Goal: Task Accomplishment & Management: Complete application form

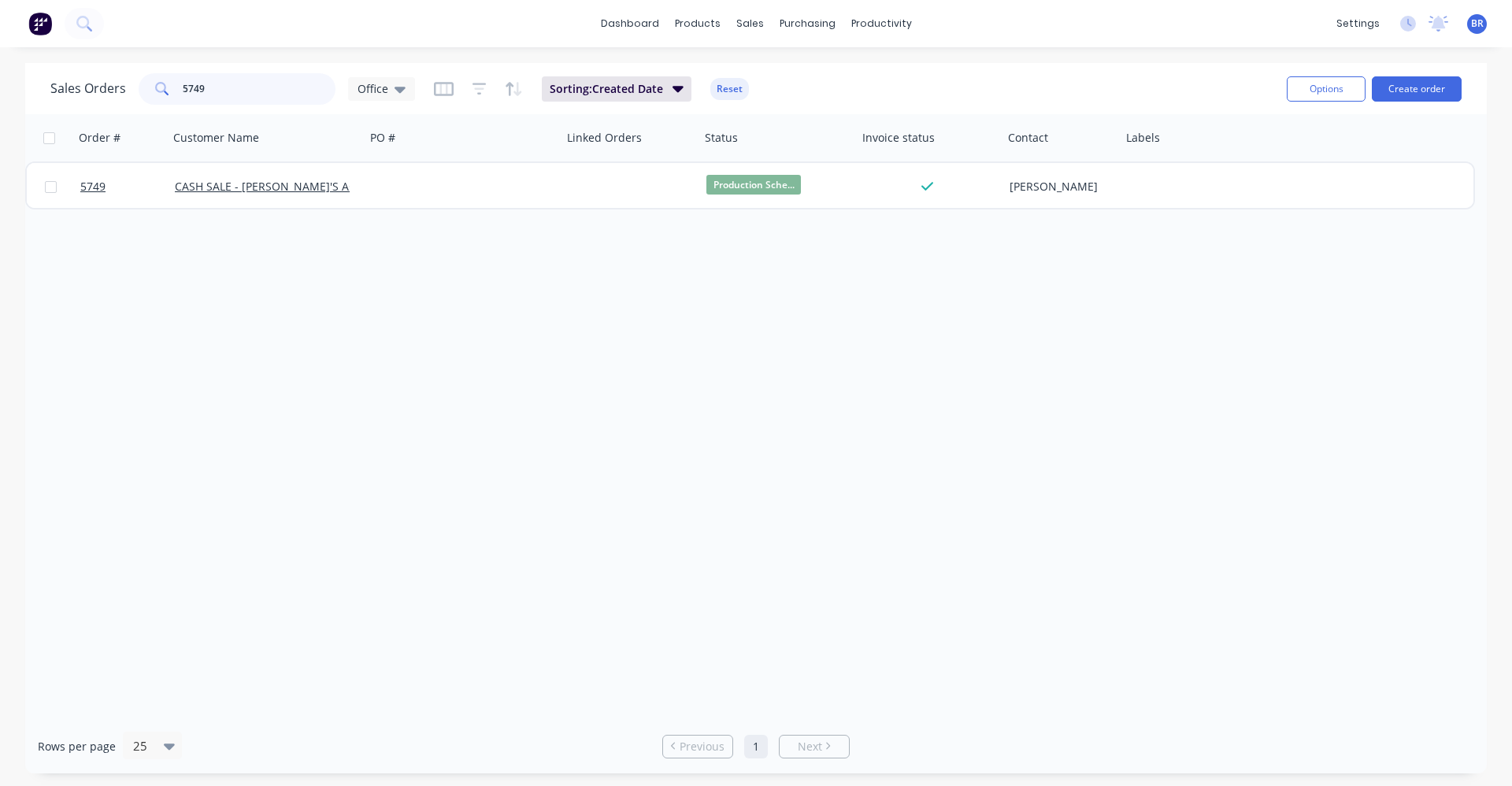
drag, startPoint x: 243, startPoint y: 92, endPoint x: 49, endPoint y: 43, distance: 200.1
click at [60, 58] on div "dashboard products sales purchasing productivity dashboard products Product Cat…" at bounding box center [756, 393] width 1512 height 786
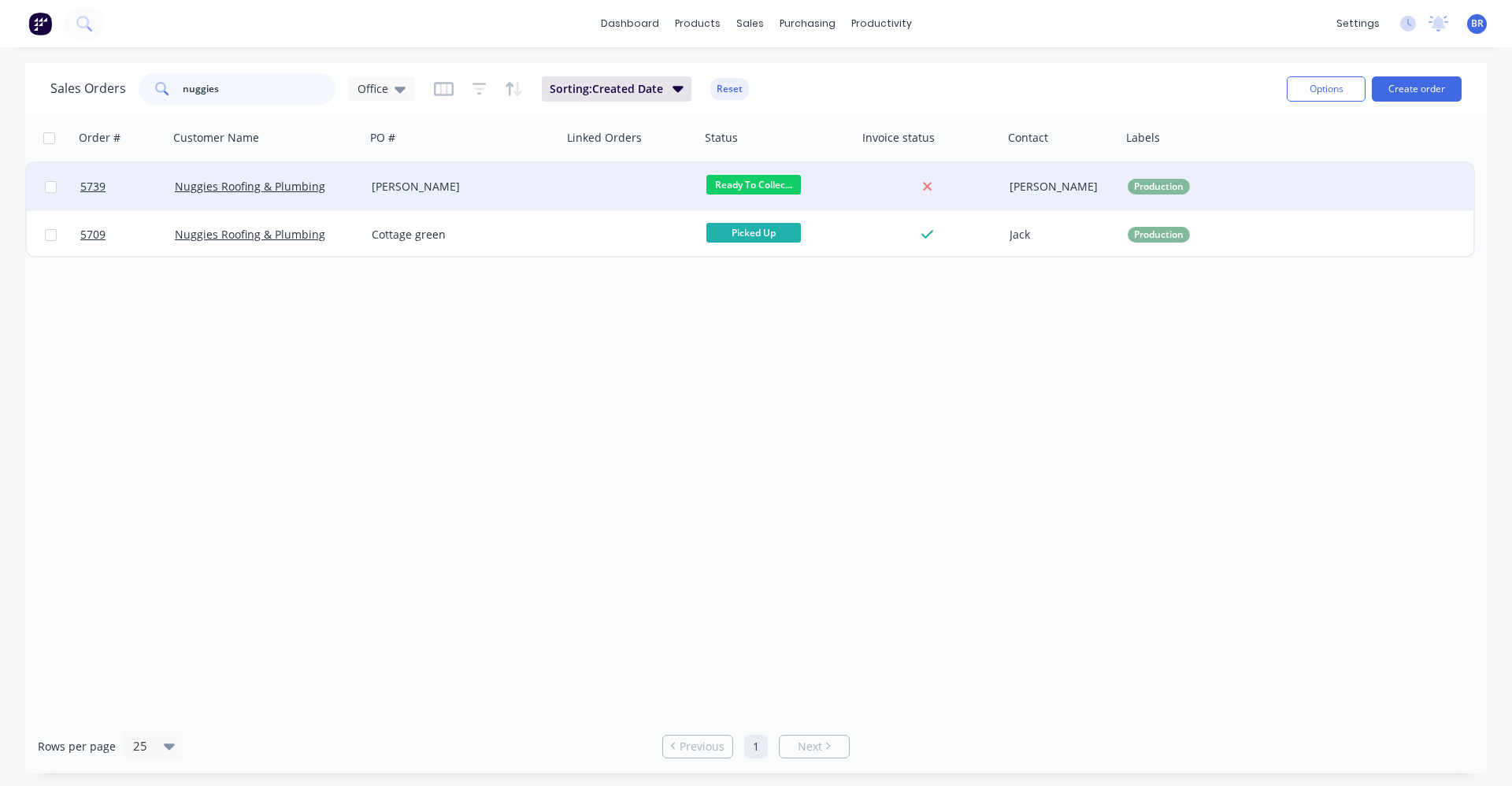
type input "nuggies"
click at [471, 178] on div "[PERSON_NAME]" at bounding box center [459, 186] width 175 height 16
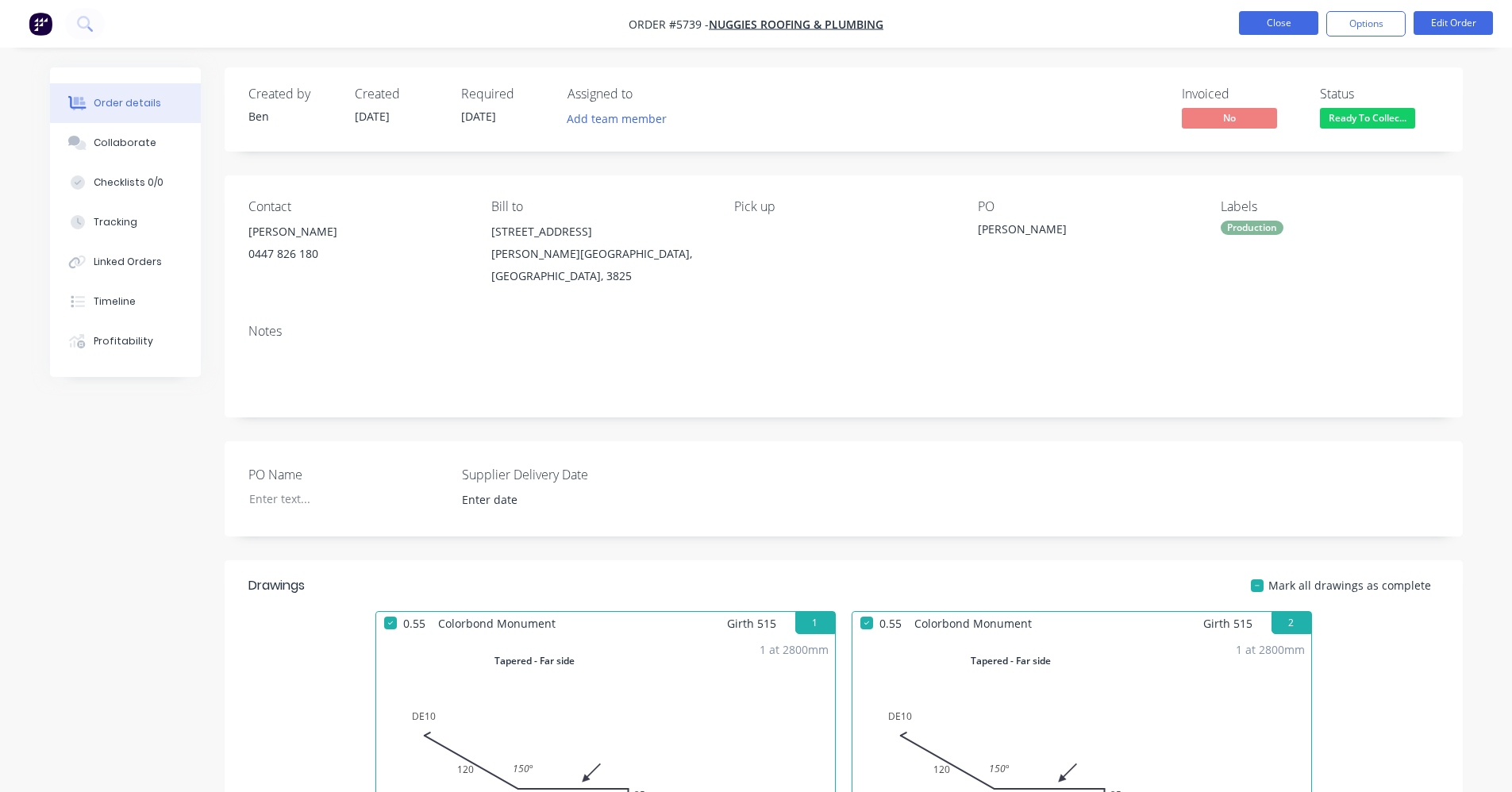
click at [1272, 28] on button "Close" at bounding box center [1279, 23] width 80 height 24
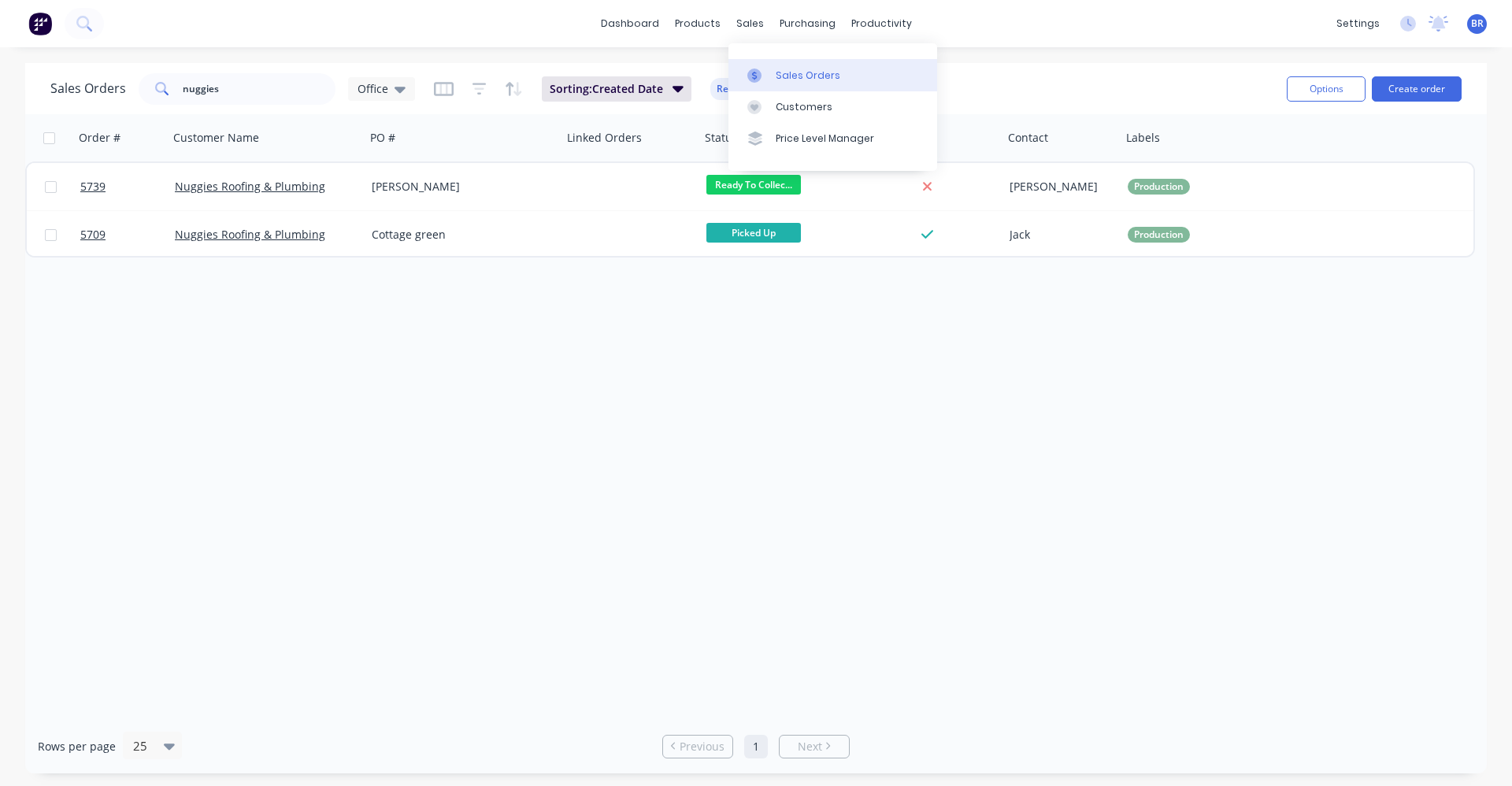
click at [786, 69] on div "Sales Orders" at bounding box center [808, 76] width 65 height 15
drag, startPoint x: 232, startPoint y: 90, endPoint x: 7, endPoint y: 62, distance: 226.7
click at [6, 64] on div "Sales Orders nuggies Office Sorting: Created Date Reset Options Create order Or…" at bounding box center [756, 418] width 1512 height 710
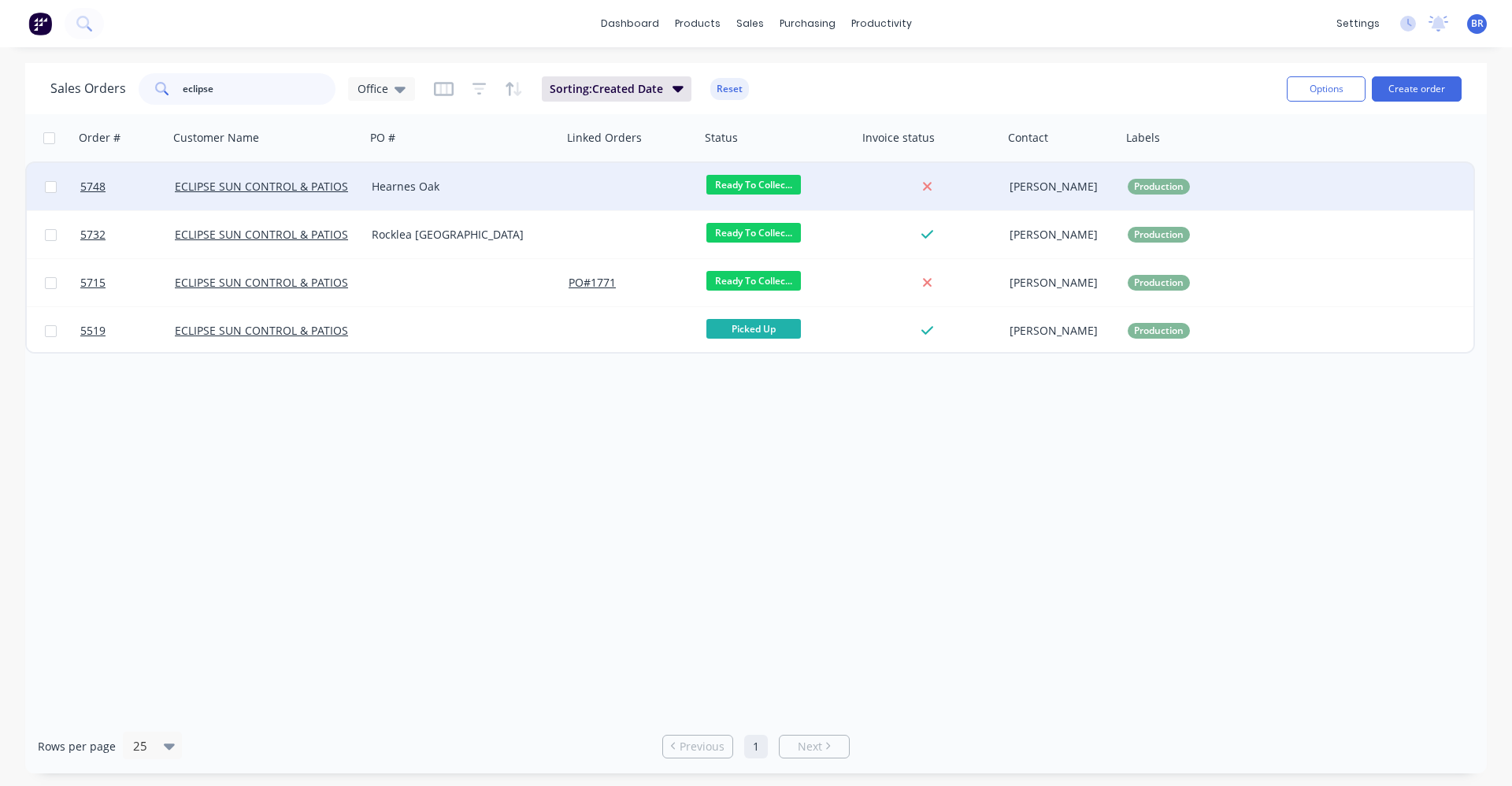
type input "eclipse"
click at [505, 197] on div "Hearnes Oak" at bounding box center [464, 186] width 197 height 48
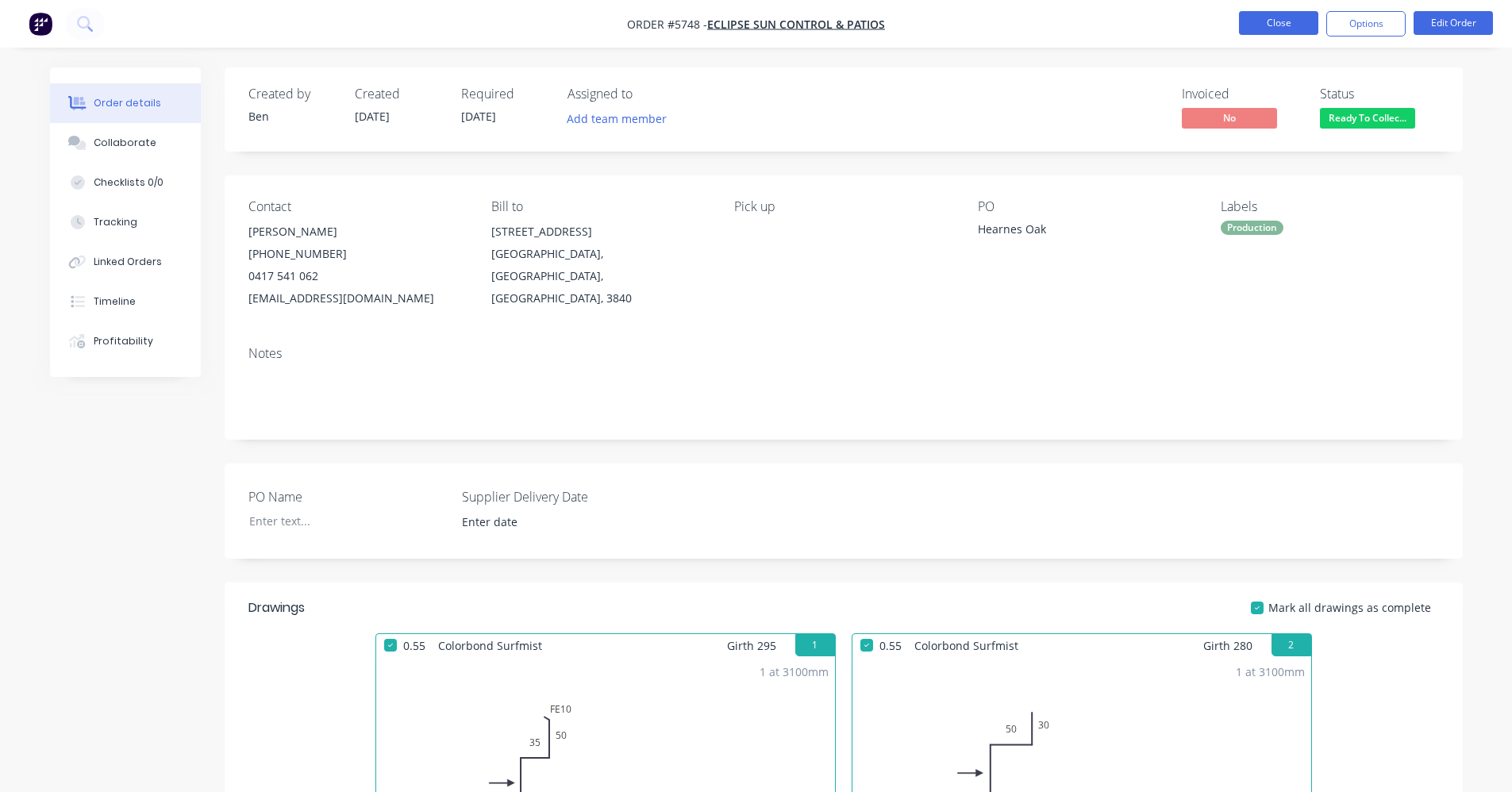
click at [1283, 25] on button "Close" at bounding box center [1279, 23] width 80 height 24
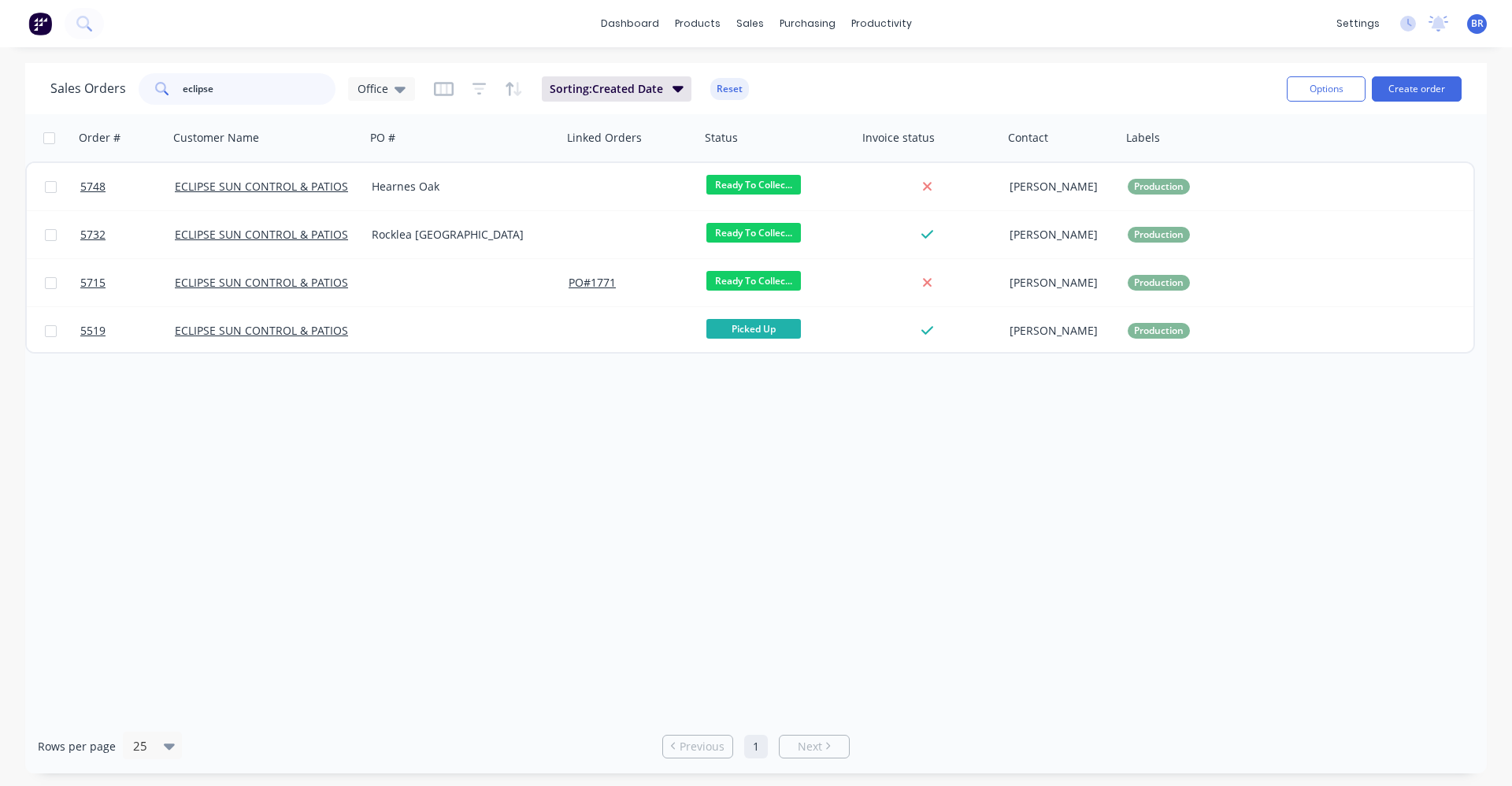
drag, startPoint x: 210, startPoint y: 94, endPoint x: 45, endPoint y: 54, distance: 169.8
click at [22, 66] on div "Sales Orders eclipse Office Sorting: Created Date Reset Options Create order Or…" at bounding box center [756, 418] width 1512 height 710
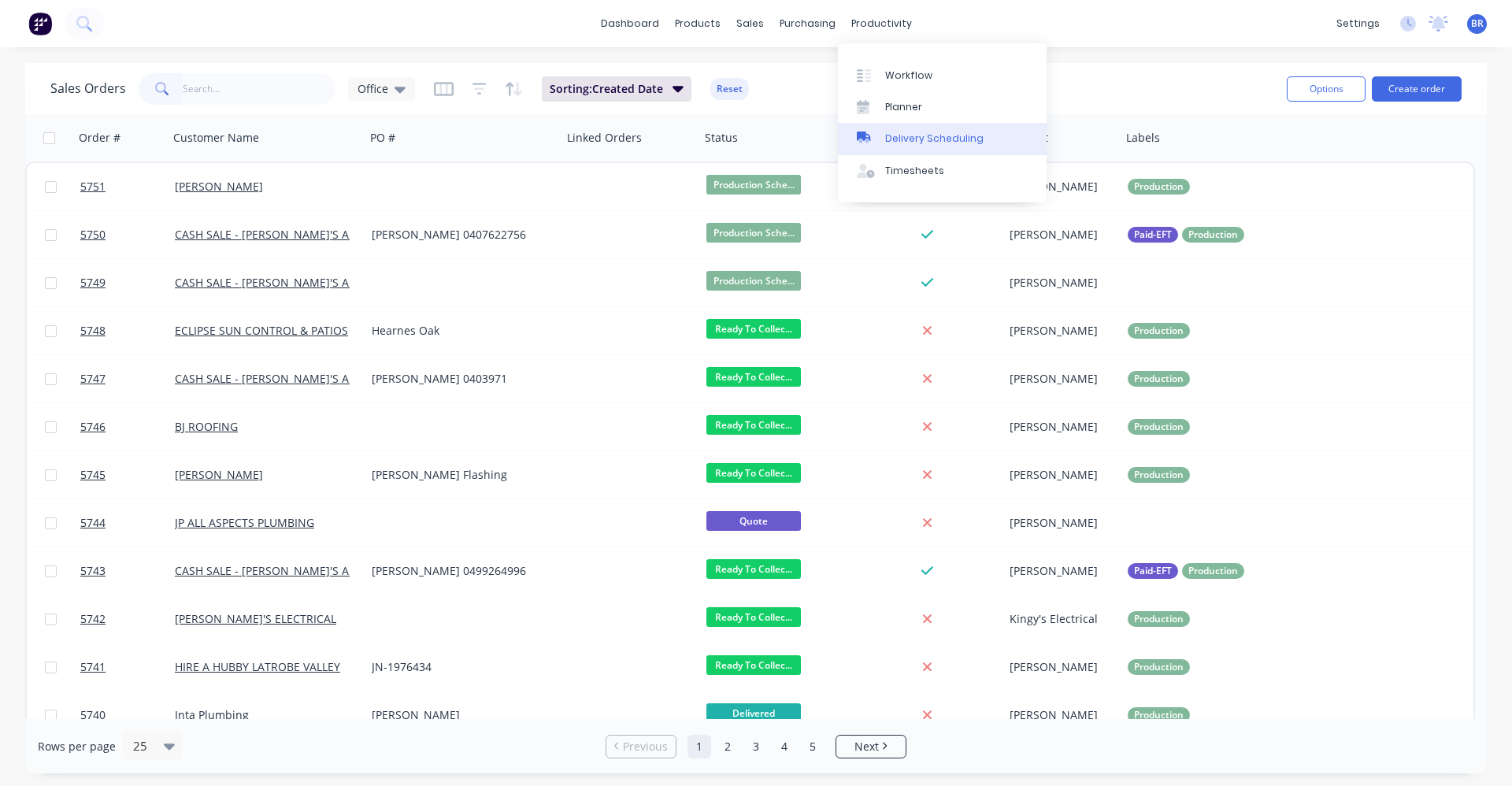
click at [907, 140] on div "Delivery Scheduling" at bounding box center [935, 139] width 98 height 15
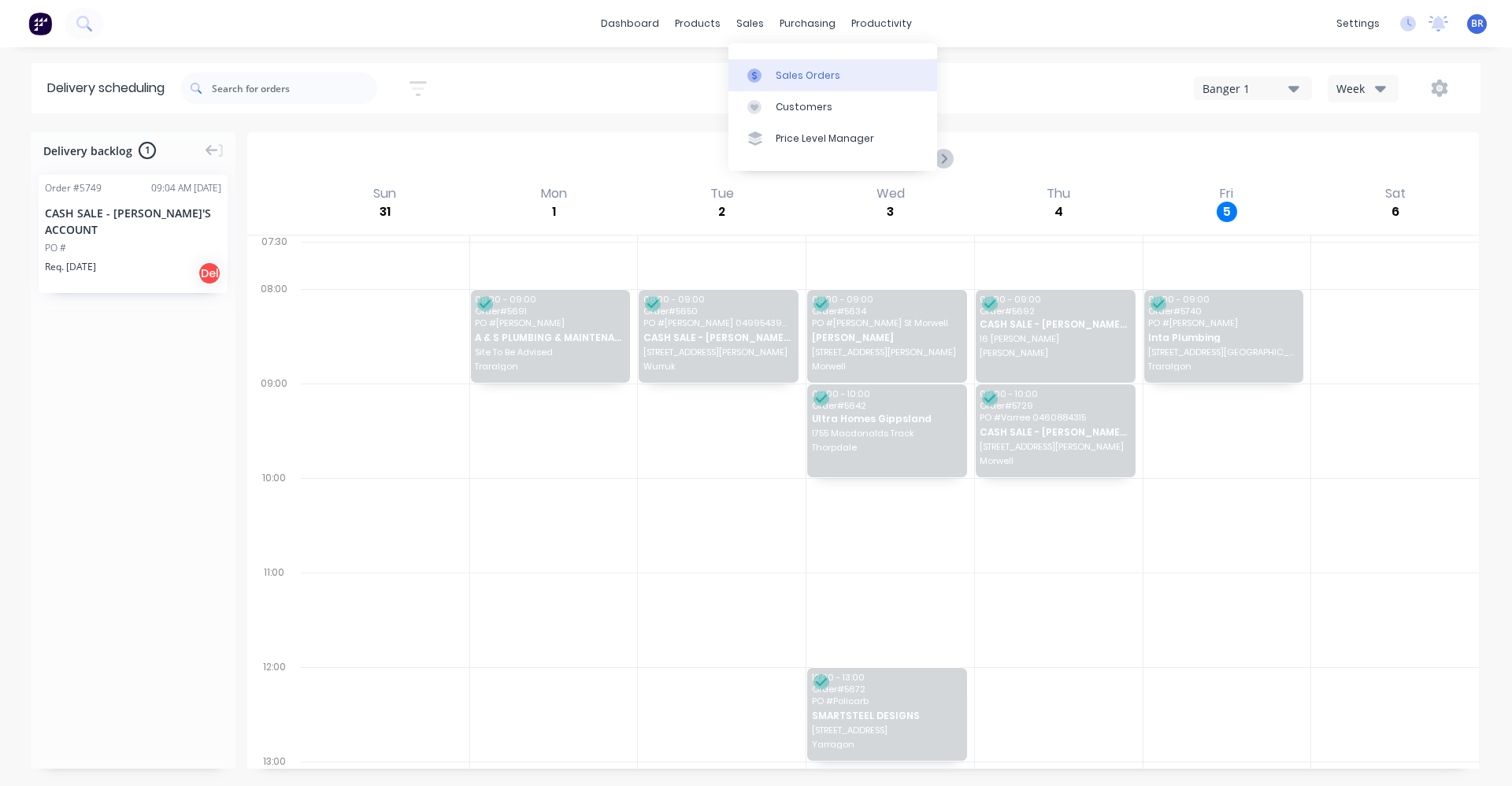
click at [783, 72] on div "Sales Orders" at bounding box center [808, 76] width 65 height 15
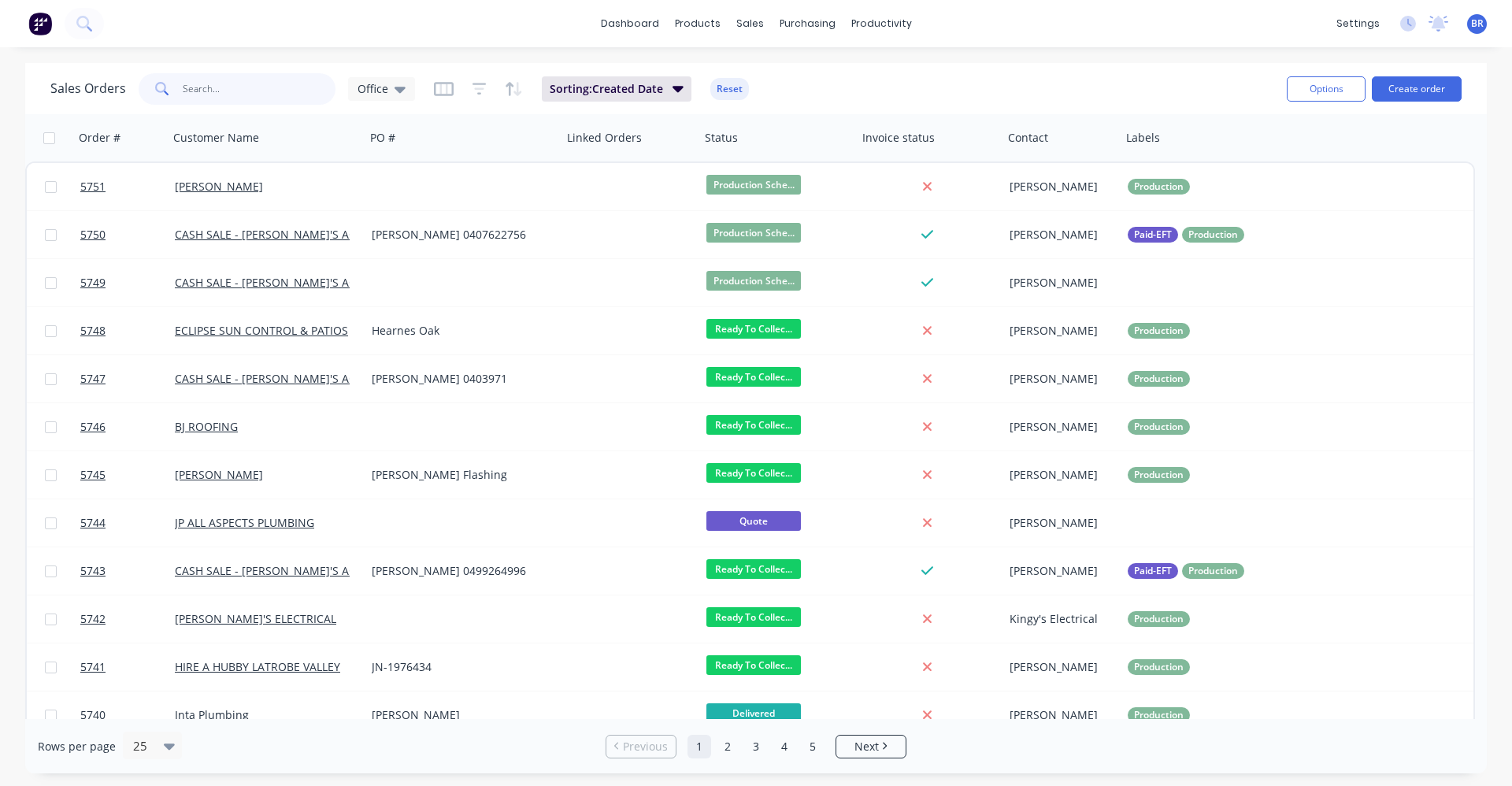
click at [243, 91] on input "text" at bounding box center [259, 89] width 153 height 31
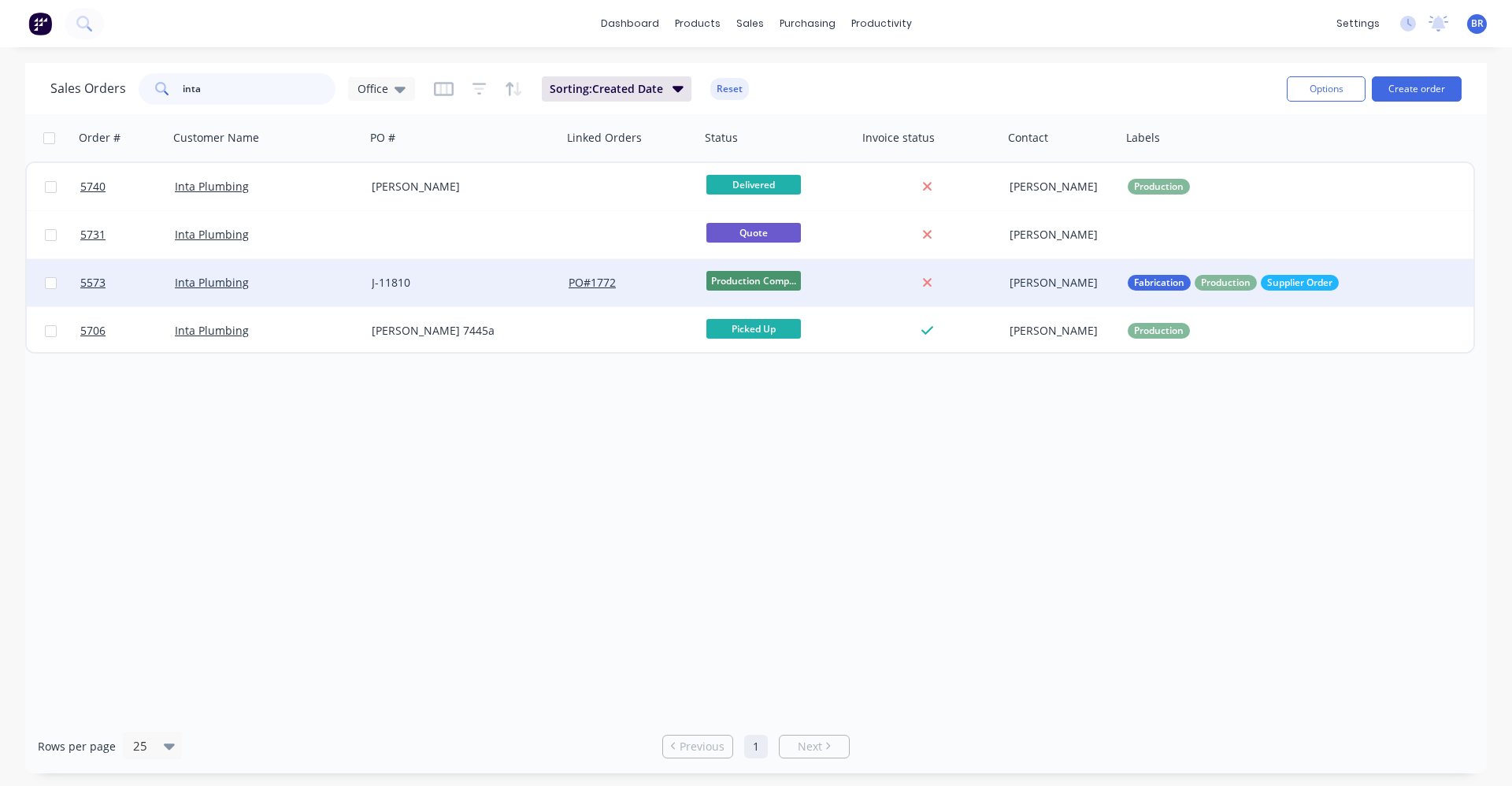
type input "inta"
click at [467, 285] on div "J-11810" at bounding box center [459, 283] width 175 height 16
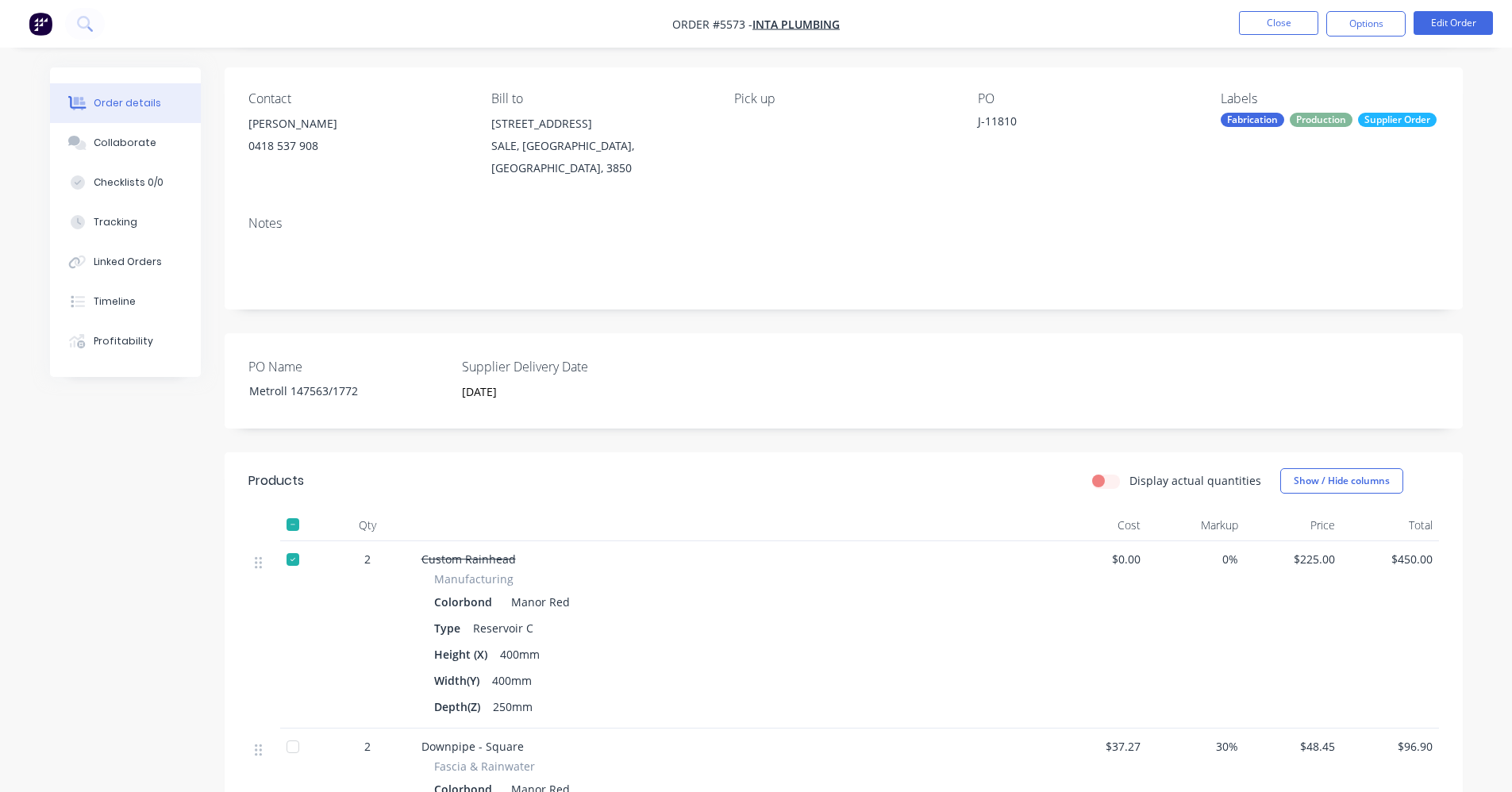
scroll to position [80, 0]
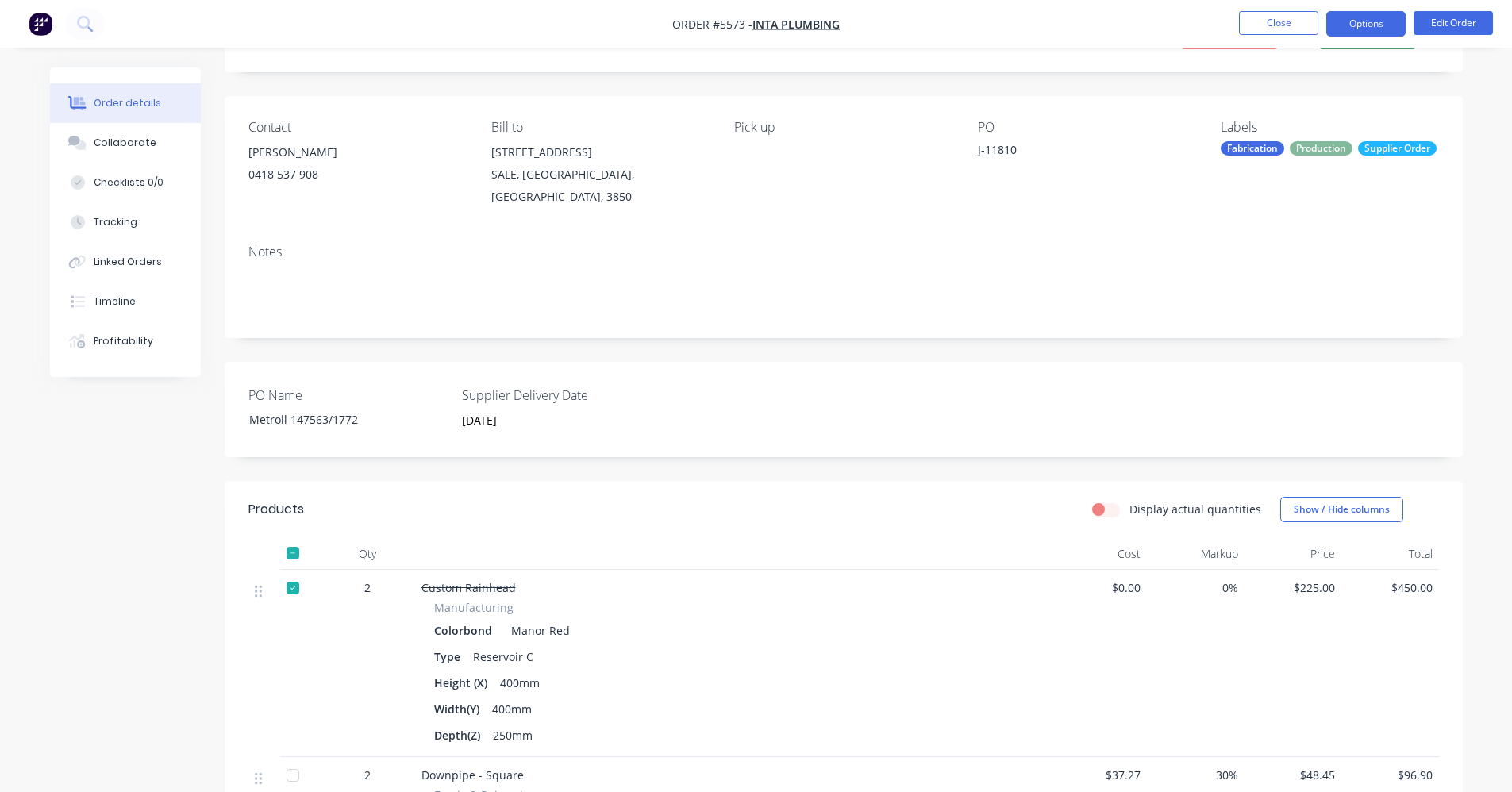
click at [1364, 27] on button "Options" at bounding box center [1366, 24] width 80 height 25
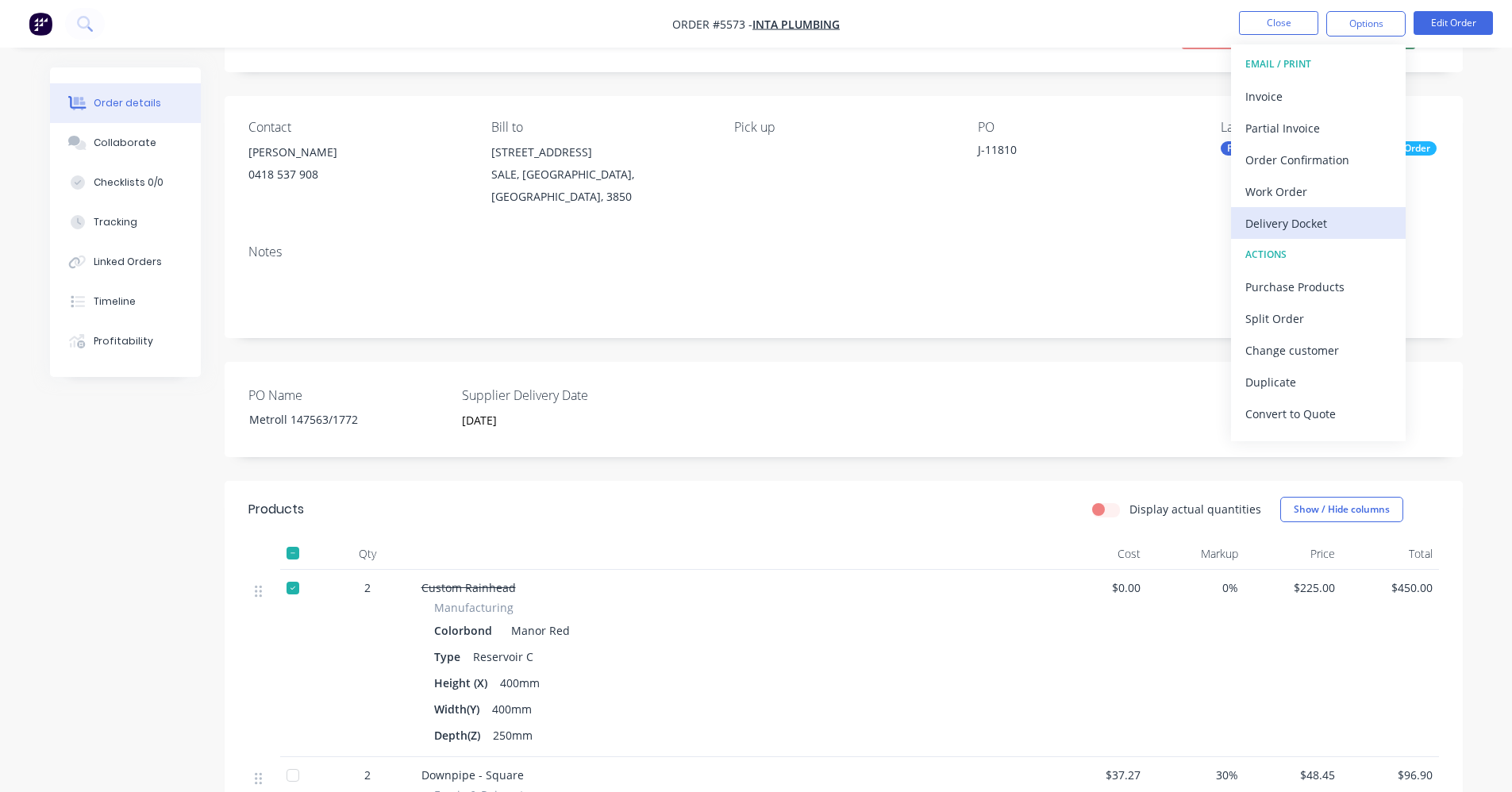
click at [1315, 227] on div "Delivery Docket" at bounding box center [1318, 224] width 146 height 23
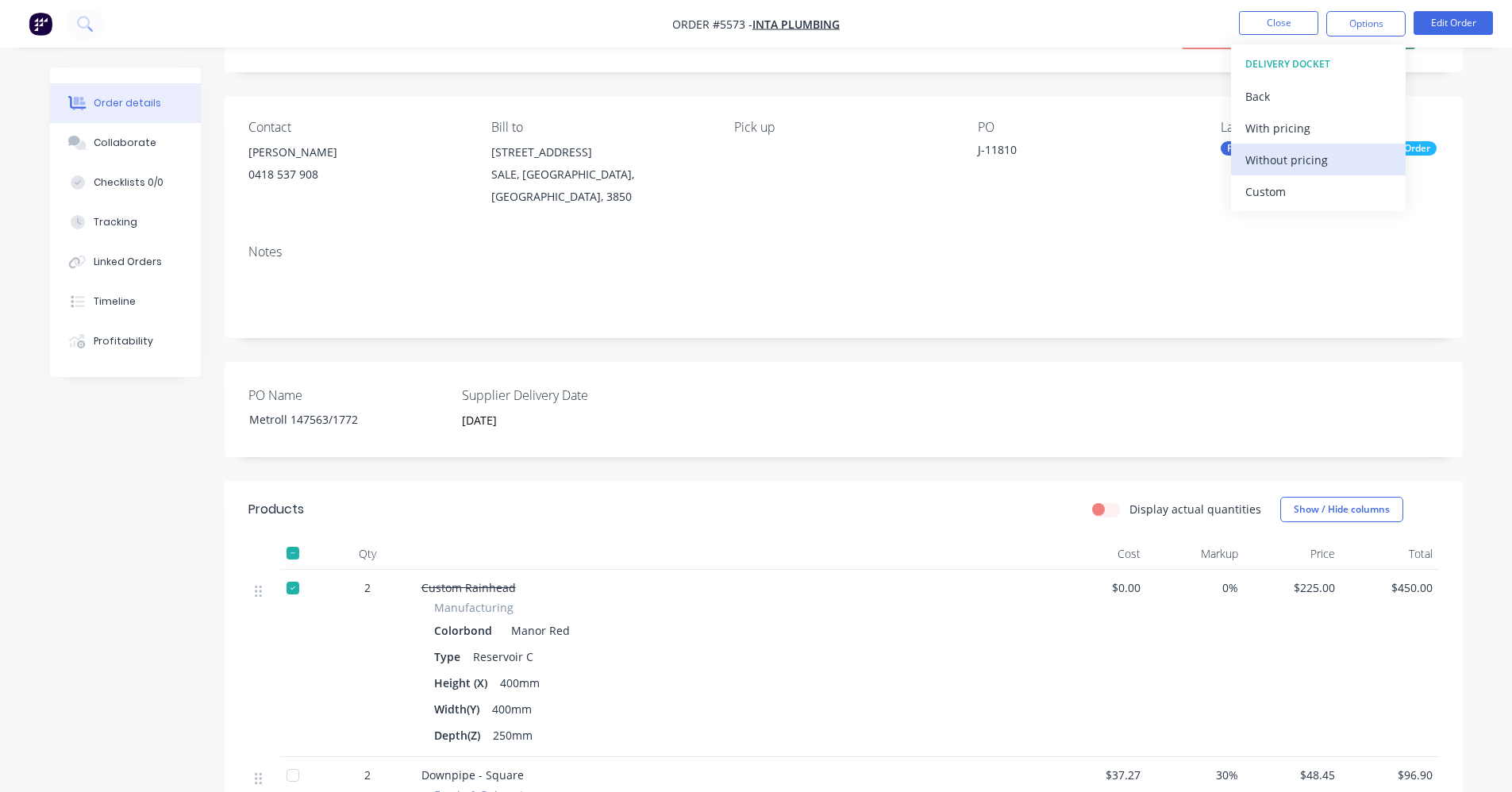
click at [1305, 159] on div "Without pricing" at bounding box center [1318, 159] width 146 height 23
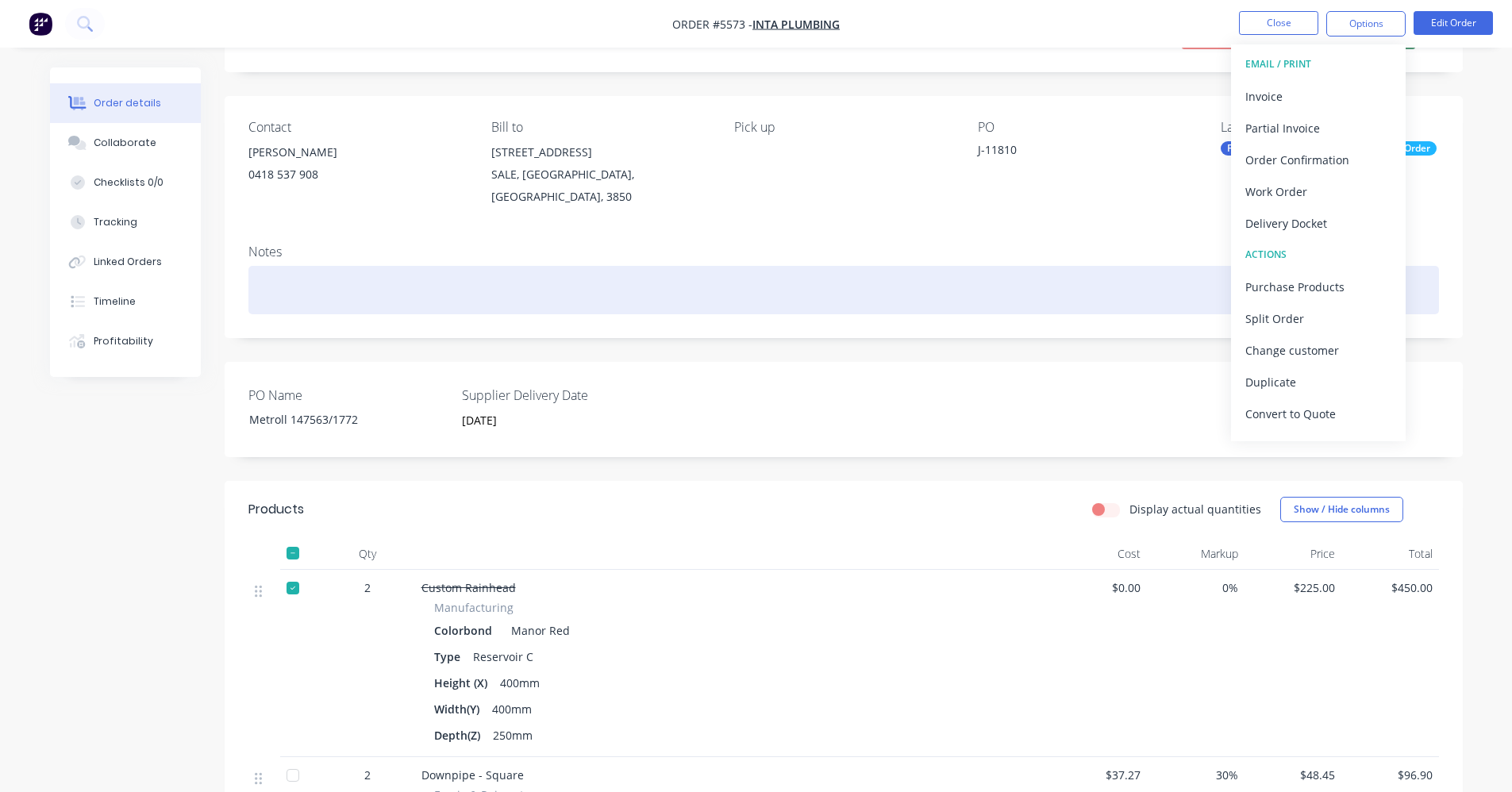
drag, startPoint x: 838, startPoint y: 272, endPoint x: 954, endPoint y: 237, distance: 121.2
click at [847, 266] on div at bounding box center [843, 290] width 1191 height 49
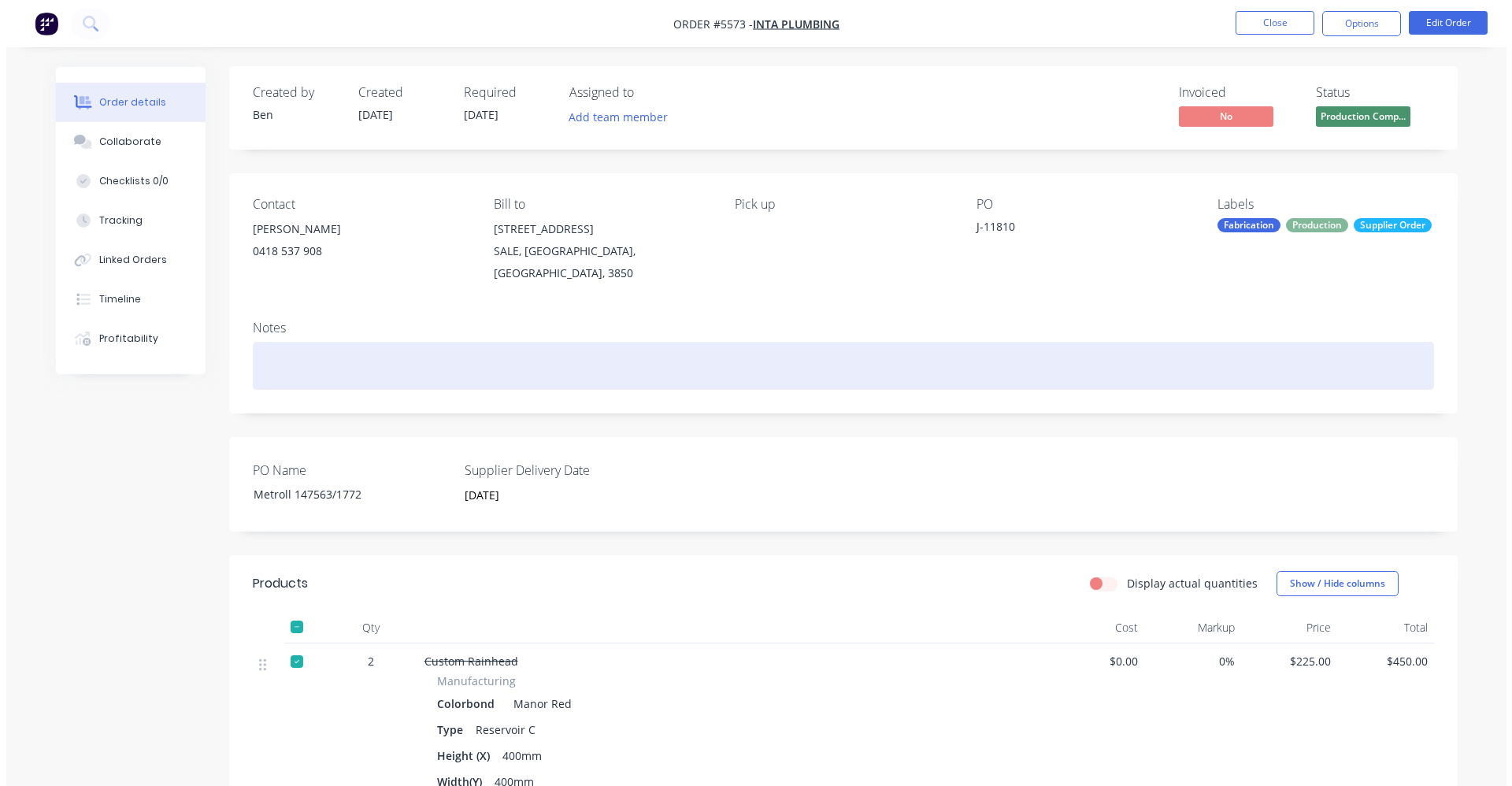
scroll to position [0, 0]
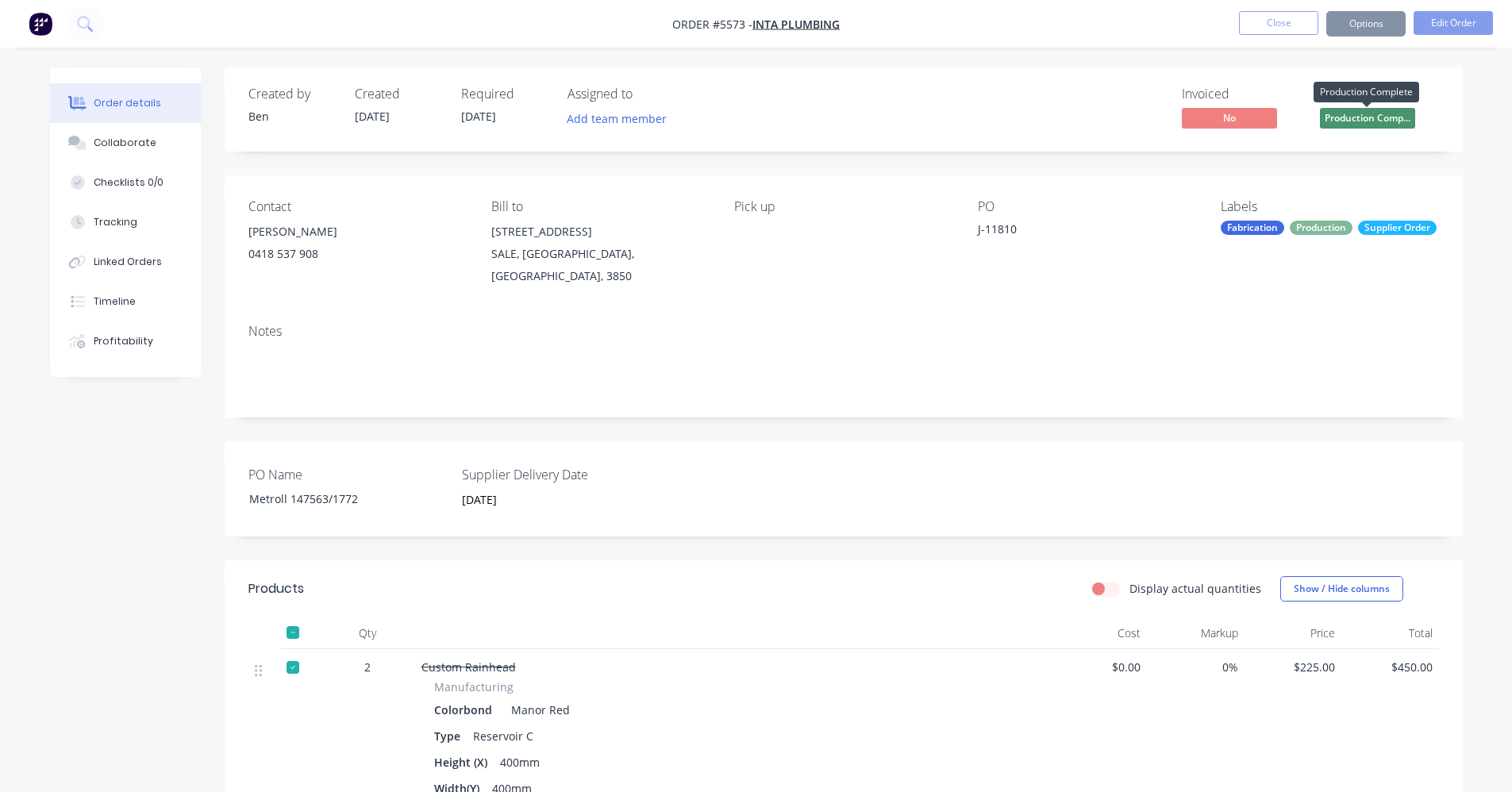
click at [1353, 115] on span "Production Comp..." at bounding box center [1367, 118] width 95 height 20
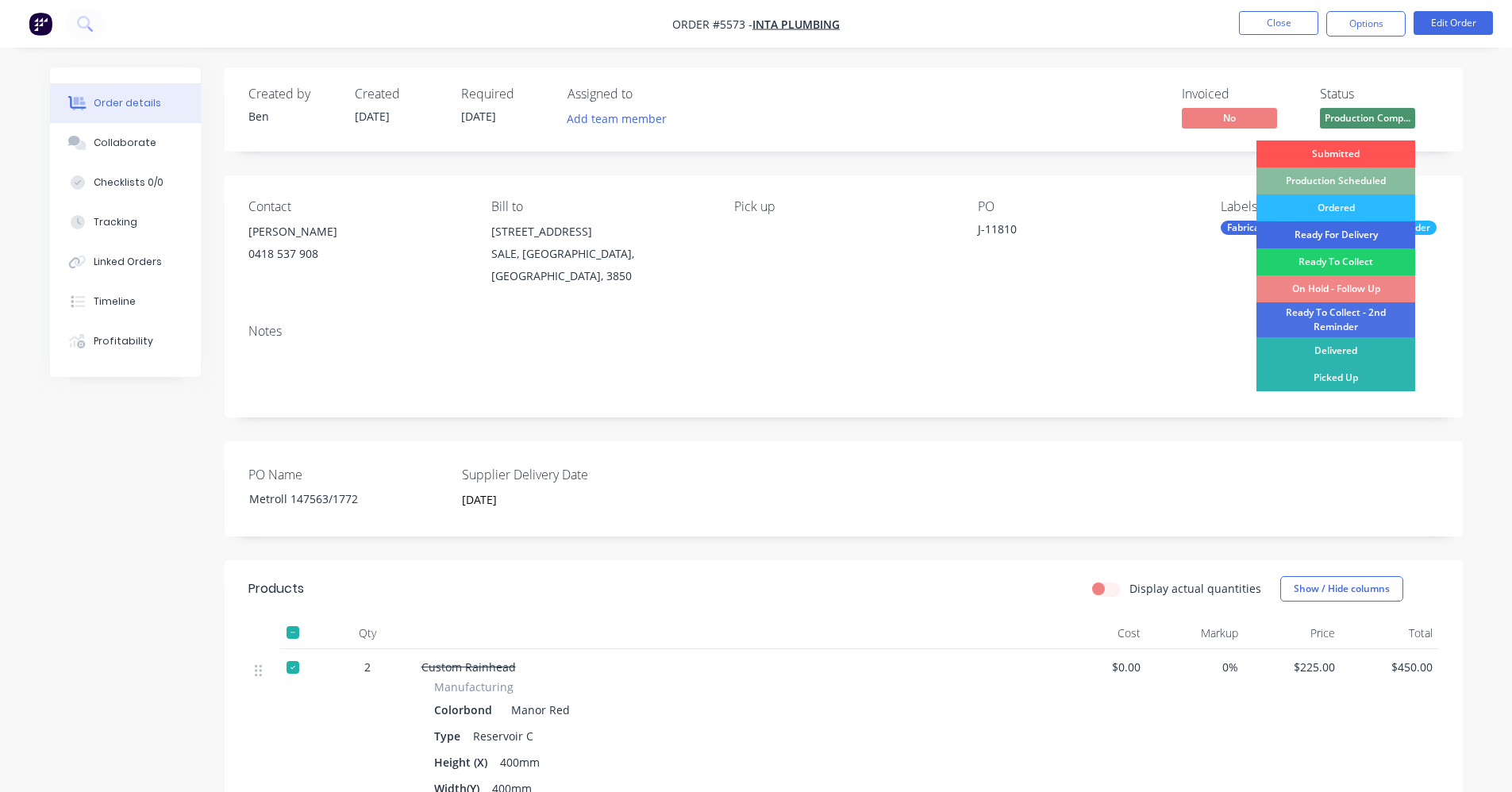
click at [1361, 237] on div "Ready For Delivery" at bounding box center [1336, 234] width 159 height 27
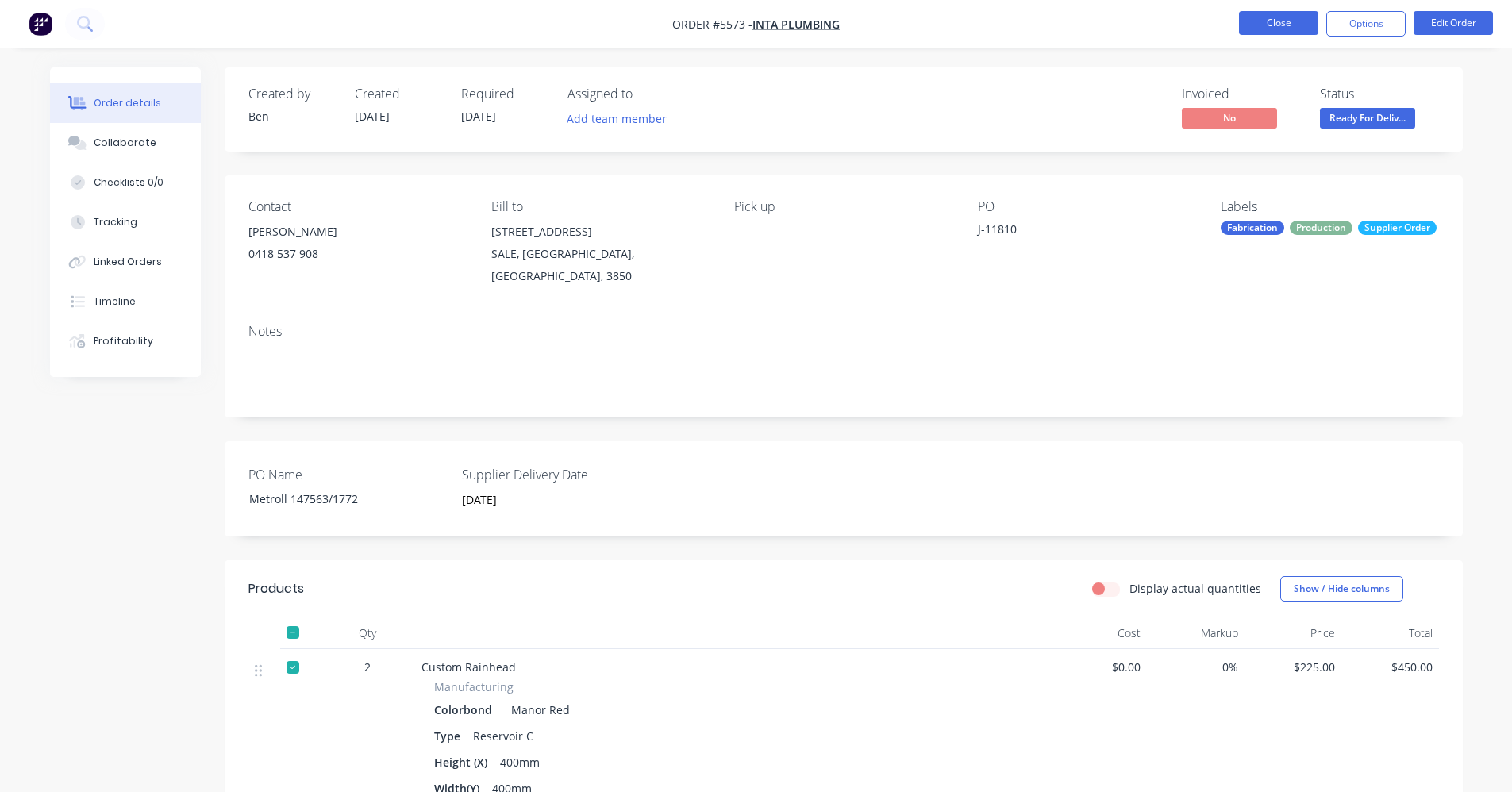
click at [1279, 23] on button "Close" at bounding box center [1279, 23] width 80 height 24
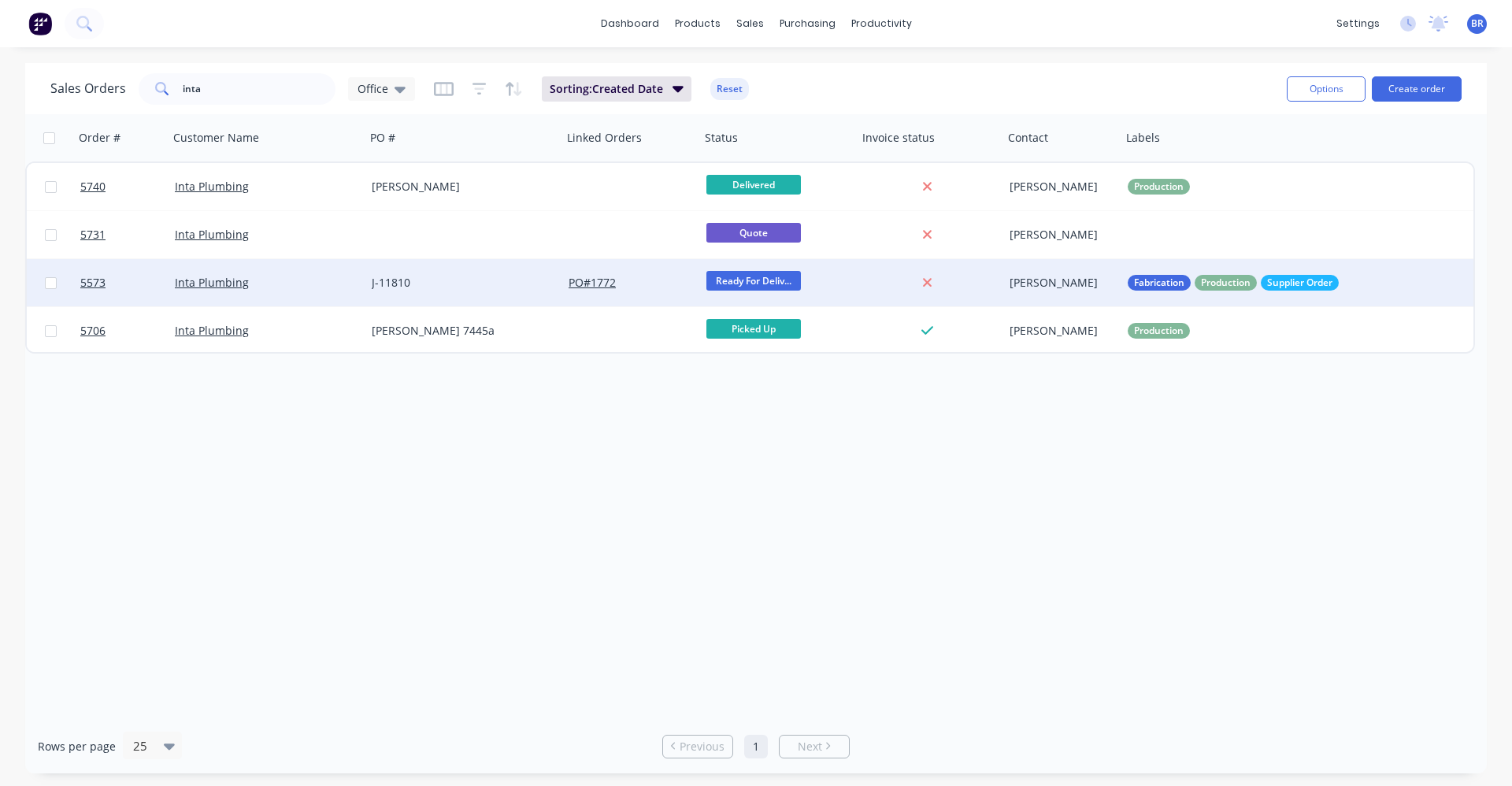
click at [492, 289] on div "J-11810" at bounding box center [459, 283] width 175 height 16
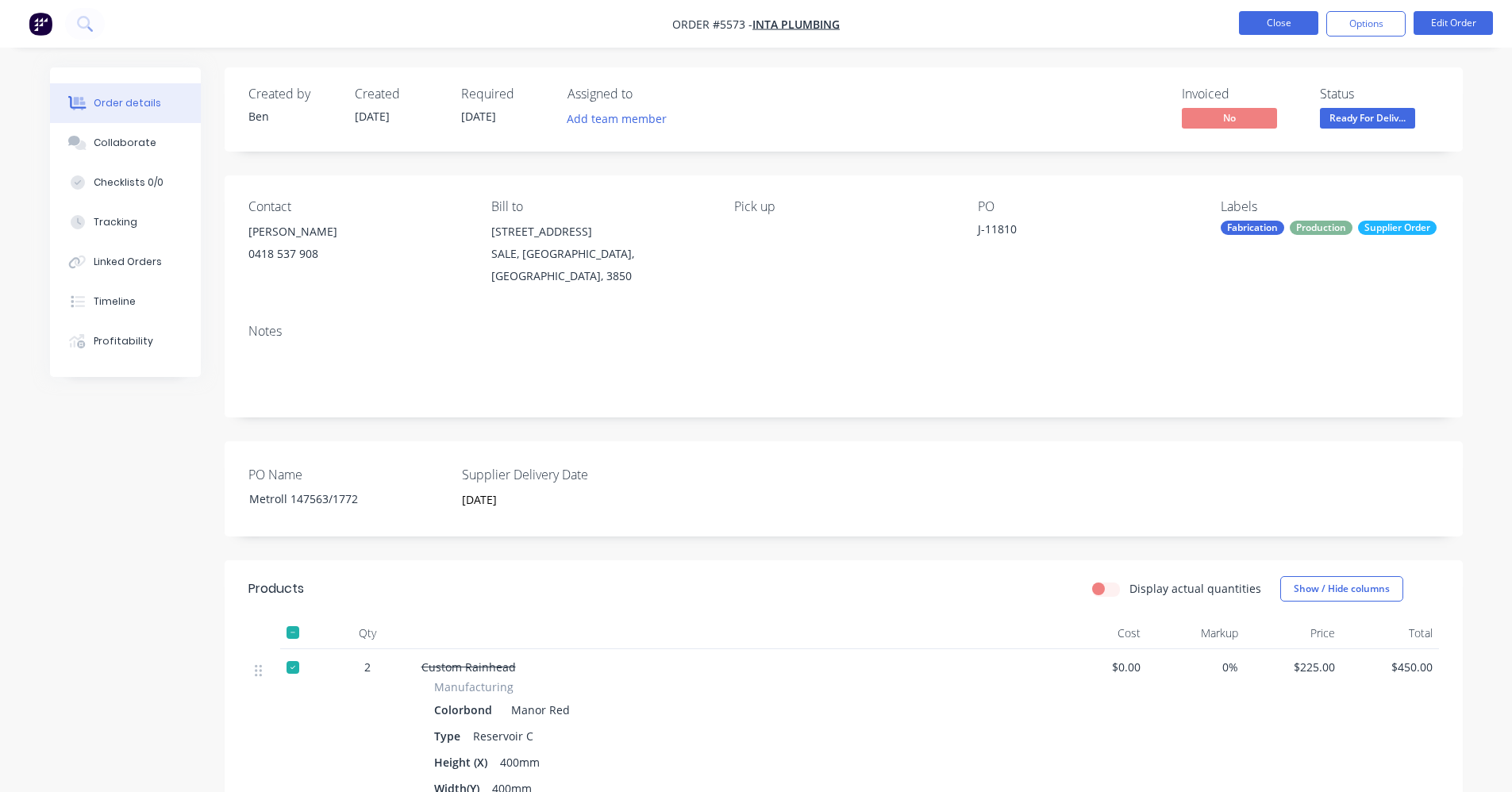
click at [1272, 22] on button "Close" at bounding box center [1279, 23] width 80 height 24
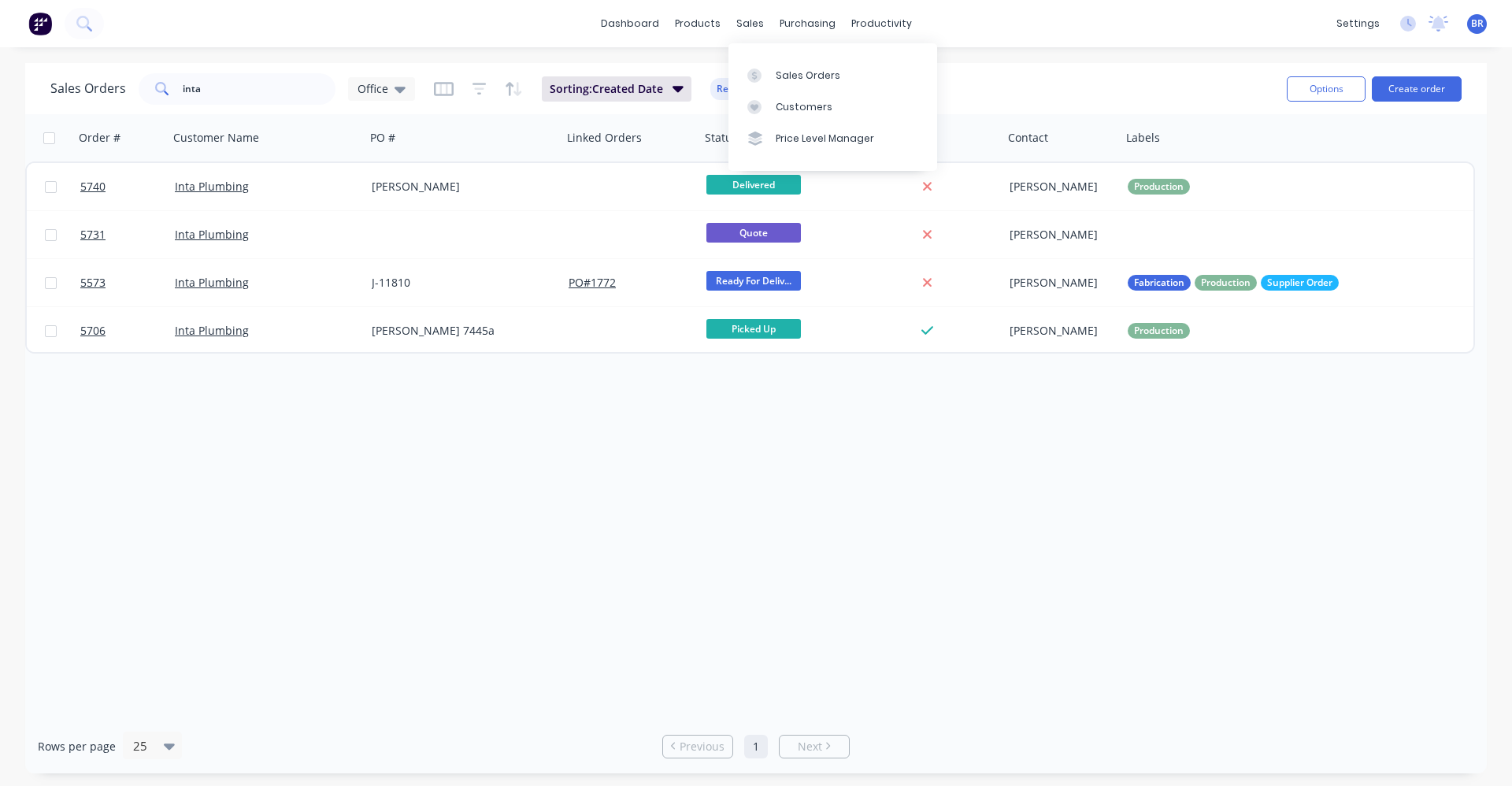
drag, startPoint x: 783, startPoint y: 77, endPoint x: 718, endPoint y: 74, distance: 65.1
click at [783, 76] on div "Sales Orders" at bounding box center [808, 76] width 65 height 15
drag, startPoint x: 238, startPoint y: 86, endPoint x: 65, endPoint y: 90, distance: 173.0
click at [82, 90] on div "Sales Orders inta Office" at bounding box center [232, 89] width 365 height 31
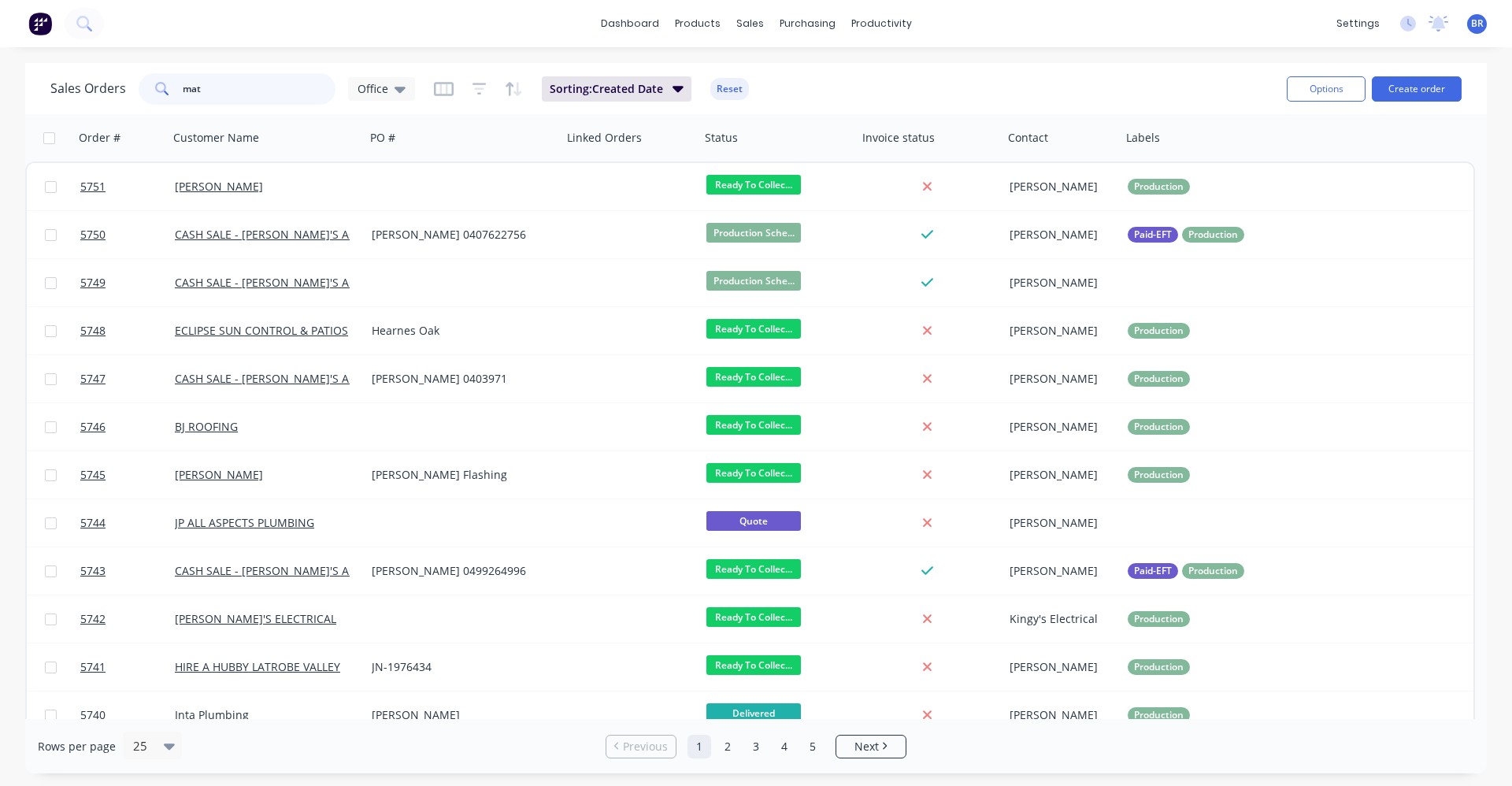
type input "matt"
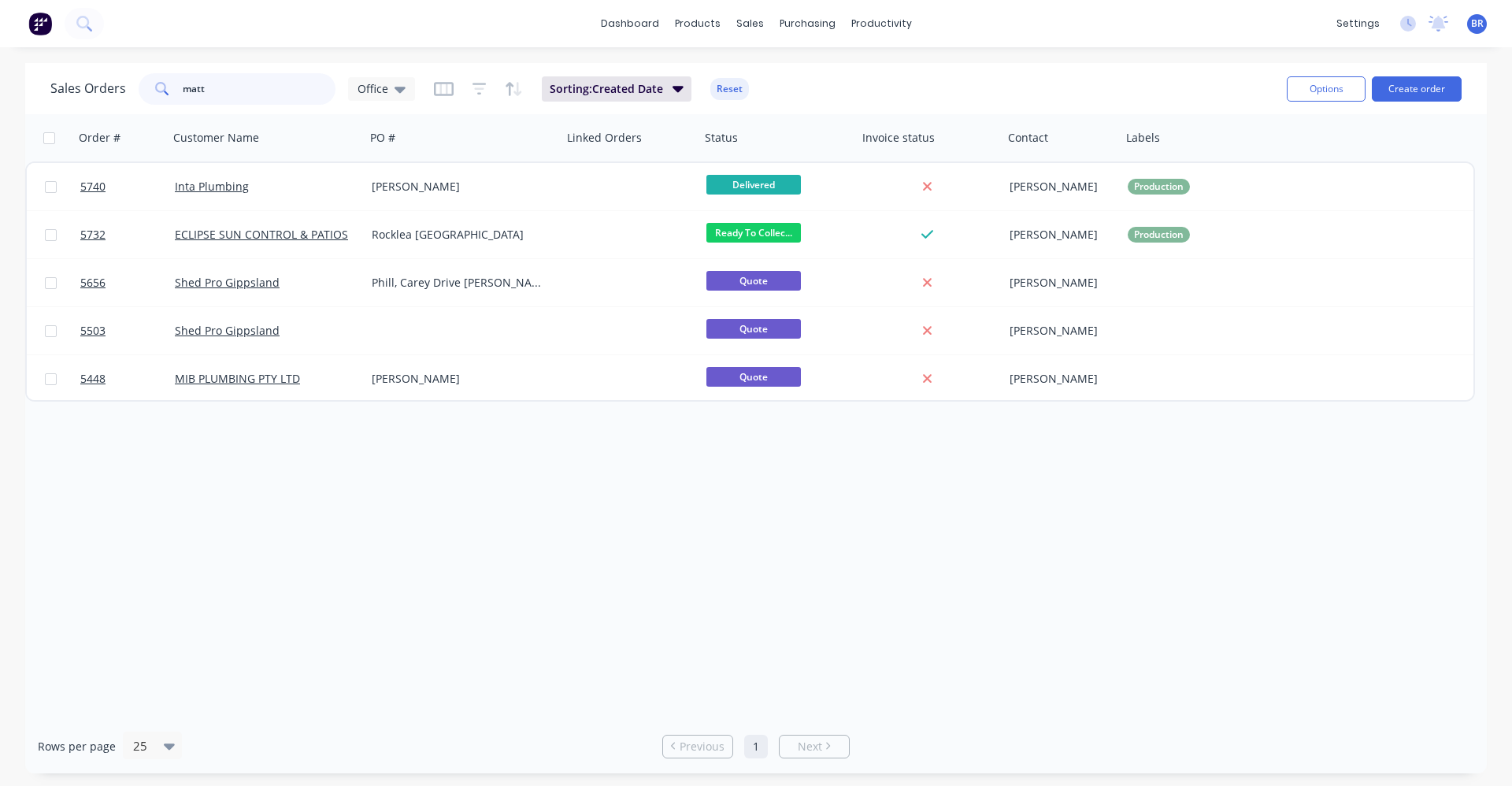
drag, startPoint x: 264, startPoint y: 93, endPoint x: 143, endPoint y: 71, distance: 123.0
click at [143, 71] on div "Sales Orders matt Office Sorting: Created Date Reset" at bounding box center [662, 89] width 1224 height 39
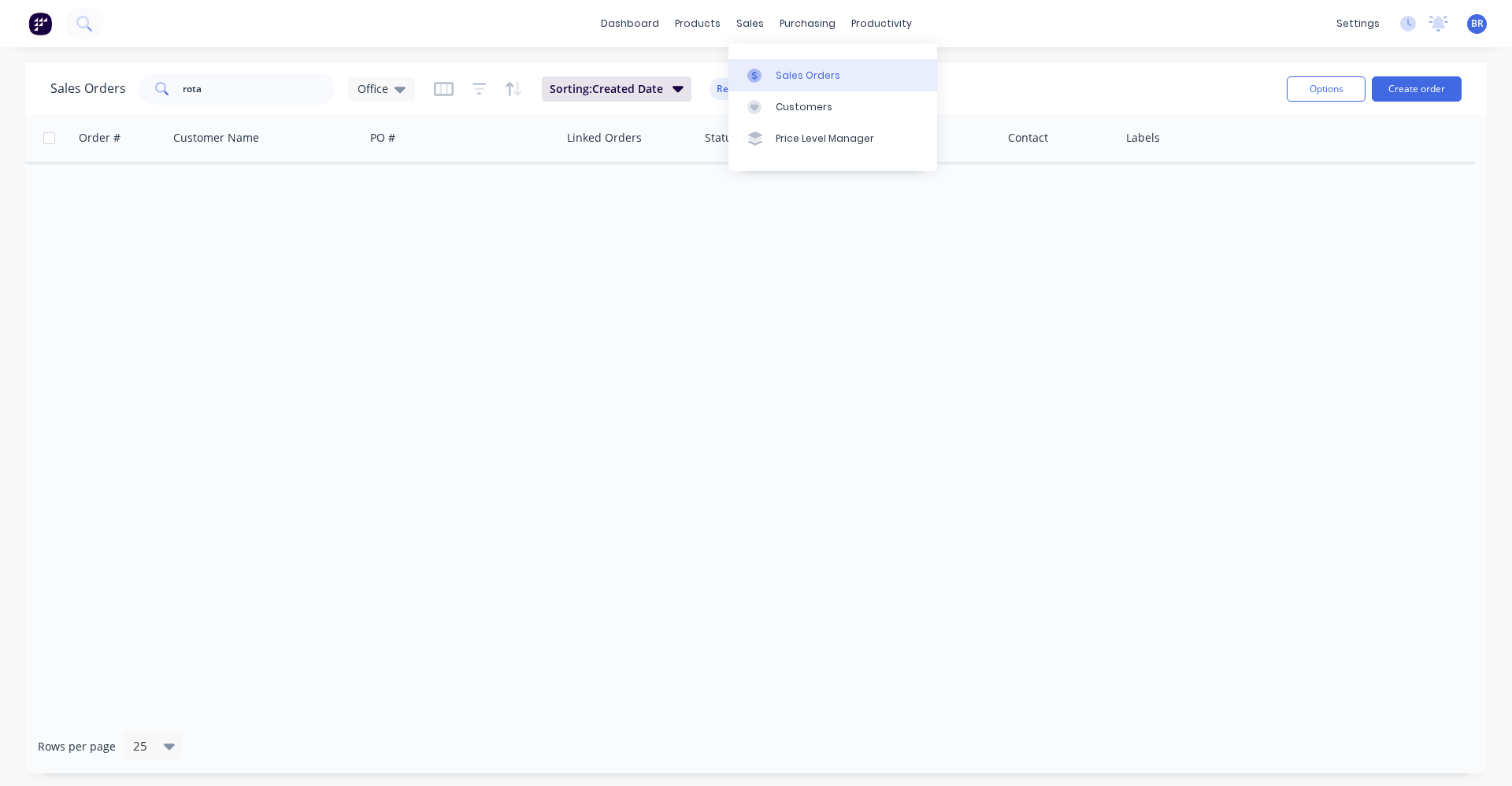
click at [783, 66] on link "Sales Orders" at bounding box center [833, 74] width 209 height 31
drag, startPoint x: 222, startPoint y: 82, endPoint x: 52, endPoint y: 81, distance: 170.0
click at [64, 83] on div "Sales Orders rota Office" at bounding box center [232, 89] width 365 height 31
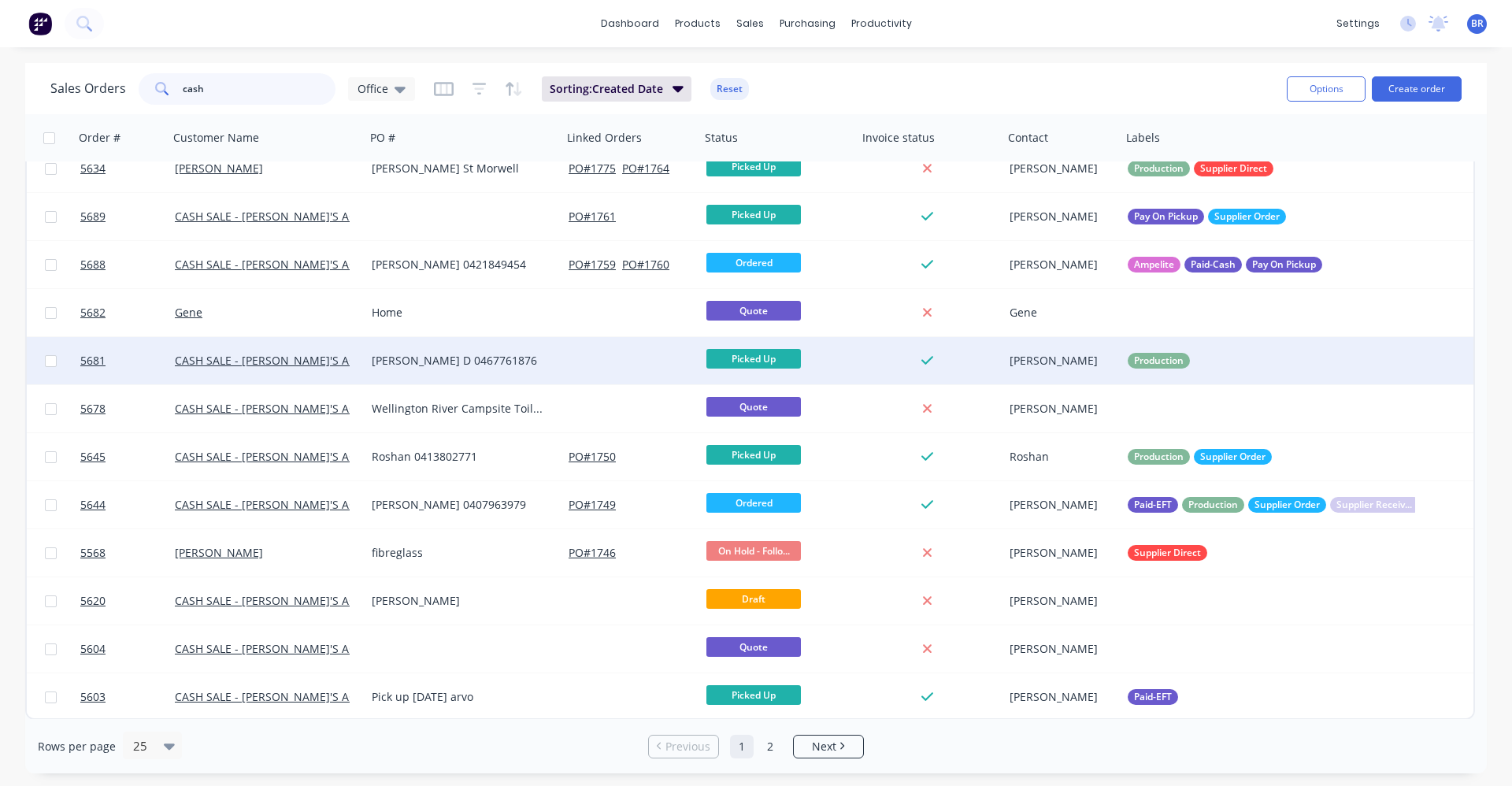
scroll to position [643, 0]
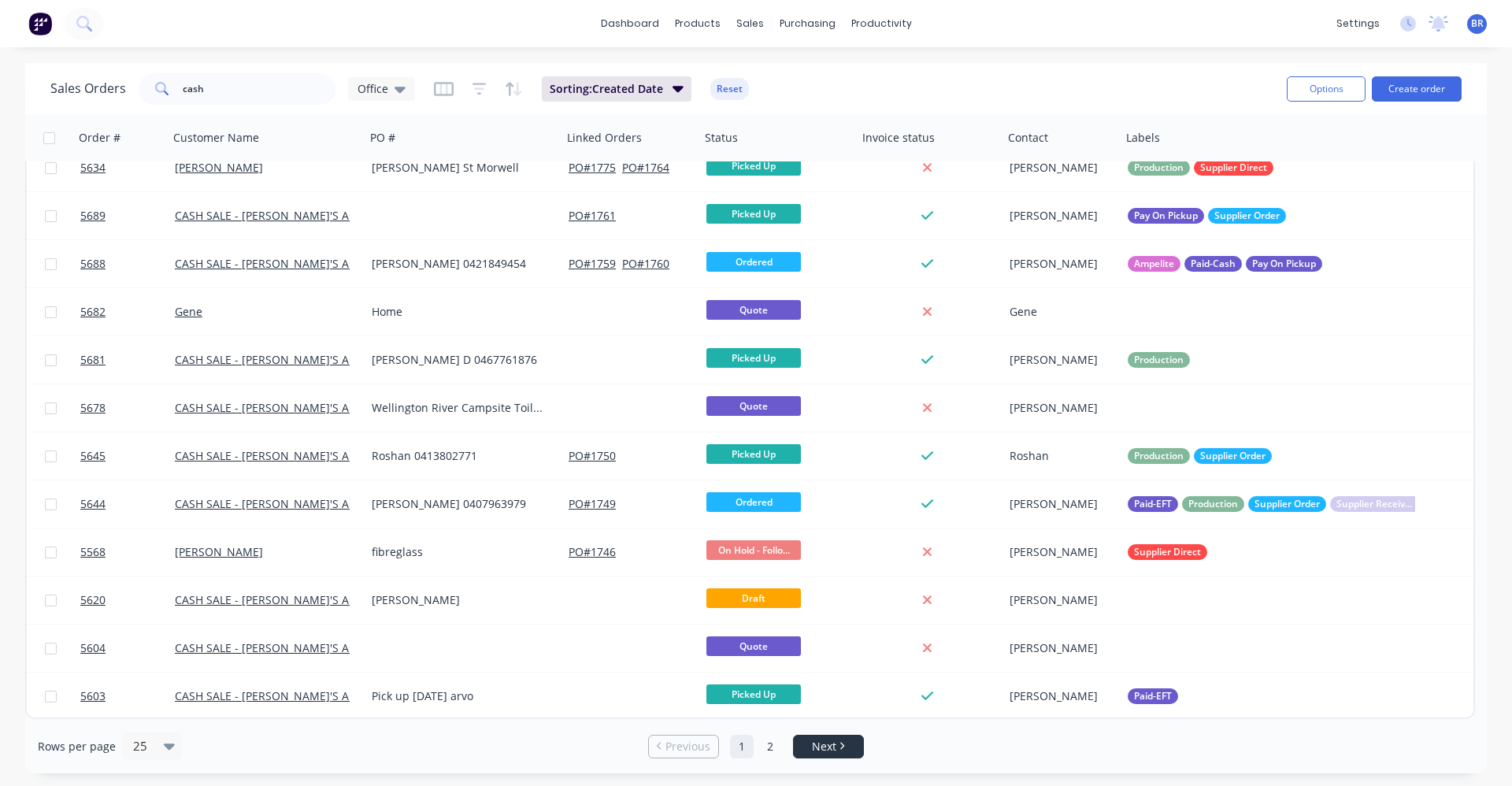
click at [846, 752] on link "Next" at bounding box center [829, 746] width 69 height 16
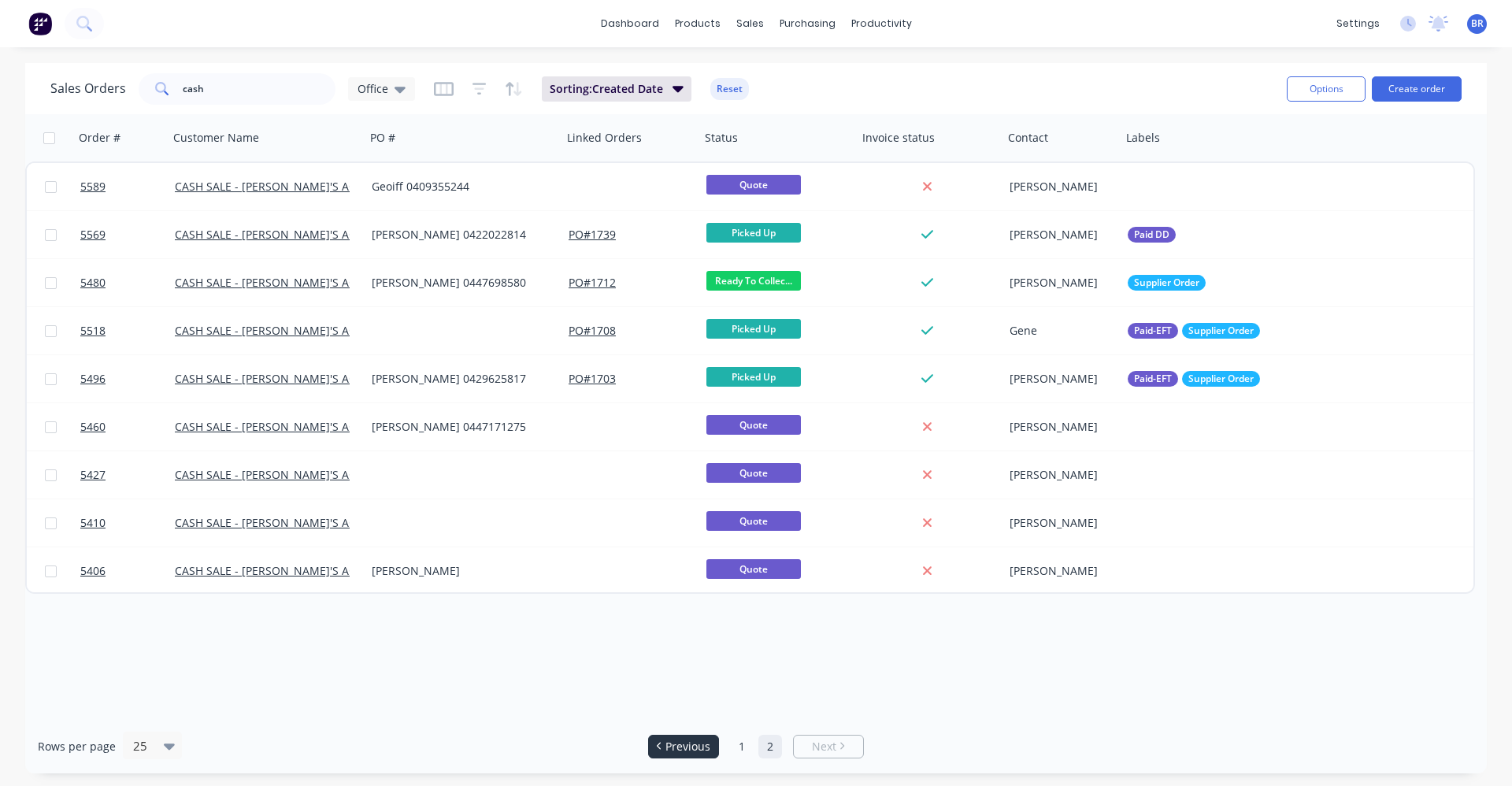
click at [680, 743] on span "Previous" at bounding box center [688, 746] width 45 height 16
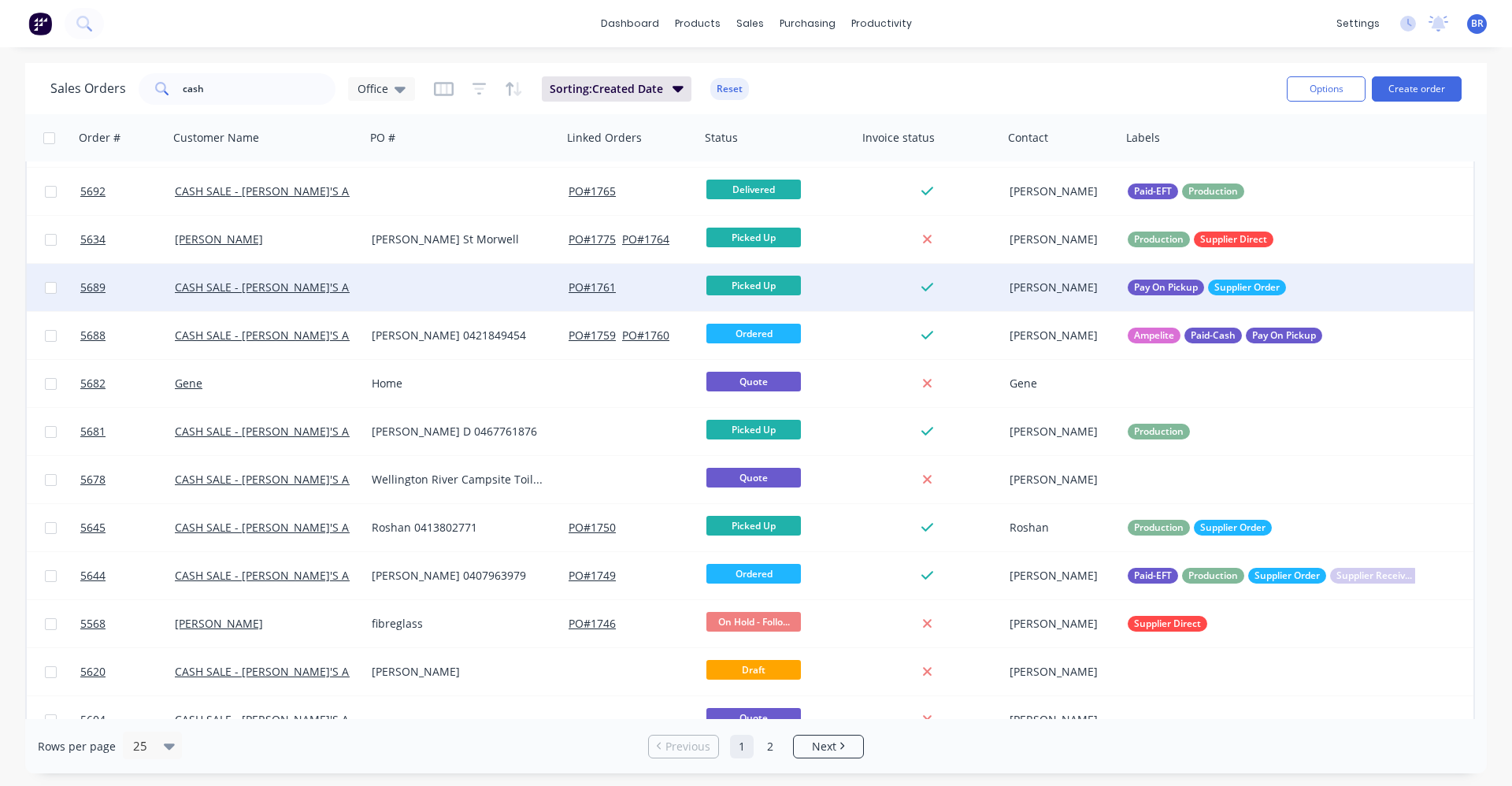
scroll to position [643, 0]
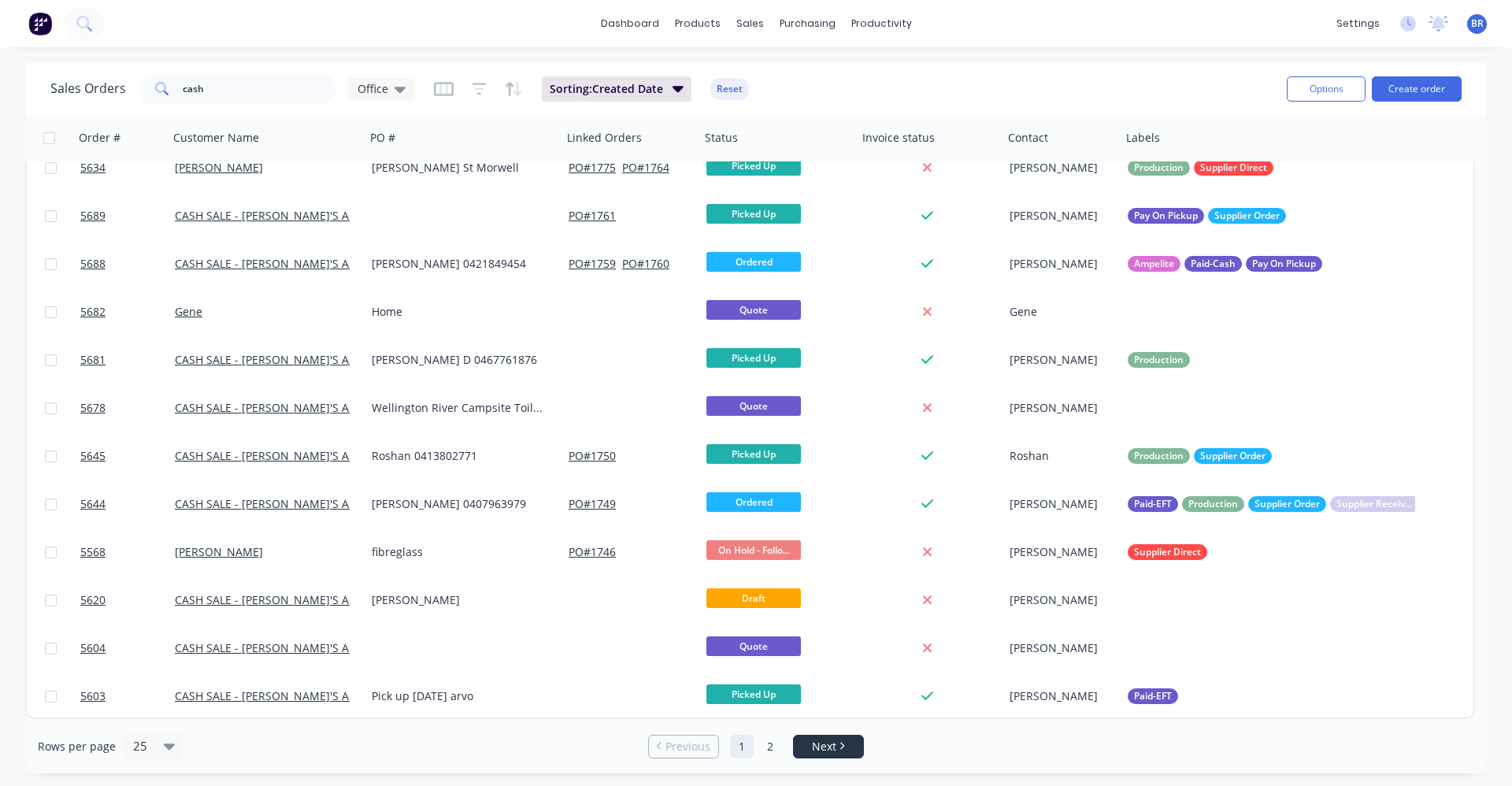
click at [823, 752] on span "Next" at bounding box center [824, 746] width 24 height 16
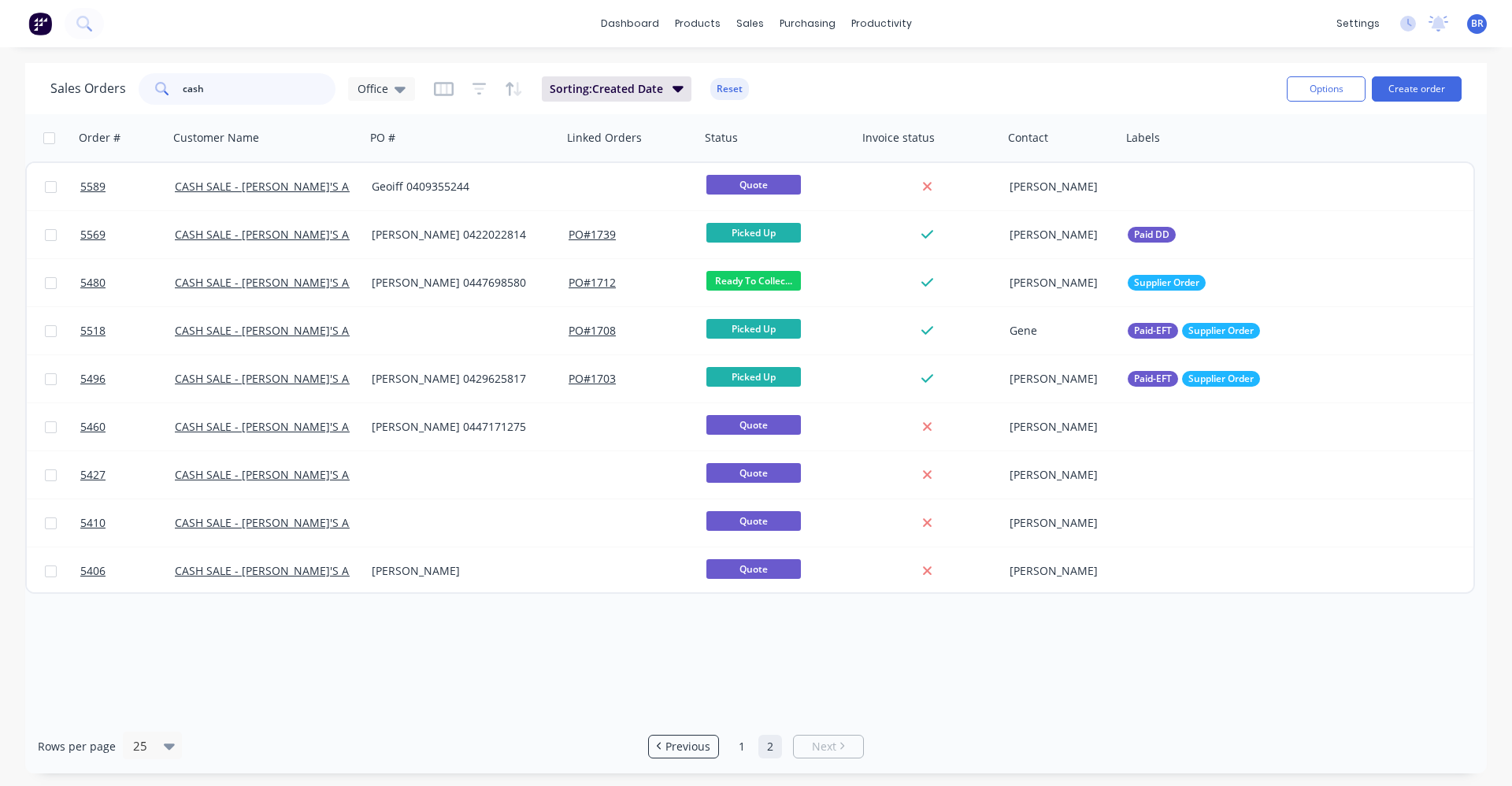
drag, startPoint x: 249, startPoint y: 84, endPoint x: 124, endPoint y: 89, distance: 125.1
click at [124, 89] on div "Sales Orders cash Office" at bounding box center [232, 89] width 365 height 31
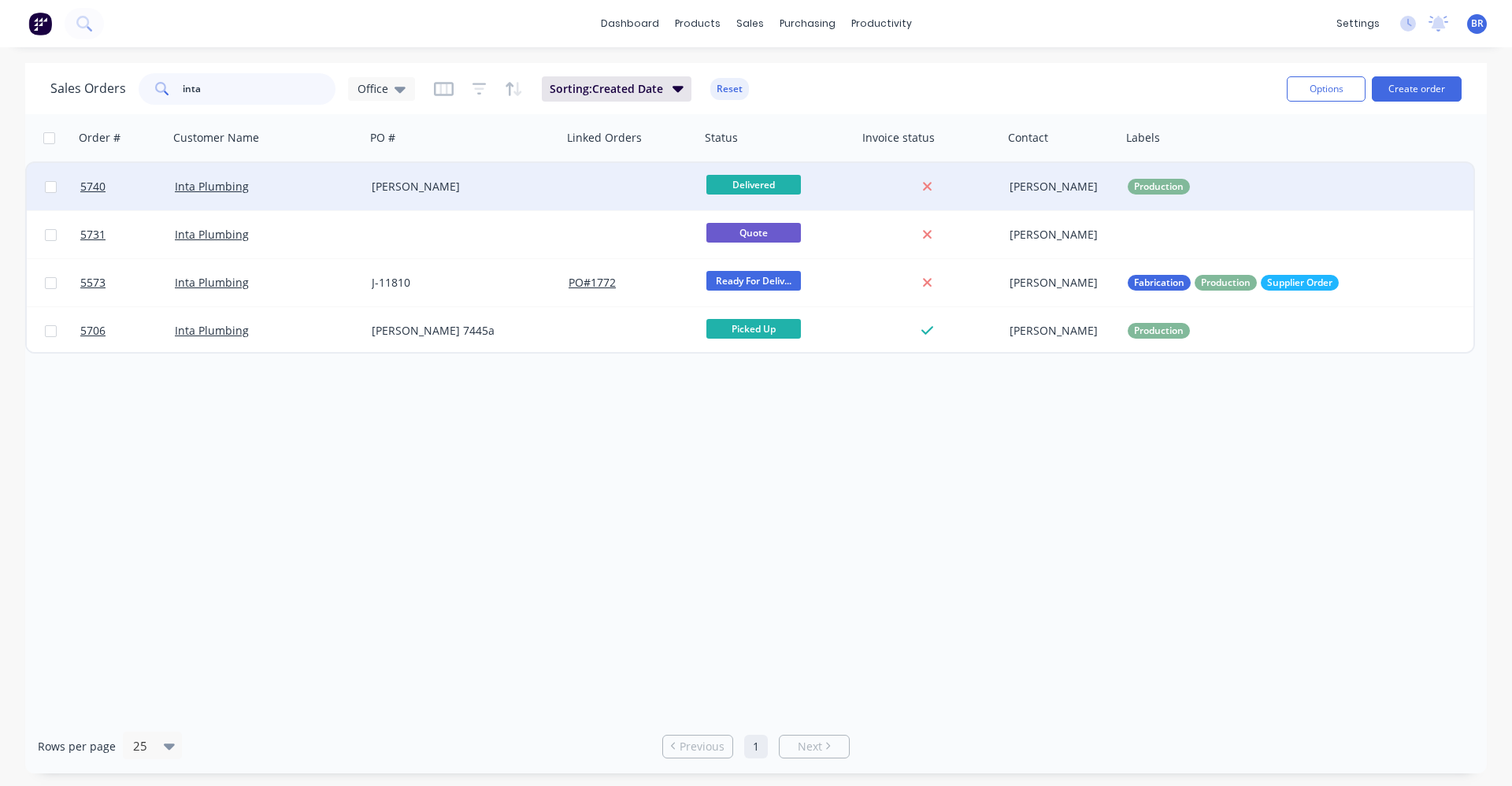
type input "inta"
click at [465, 189] on div "Lavalla" at bounding box center [459, 186] width 175 height 16
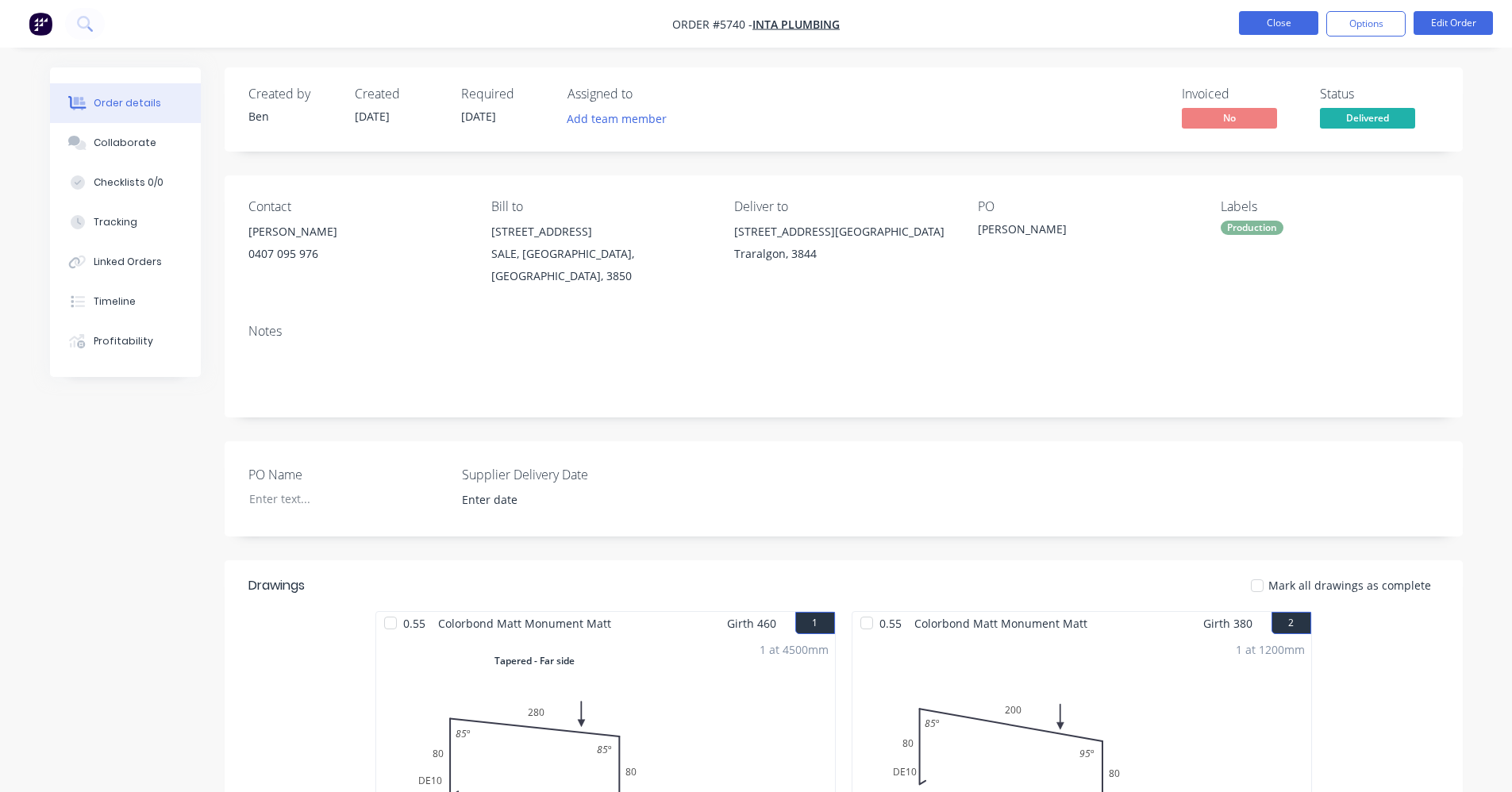
click at [1259, 16] on button "Close" at bounding box center [1279, 23] width 80 height 24
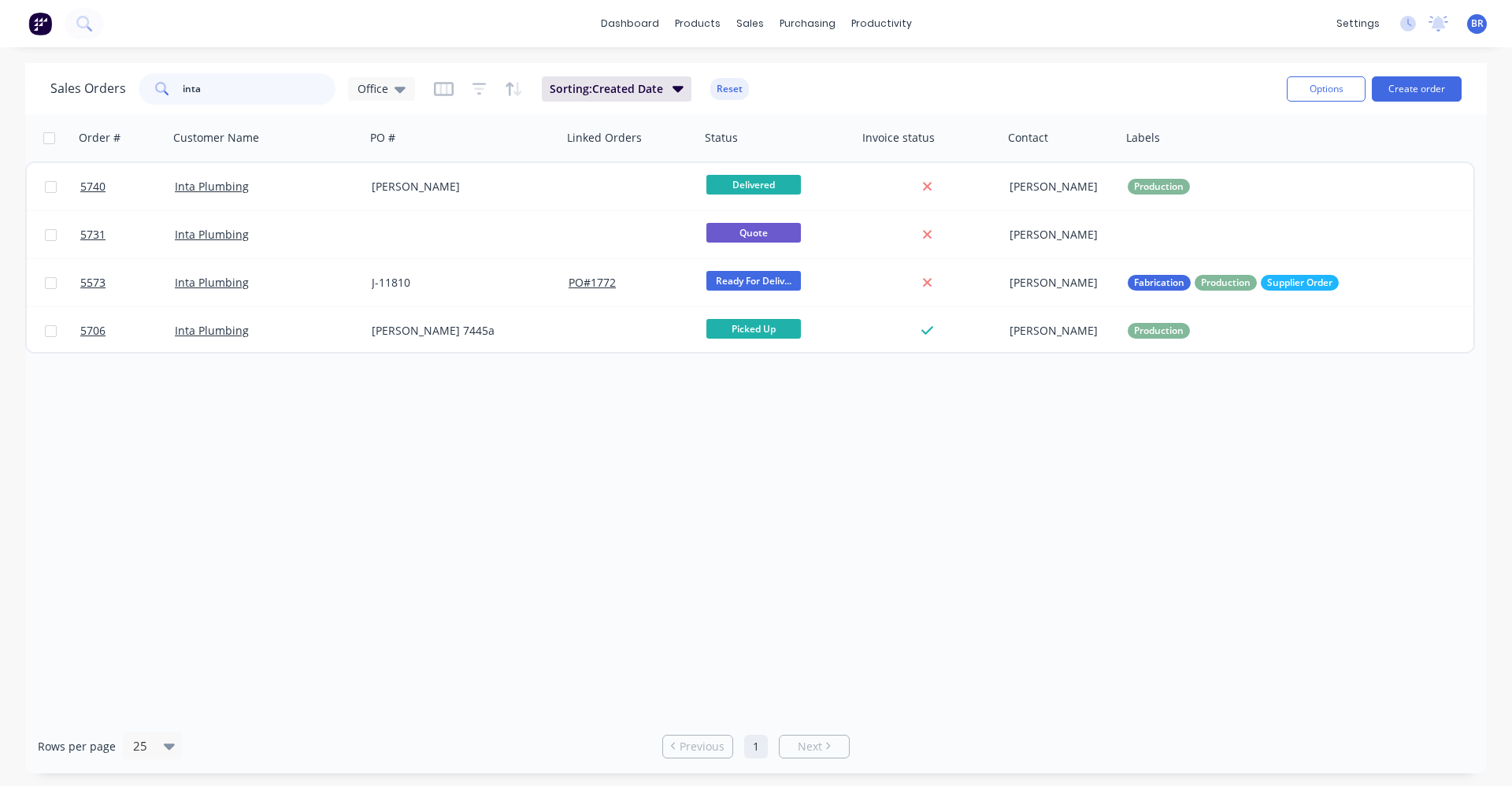
drag, startPoint x: 191, startPoint y: 84, endPoint x: 119, endPoint y: 74, distance: 72.7
click at [127, 79] on div "Sales Orders inta Office" at bounding box center [232, 89] width 365 height 31
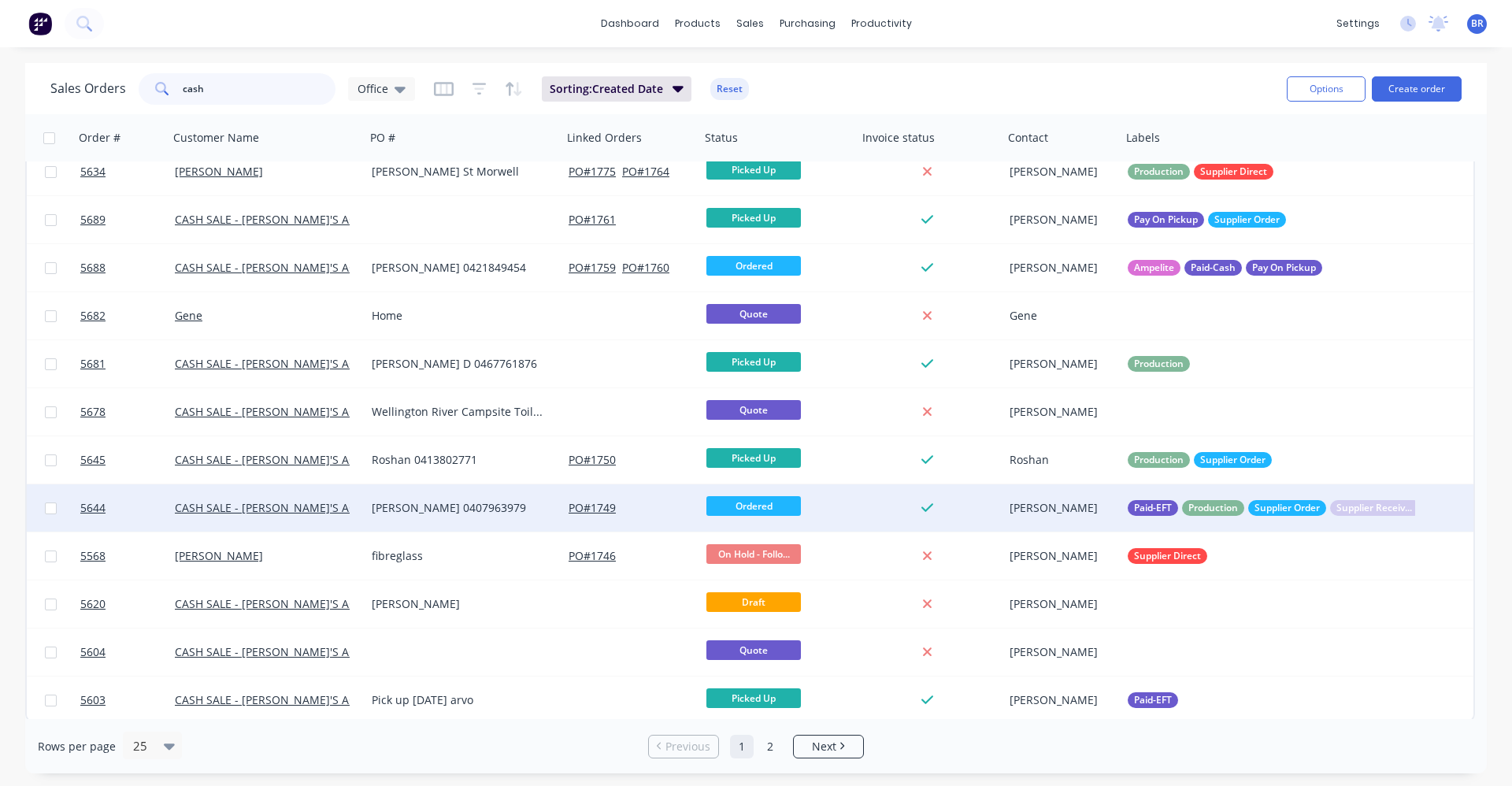
scroll to position [643, 0]
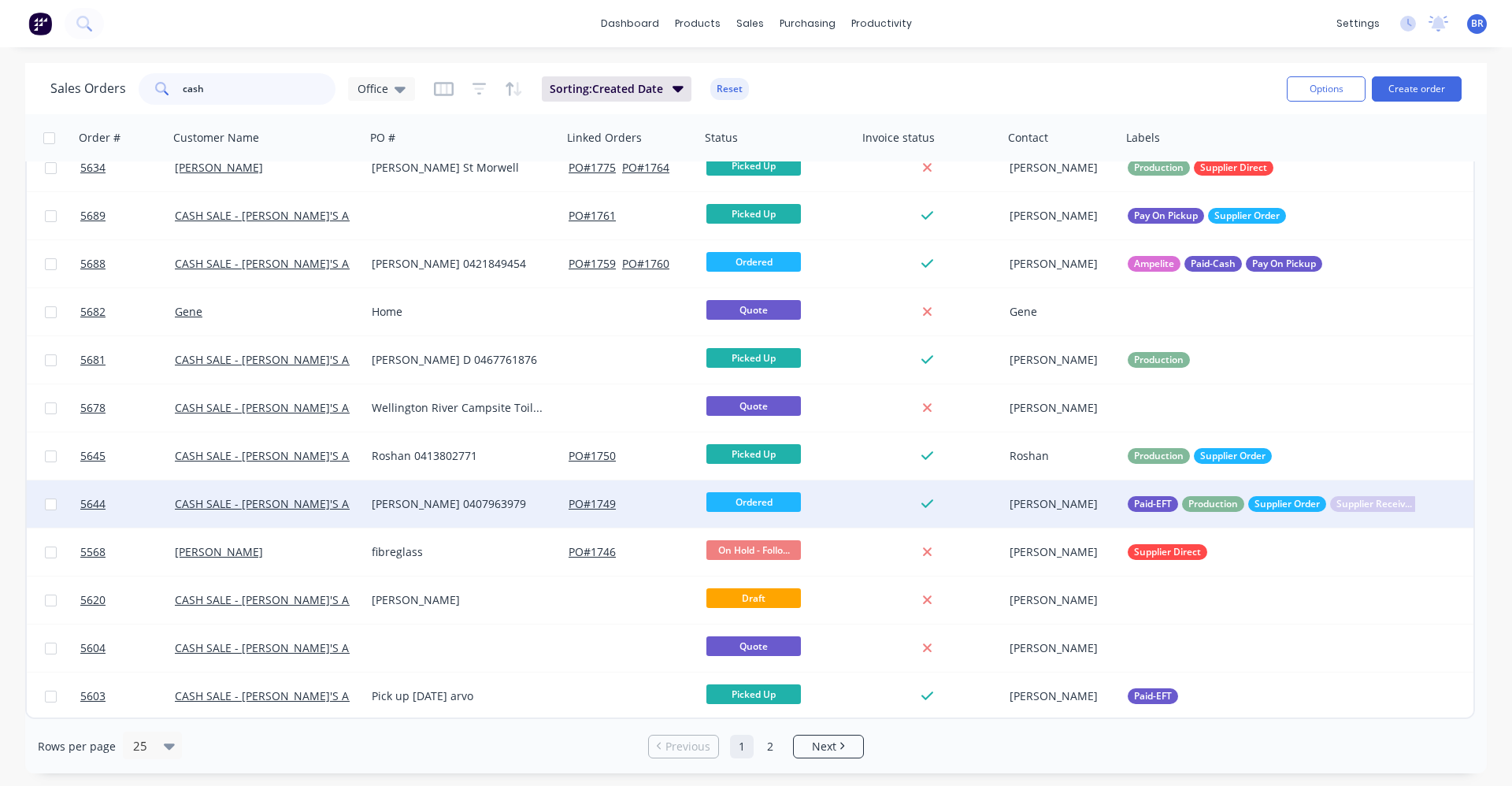
type input "cash"
click at [505, 507] on div "Wayne 0407963979" at bounding box center [459, 504] width 175 height 16
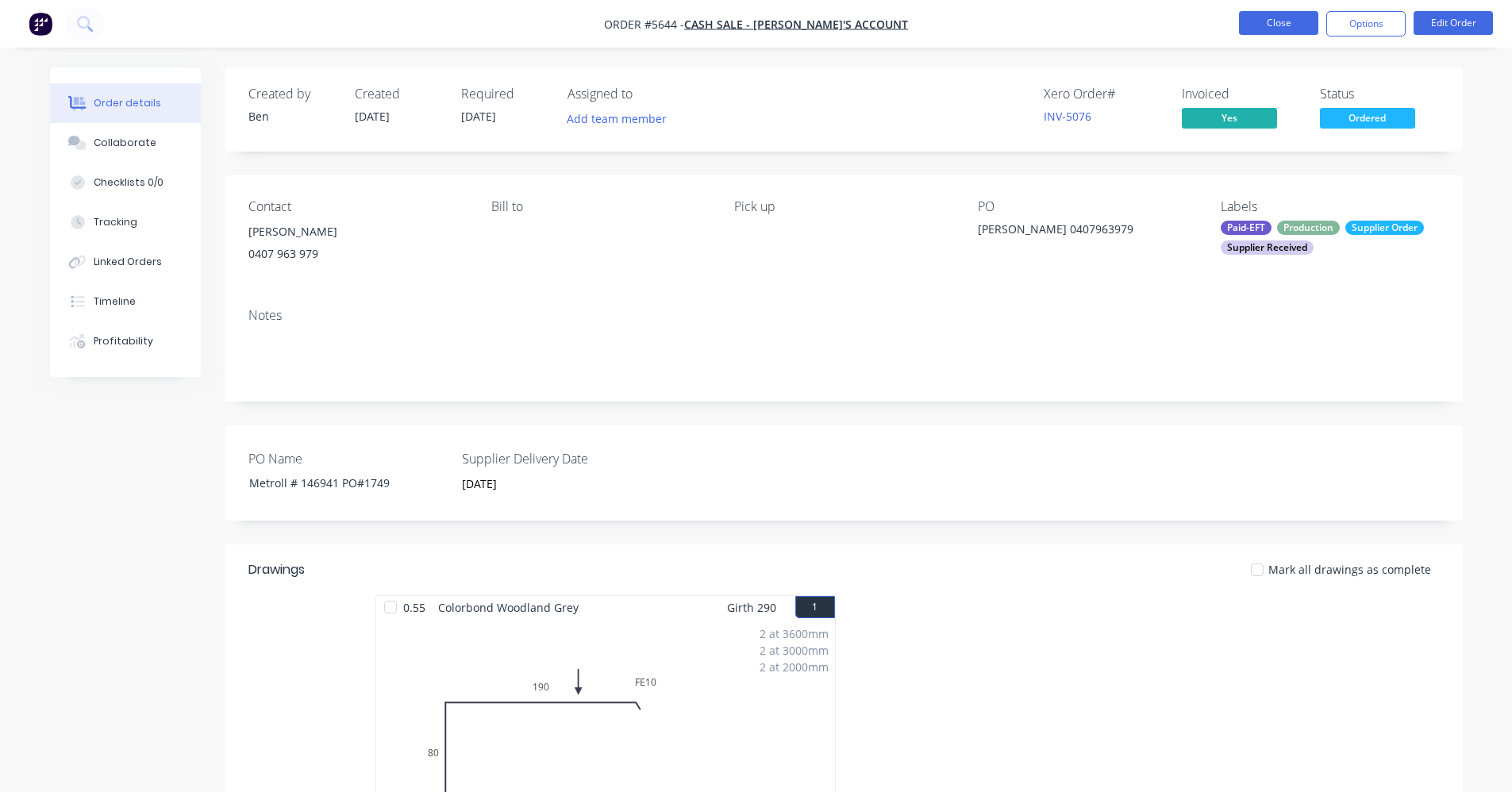
click at [1292, 28] on button "Close" at bounding box center [1279, 23] width 80 height 24
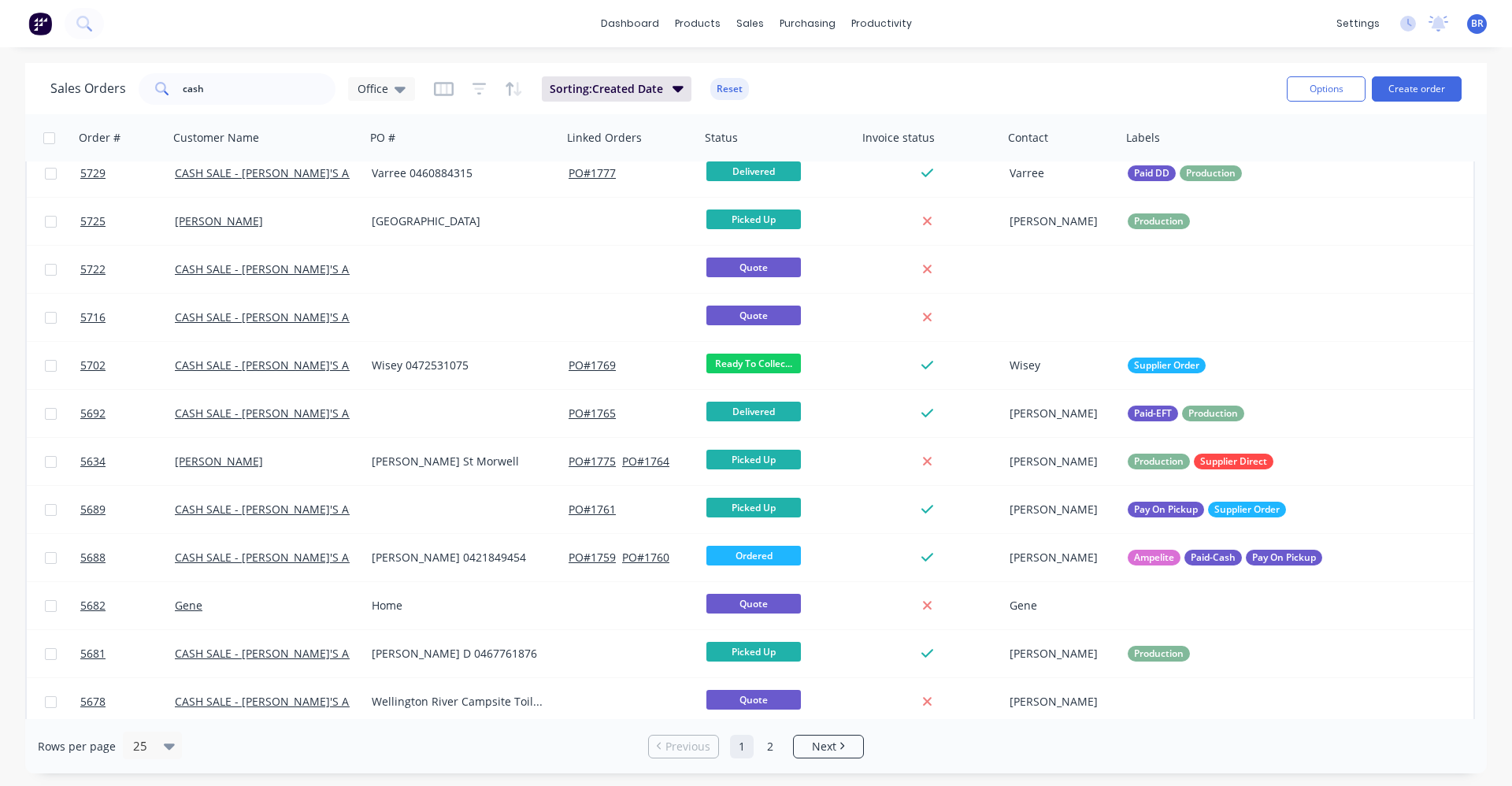
scroll to position [328, 0]
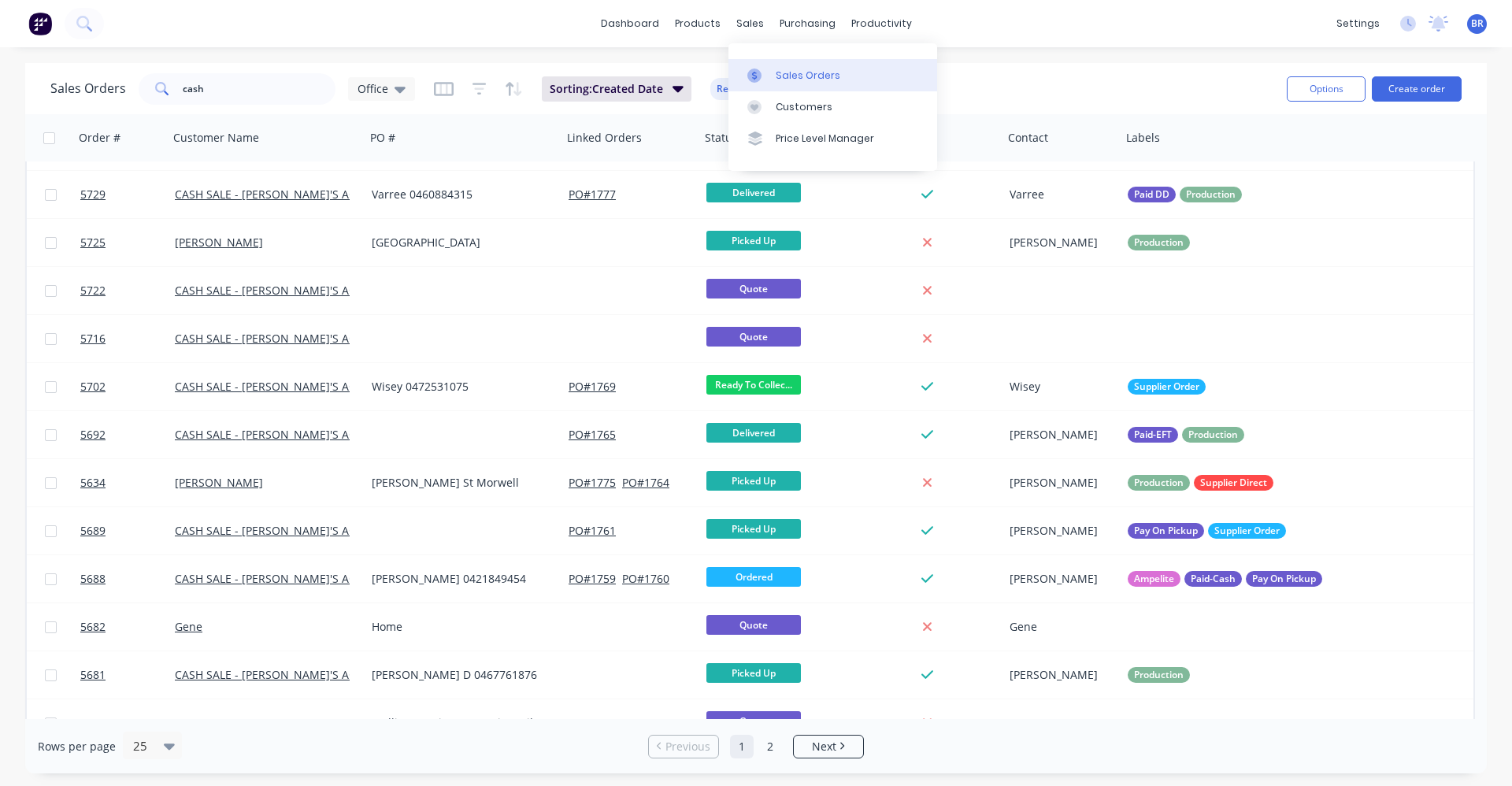
click at [795, 78] on div "Sales Orders" at bounding box center [808, 76] width 65 height 15
drag, startPoint x: 245, startPoint y: 81, endPoint x: 145, endPoint y: 82, distance: 100.0
click at [145, 82] on div "cash" at bounding box center [237, 89] width 197 height 31
click at [787, 73] on div "Sales Orders" at bounding box center [808, 76] width 65 height 15
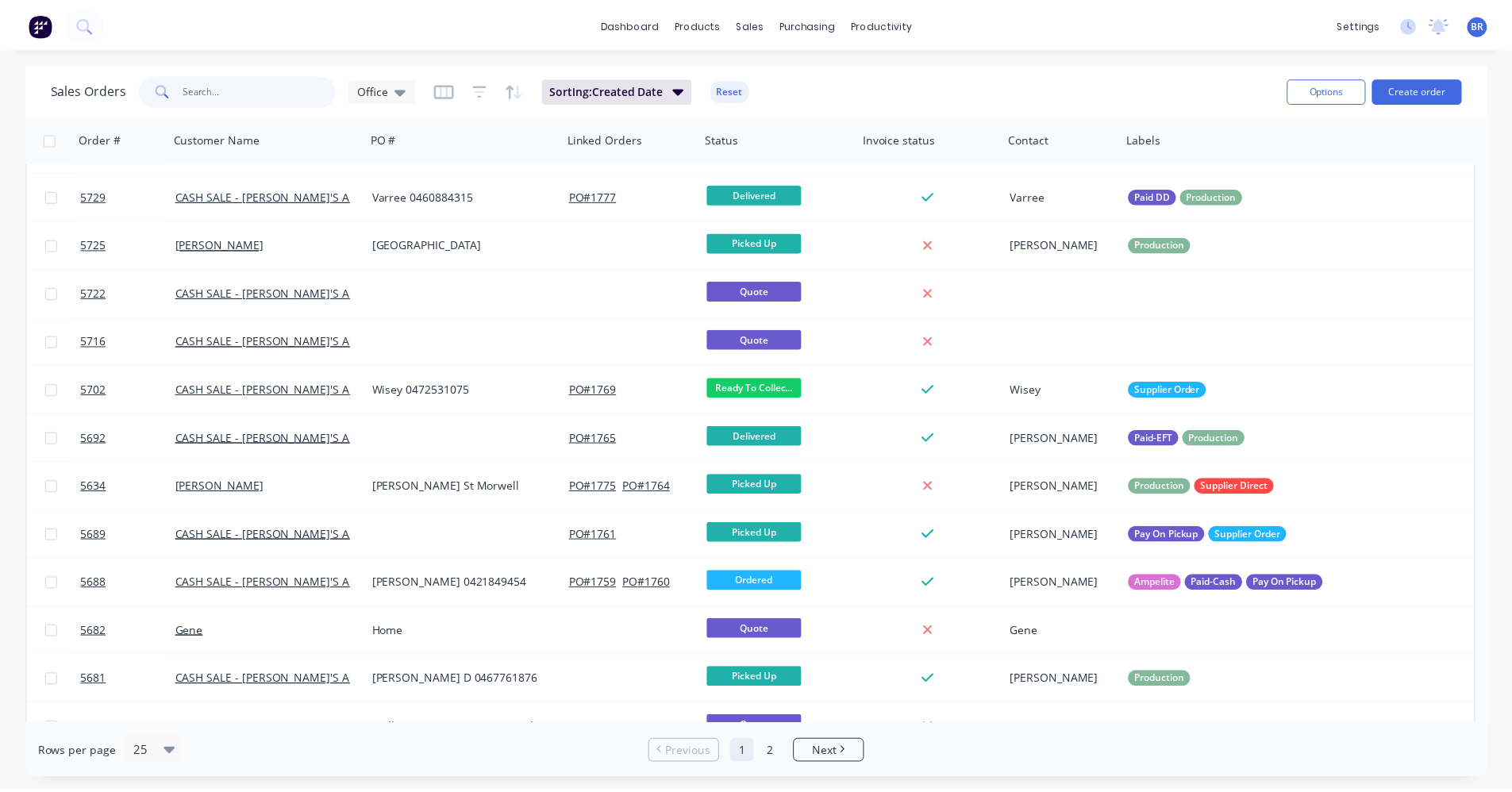
scroll to position [0, 0]
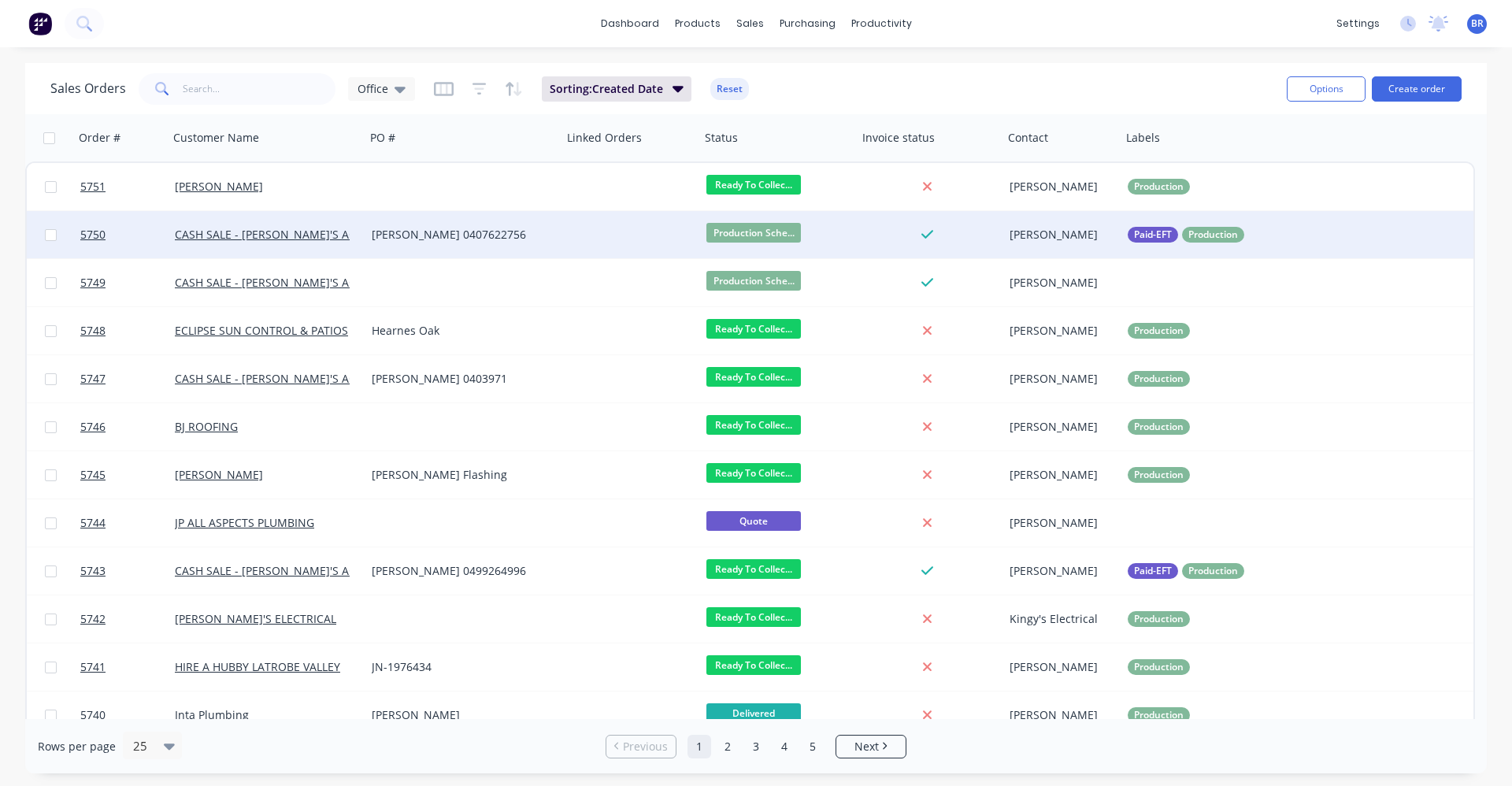
click at [609, 235] on div at bounding box center [631, 234] width 138 height 48
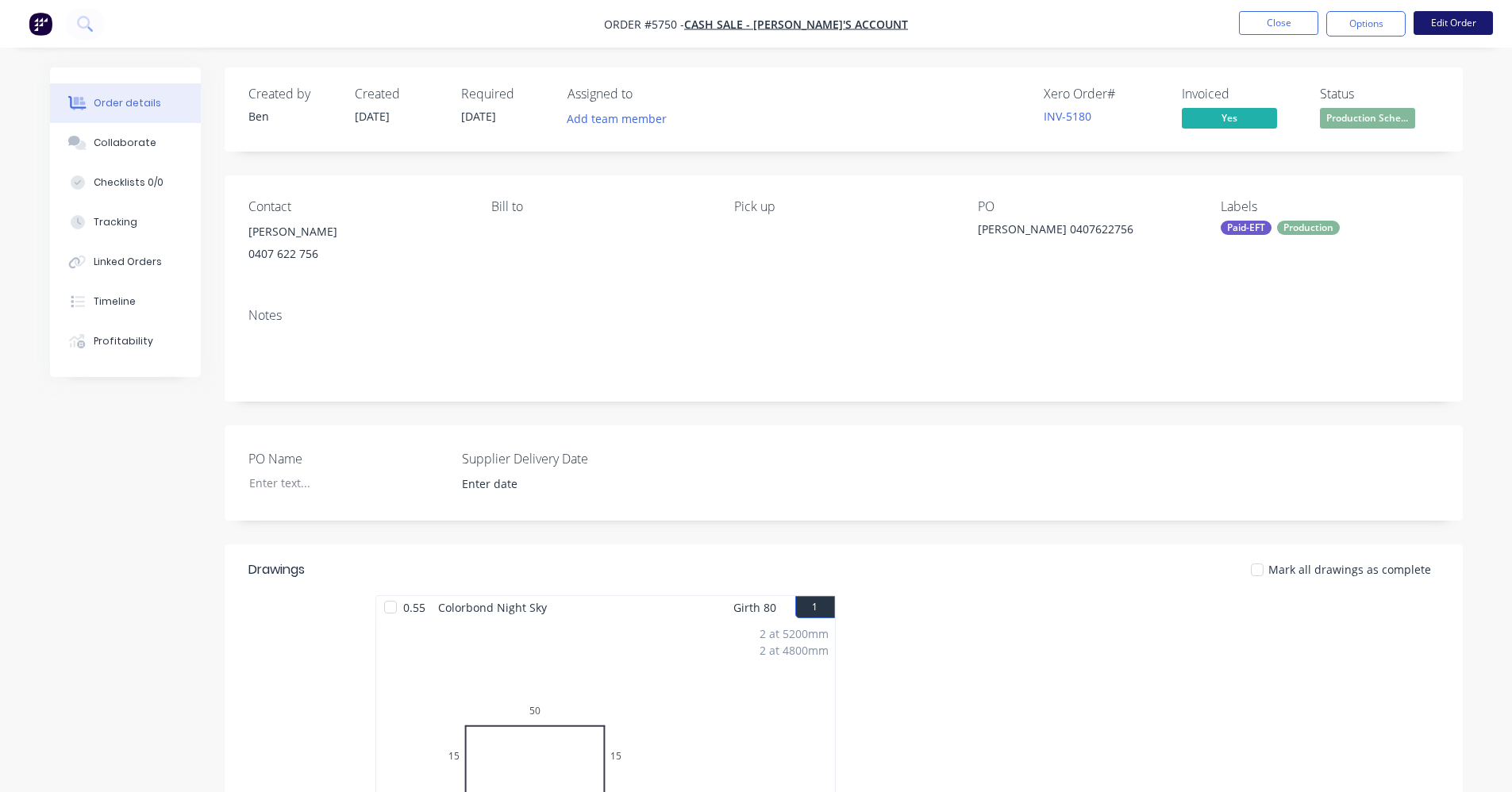
click at [1478, 21] on button "Edit Order" at bounding box center [1453, 23] width 80 height 24
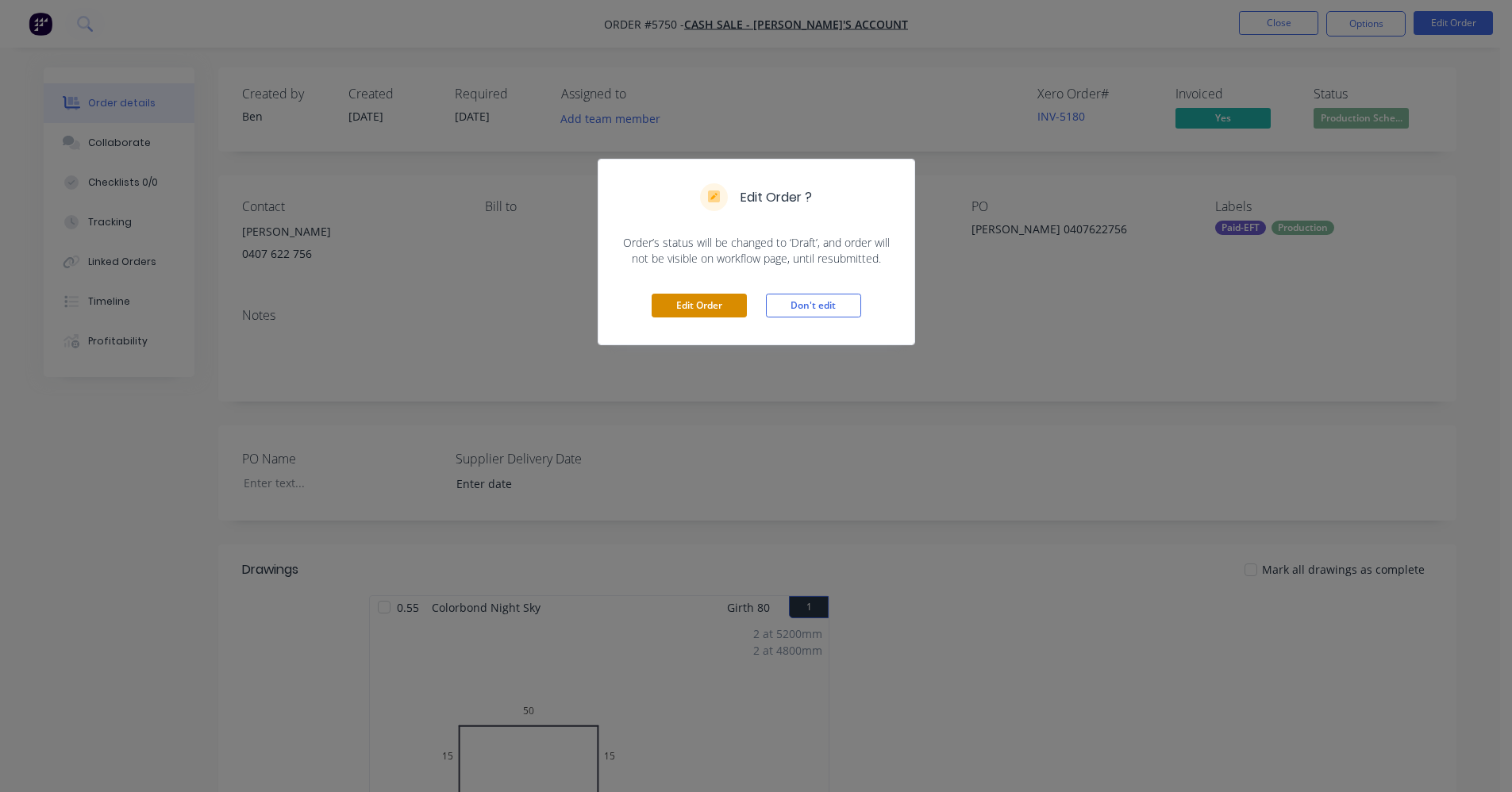
click at [708, 313] on button "Edit Order" at bounding box center [699, 305] width 95 height 24
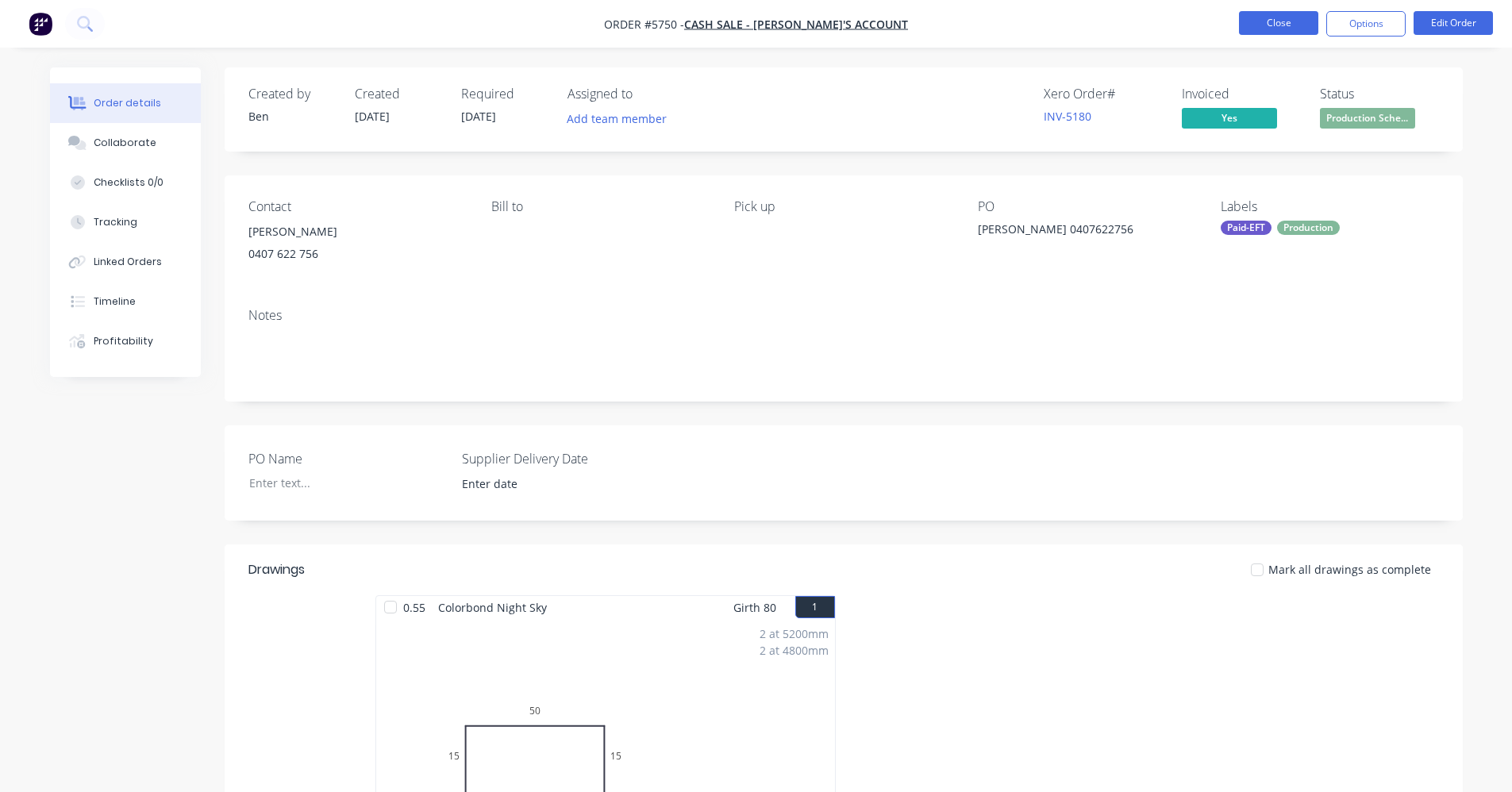
click at [1283, 25] on button "Close" at bounding box center [1279, 23] width 80 height 24
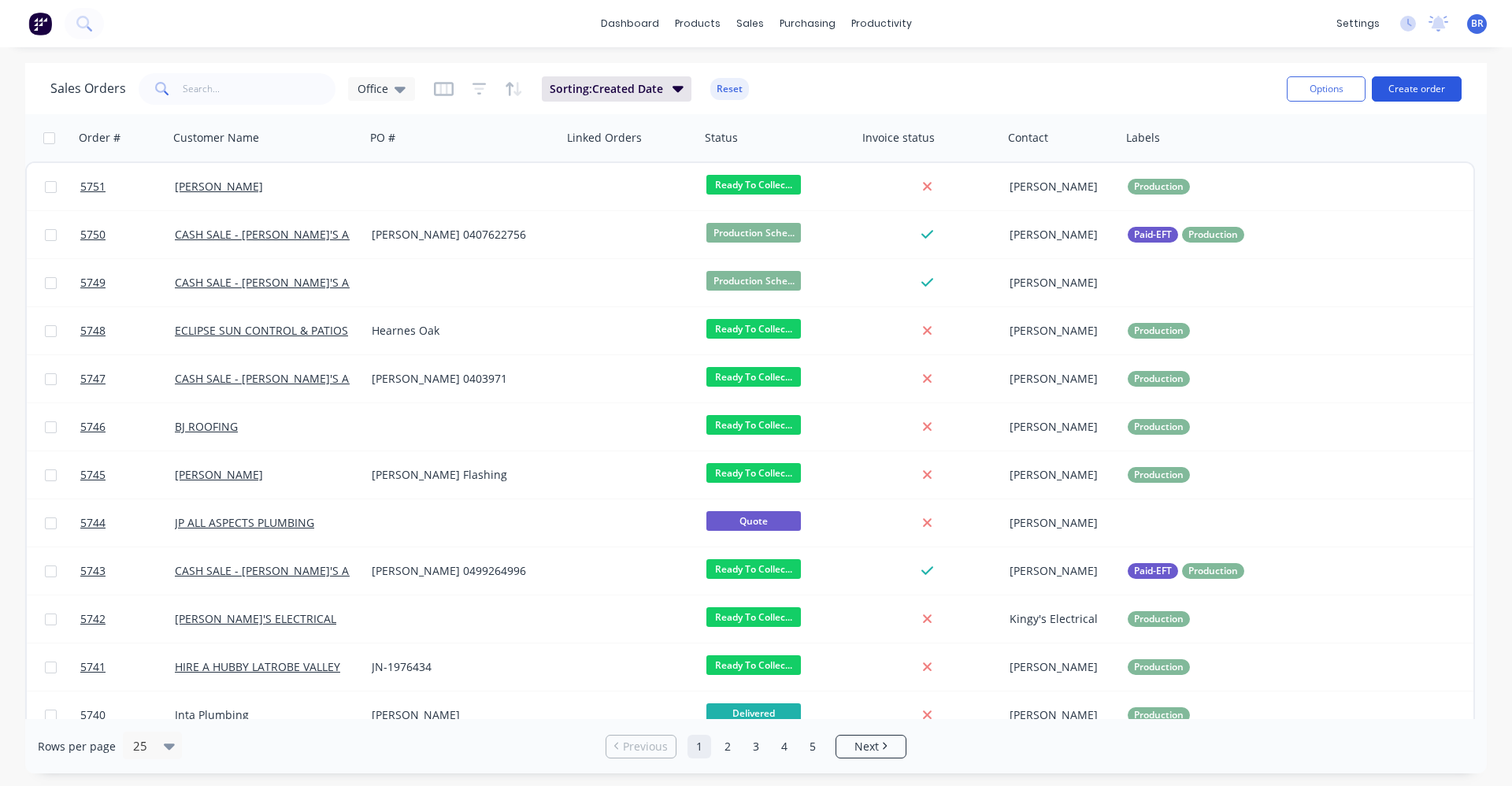
click at [1430, 101] on button "Create order" at bounding box center [1417, 89] width 90 height 25
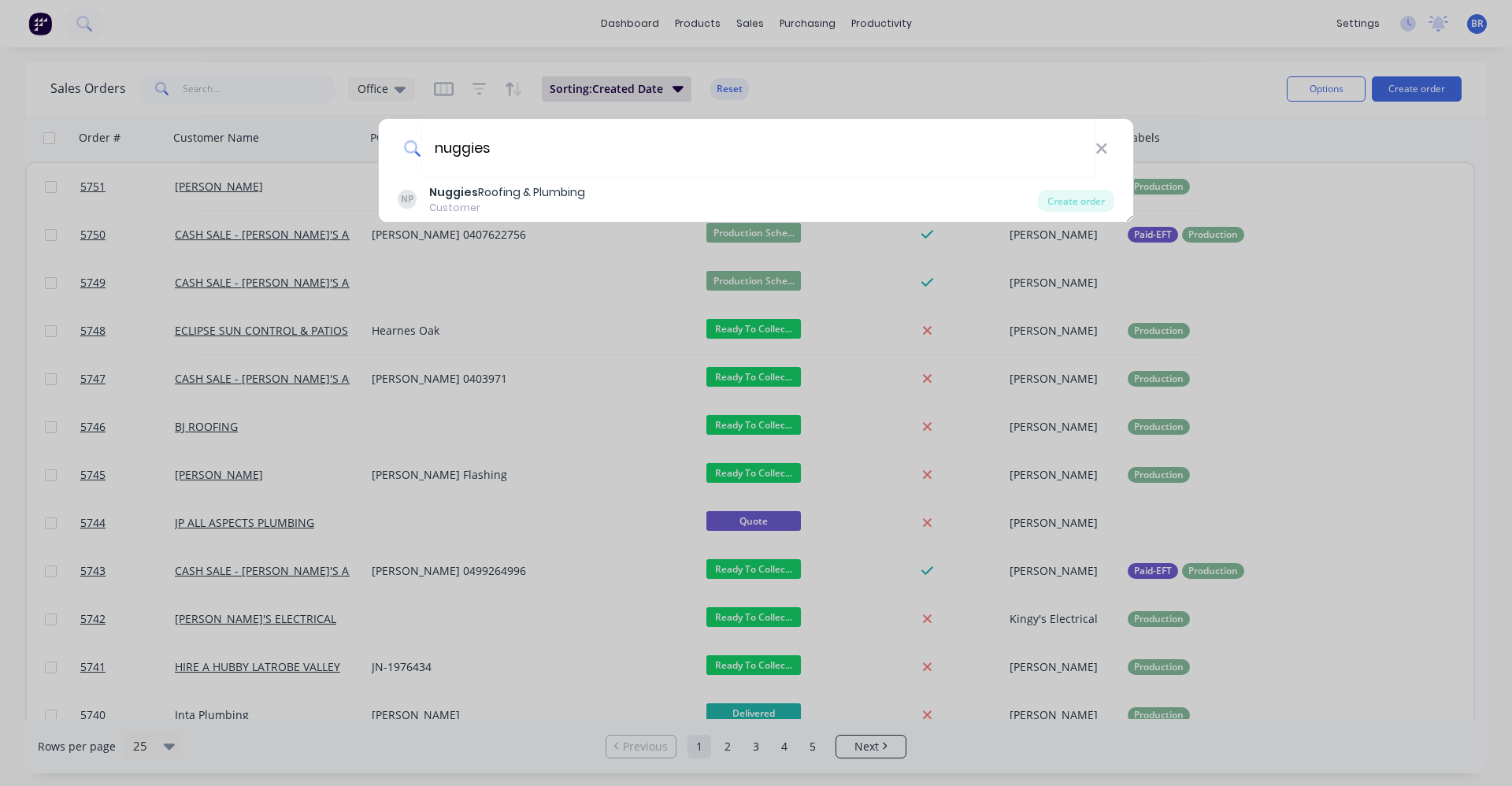
type input "nuggies"
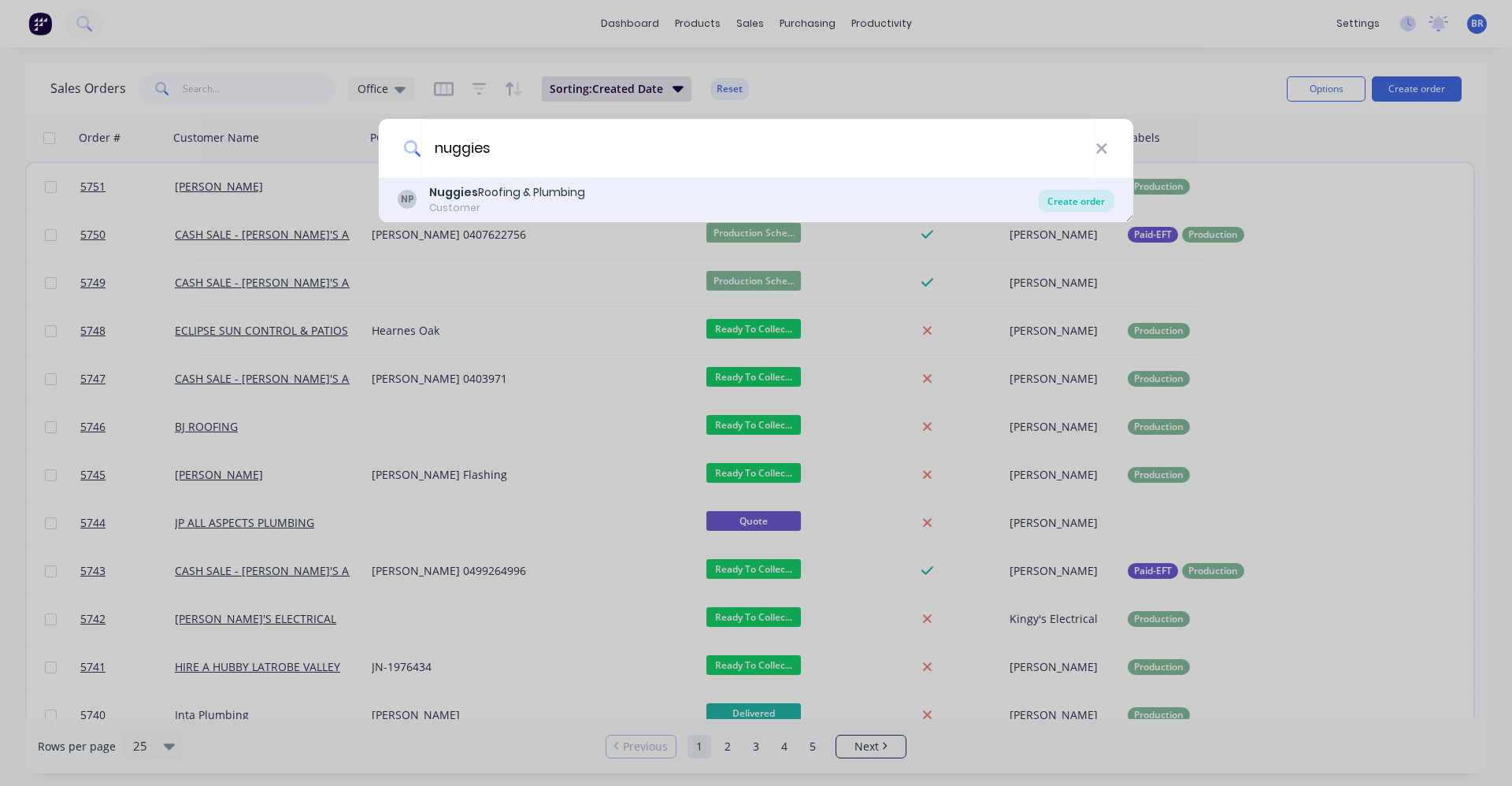
click at [1070, 199] on div "Create order" at bounding box center [1076, 200] width 77 height 22
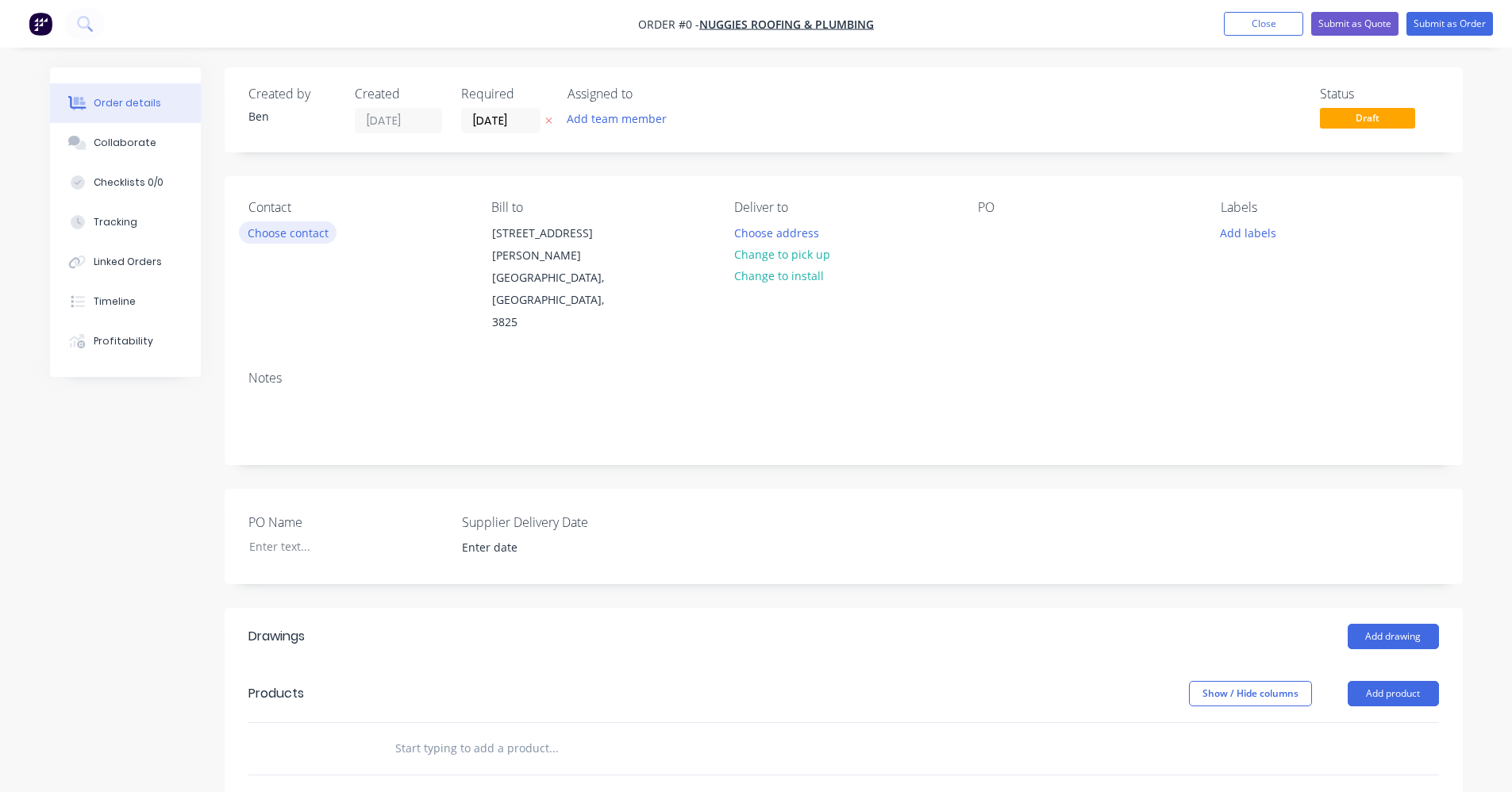
click at [304, 239] on button "Choose contact" at bounding box center [288, 232] width 98 height 21
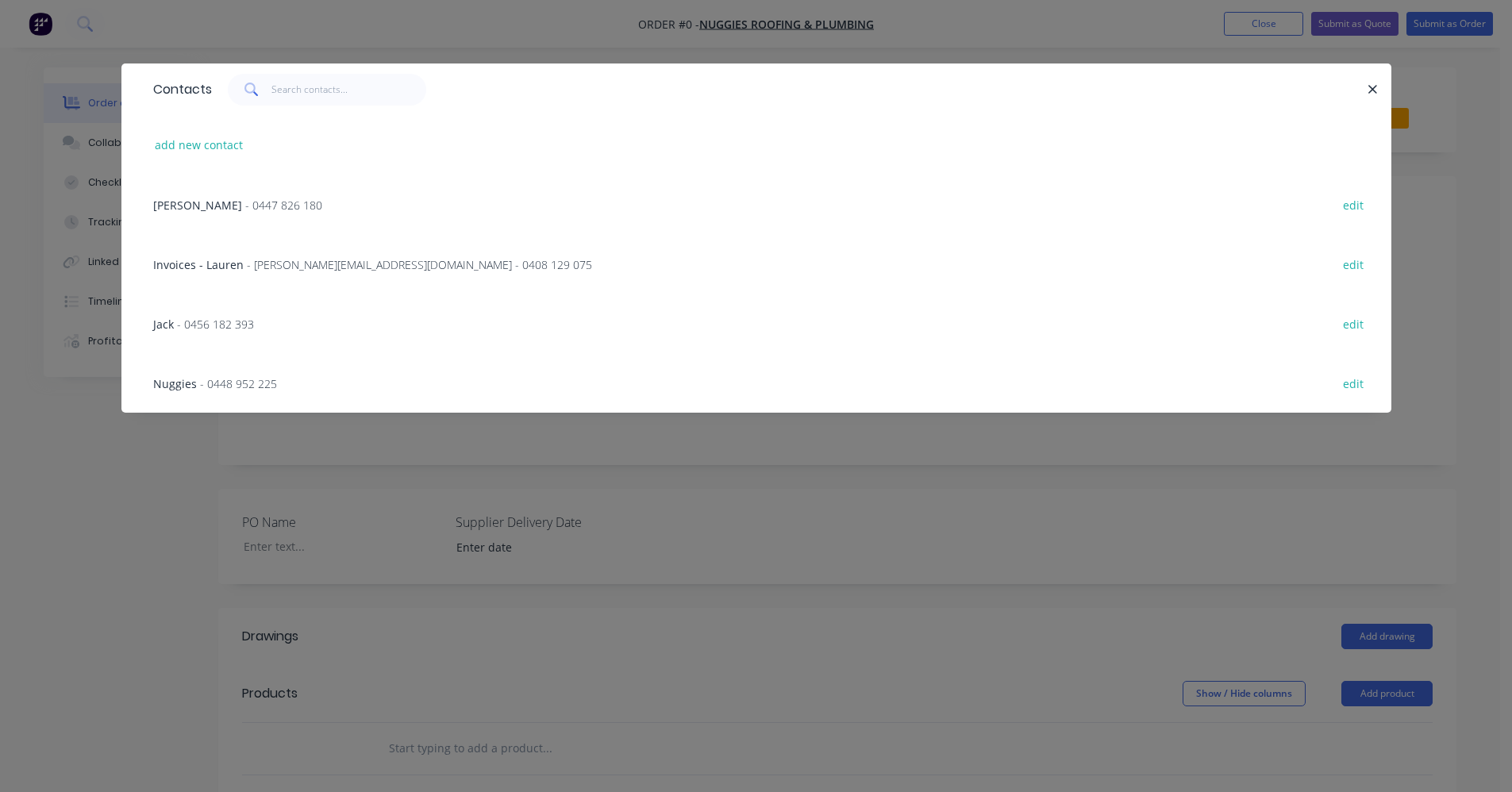
click at [245, 205] on span "- 0447 826 180" at bounding box center [283, 205] width 77 height 15
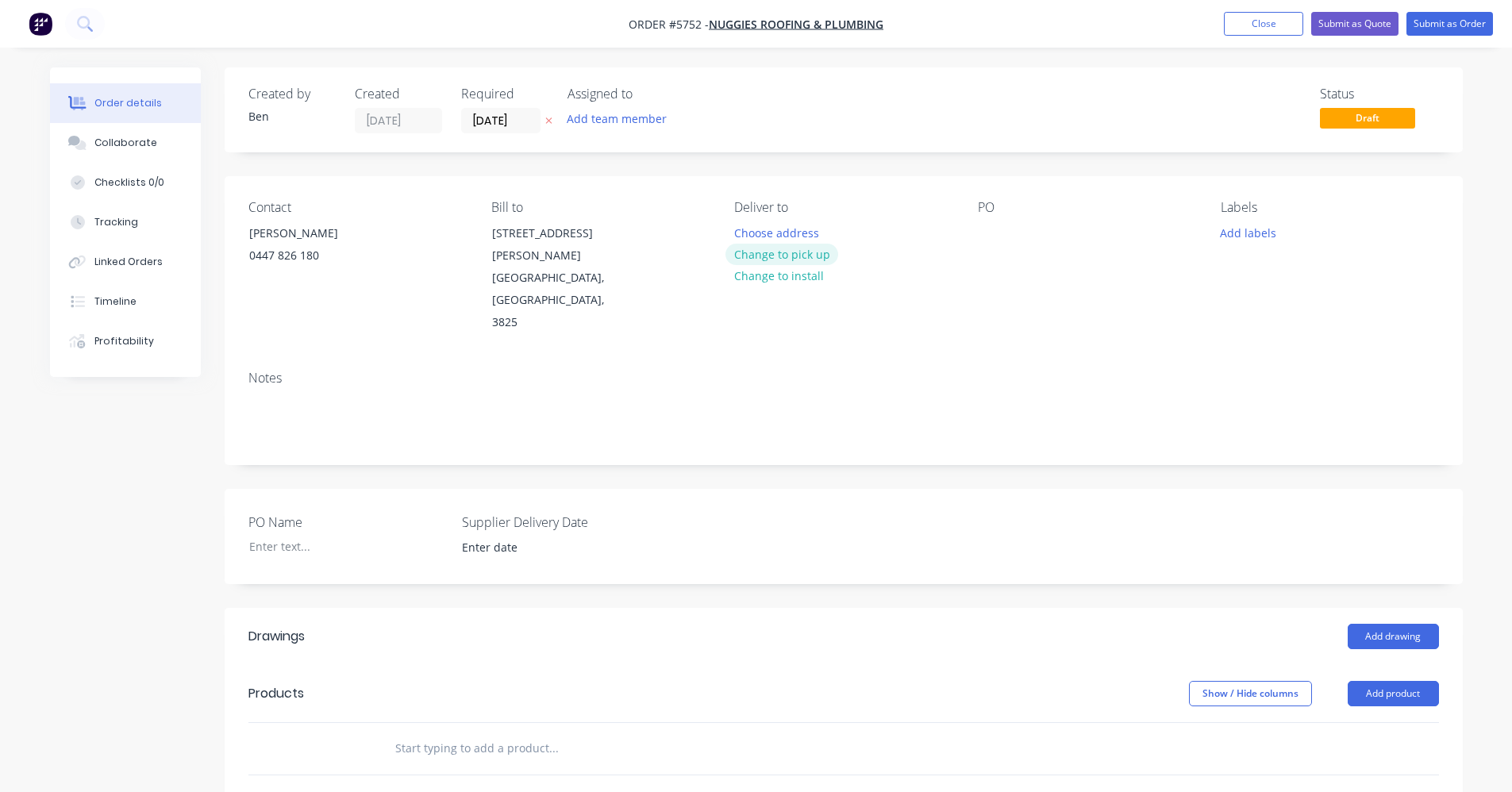
click at [787, 258] on button "Change to pick up" at bounding box center [782, 255] width 113 height 21
click at [1241, 235] on button "Add labels" at bounding box center [1248, 232] width 73 height 21
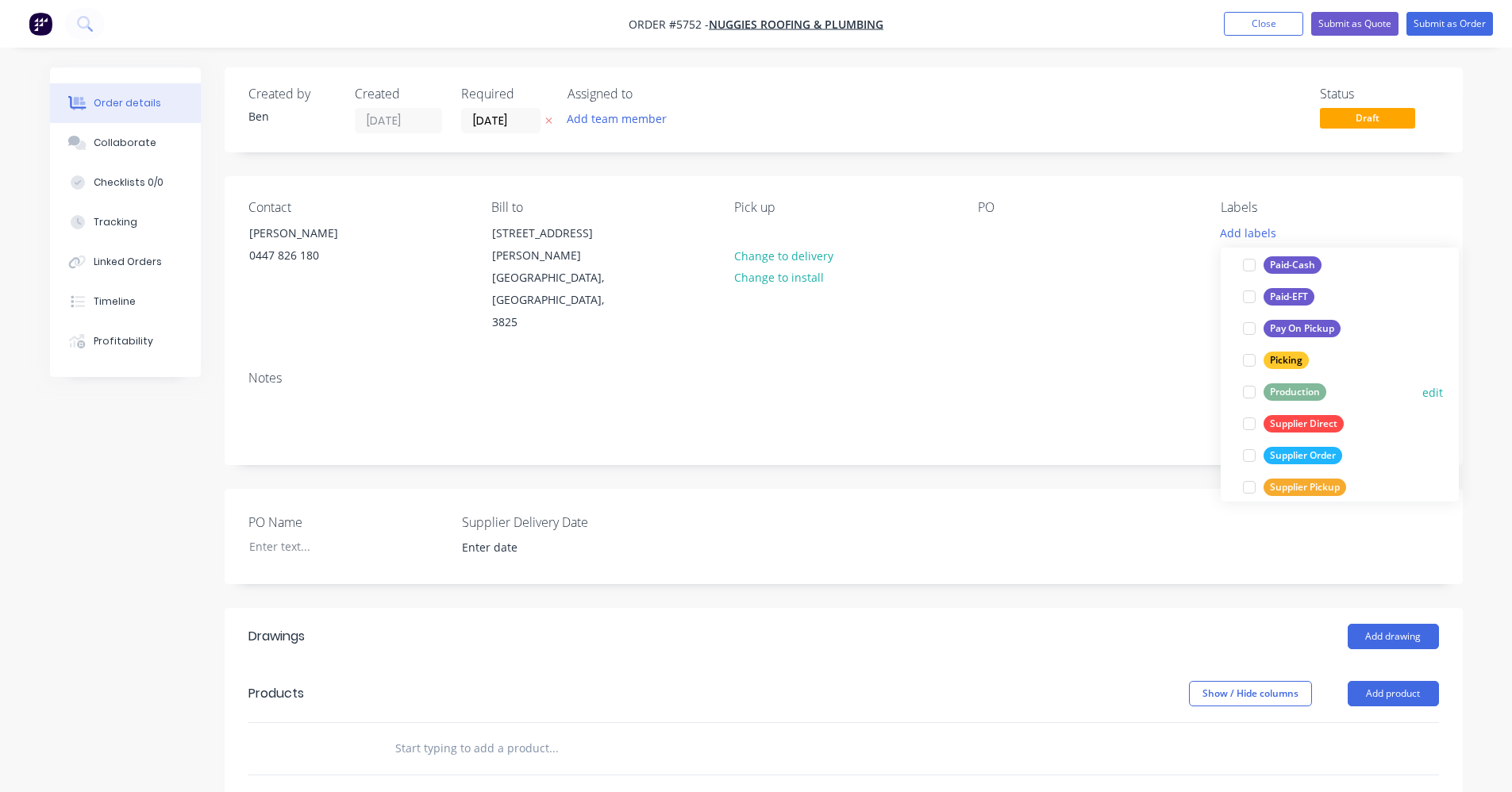
scroll to position [238, 0]
click at [1309, 394] on div "Production" at bounding box center [1294, 389] width 63 height 17
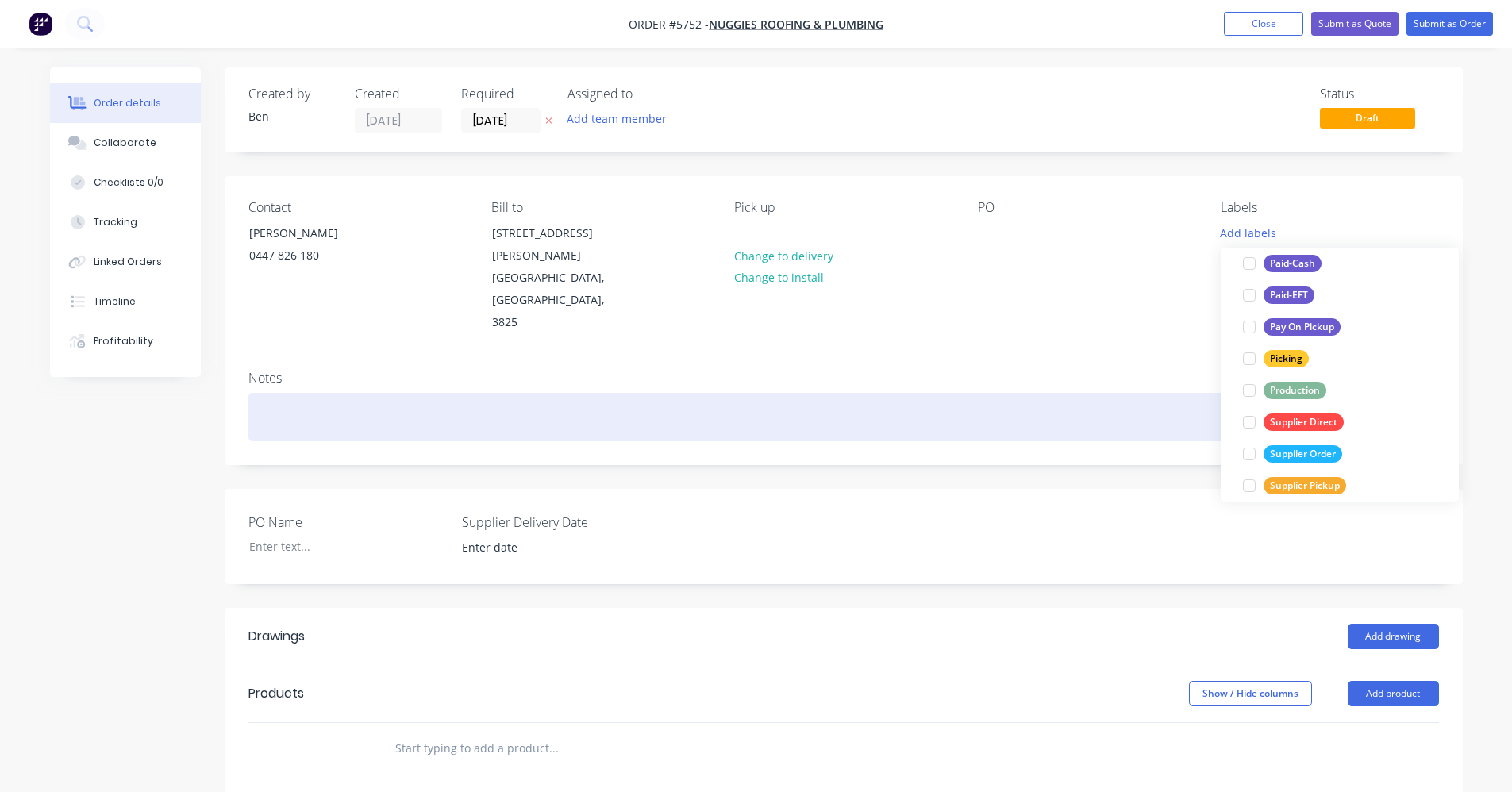
scroll to position [0, 0]
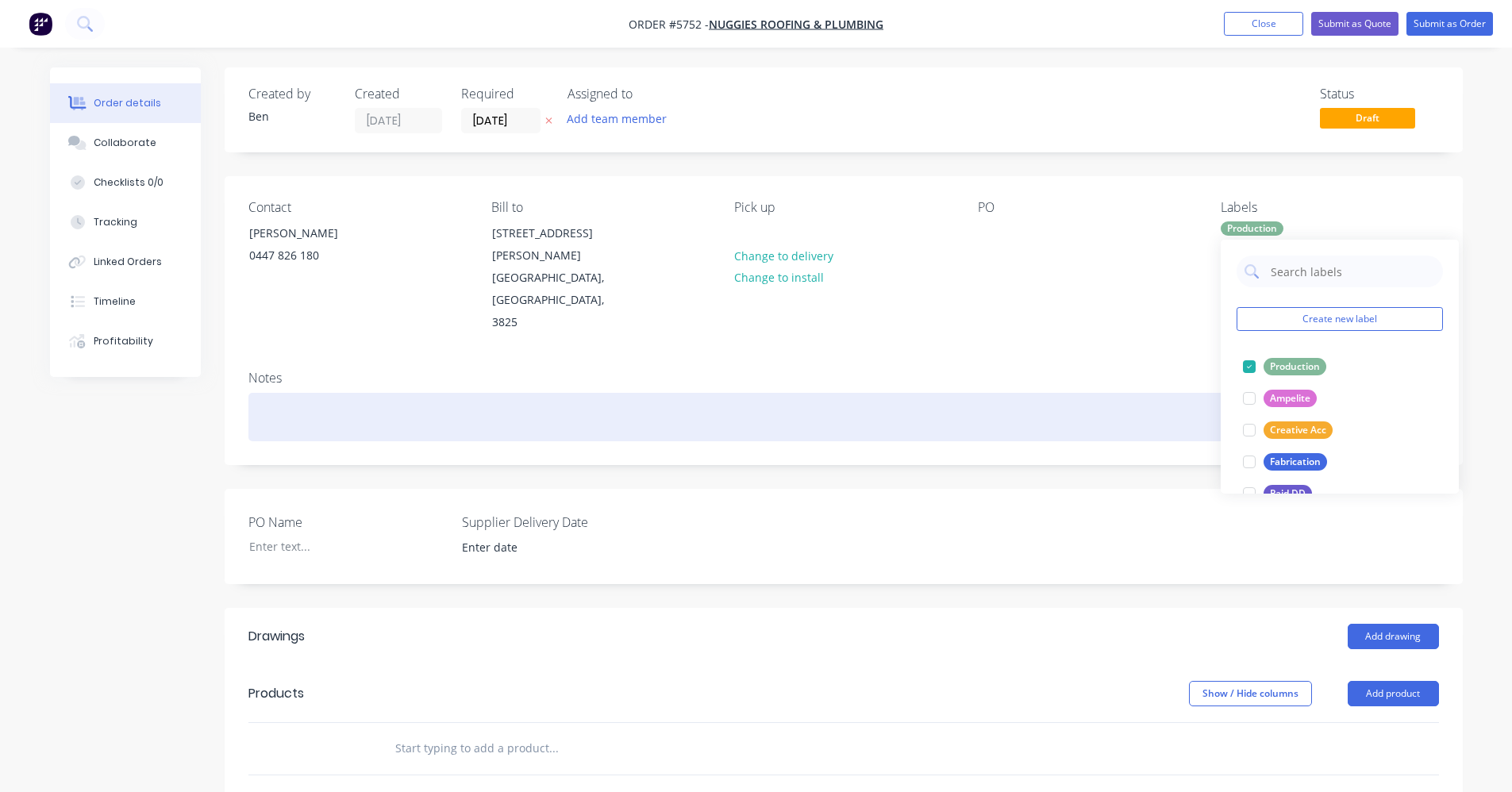
click at [1157, 393] on div at bounding box center [843, 417] width 1191 height 49
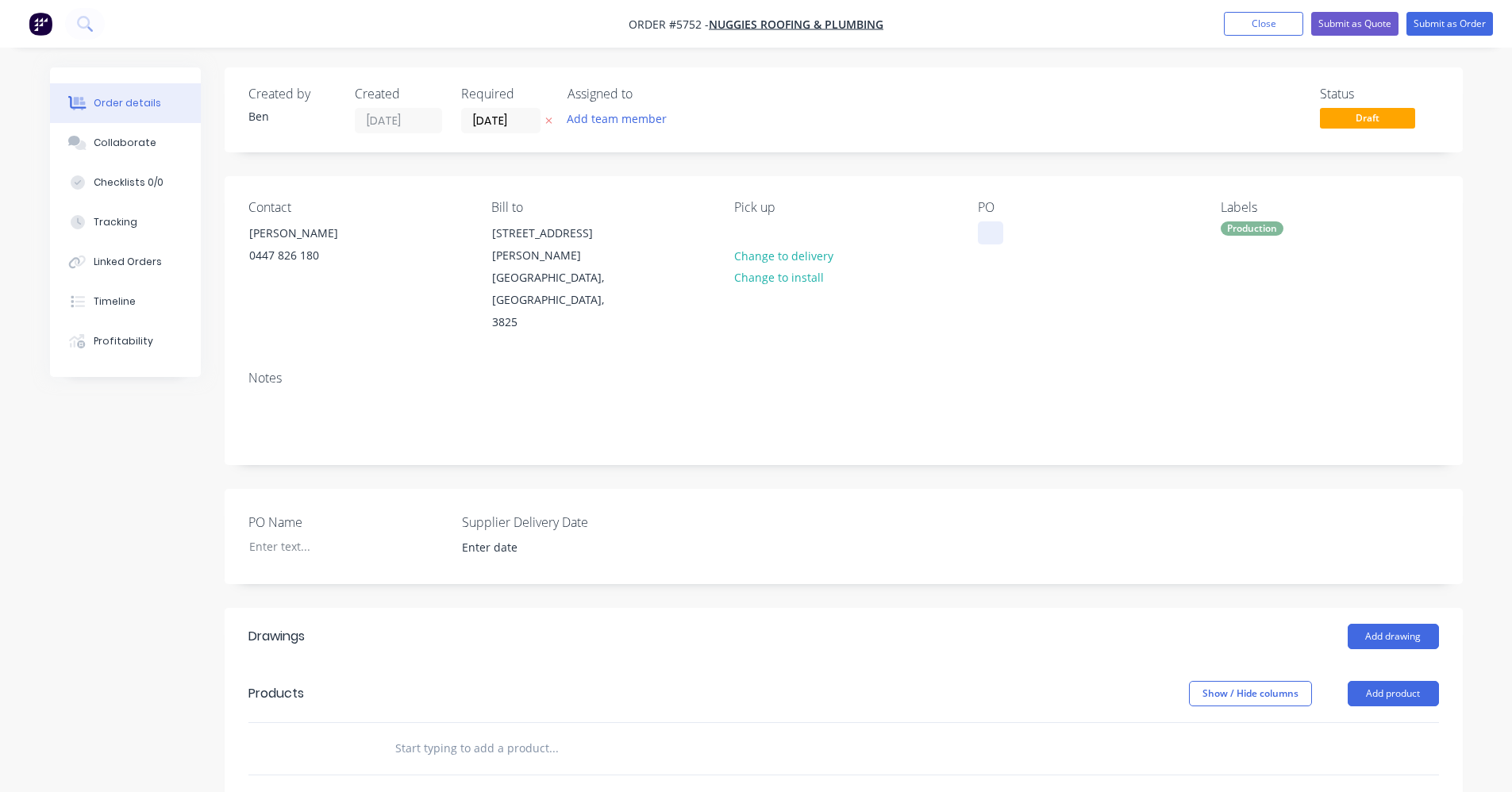
click at [991, 239] on div at bounding box center [990, 233] width 25 height 23
click at [1399, 624] on button "Add drawing" at bounding box center [1393, 636] width 91 height 25
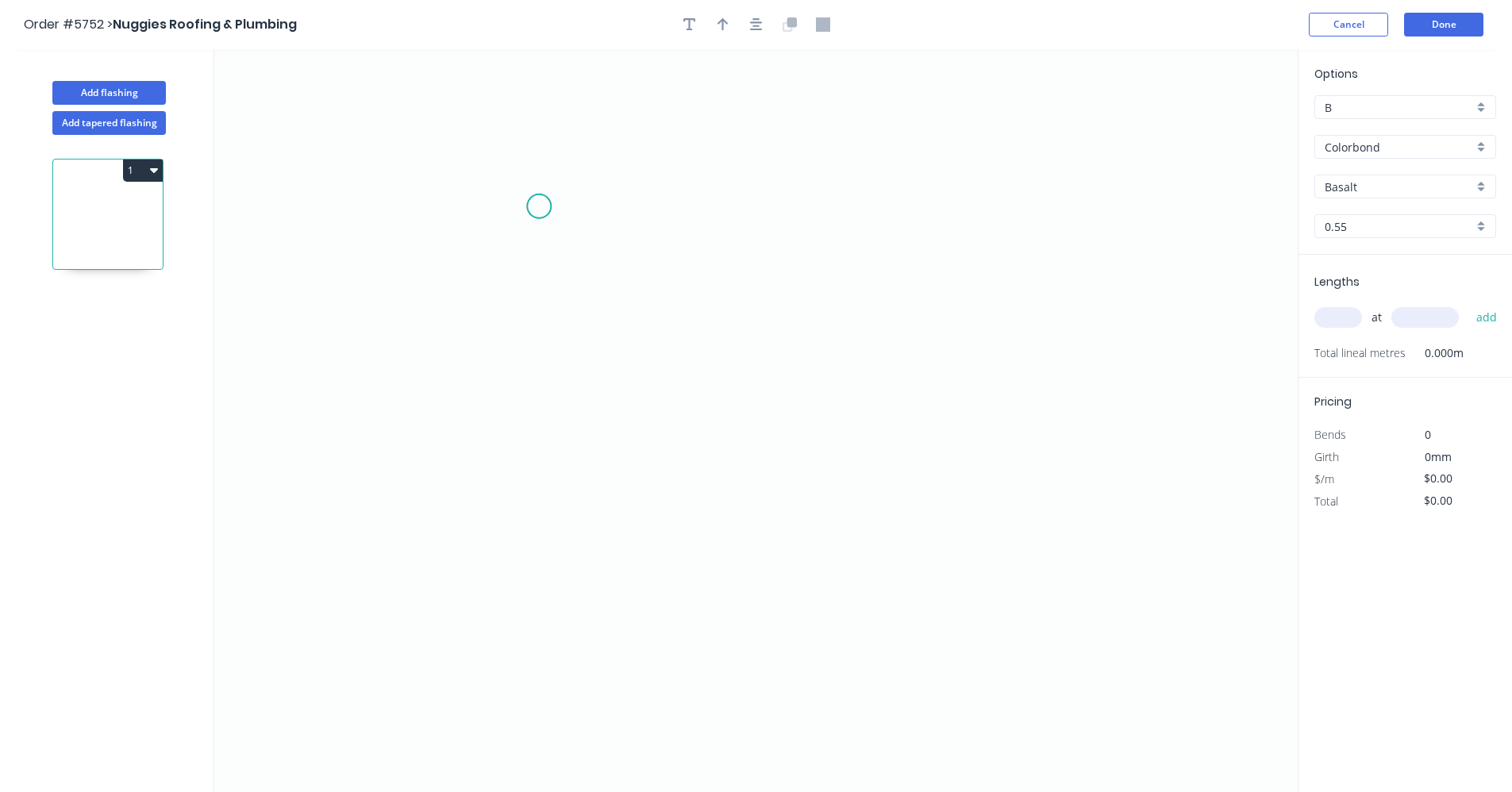
click at [546, 208] on icon "0" at bounding box center [756, 420] width 1083 height 742
drag, startPoint x: 907, startPoint y: 210, endPoint x: 908, endPoint y: 248, distance: 38.0
click at [908, 211] on icon "0" at bounding box center [756, 420] width 1083 height 742
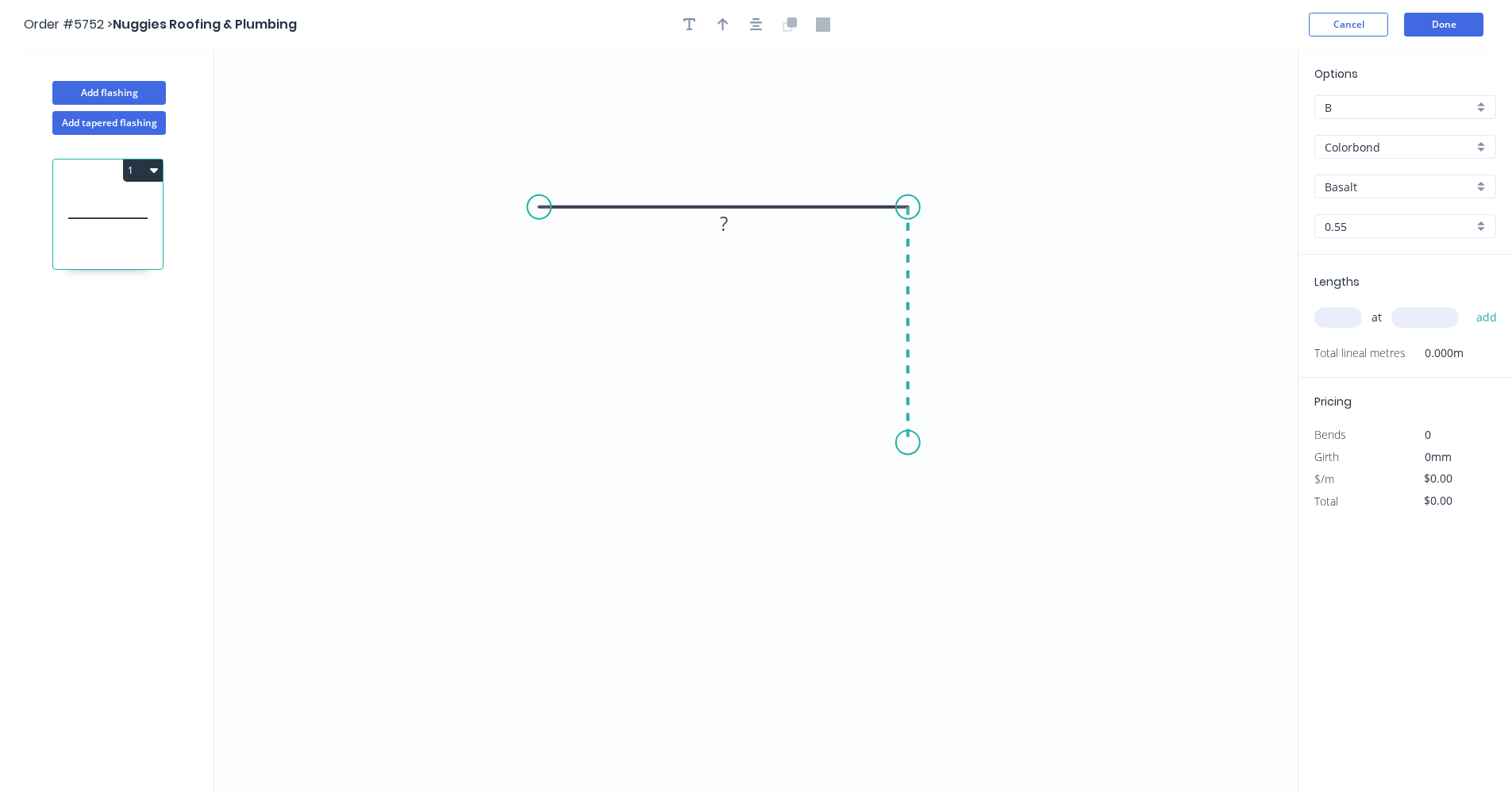
click at [912, 442] on icon "0 ?" at bounding box center [756, 420] width 1083 height 742
click at [727, 176] on tspan "?" at bounding box center [724, 176] width 8 height 26
type input "$9.89"
click at [1482, 148] on div "Colorbond" at bounding box center [1405, 146] width 181 height 24
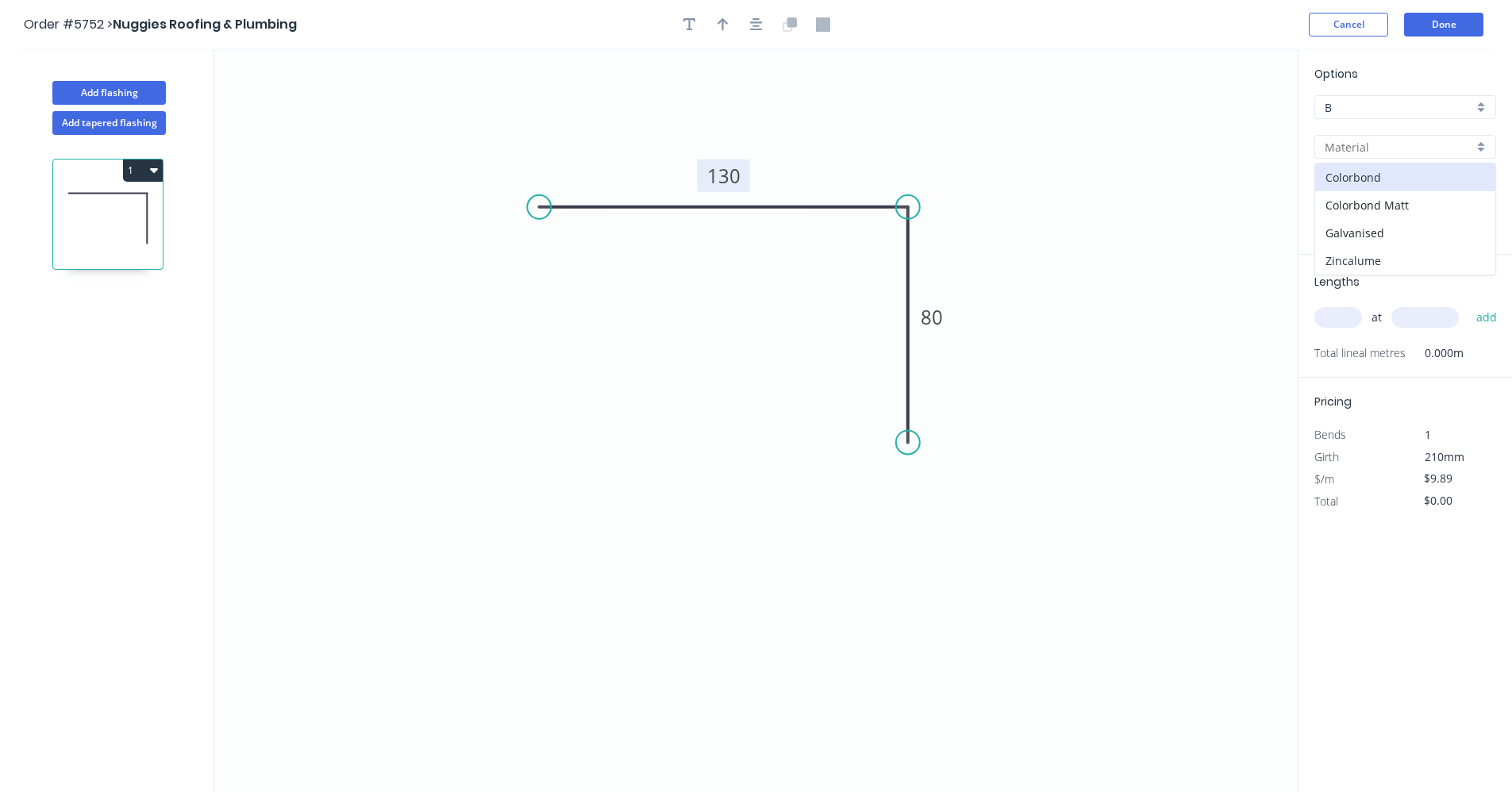
click at [1368, 257] on div "Zincalume" at bounding box center [1405, 260] width 180 height 28
type input "Zincalume"
type input "$7.12"
click at [762, 26] on icon "button" at bounding box center [756, 24] width 13 height 15
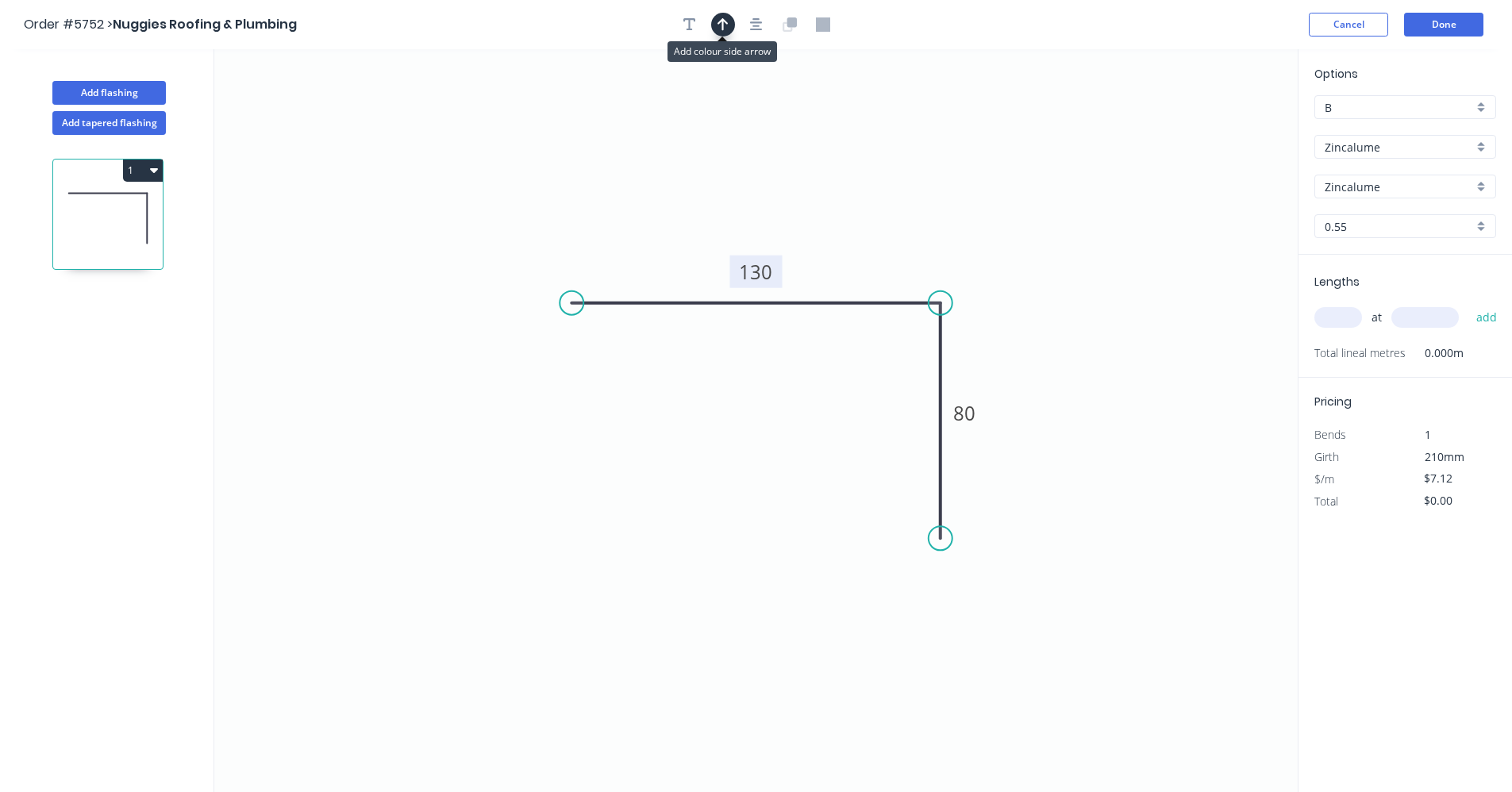
drag, startPoint x: 732, startPoint y: 27, endPoint x: 803, endPoint y: 83, distance: 90.4
click at [731, 28] on button "button" at bounding box center [722, 24] width 24 height 24
drag, startPoint x: 1219, startPoint y: 128, endPoint x: 856, endPoint y: 279, distance: 393.2
click at [856, 280] on icon at bounding box center [856, 269] width 15 height 50
click at [1347, 317] on input "text" at bounding box center [1338, 317] width 48 height 20
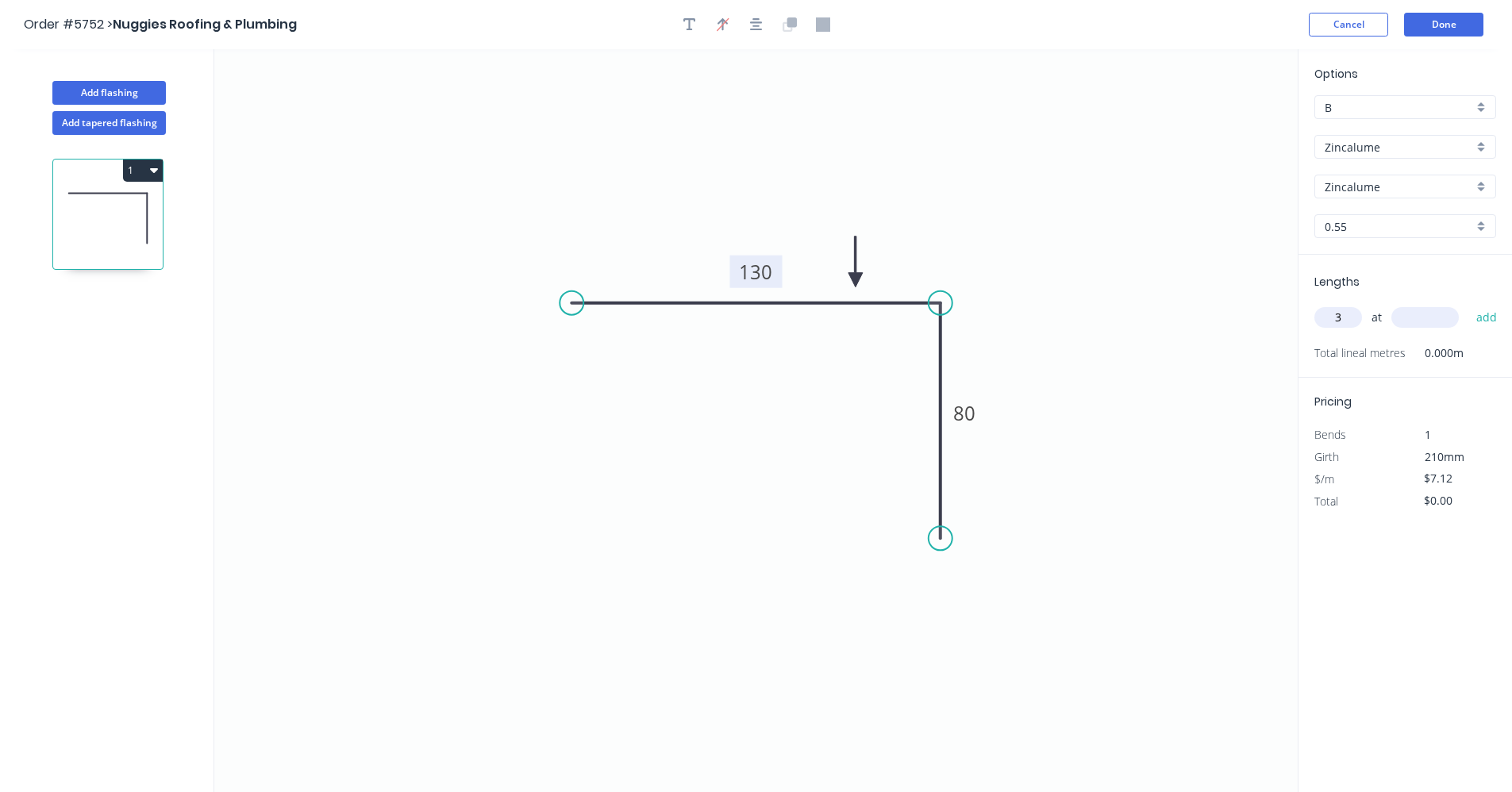
type input "3"
type input "6000"
click at [1468, 304] on button "add" at bounding box center [1487, 317] width 37 height 27
type input "$128.16"
click at [115, 89] on button "Add flashing" at bounding box center [109, 93] width 114 height 24
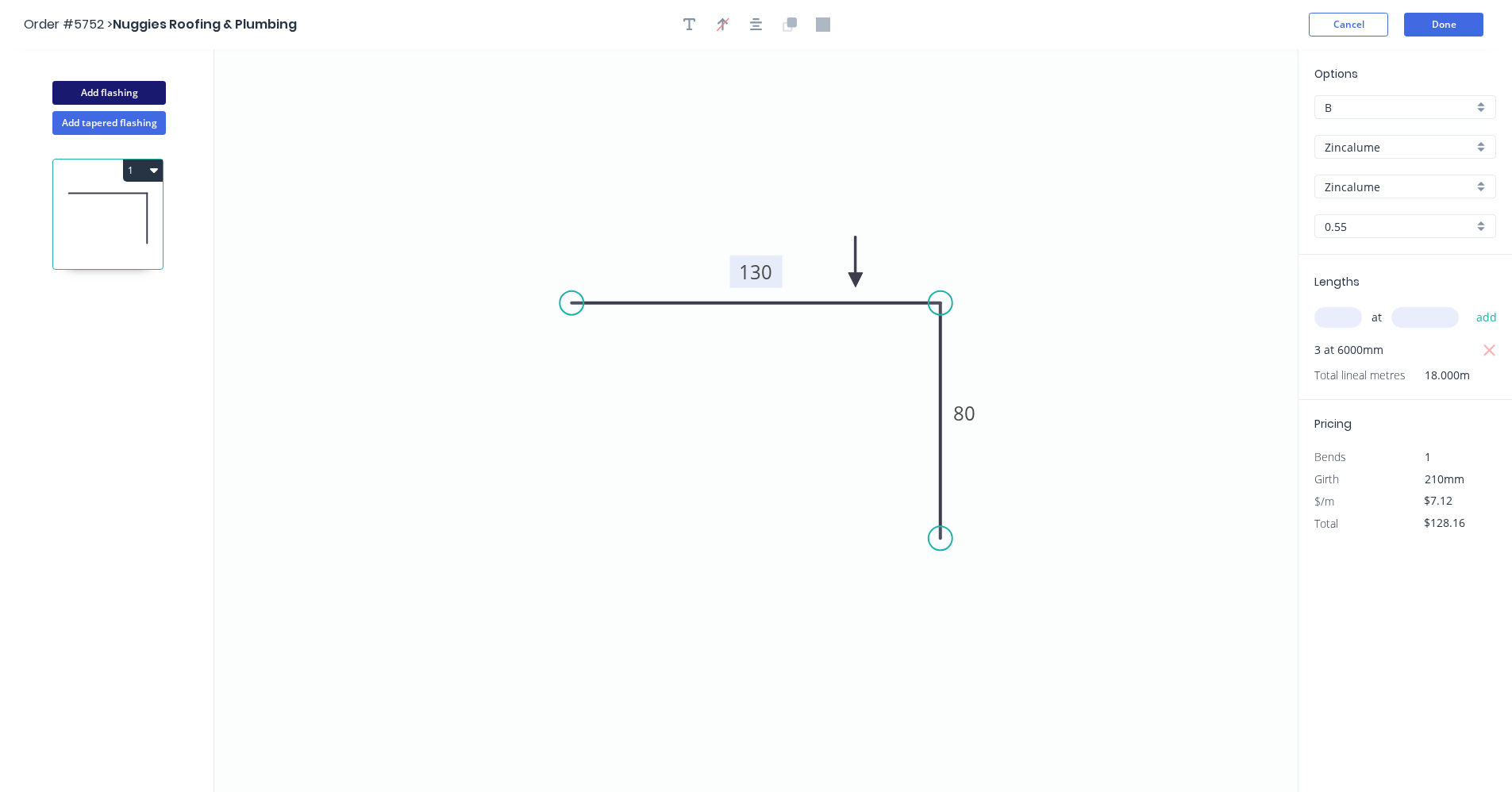
type input "$0.00"
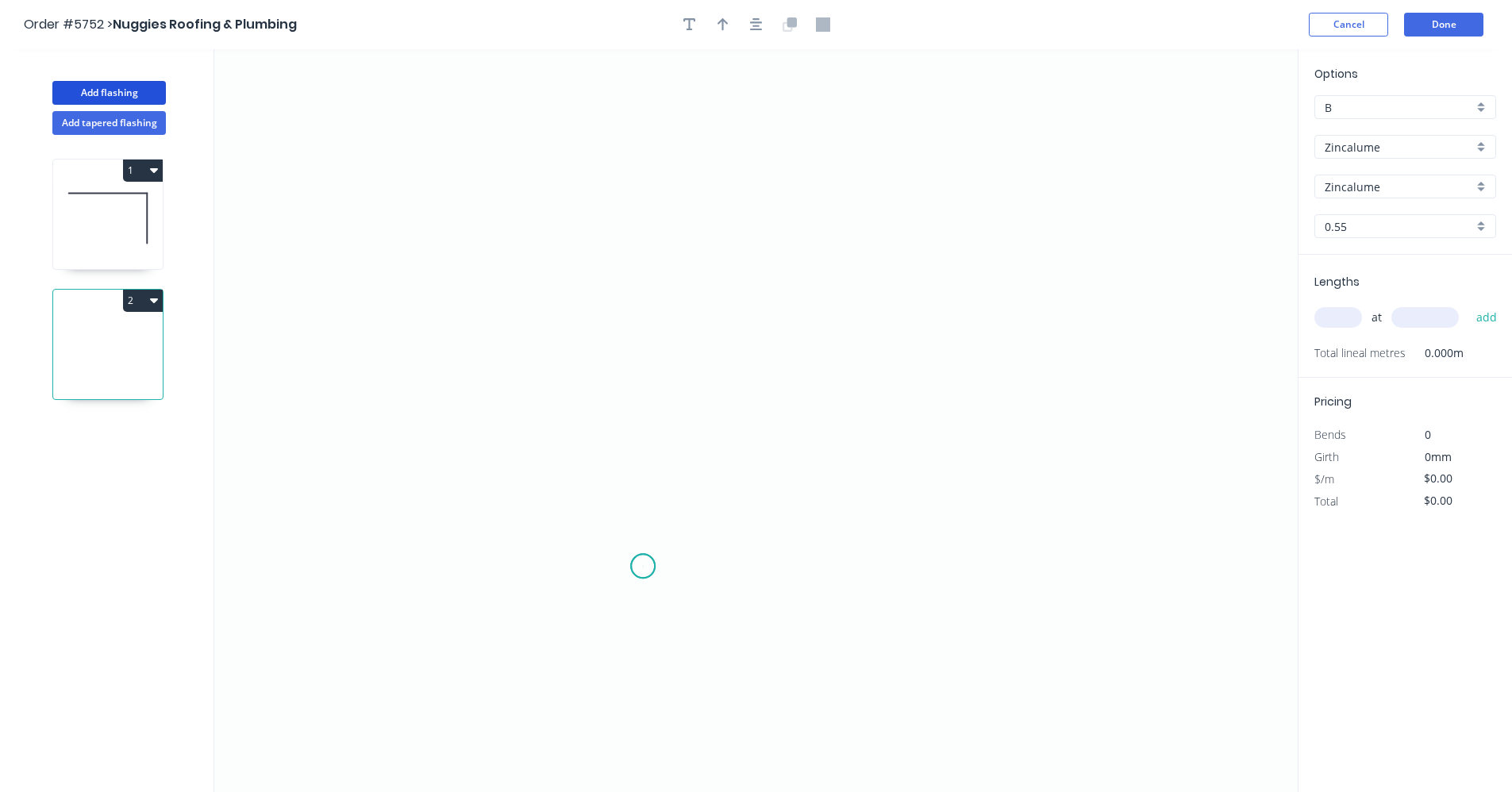
drag, startPoint x: 643, startPoint y: 567, endPoint x: 637, endPoint y: 431, distance: 136.1
click at [643, 556] on icon "0" at bounding box center [756, 420] width 1083 height 742
click at [656, 255] on icon "0" at bounding box center [756, 420] width 1083 height 742
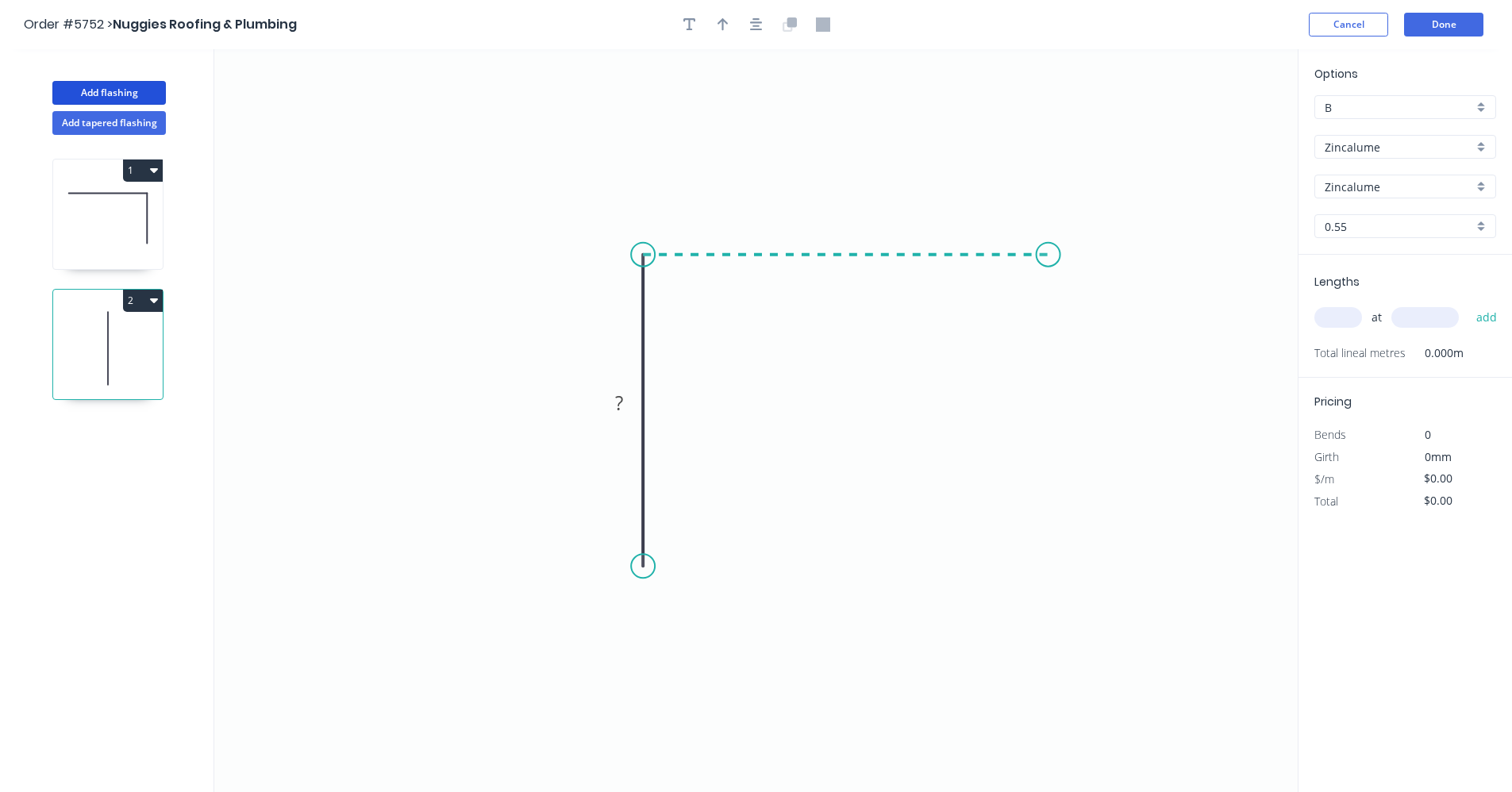
click at [1048, 250] on icon "0 ?" at bounding box center [756, 420] width 1083 height 742
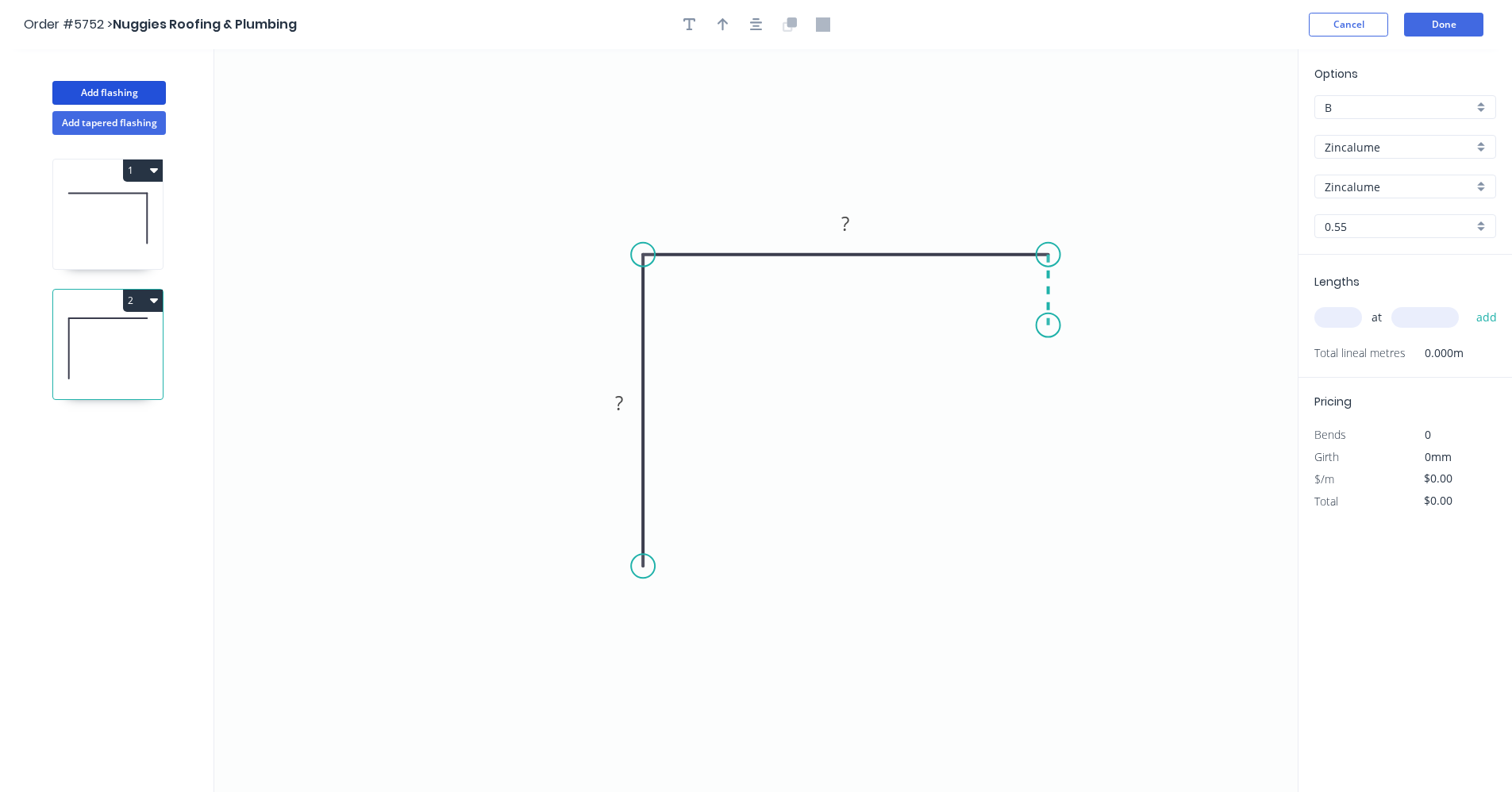
click at [1047, 325] on icon "0 ? ?" at bounding box center [756, 420] width 1083 height 742
click at [704, 726] on div "Drip edge" at bounding box center [723, 725] width 159 height 33
click at [621, 407] on tspan "?" at bounding box center [619, 403] width 8 height 26
type input "$11.96"
click at [1343, 317] on input "text" at bounding box center [1338, 317] width 48 height 20
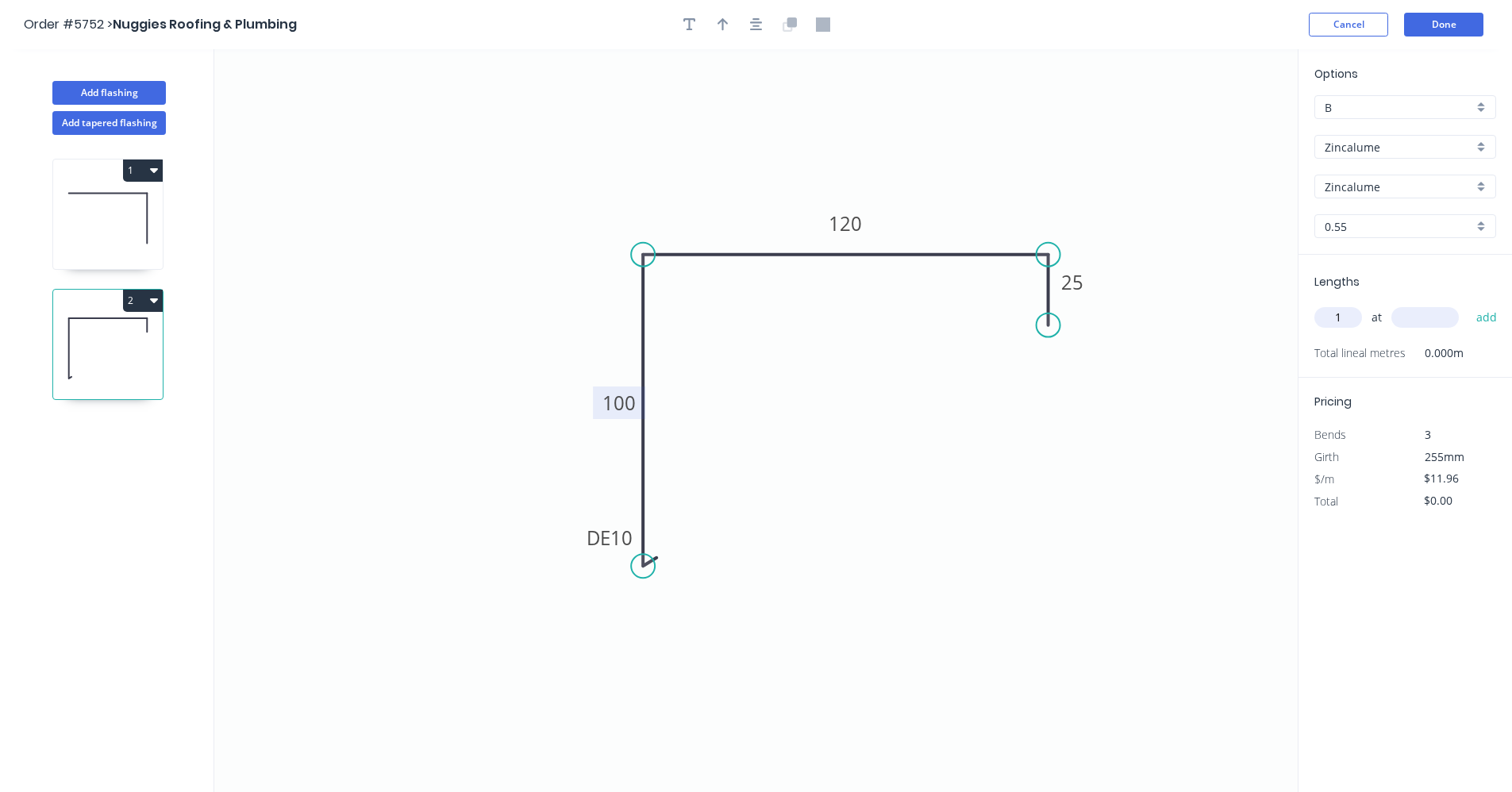
type input "1"
type input "7000"
click at [1468, 304] on button "add" at bounding box center [1487, 317] width 37 height 27
click at [154, 303] on icon "button" at bounding box center [154, 300] width 8 height 13
click at [107, 335] on div "Duplicate" at bounding box center [87, 340] width 122 height 23
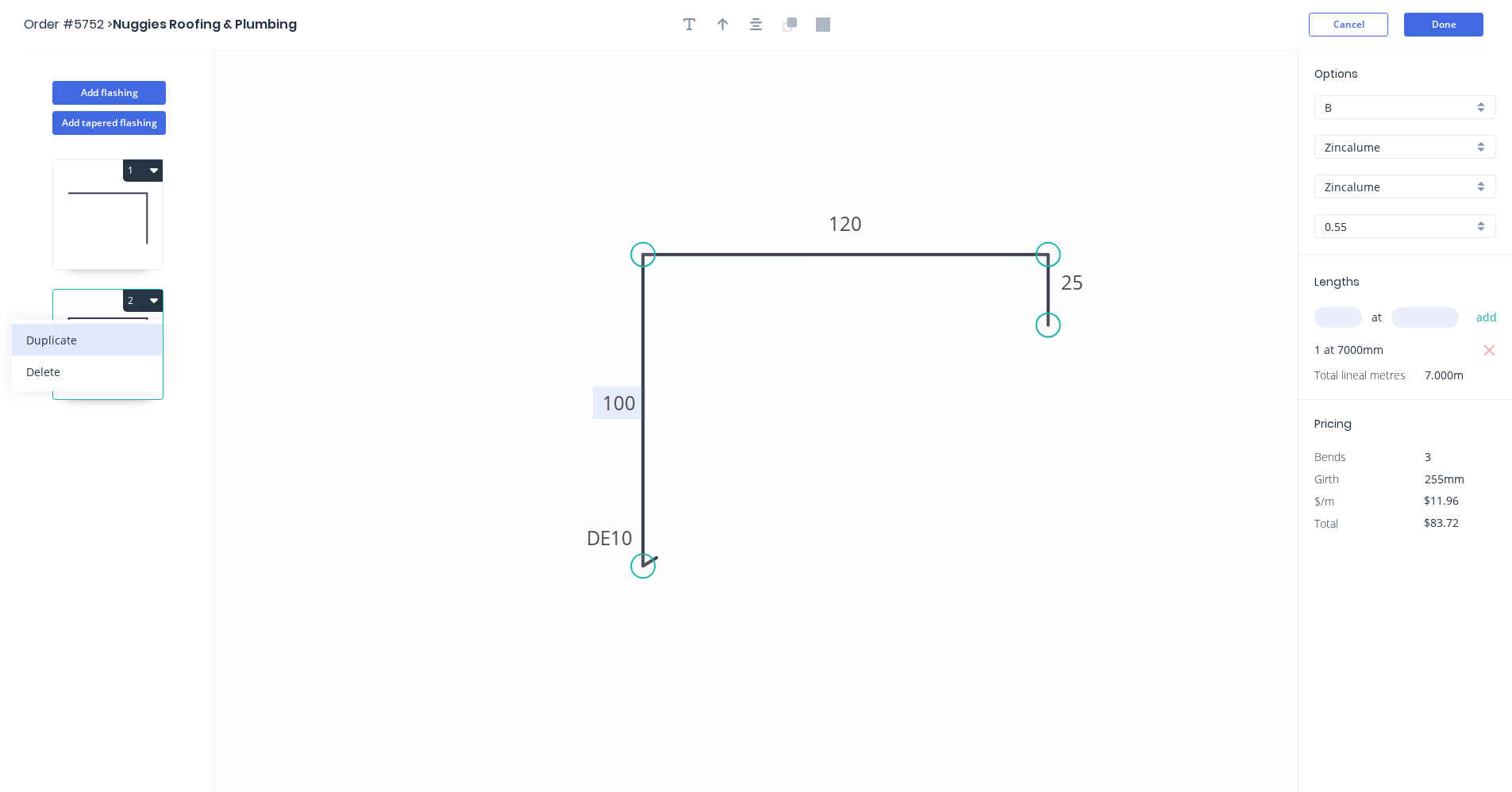
type input "$0.00"
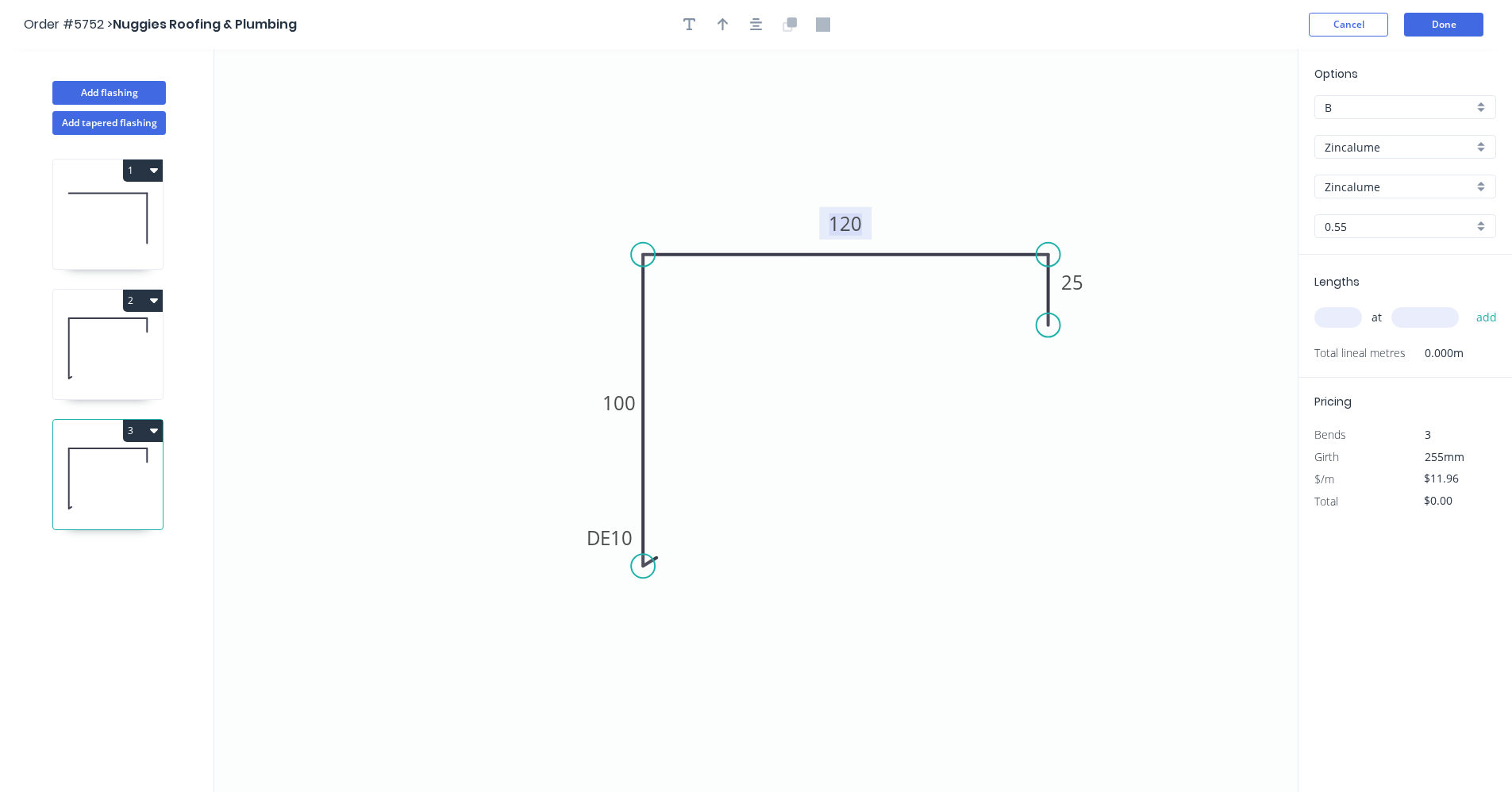
click at [848, 216] on tspan "120" at bounding box center [845, 224] width 33 height 26
type input "$13.01"
click at [1357, 321] on input "text" at bounding box center [1338, 317] width 48 height 20
type input "2"
type input "5200"
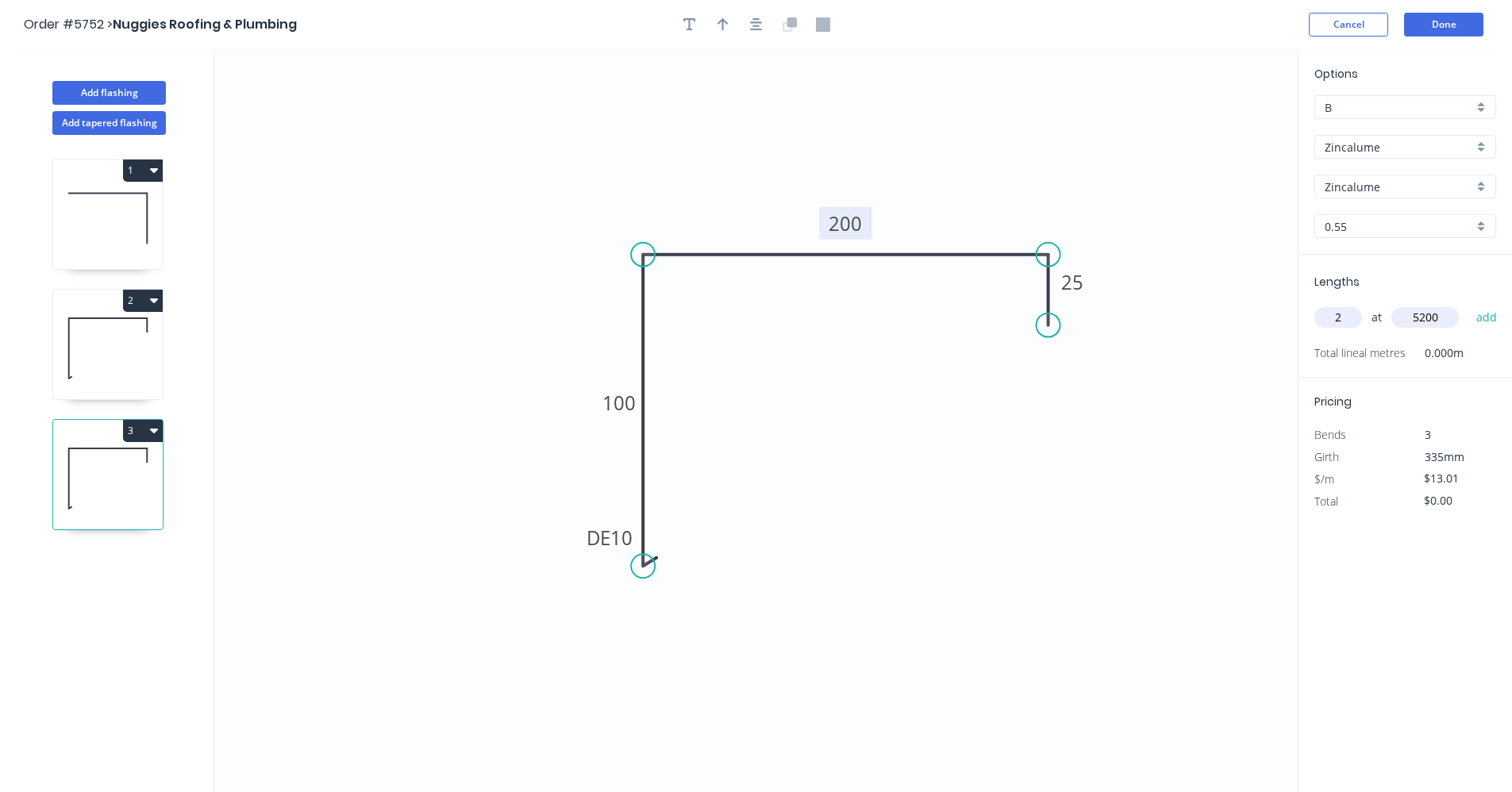
click at [1468, 304] on button "add" at bounding box center [1487, 317] width 37 height 27
type input "$135.30"
type input "1"
type input "7600"
click at [1468, 304] on button "add" at bounding box center [1487, 317] width 37 height 27
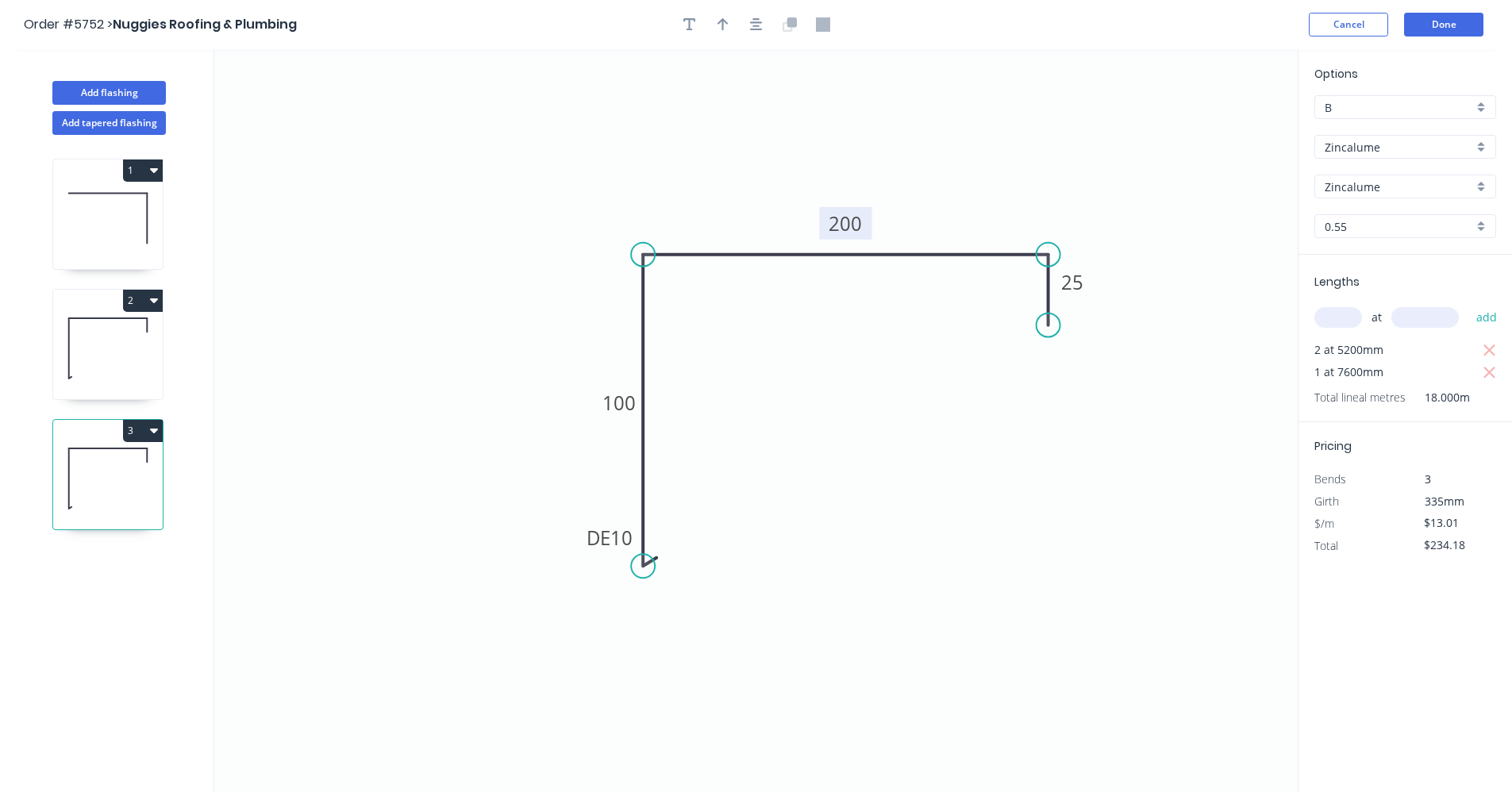
click at [155, 429] on icon "button" at bounding box center [154, 431] width 8 height 5
click at [114, 465] on div "Duplicate" at bounding box center [87, 470] width 122 height 23
type input "$0.00"
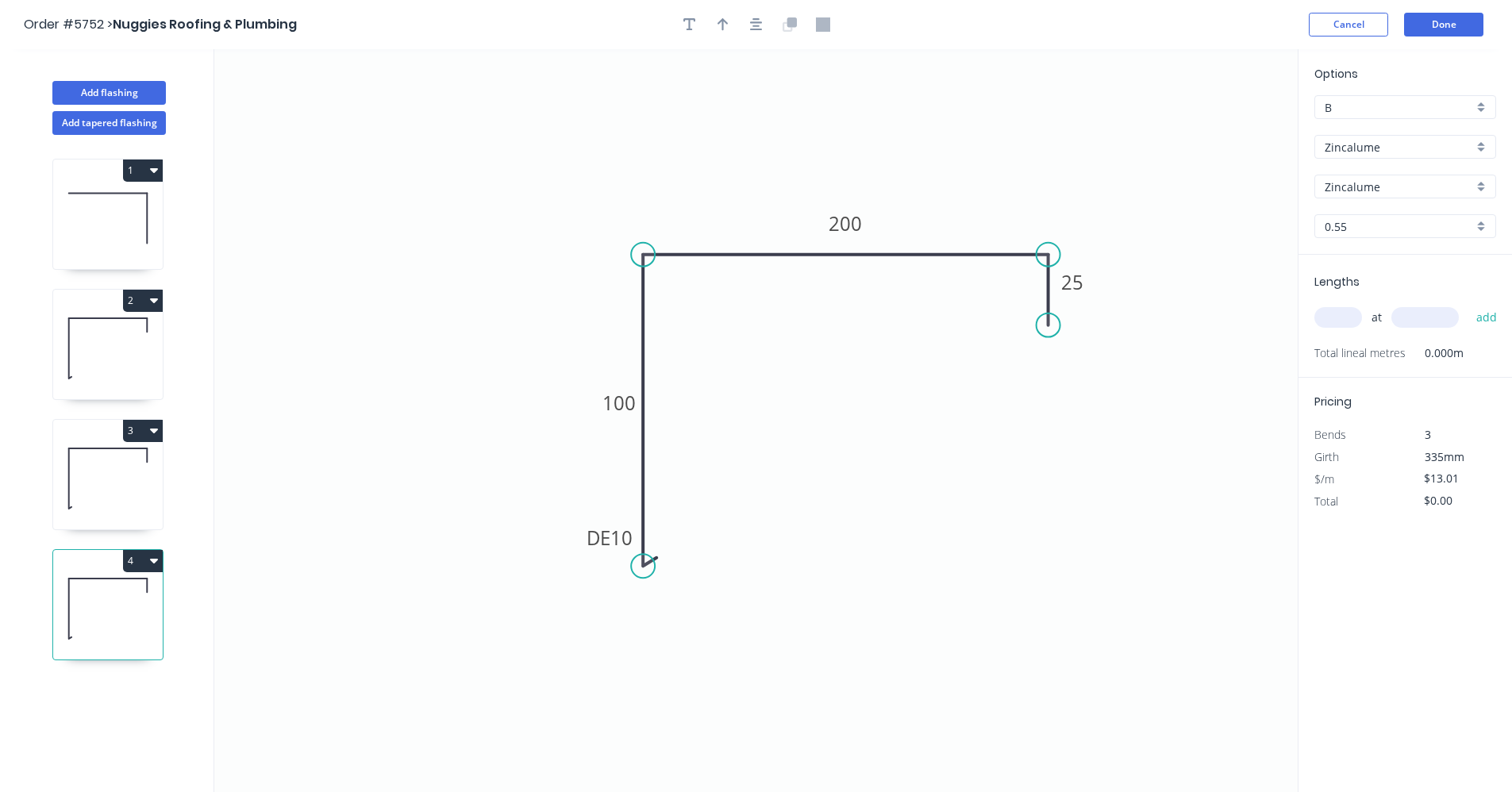
click at [1336, 317] on input "text" at bounding box center [1338, 317] width 48 height 20
type input "1"
type input "4700"
click at [1468, 304] on button "add" at bounding box center [1487, 317] width 37 height 27
type input "$61.15"
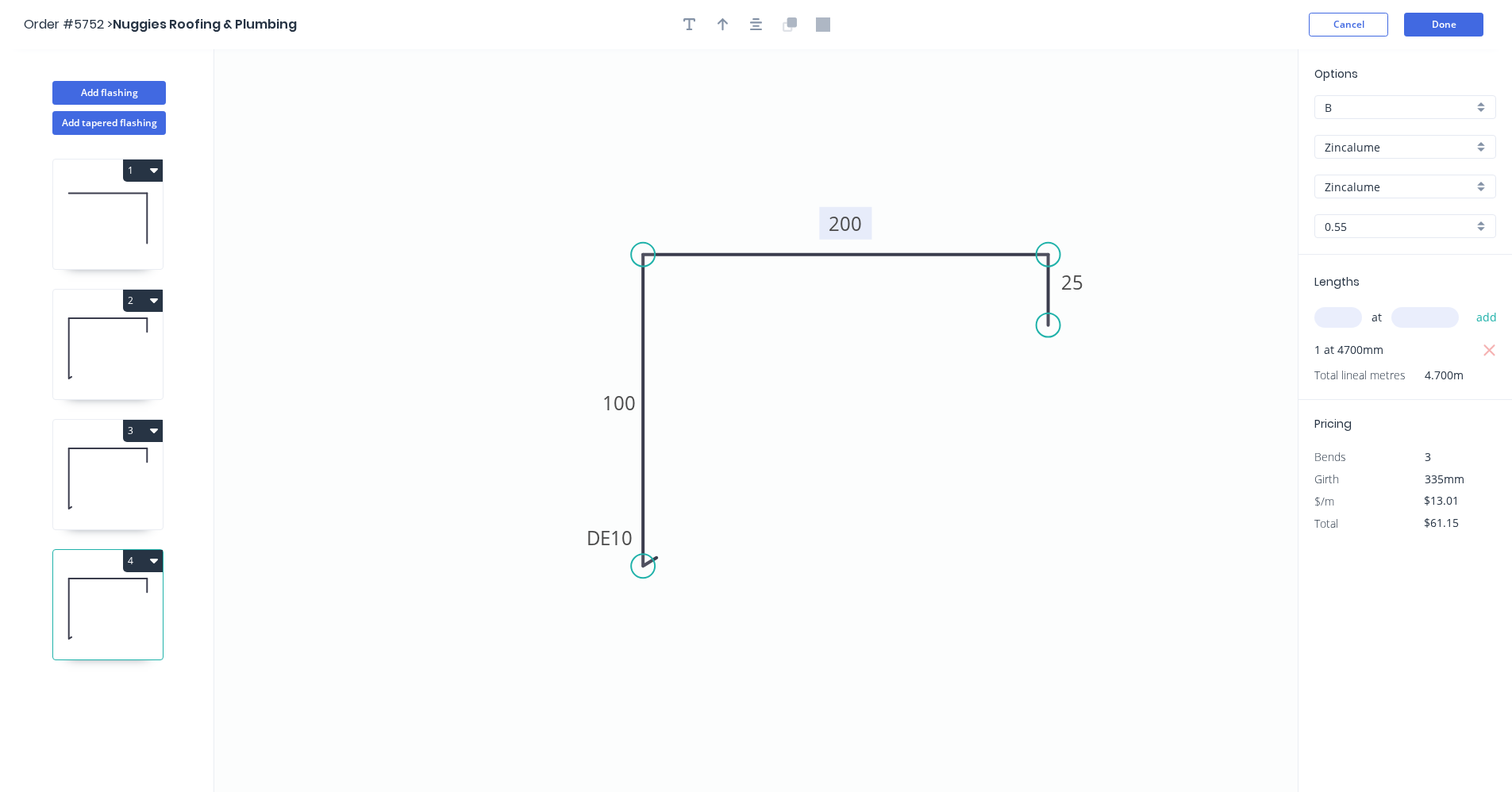
click at [857, 228] on tspan "200" at bounding box center [845, 224] width 33 height 26
type input "$16.14"
click at [153, 552] on button "4" at bounding box center [142, 560] width 40 height 22
click at [91, 594] on div "Duplicate" at bounding box center [87, 600] width 122 height 23
type input "$0.00"
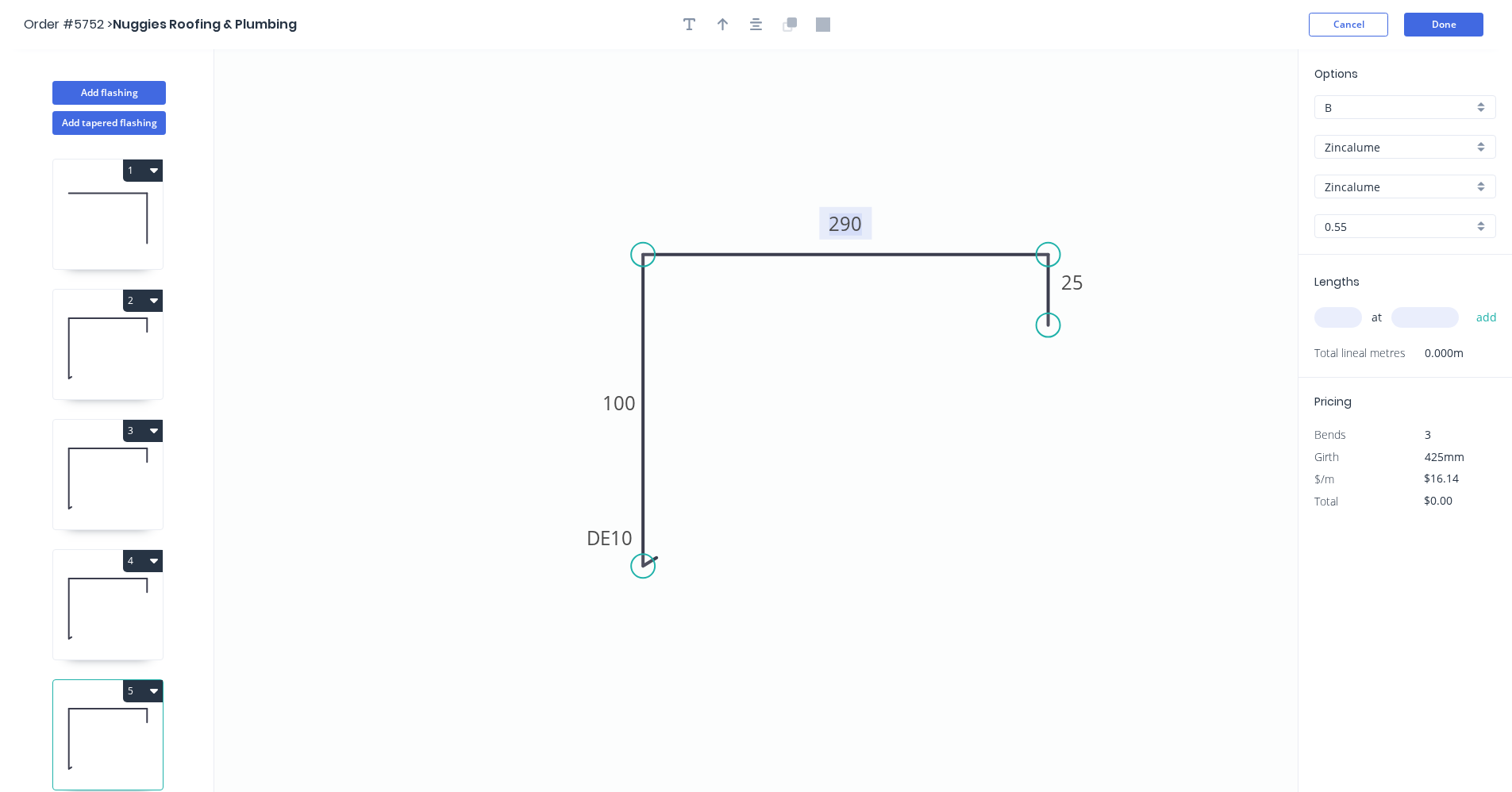
click at [852, 224] on tspan "290" at bounding box center [845, 224] width 33 height 26
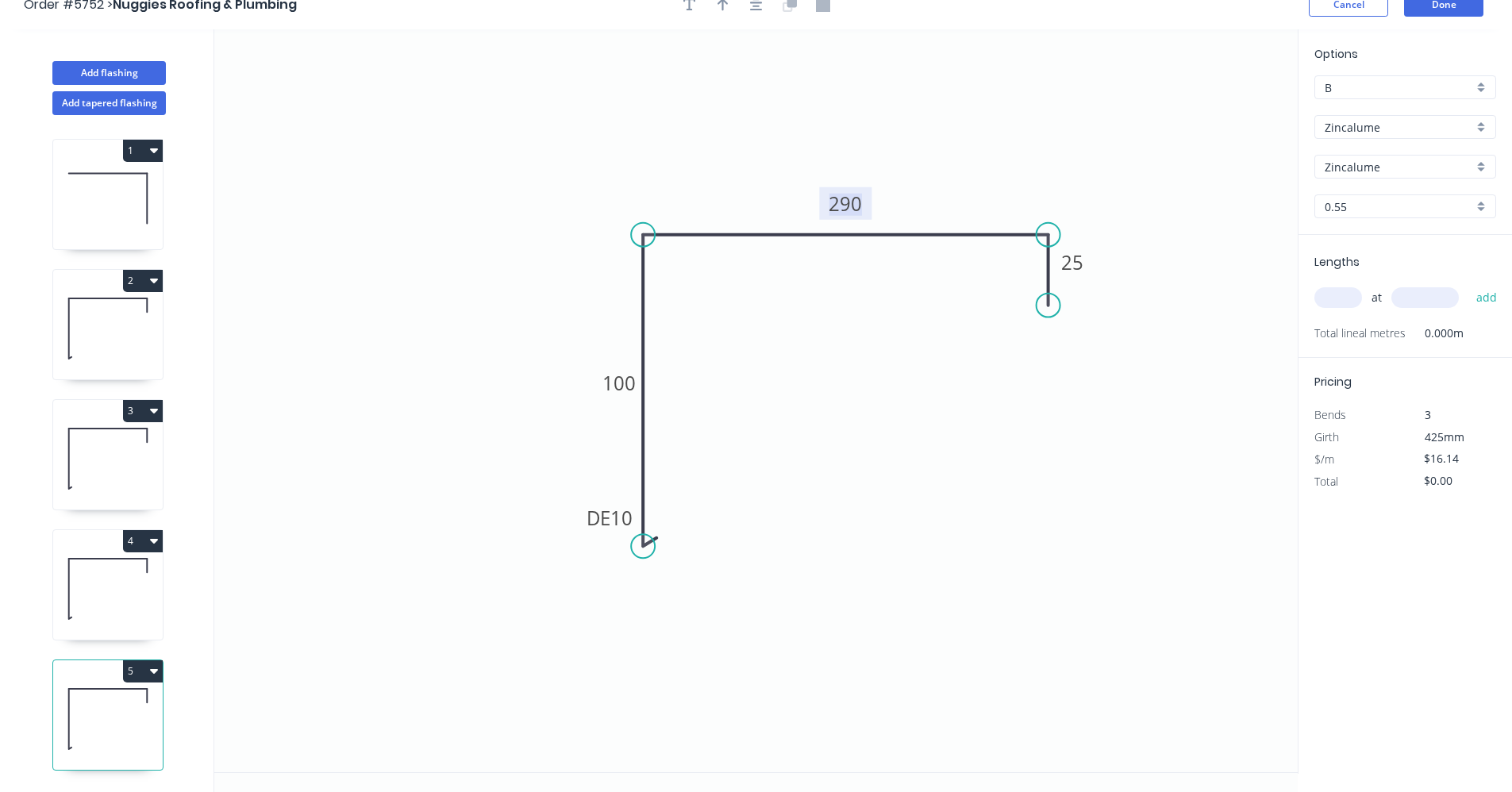
scroll to position [29, 0]
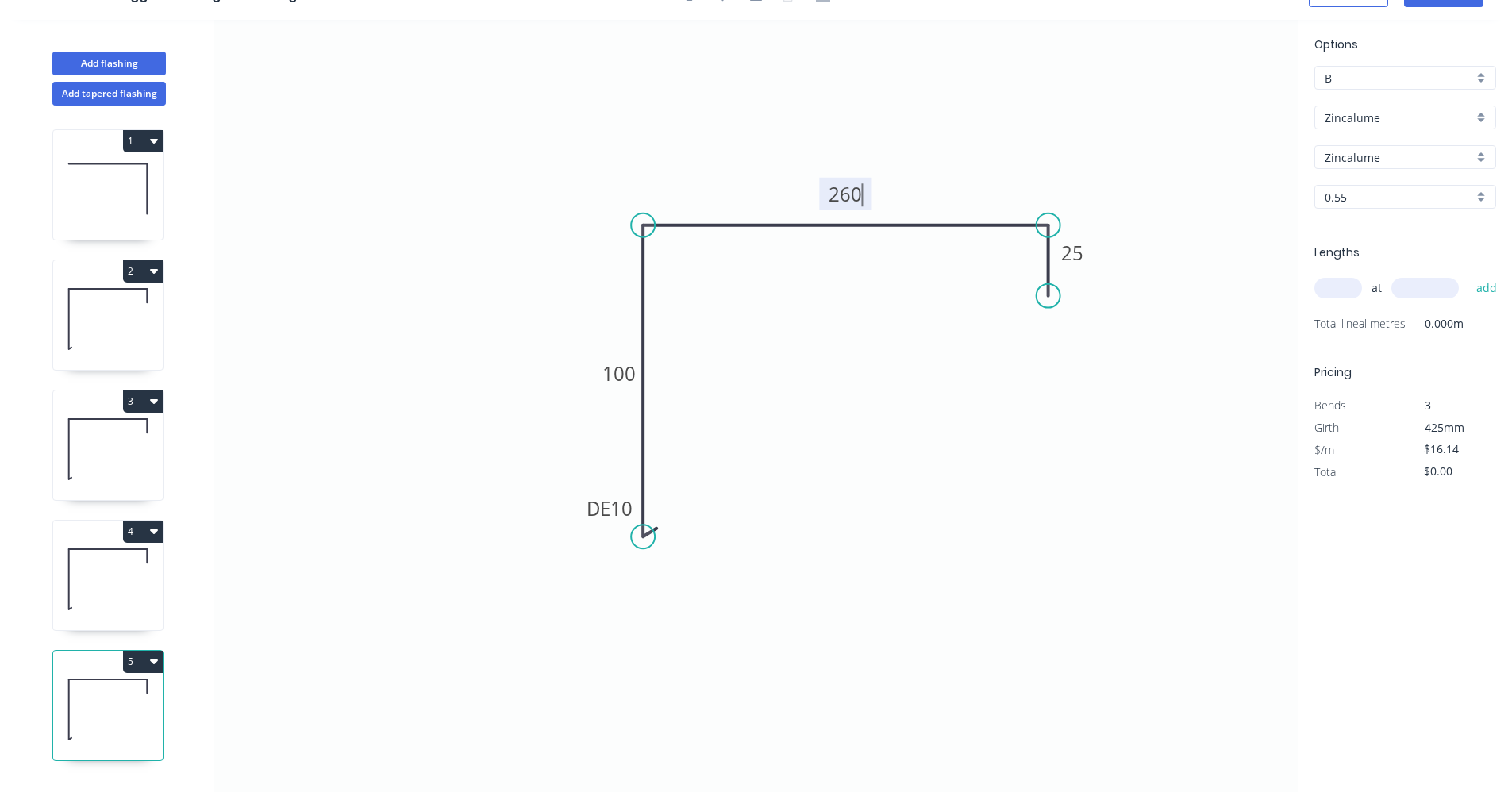
type input "$14.05"
click at [1347, 289] on input "text" at bounding box center [1338, 287] width 48 height 20
type input "2"
type input "6300"
click at [1468, 275] on button "add" at bounding box center [1487, 288] width 37 height 27
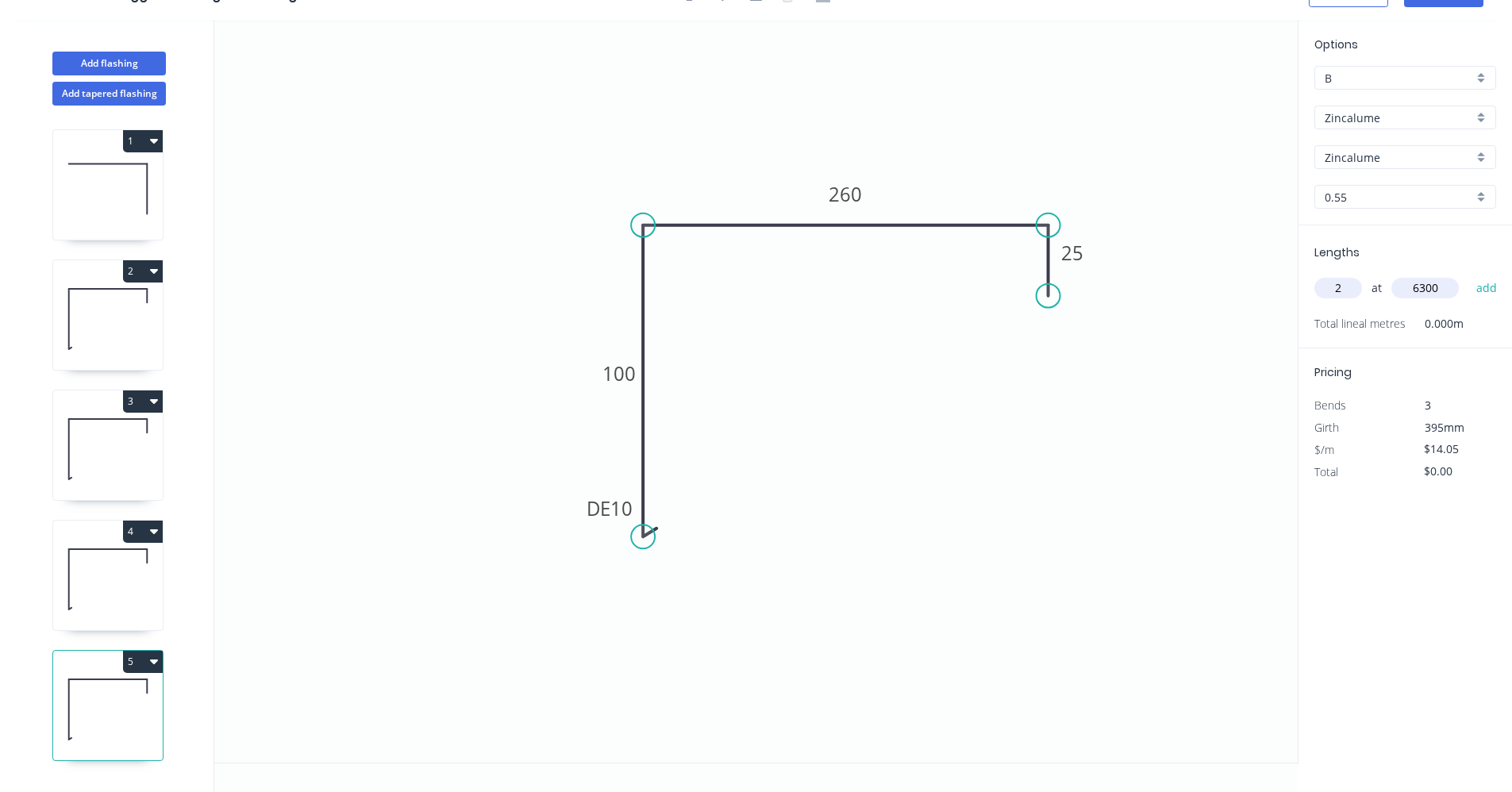
type input "$177.03"
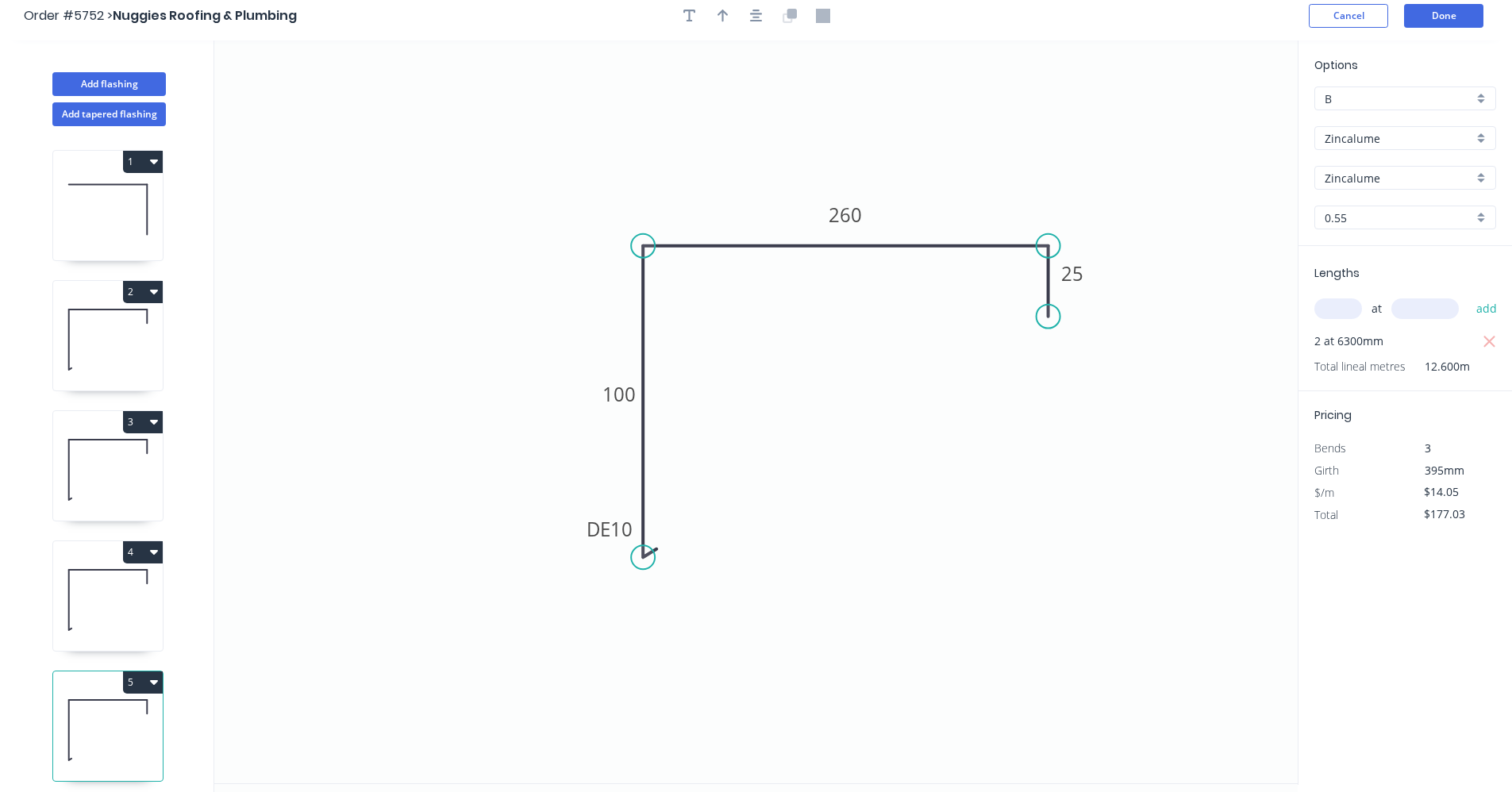
scroll to position [0, 0]
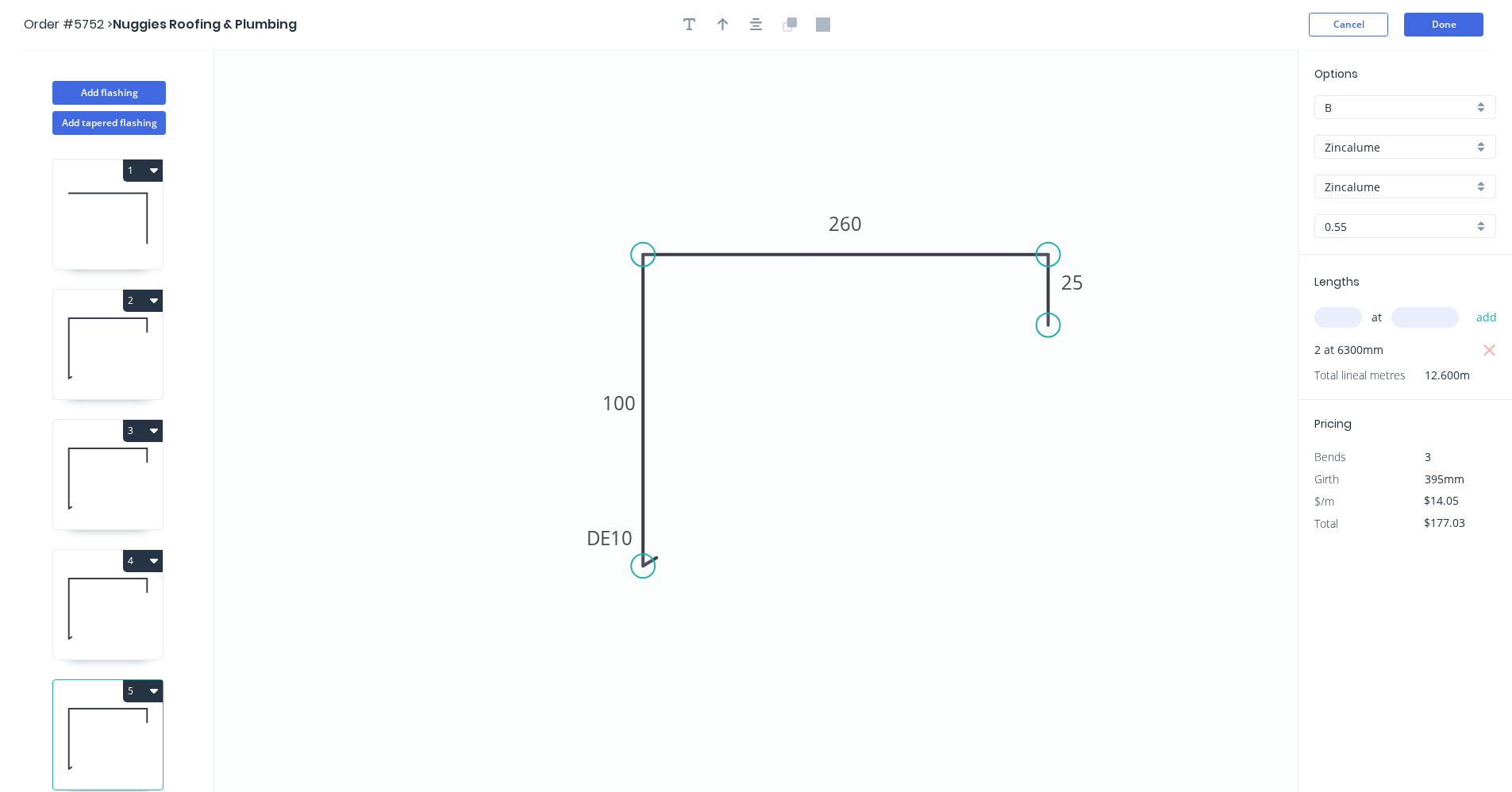
click at [115, 197] on icon at bounding box center [107, 218] width 110 height 102
type input "$7.12"
type input "$128.16"
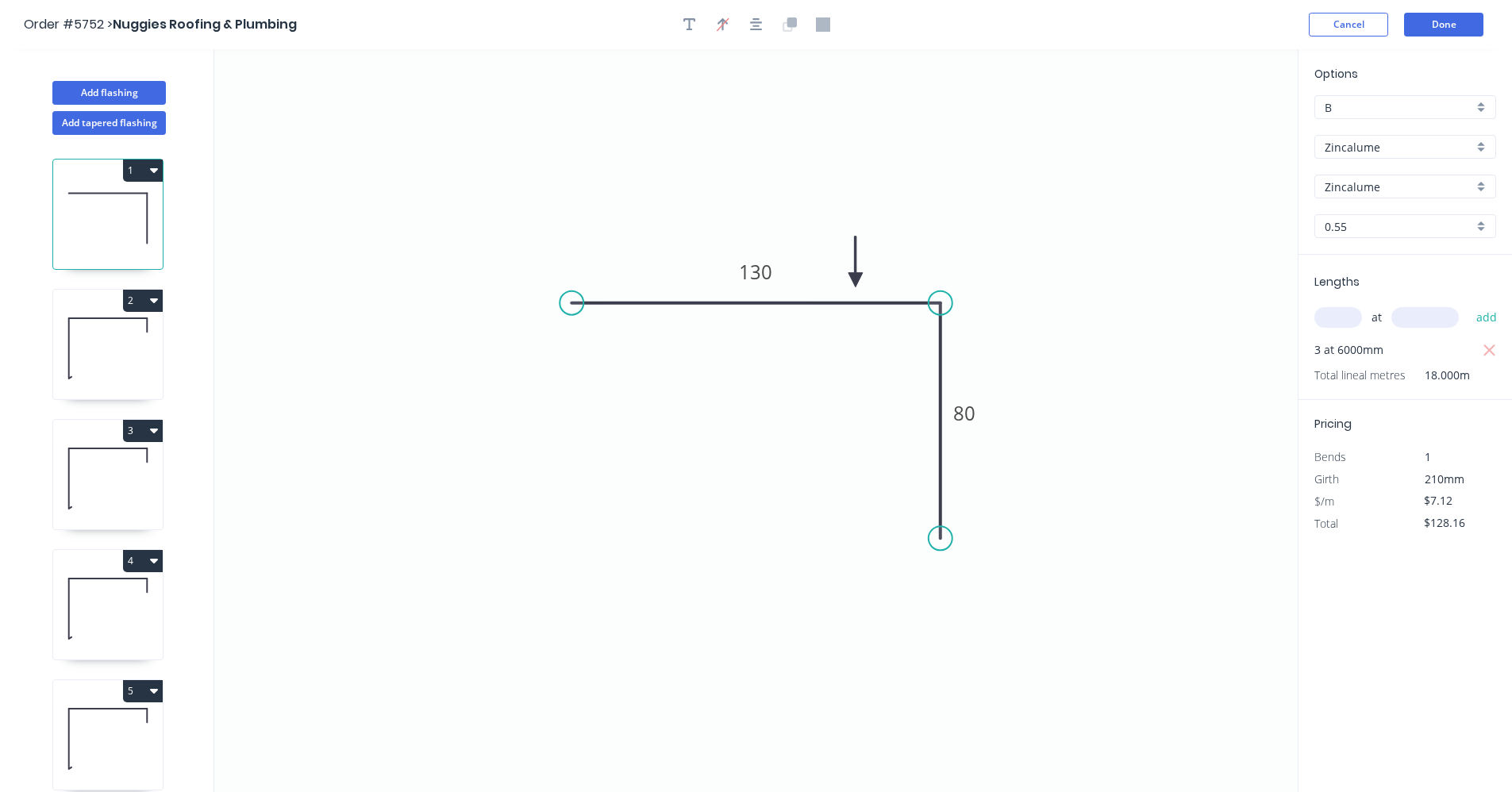
click at [115, 332] on icon at bounding box center [107, 348] width 110 height 102
type input "$11.96"
type input "$83.72"
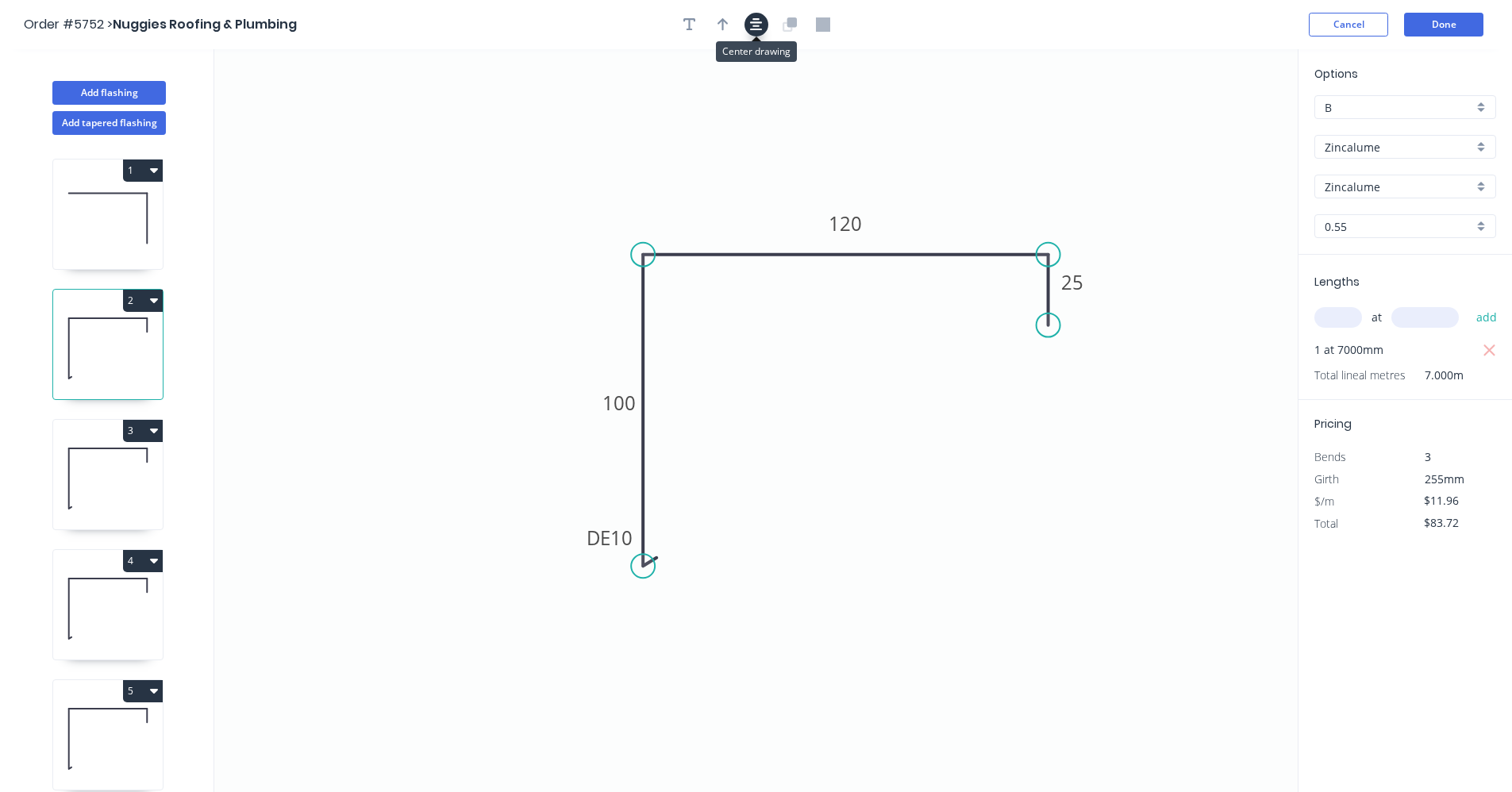
click at [750, 26] on icon "button" at bounding box center [756, 24] width 13 height 15
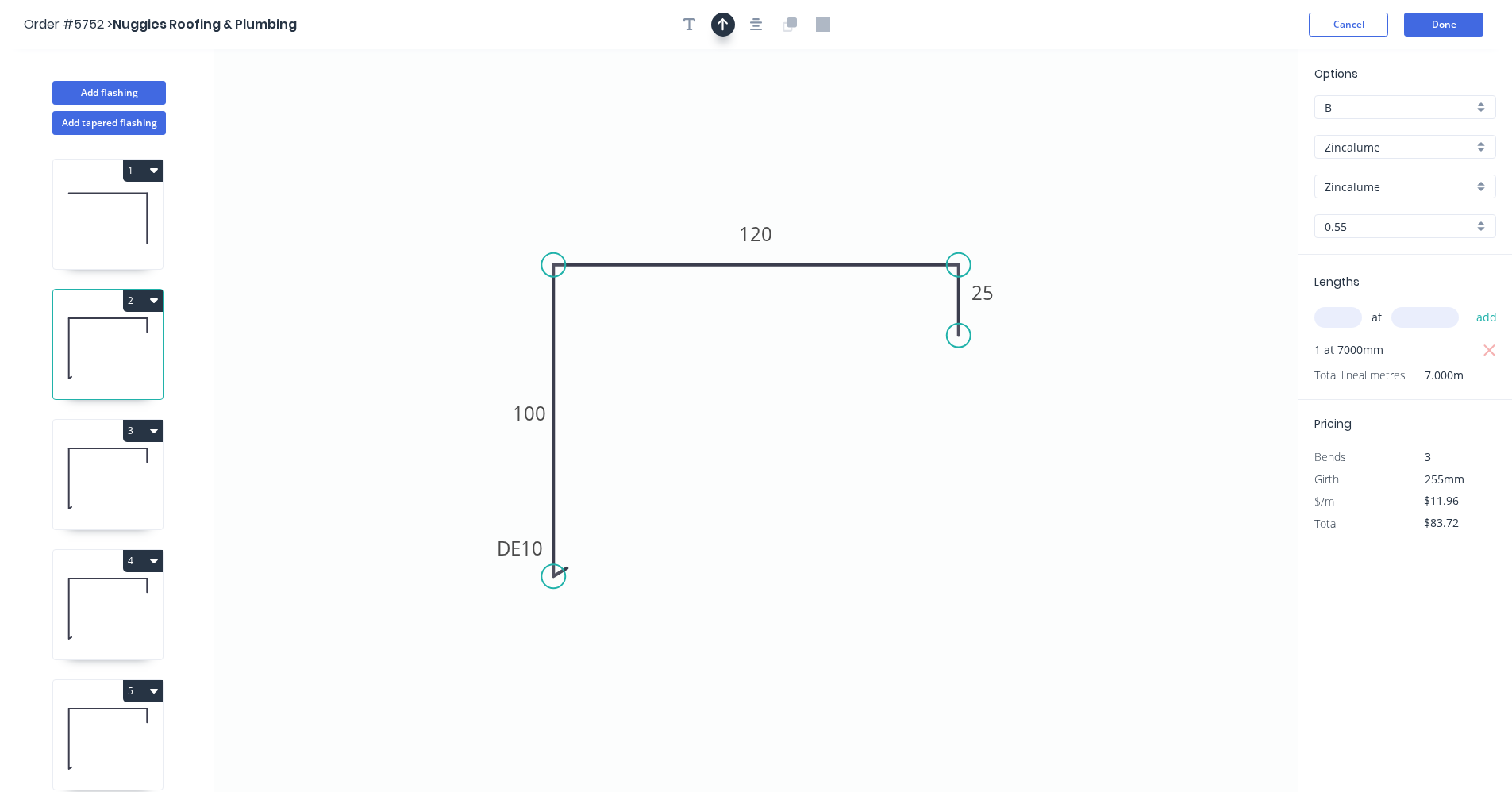
click at [720, 25] on icon "button" at bounding box center [723, 24] width 11 height 15
drag, startPoint x: 1218, startPoint y: 122, endPoint x: 556, endPoint y: 343, distance: 697.9
click at [852, 241] on icon at bounding box center [859, 220] width 15 height 50
drag, startPoint x: 115, startPoint y: 481, endPoint x: 194, endPoint y: 397, distance: 115.3
click at [118, 480] on icon at bounding box center [107, 478] width 110 height 102
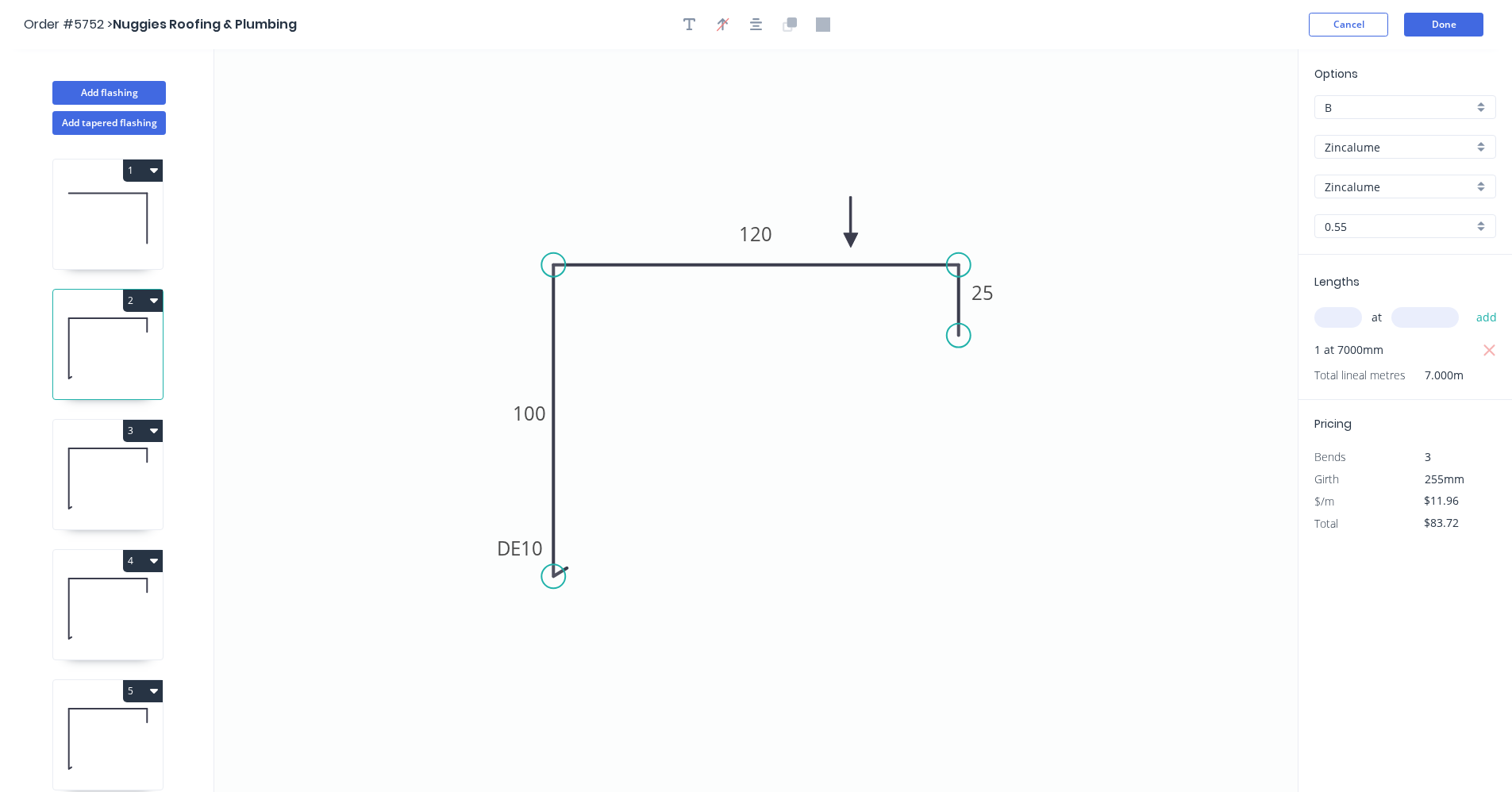
type input "$13.01"
type input "$234.18"
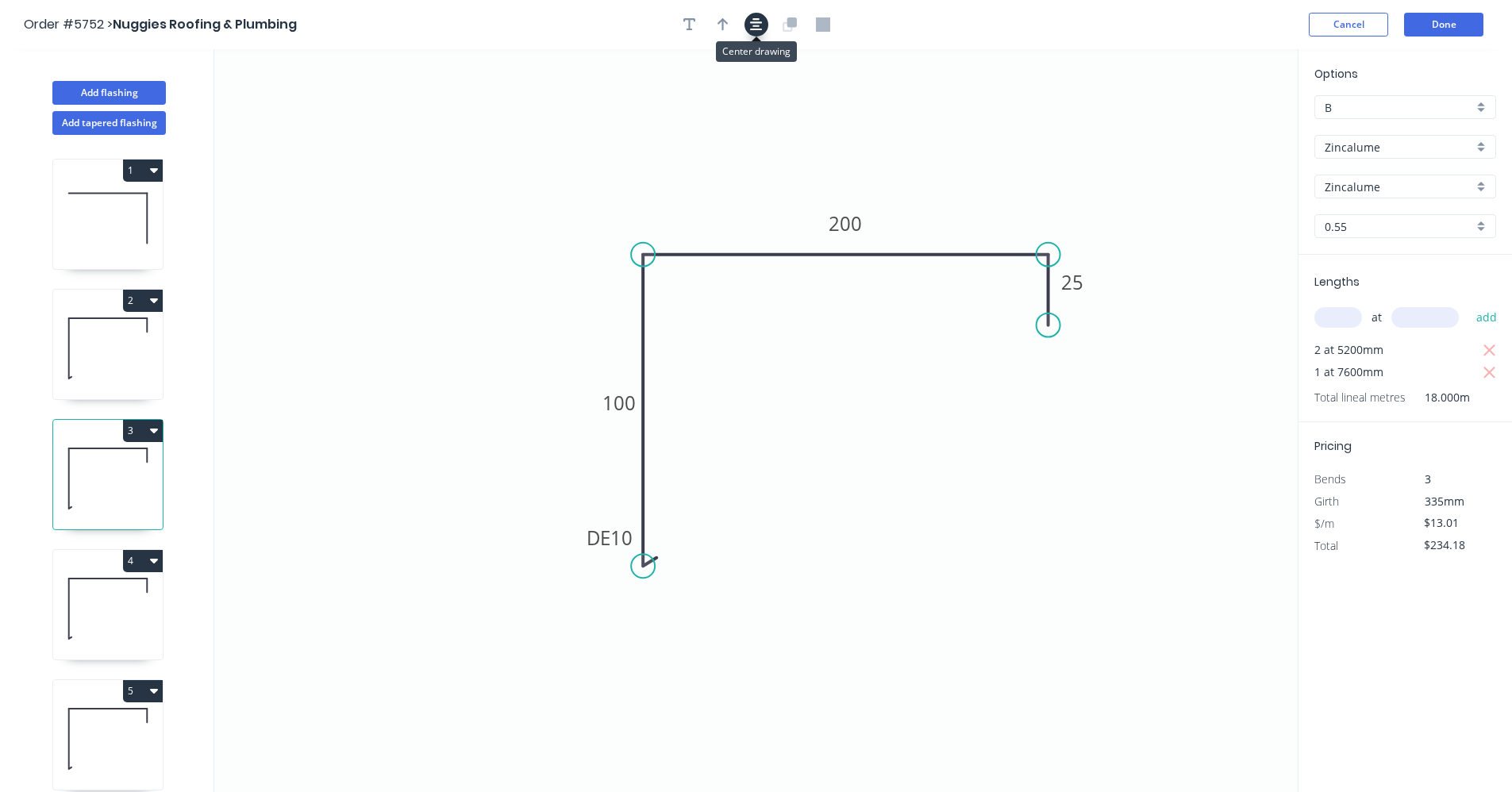
click at [760, 22] on icon "button" at bounding box center [756, 24] width 13 height 15
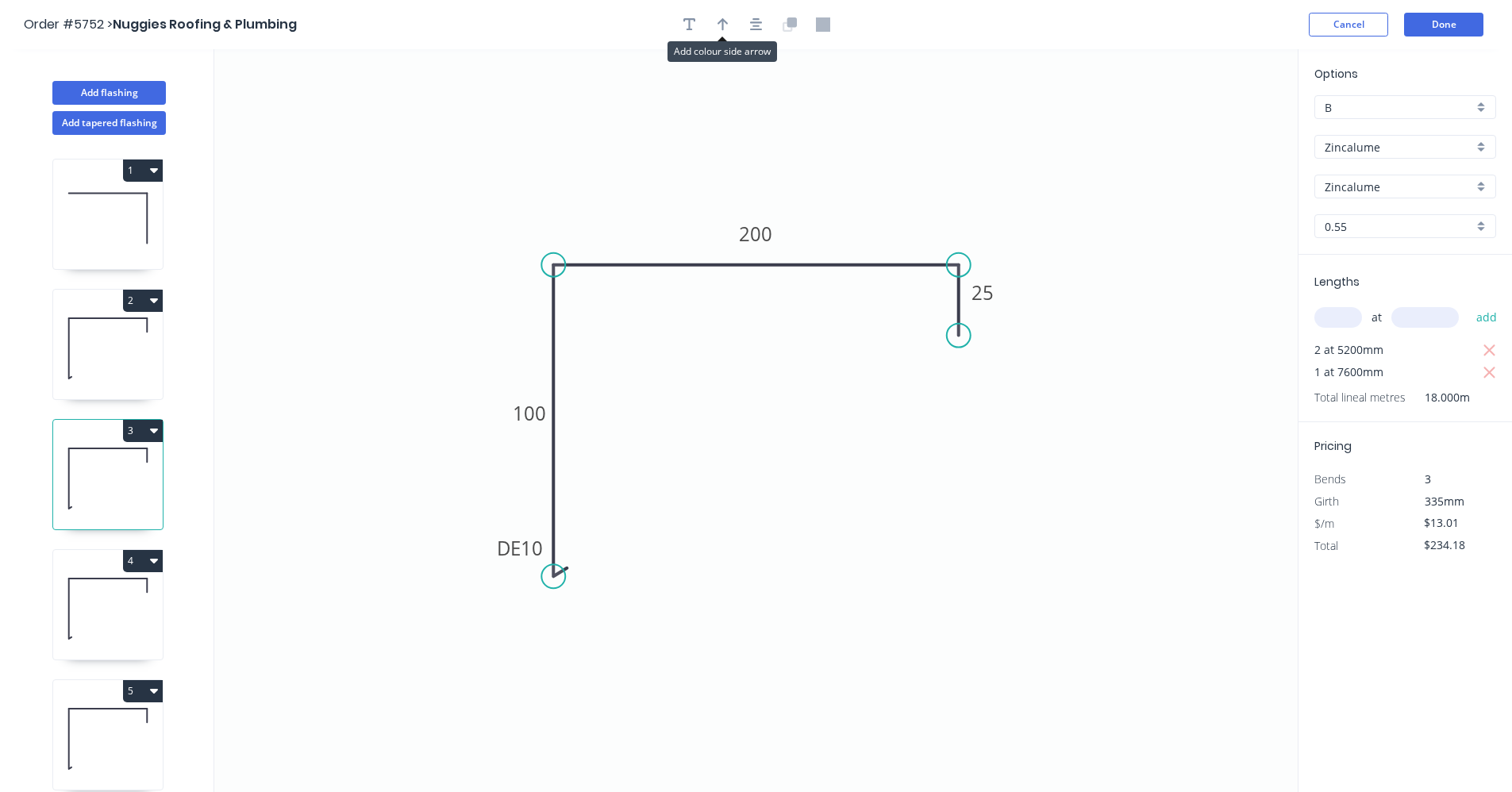
drag, startPoint x: 727, startPoint y: 24, endPoint x: 843, endPoint y: 51, distance: 119.1
click at [727, 26] on icon "button" at bounding box center [723, 24] width 11 height 15
drag, startPoint x: 1222, startPoint y: 127, endPoint x: 865, endPoint y: 245, distance: 376.0
click at [870, 246] on icon at bounding box center [877, 226] width 15 height 50
drag, startPoint x: 120, startPoint y: 627, endPoint x: 129, endPoint y: 618, distance: 12.7
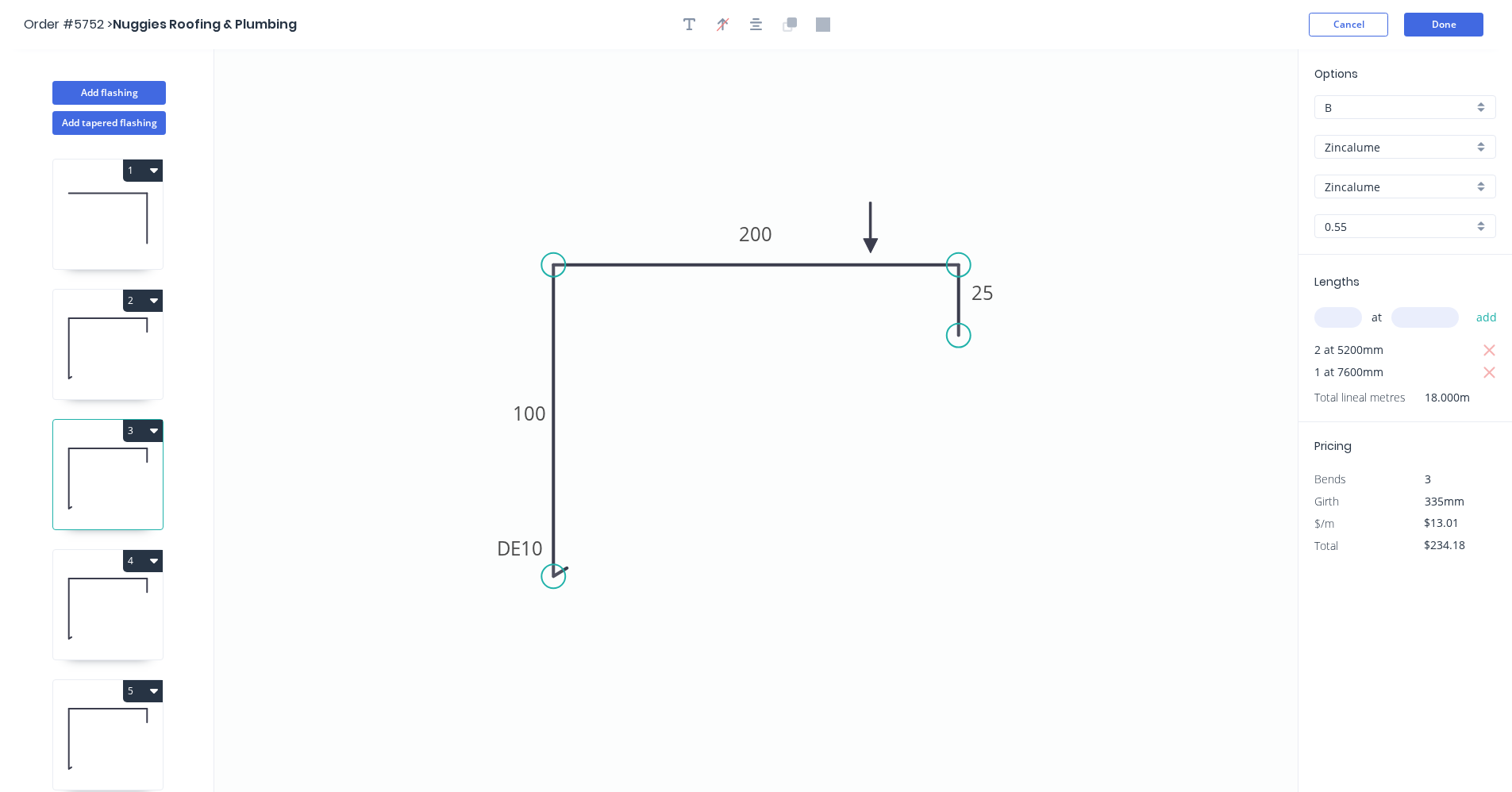
click at [120, 626] on icon at bounding box center [107, 608] width 110 height 102
type input "$16.14"
type input "$75.86"
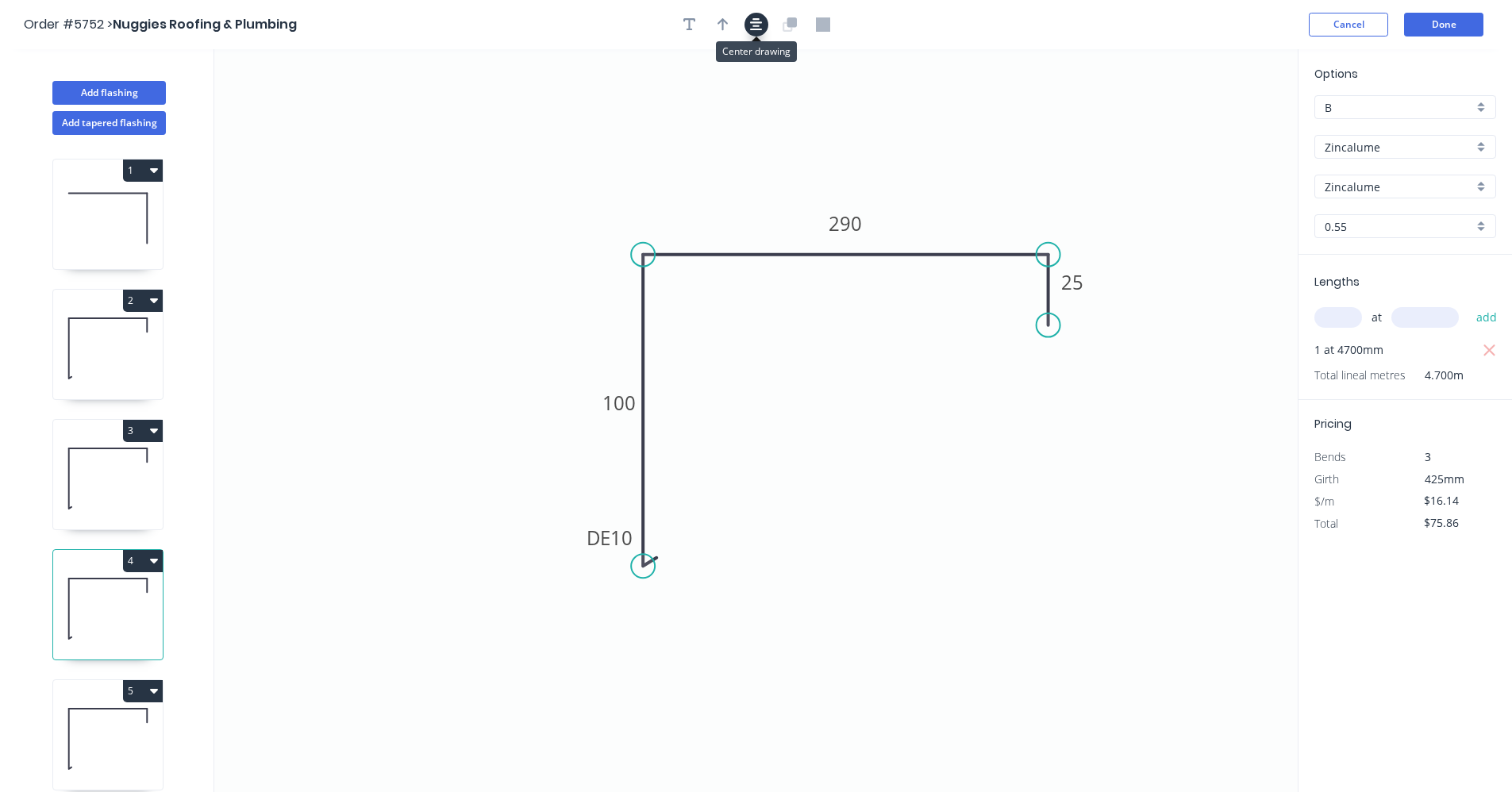
drag, startPoint x: 756, startPoint y: 26, endPoint x: 747, endPoint y: 28, distance: 9.2
click at [754, 27] on icon "button" at bounding box center [756, 24] width 13 height 13
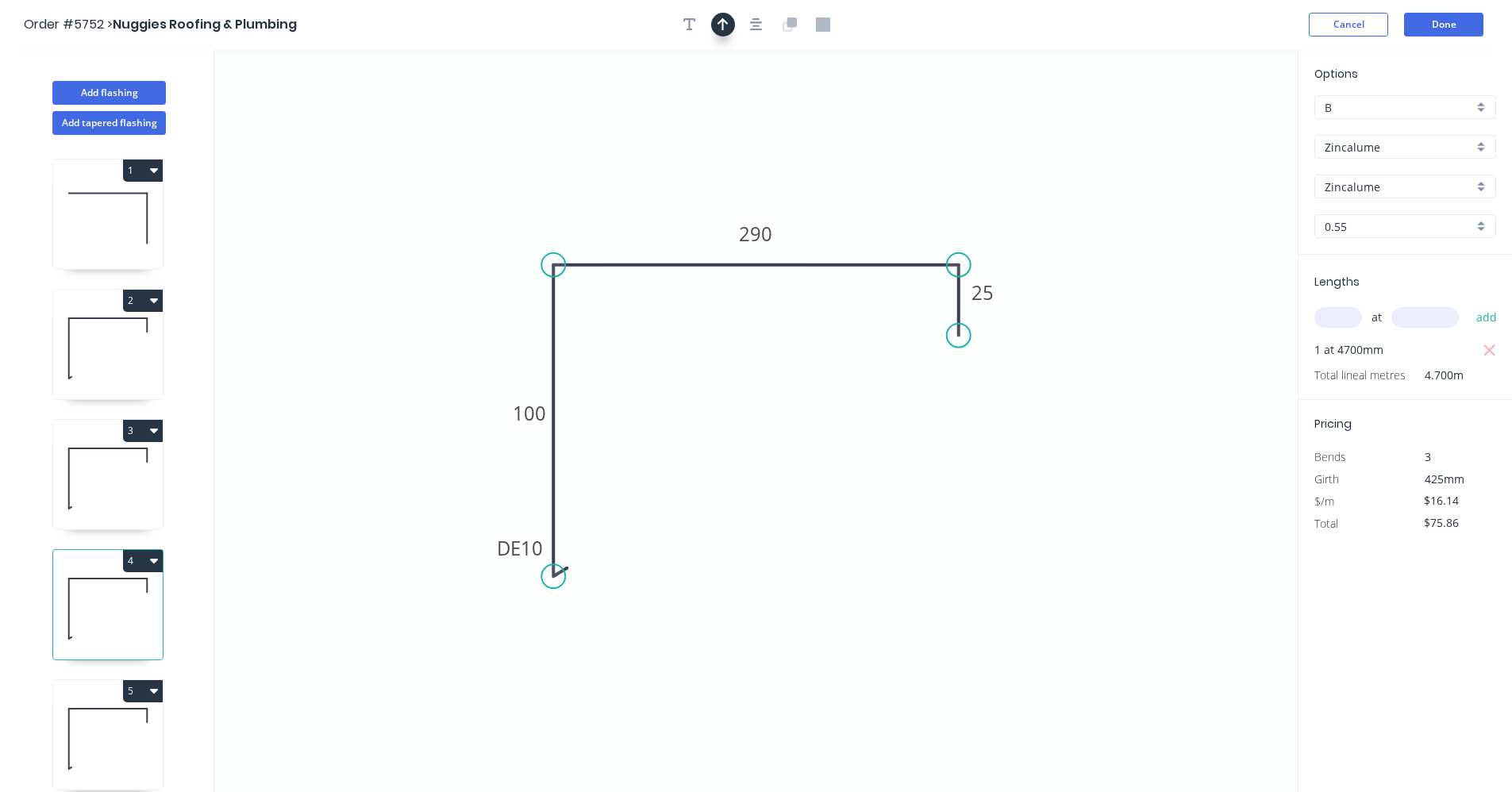
click at [729, 28] on button "button" at bounding box center [722, 24] width 24 height 24
drag, startPoint x: 1216, startPoint y: 128, endPoint x: 973, endPoint y: 212, distance: 257.1
click at [966, 215] on icon "0 DE 10 100 290 25" at bounding box center [756, 420] width 1083 height 742
drag, startPoint x: 1217, startPoint y: 127, endPoint x: 847, endPoint y: 245, distance: 388.4
click at [847, 246] on icon at bounding box center [847, 229] width 15 height 50
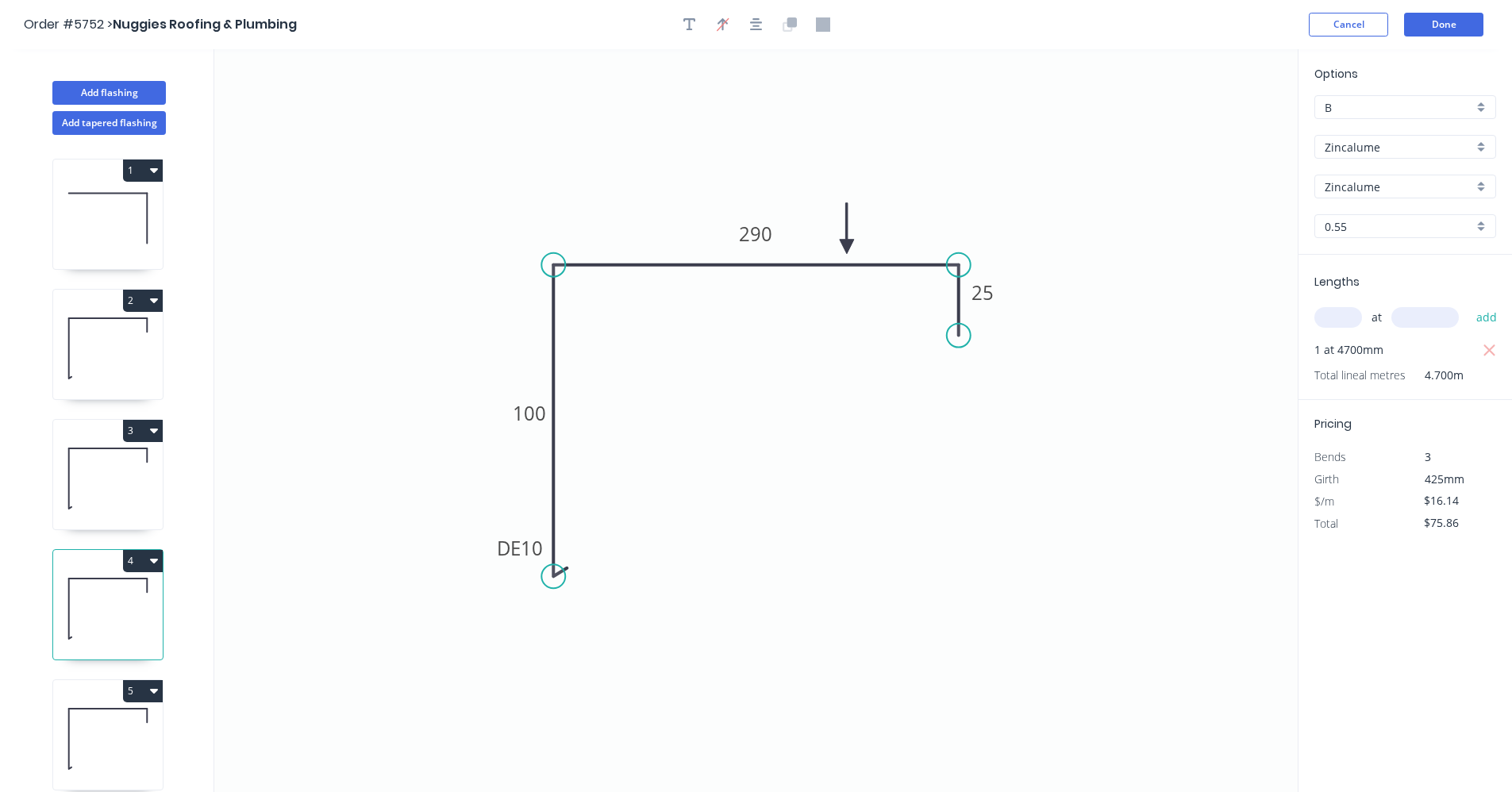
click at [129, 363] on icon at bounding box center [107, 348] width 110 height 102
type input "$11.96"
type input "$83.72"
click at [133, 463] on icon at bounding box center [107, 478] width 110 height 102
type input "$13.01"
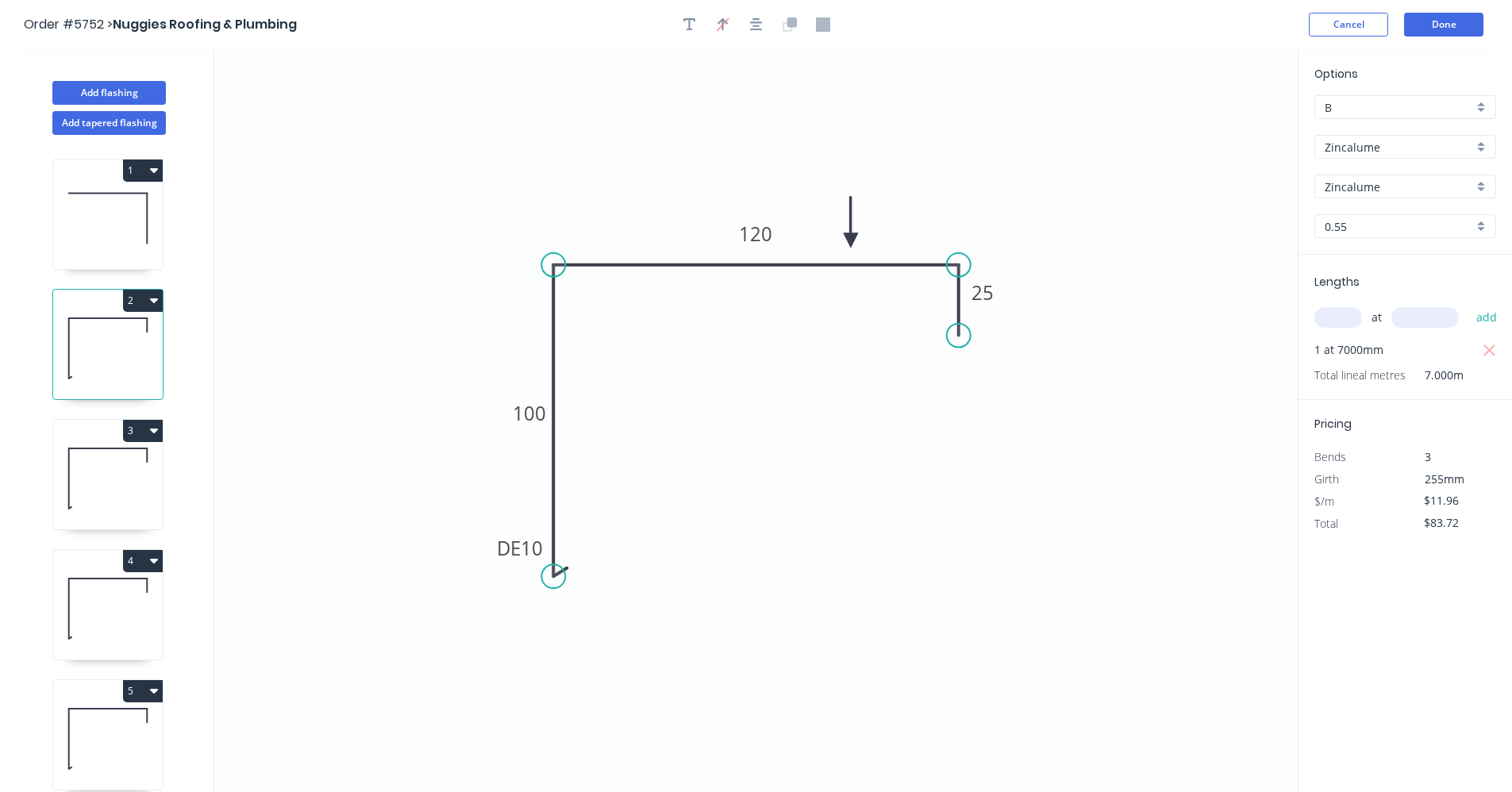
type input "$234.18"
click at [126, 623] on icon at bounding box center [107, 608] width 110 height 102
type input "$16.14"
type input "$75.86"
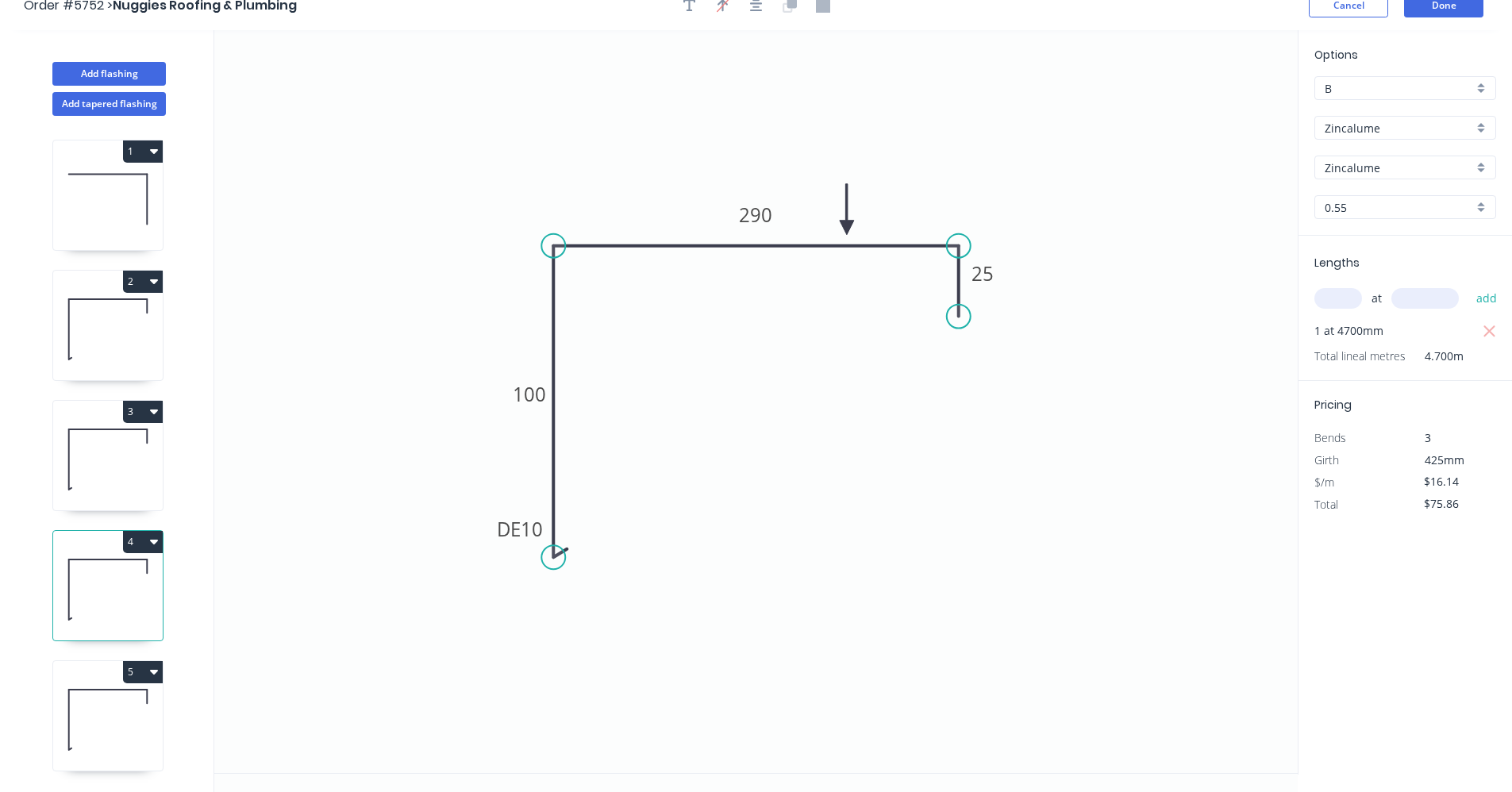
scroll to position [29, 0]
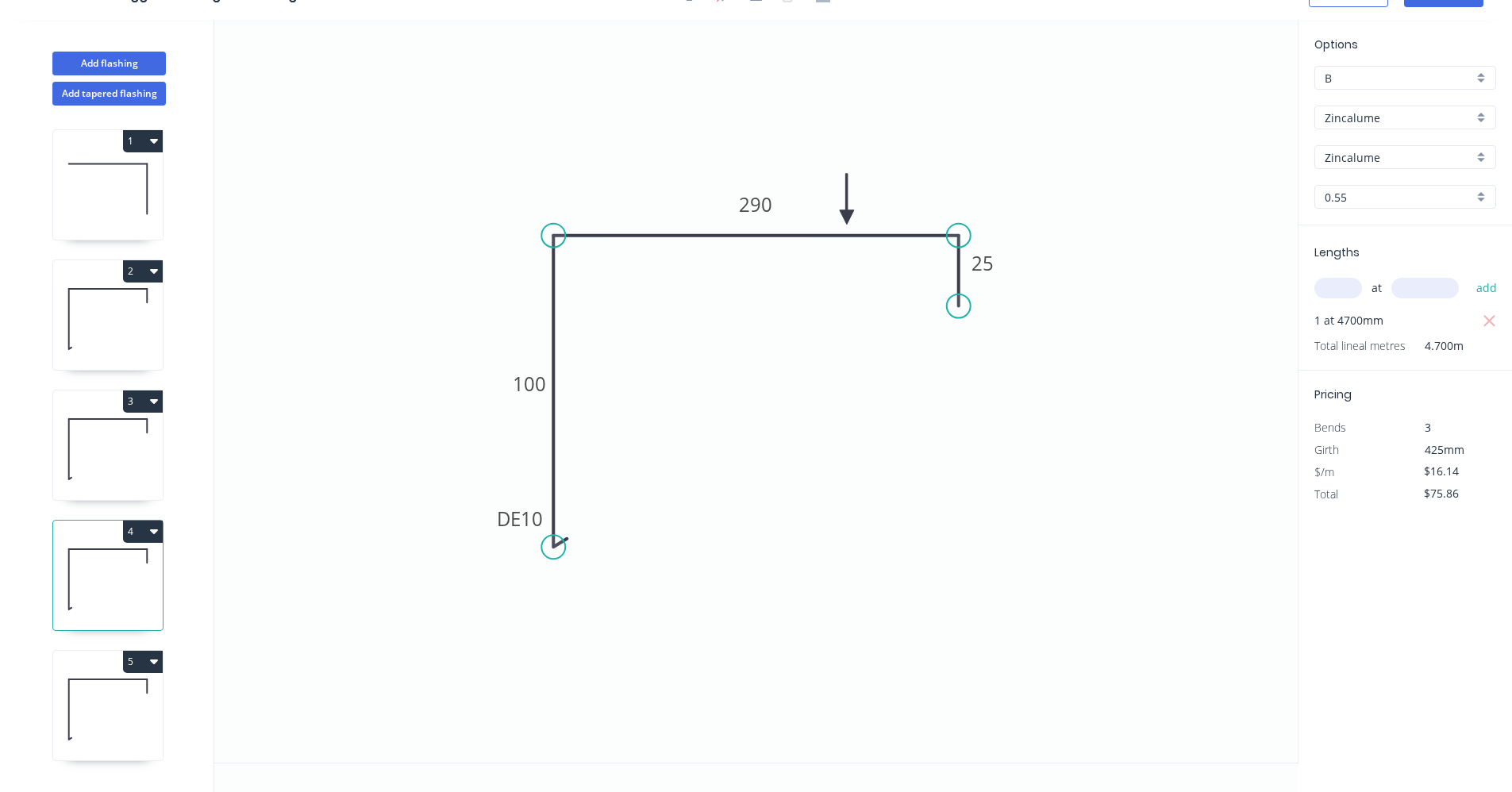
click at [92, 712] on icon at bounding box center [107, 709] width 110 height 102
type input "$14.05"
type input "$177.03"
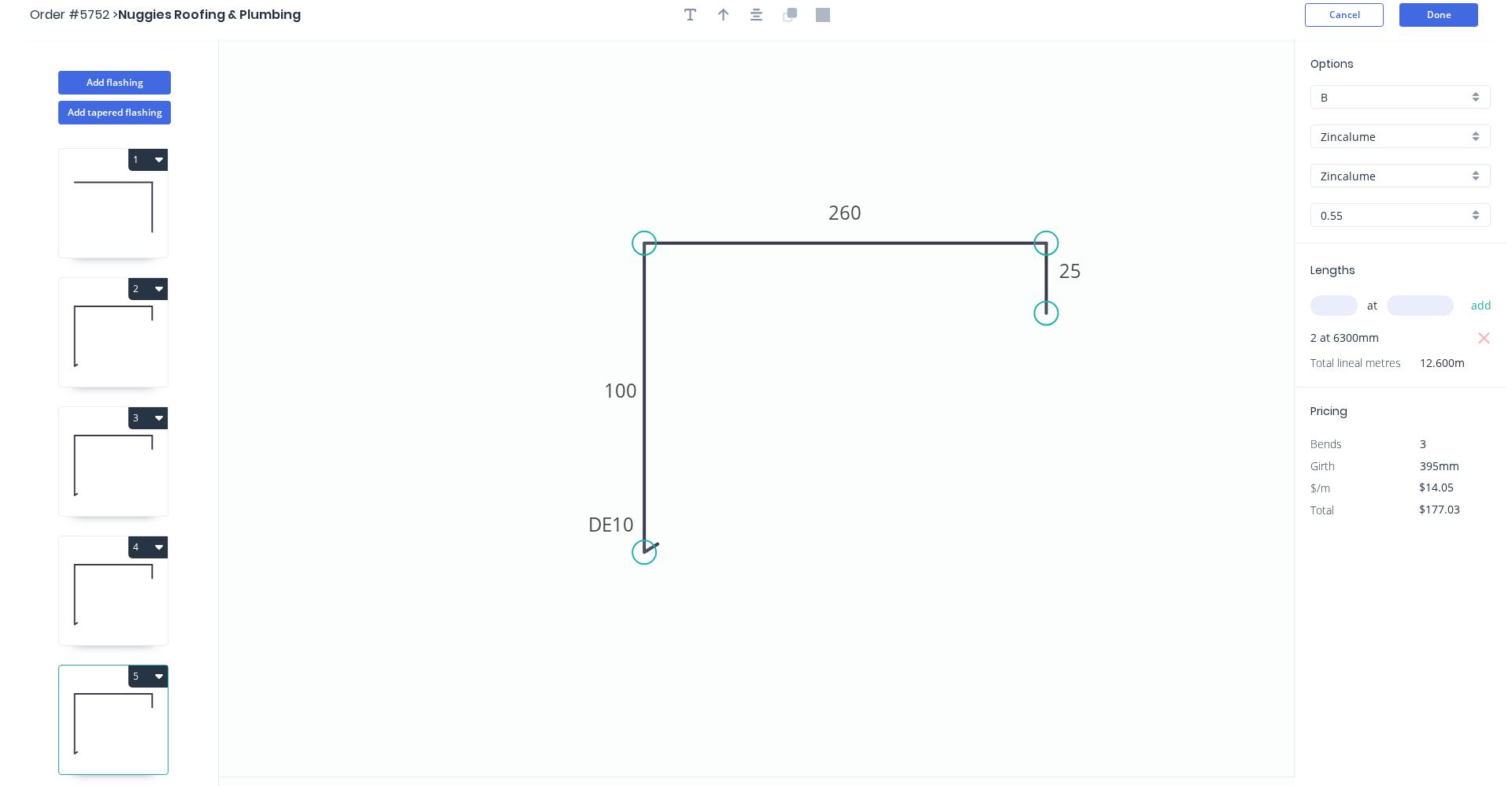
scroll to position [0, 0]
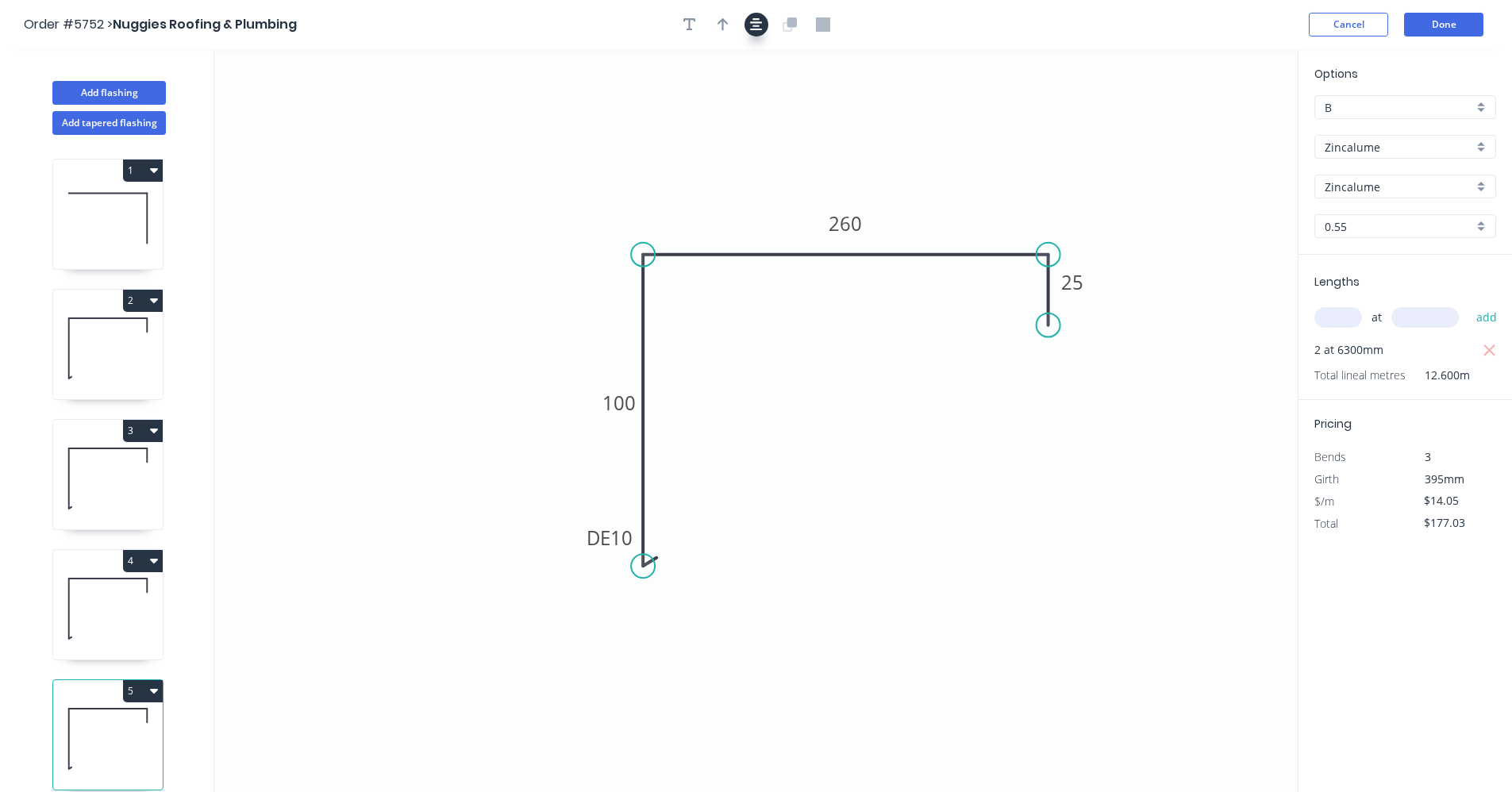
click at [761, 27] on icon "button" at bounding box center [756, 24] width 13 height 15
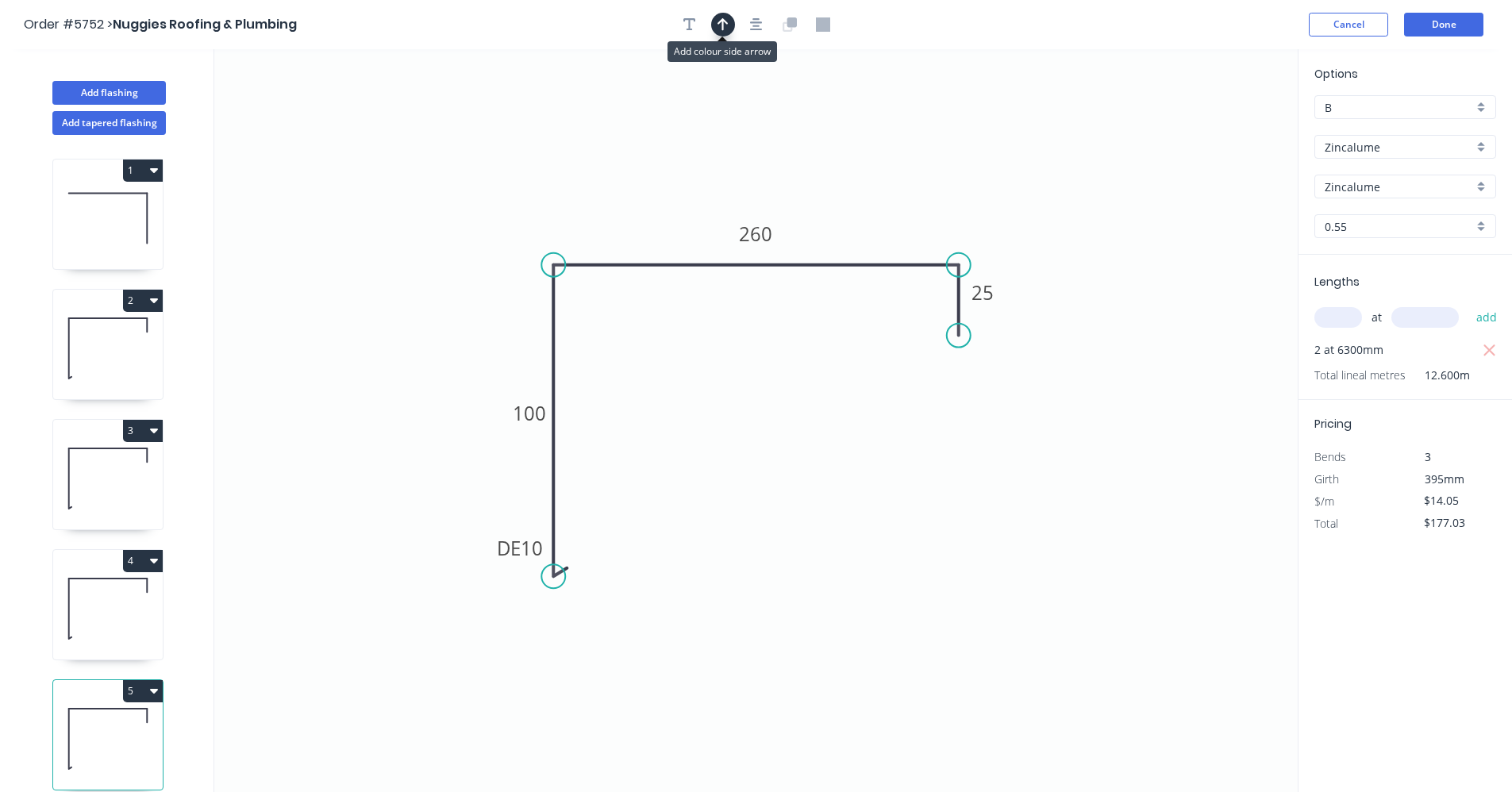
click at [731, 27] on button "button" at bounding box center [722, 24] width 24 height 24
drag, startPoint x: 1220, startPoint y: 125, endPoint x: 862, endPoint y: 246, distance: 377.9
click at [862, 246] on icon at bounding box center [862, 228] width 15 height 50
click at [1458, 23] on button "Done" at bounding box center [1444, 24] width 80 height 24
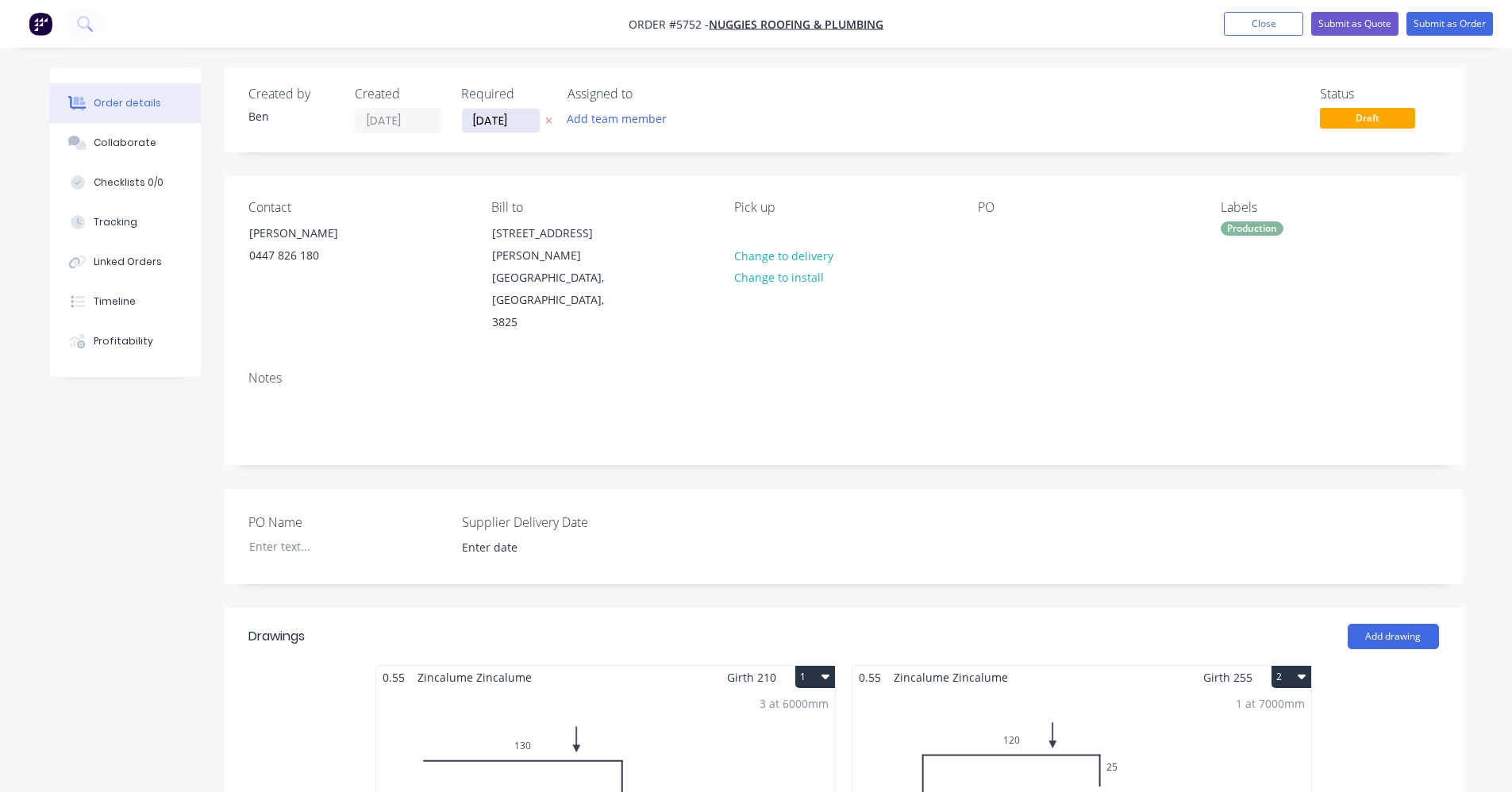
click at [506, 120] on input "[DATE]" at bounding box center [501, 120] width 78 height 24
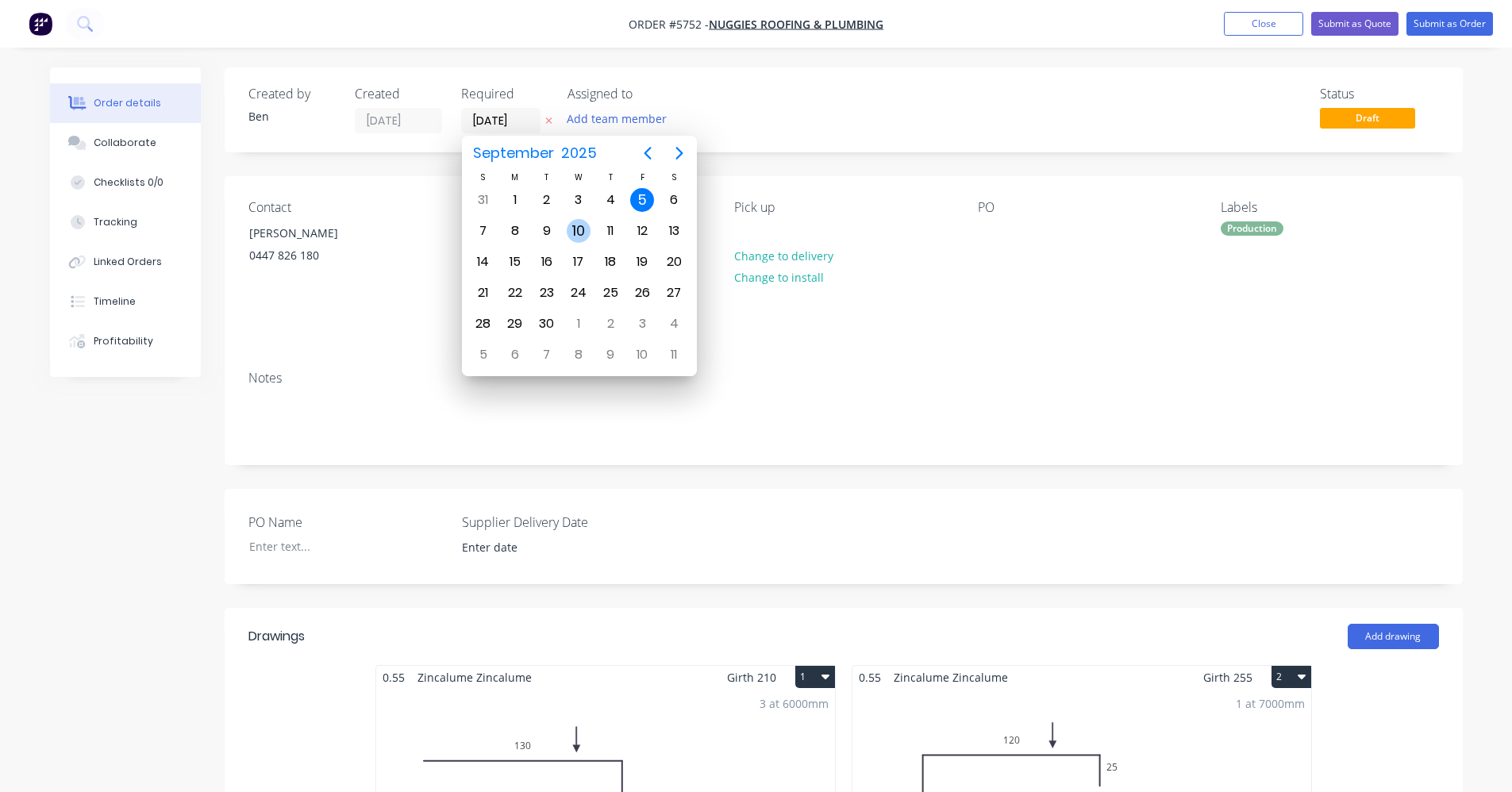
click at [586, 234] on div "10" at bounding box center [578, 230] width 24 height 24
type input "10/09/25"
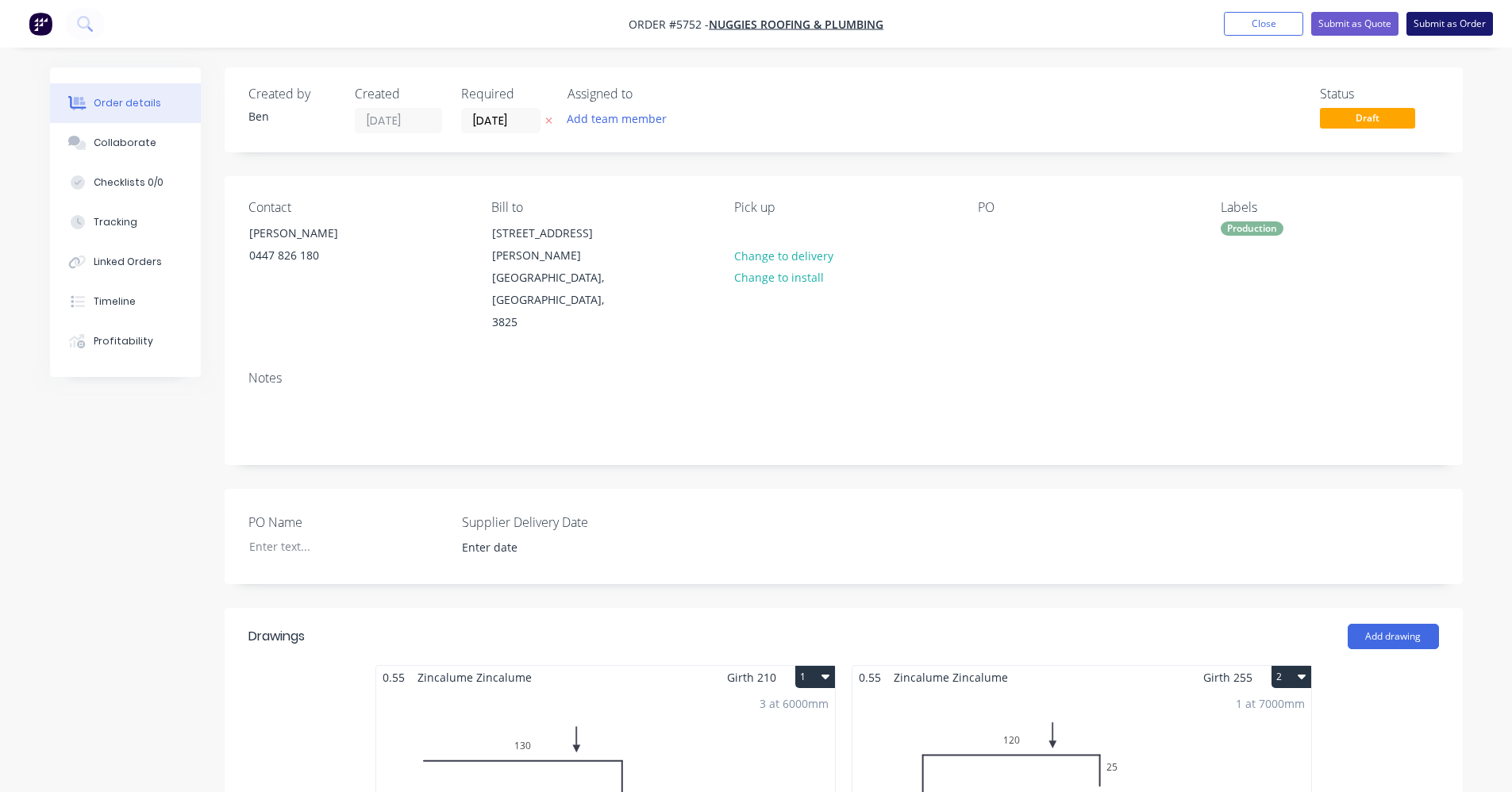
click at [1440, 25] on button "Submit as Order" at bounding box center [1449, 24] width 86 height 24
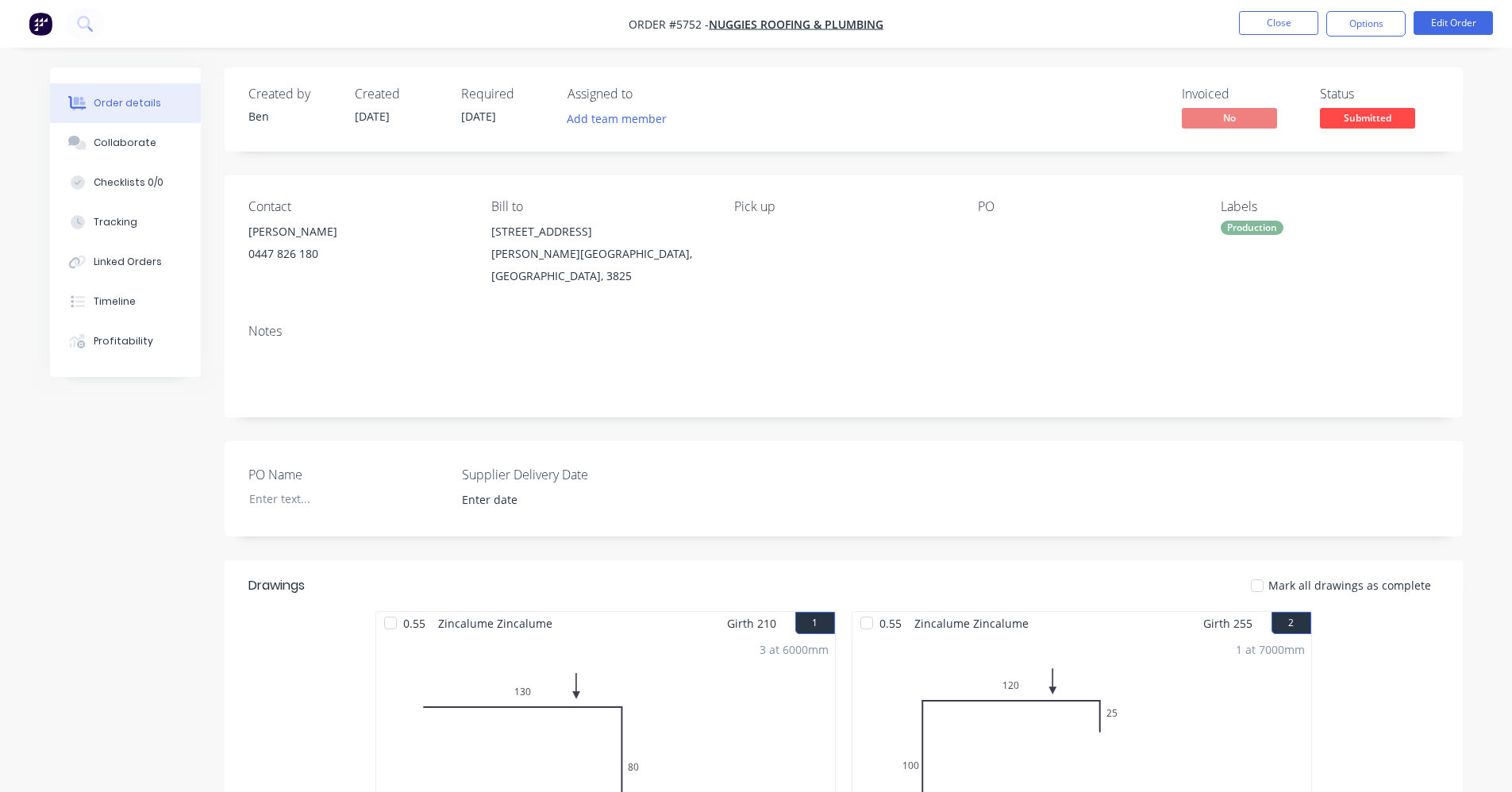
click at [608, 324] on div "Notes" at bounding box center [843, 331] width 1191 height 15
click at [126, 150] on button "Collaborate" at bounding box center [124, 142] width 150 height 40
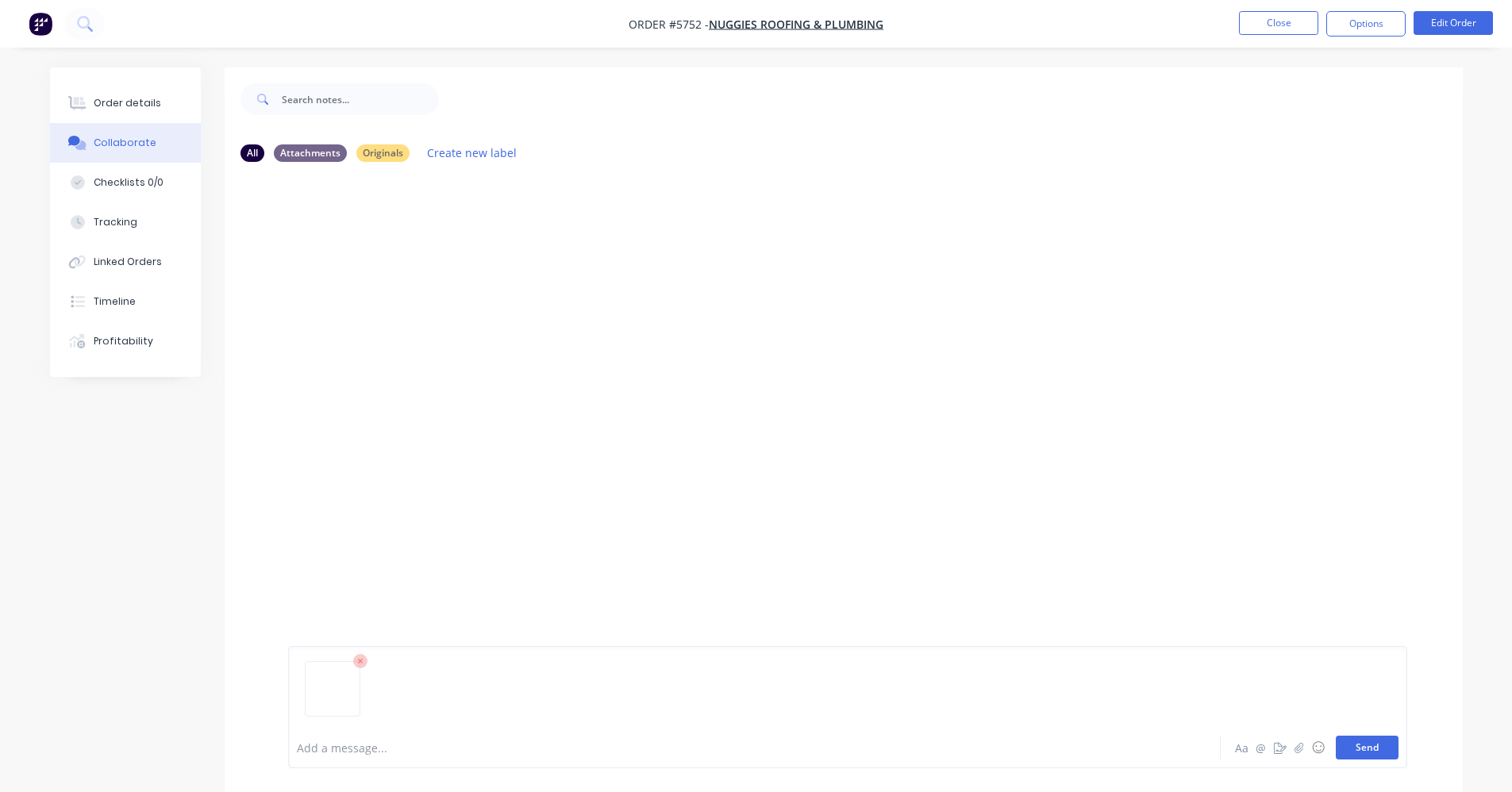
click at [1377, 744] on button "Send" at bounding box center [1366, 746] width 63 height 24
click at [1287, 23] on button "Close" at bounding box center [1279, 23] width 80 height 24
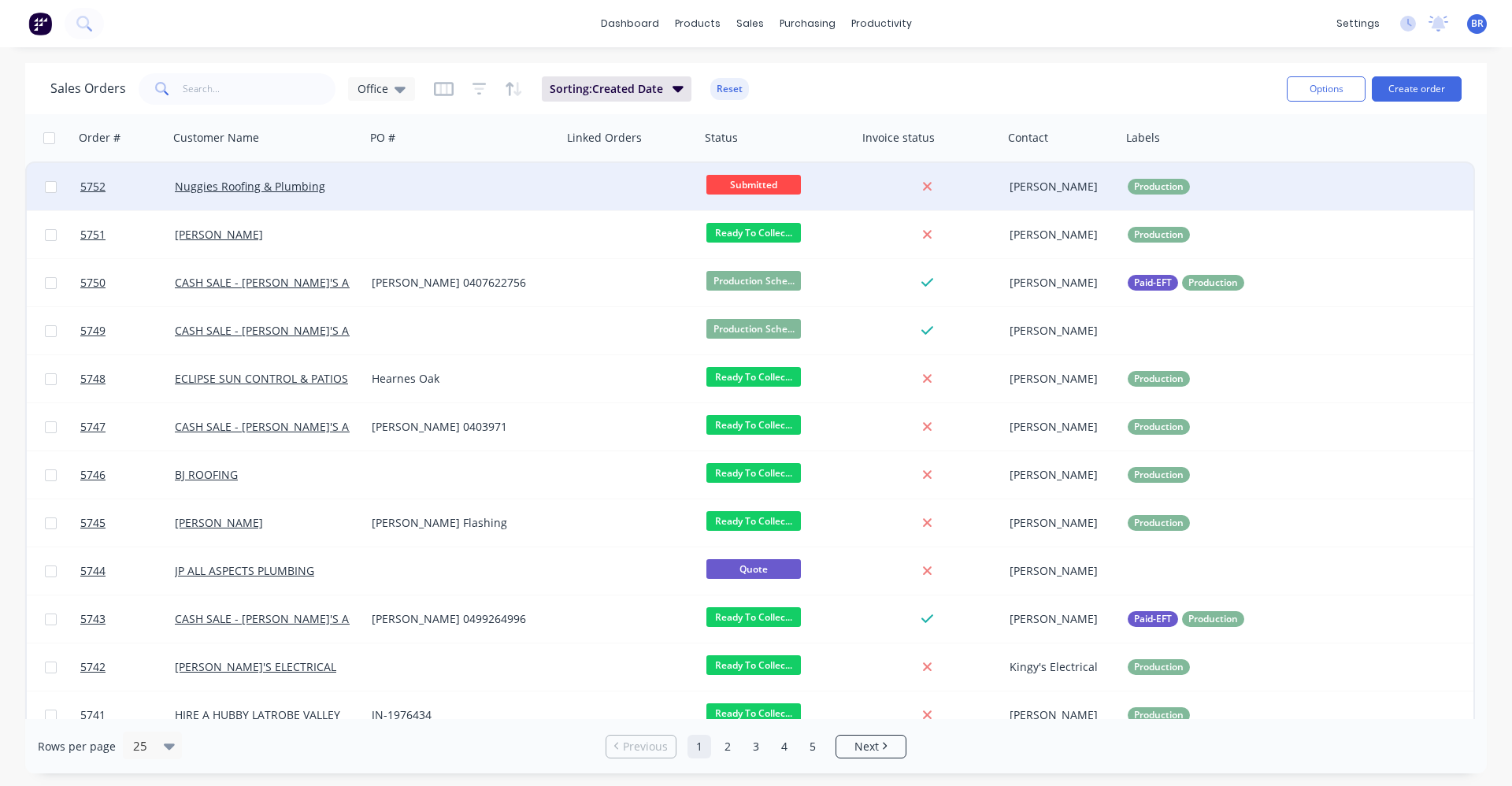
click at [573, 185] on div at bounding box center [631, 186] width 138 height 48
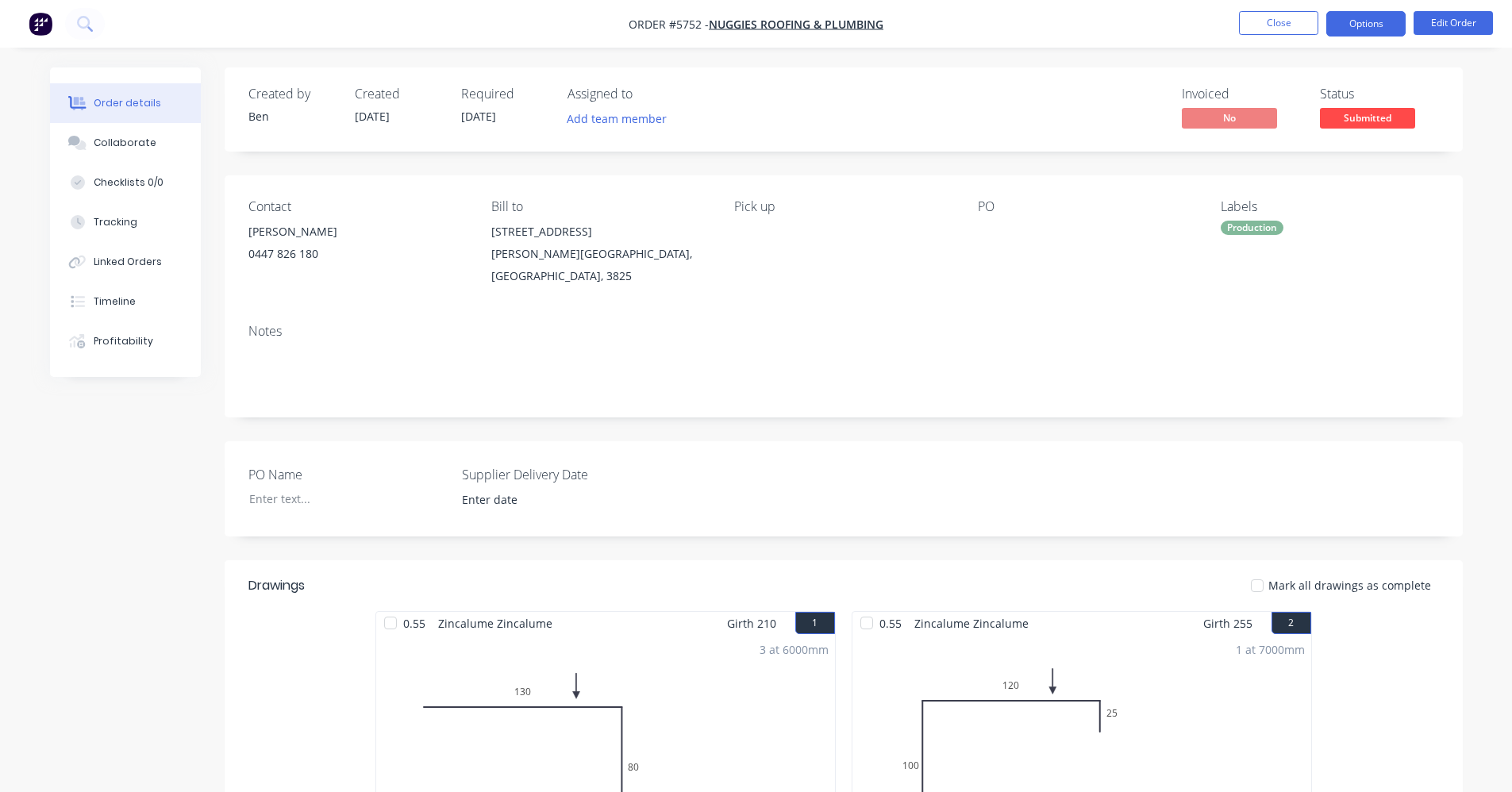
click at [1366, 16] on button "Options" at bounding box center [1366, 24] width 80 height 25
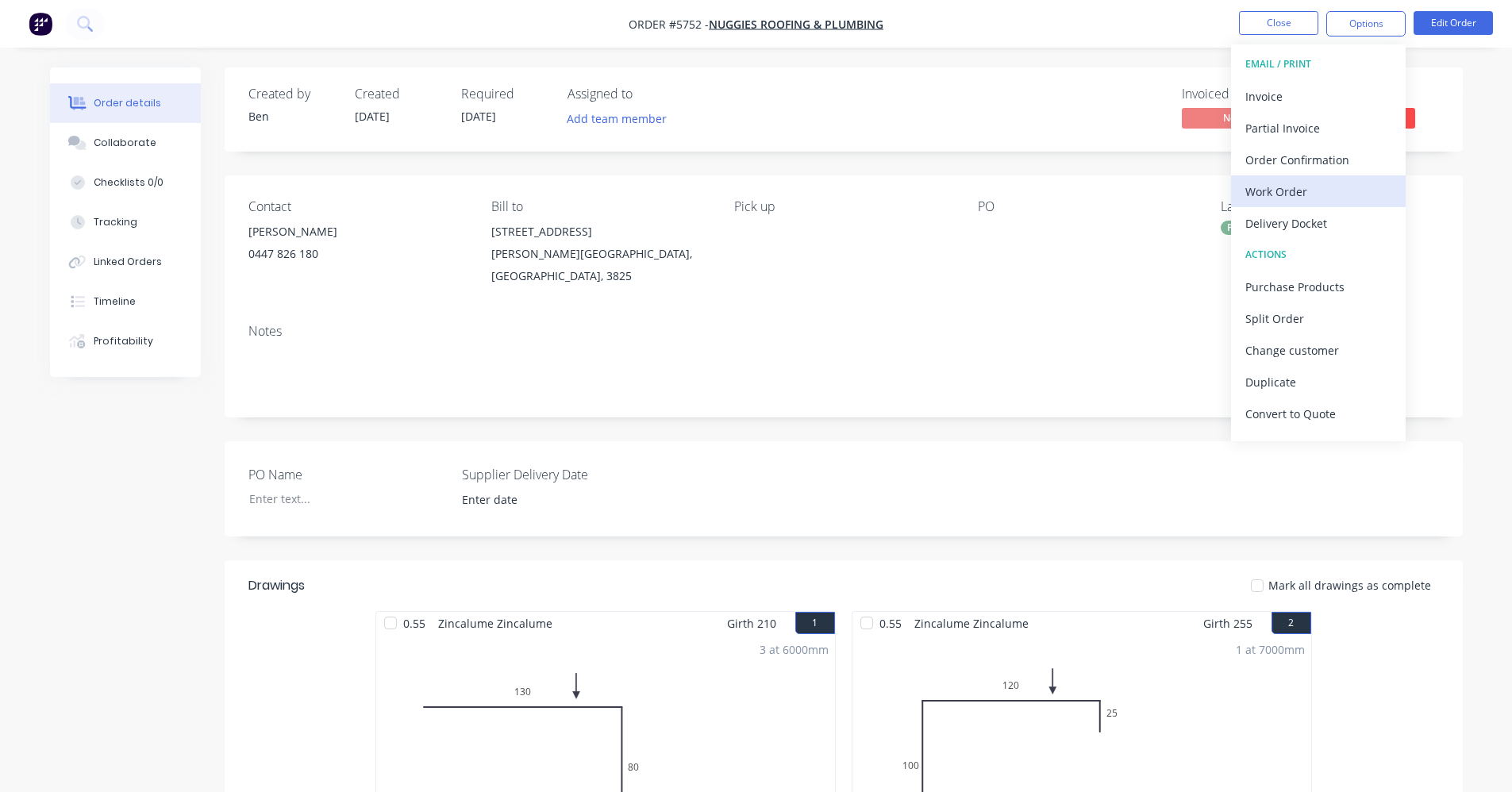
click at [1288, 195] on div "Work Order" at bounding box center [1318, 191] width 146 height 23
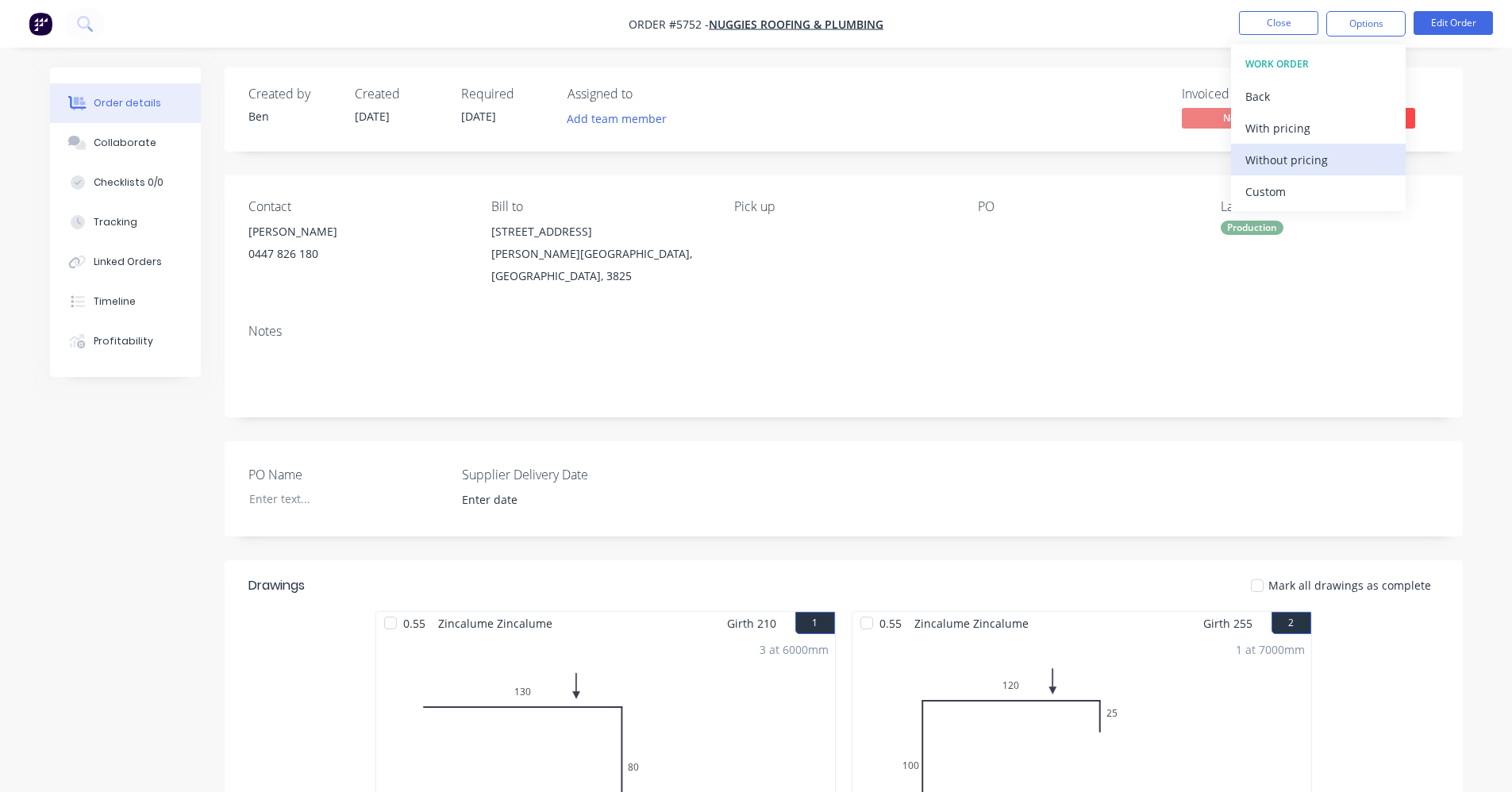
click at [1300, 155] on div "Without pricing" at bounding box center [1318, 159] width 146 height 23
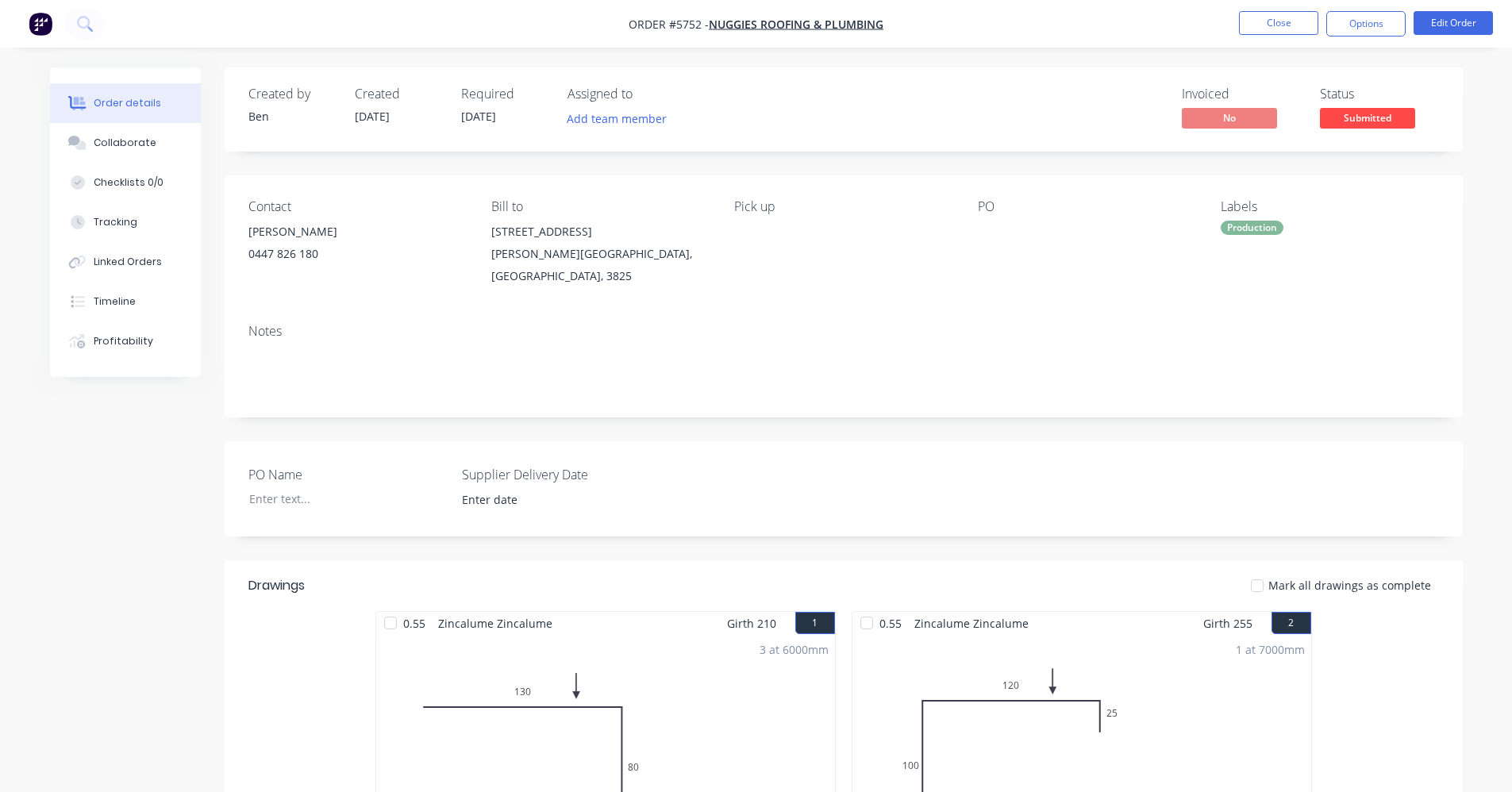
click at [1013, 105] on div "Invoiced No Status Submitted" at bounding box center [1083, 109] width 712 height 46
click at [1343, 115] on span "Submitted" at bounding box center [1367, 118] width 95 height 20
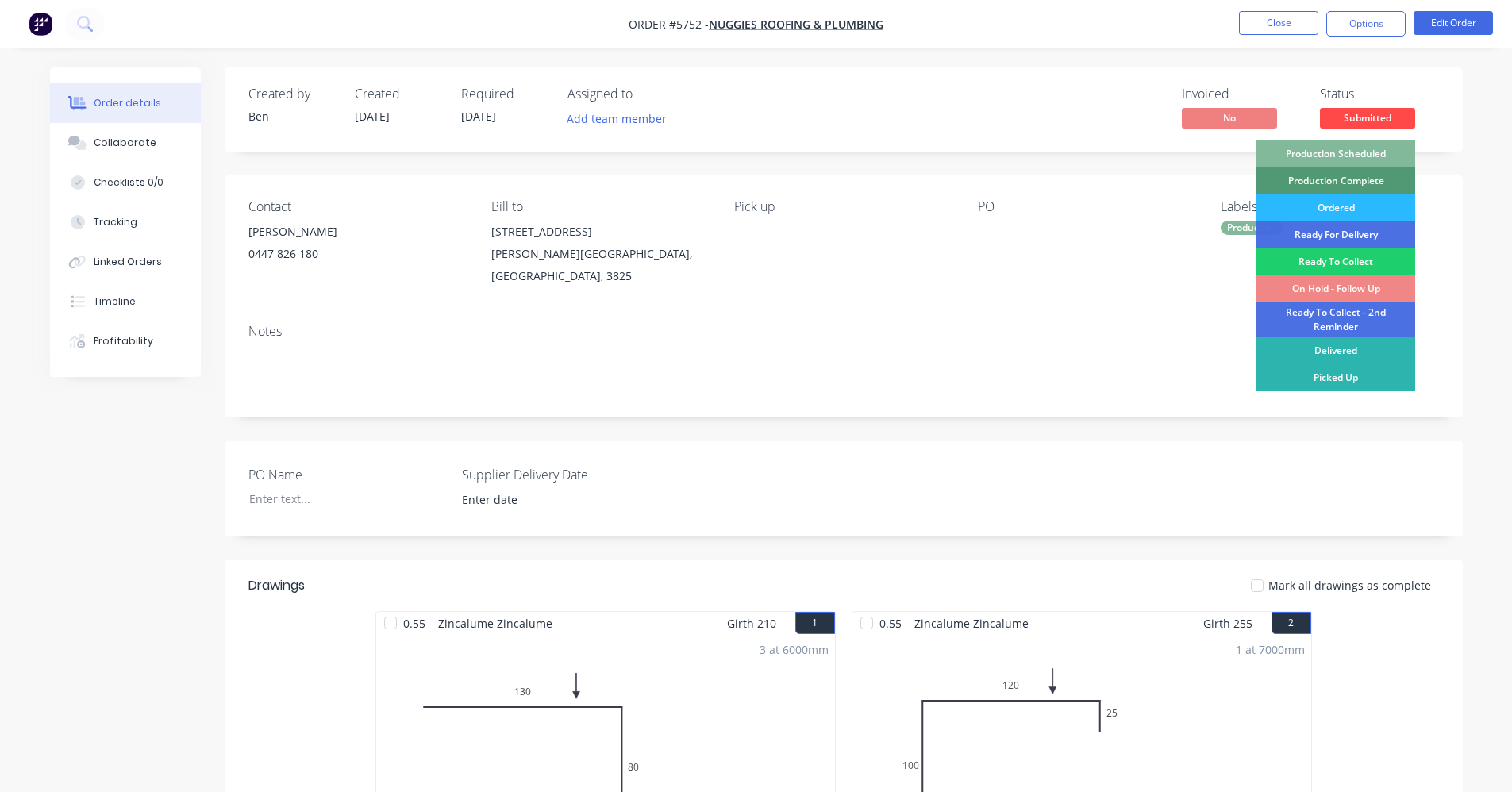
click at [1347, 146] on div "Production Scheduled" at bounding box center [1336, 154] width 159 height 27
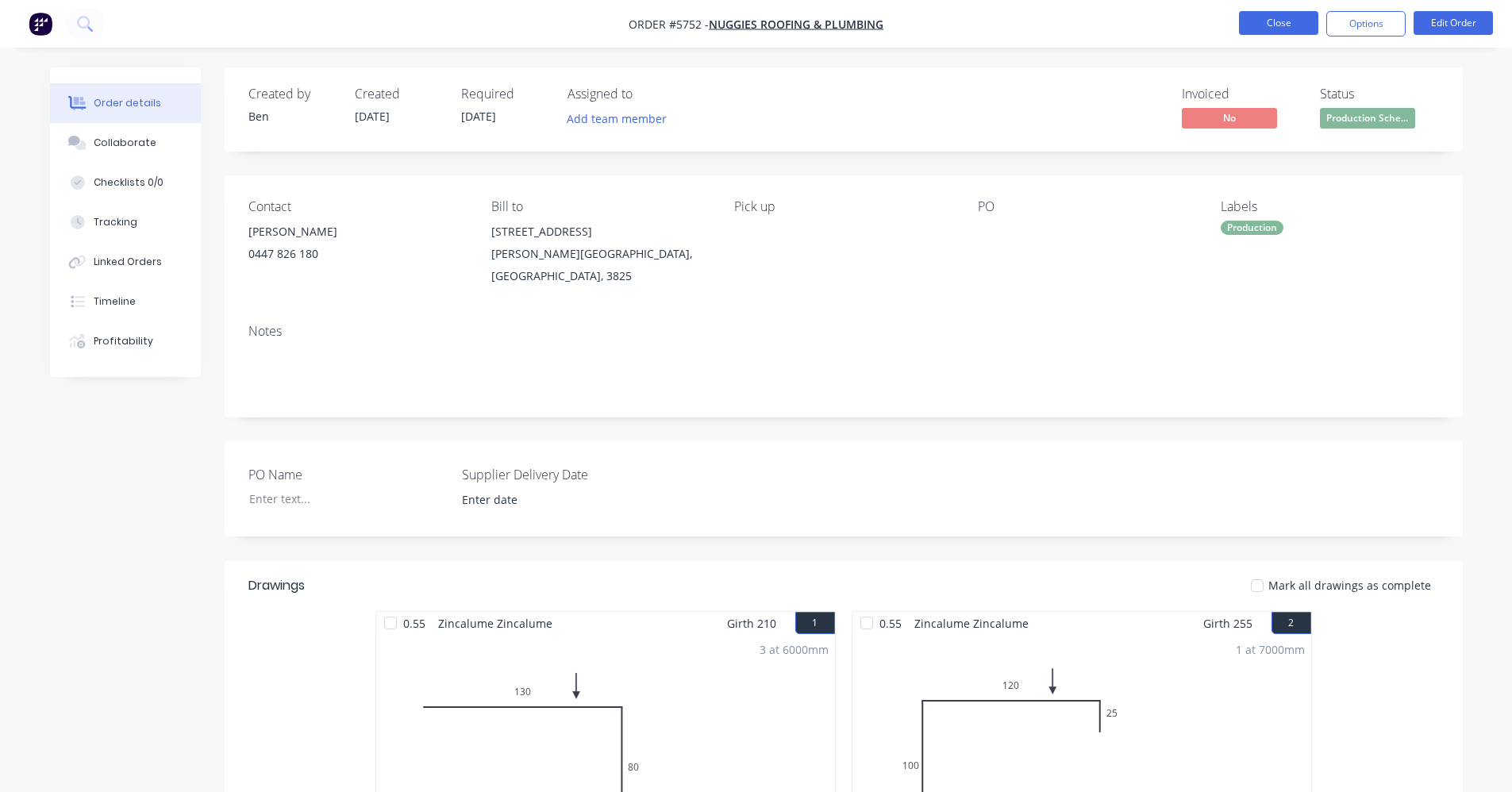
click at [1258, 20] on button "Close" at bounding box center [1279, 23] width 80 height 24
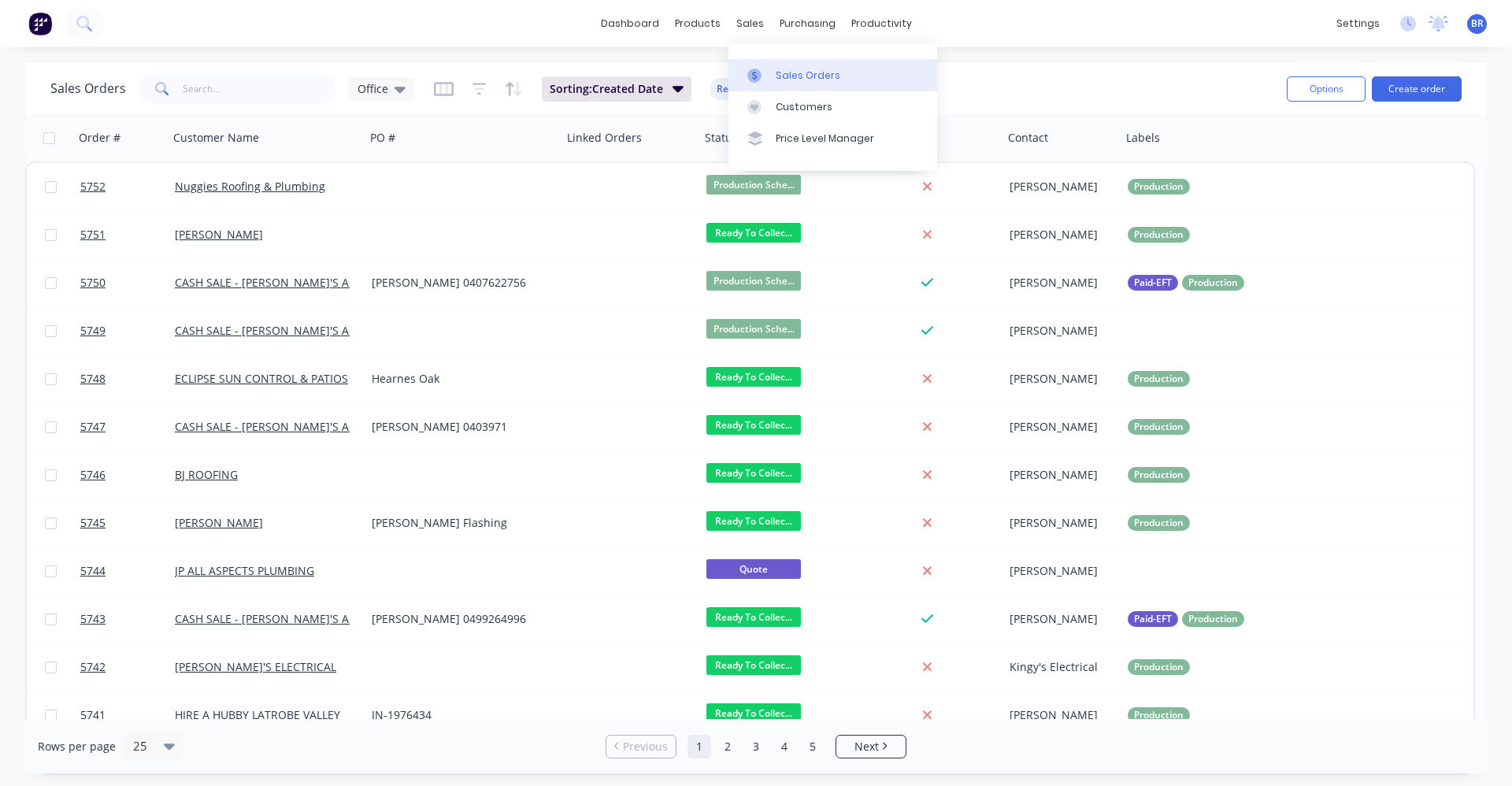
click at [798, 85] on link "Sales Orders" at bounding box center [833, 74] width 209 height 31
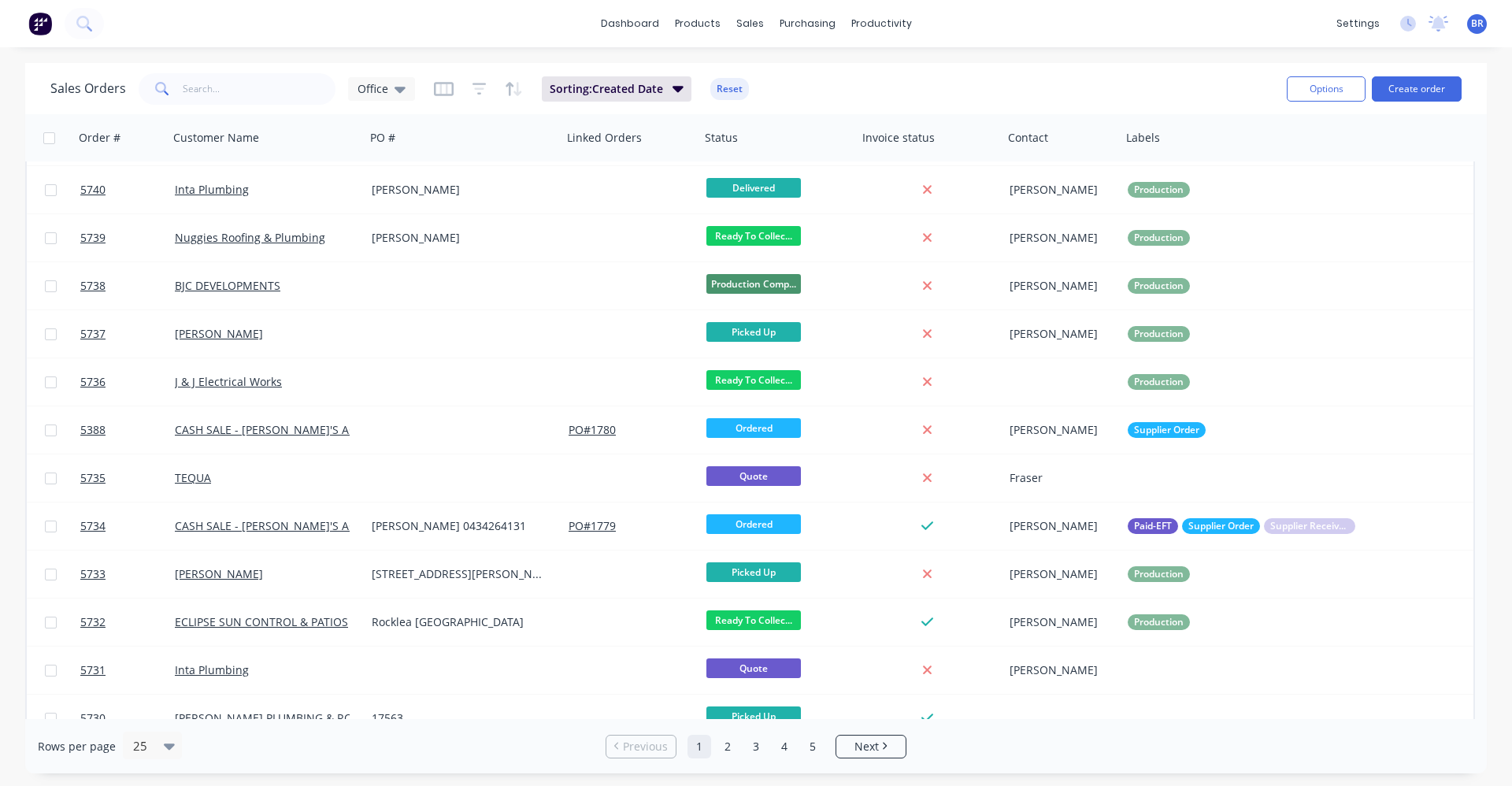
scroll to position [643, 0]
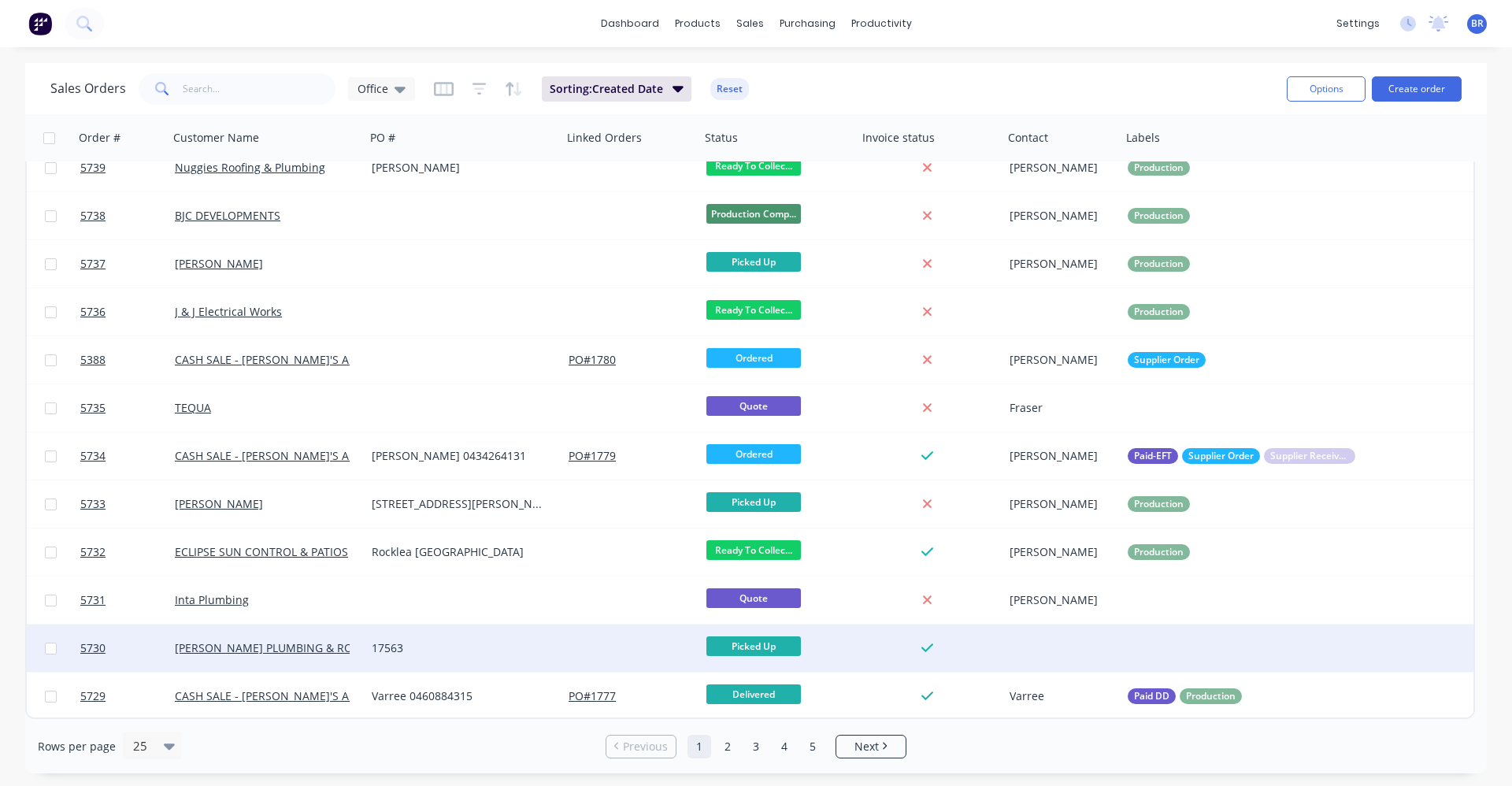
click at [434, 649] on div "17563" at bounding box center [459, 648] width 175 height 16
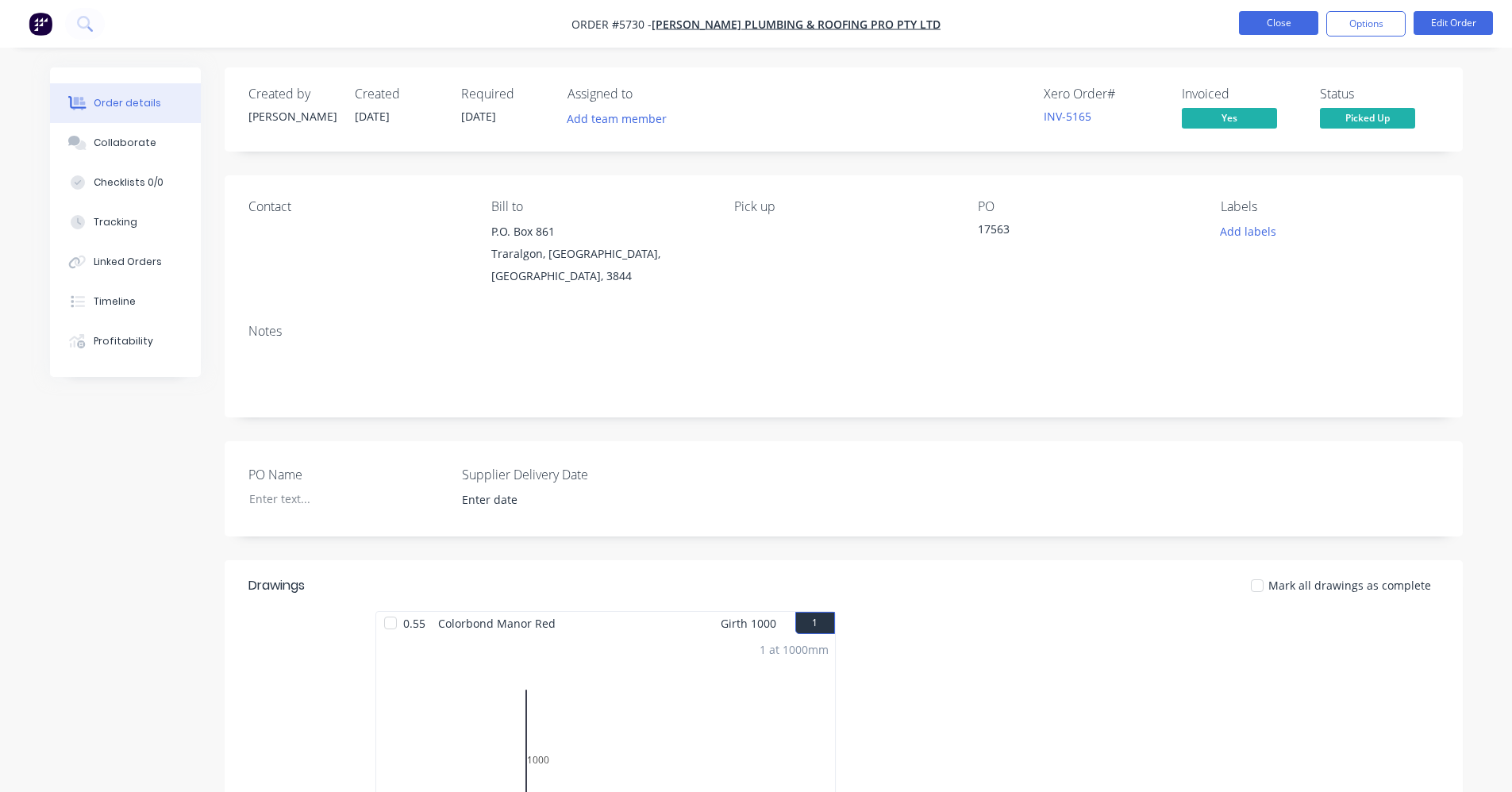
click at [1266, 25] on button "Close" at bounding box center [1279, 23] width 80 height 24
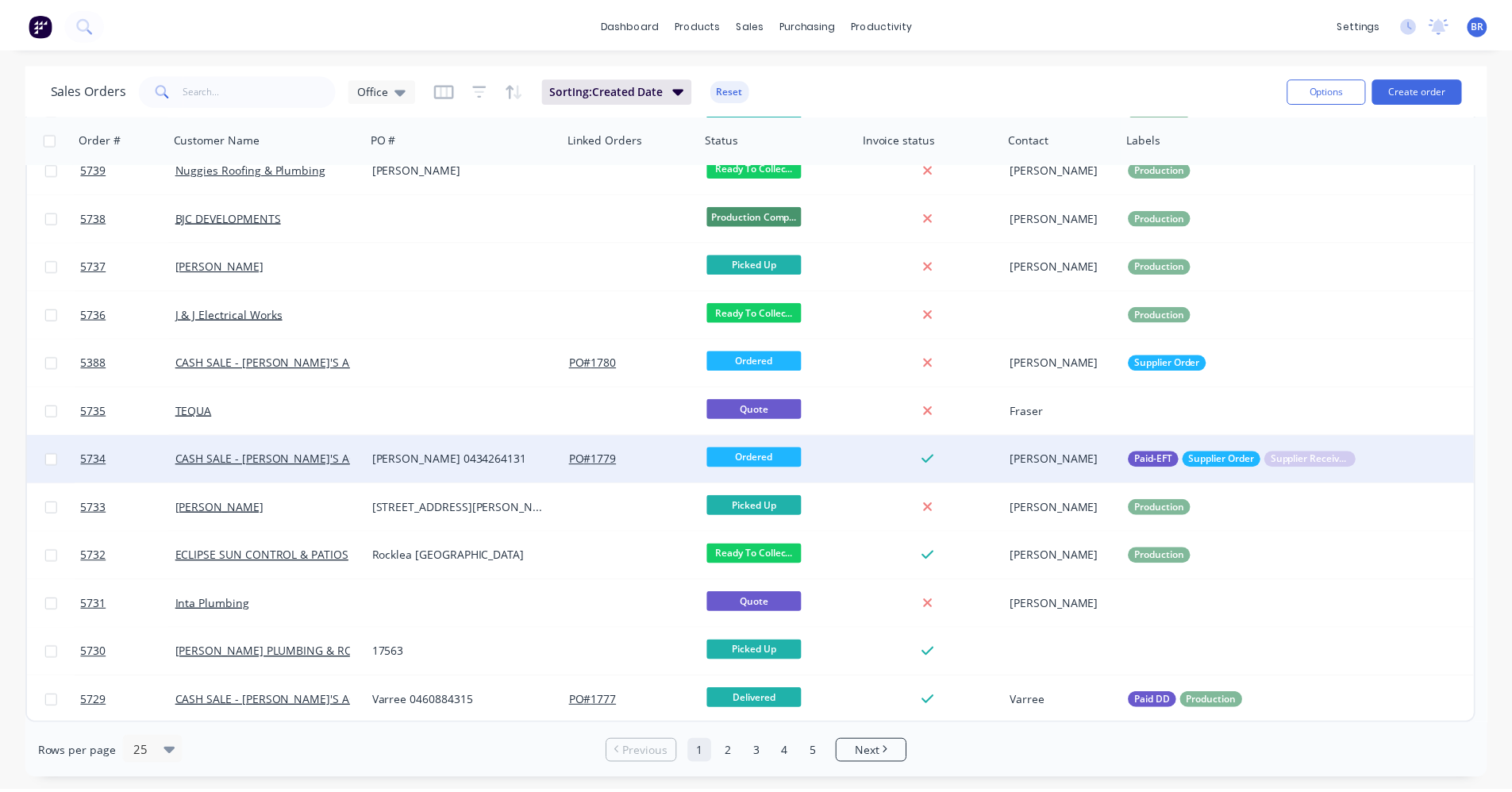
scroll to position [490, 0]
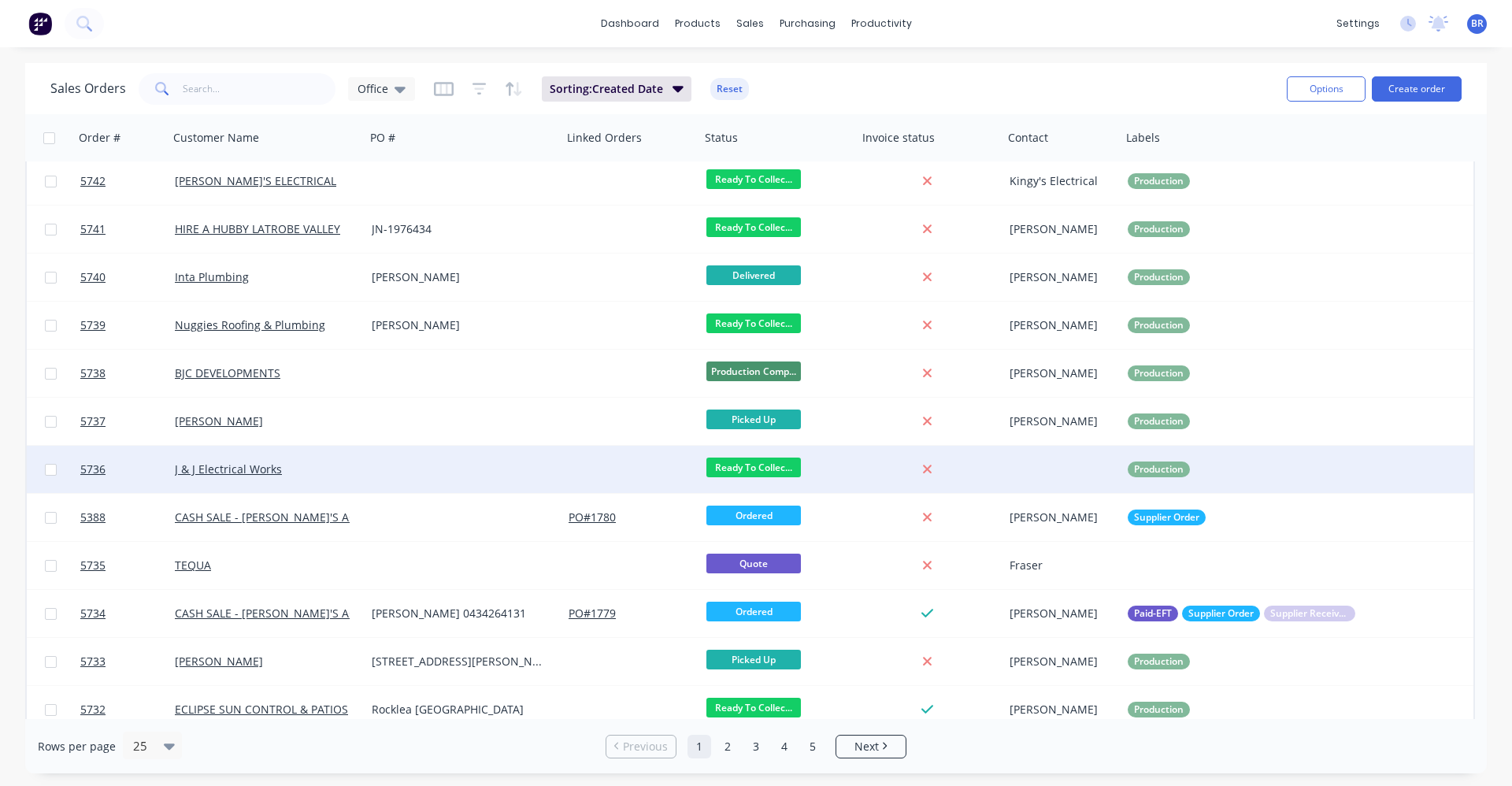
click at [396, 475] on div at bounding box center [464, 469] width 197 height 48
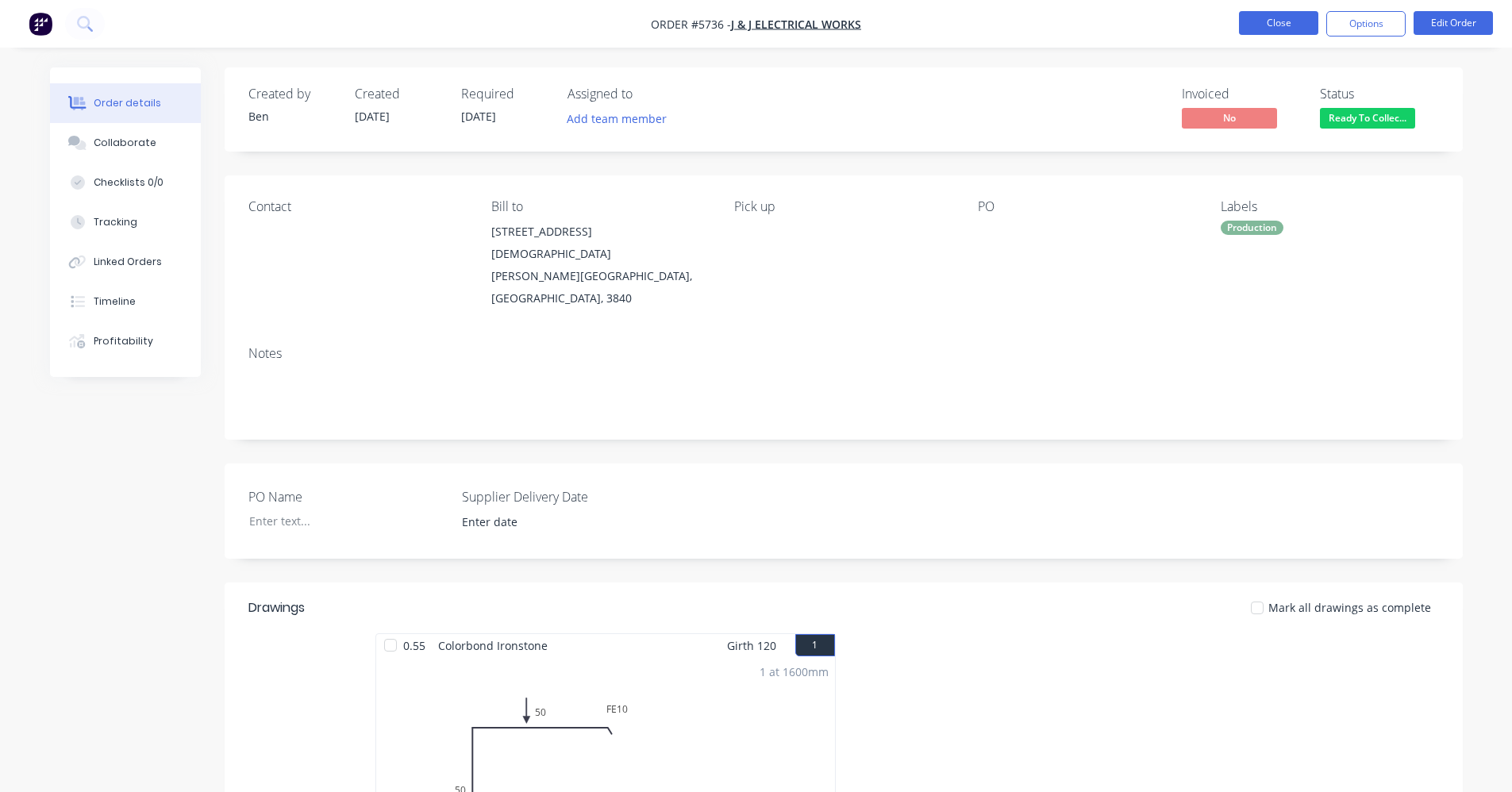
click at [1269, 28] on button "Close" at bounding box center [1279, 23] width 80 height 24
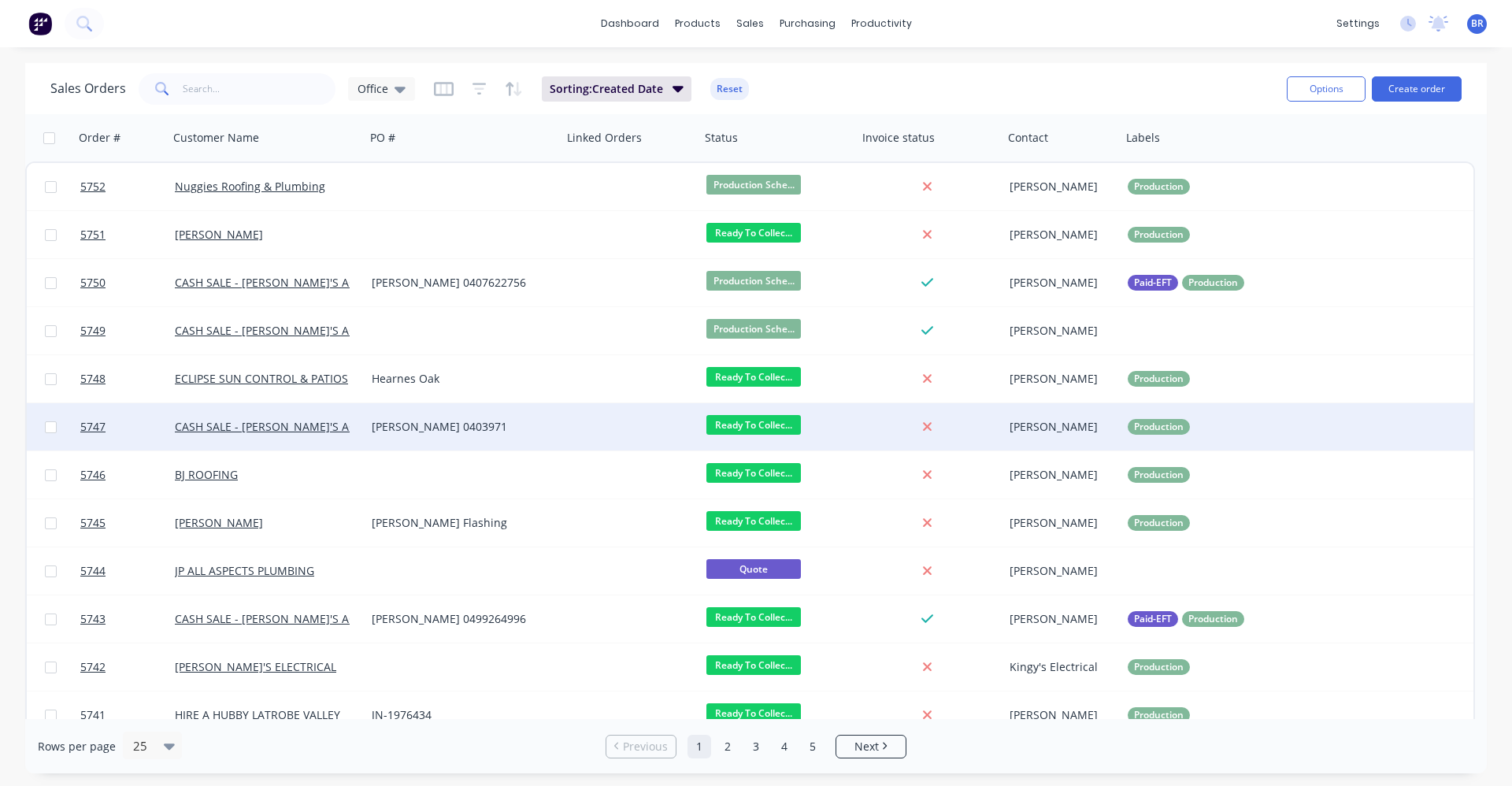
click at [483, 424] on div "Paul 0403971" at bounding box center [459, 427] width 175 height 16
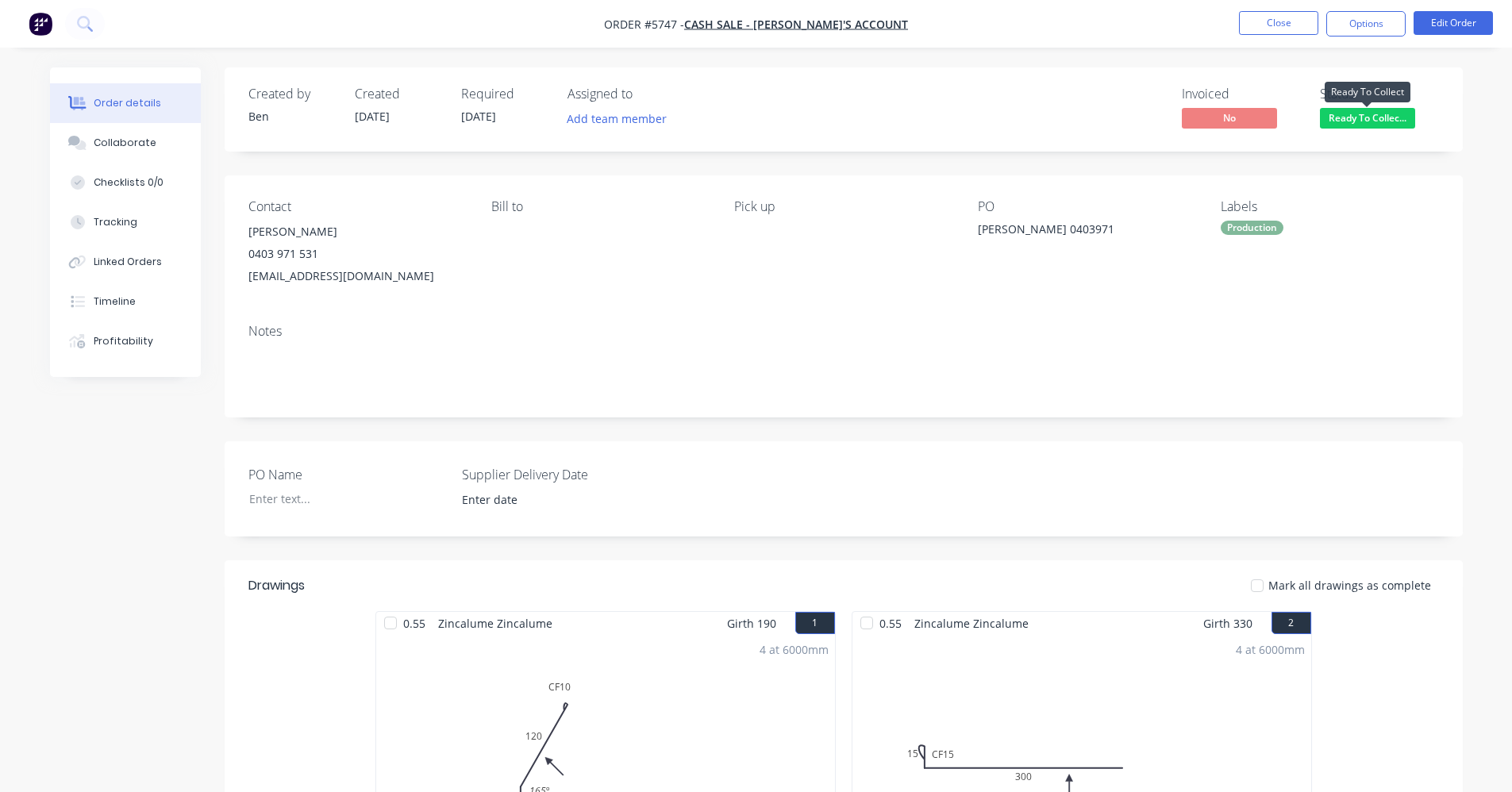
click at [1363, 126] on span "Ready To Collec..." at bounding box center [1367, 118] width 95 height 20
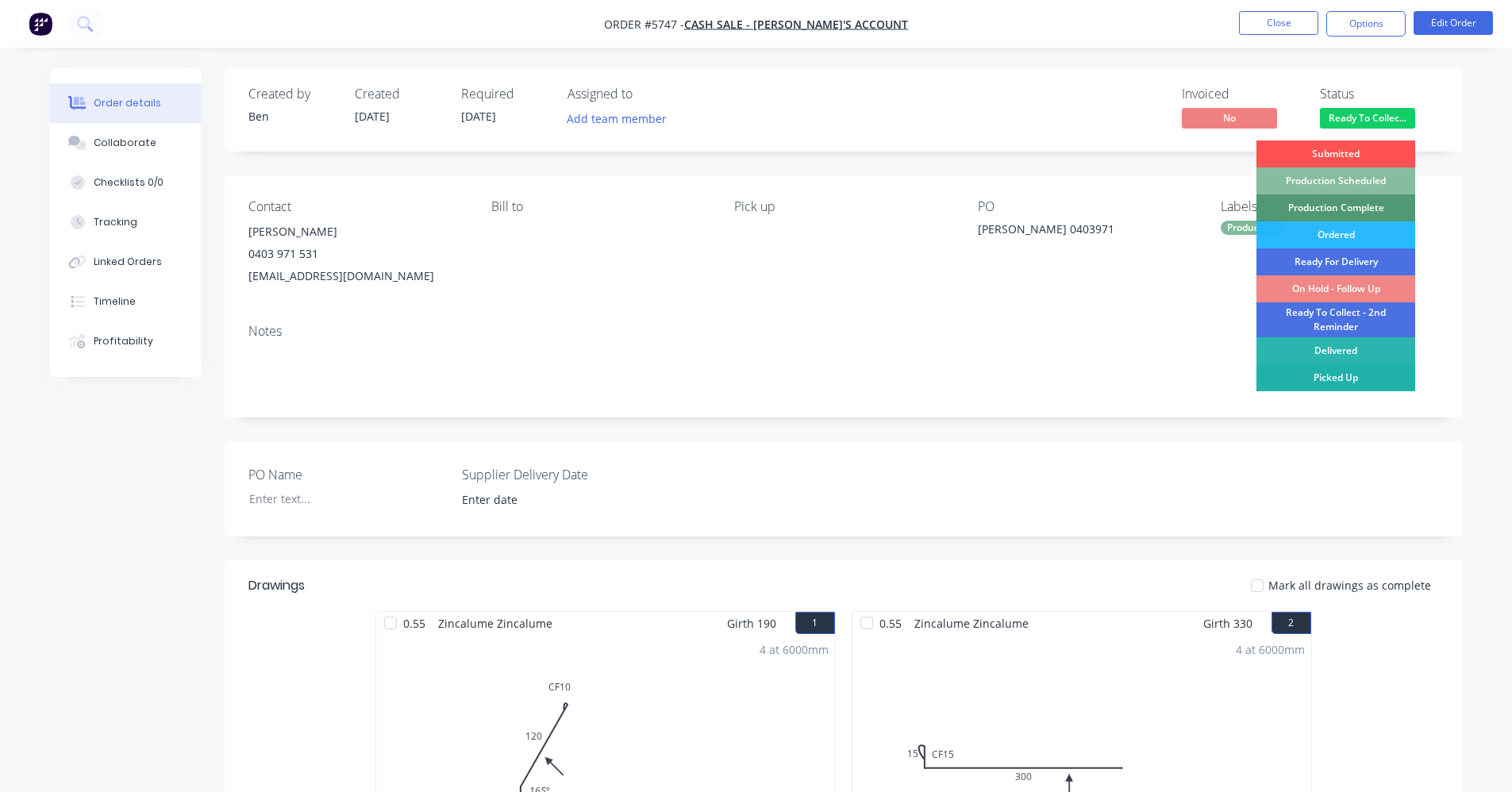
click at [1336, 376] on div "Picked Up" at bounding box center [1336, 377] width 159 height 27
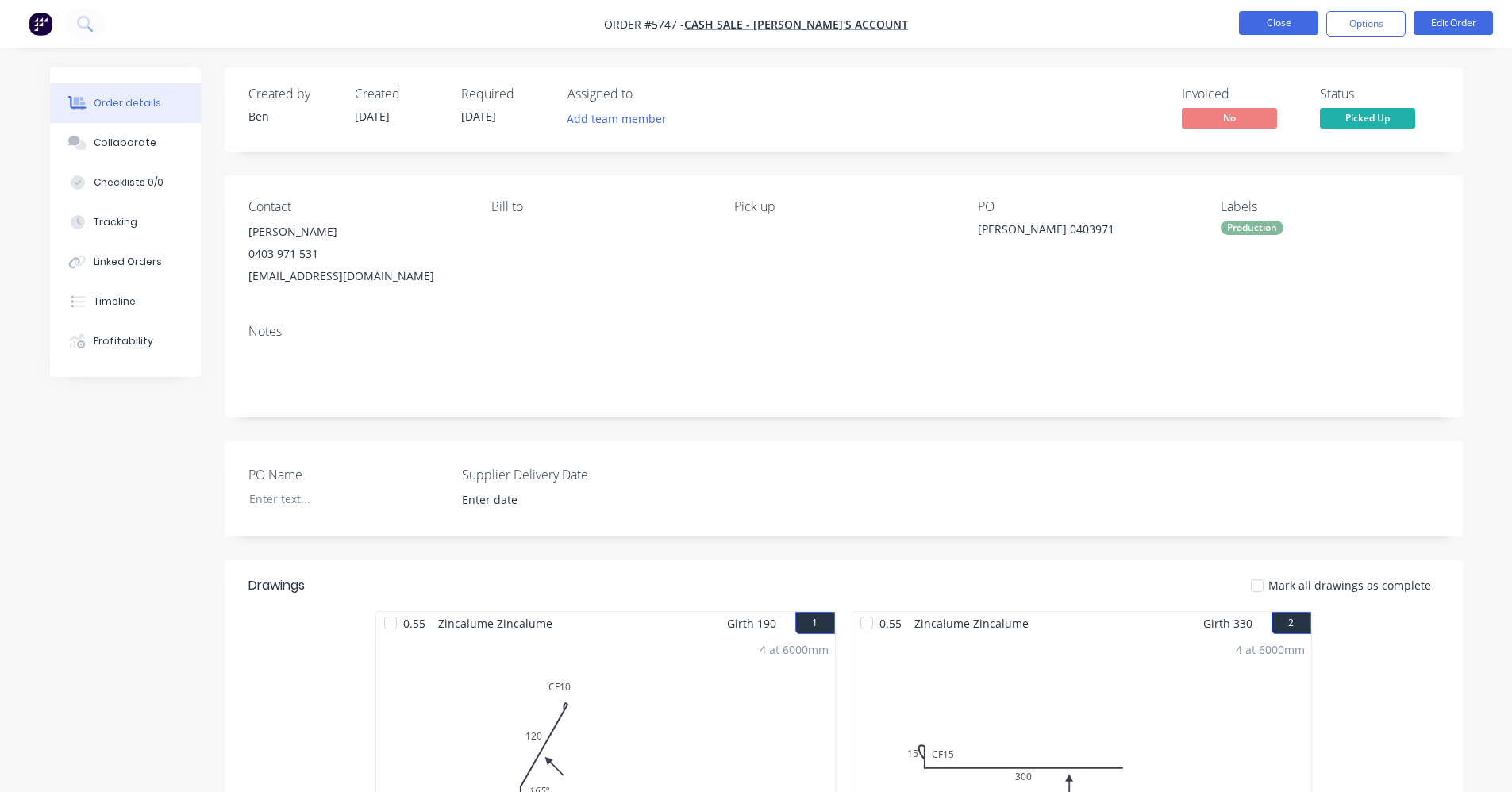
click at [1275, 27] on button "Close" at bounding box center [1279, 23] width 80 height 24
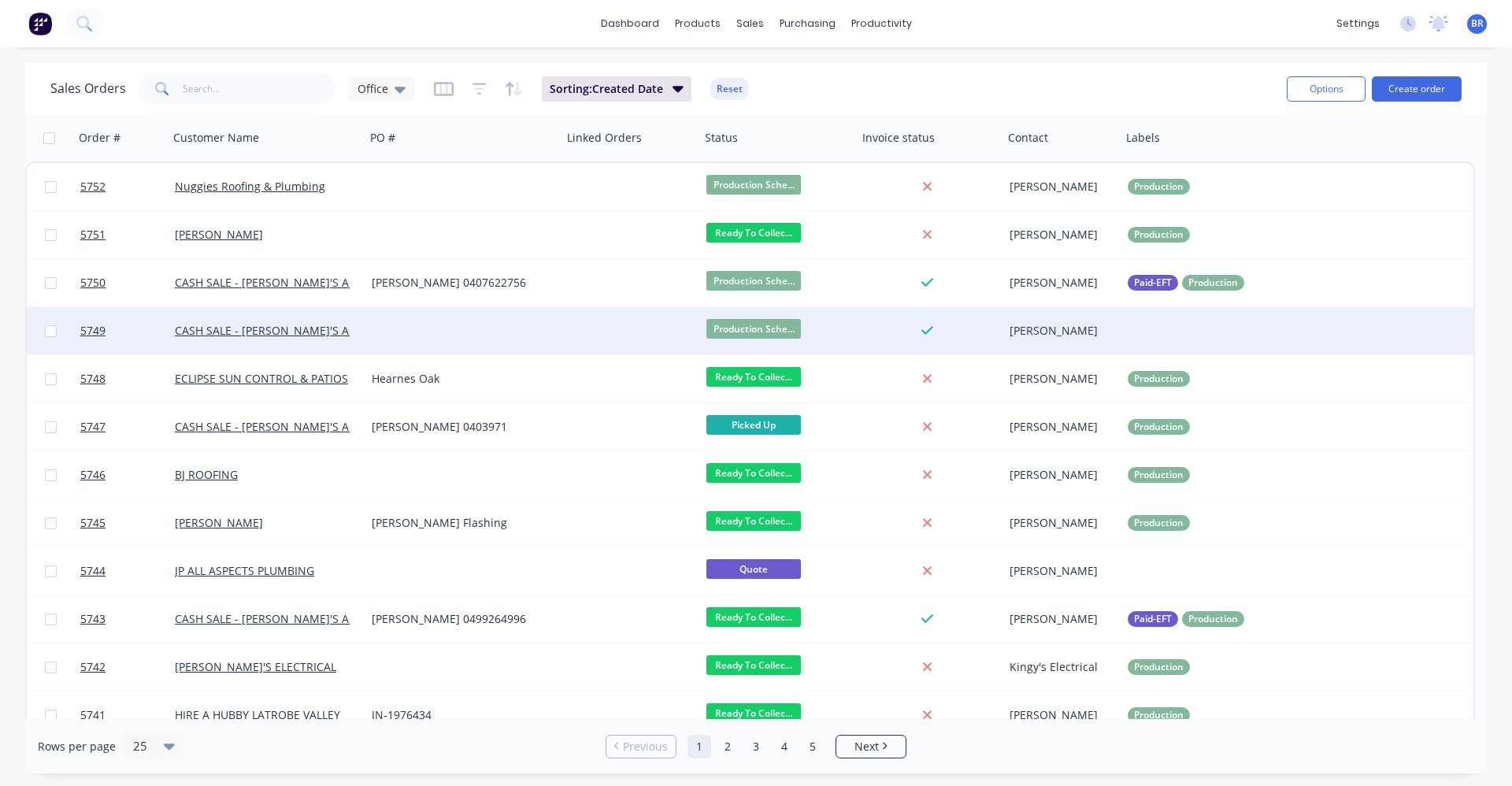
click at [488, 336] on div at bounding box center [464, 331] width 197 height 48
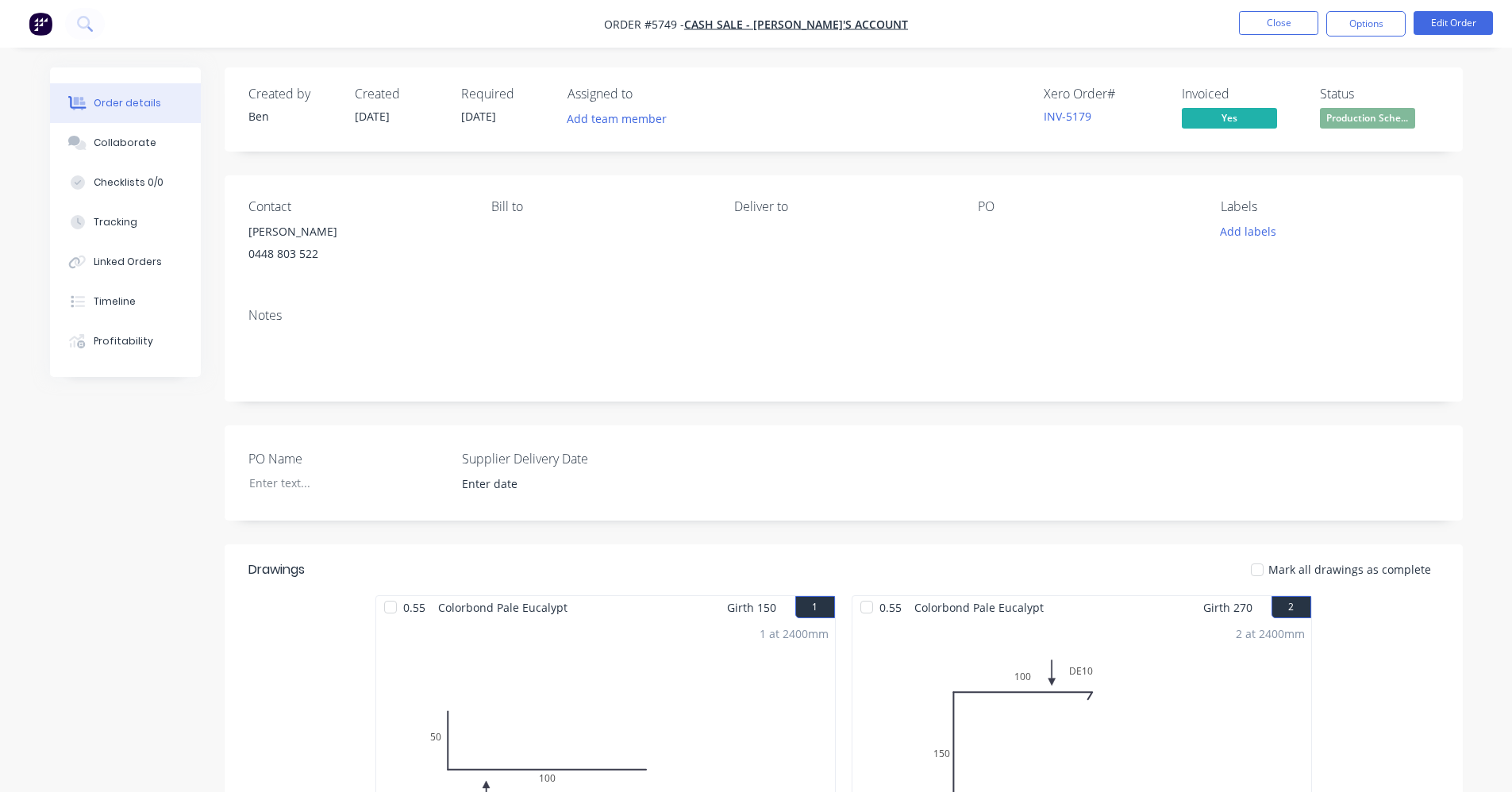
drag, startPoint x: 1247, startPoint y: 233, endPoint x: 1247, endPoint y: 243, distance: 10.0
click at [1247, 233] on button "Add labels" at bounding box center [1248, 231] width 73 height 21
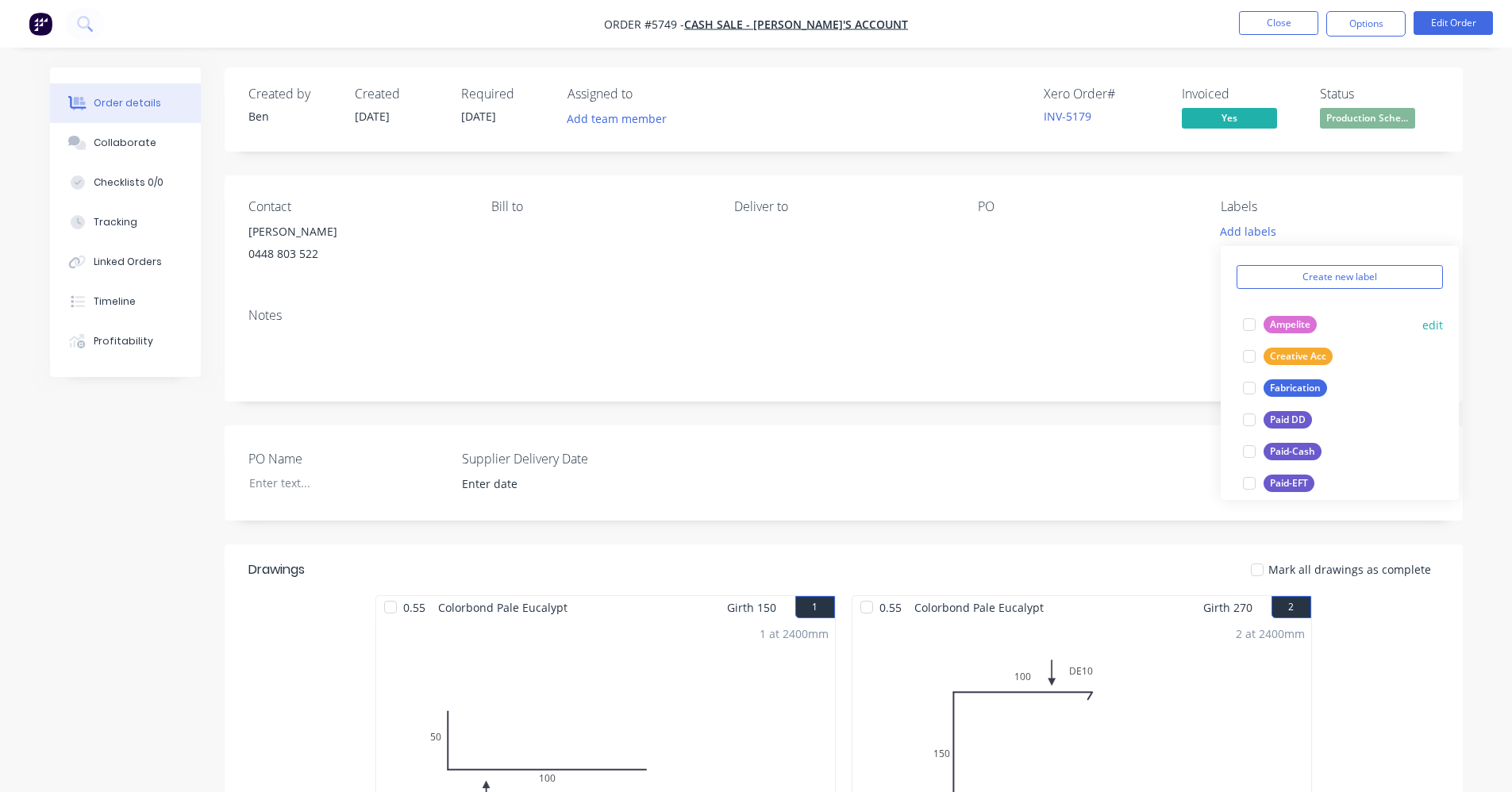
scroll to position [238, 0]
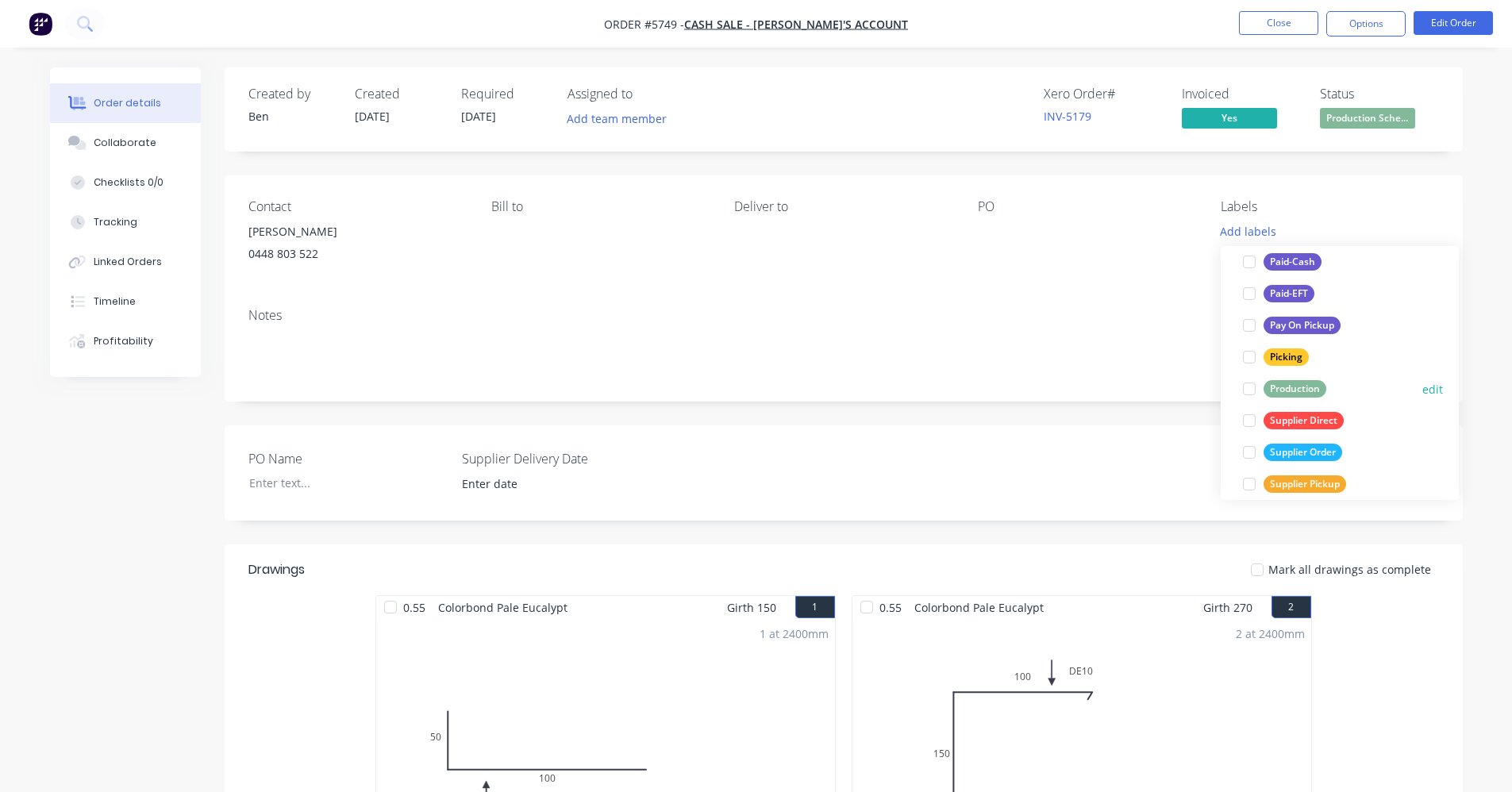
click at [1287, 393] on div "Production" at bounding box center [1294, 388] width 63 height 17
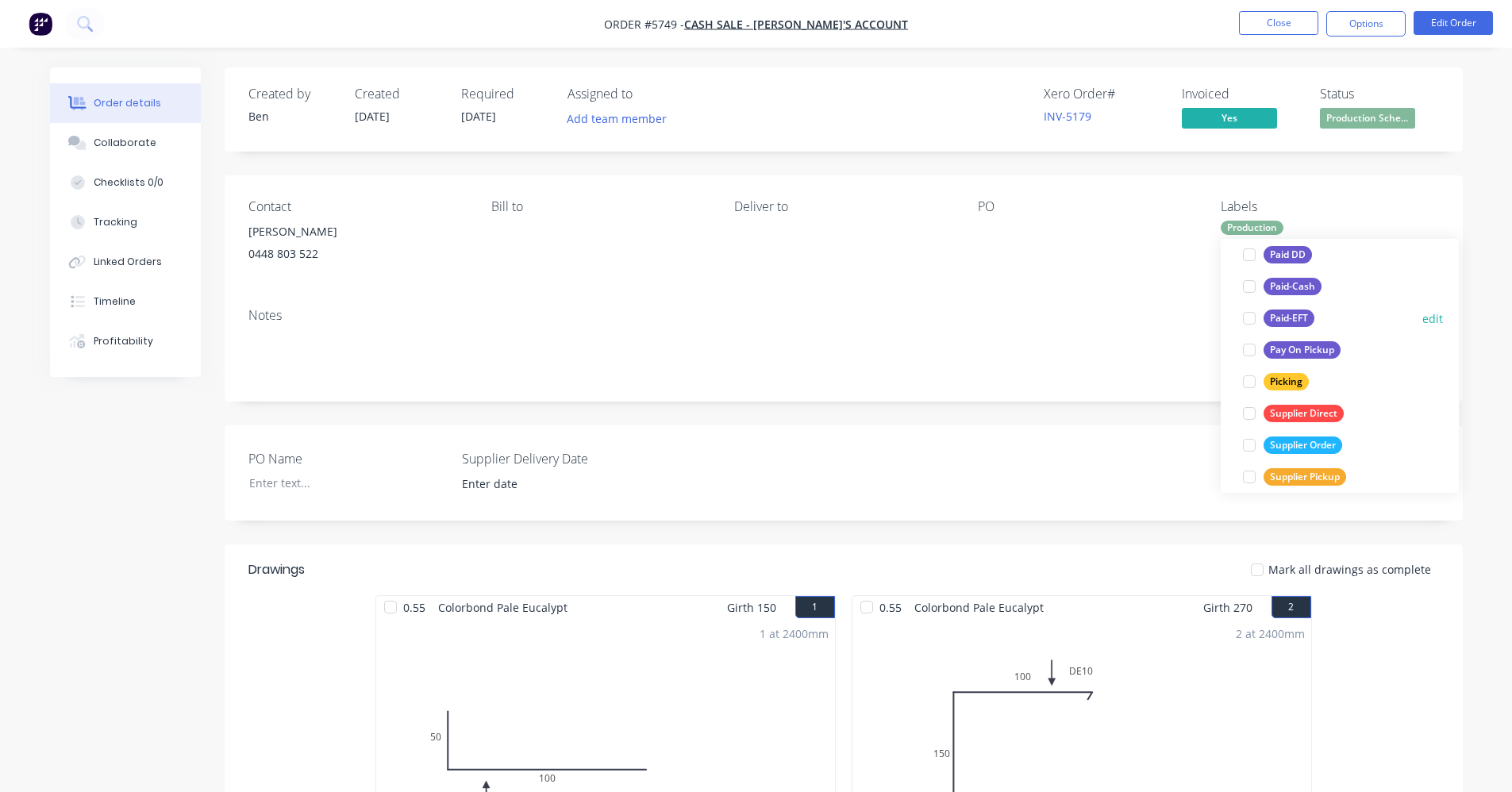
click at [1285, 321] on div "Paid-EFT" at bounding box center [1288, 318] width 50 height 17
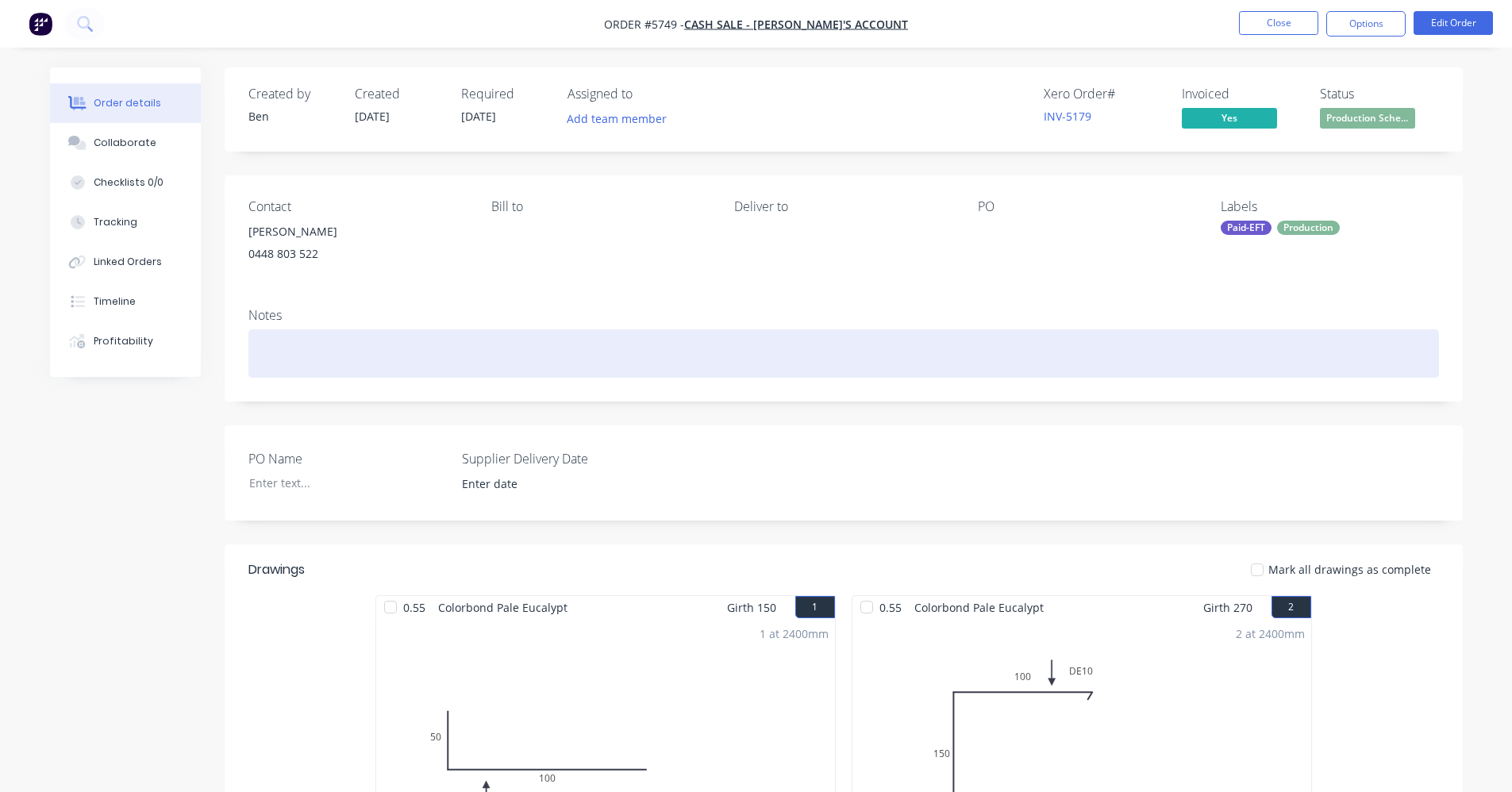
click at [1057, 337] on div at bounding box center [843, 354] width 1191 height 49
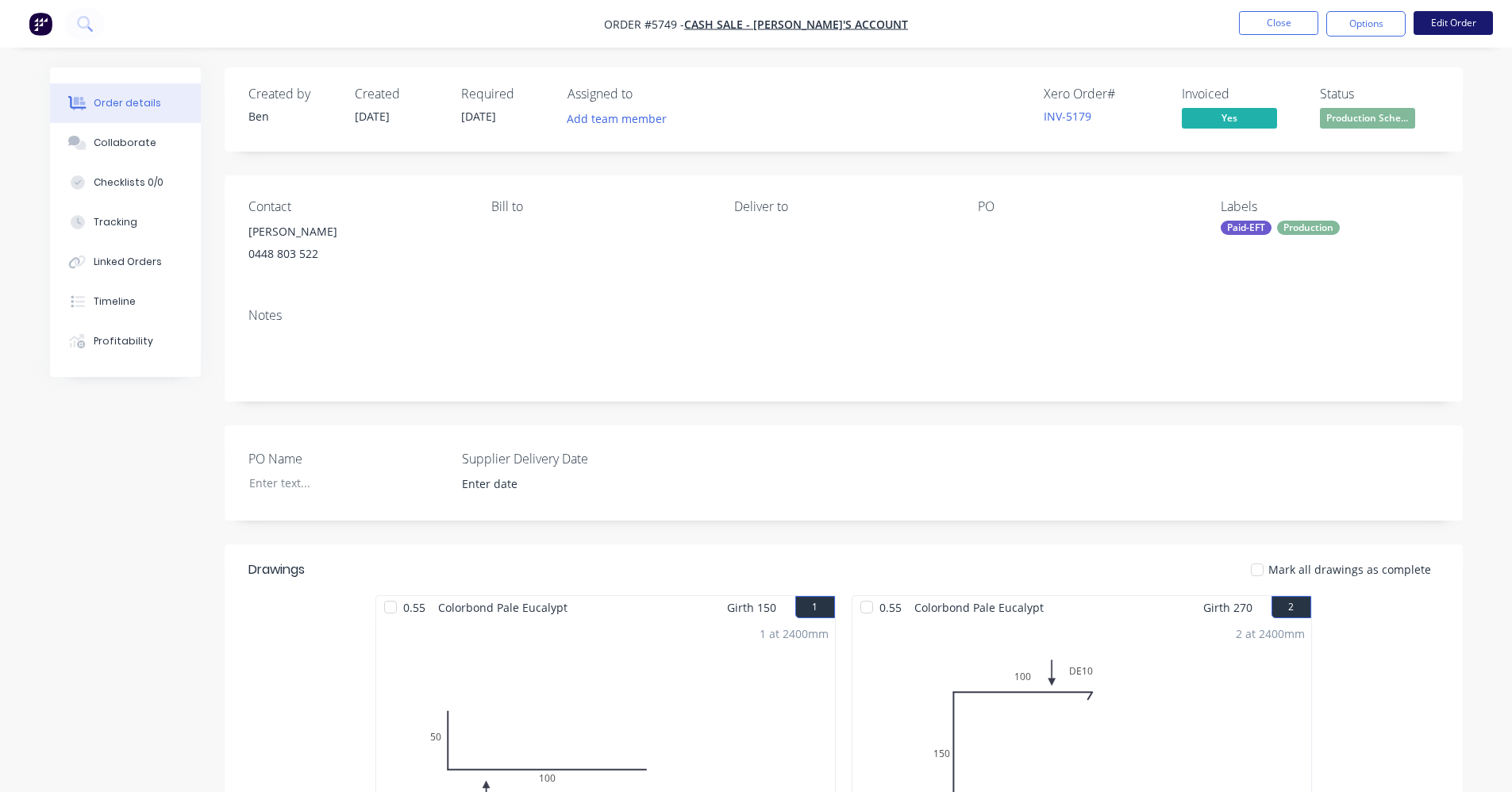
click at [1461, 29] on button "Edit Order" at bounding box center [1453, 23] width 80 height 24
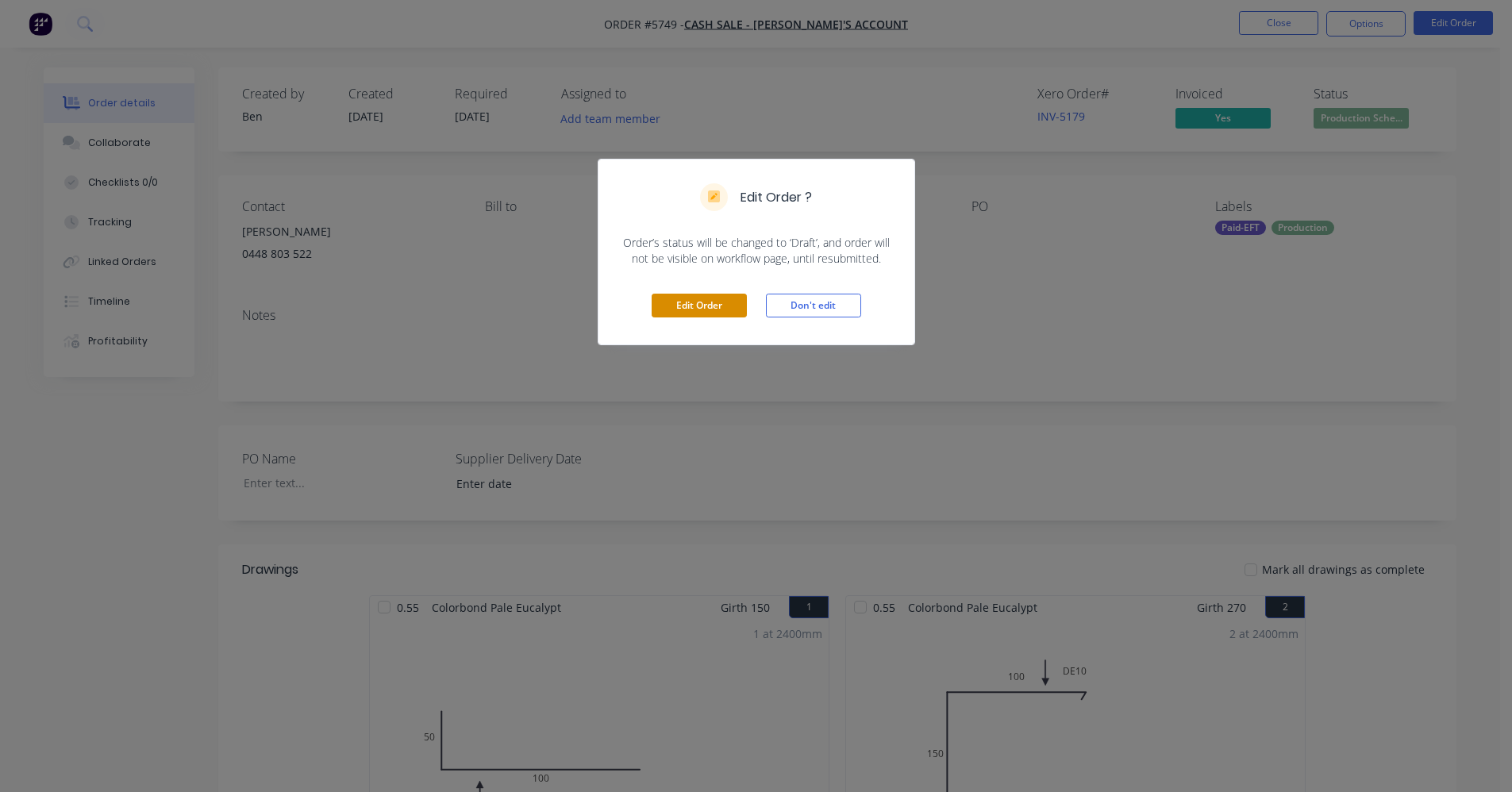
click at [727, 306] on button "Edit Order" at bounding box center [699, 305] width 95 height 24
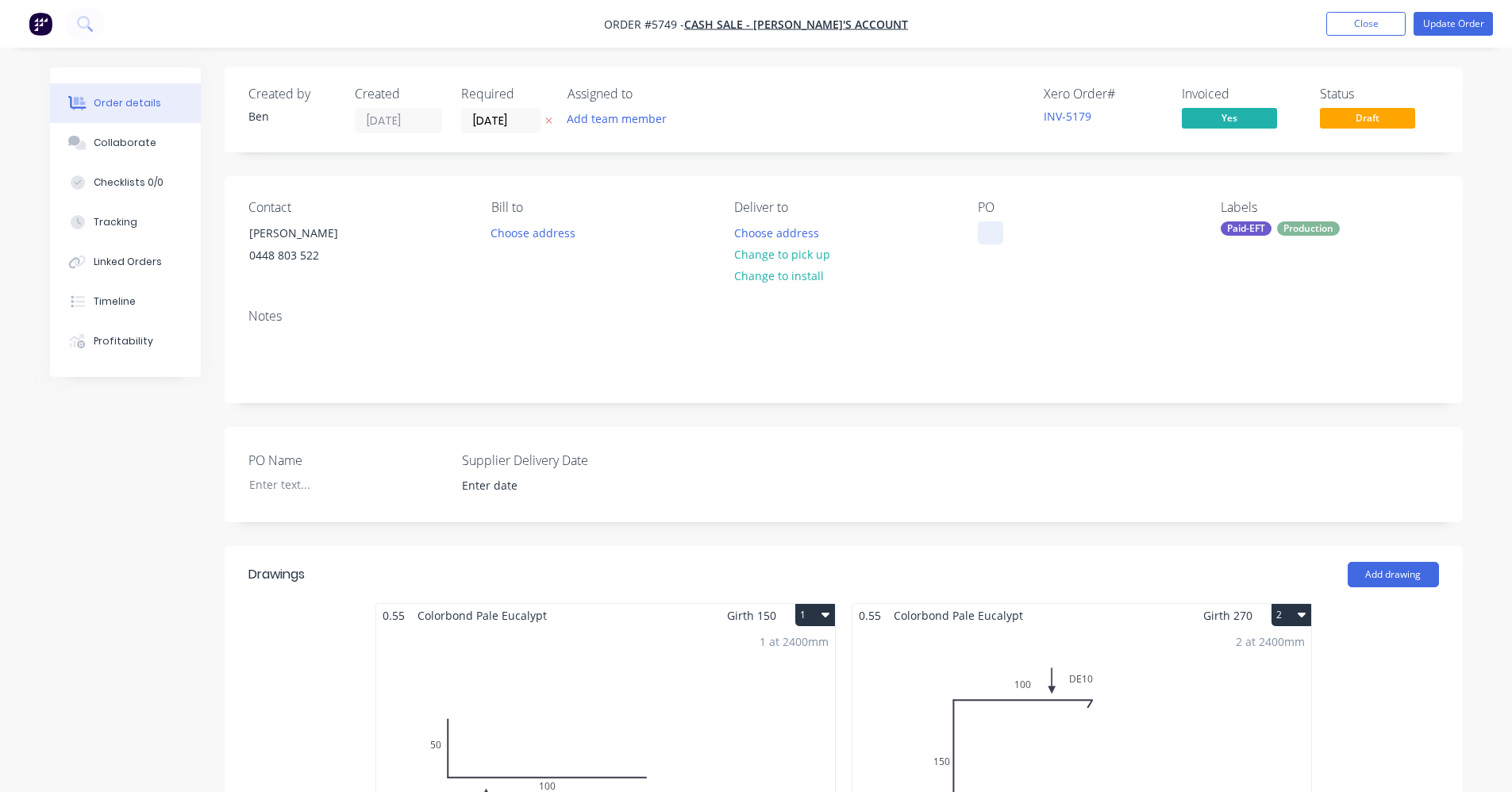
click at [987, 230] on div at bounding box center [990, 233] width 25 height 23
click at [818, 259] on button "Change to pick up" at bounding box center [782, 255] width 113 height 21
click at [1452, 24] on button "Update Order" at bounding box center [1453, 24] width 80 height 24
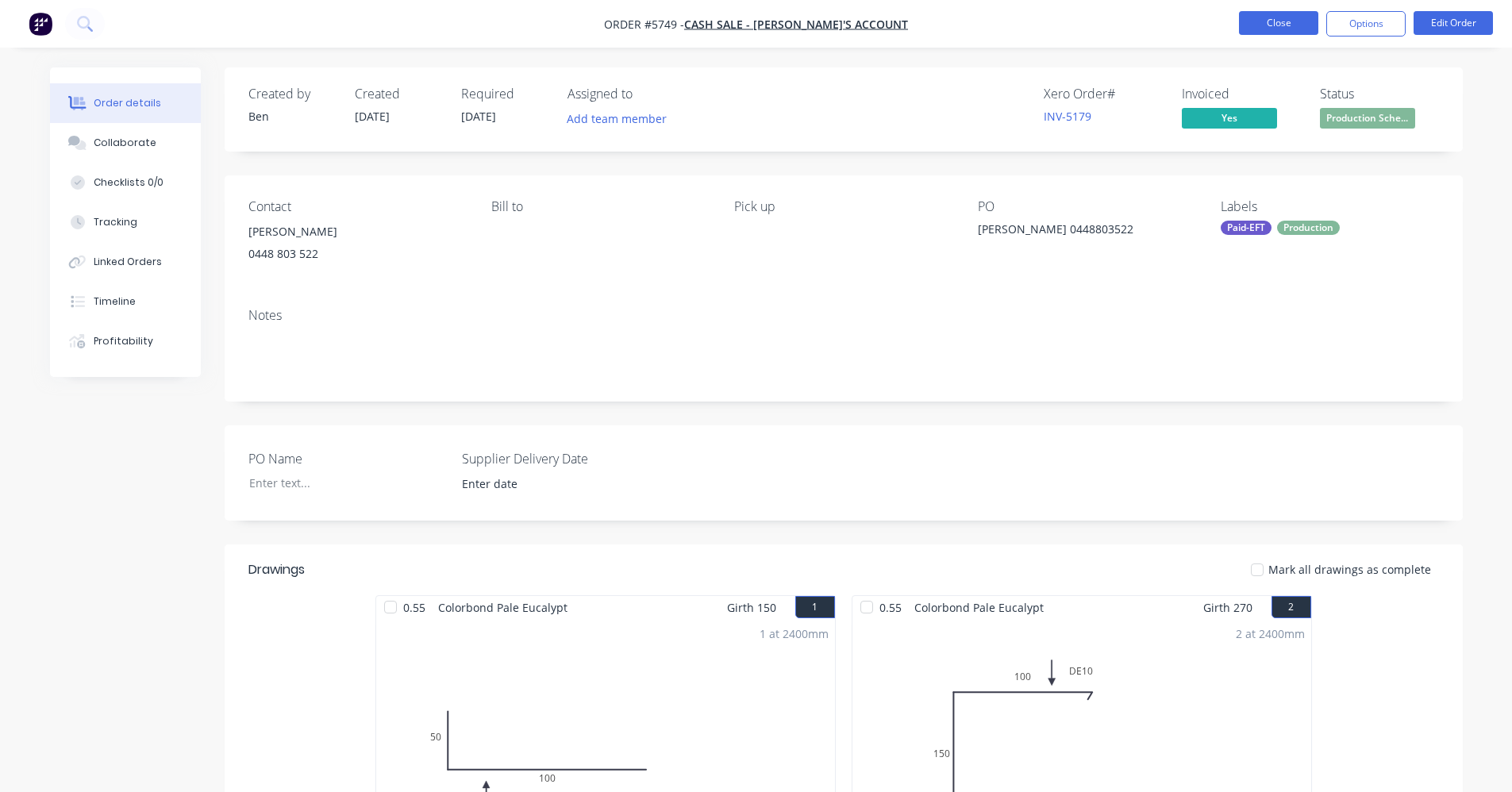
click at [1279, 14] on button "Close" at bounding box center [1279, 23] width 80 height 24
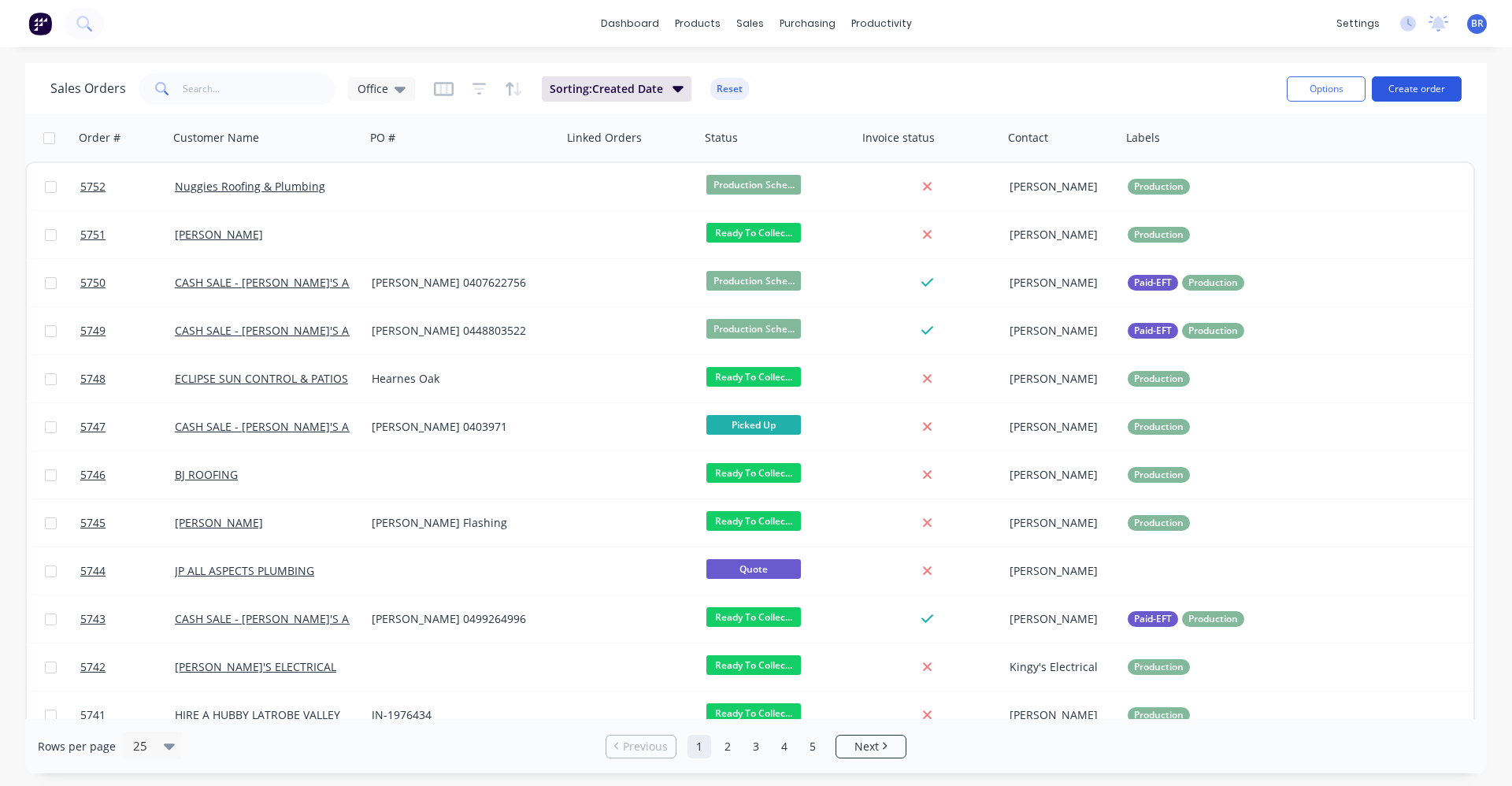
click at [1438, 82] on button "Create order" at bounding box center [1417, 89] width 90 height 25
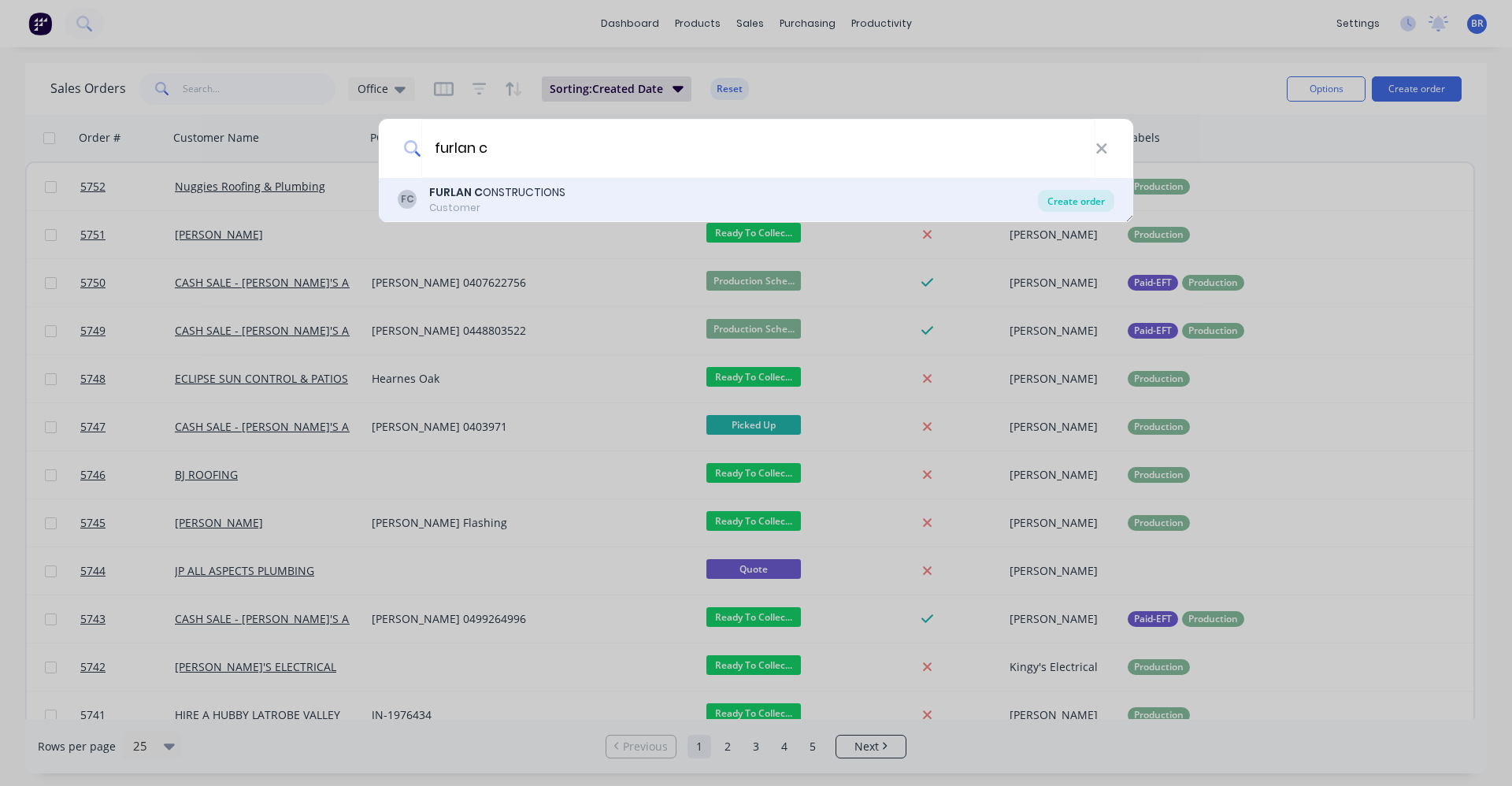
type input "furlan c"
click at [1062, 205] on div "Create order" at bounding box center [1076, 200] width 77 height 22
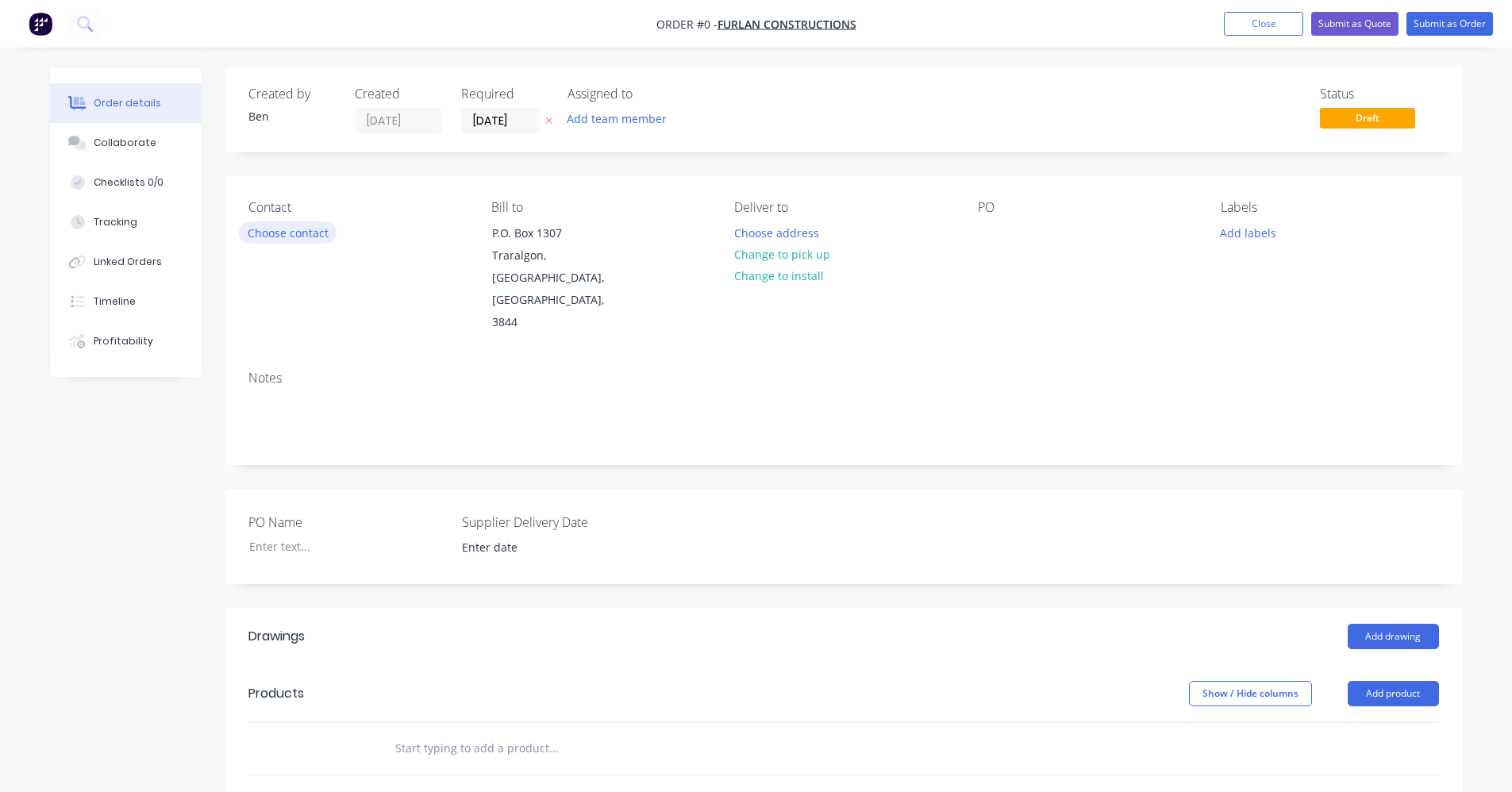
click at [272, 230] on button "Choose contact" at bounding box center [288, 232] width 98 height 21
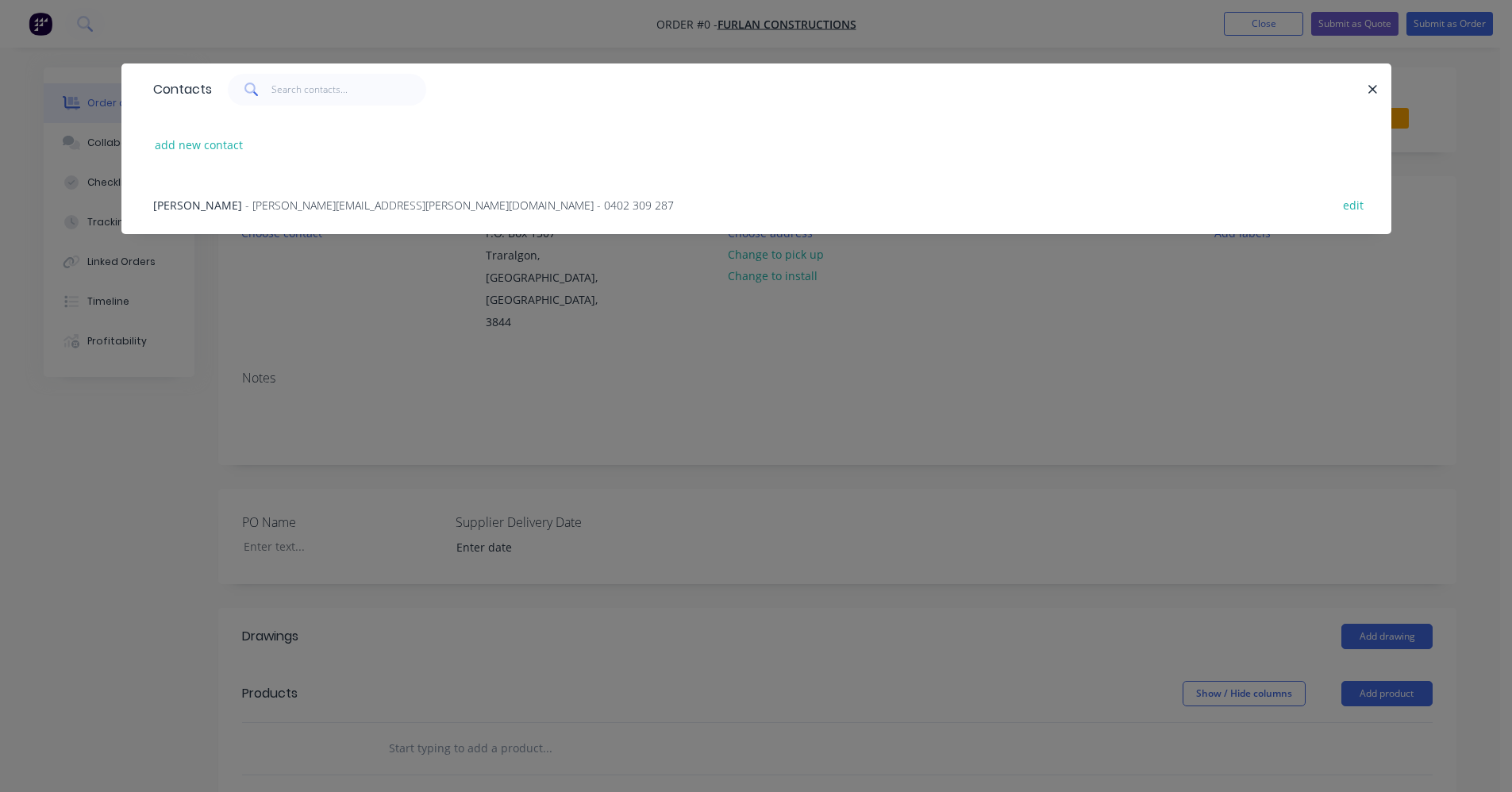
click at [342, 206] on span "- joanne@furlan.com.au - 0402 309 287" at bounding box center [459, 205] width 429 height 15
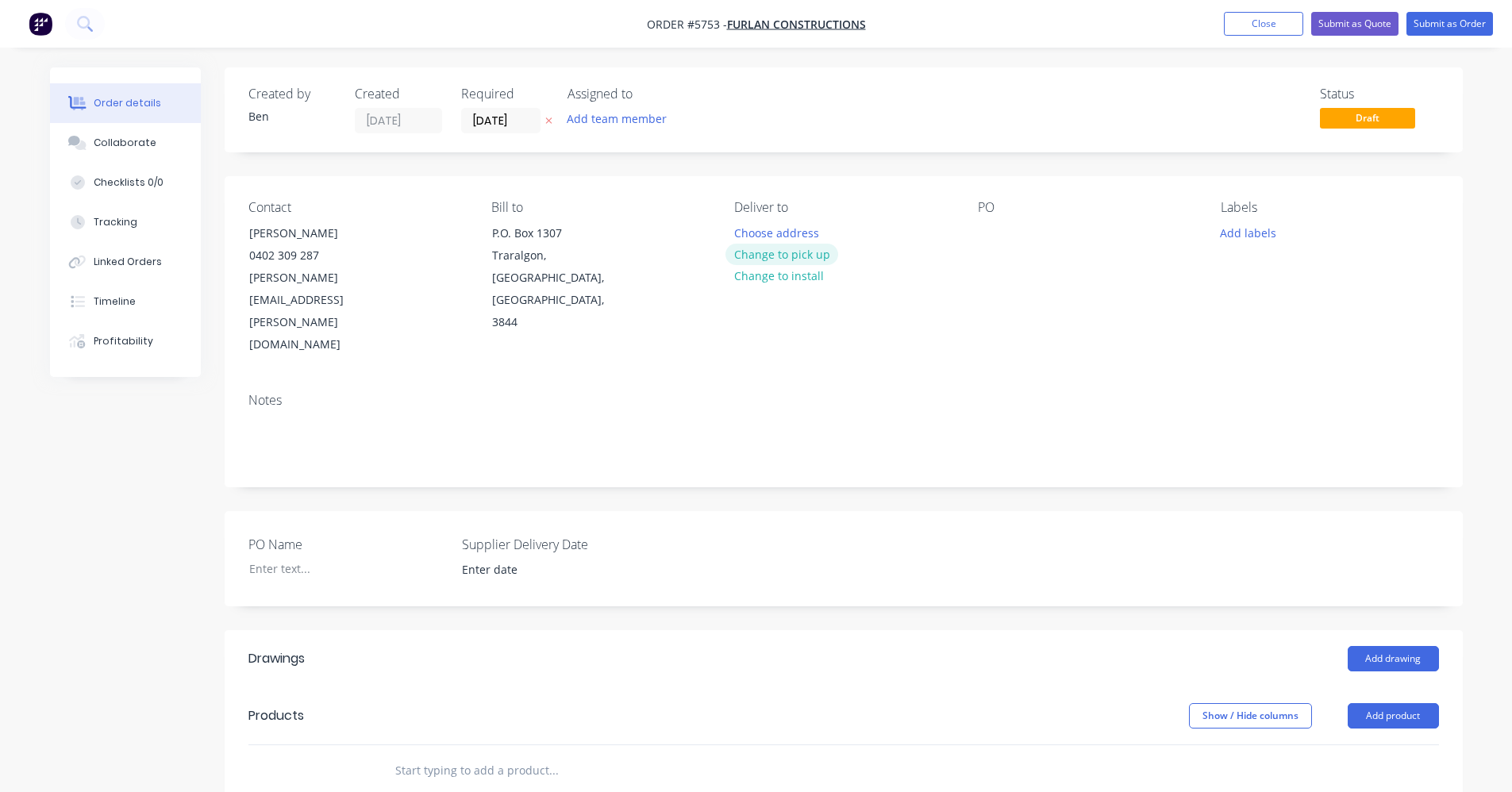
click at [814, 257] on button "Change to pick up" at bounding box center [782, 255] width 113 height 21
click at [996, 237] on div at bounding box center [990, 233] width 25 height 23
click at [1231, 239] on button "Add labels" at bounding box center [1248, 232] width 73 height 21
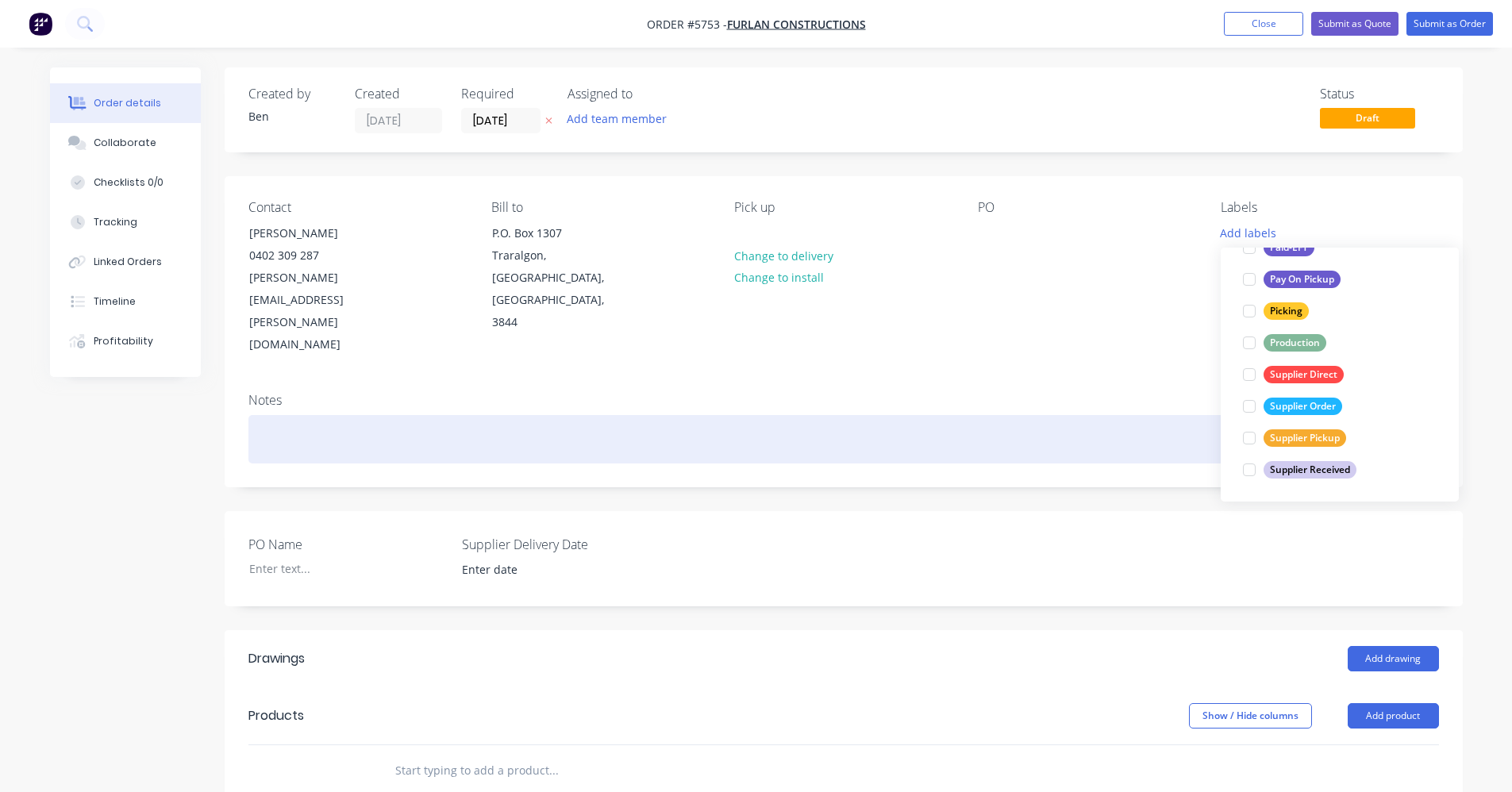
drag, startPoint x: 1295, startPoint y: 342, endPoint x: 1144, endPoint y: 380, distance: 155.7
click at [1295, 343] on div "Production" at bounding box center [1294, 342] width 63 height 17
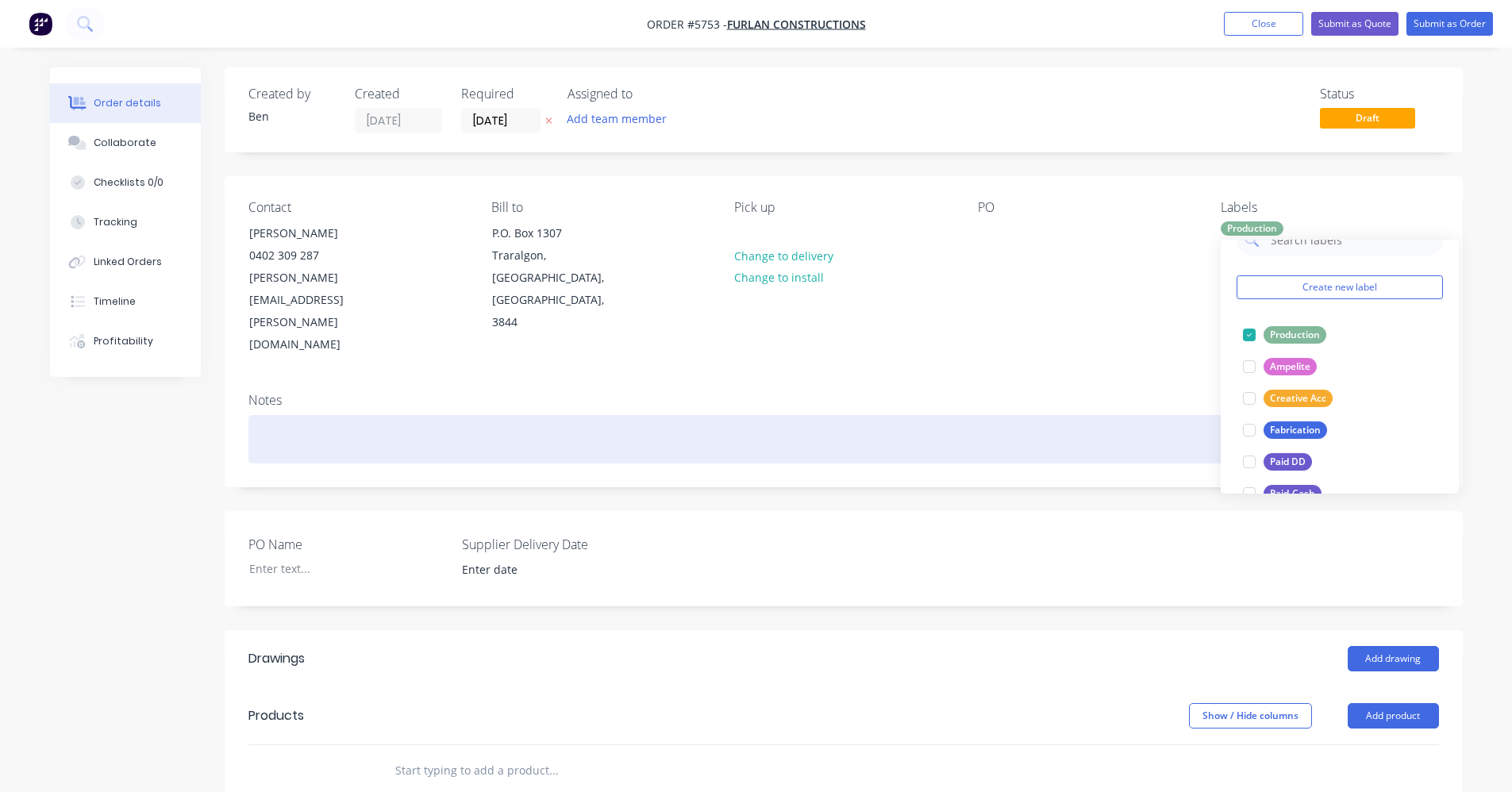
click at [1078, 415] on div at bounding box center [843, 439] width 1191 height 49
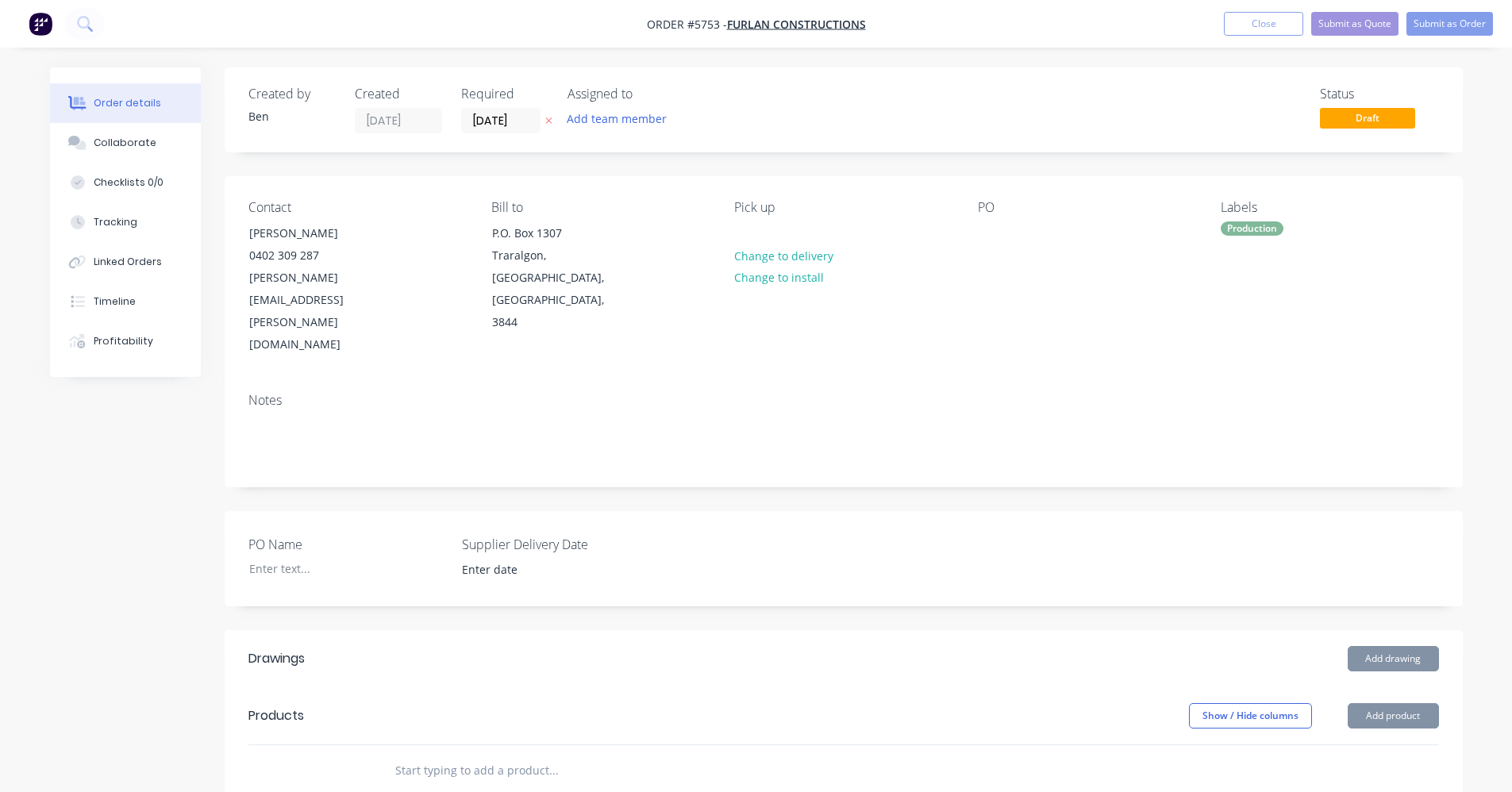
click at [560, 630] on header "Drawings Add drawing" at bounding box center [843, 659] width 1238 height 57
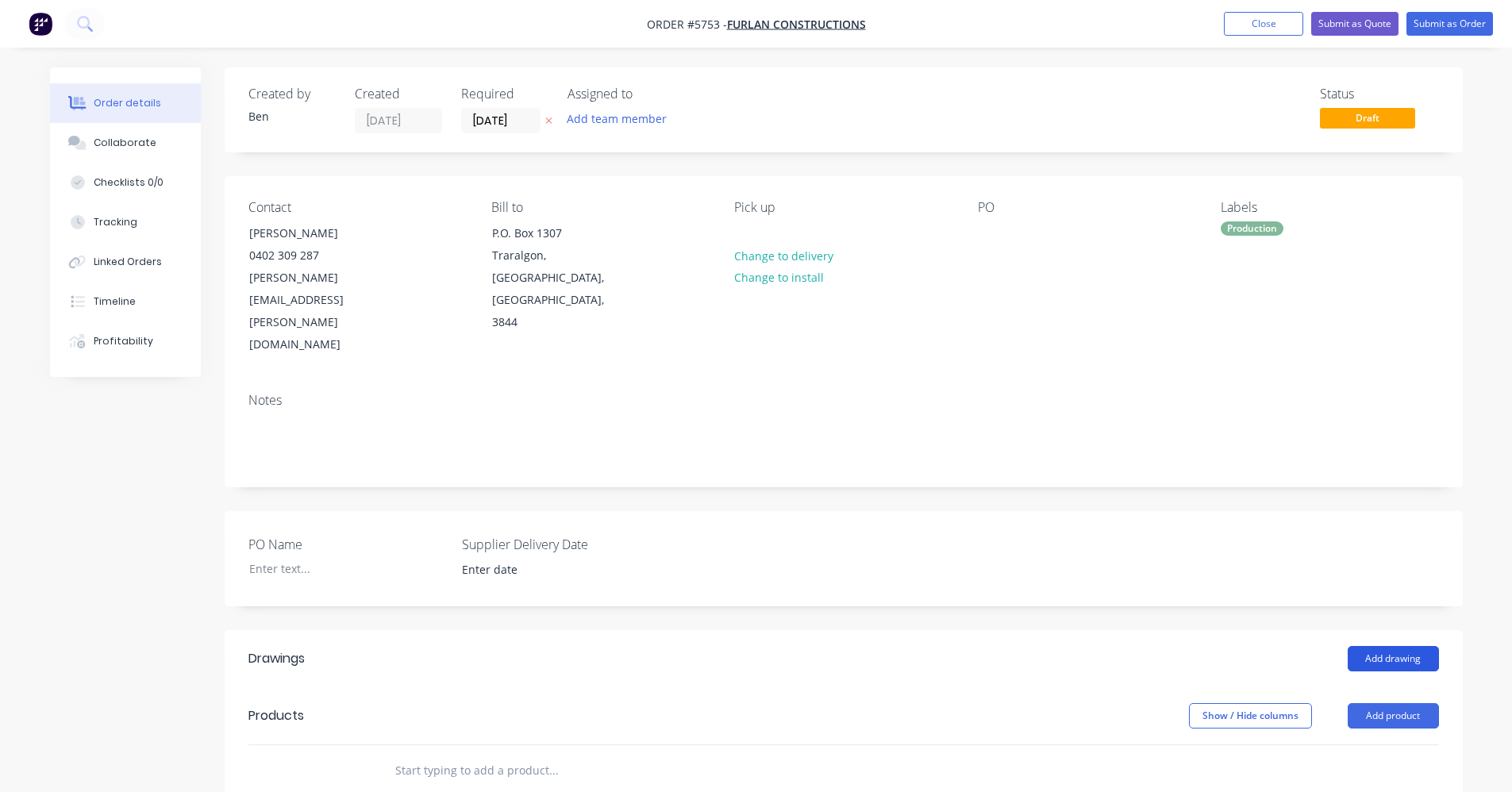
click at [1394, 646] on button "Add drawing" at bounding box center [1393, 658] width 91 height 25
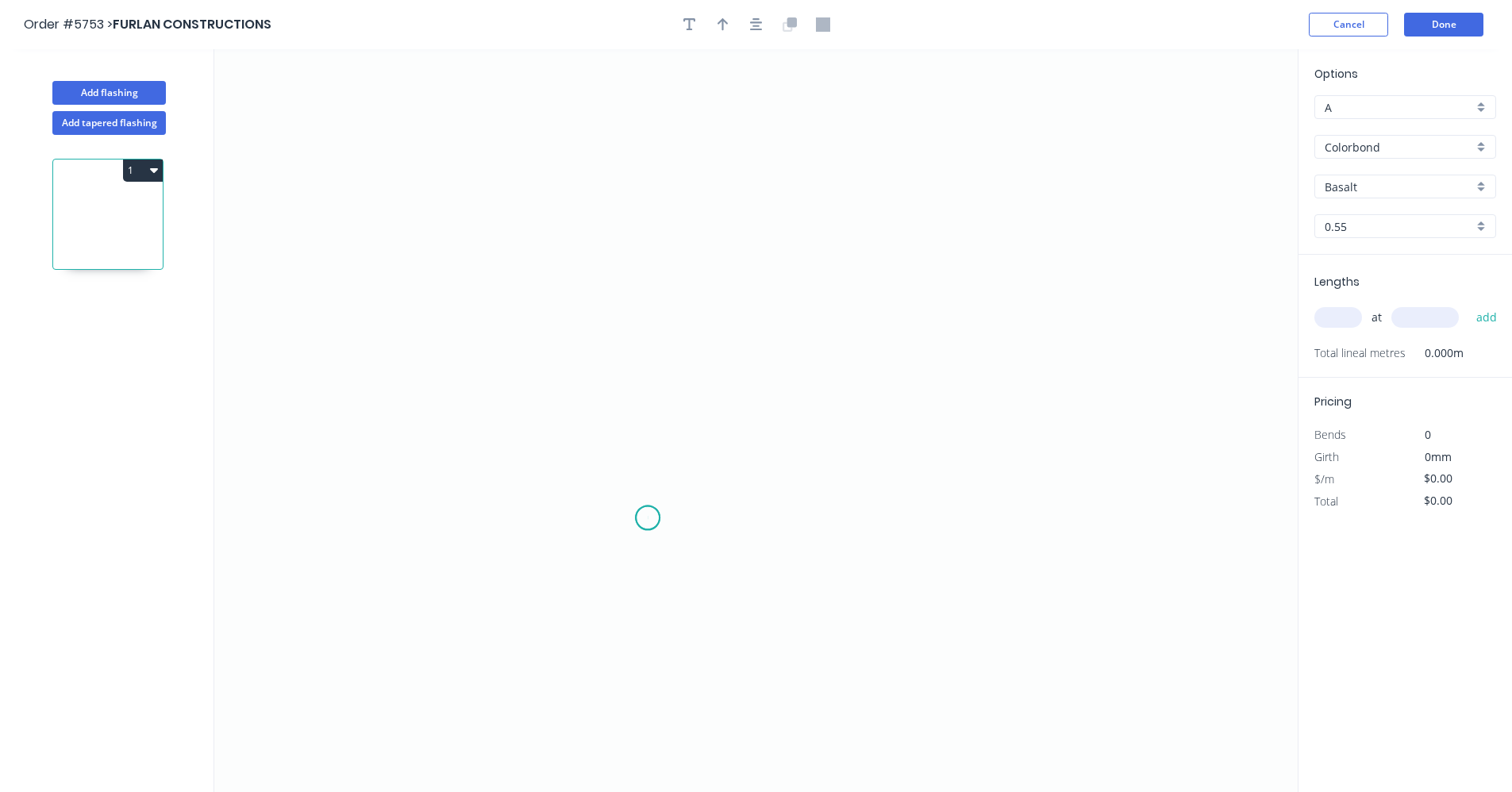
drag, startPoint x: 647, startPoint y: 518, endPoint x: 659, endPoint y: 411, distance: 107.7
click at [649, 514] on icon "0" at bounding box center [756, 420] width 1083 height 742
drag, startPoint x: 664, startPoint y: 301, endPoint x: 749, endPoint y: 315, distance: 86.1
click at [669, 301] on icon "0" at bounding box center [756, 420] width 1083 height 742
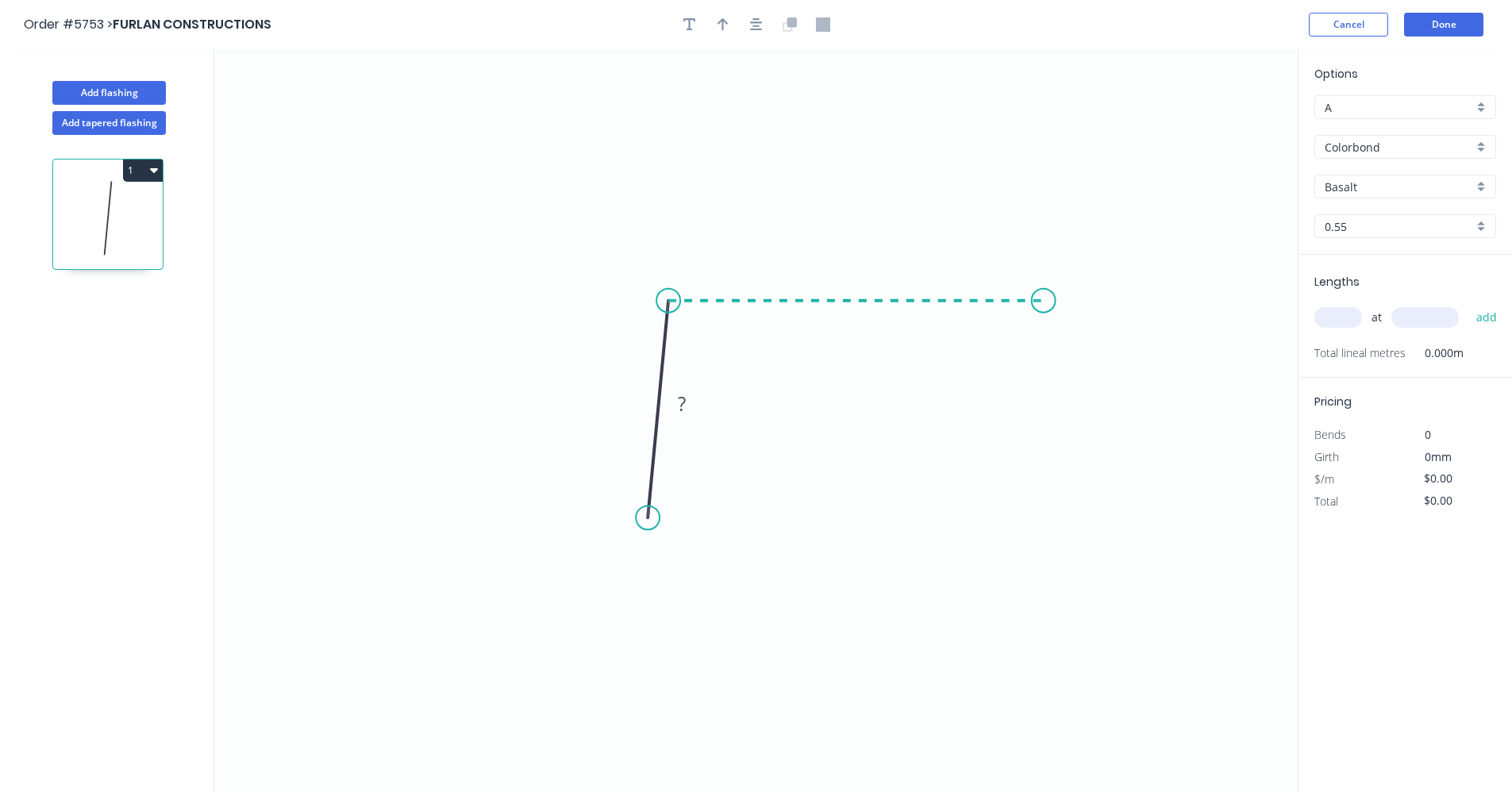
drag, startPoint x: 1044, startPoint y: 315, endPoint x: 1063, endPoint y: 323, distance: 20.6
click at [1044, 315] on icon "0 ?" at bounding box center [756, 420] width 1083 height 742
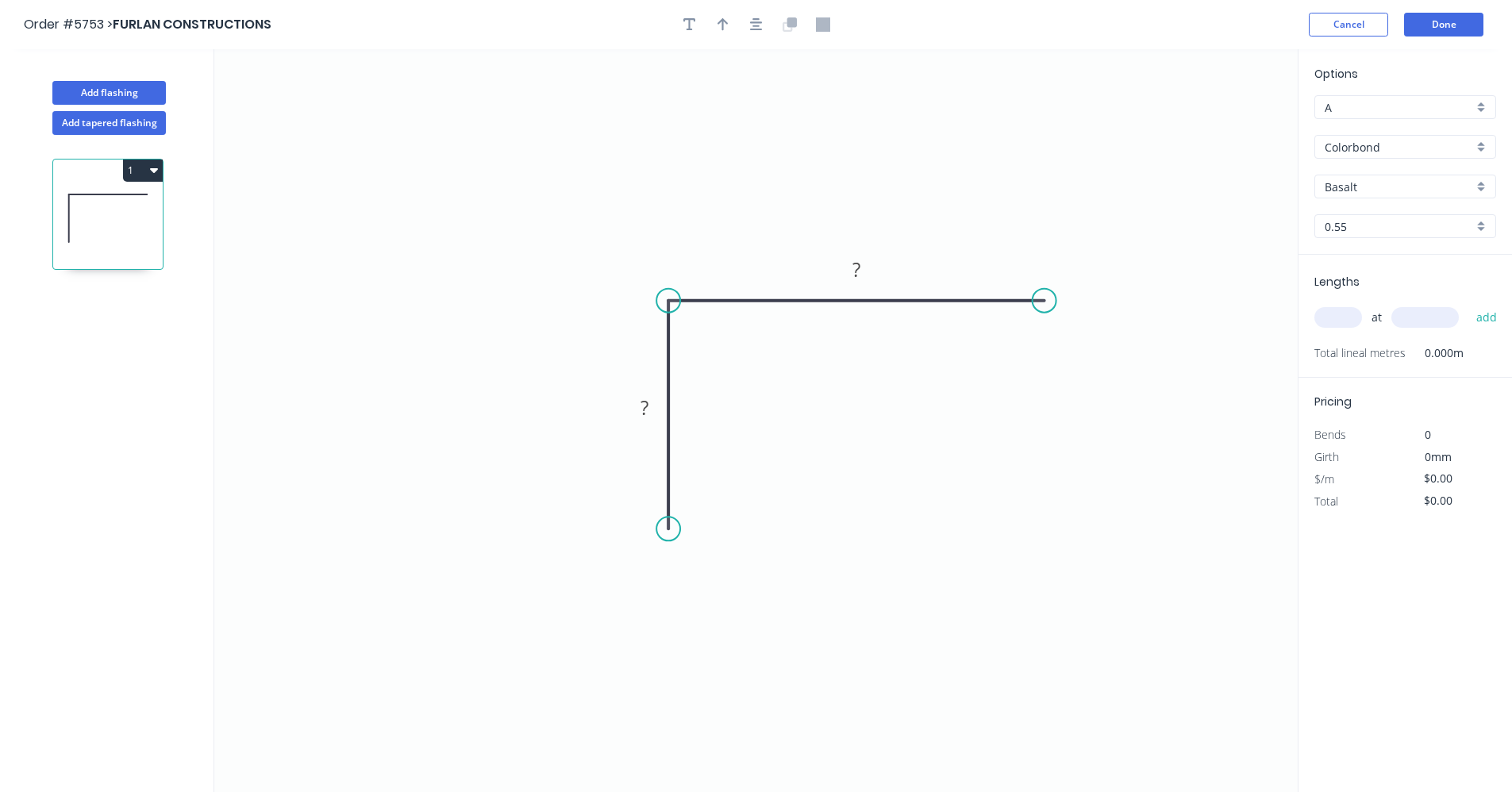
drag, startPoint x: 648, startPoint y: 530, endPoint x: 672, endPoint y: 529, distance: 24.0
click at [672, 529] on circle at bounding box center [668, 528] width 24 height 24
drag, startPoint x: 725, startPoint y: 649, endPoint x: 837, endPoint y: 581, distance: 131.0
click at [731, 647] on div "Feather" at bounding box center [750, 648] width 159 height 33
click at [1098, 410] on div "Feather" at bounding box center [1135, 424] width 159 height 33
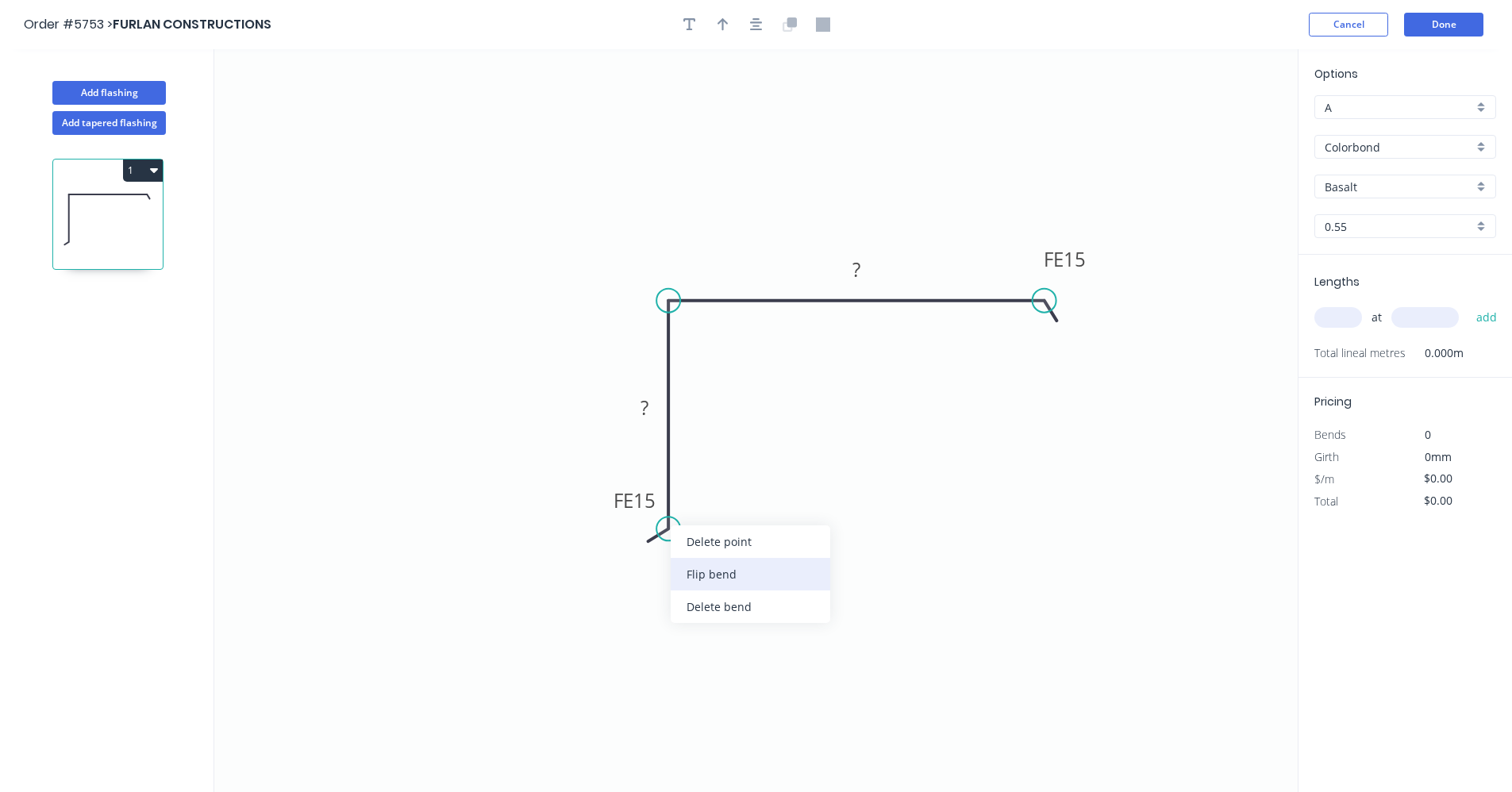
click at [714, 567] on div "Flip bend" at bounding box center [750, 574] width 159 height 33
click at [718, 500] on tspan "15" at bounding box center [712, 500] width 22 height 26
type input "$15.19"
click at [1478, 185] on div "Basalt" at bounding box center [1405, 186] width 181 height 24
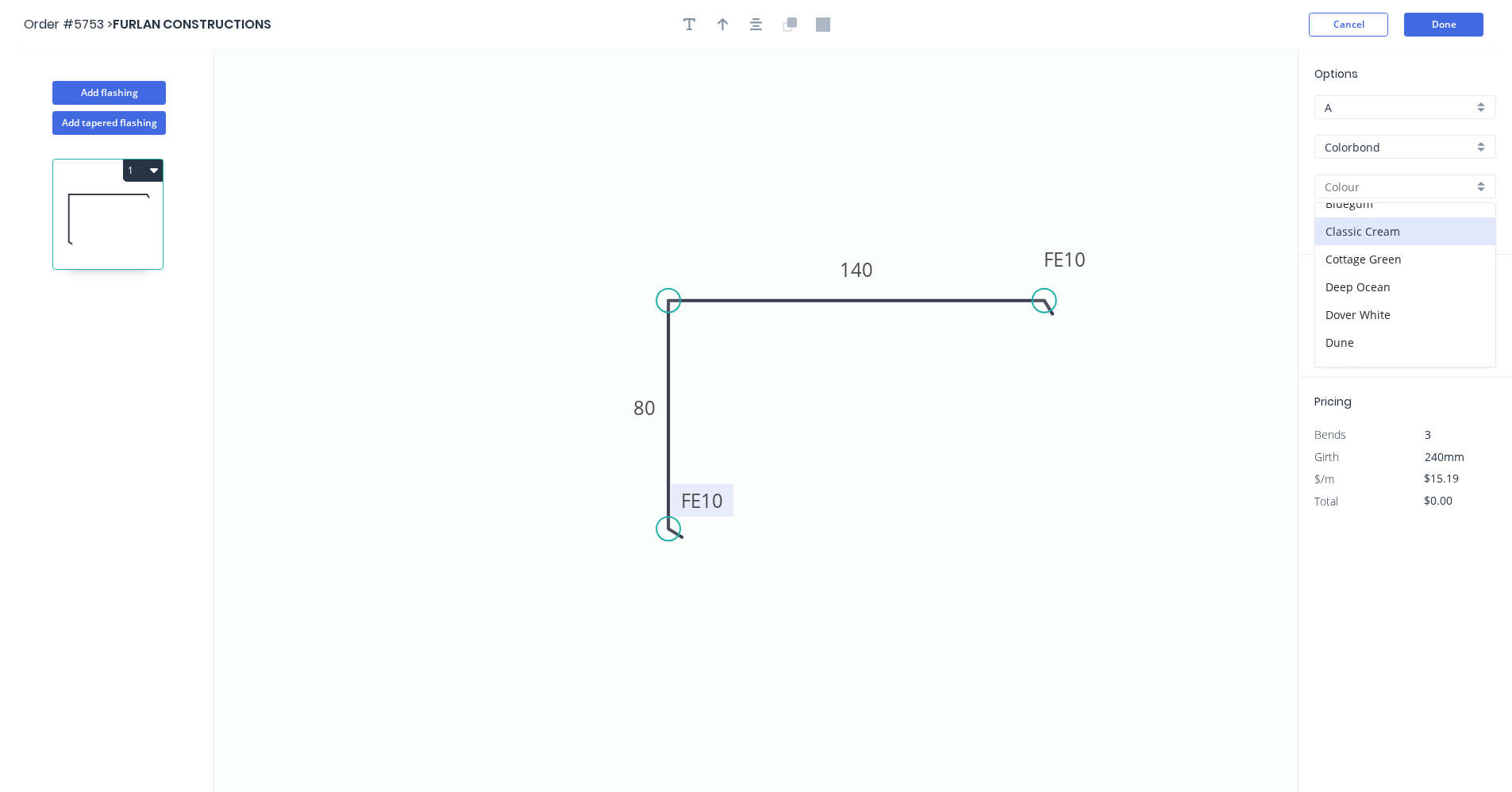
scroll to position [80, 0]
click at [1359, 252] on div "Deep Ocean" at bounding box center [1405, 249] width 180 height 28
type input "Deep Ocean"
click at [1345, 324] on input "text" at bounding box center [1338, 317] width 48 height 20
click at [1468, 304] on button "add" at bounding box center [1487, 317] width 37 height 27
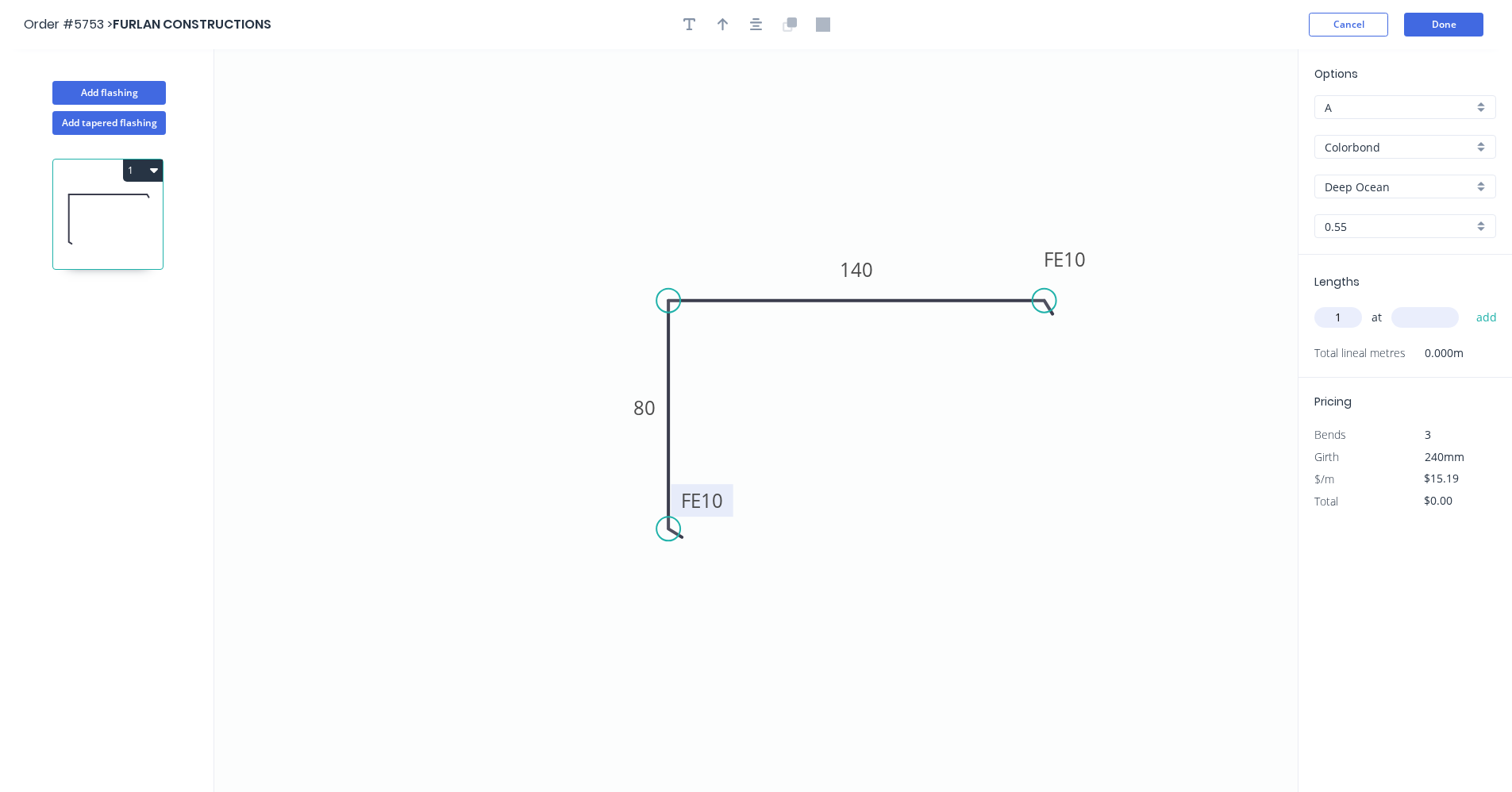
type input "1"
type input "1600"
click at [1468, 304] on button "add" at bounding box center [1487, 317] width 37 height 27
type input "$24.30"
click at [753, 27] on icon "button" at bounding box center [756, 24] width 13 height 13
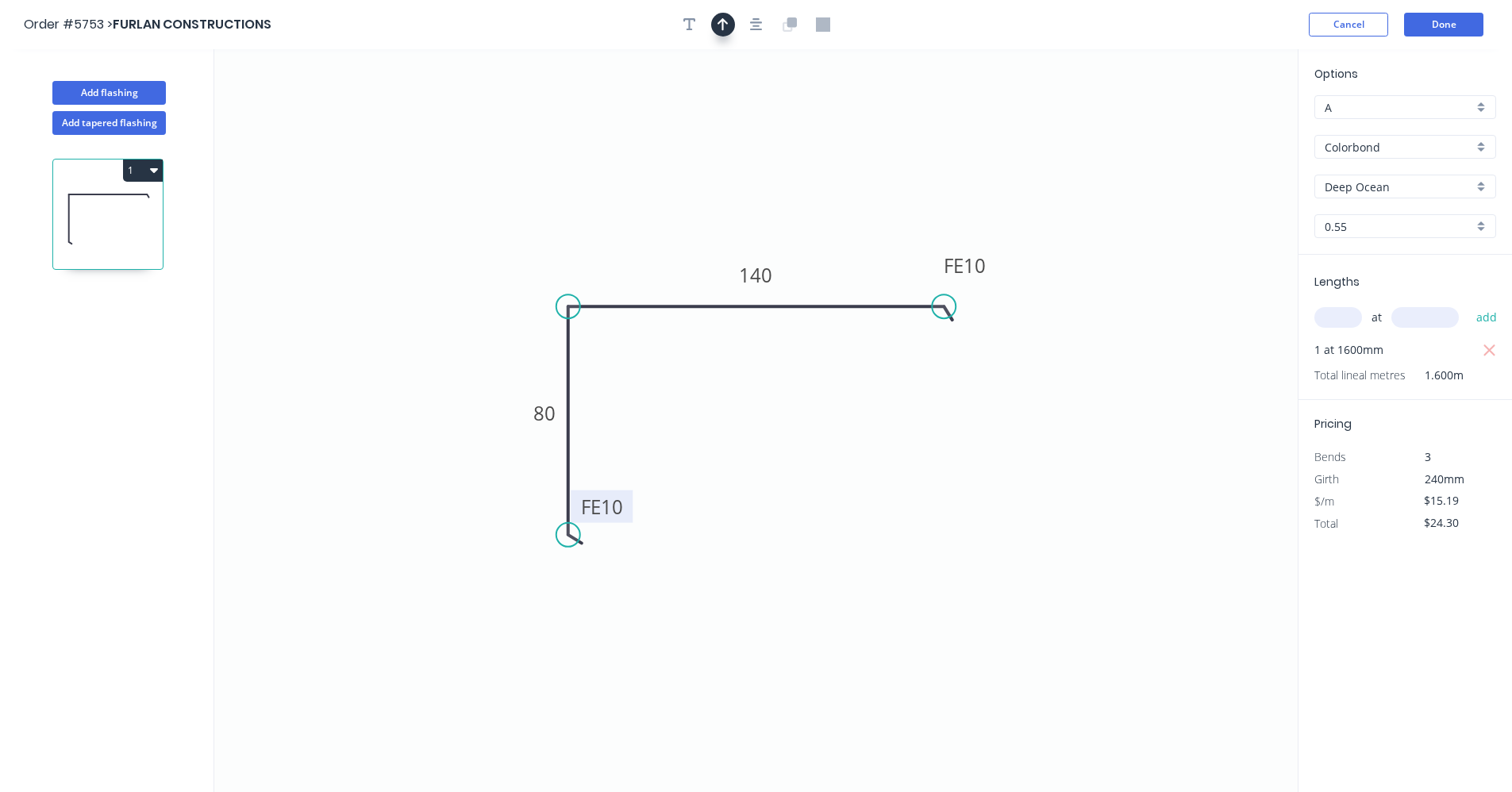
click at [712, 22] on button "button" at bounding box center [722, 24] width 24 height 24
drag, startPoint x: 1219, startPoint y: 128, endPoint x: 834, endPoint y: 294, distance: 419.3
click at [834, 294] on icon at bounding box center [834, 275] width 15 height 50
click at [128, 91] on button "Add flashing" at bounding box center [109, 93] width 114 height 24
type input "$0.00"
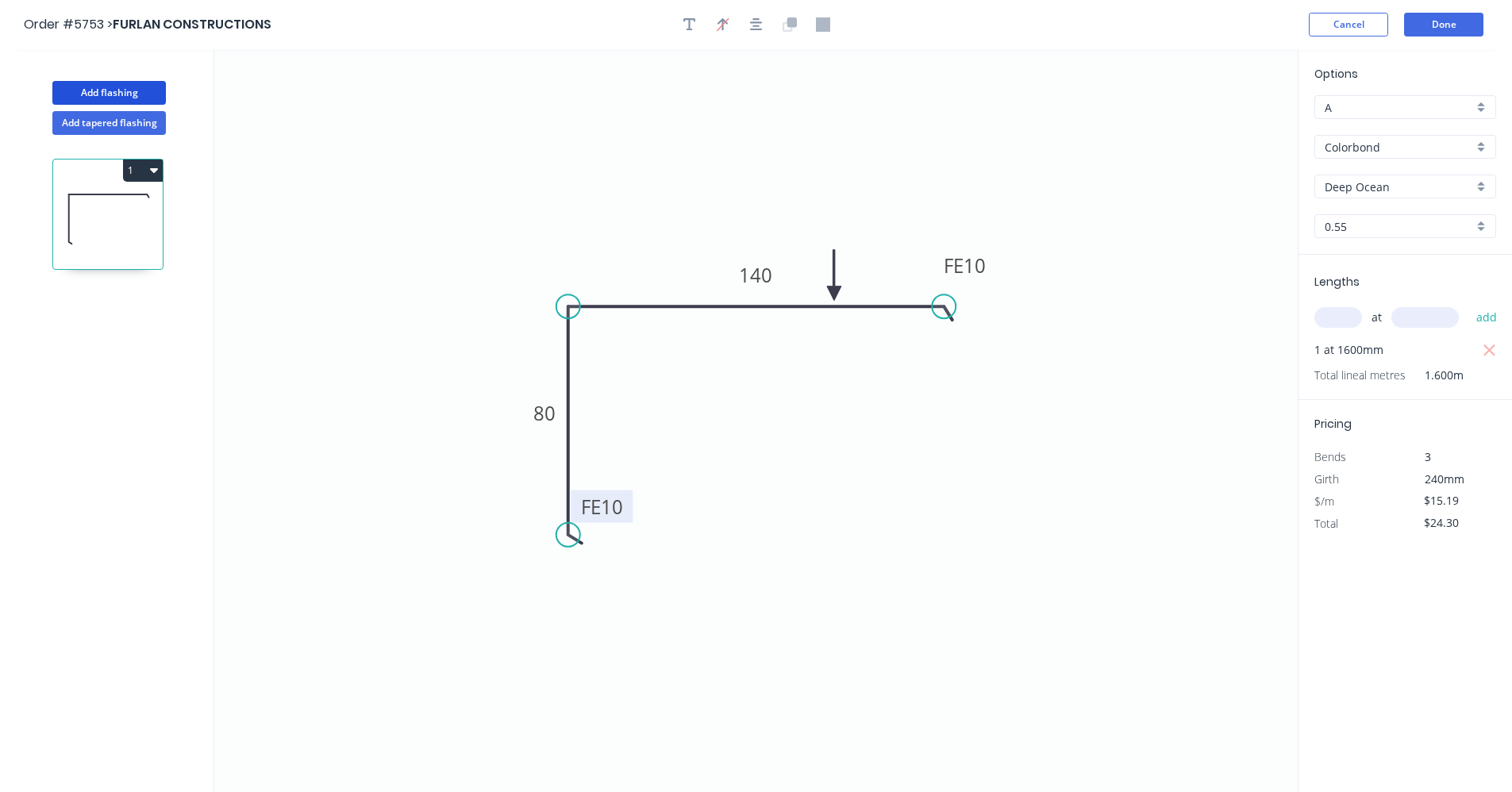
type input "$0.00"
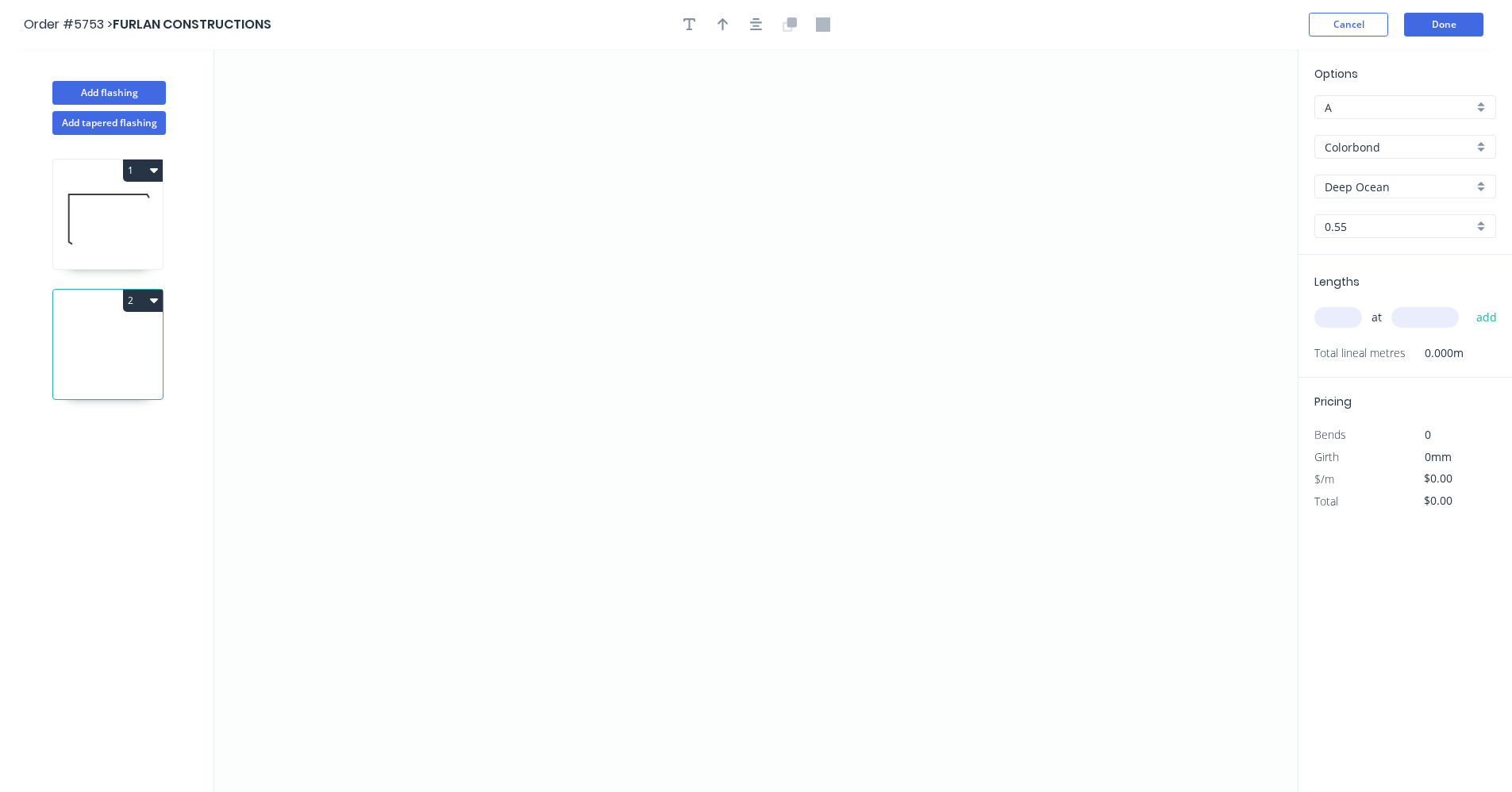
click at [1484, 209] on div "Options A A Colorbond Colorbond Colorbond Matt Deep Ocean Deep Ocean 0.55 0.55" at bounding box center [1405, 159] width 213 height 189
click at [1481, 183] on div "Deep Ocean" at bounding box center [1405, 186] width 181 height 24
click at [1370, 310] on div "Surfmist" at bounding box center [1405, 320] width 180 height 28
type input "Surfmist"
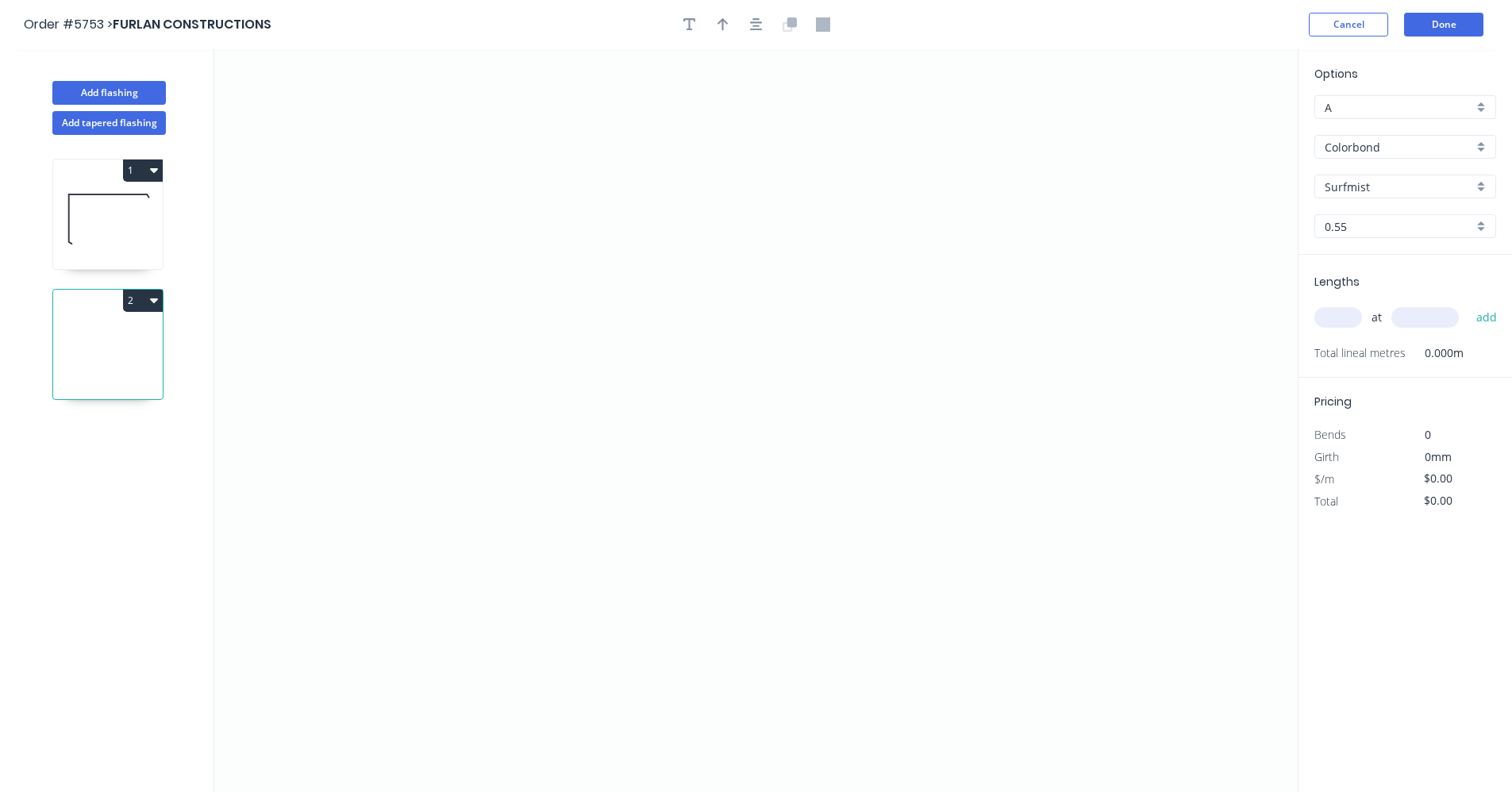
click at [1344, 315] on input "text" at bounding box center [1338, 317] width 48 height 20
click at [617, 180] on icon "0" at bounding box center [756, 420] width 1083 height 742
click at [620, 391] on icon "0" at bounding box center [756, 420] width 1083 height 742
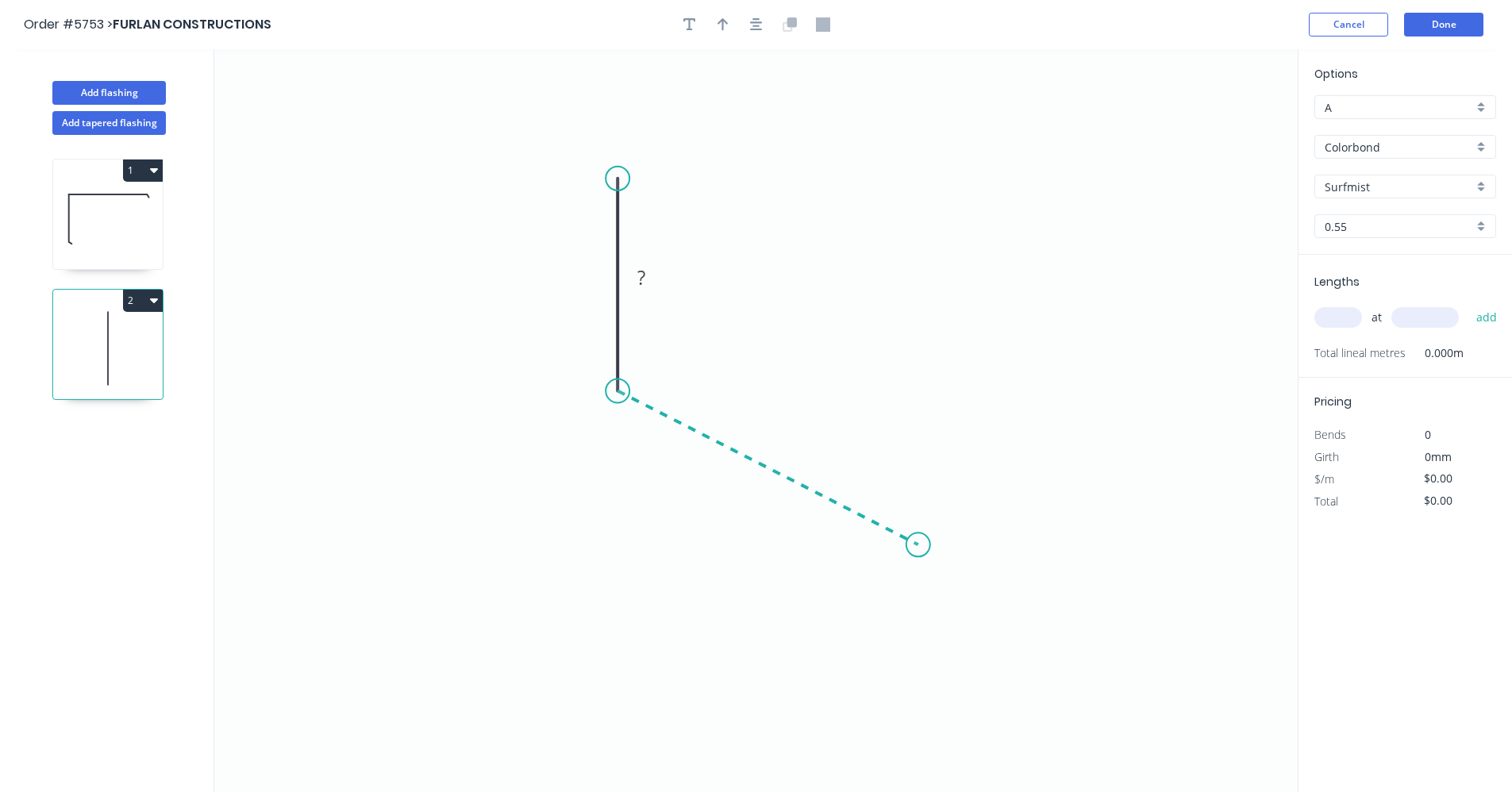
click at [918, 545] on icon "0 ?" at bounding box center [756, 420] width 1083 height 742
click at [977, 650] on div "Feather" at bounding box center [1004, 656] width 159 height 33
click at [587, 284] on rect at bounding box center [593, 278] width 32 height 22
type input "$11.31"
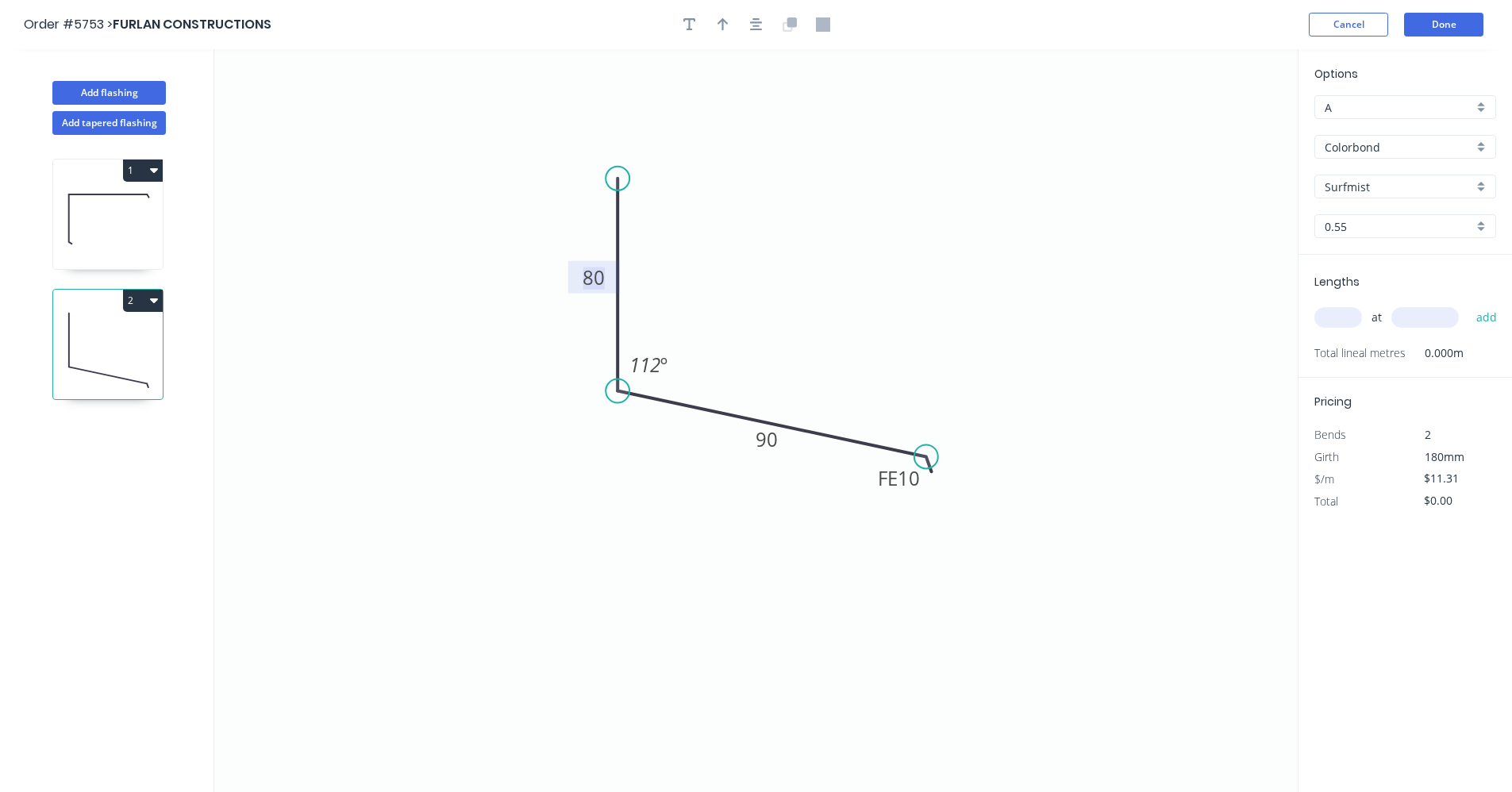
drag, startPoint x: 921, startPoint y: 549, endPoint x: 926, endPoint y: 457, distance: 92.1
click at [926, 457] on circle at bounding box center [926, 455] width 24 height 24
click at [1329, 318] on input "text" at bounding box center [1338, 317] width 48 height 20
type input "1"
type input "1400"
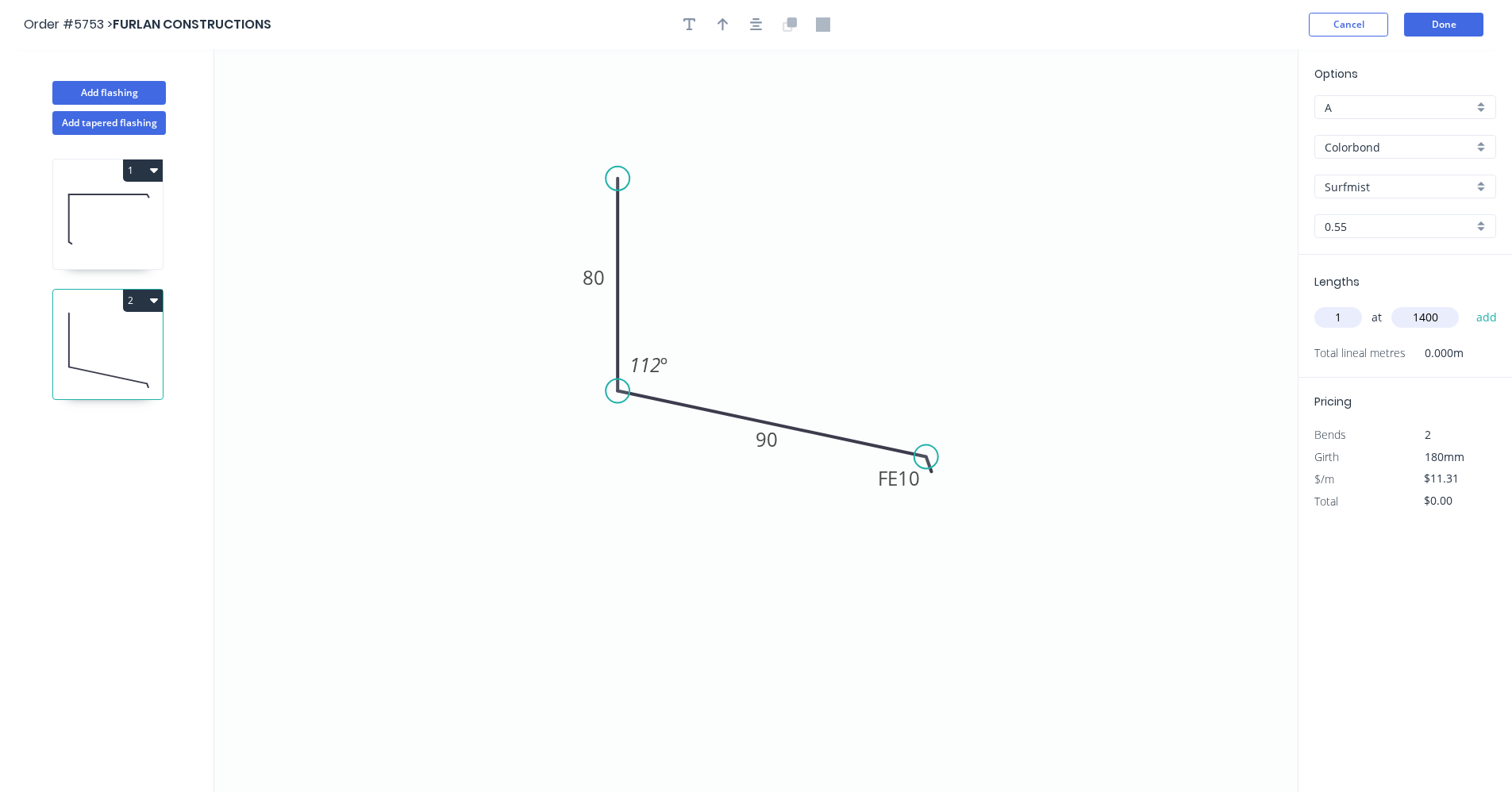
click at [1468, 304] on button "add" at bounding box center [1487, 317] width 37 height 27
type input "$15.83"
click at [752, 27] on icon "button" at bounding box center [756, 24] width 13 height 15
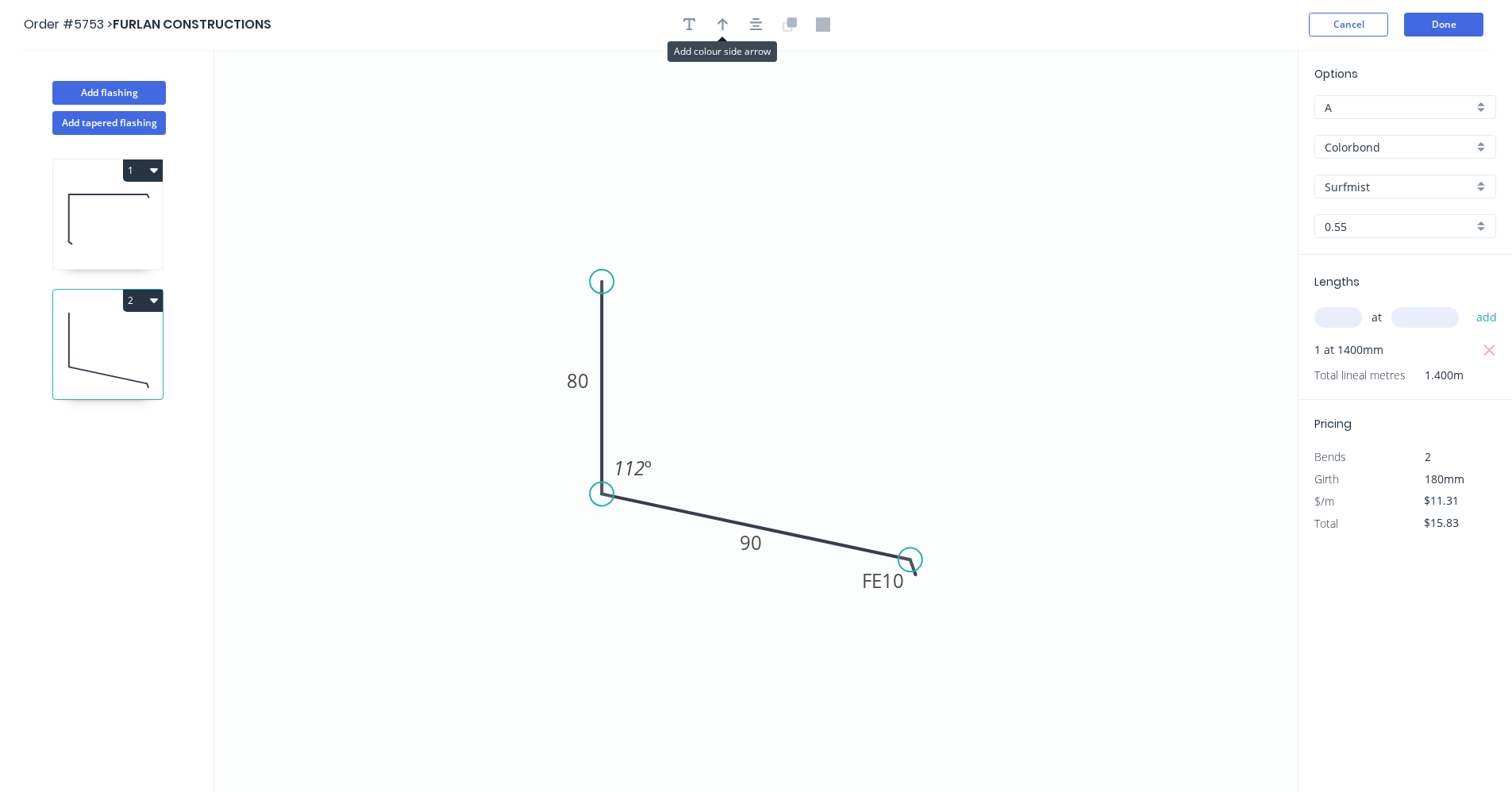
drag, startPoint x: 723, startPoint y: 23, endPoint x: 912, endPoint y: 116, distance: 210.6
click at [728, 27] on icon "button" at bounding box center [723, 24] width 11 height 15
click at [1215, 124] on icon at bounding box center [1218, 110] width 15 height 50
drag, startPoint x: 1216, startPoint y: 124, endPoint x: 796, endPoint y: 507, distance: 568.4
click at [796, 511] on icon at bounding box center [808, 500] width 46 height 46
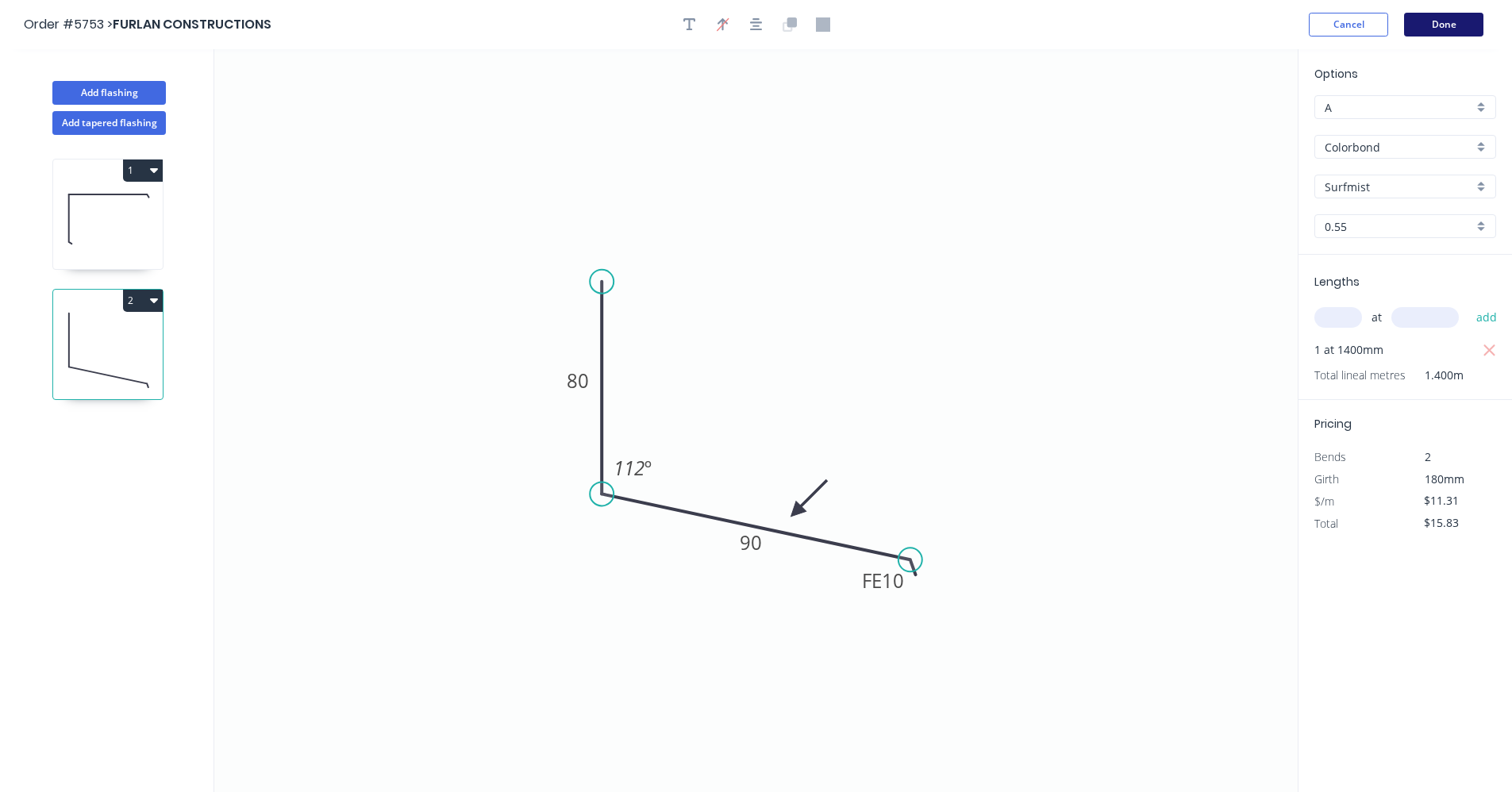
click at [1454, 24] on button "Done" at bounding box center [1444, 24] width 80 height 24
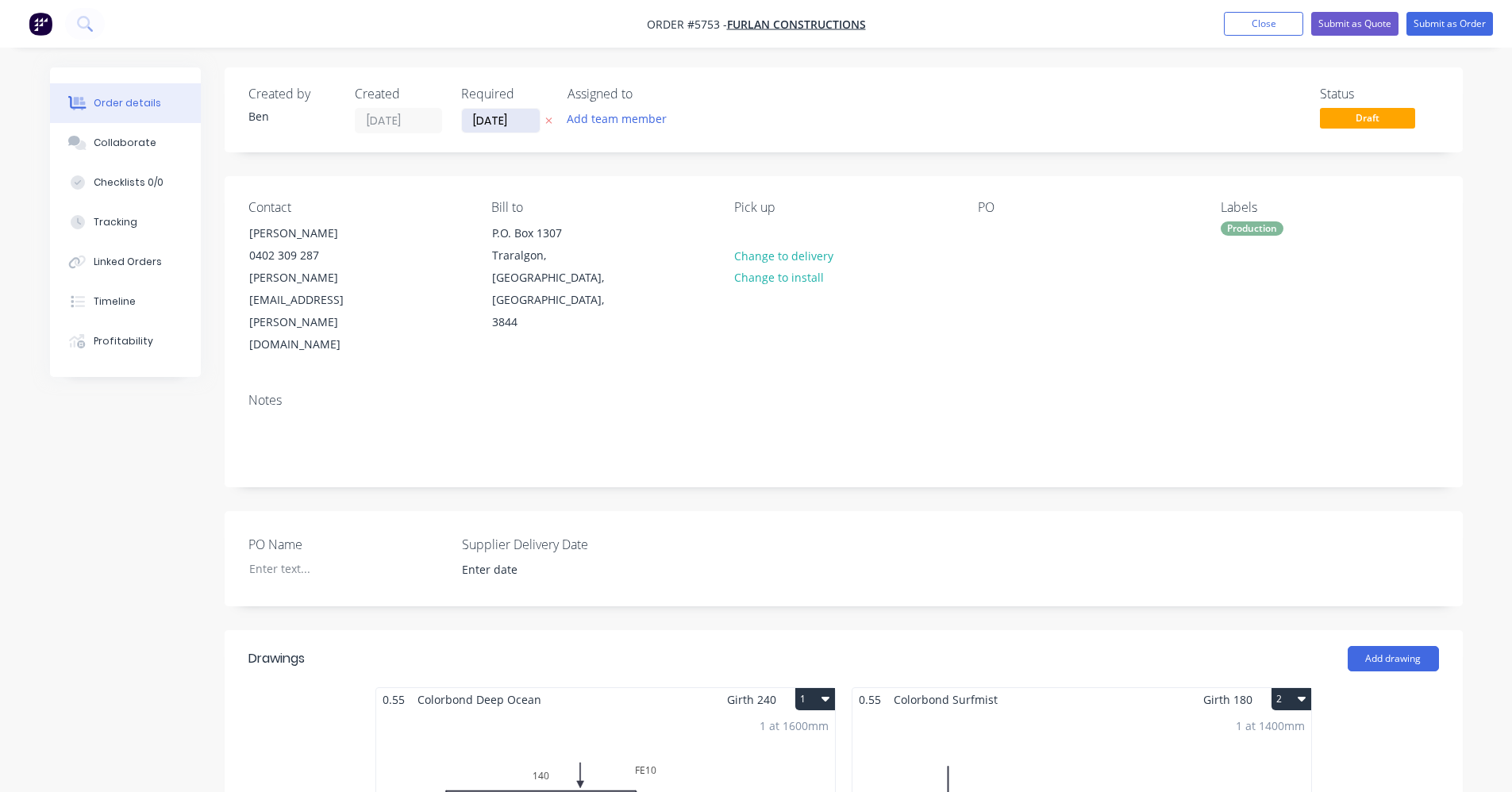
click at [455, 121] on div "Created by Ben Created 05/09/25 Required 05/09/25 Assigned to Add team member" at bounding box center [486, 110] width 477 height 47
click at [474, 121] on input "[DATE]" at bounding box center [501, 120] width 78 height 24
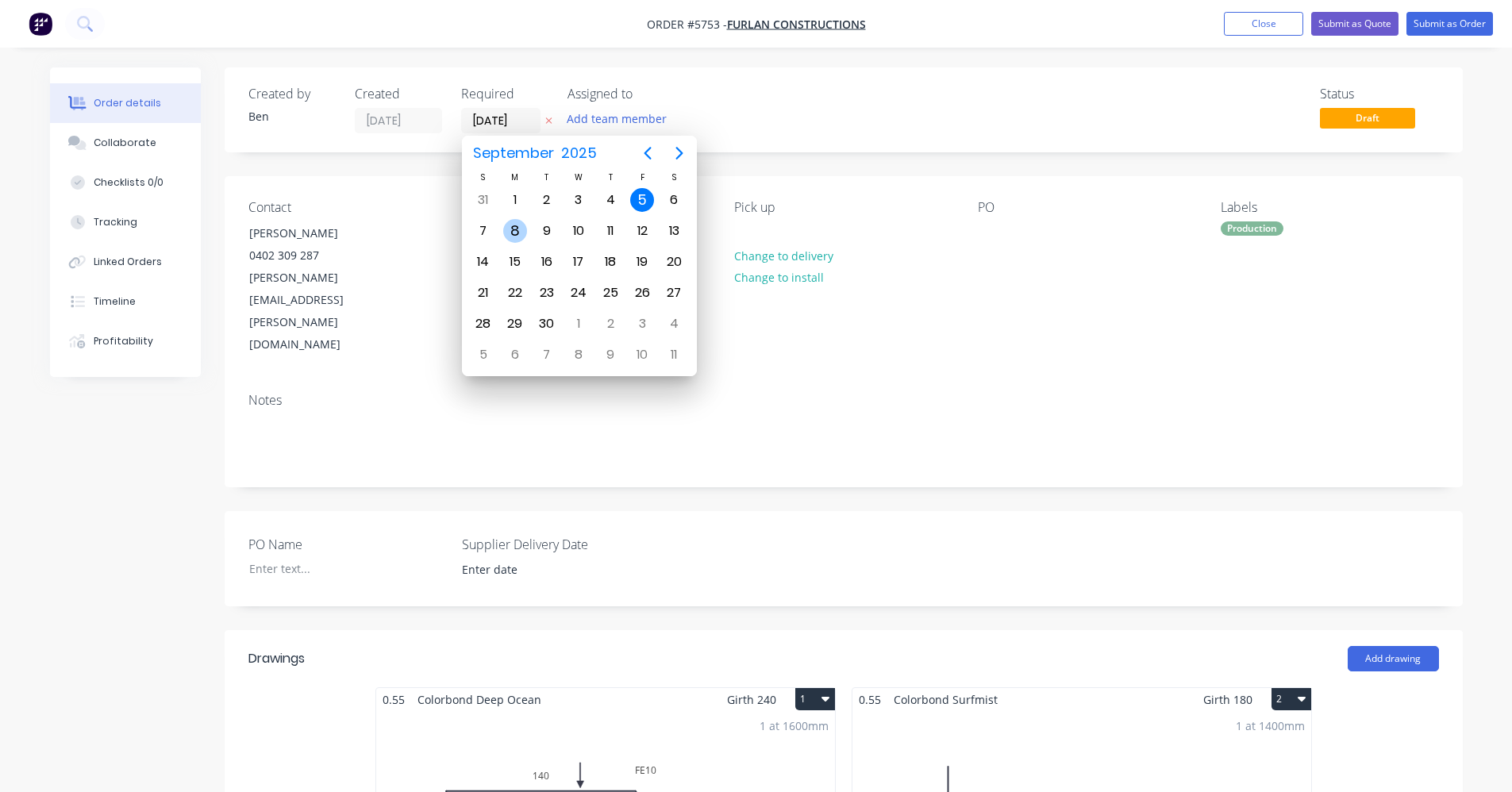
click at [523, 235] on div "8" at bounding box center [515, 230] width 24 height 24
type input "[DATE]"
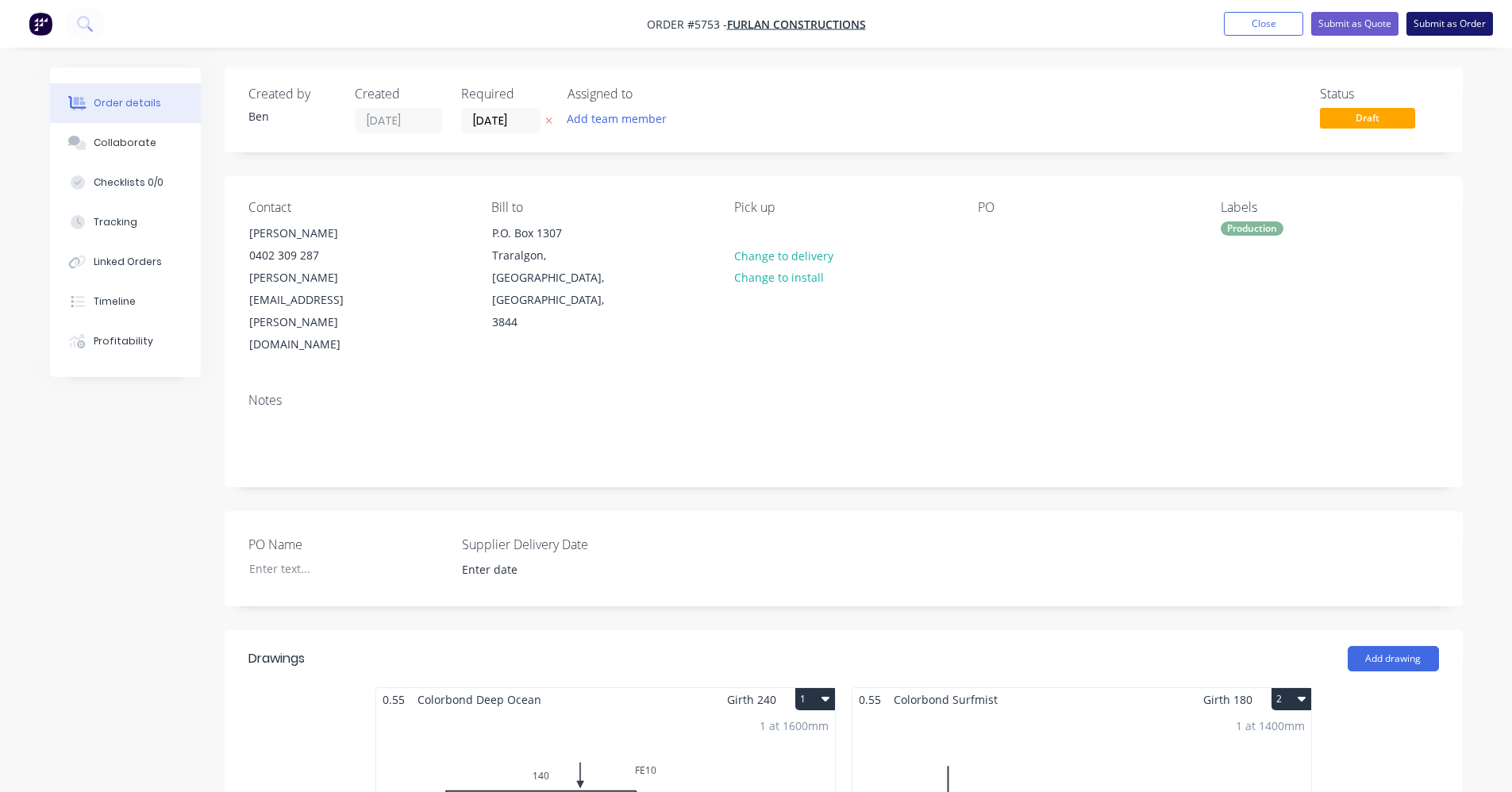
click at [1463, 23] on button "Submit as Order" at bounding box center [1449, 24] width 86 height 24
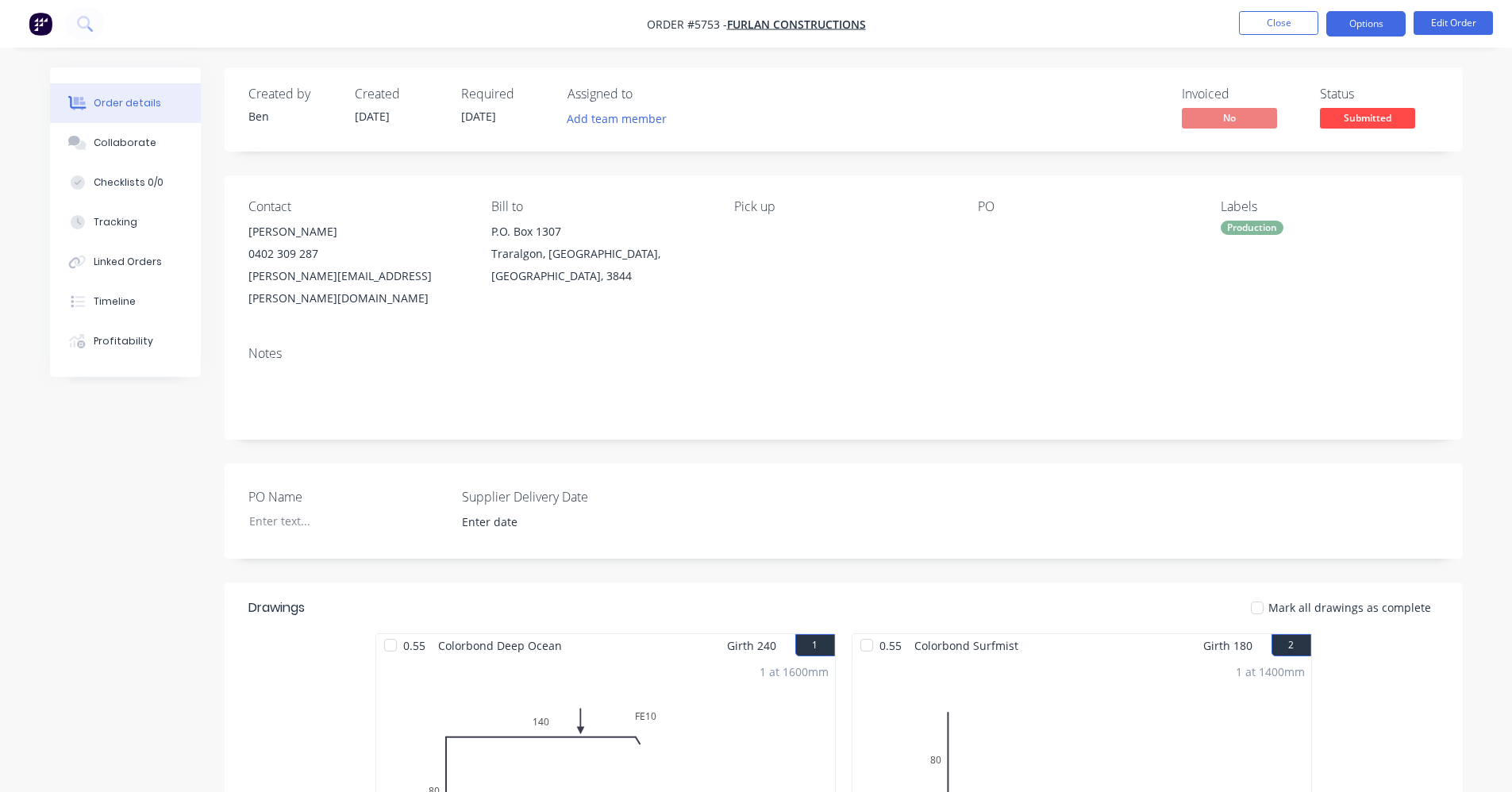
click at [1370, 25] on button "Options" at bounding box center [1366, 24] width 80 height 25
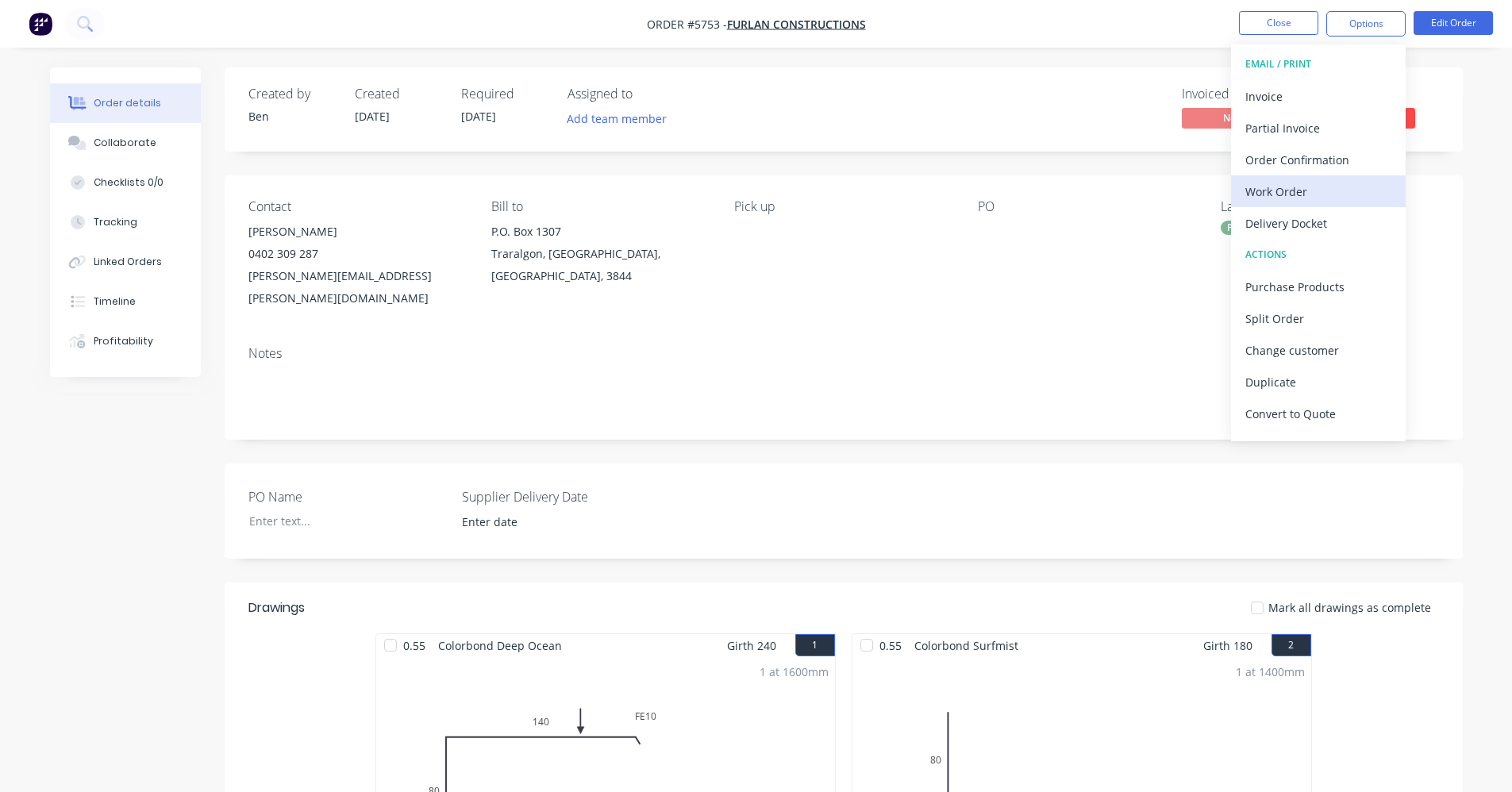
click at [1282, 197] on div "Work Order" at bounding box center [1318, 191] width 146 height 23
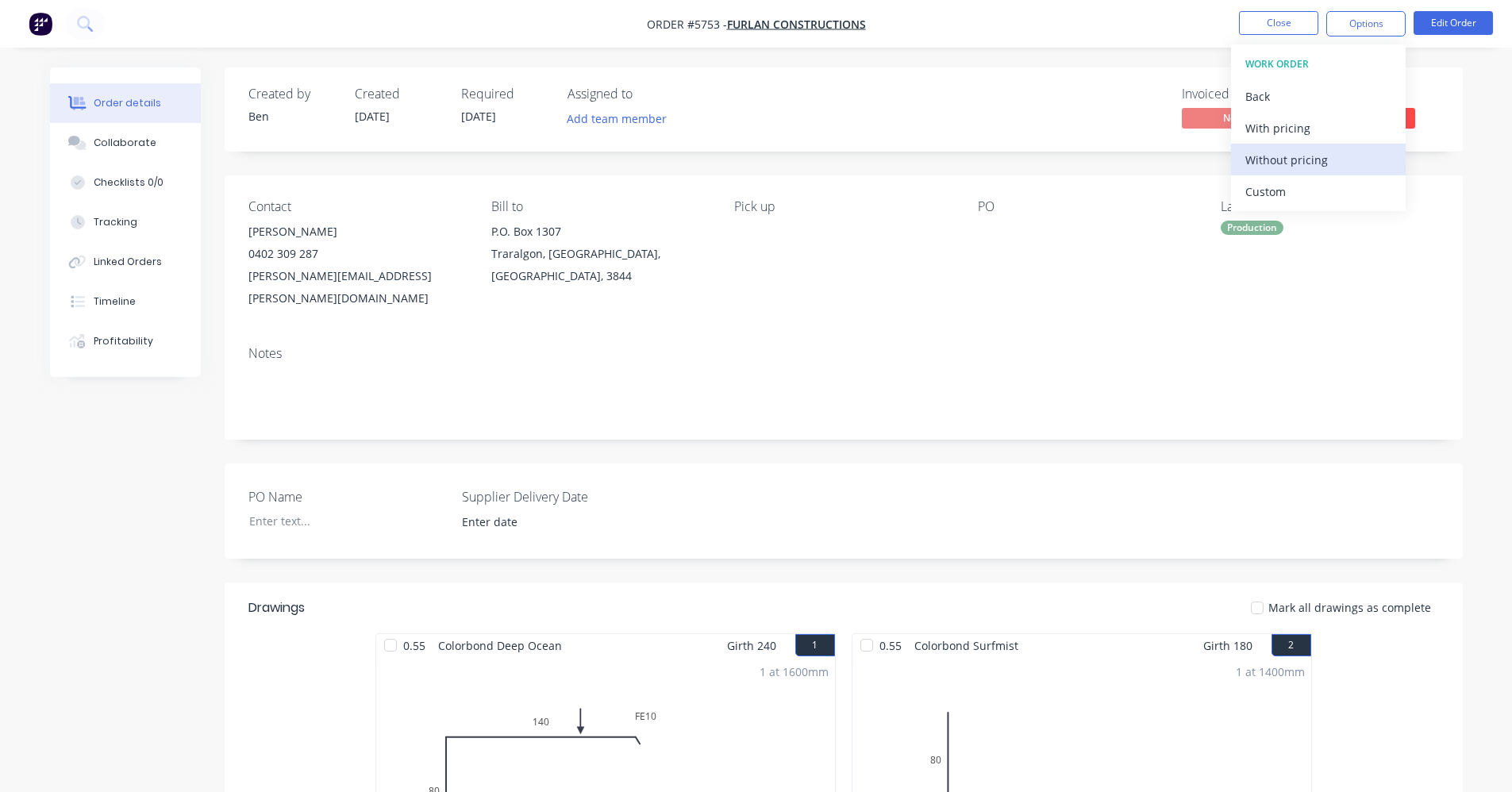
click at [1276, 168] on div "Without pricing" at bounding box center [1318, 159] width 146 height 23
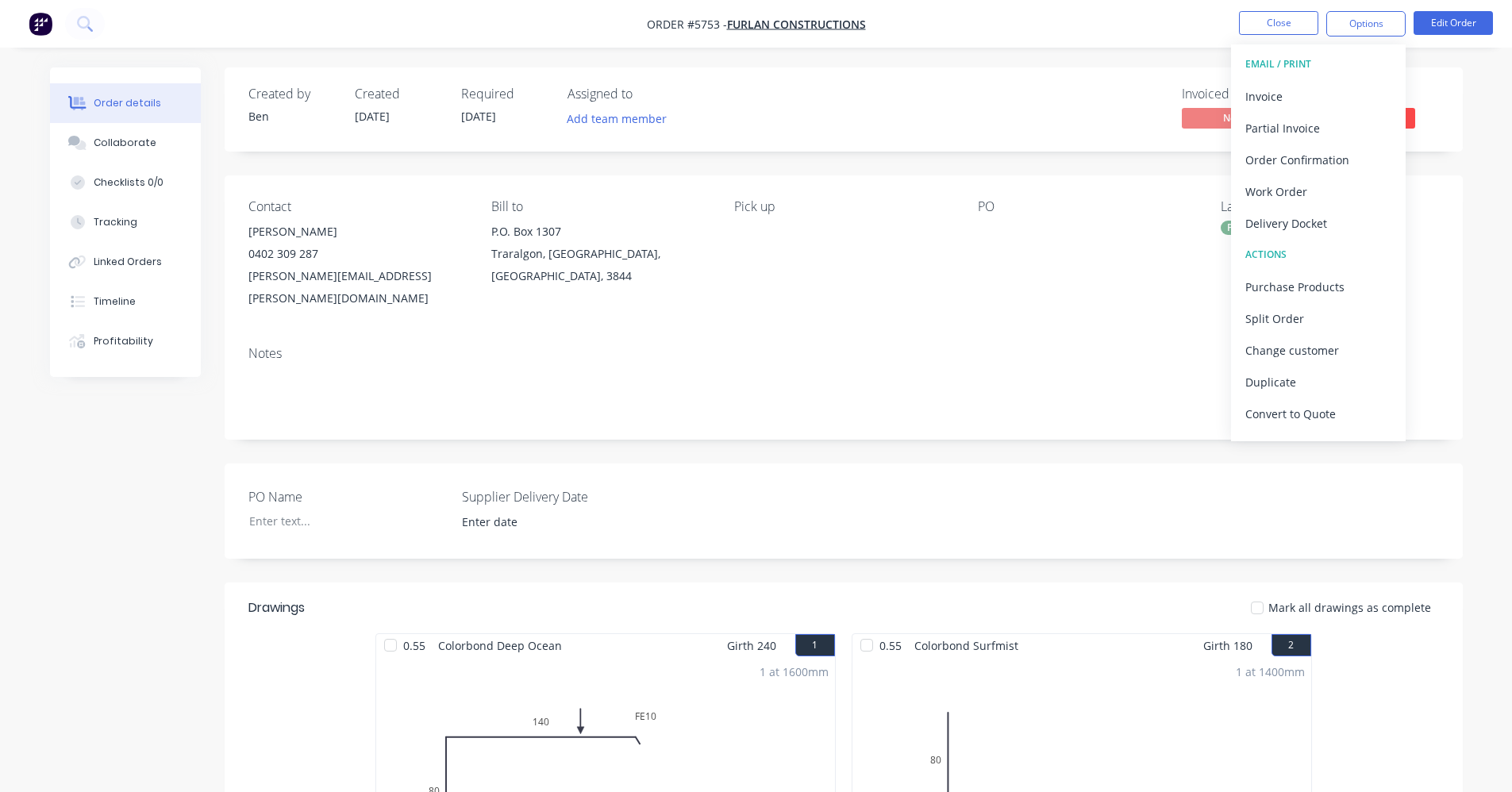
drag, startPoint x: 912, startPoint y: 295, endPoint x: 1036, endPoint y: 285, distance: 124.4
click at [913, 295] on div "Contact Walt Furlan 0402 309 287 joanne@furlan.com.au Bill to P.O. Box 1307 Tra…" at bounding box center [843, 255] width 1238 height 158
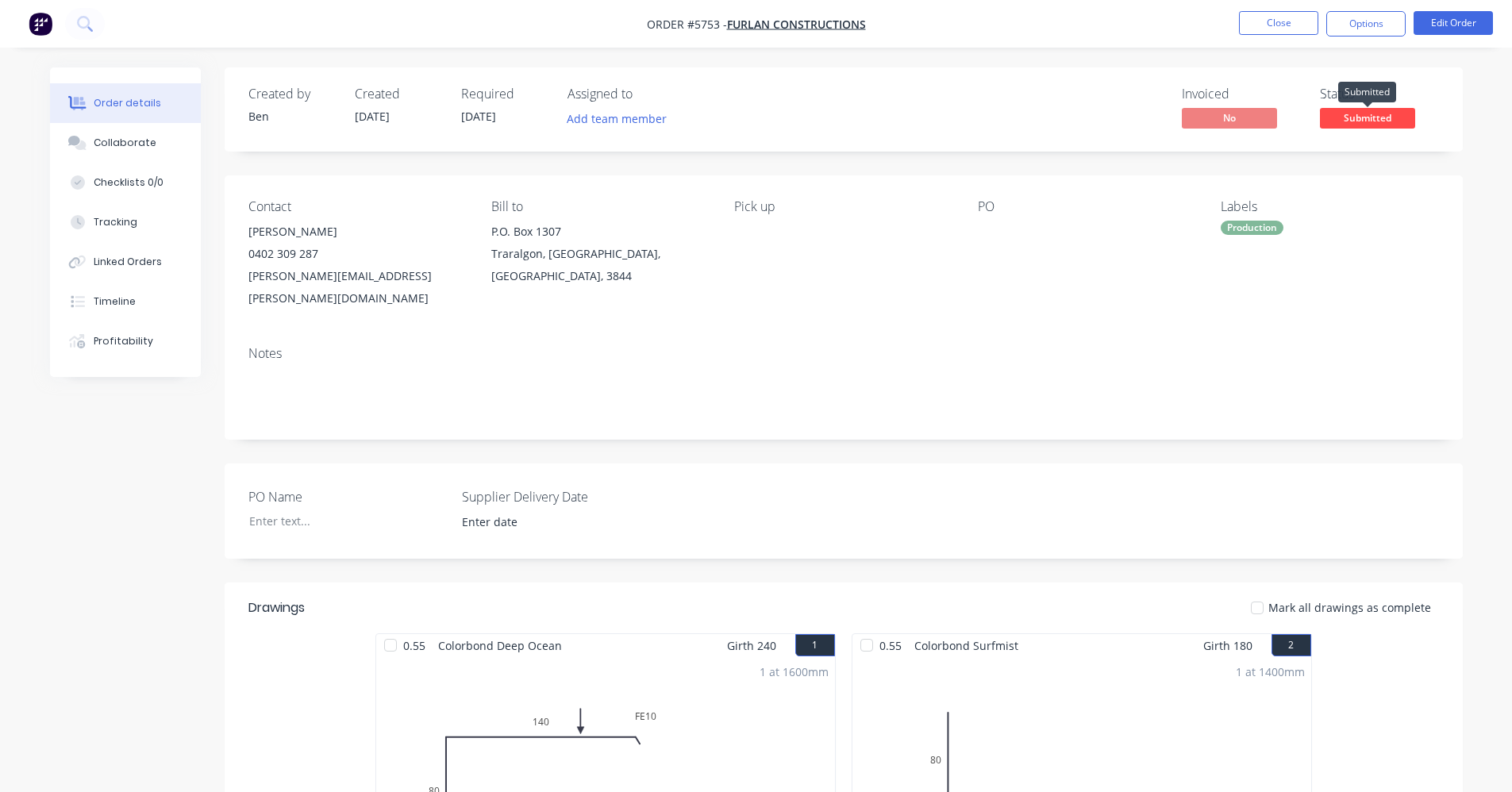
click at [1368, 111] on span "Submitted" at bounding box center [1367, 118] width 95 height 20
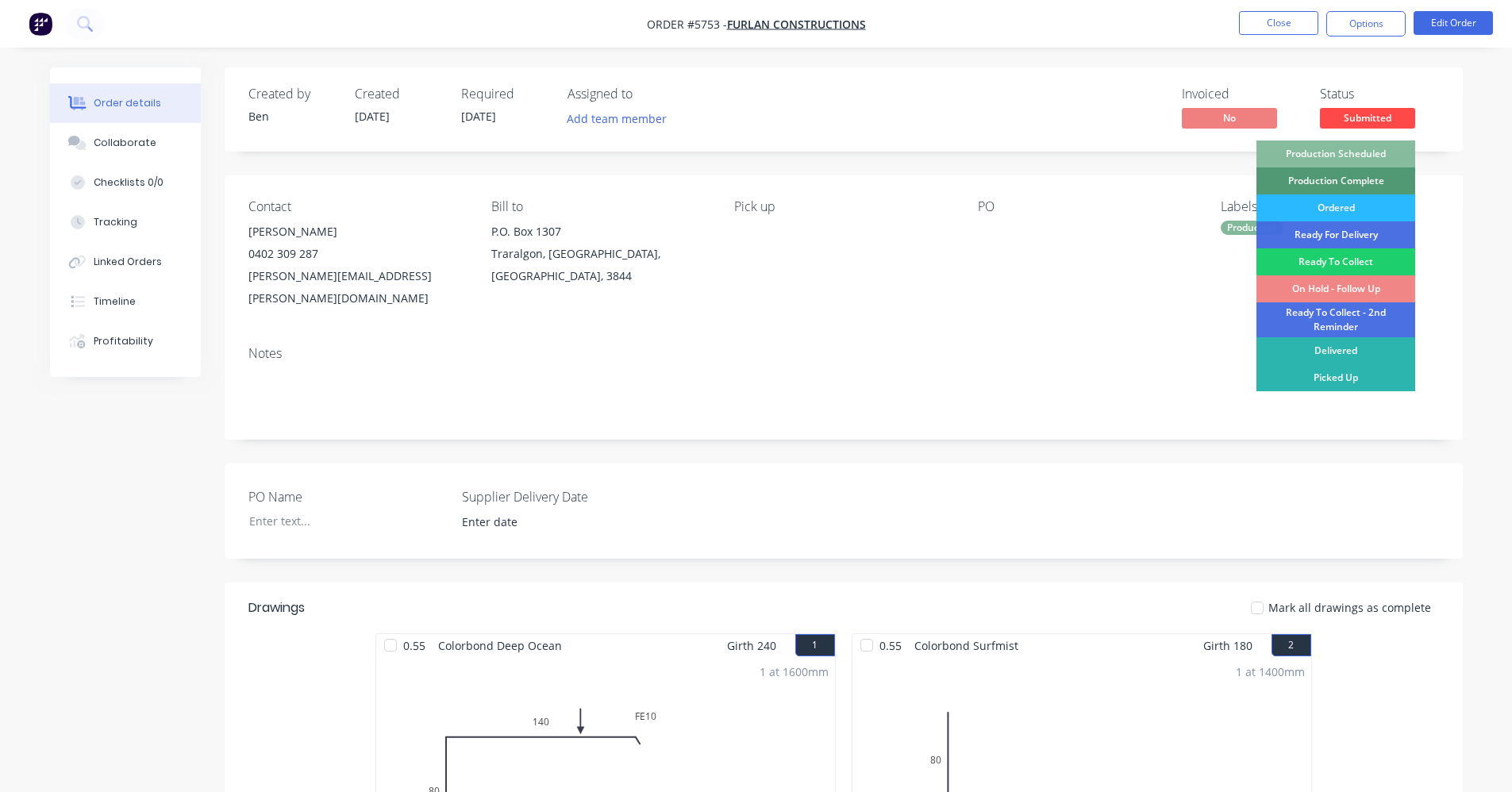
click at [1374, 287] on div "On Hold - Follow Up" at bounding box center [1336, 289] width 159 height 27
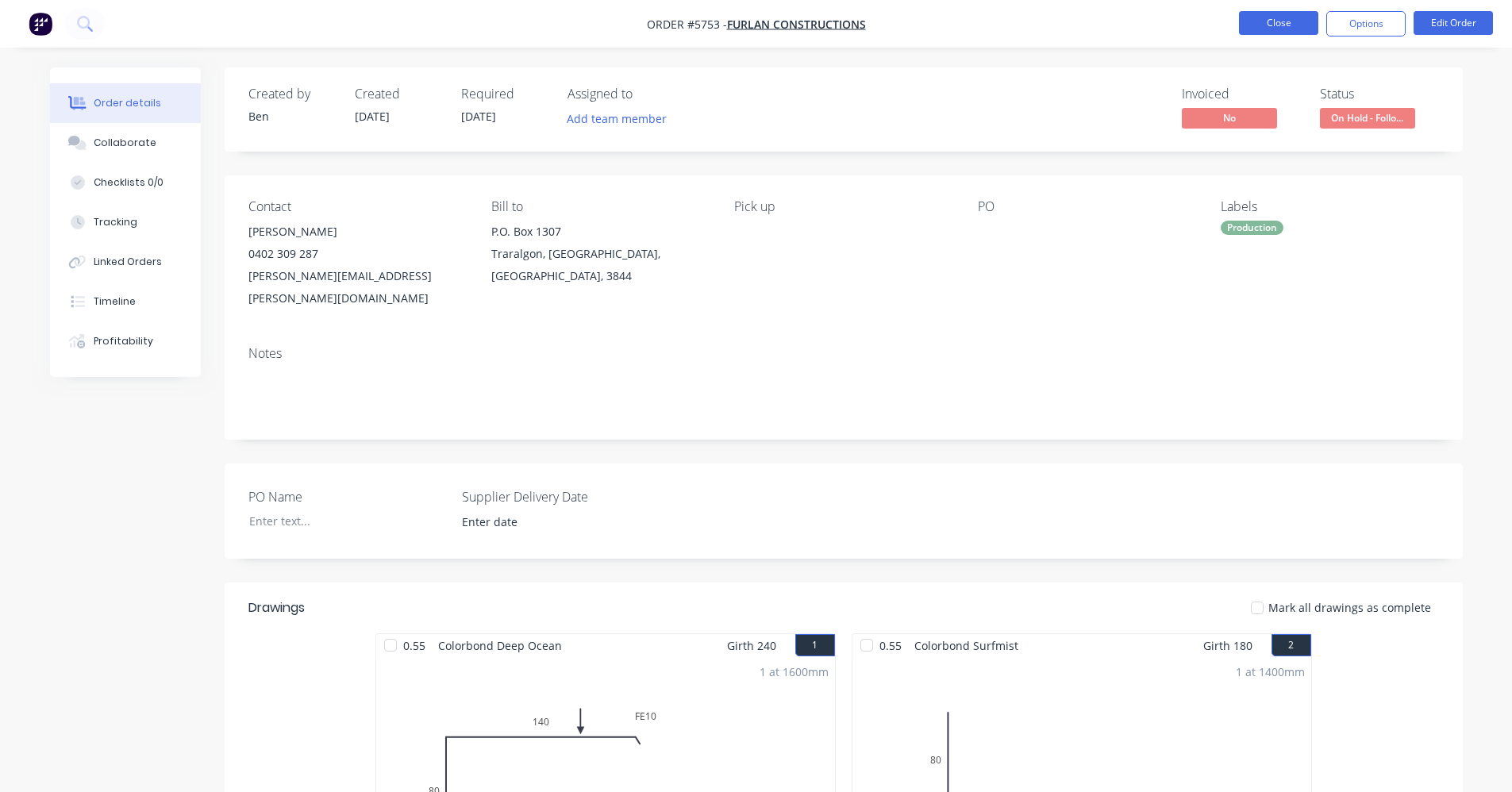
click at [1286, 20] on button "Close" at bounding box center [1279, 23] width 80 height 24
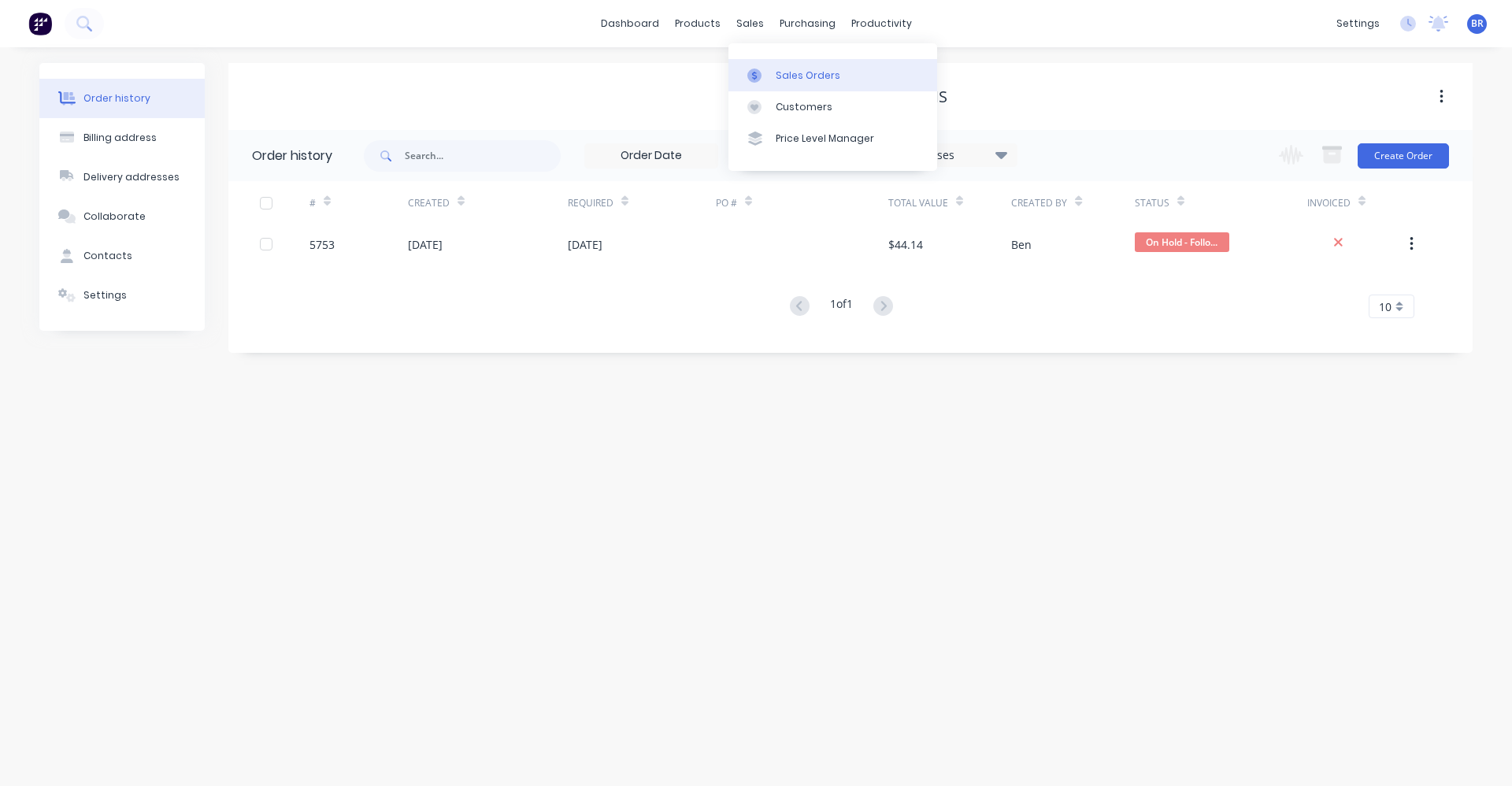
click at [805, 77] on div "Sales Orders" at bounding box center [808, 76] width 65 height 15
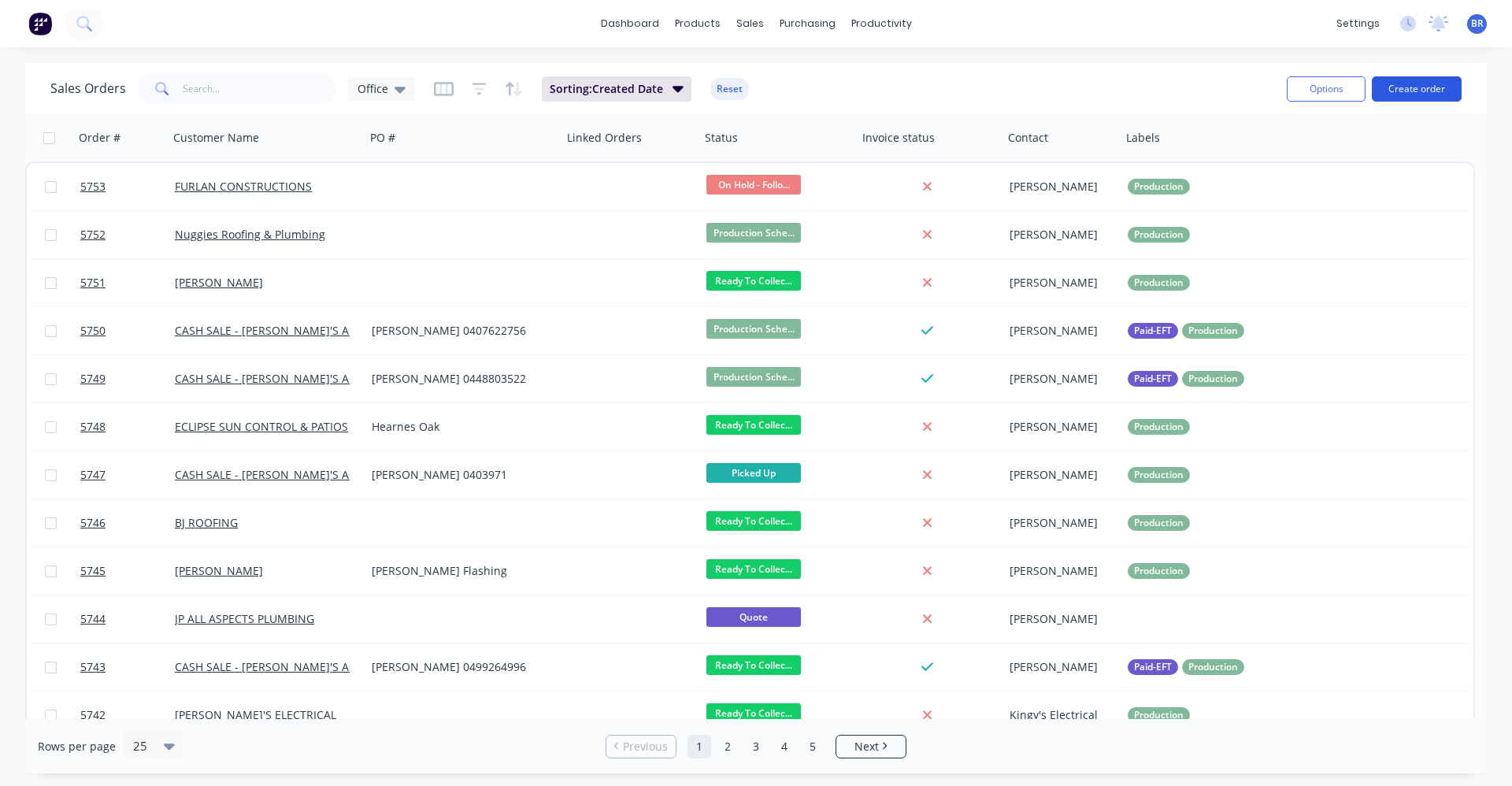
click at [1414, 90] on button "Create order" at bounding box center [1417, 89] width 90 height 25
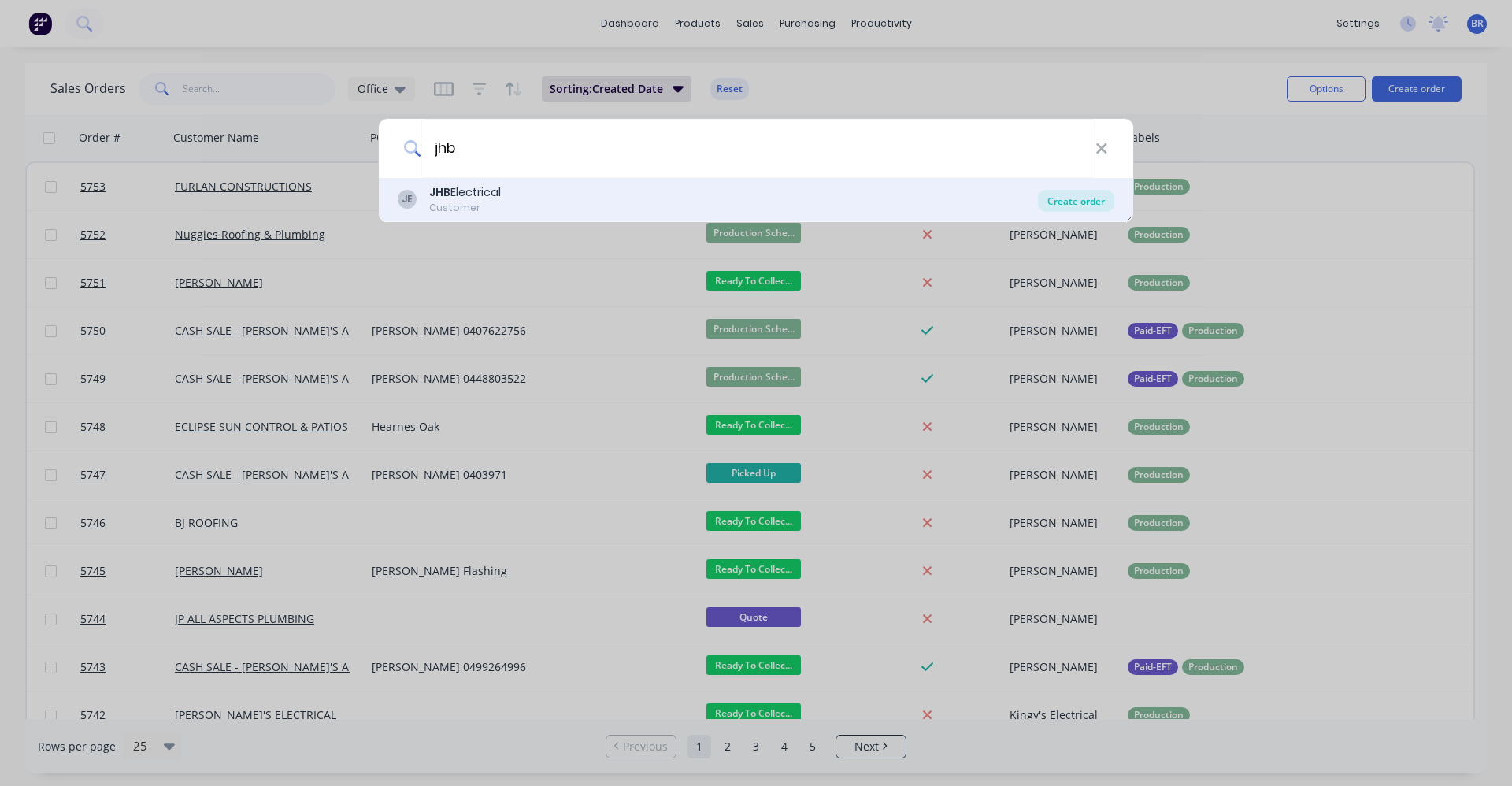
type input "jhb"
click at [1064, 201] on div "Create order" at bounding box center [1076, 200] width 77 height 22
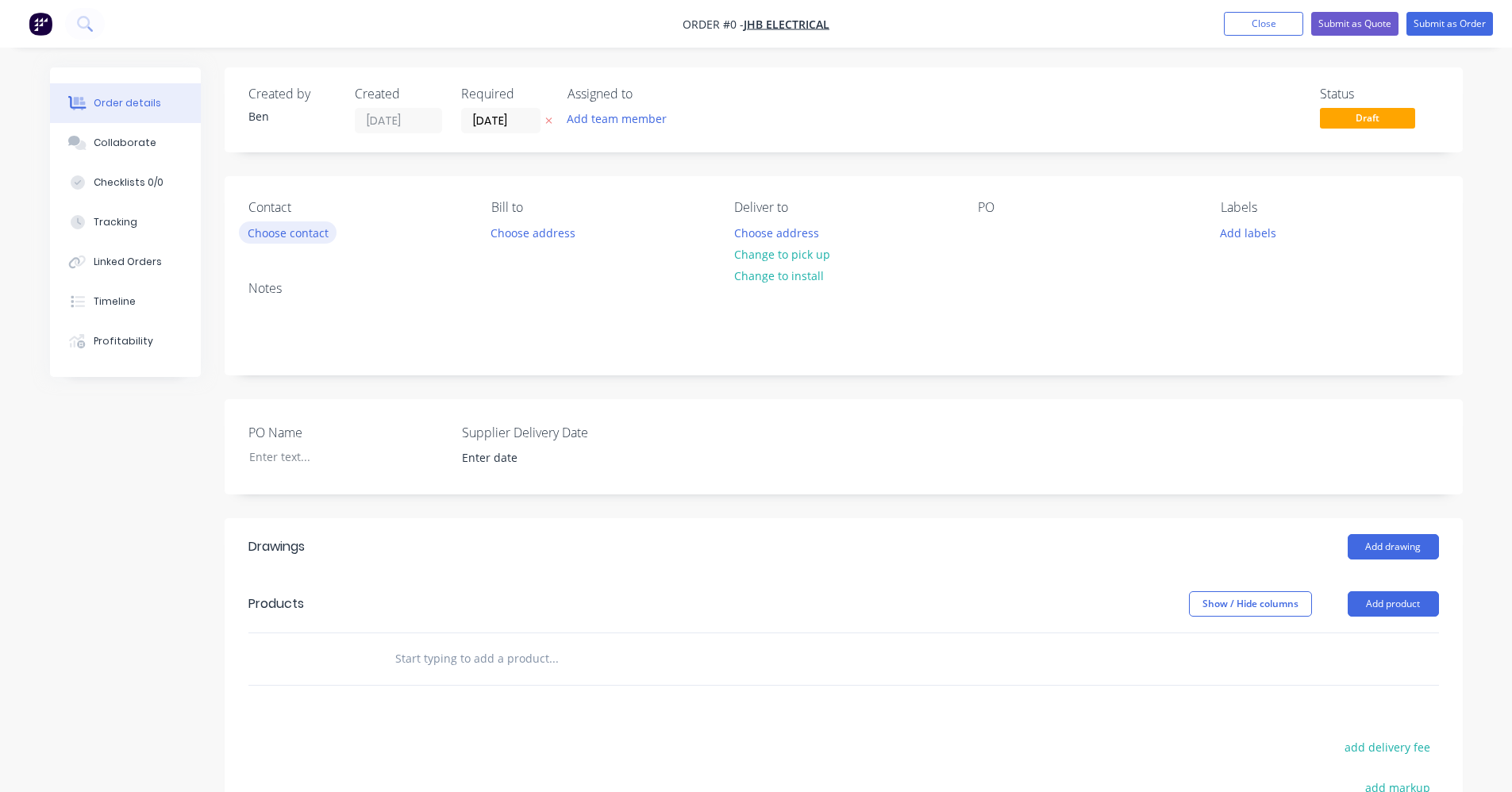
click at [313, 233] on button "Choose contact" at bounding box center [288, 232] width 98 height 21
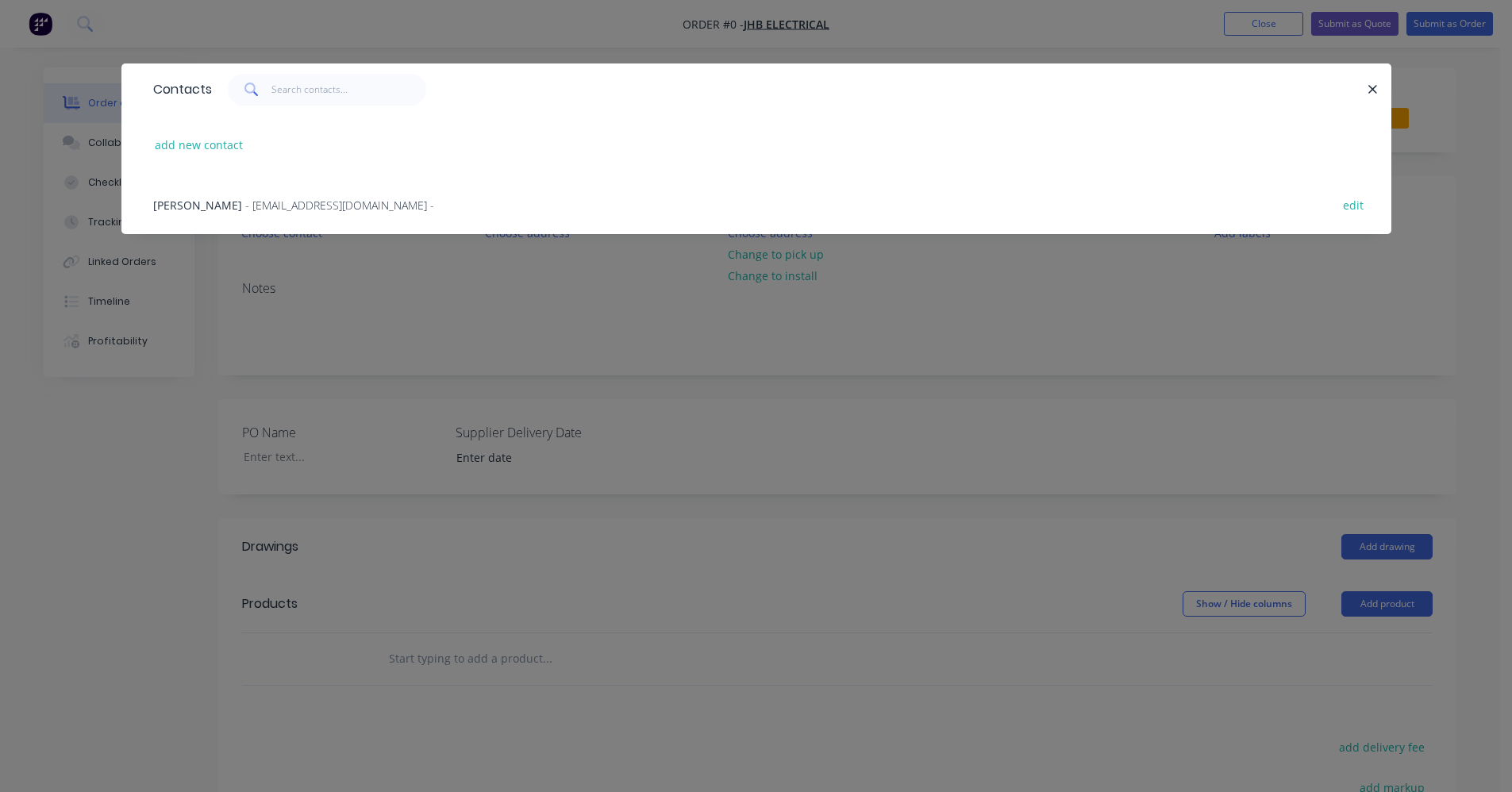
click at [288, 204] on span "- accounts@jhbelectrical.com.au -" at bounding box center [339, 205] width 189 height 15
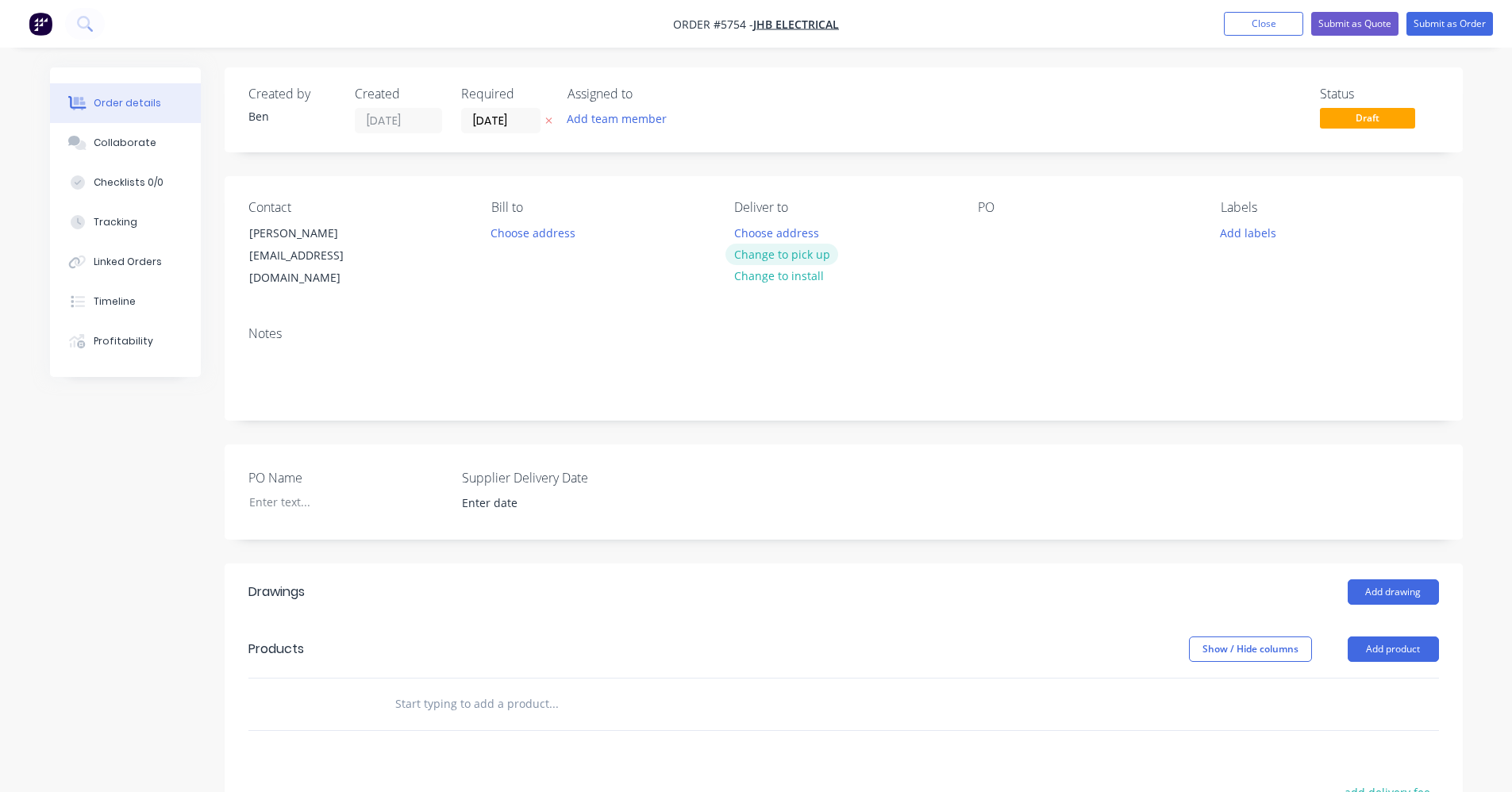
click at [802, 253] on button "Change to pick up" at bounding box center [782, 255] width 113 height 21
click at [1238, 236] on button "Add labels" at bounding box center [1248, 232] width 73 height 21
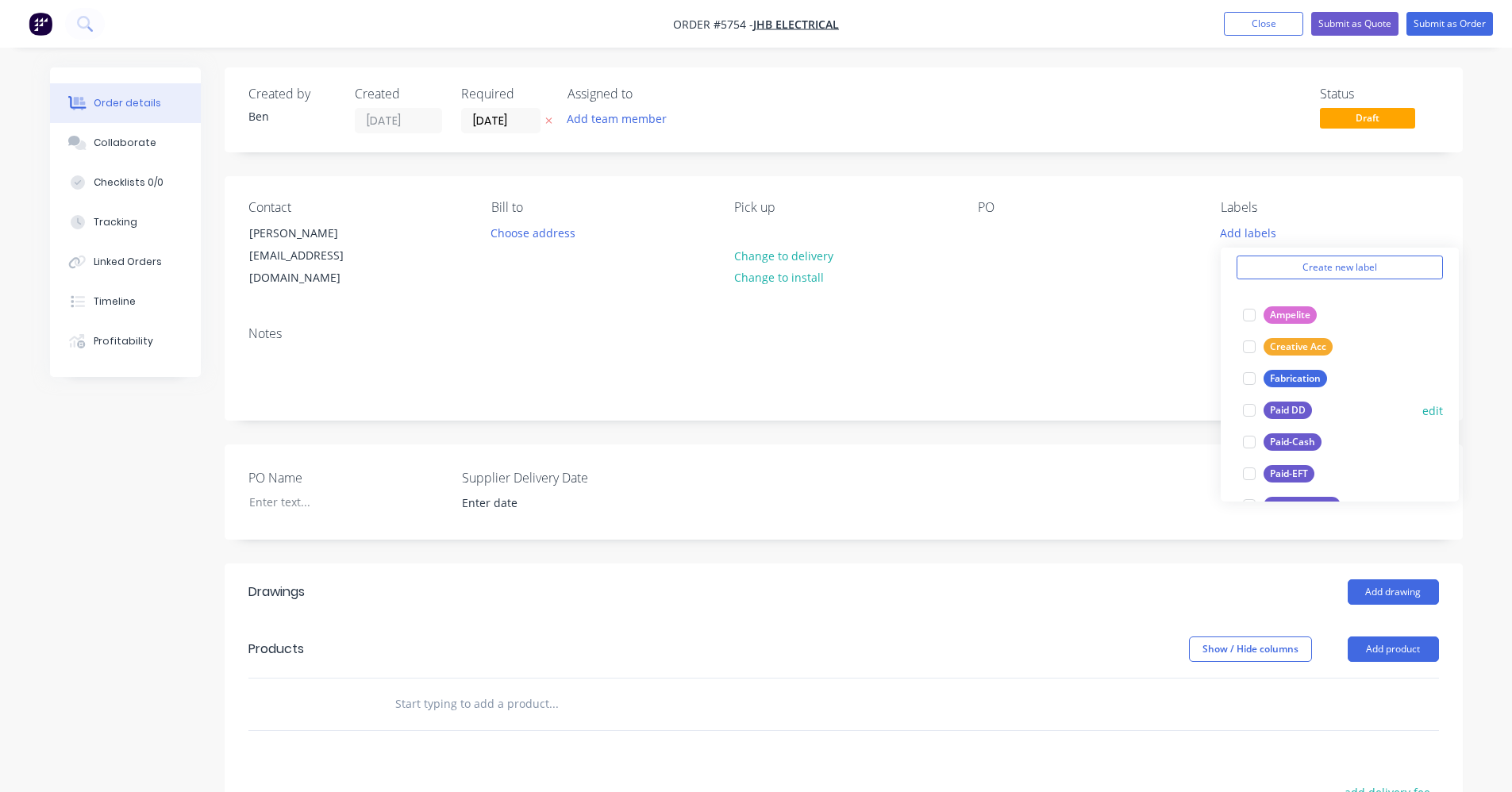
scroll to position [238, 0]
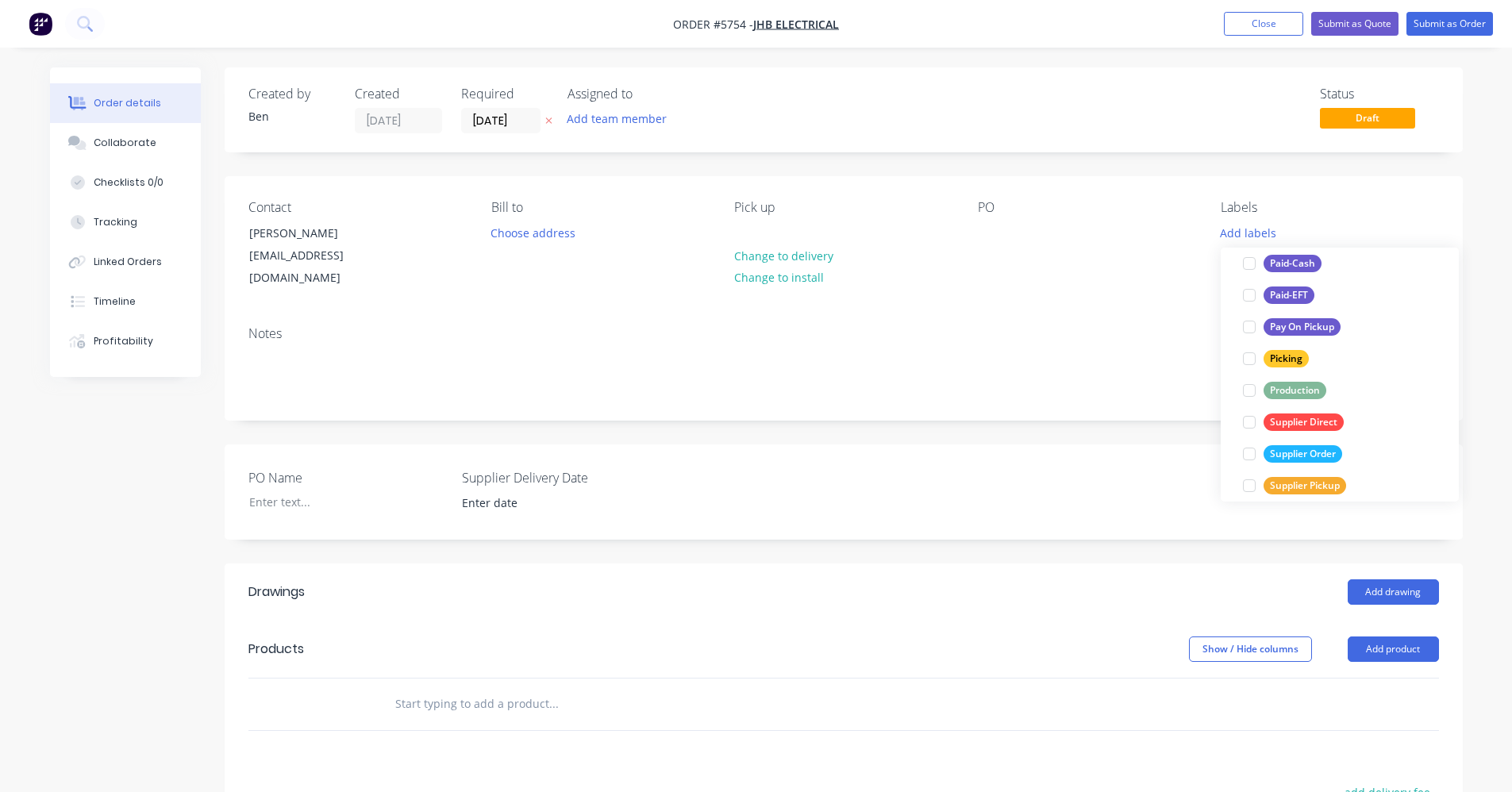
drag, startPoint x: 1299, startPoint y: 388, endPoint x: 1231, endPoint y: 446, distance: 89.4
click at [1299, 389] on div "Production" at bounding box center [1294, 389] width 63 height 17
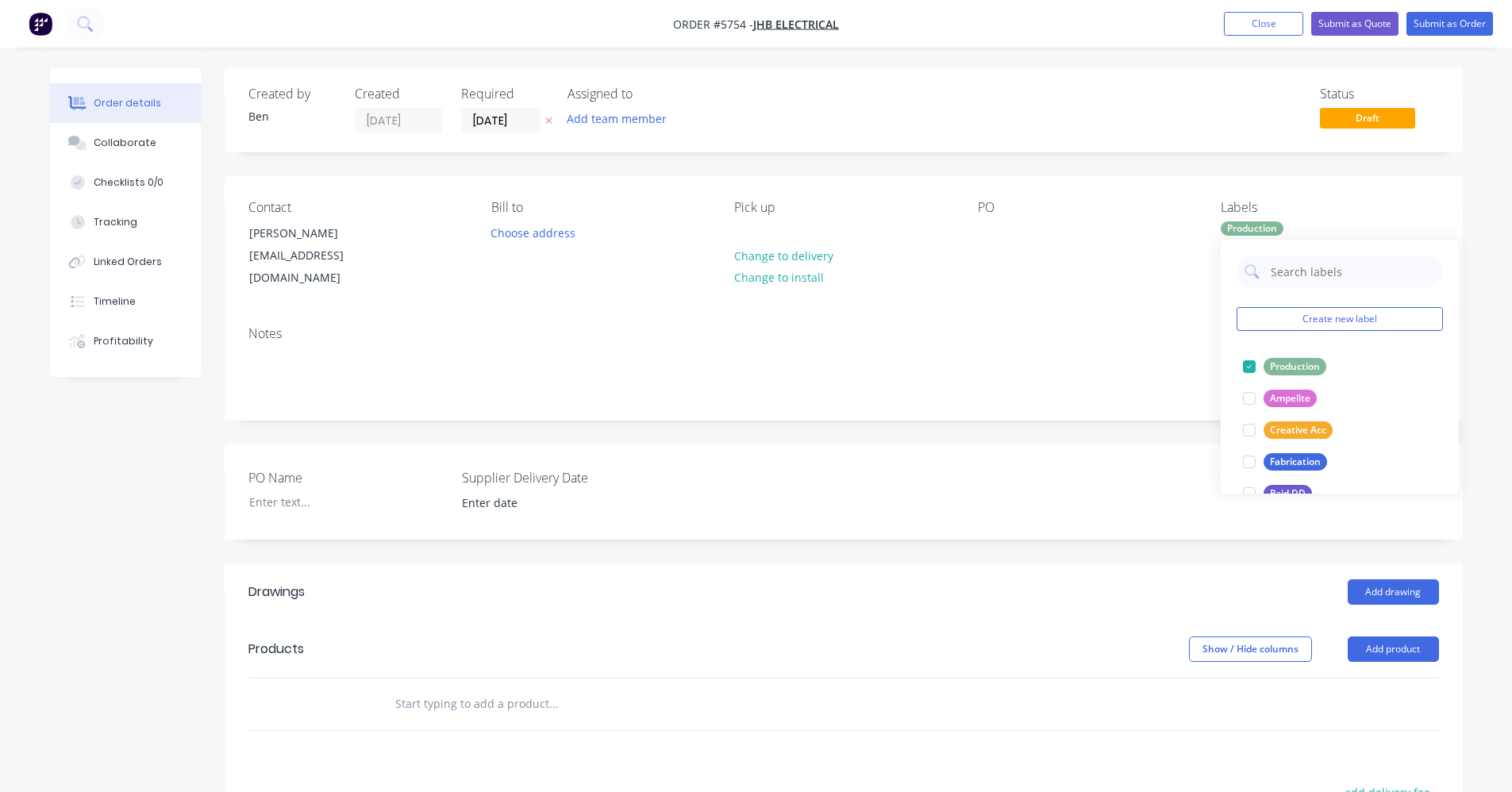
click at [1131, 469] on div "PO Name Supplier Delivery Date" at bounding box center [843, 491] width 1238 height 95
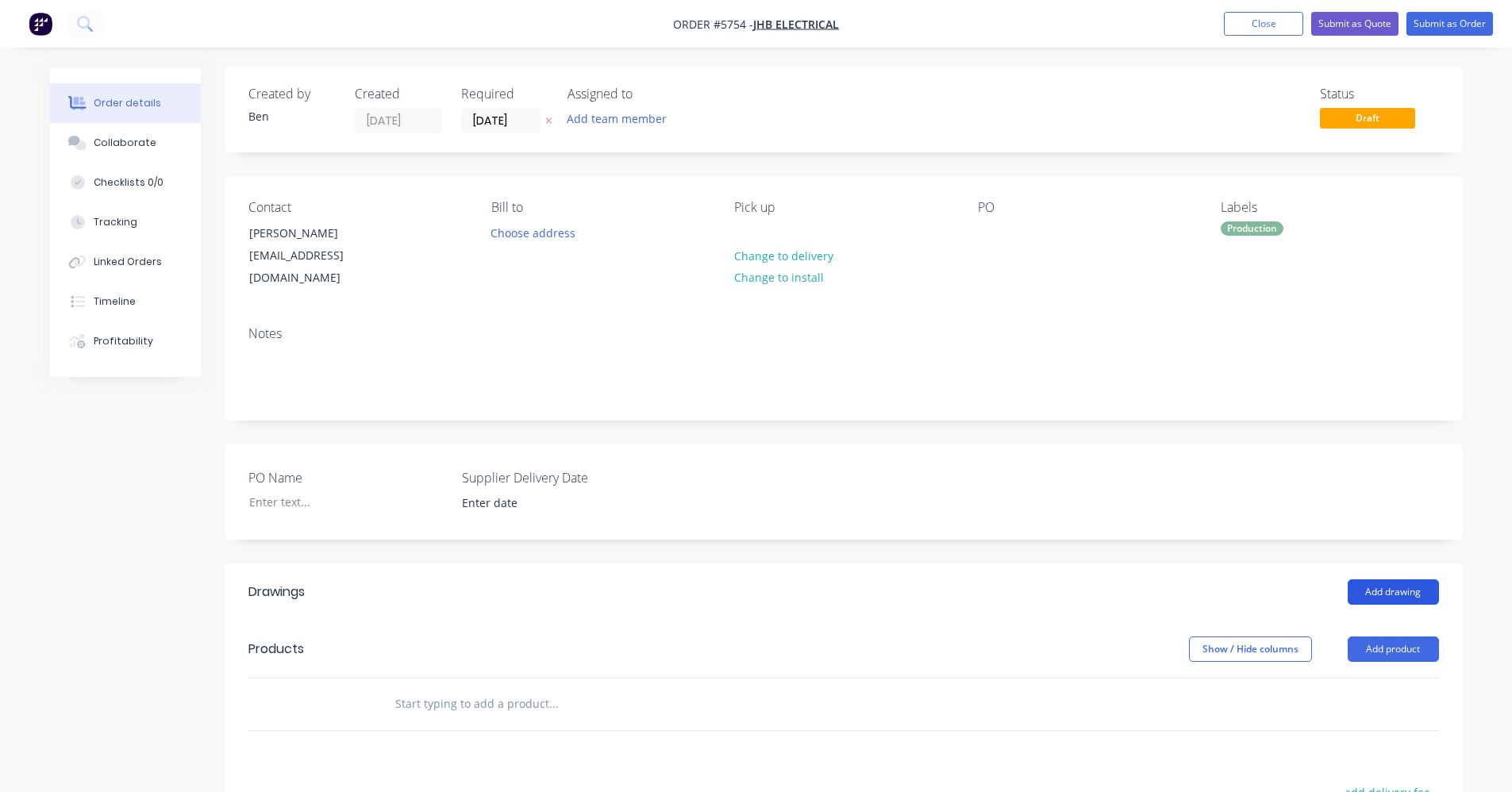
click at [1388, 579] on button "Add drawing" at bounding box center [1393, 591] width 91 height 25
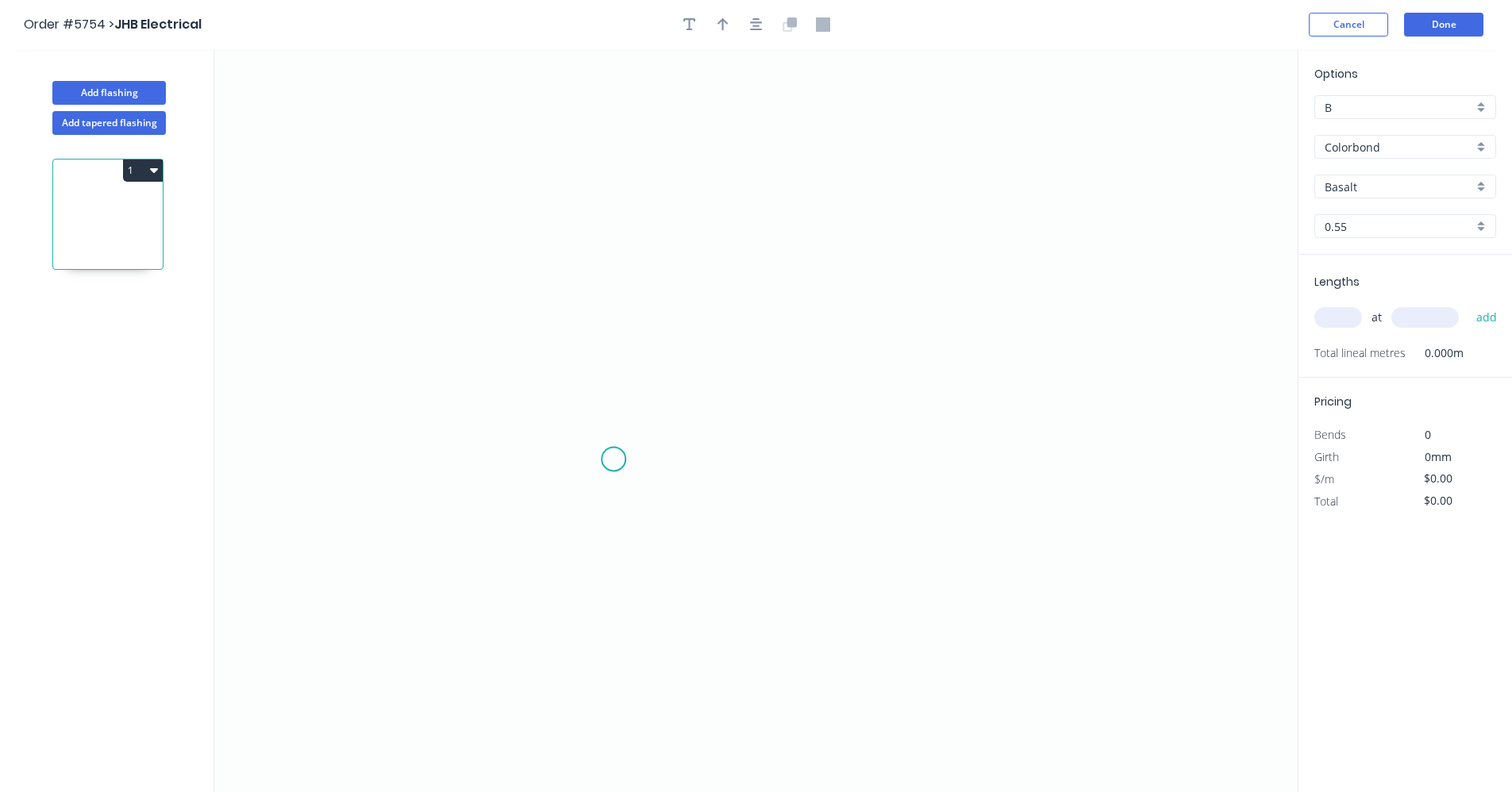
click at [613, 459] on icon "0" at bounding box center [756, 420] width 1083 height 742
click at [617, 346] on icon "0" at bounding box center [756, 420] width 1083 height 742
click at [874, 347] on icon "0 ?" at bounding box center [756, 420] width 1083 height 742
click at [868, 468] on icon "0 ? ?" at bounding box center [756, 420] width 1083 height 742
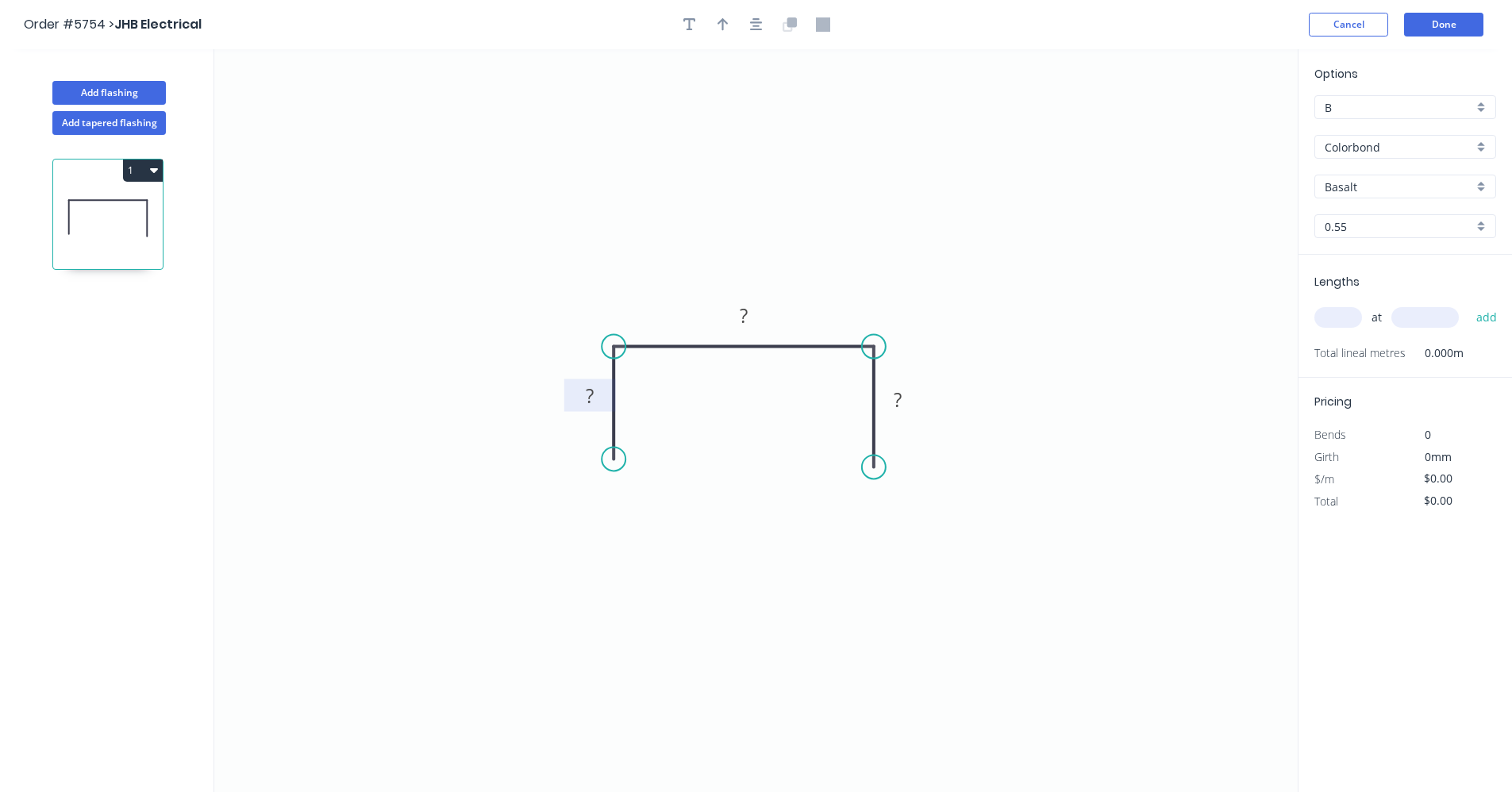
click at [587, 394] on tspan "?" at bounding box center [590, 395] width 8 height 26
type input "$13.38"
drag, startPoint x: 878, startPoint y: 471, endPoint x: 879, endPoint y: 457, distance: 14.0
click at [879, 457] on circle at bounding box center [874, 455] width 24 height 24
click at [1483, 184] on div "Basalt" at bounding box center [1405, 186] width 181 height 24
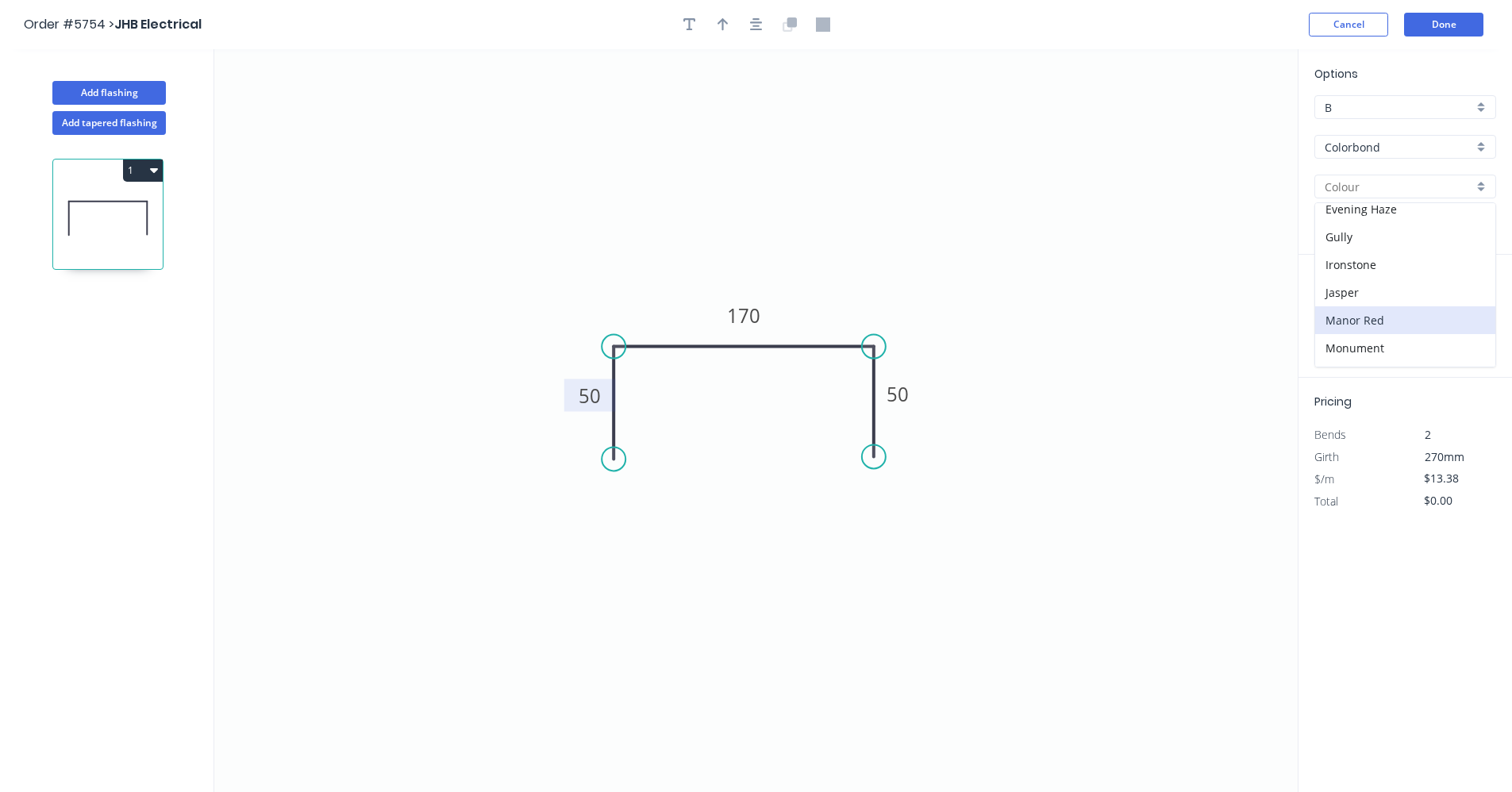
scroll to position [238, 0]
click at [1376, 315] on div "Monument" at bounding box center [1405, 312] width 180 height 28
type input "Monument"
click at [1337, 320] on input "text" at bounding box center [1338, 317] width 48 height 20
type input "1"
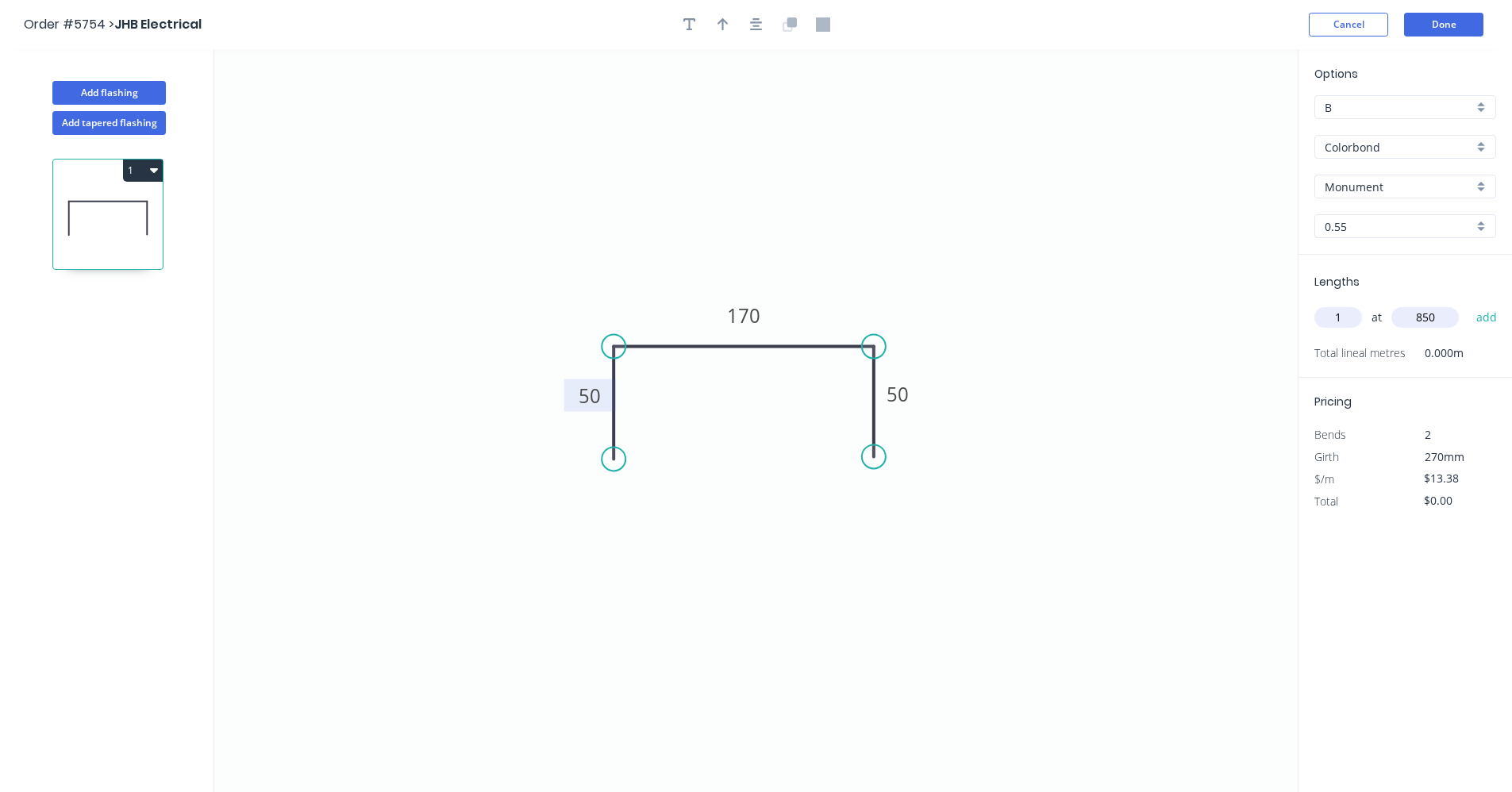
type input "850"
click at [1468, 304] on button "add" at bounding box center [1487, 317] width 37 height 27
type input "$13.38"
type input "1"
type input "1250"
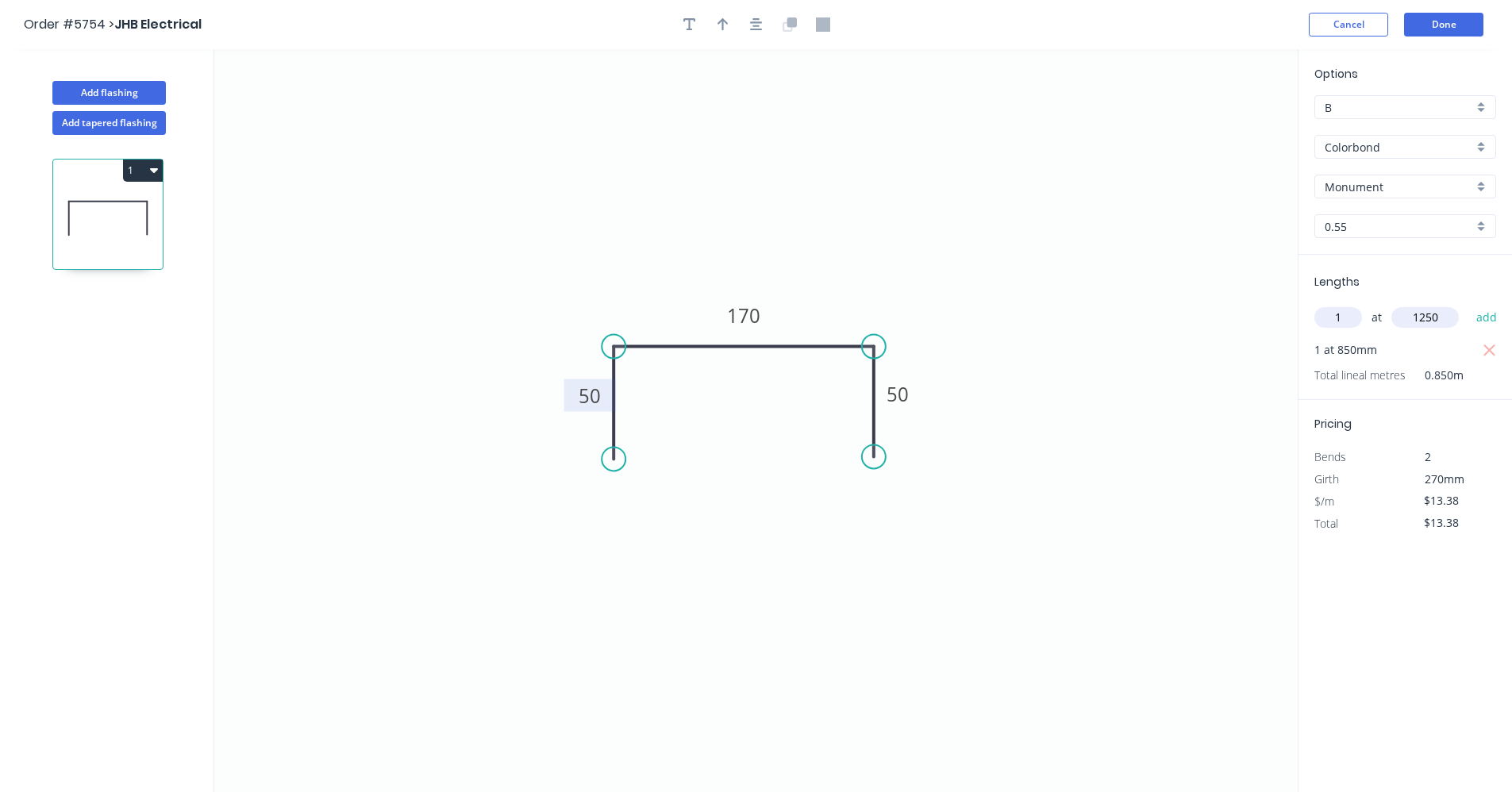
click at [1468, 304] on button "add" at bounding box center [1487, 317] width 37 height 27
type input "$30.11"
drag, startPoint x: 1456, startPoint y: 30, endPoint x: 723, endPoint y: 167, distance: 745.7
click at [724, 169] on div "Order #5754 > JHB Electrical Cancel Done Add flashing Add tapered flashing 1 0 …" at bounding box center [756, 411] width 1512 height 821
click at [759, 30] on icon "button" at bounding box center [756, 24] width 13 height 13
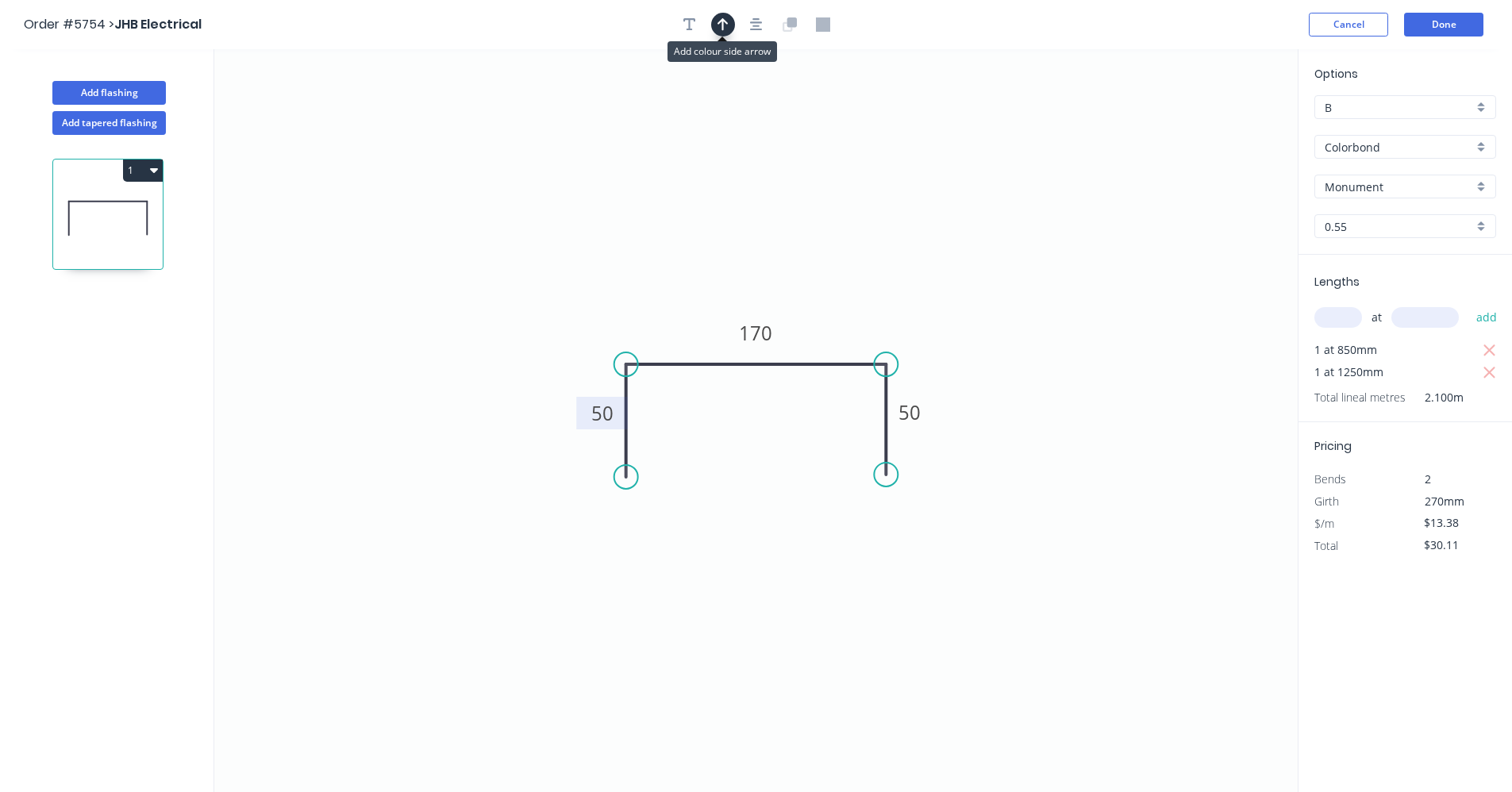
click at [725, 27] on icon "button" at bounding box center [723, 24] width 11 height 15
click at [1222, 122] on icon at bounding box center [1218, 110] width 15 height 50
drag, startPoint x: 1218, startPoint y: 125, endPoint x: 819, endPoint y: 345, distance: 455.6
click at [822, 342] on icon at bounding box center [835, 333] width 46 height 46
click at [1439, 26] on button "Done" at bounding box center [1444, 24] width 80 height 24
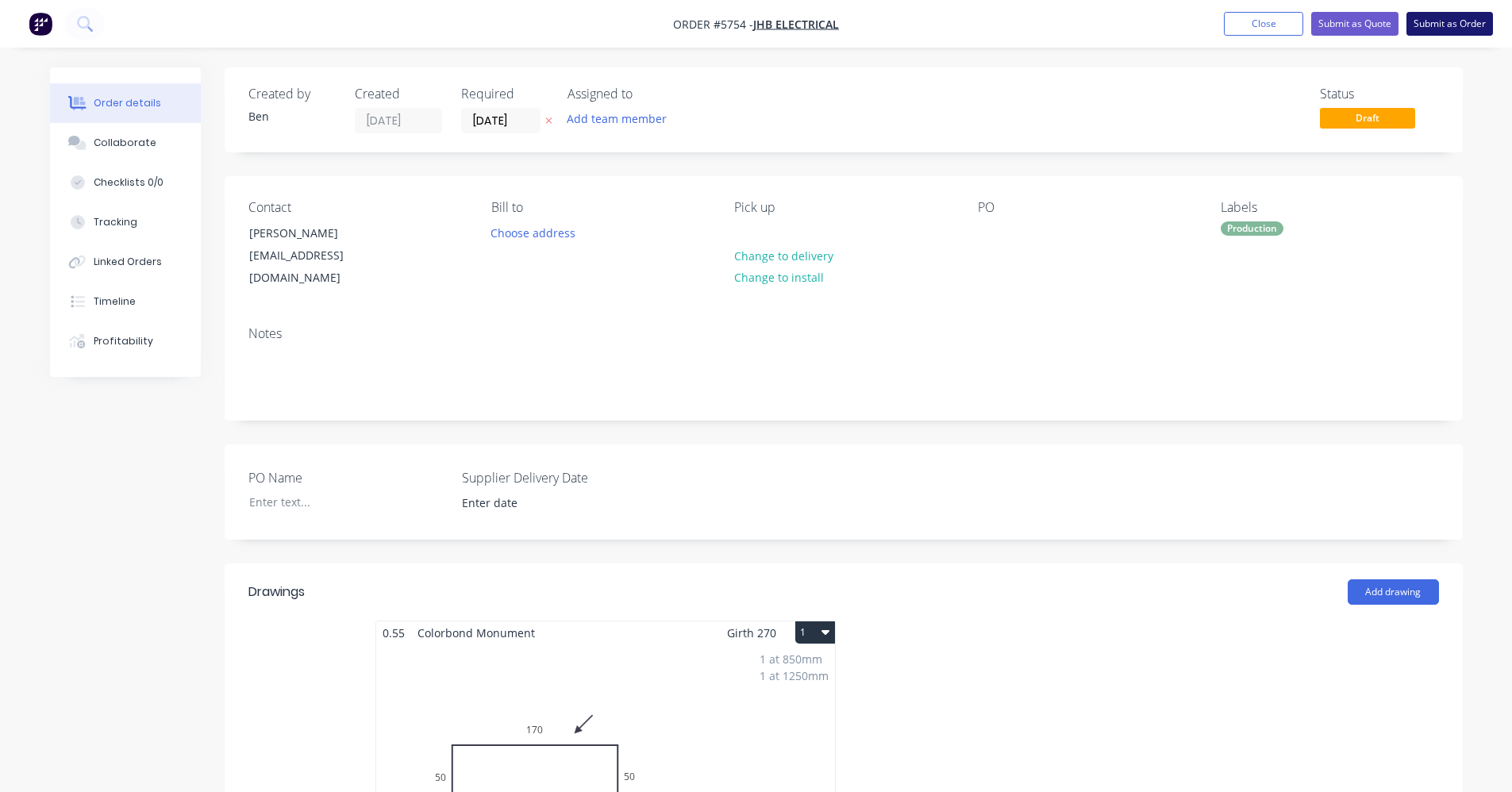
click at [1439, 30] on button "Submit as Order" at bounding box center [1449, 24] width 86 height 24
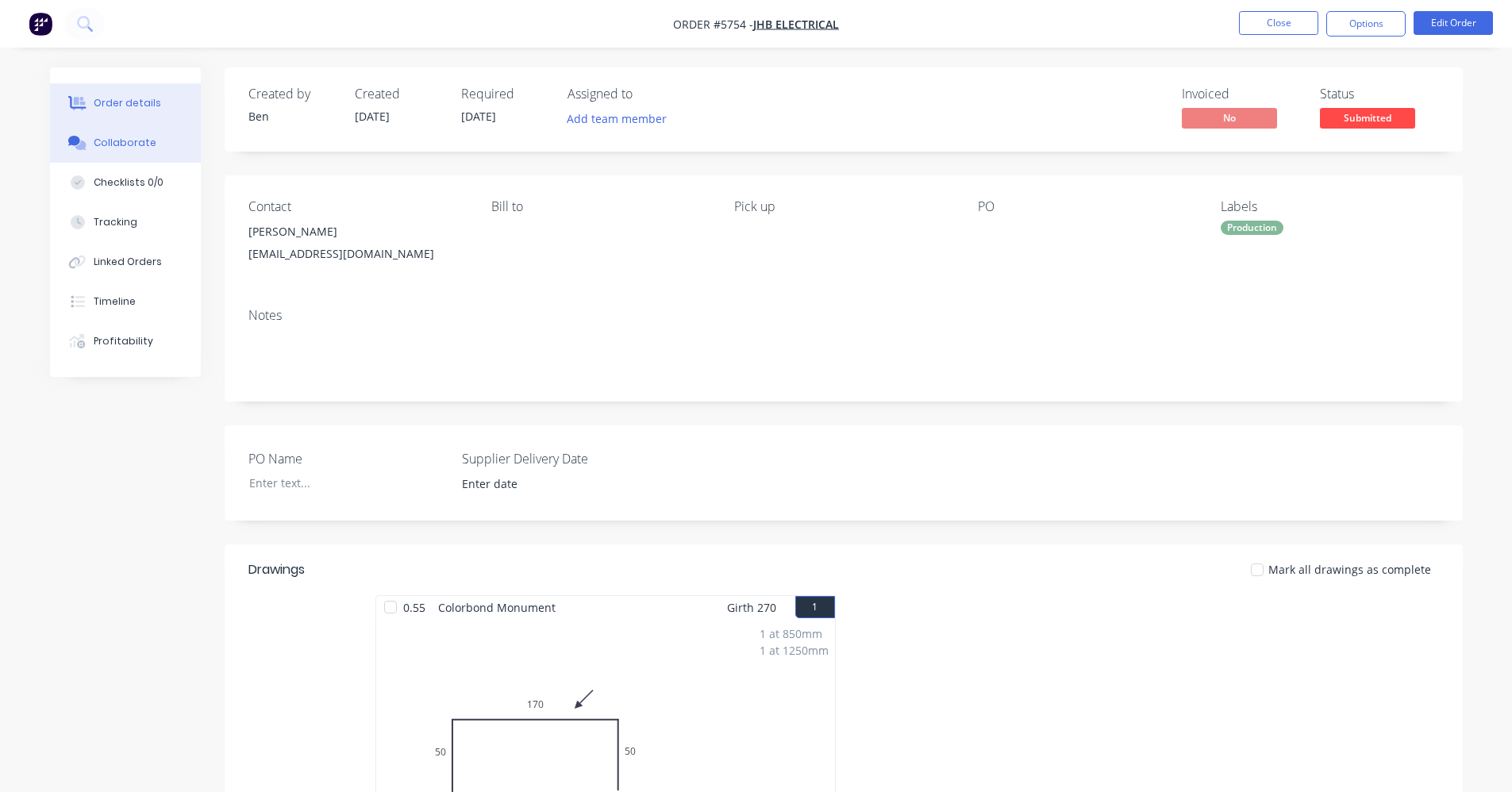
click at [124, 139] on div "Collaborate" at bounding box center [124, 143] width 63 height 15
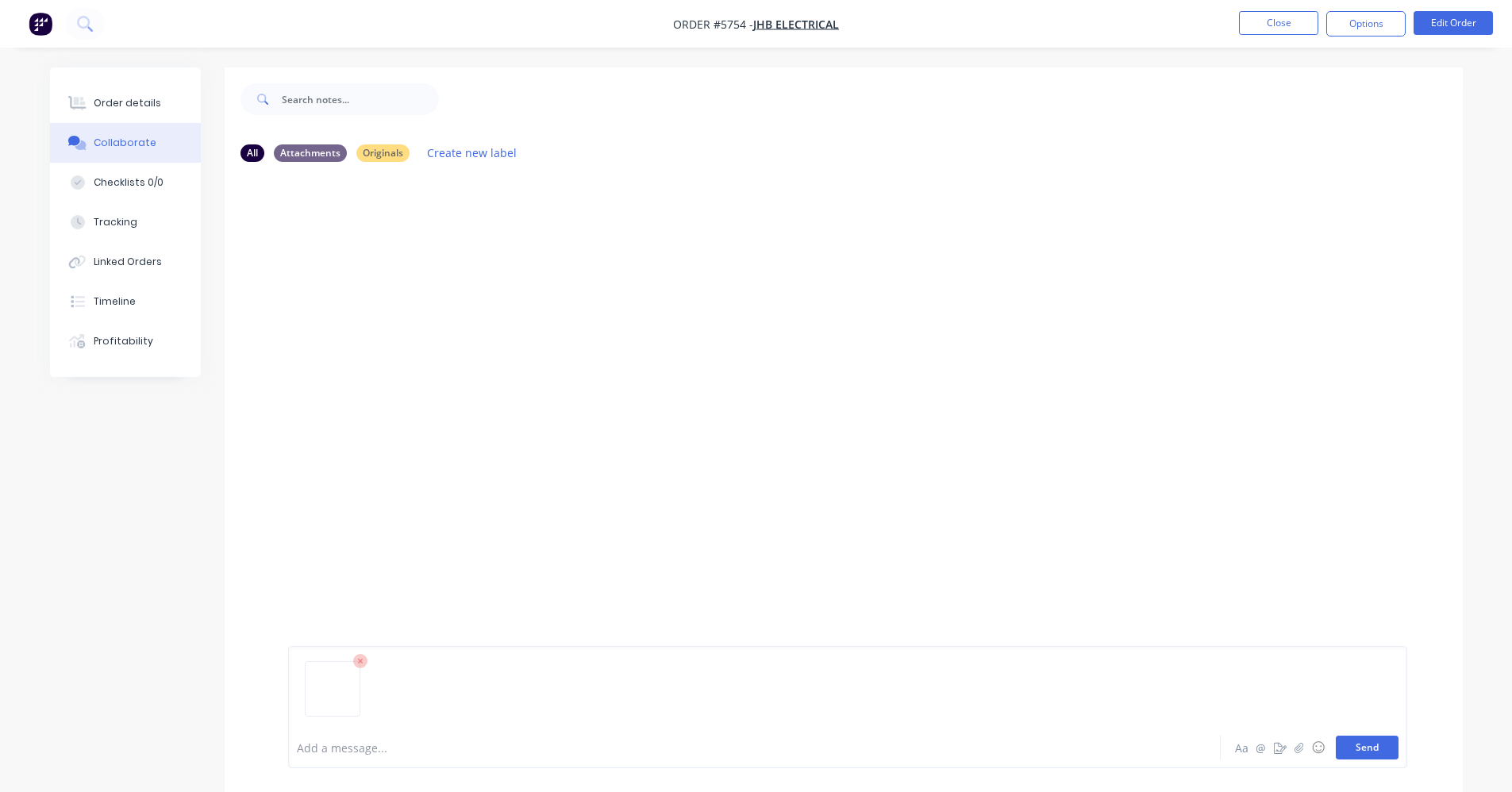
click at [1362, 748] on button "Send" at bounding box center [1366, 746] width 63 height 24
click at [372, 153] on div "Originals" at bounding box center [382, 152] width 53 height 17
drag, startPoint x: 372, startPoint y: 153, endPoint x: 577, endPoint y: 258, distance: 230.3
click at [577, 258] on div at bounding box center [843, 450] width 1238 height 552
click at [299, 152] on div "Attachments" at bounding box center [311, 152] width 73 height 17
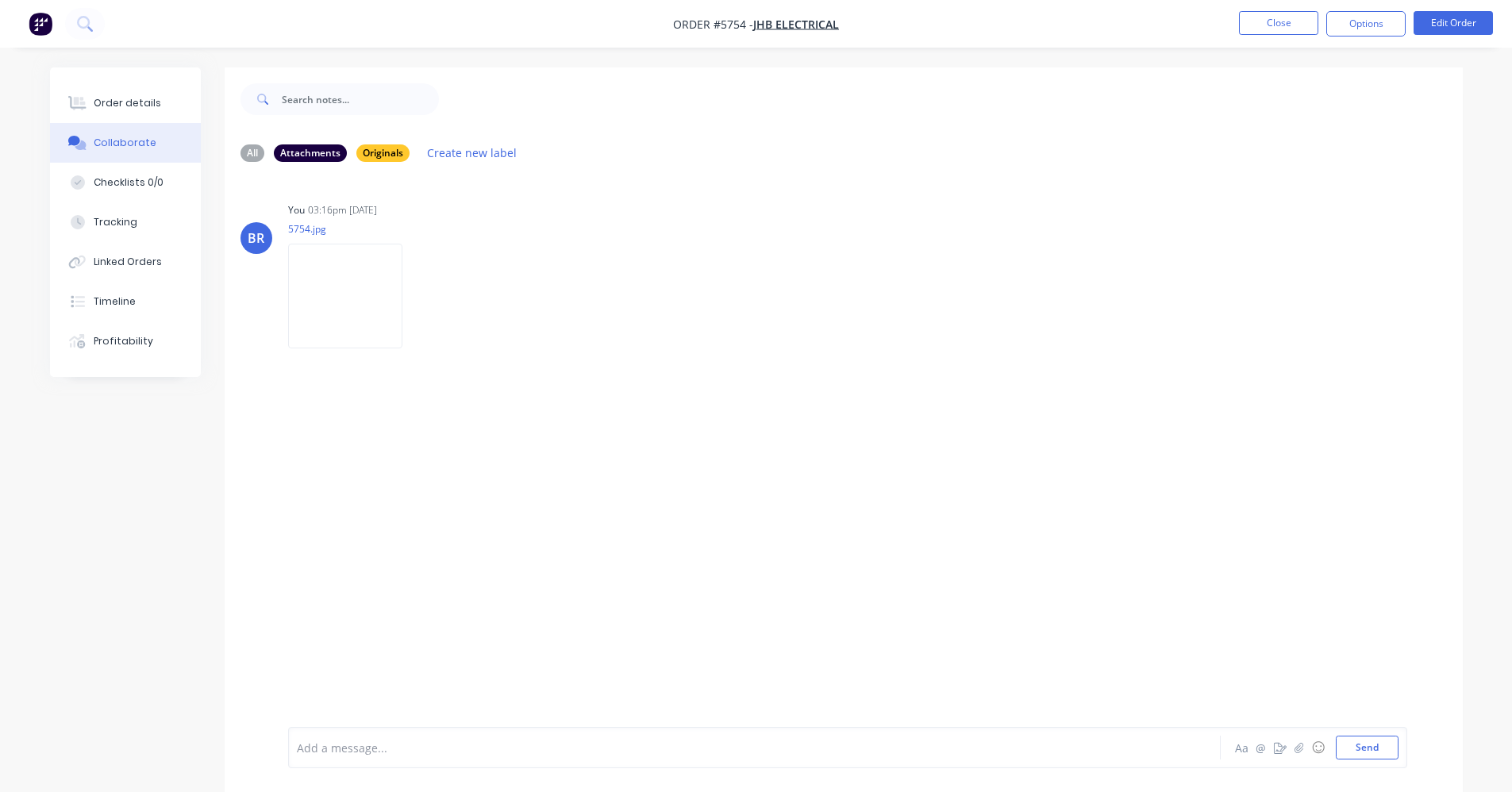
drag, startPoint x: 382, startPoint y: 150, endPoint x: 859, endPoint y: 188, distance: 478.5
click at [912, 188] on div "BR You 03:16pm 05/09/25 5754.jpg Labels Download Delete" at bounding box center [843, 450] width 1238 height 552
click at [391, 157] on div "Originals" at bounding box center [382, 152] width 53 height 17
click at [383, 151] on div "Originals" at bounding box center [382, 152] width 53 height 17
click at [379, 150] on div "Originals" at bounding box center [382, 152] width 53 height 17
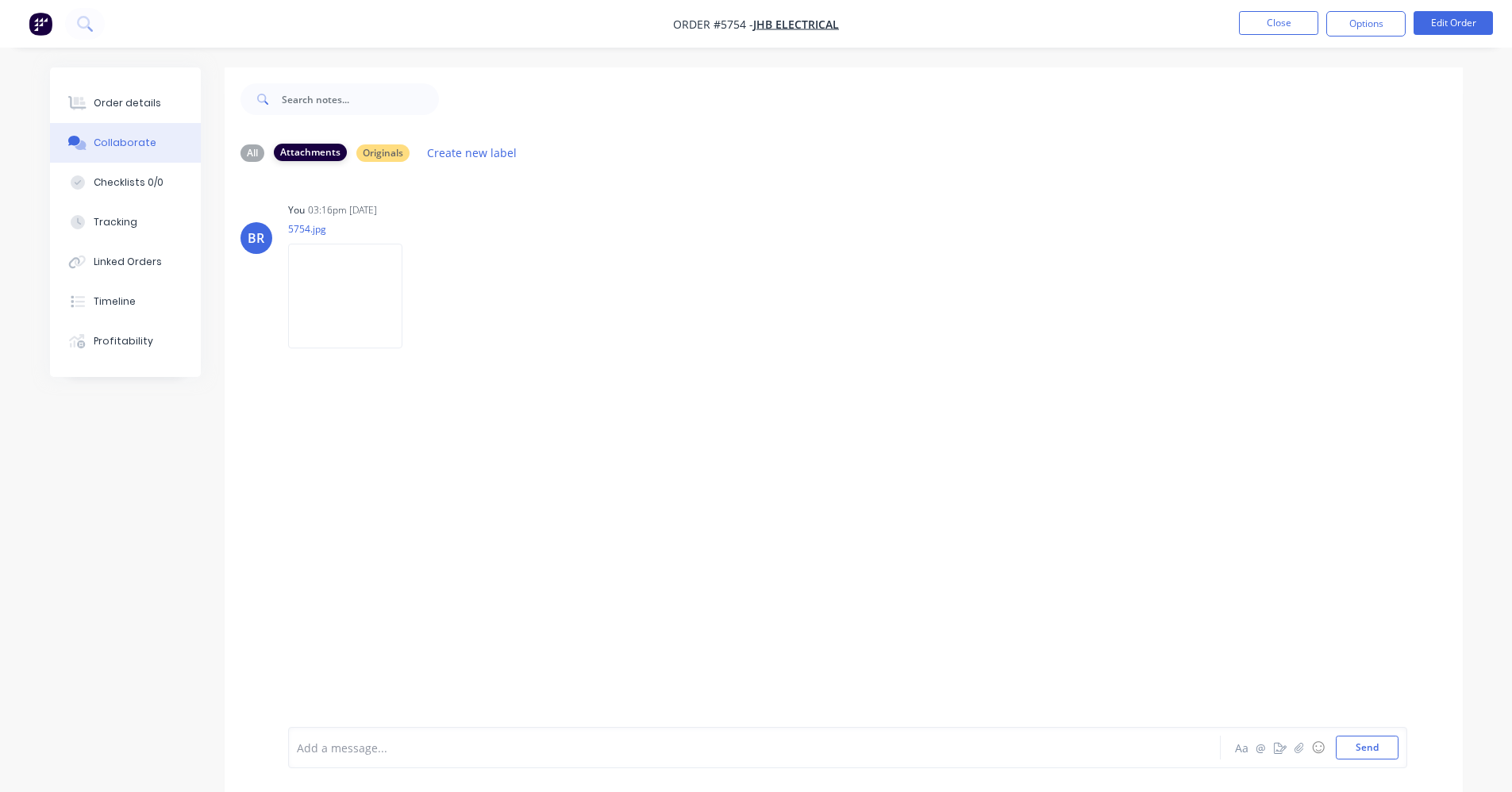
click at [322, 151] on div "Attachments" at bounding box center [311, 152] width 73 height 17
click at [385, 150] on div "Originals" at bounding box center [382, 152] width 53 height 17
click at [381, 151] on div "Originals" at bounding box center [382, 152] width 53 height 17
click at [317, 151] on div "Attachments" at bounding box center [311, 152] width 73 height 17
click at [251, 150] on div "All" at bounding box center [252, 152] width 24 height 17
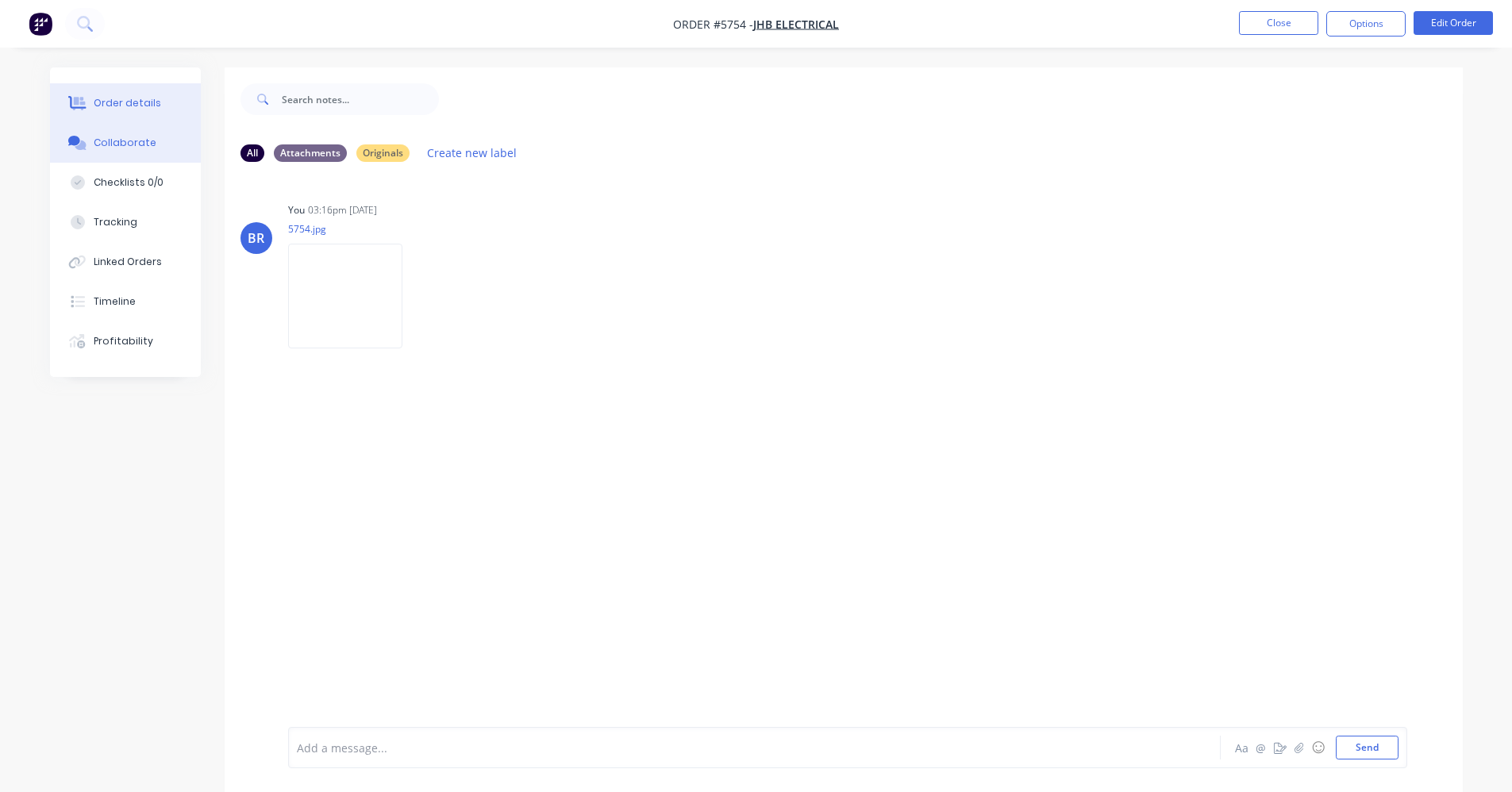
click at [134, 88] on button "Order details" at bounding box center [124, 102] width 150 height 40
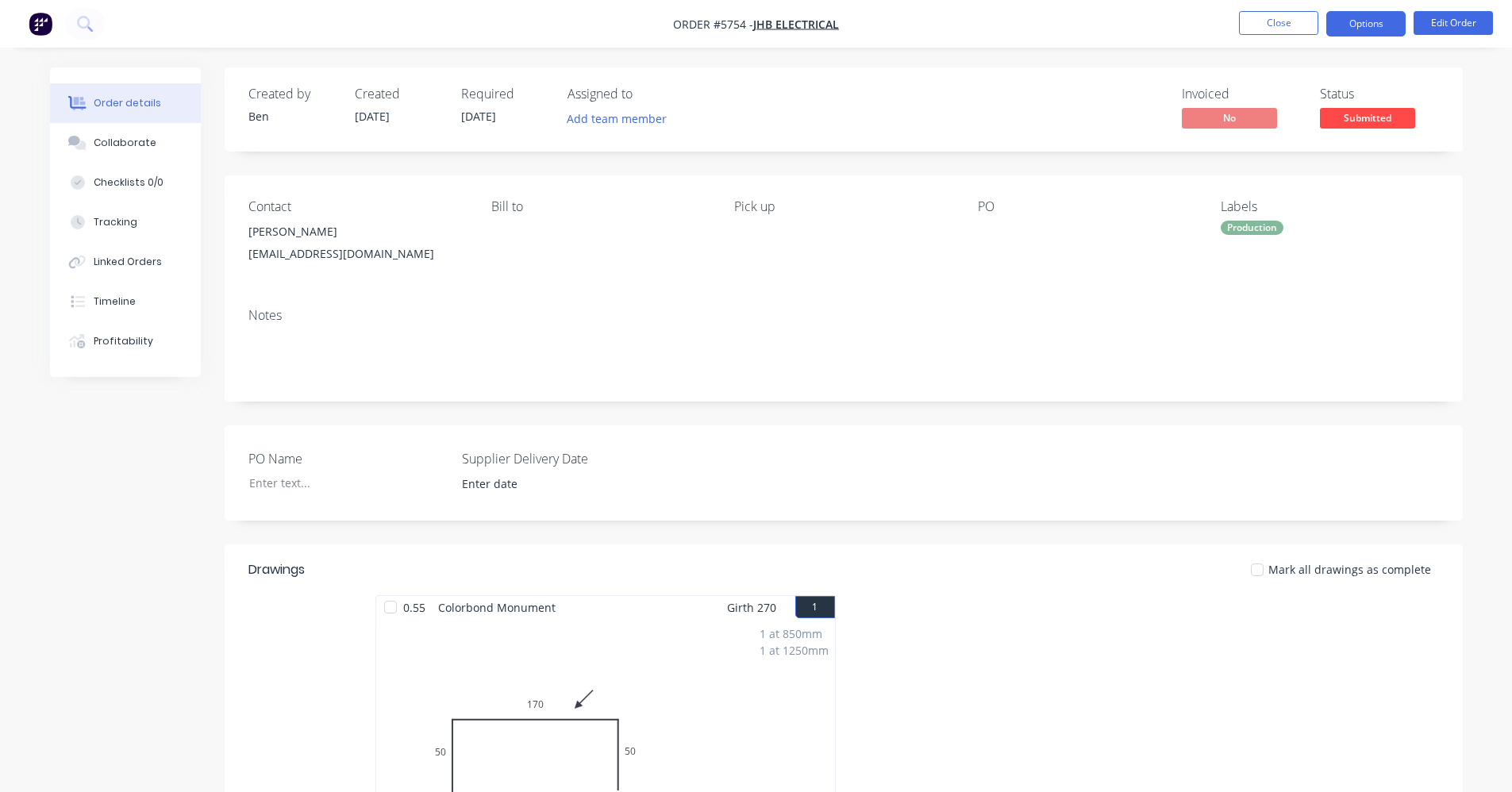
click at [1361, 22] on button "Options" at bounding box center [1366, 24] width 80 height 25
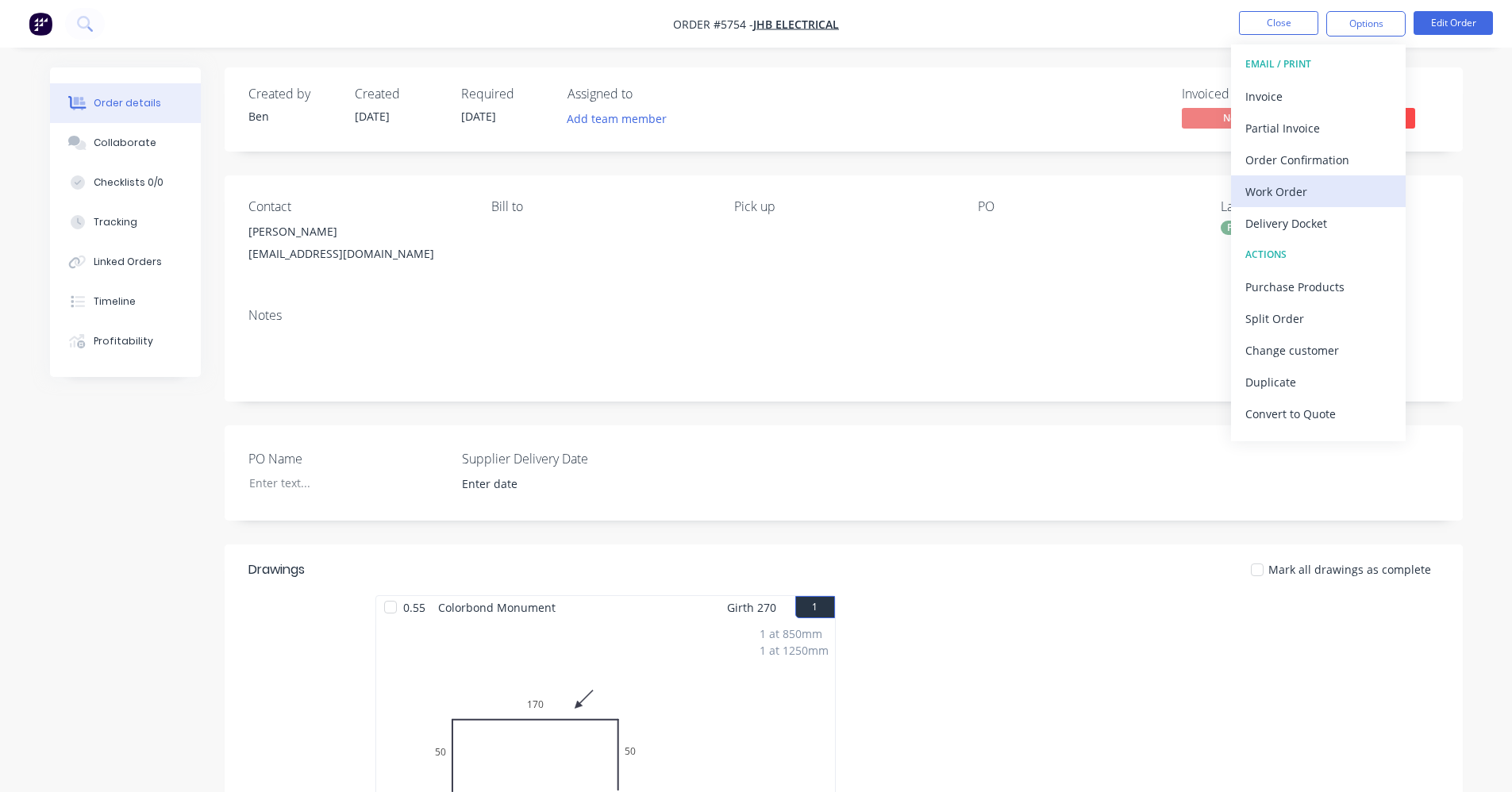
click at [1292, 197] on div "Work Order" at bounding box center [1318, 191] width 146 height 23
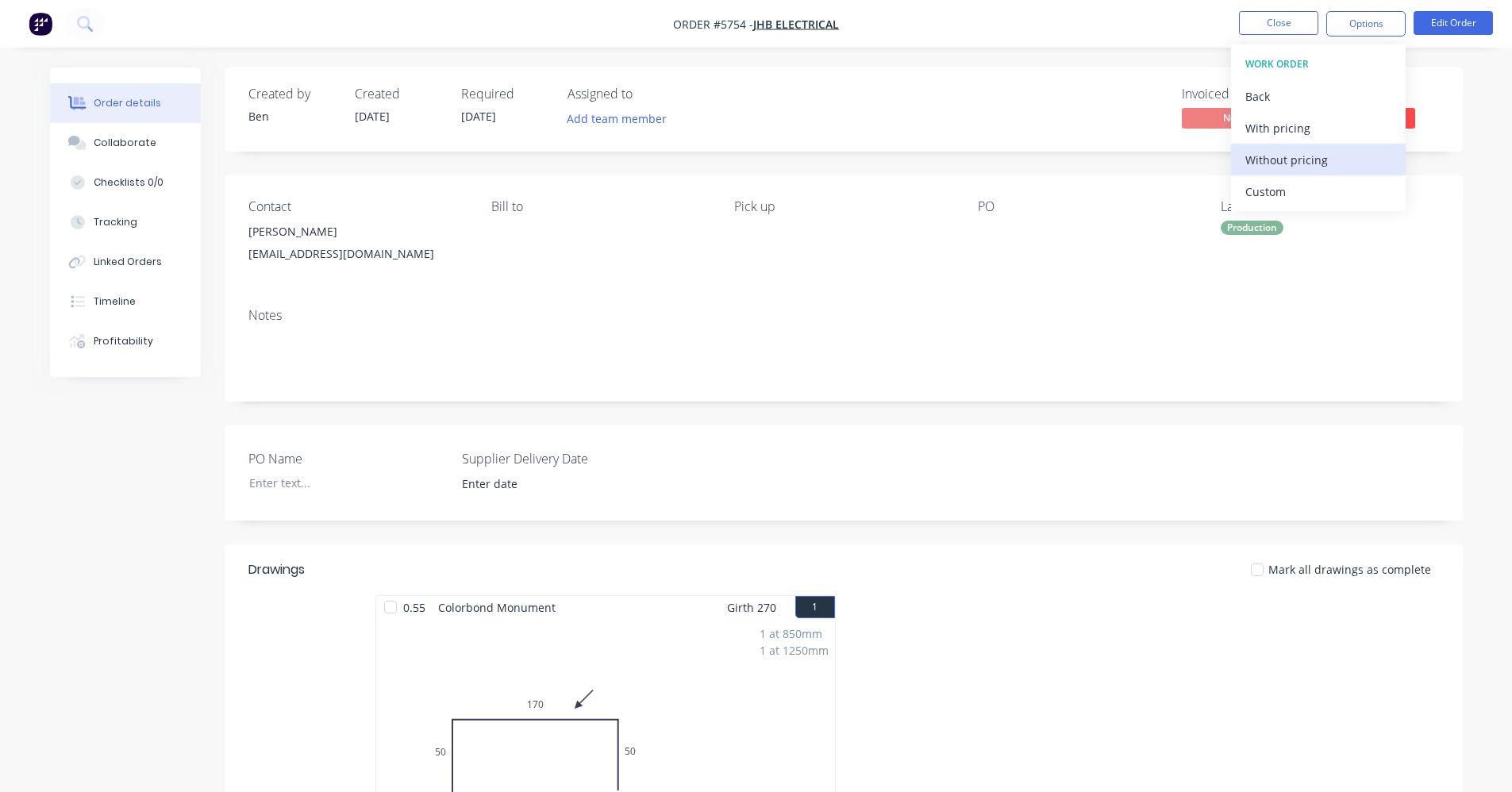
click at [1296, 163] on div "Without pricing" at bounding box center [1318, 159] width 146 height 23
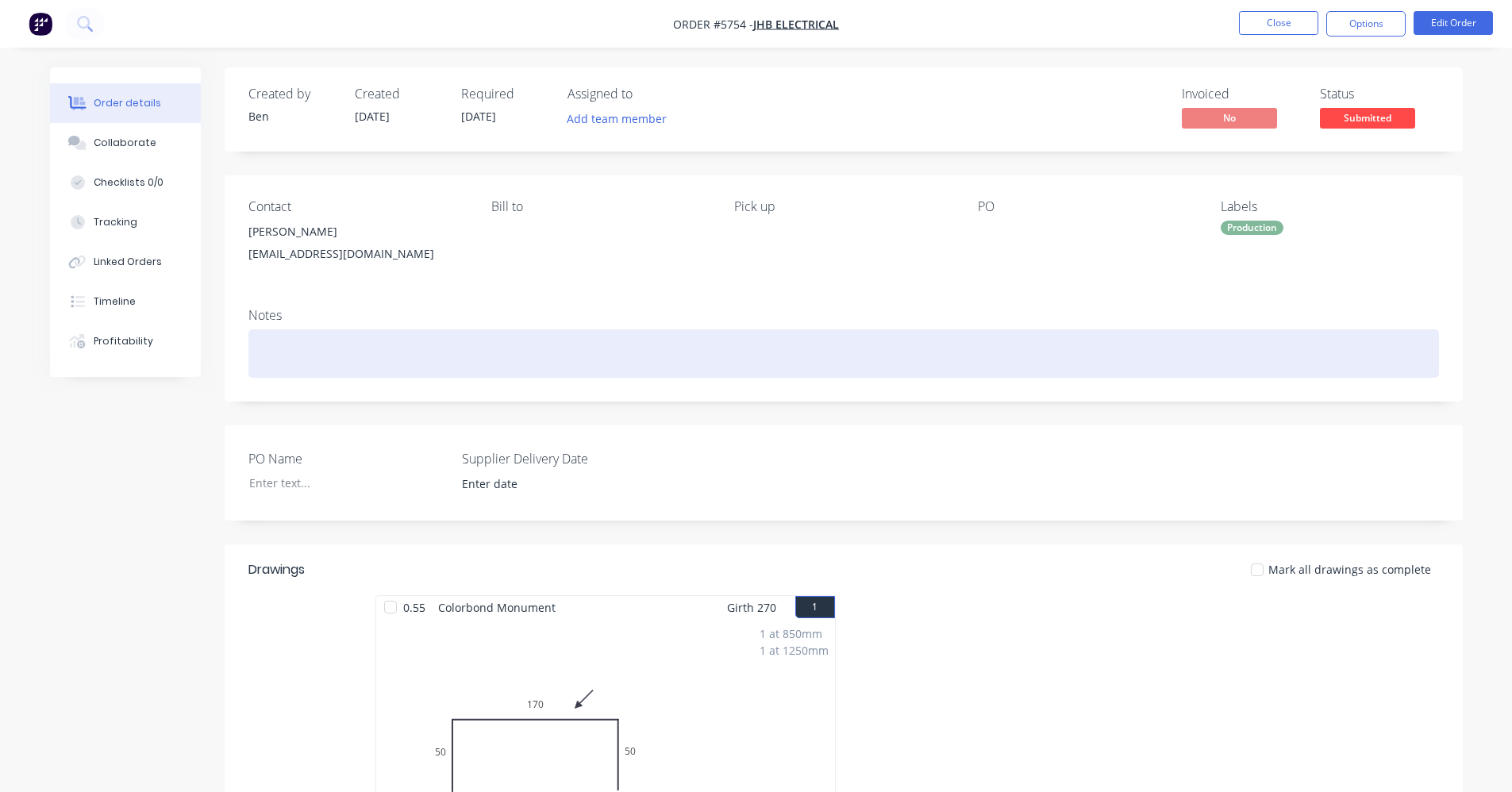
click at [795, 342] on div at bounding box center [843, 354] width 1191 height 49
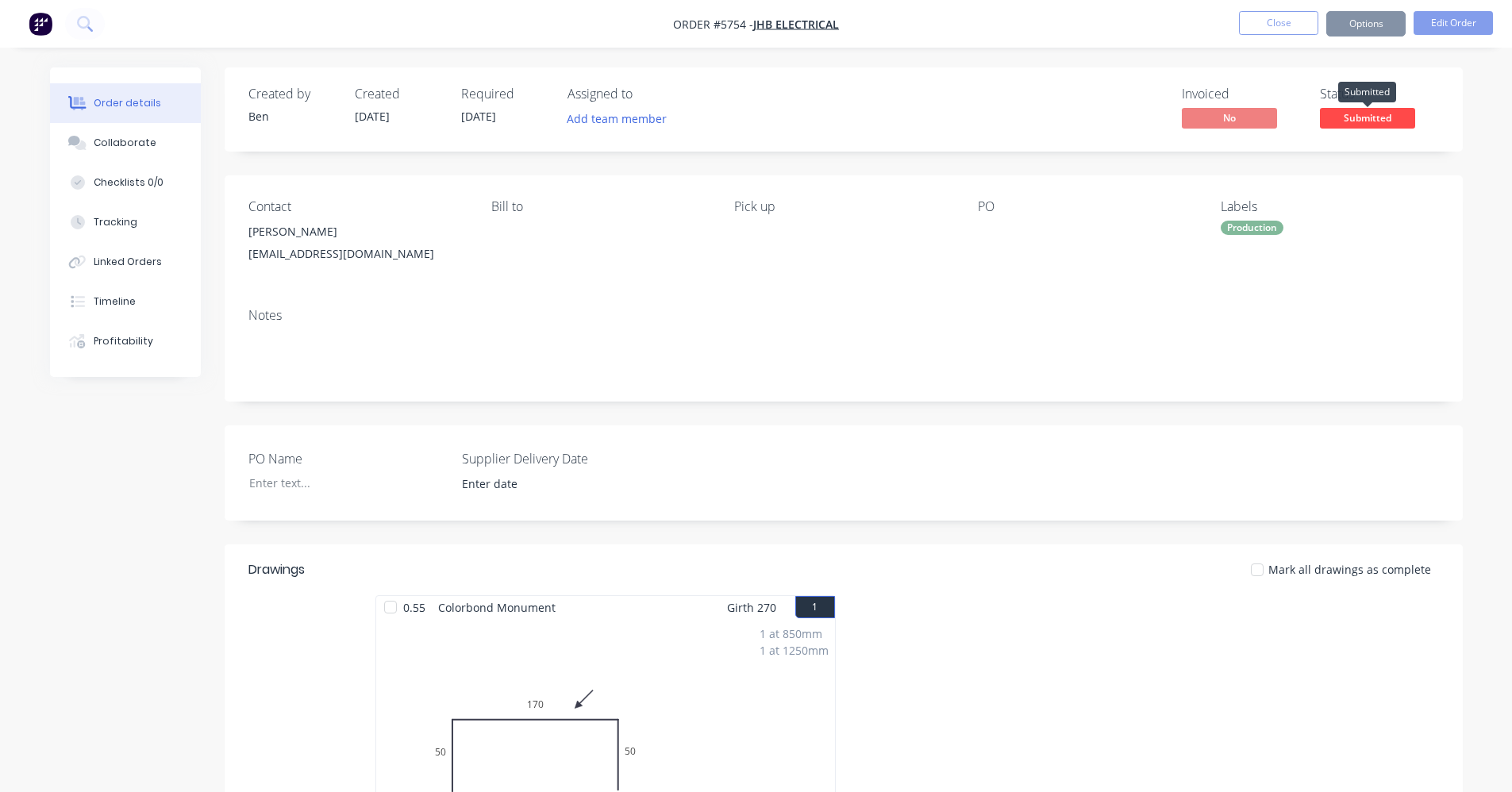
click at [1364, 119] on span "Submitted" at bounding box center [1367, 118] width 95 height 20
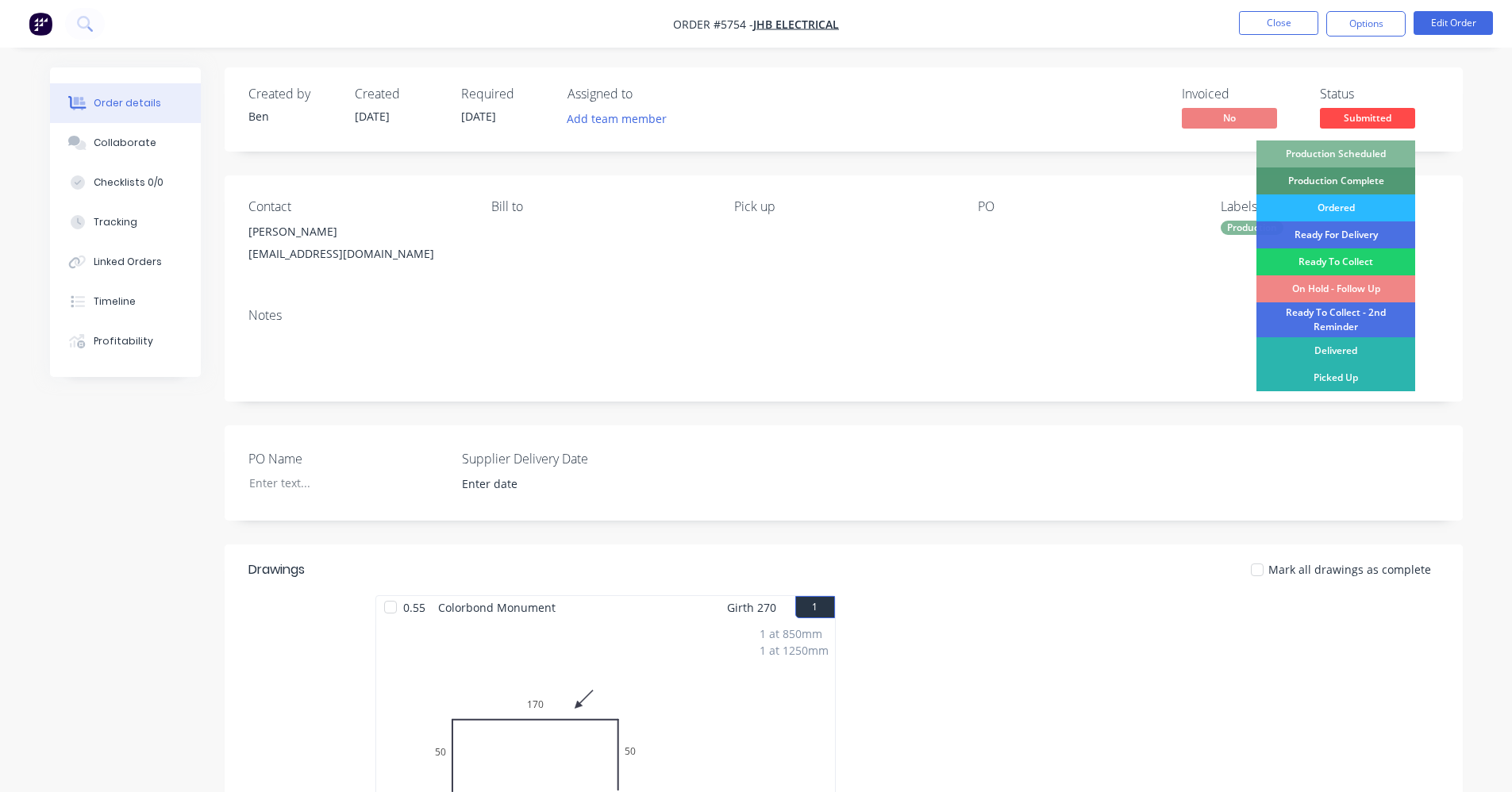
click at [1343, 154] on div "Production Scheduled" at bounding box center [1336, 154] width 159 height 27
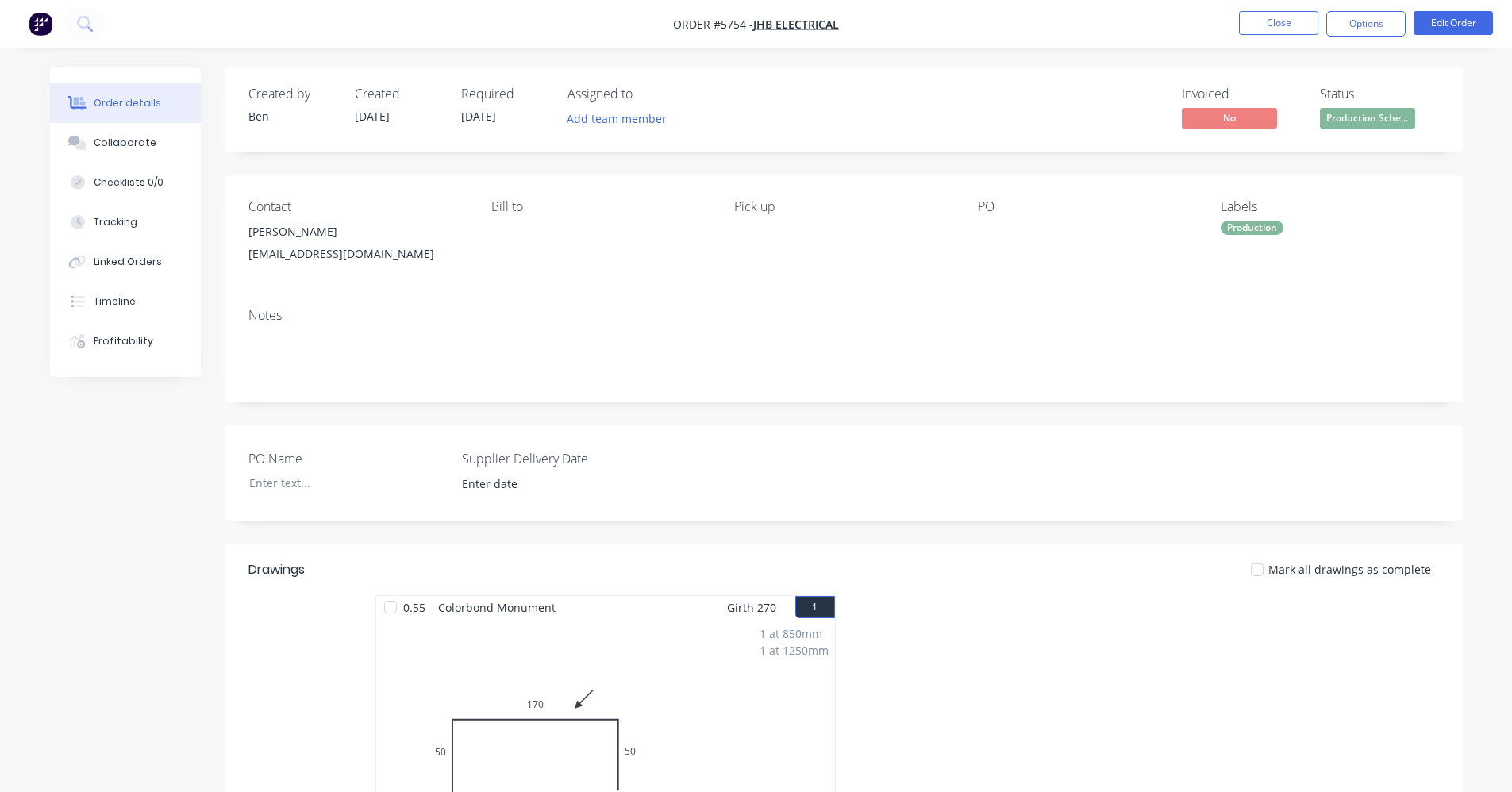
click at [887, 295] on div "Notes" at bounding box center [843, 348] width 1238 height 107
click at [1461, 20] on button "Edit Order" at bounding box center [1453, 23] width 80 height 24
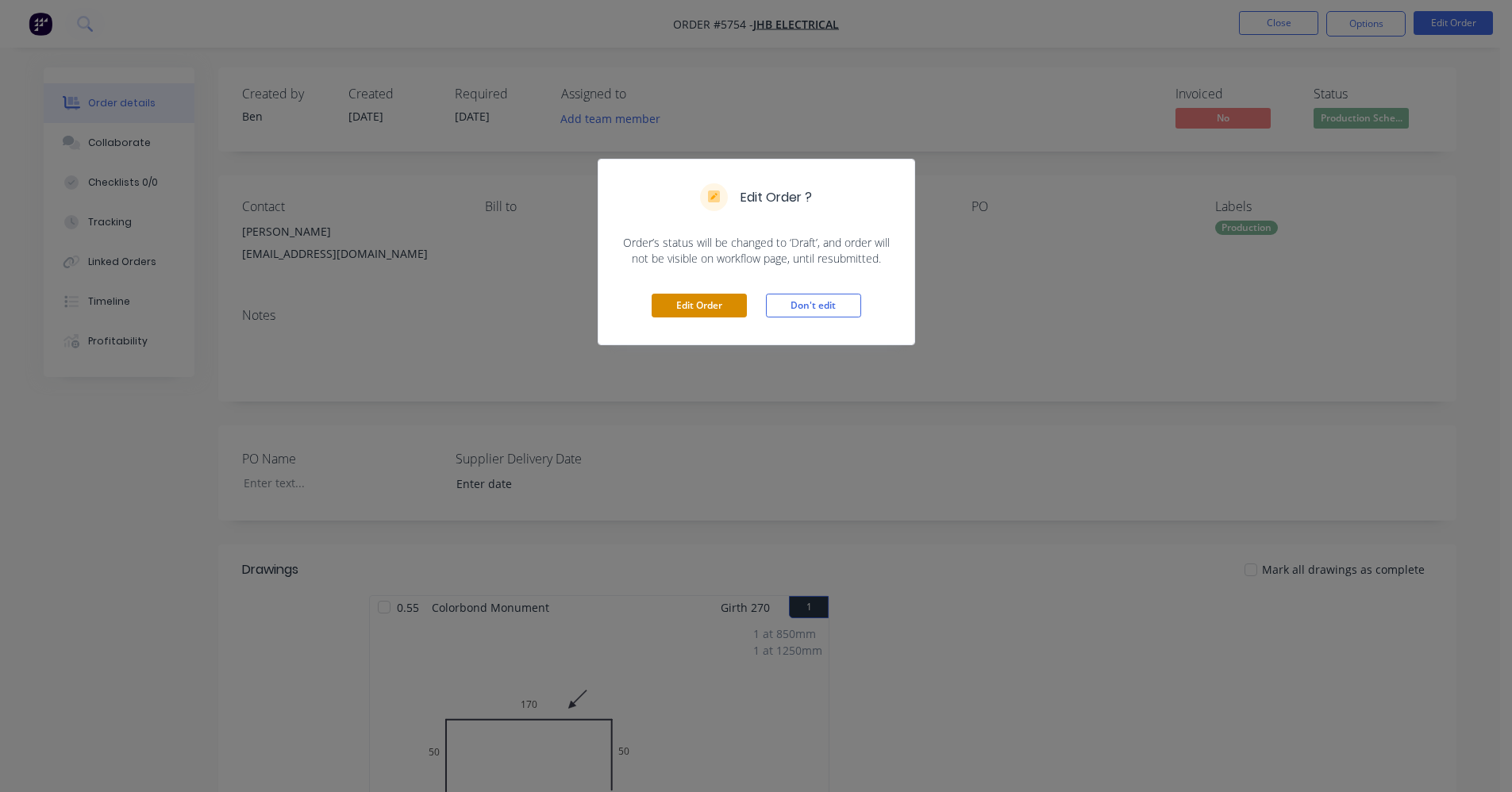
click at [700, 310] on button "Edit Order" at bounding box center [699, 305] width 95 height 24
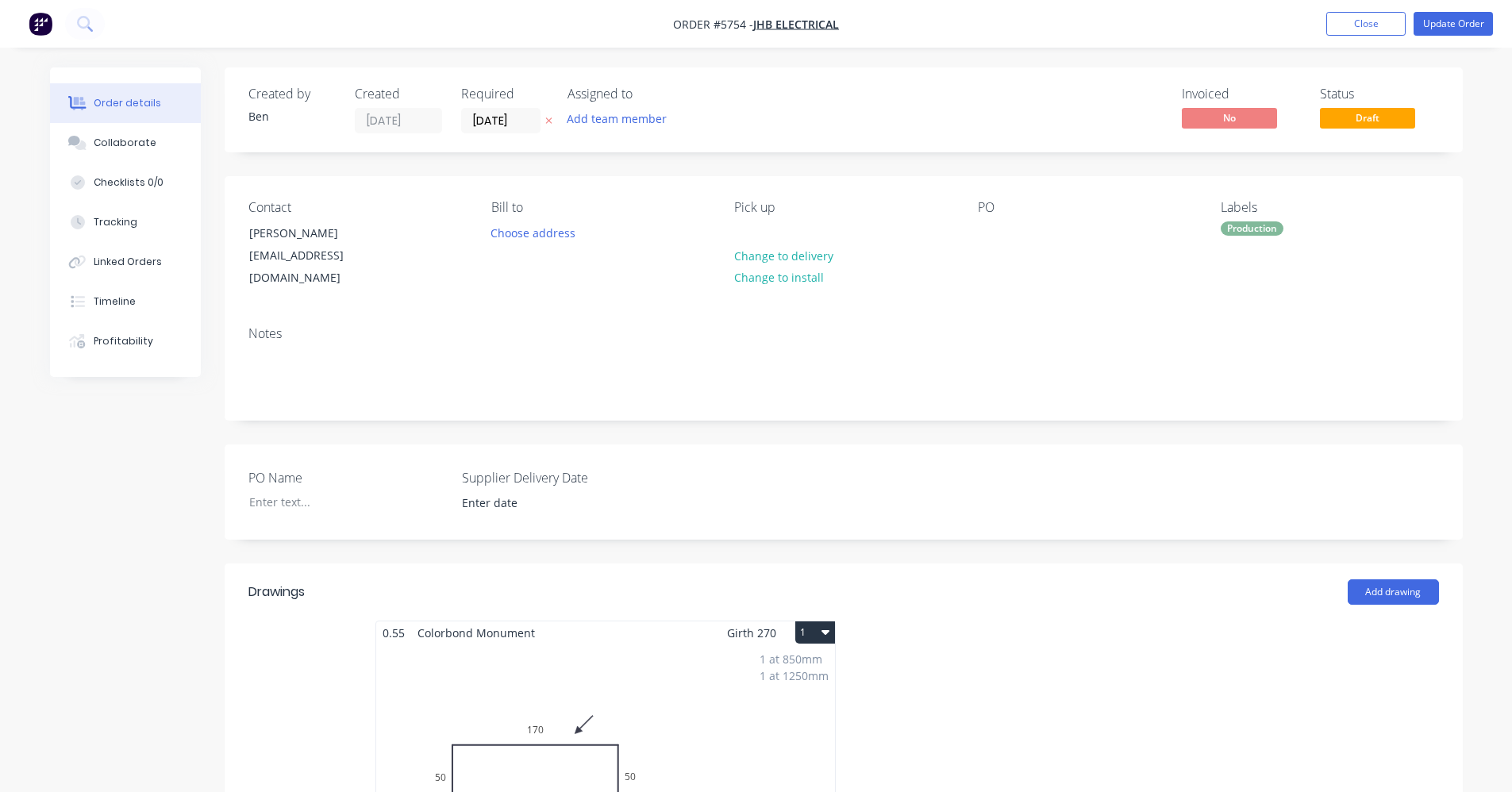
drag, startPoint x: 502, startPoint y: 123, endPoint x: 524, endPoint y: 141, distance: 28.4
click at [503, 124] on input "[DATE]" at bounding box center [501, 120] width 78 height 24
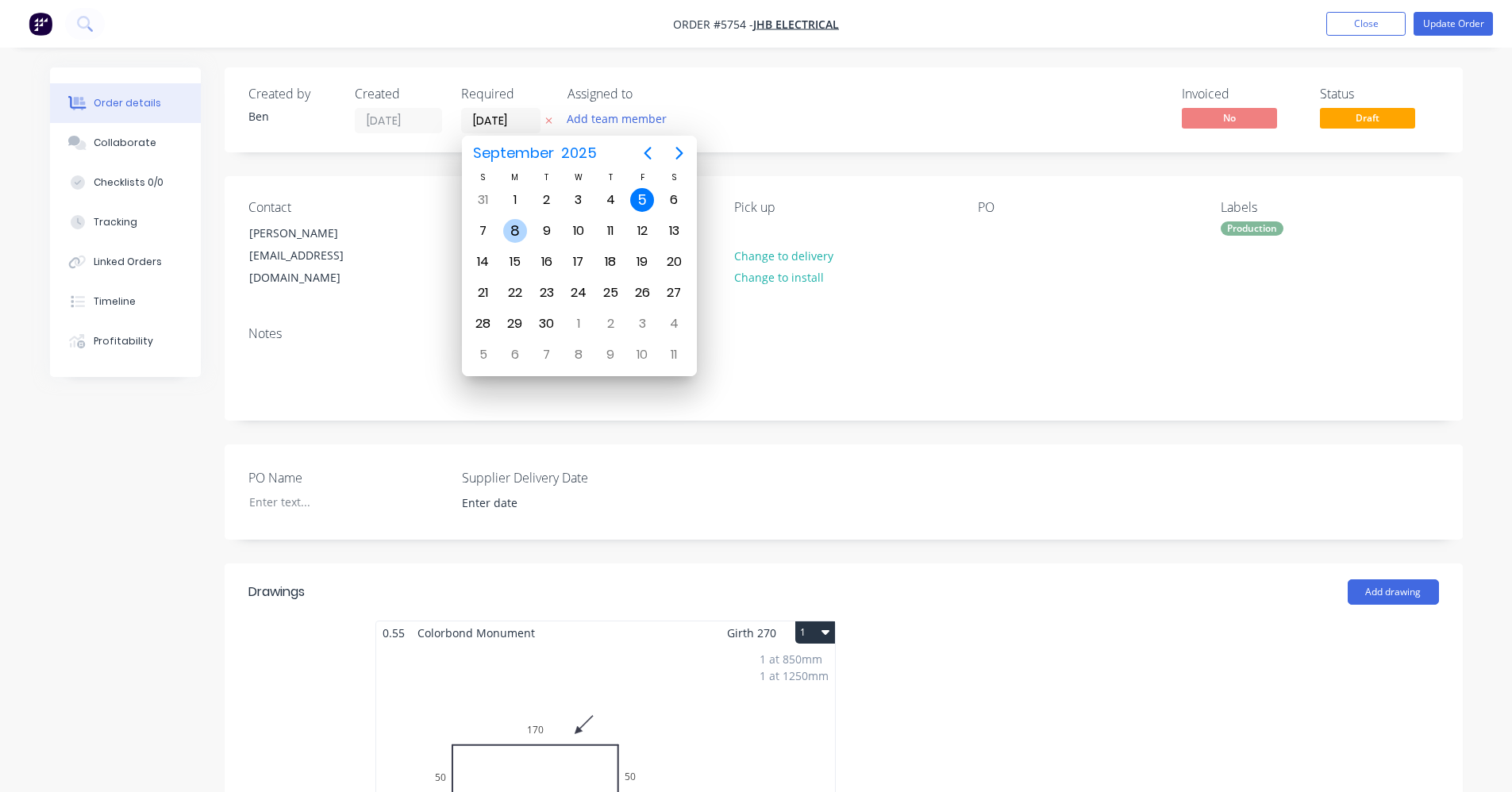
click at [510, 229] on div "8" at bounding box center [515, 230] width 24 height 24
type input "[DATE]"
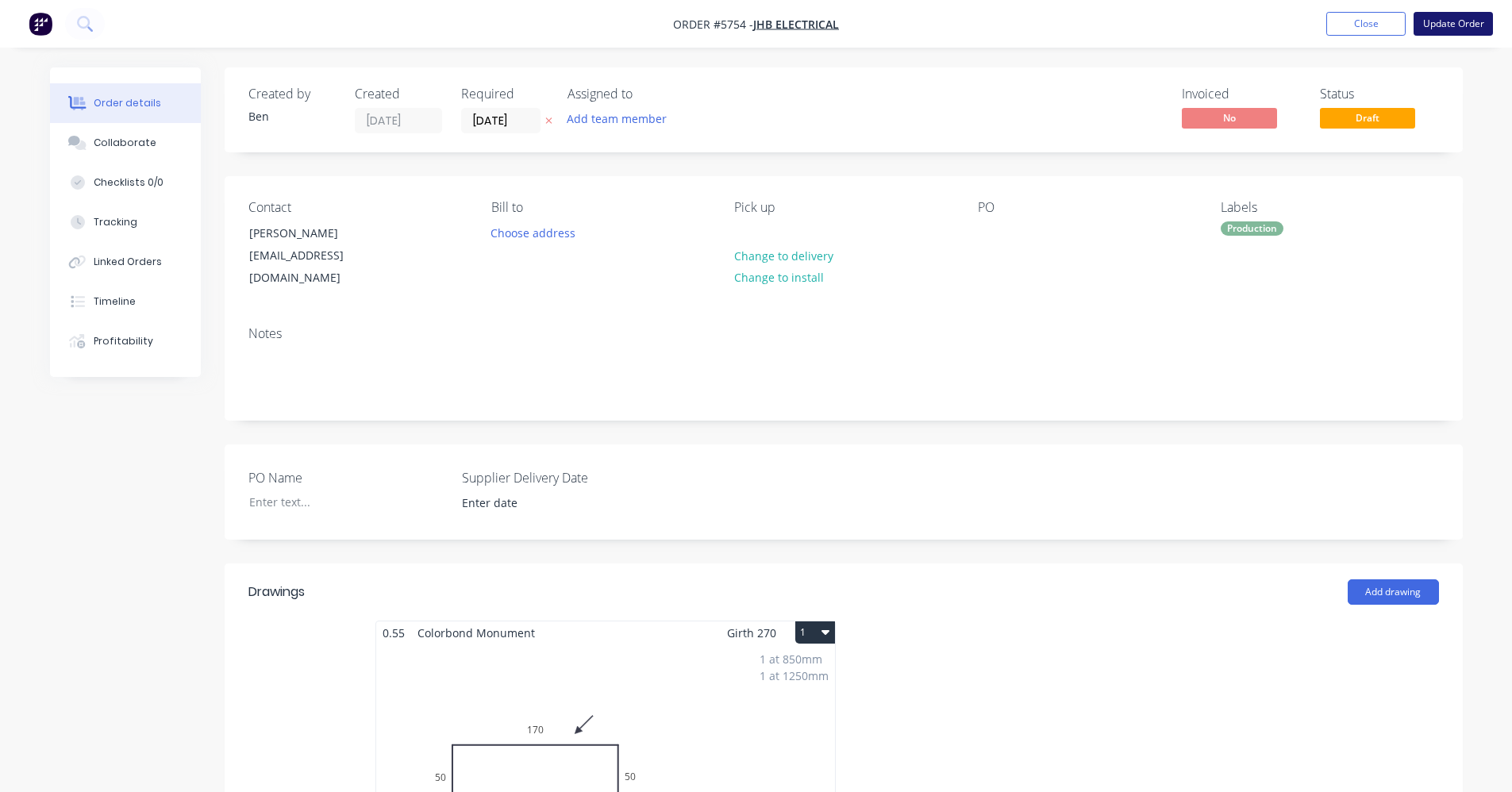
click at [1450, 25] on button "Update Order" at bounding box center [1453, 24] width 80 height 24
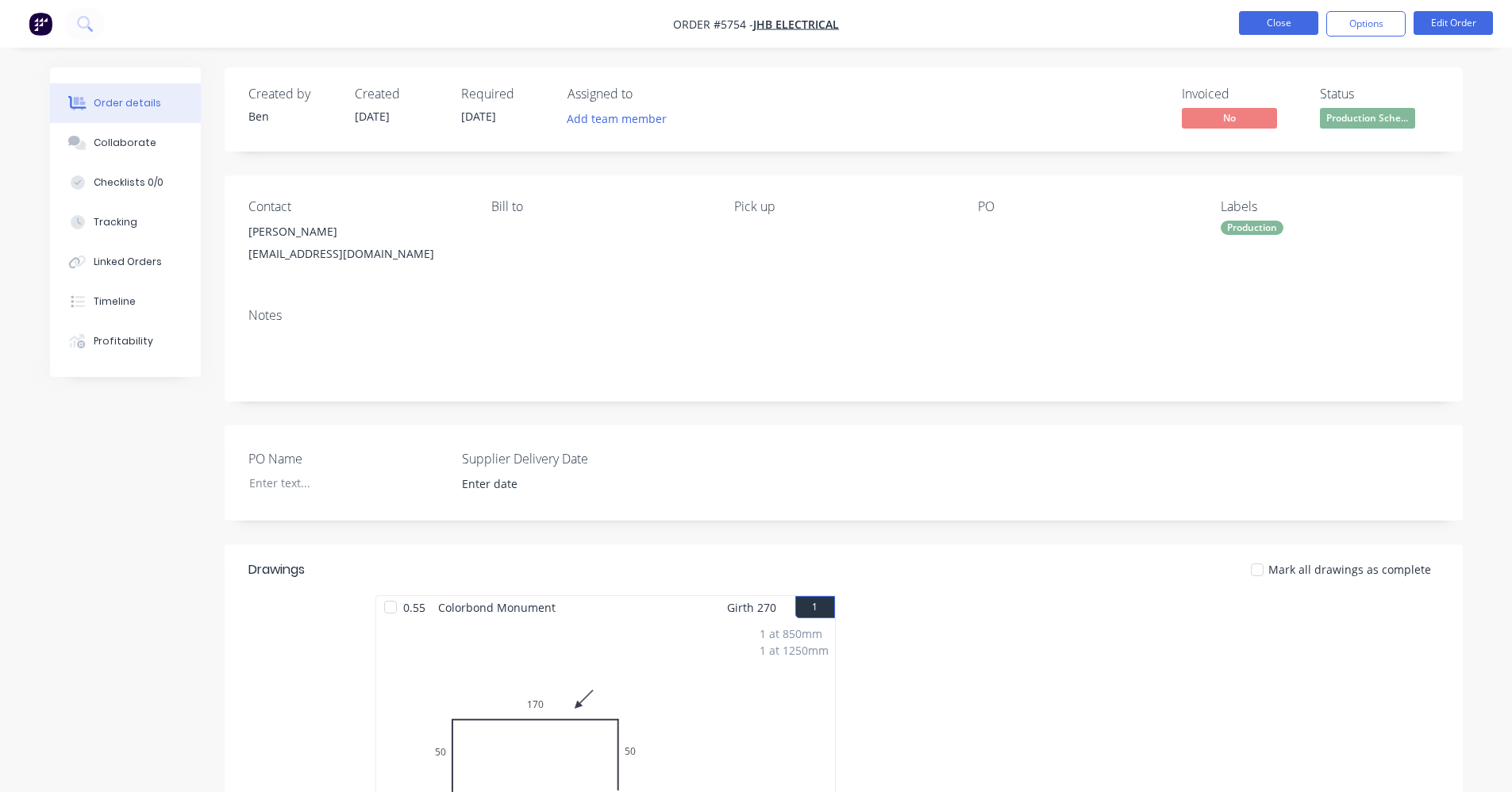
click at [1267, 28] on button "Close" at bounding box center [1279, 23] width 80 height 24
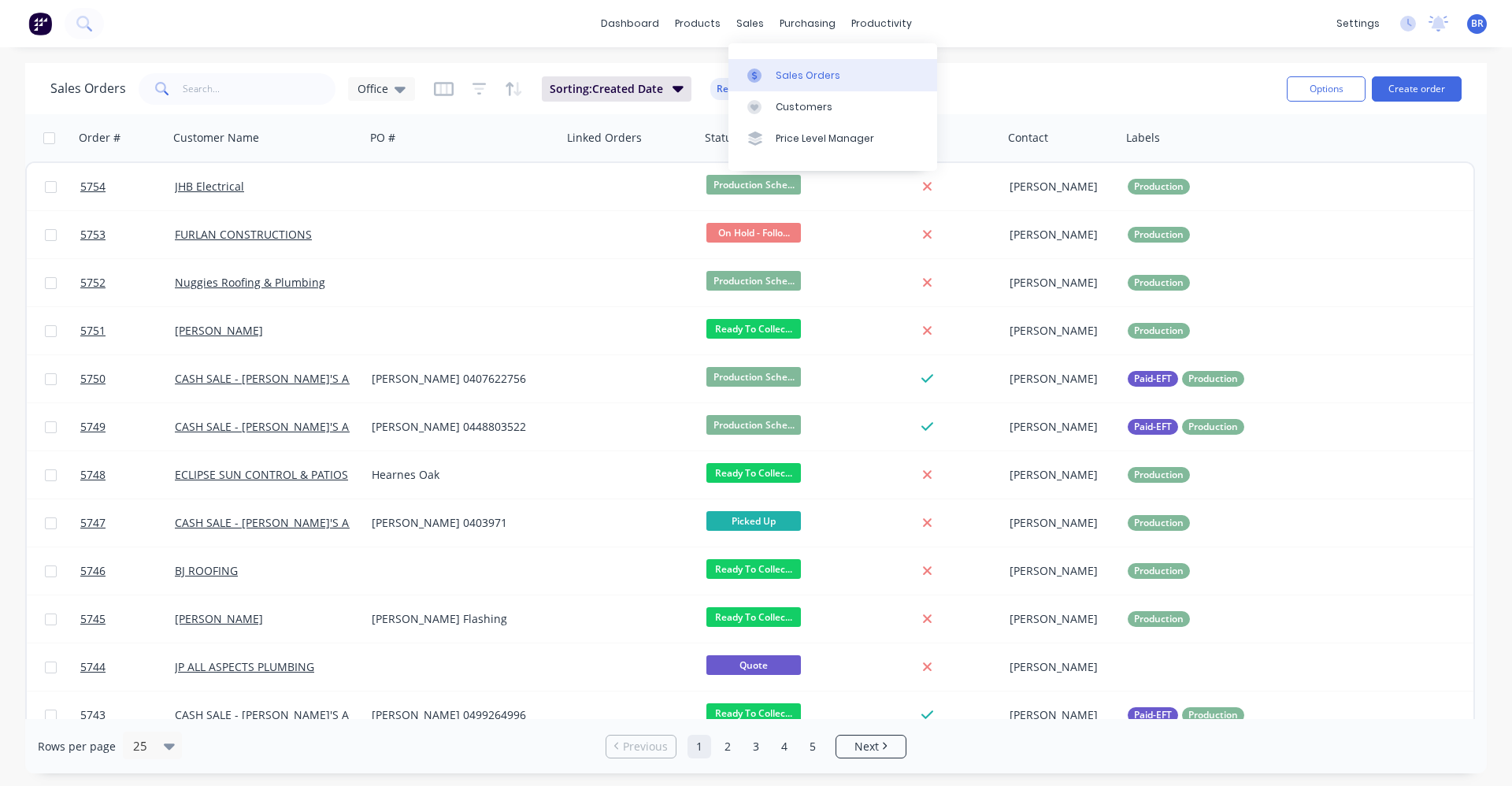
click at [768, 69] on div at bounding box center [759, 76] width 23 height 15
drag, startPoint x: 828, startPoint y: 77, endPoint x: 837, endPoint y: 77, distance: 9.0
click at [828, 77] on div "Sales Orders" at bounding box center [808, 76] width 65 height 15
click at [1408, 89] on button "Create order" at bounding box center [1417, 89] width 90 height 25
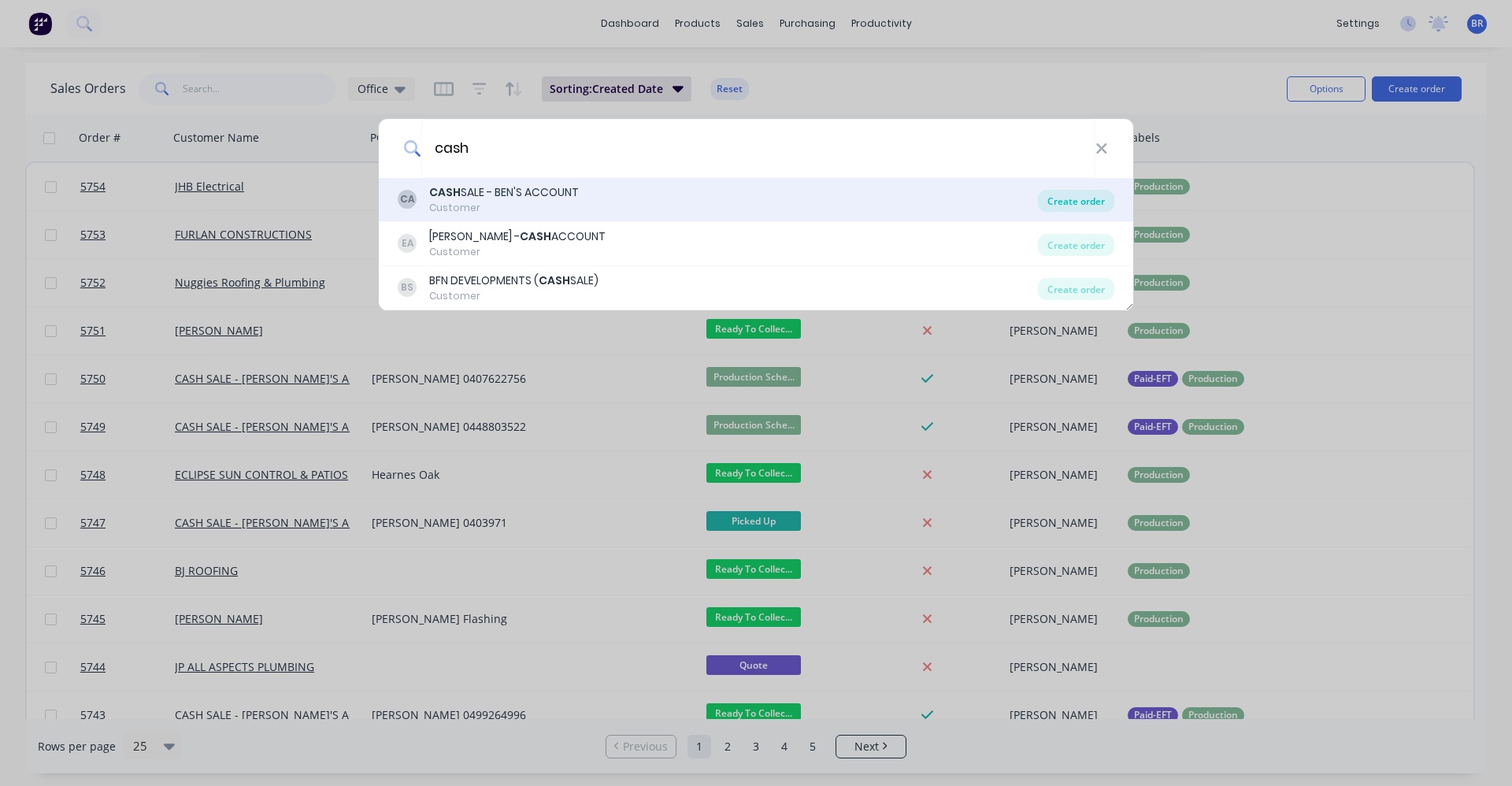
type input "cash"
click at [1070, 203] on div "Create order" at bounding box center [1076, 200] width 77 height 22
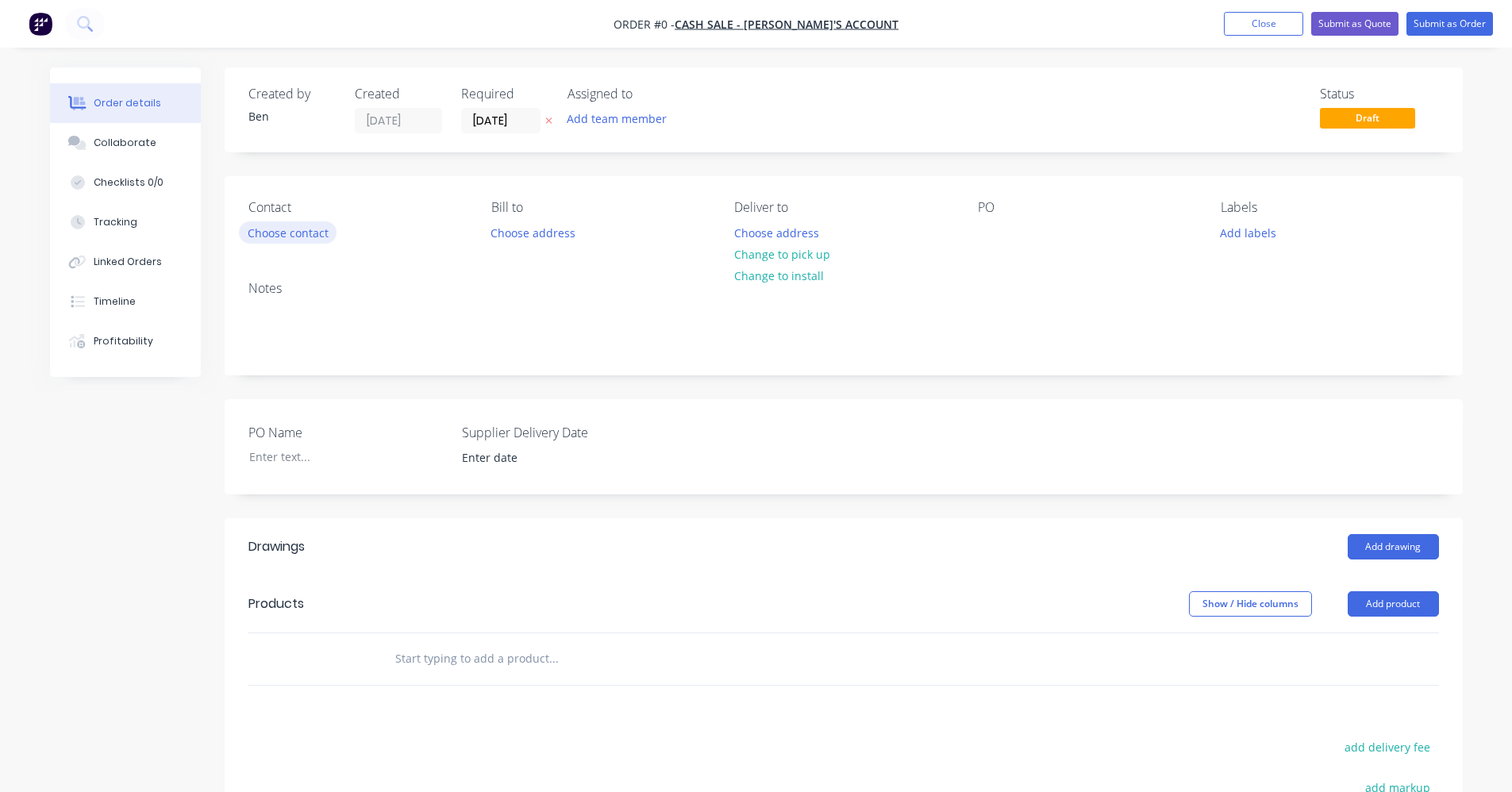
click at [278, 234] on button "Choose contact" at bounding box center [288, 232] width 98 height 21
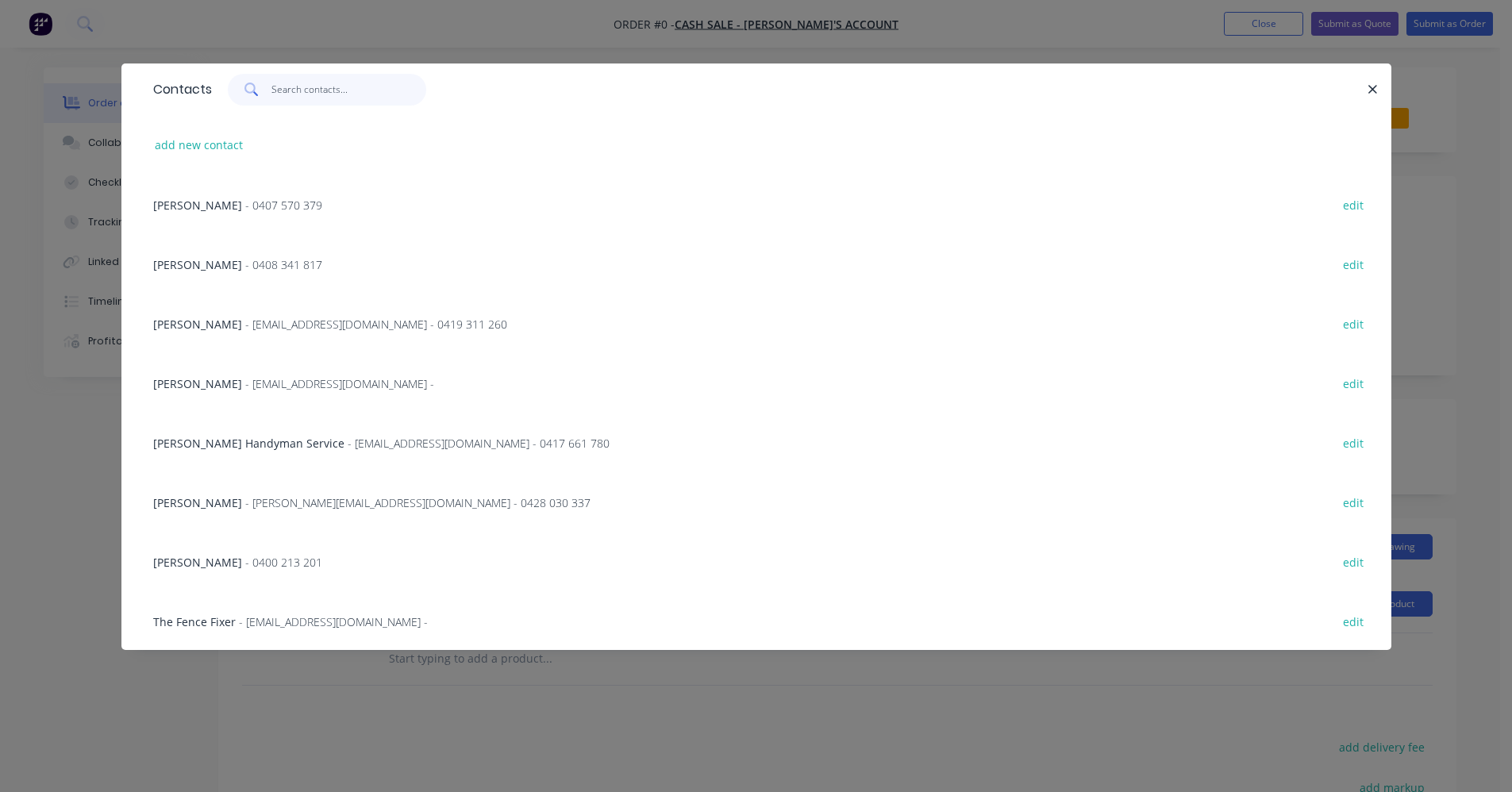
click at [299, 94] on input "text" at bounding box center [349, 89] width 155 height 32
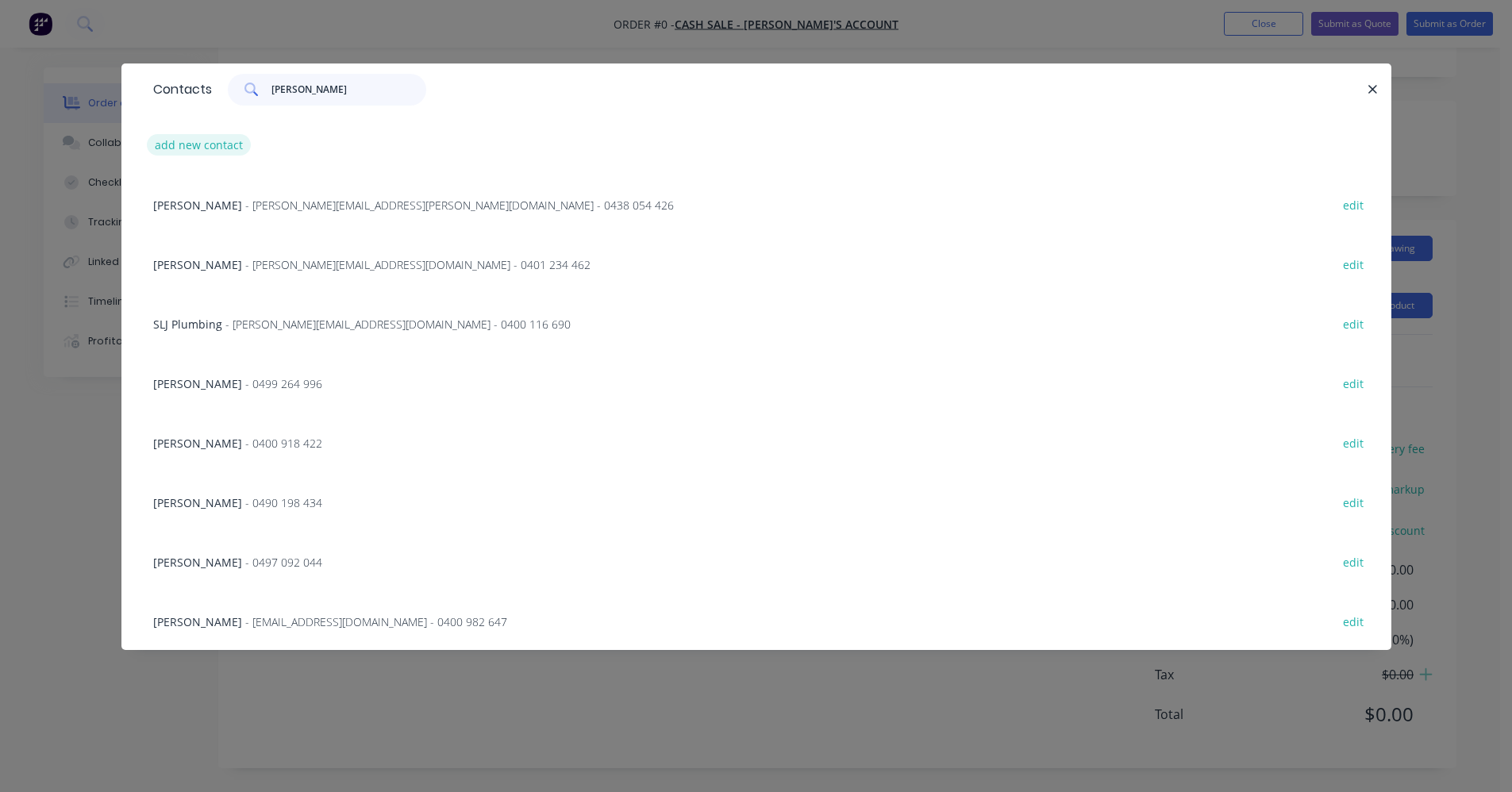
type input "steve"
click at [211, 147] on button "add new contact" at bounding box center [199, 145] width 105 height 21
select select "AU"
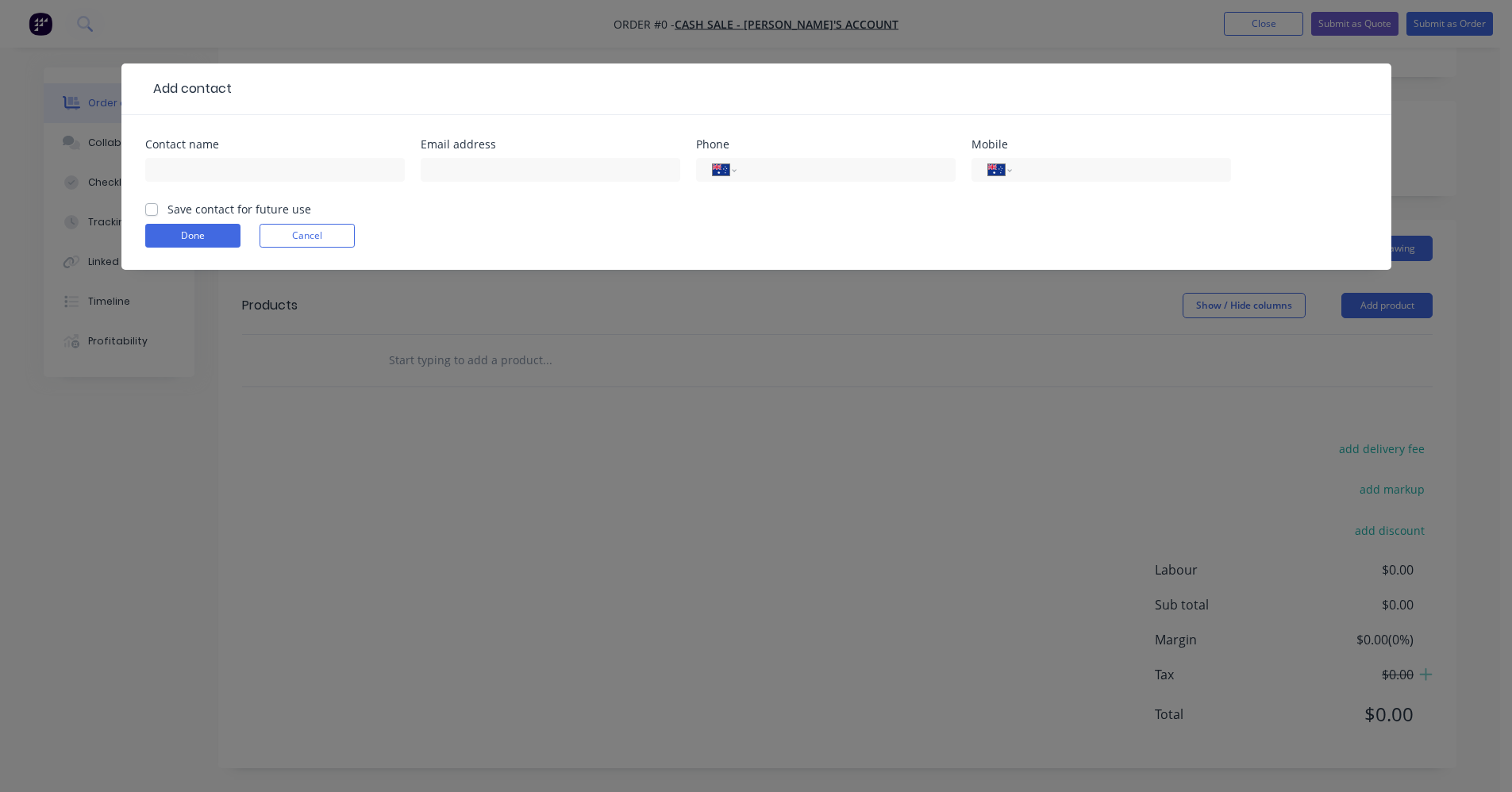
click at [203, 157] on div at bounding box center [275, 177] width 259 height 47
click at [196, 168] on input "text" at bounding box center [275, 169] width 259 height 24
type input "Steve"
type input "0408 460 636"
click at [168, 207] on label "Save contact for future use" at bounding box center [239, 209] width 144 height 16
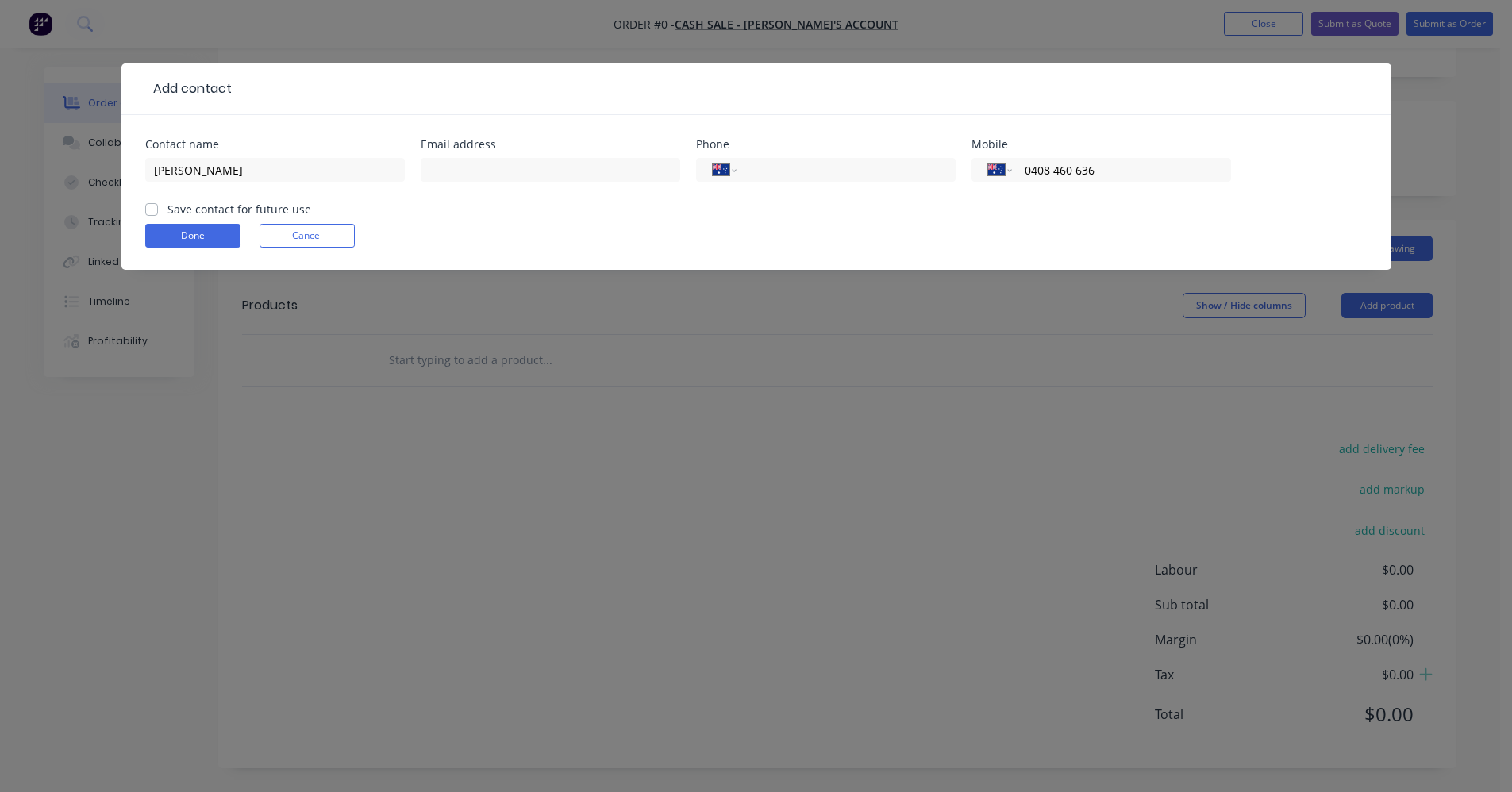
click at [154, 207] on input "Save contact for future use" at bounding box center [152, 208] width 13 height 15
checkbox input "true"
click at [172, 231] on button "Done" at bounding box center [193, 235] width 95 height 24
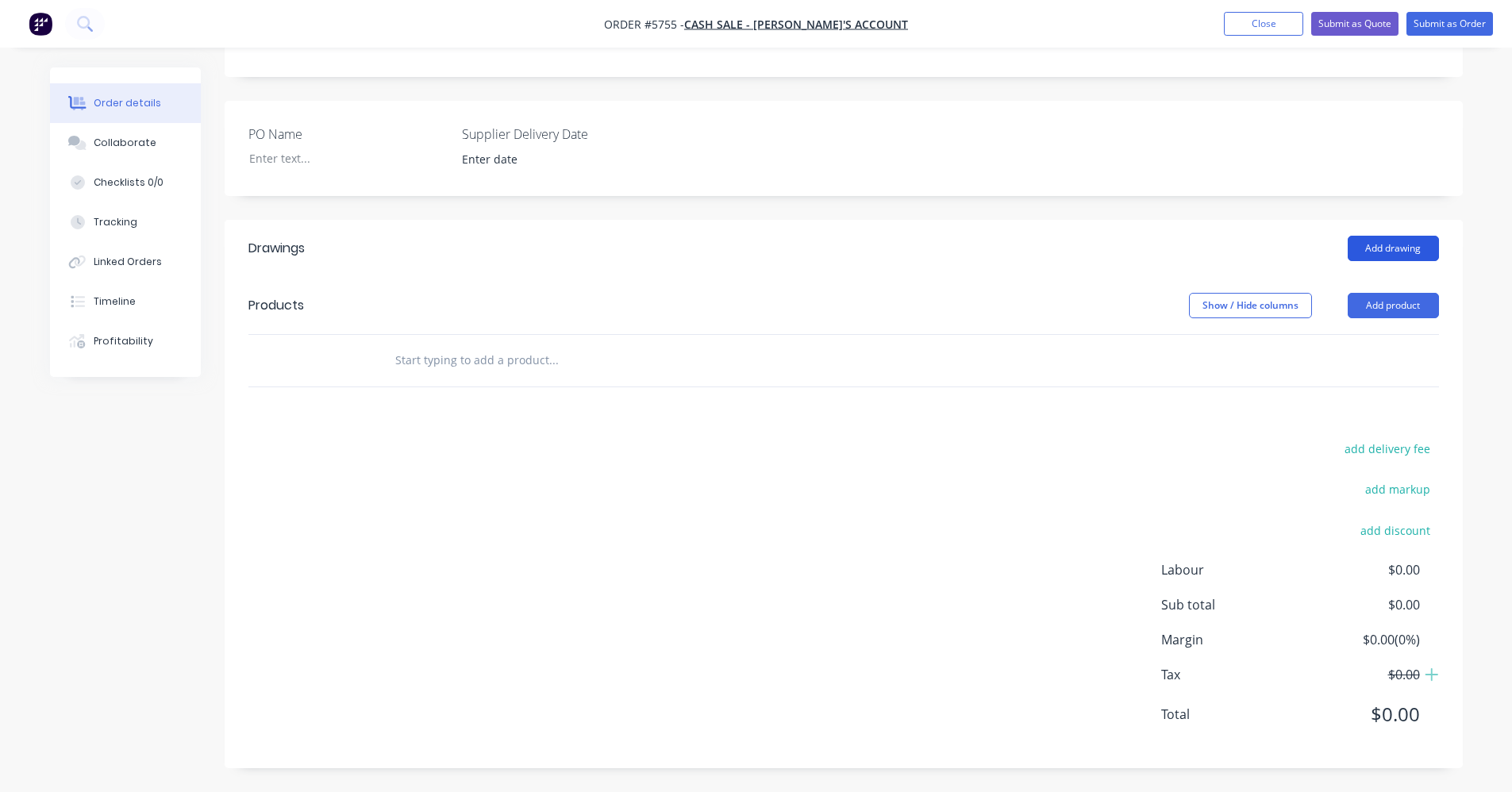
click at [1379, 250] on button "Add drawing" at bounding box center [1393, 248] width 91 height 25
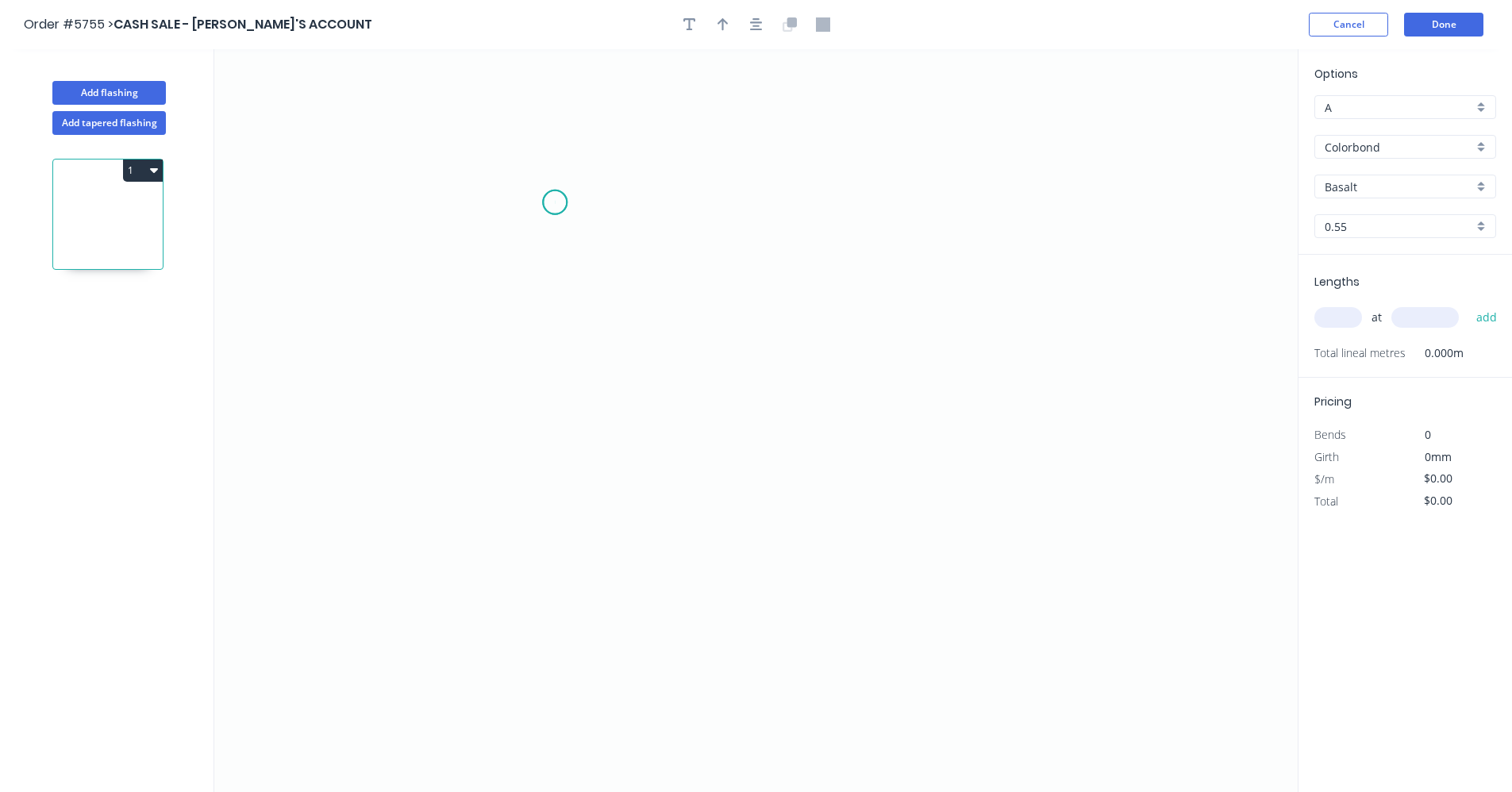
drag, startPoint x: 555, startPoint y: 202, endPoint x: 564, endPoint y: 219, distance: 19.2
click at [557, 208] on icon "0" at bounding box center [756, 420] width 1083 height 742
click at [538, 490] on icon "0" at bounding box center [756, 420] width 1083 height 742
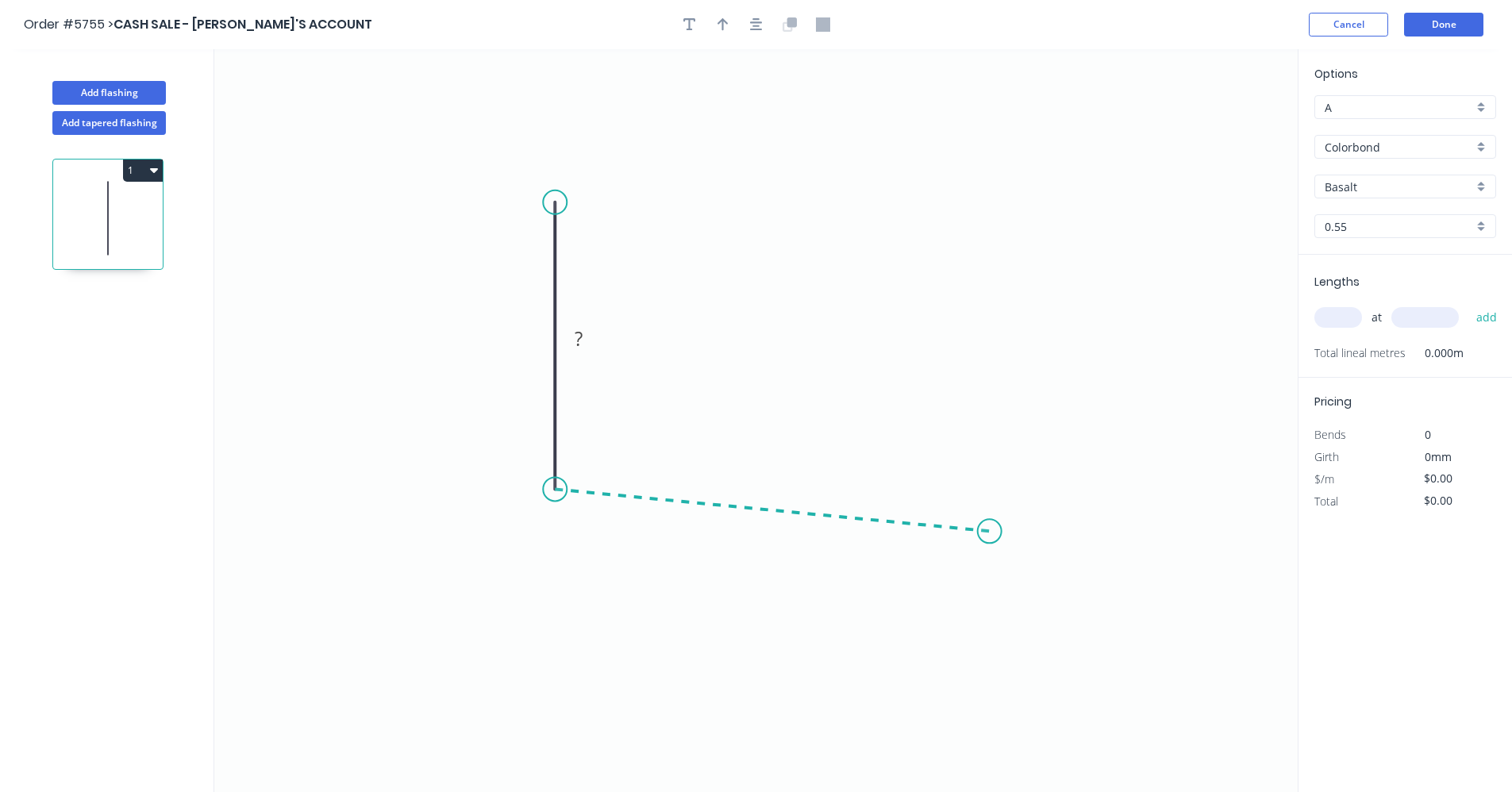
click at [990, 532] on icon "0 ?" at bounding box center [756, 420] width 1083 height 742
drag, startPoint x: 1001, startPoint y: 528, endPoint x: 991, endPoint y: 533, distance: 11.2
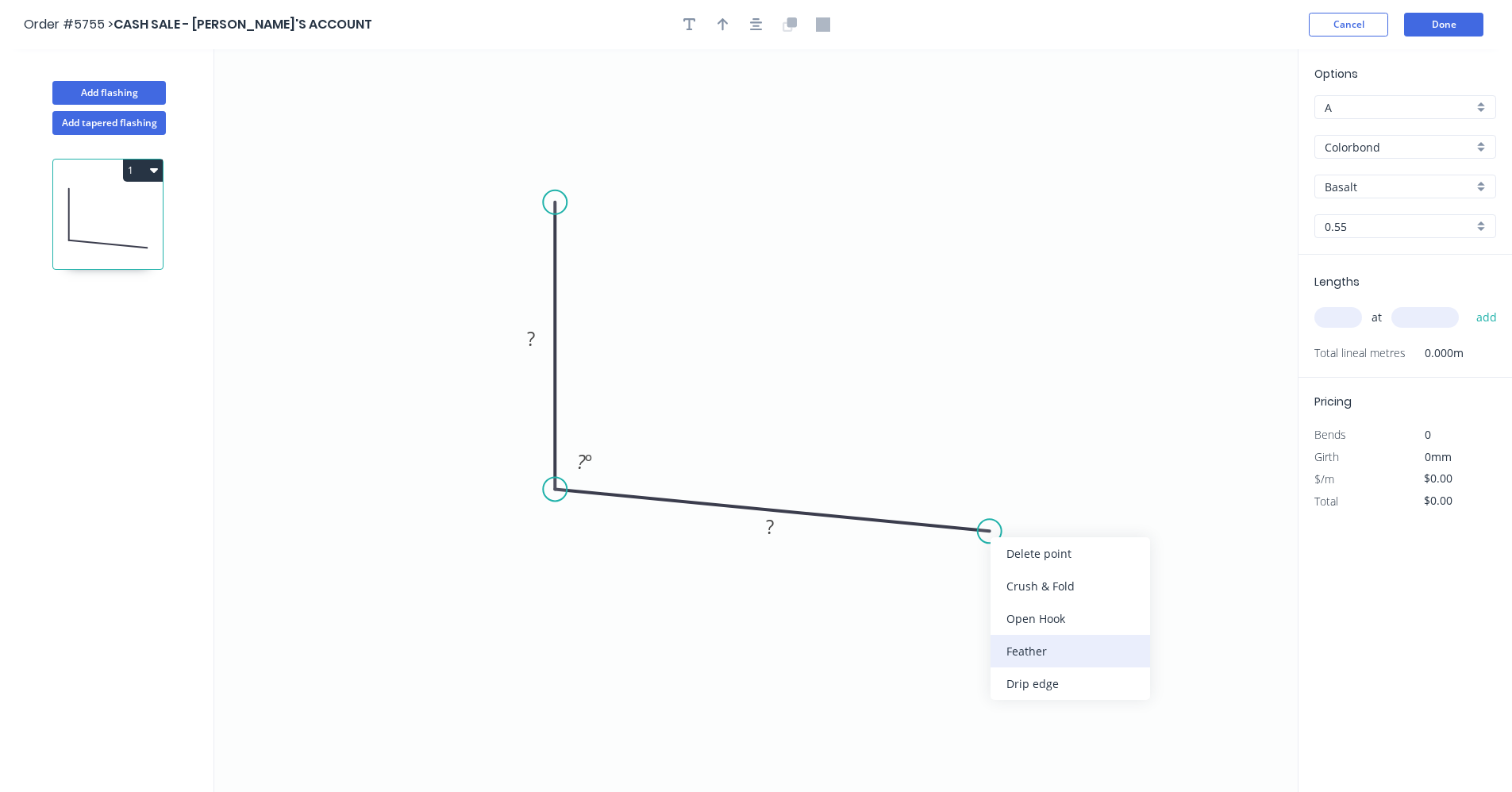
drag, startPoint x: 1043, startPoint y: 642, endPoint x: 764, endPoint y: 516, distance: 306.1
click at [1042, 641] on div "Feather" at bounding box center [1070, 651] width 159 height 33
click at [537, 337] on rect at bounding box center [530, 339] width 32 height 22
type input "$14.87"
click at [1486, 151] on div "Colorbond" at bounding box center [1405, 146] width 181 height 24
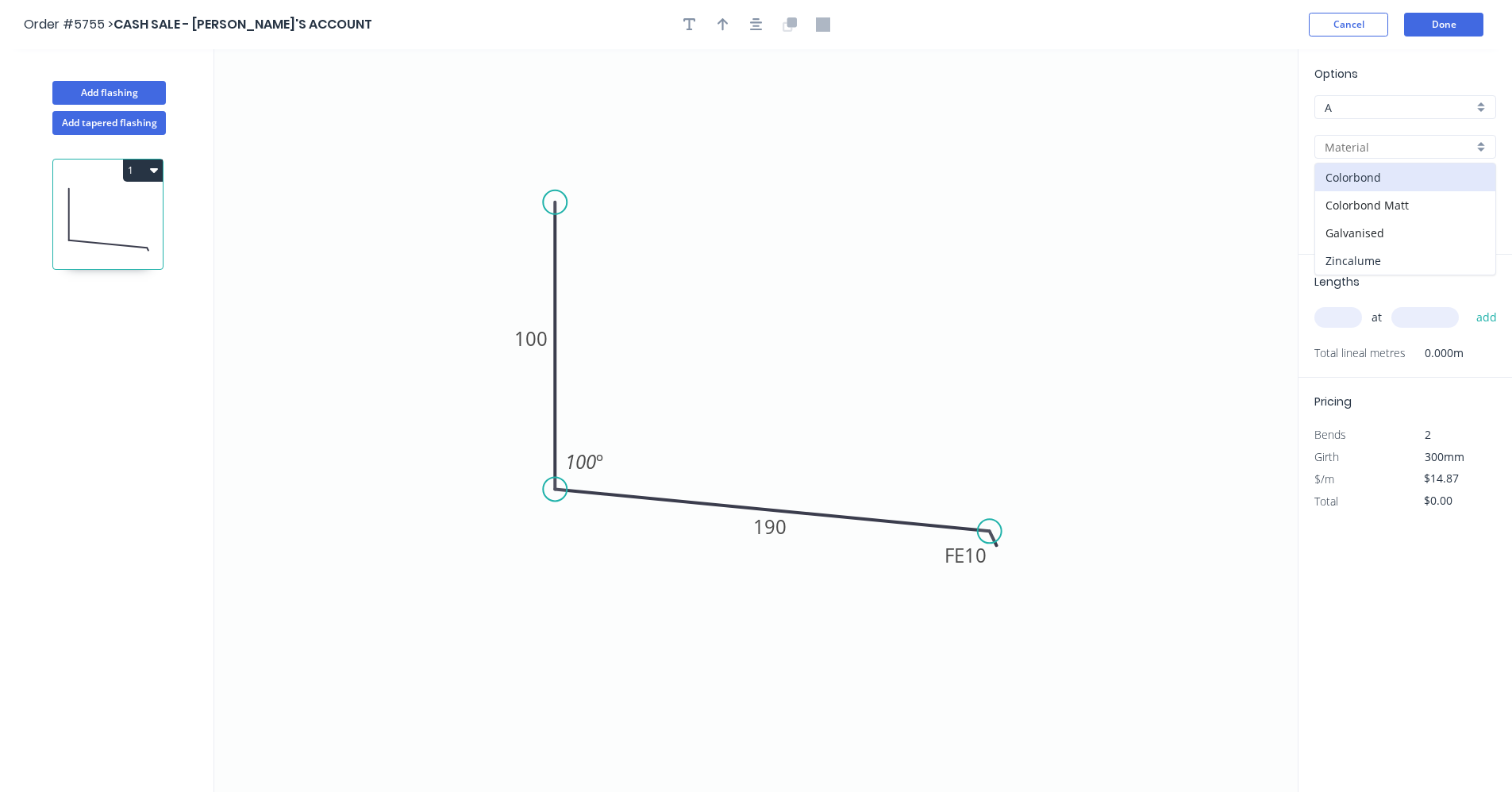
click at [1386, 257] on div "Zincalume" at bounding box center [1405, 260] width 180 height 28
type input "Zincalume"
type input "$11.53"
click at [1343, 315] on input "text" at bounding box center [1338, 317] width 48 height 20
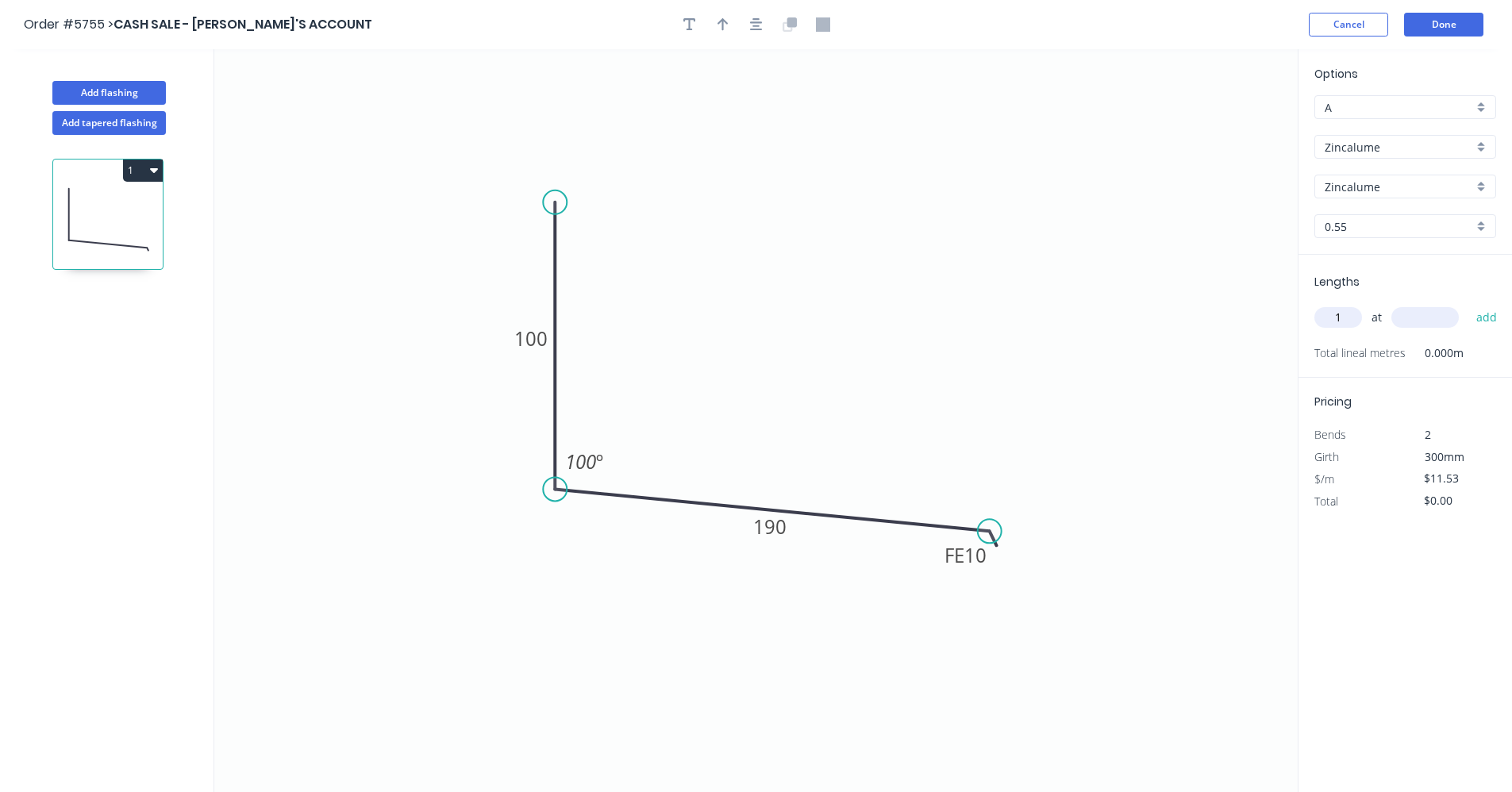
type input "1"
type input "3700"
click at [1468, 304] on button "add" at bounding box center [1487, 317] width 37 height 27
type input "$42.66"
drag, startPoint x: 760, startPoint y: 18, endPoint x: 734, endPoint y: 19, distance: 26.0
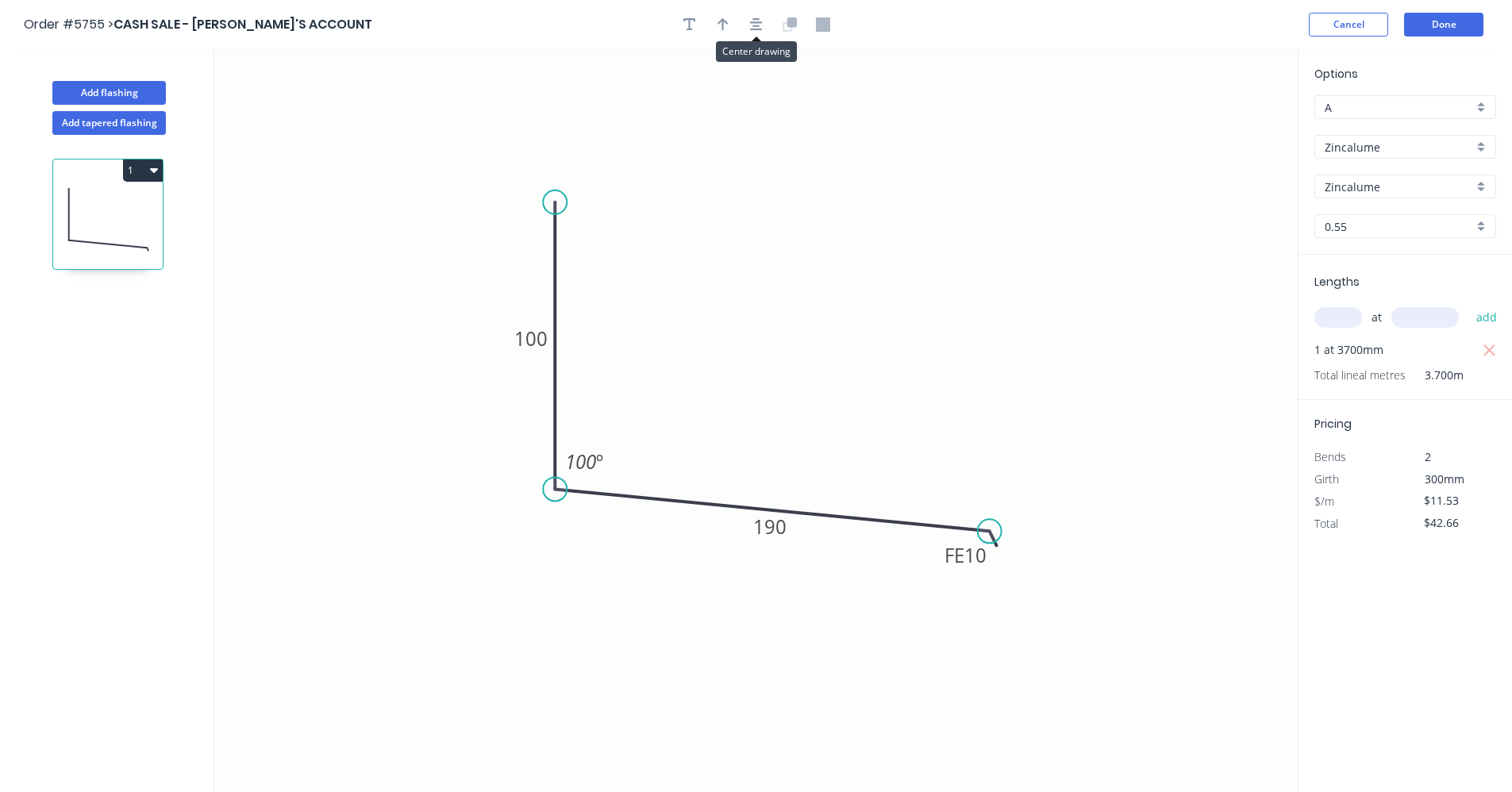
click at [756, 19] on icon "button" at bounding box center [756, 24] width 13 height 15
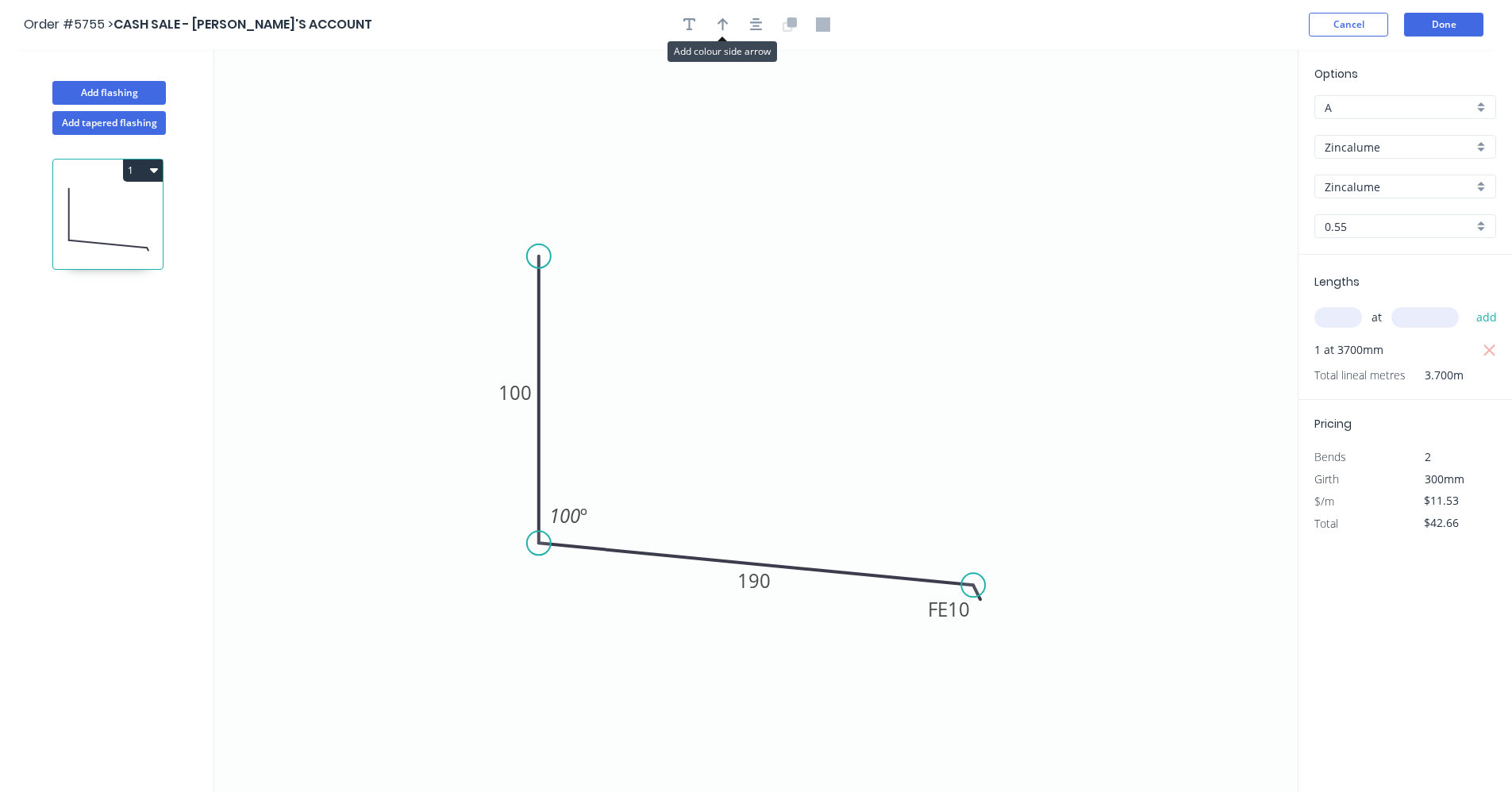
drag, startPoint x: 721, startPoint y: 19, endPoint x: 844, endPoint y: 102, distance: 148.4
click at [722, 22] on icon "button" at bounding box center [723, 24] width 11 height 13
drag, startPoint x: 1216, startPoint y: 128, endPoint x: 864, endPoint y: 511, distance: 520.2
click at [773, 538] on icon at bounding box center [773, 519] width 15 height 50
click at [1442, 26] on button "Done" at bounding box center [1444, 24] width 80 height 24
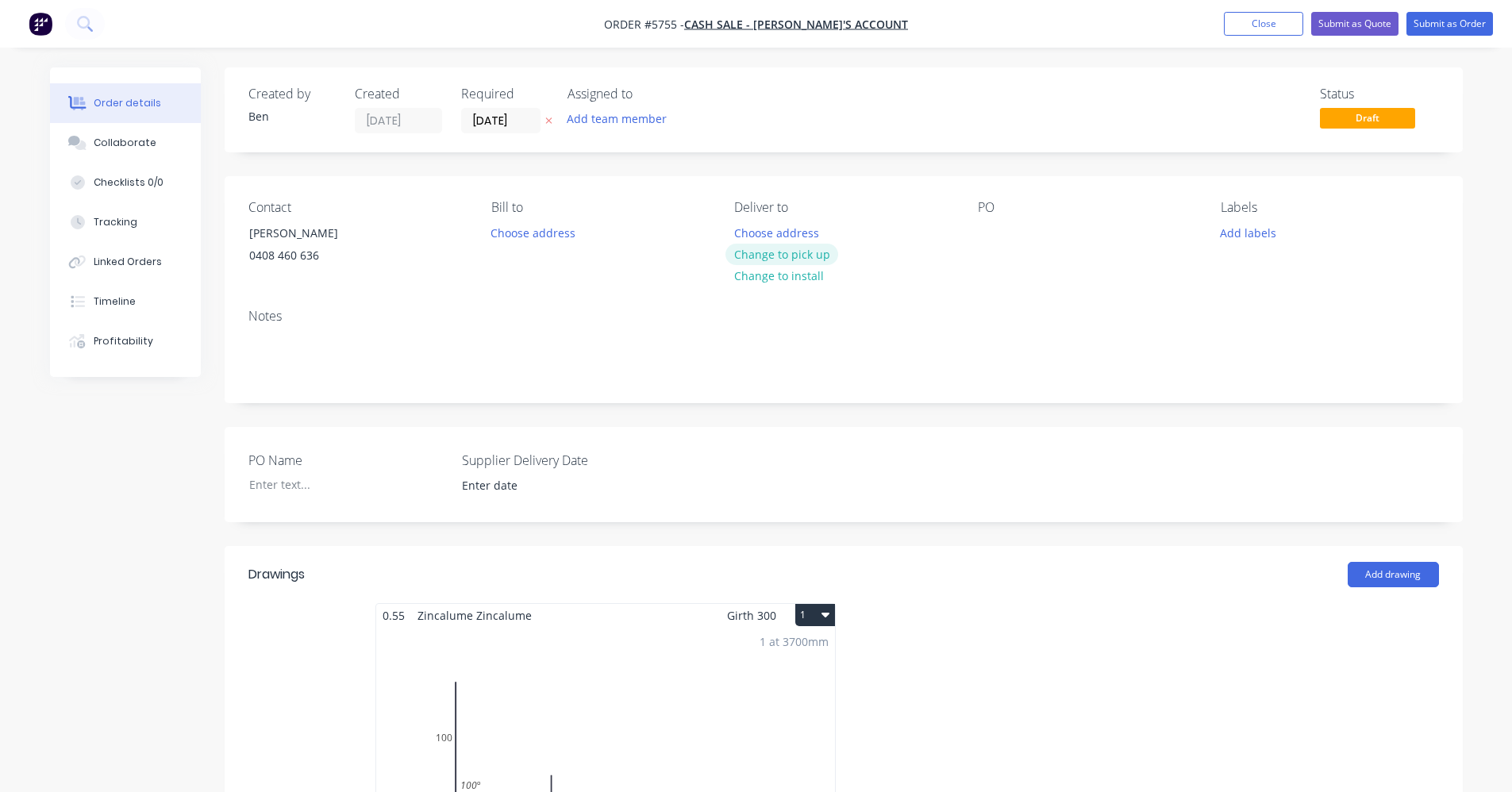
click at [787, 259] on button "Change to pick up" at bounding box center [782, 255] width 113 height 21
click at [1242, 233] on button "Add labels" at bounding box center [1248, 232] width 73 height 21
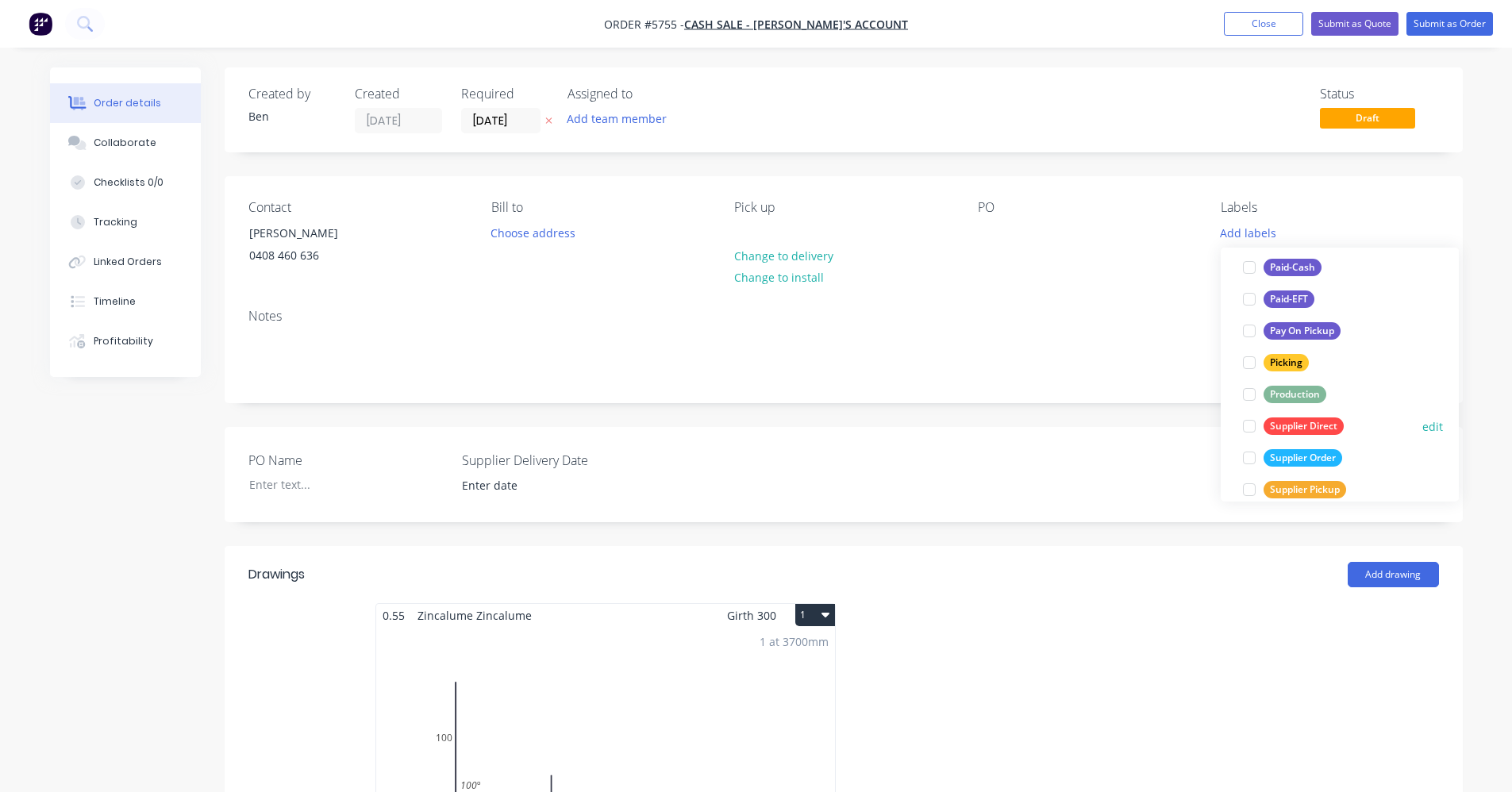
scroll to position [238, 0]
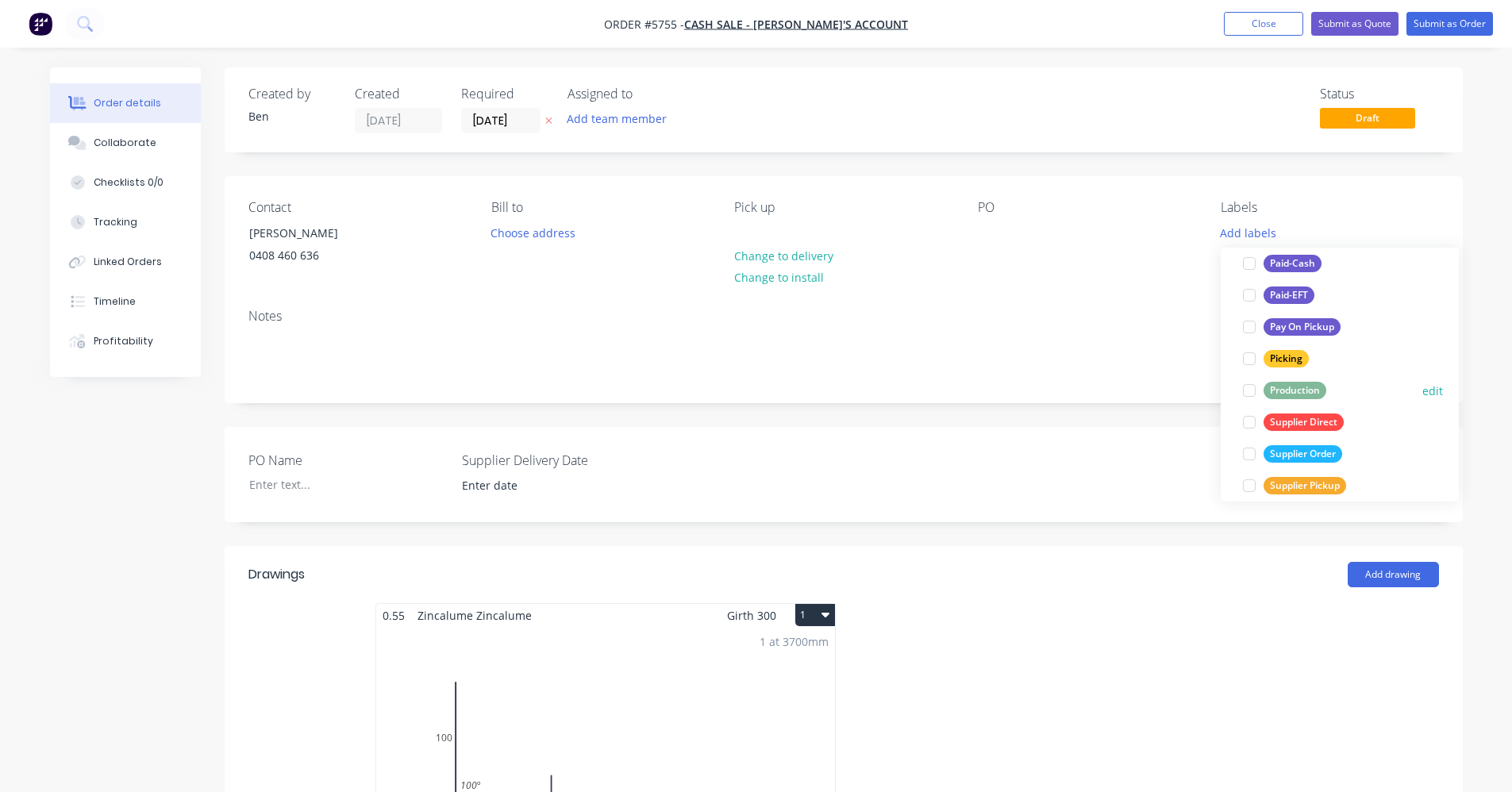
click at [1297, 398] on div "Production" at bounding box center [1294, 389] width 63 height 17
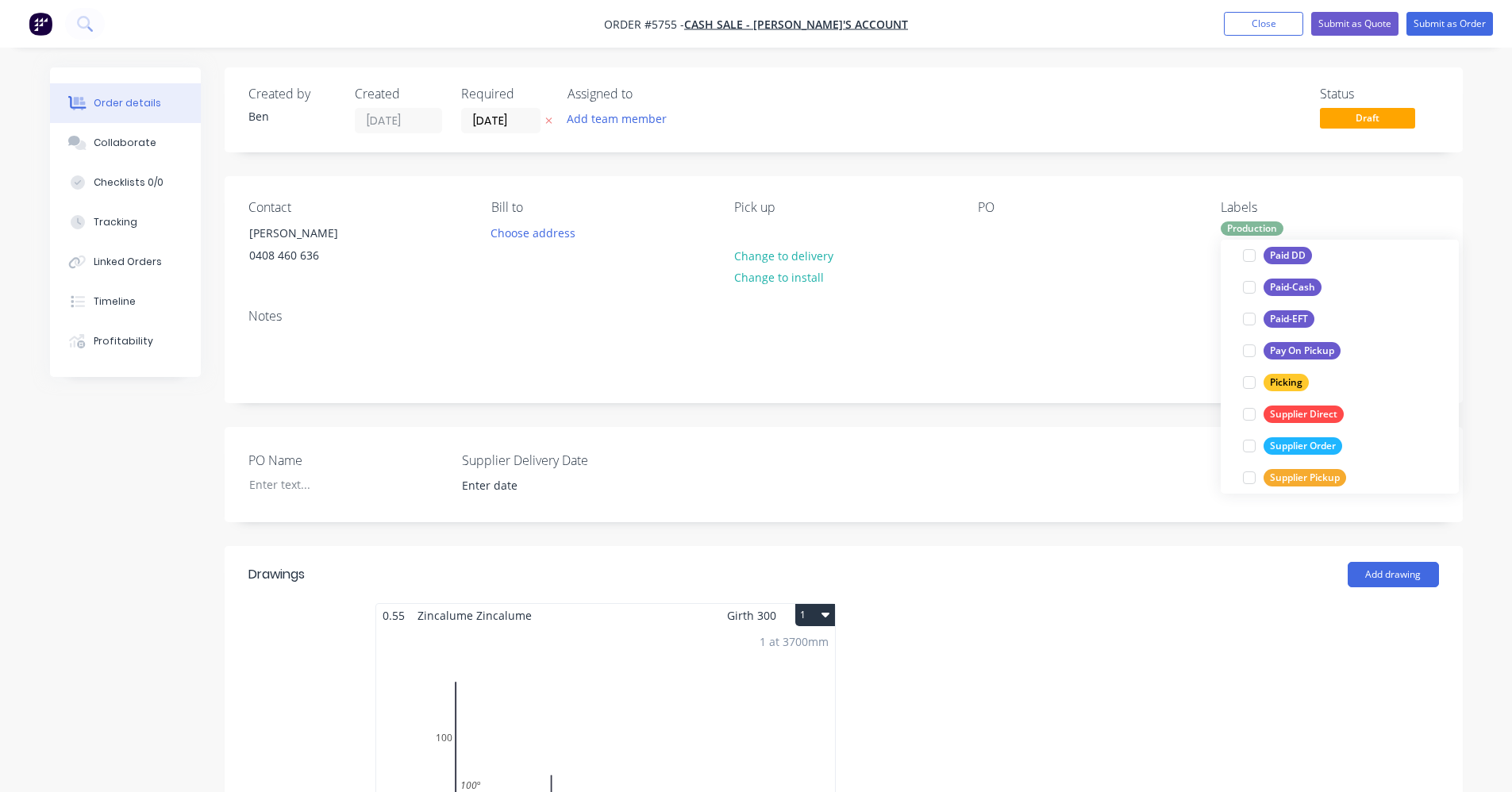
scroll to position [0, 0]
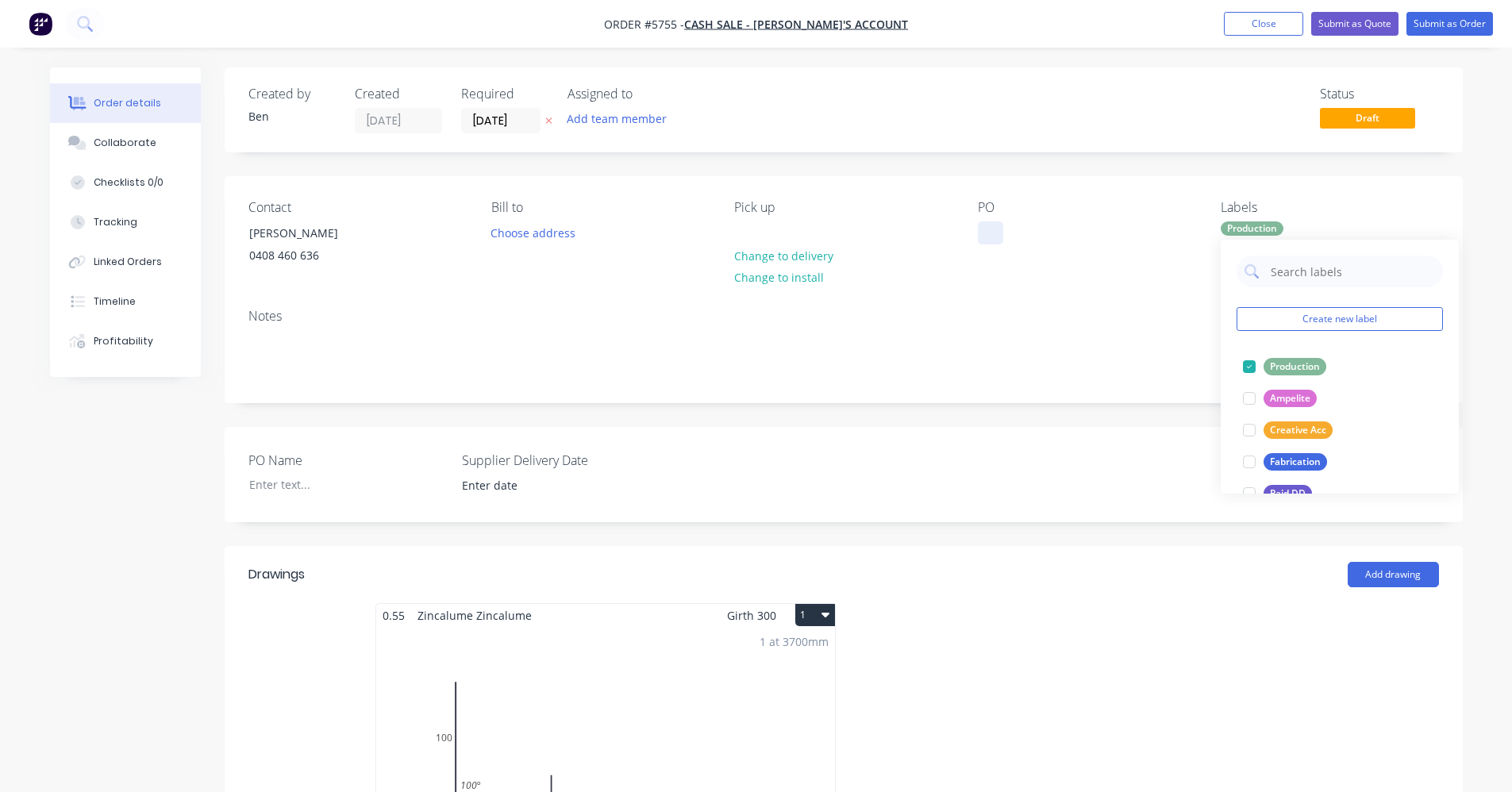
click at [994, 224] on div at bounding box center [990, 233] width 25 height 23
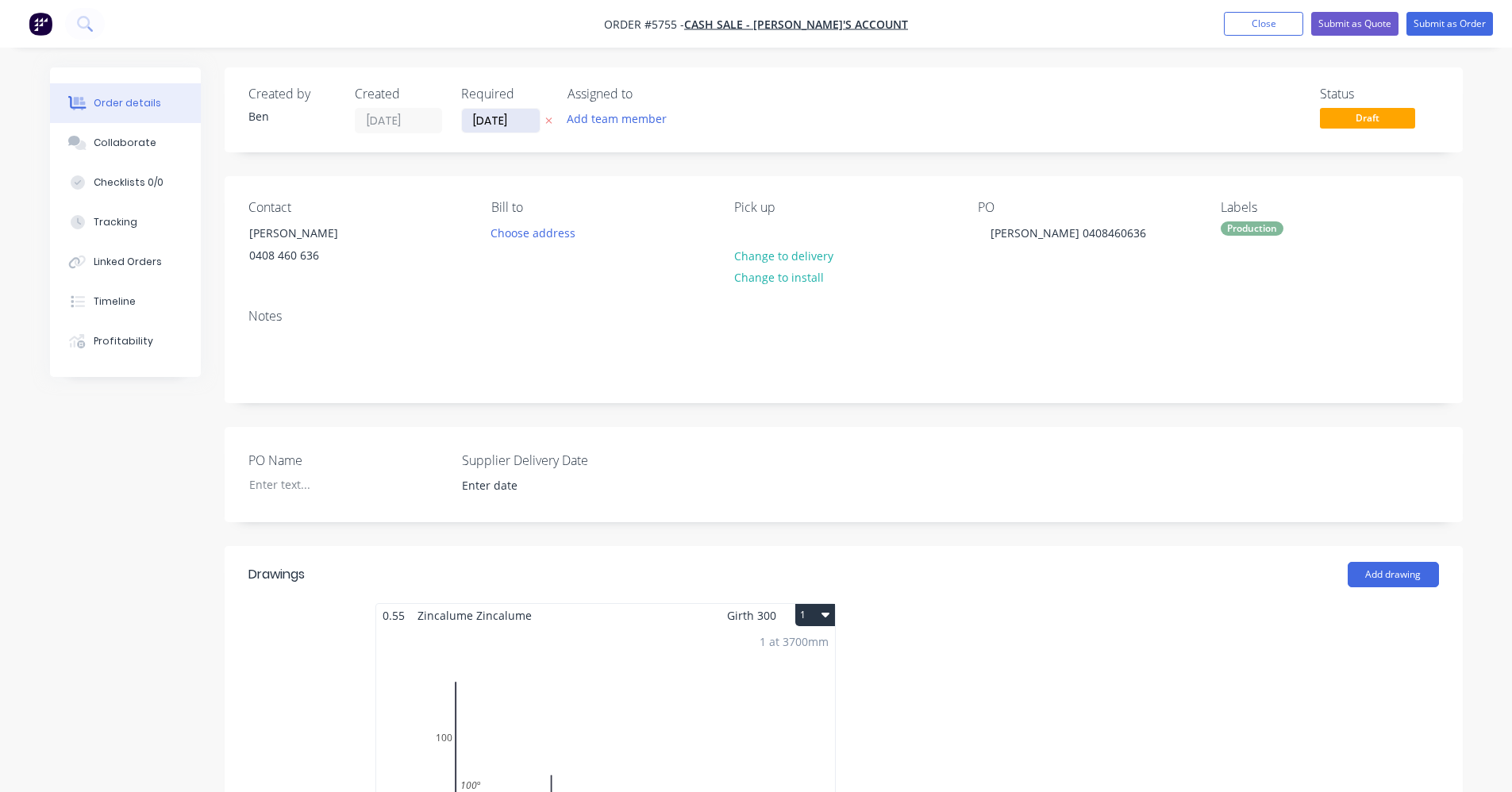
click at [505, 125] on input "[DATE]" at bounding box center [501, 120] width 78 height 24
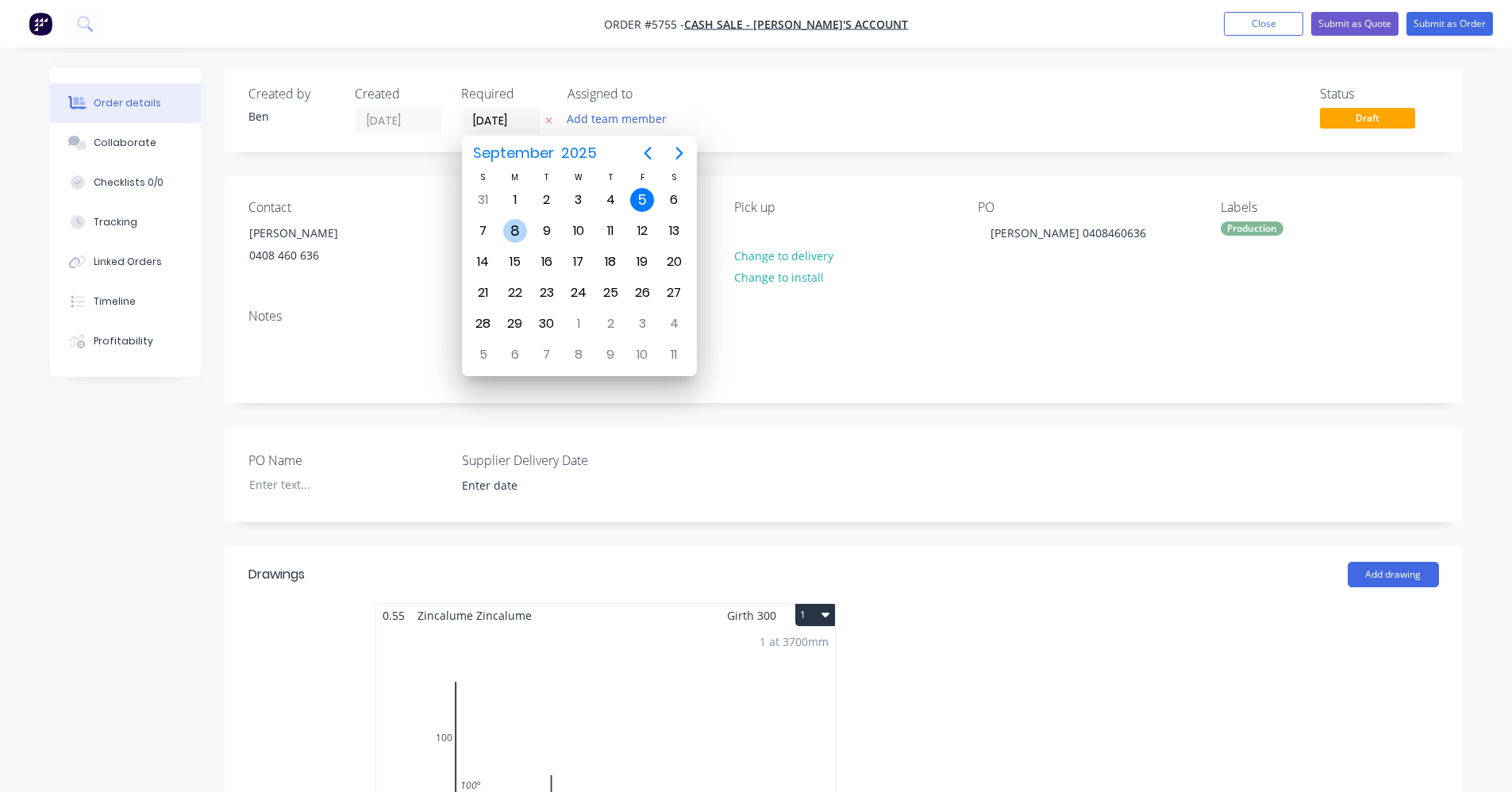
click at [523, 234] on div "8" at bounding box center [515, 230] width 24 height 24
type input "[DATE]"
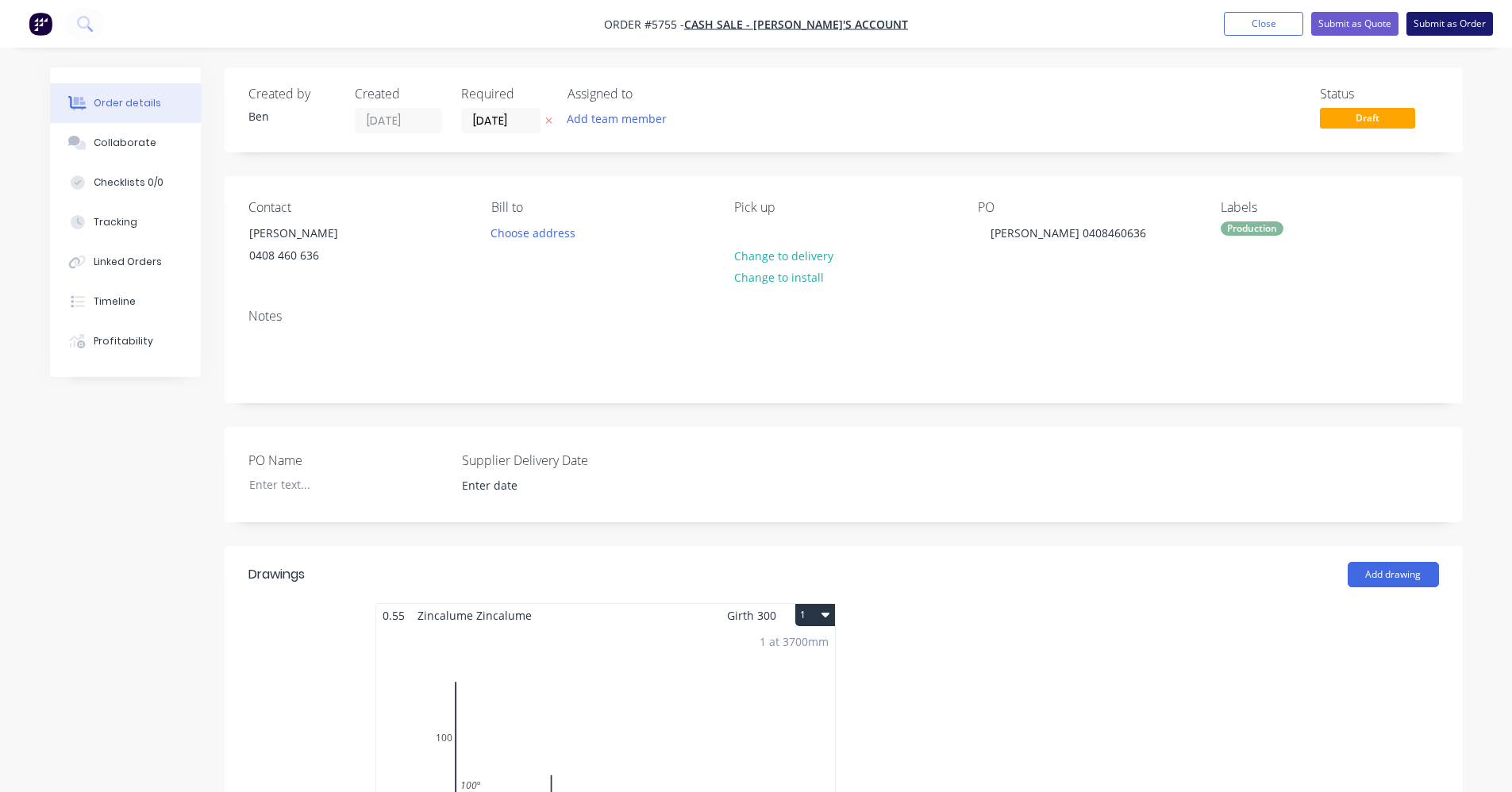
click at [1437, 27] on button "Submit as Order" at bounding box center [1449, 24] width 86 height 24
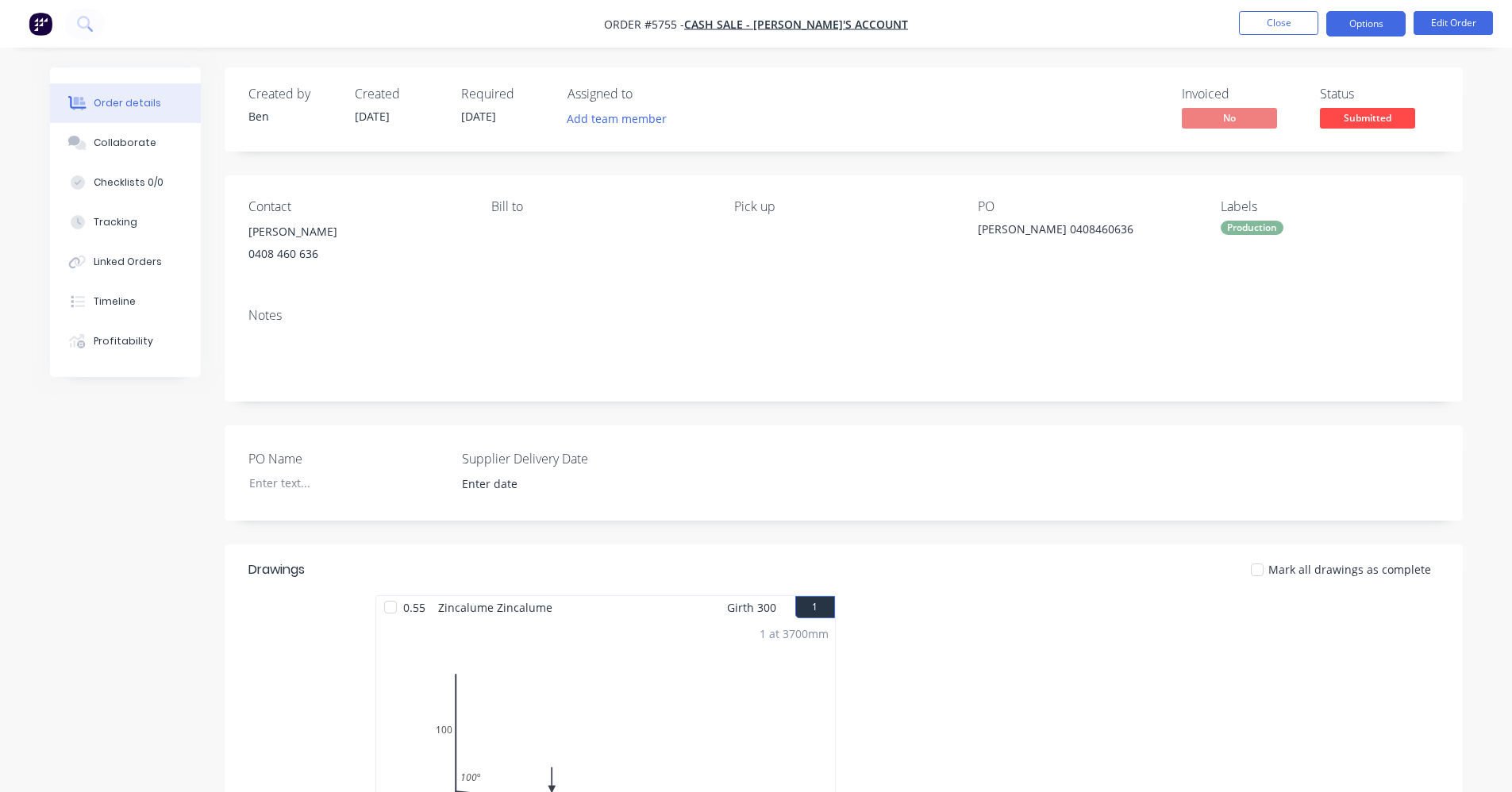
click at [1381, 24] on button "Options" at bounding box center [1366, 24] width 80 height 25
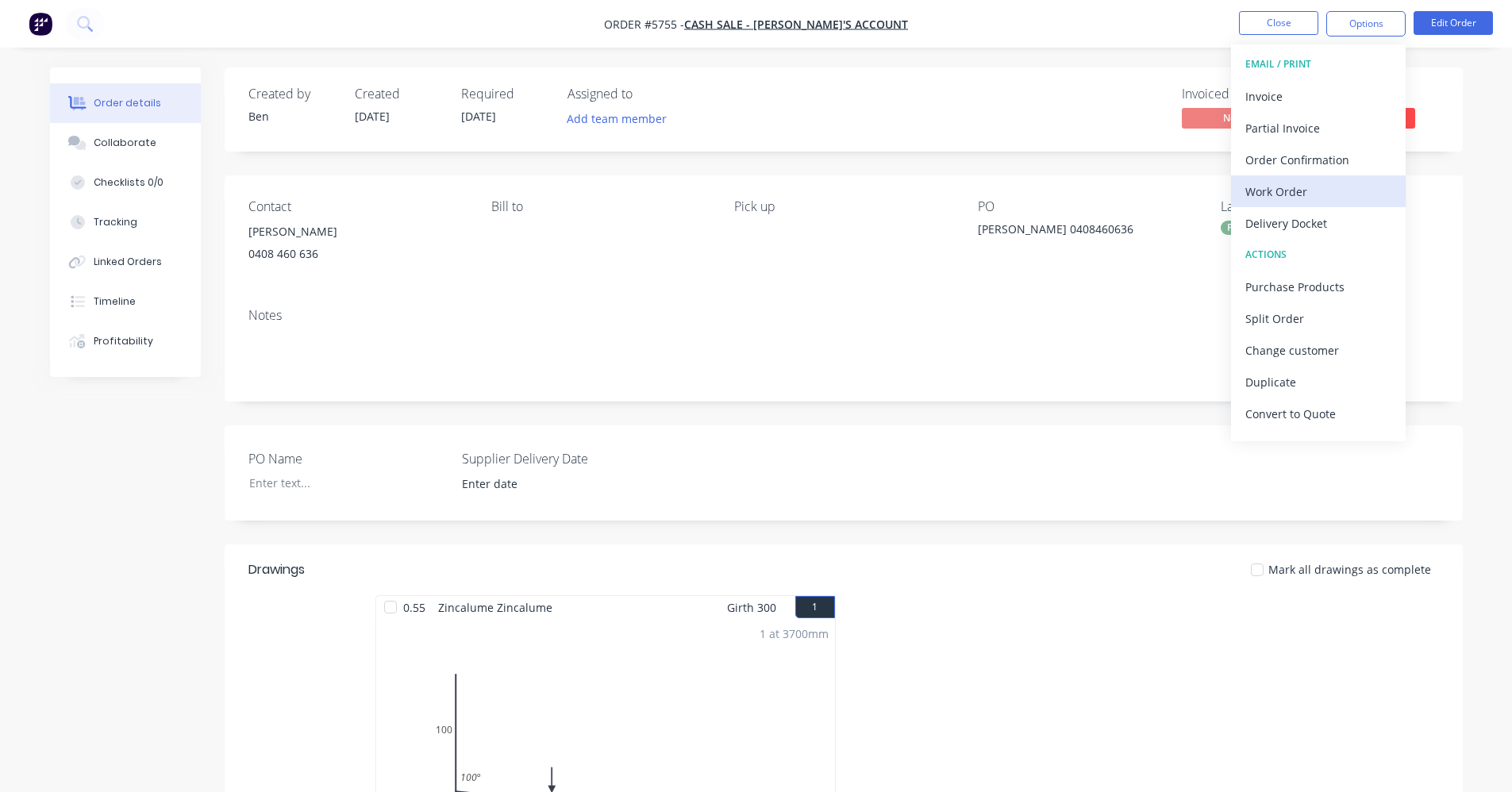
click at [1279, 194] on div "Work Order" at bounding box center [1318, 191] width 146 height 23
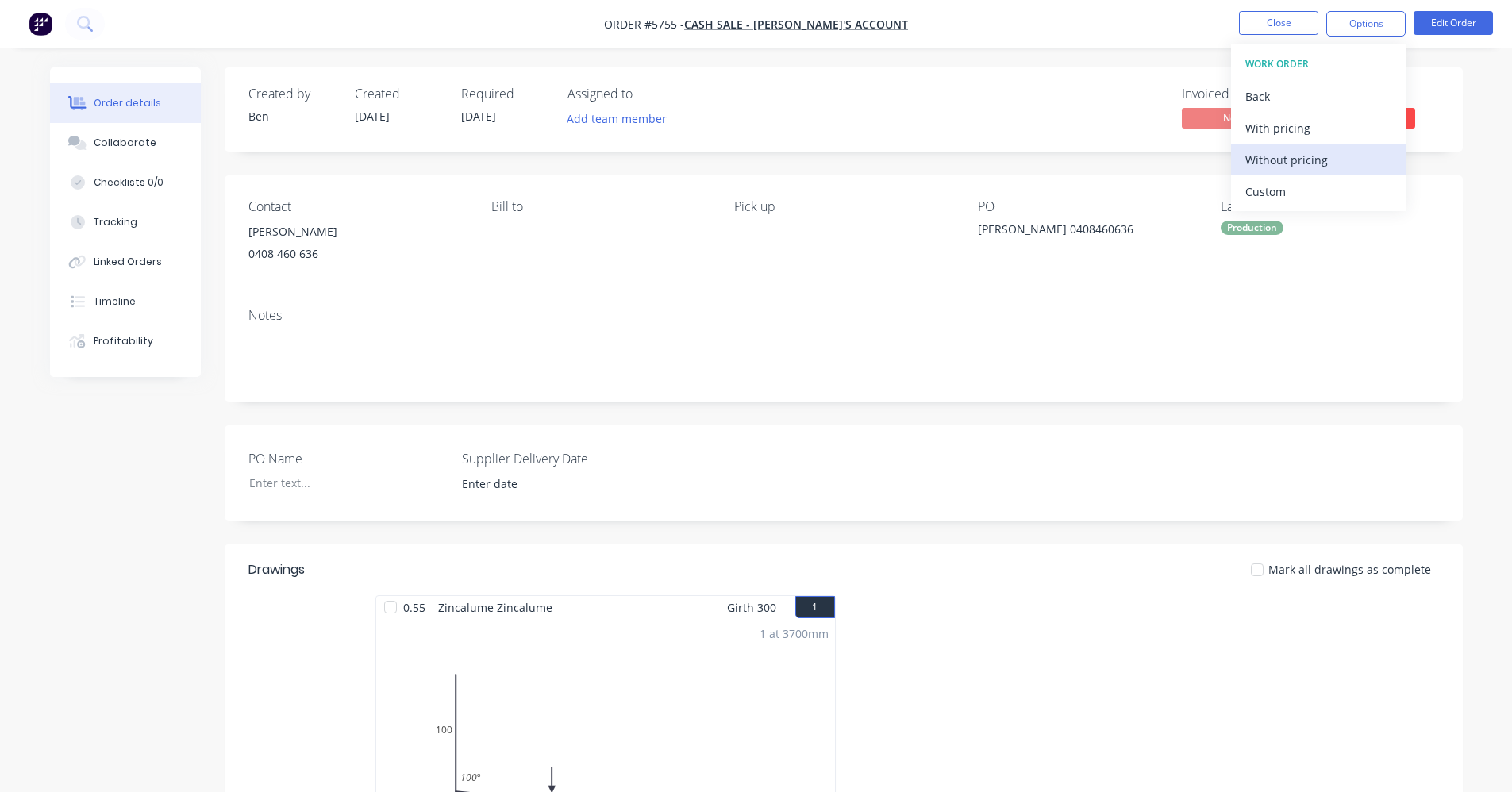
click at [1269, 159] on div "Without pricing" at bounding box center [1318, 159] width 146 height 23
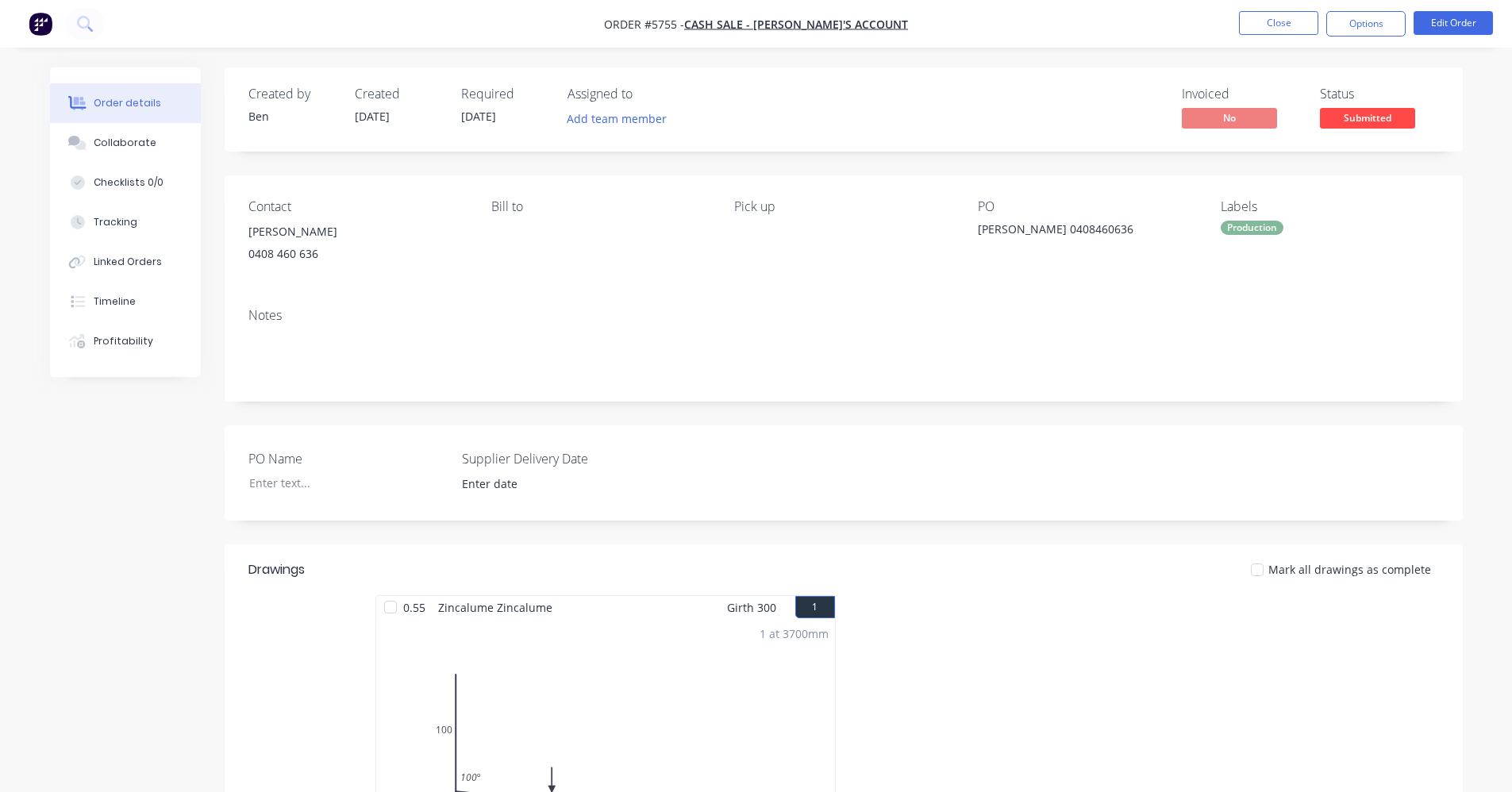
click at [704, 269] on div "Bill to" at bounding box center [599, 235] width 217 height 72
click at [1370, 120] on span "Submitted" at bounding box center [1367, 118] width 95 height 20
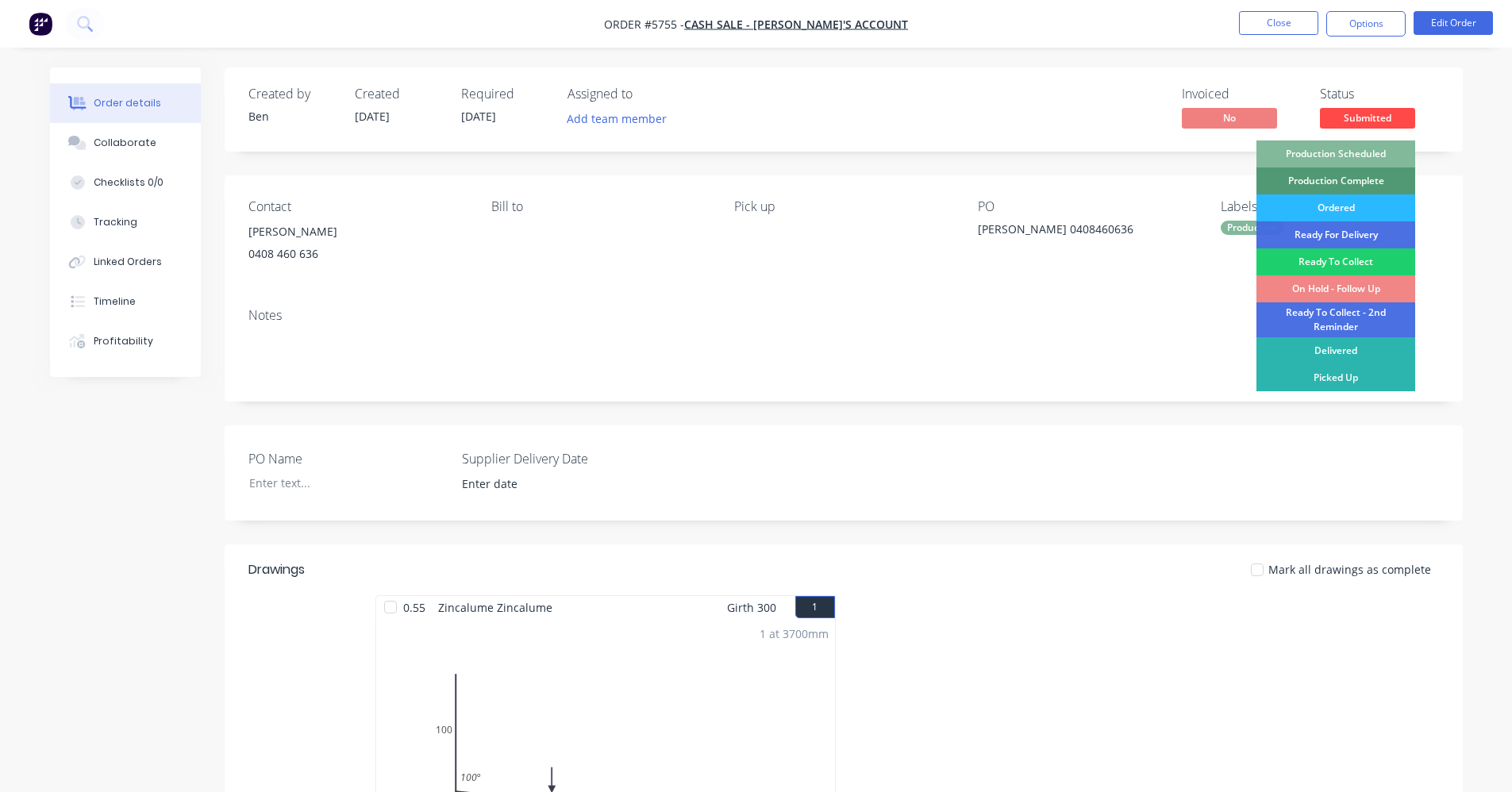
click at [1345, 153] on div "Production Scheduled" at bounding box center [1336, 154] width 159 height 27
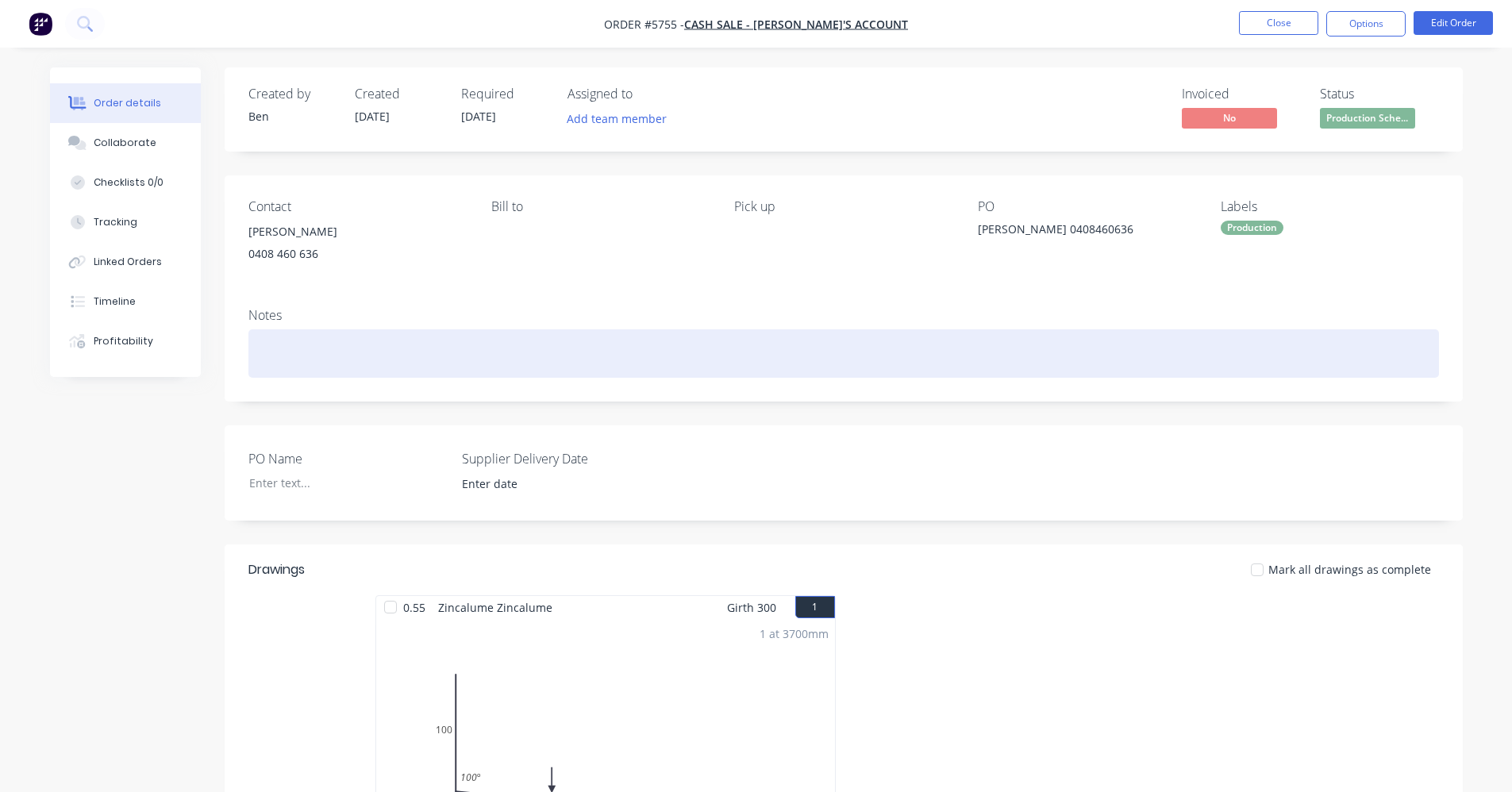
click at [360, 343] on div at bounding box center [843, 354] width 1191 height 49
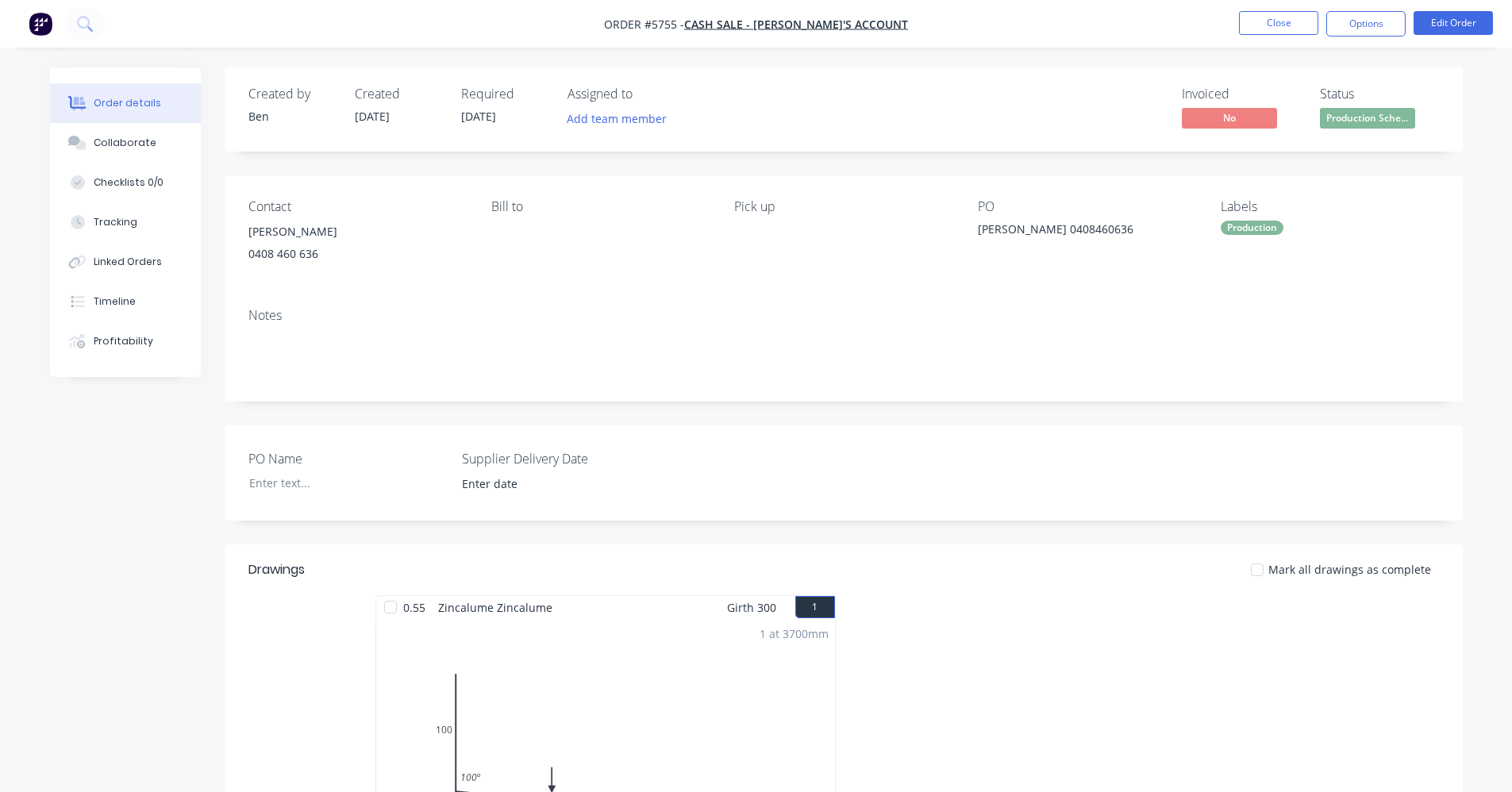
drag, startPoint x: 1266, startPoint y: 24, endPoint x: 612, endPoint y: 301, distance: 710.2
click at [616, 295] on div "Order #5755 - CASH SALE - BEN'S ACCOUNT Close Options Edit Order Order details …" at bounding box center [756, 580] width 1512 height 1160
click at [1273, 16] on button "Close" at bounding box center [1279, 23] width 80 height 24
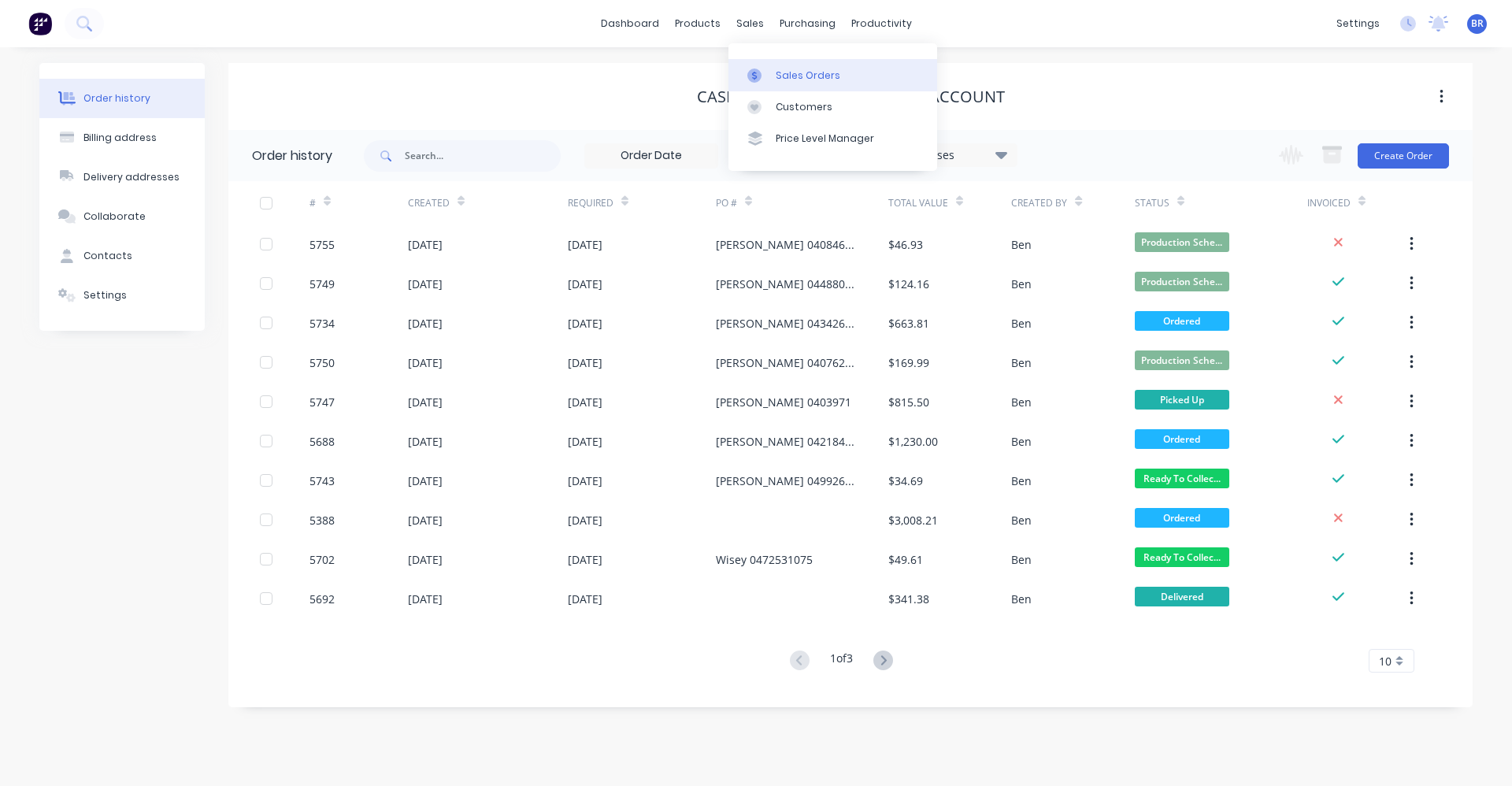
click at [777, 73] on div "Sales Orders" at bounding box center [808, 76] width 65 height 15
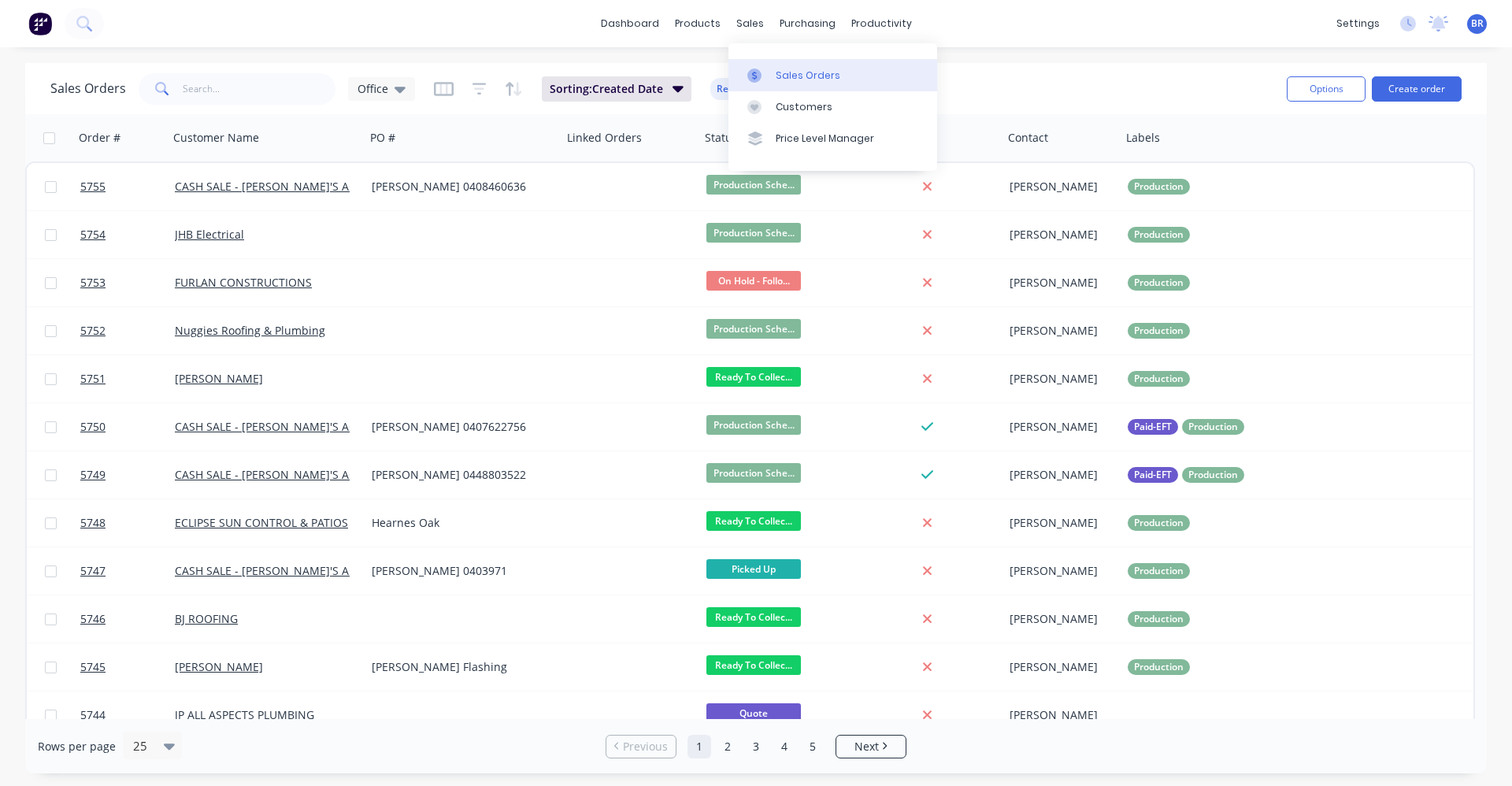
click at [784, 58] on div "Sales Orders Customers Price Level Manager" at bounding box center [833, 107] width 209 height 127
click at [785, 65] on link "Sales Orders" at bounding box center [833, 74] width 209 height 31
click at [863, 77] on div "Sales Orders Office Sorting: Created Date Reset" at bounding box center [662, 89] width 1224 height 39
click at [1415, 94] on button "Create order" at bounding box center [1417, 89] width 90 height 25
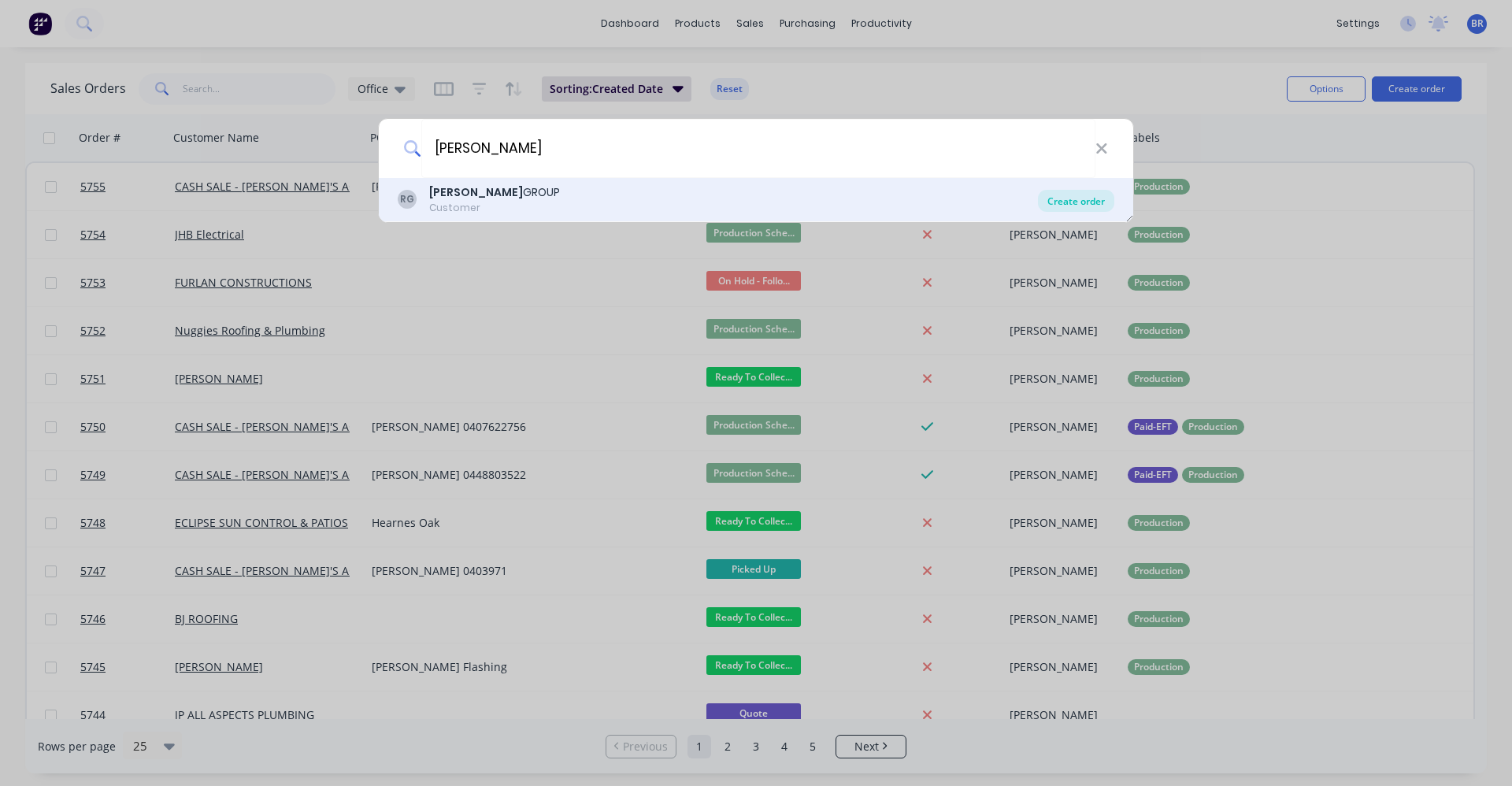
type input "reece"
click at [1066, 199] on div "Create order" at bounding box center [1076, 200] width 77 height 22
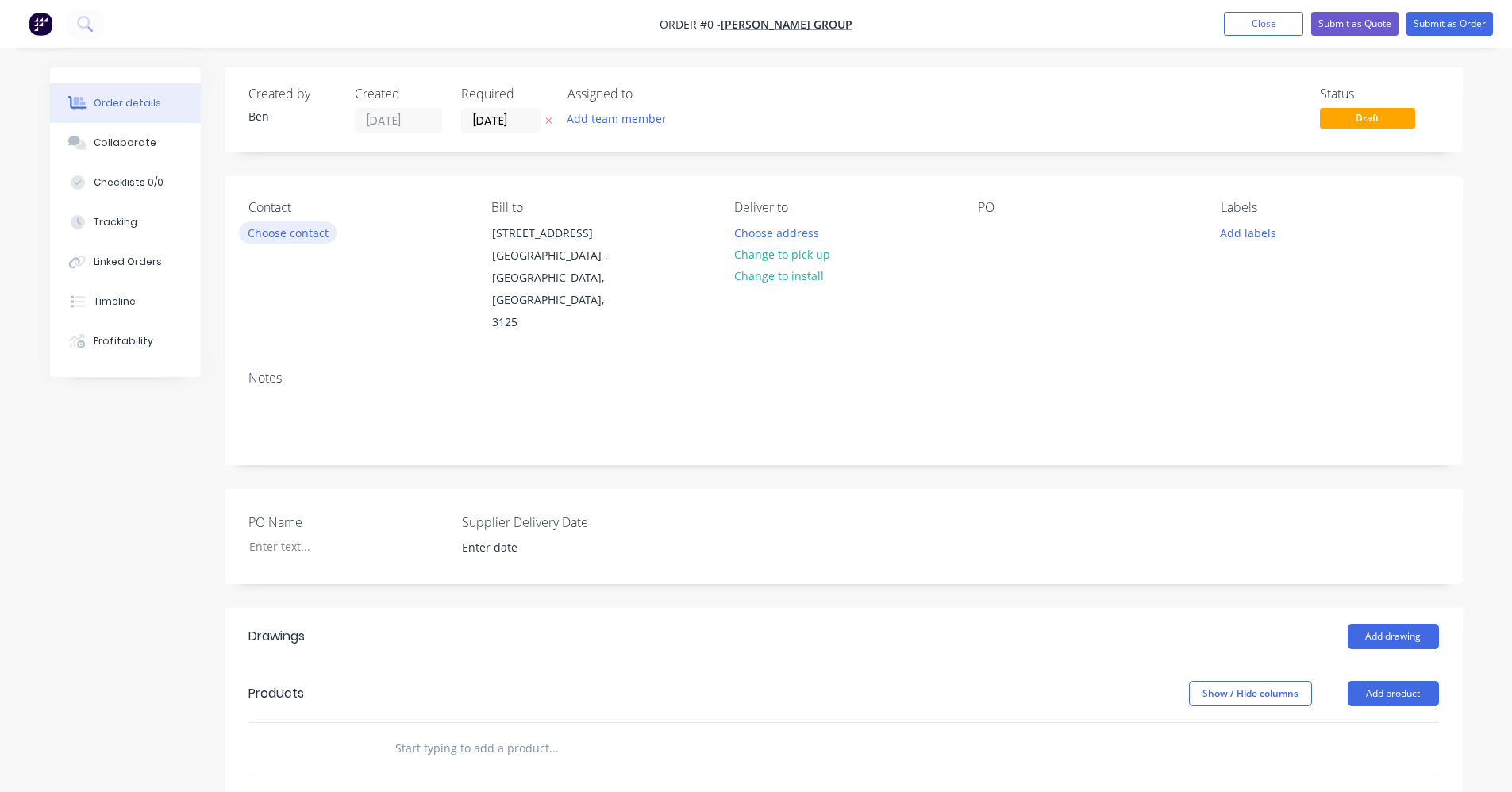
click at [277, 241] on button "Choose contact" at bounding box center [288, 232] width 98 height 21
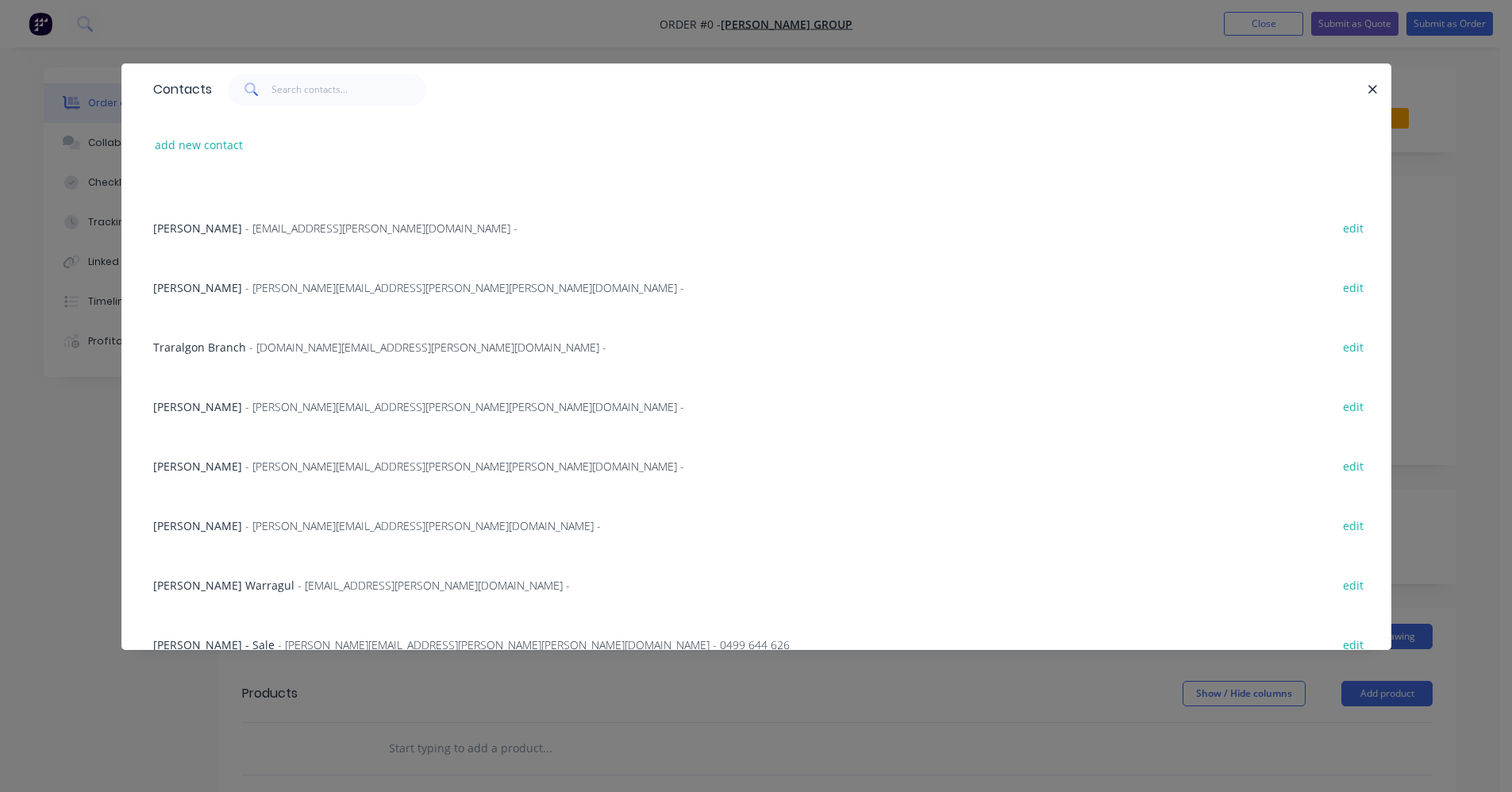
scroll to position [120, 0]
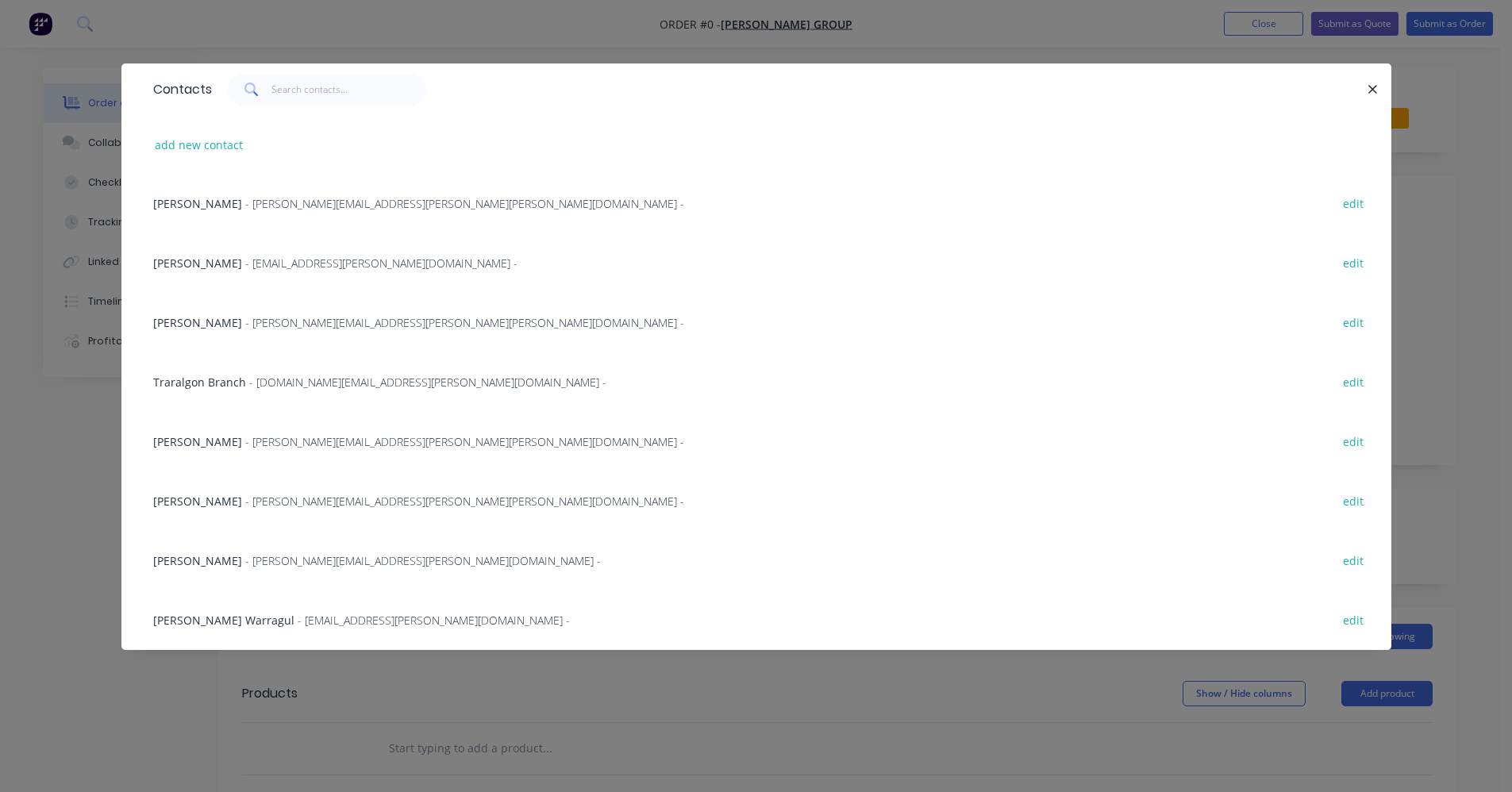
click at [281, 200] on span "- wayne.garvey@reece.com.au -" at bounding box center [464, 203] width 439 height 15
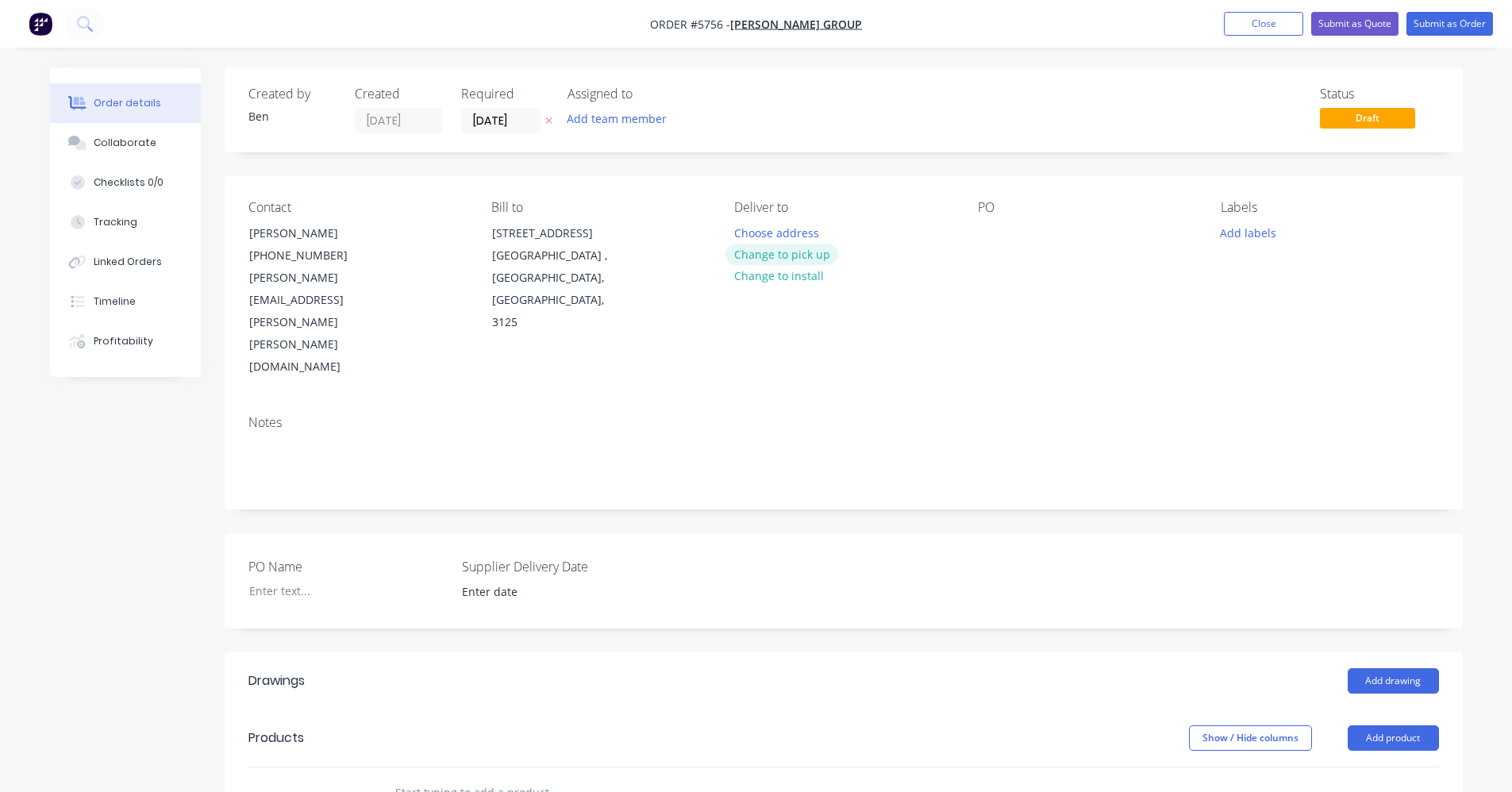
click at [755, 258] on button "Change to pick up" at bounding box center [782, 255] width 113 height 21
click at [994, 236] on div at bounding box center [990, 233] width 25 height 23
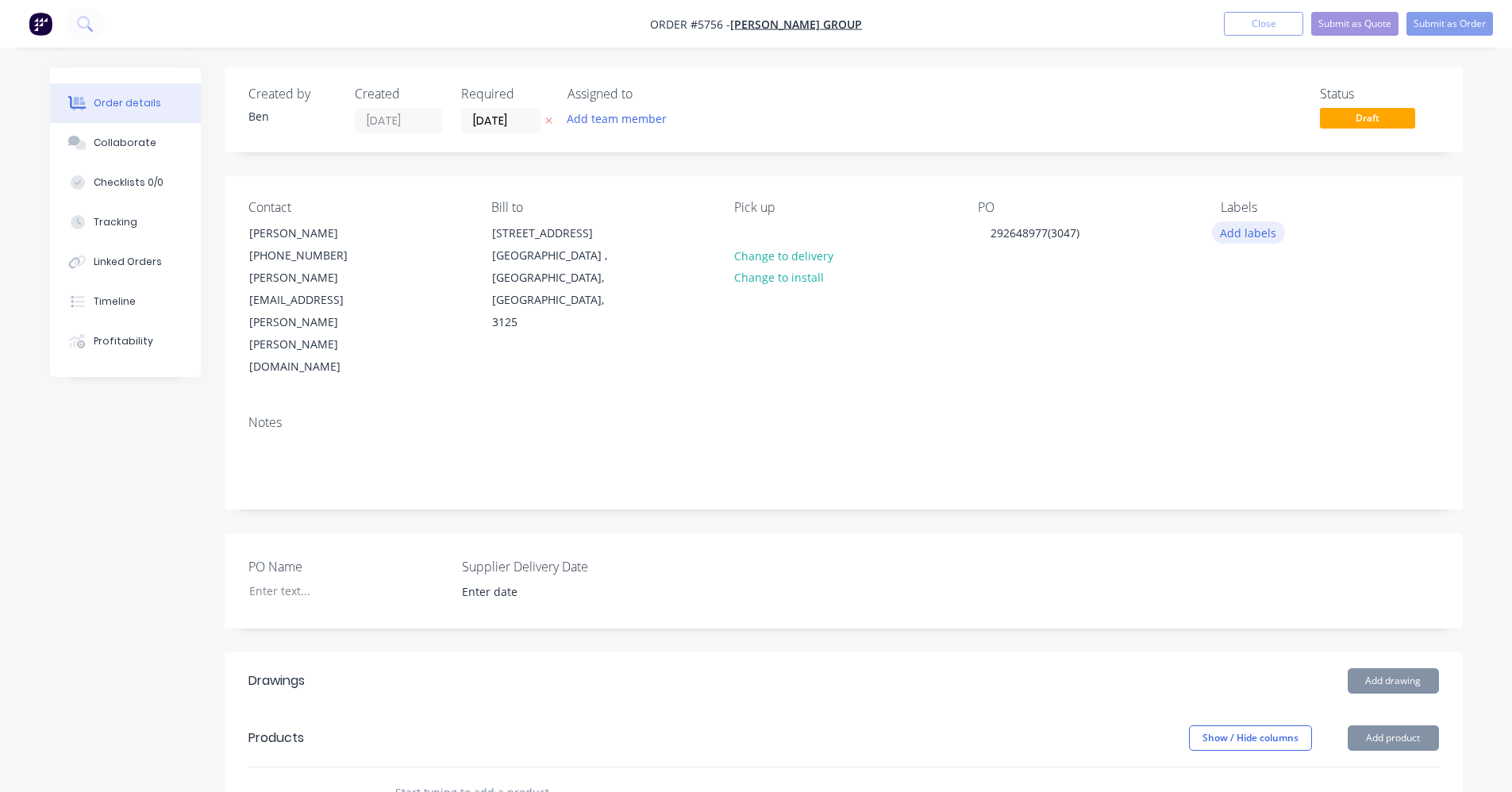
click at [1237, 232] on button "Add labels" at bounding box center [1248, 232] width 73 height 21
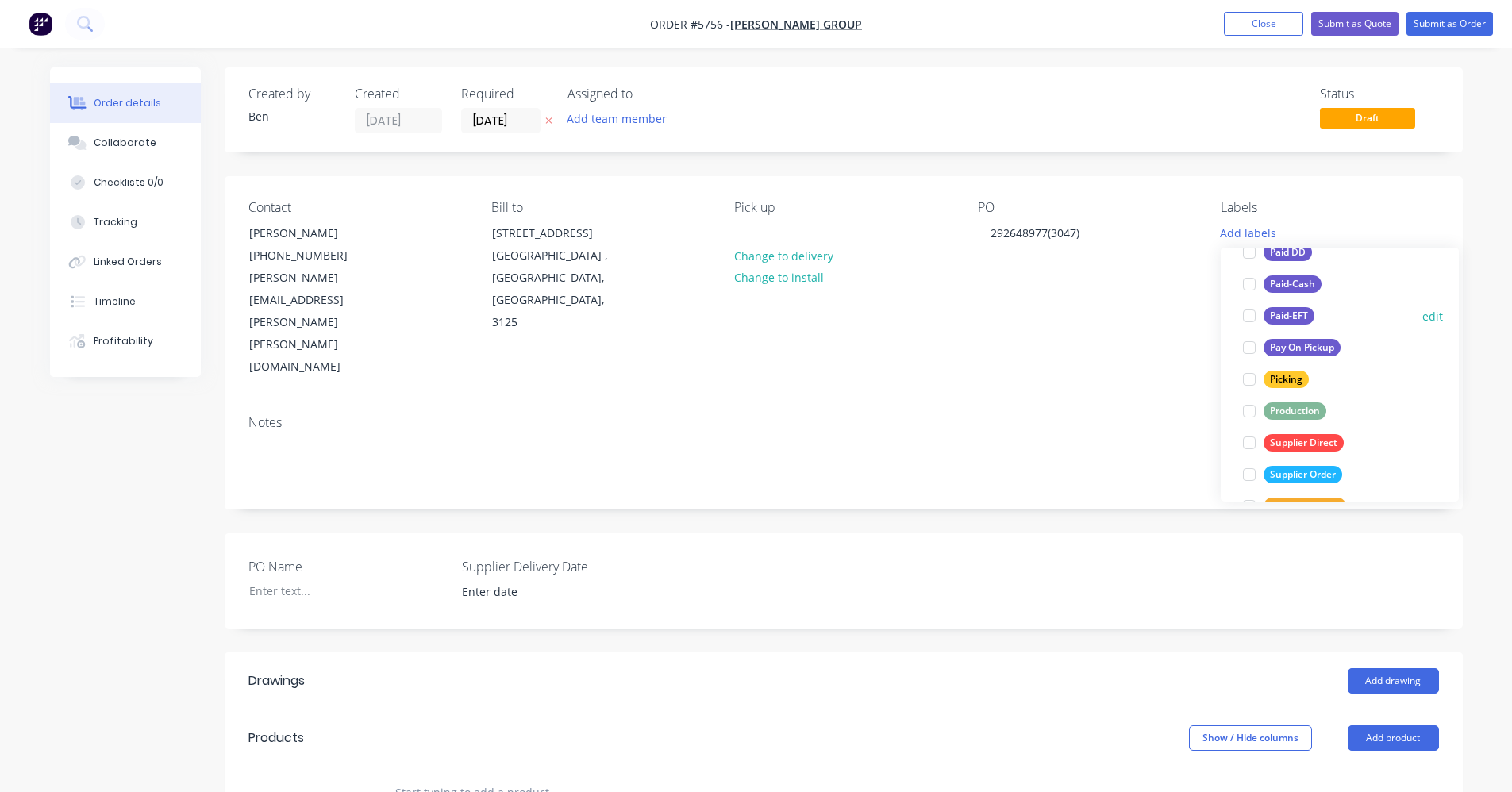
scroll to position [238, 0]
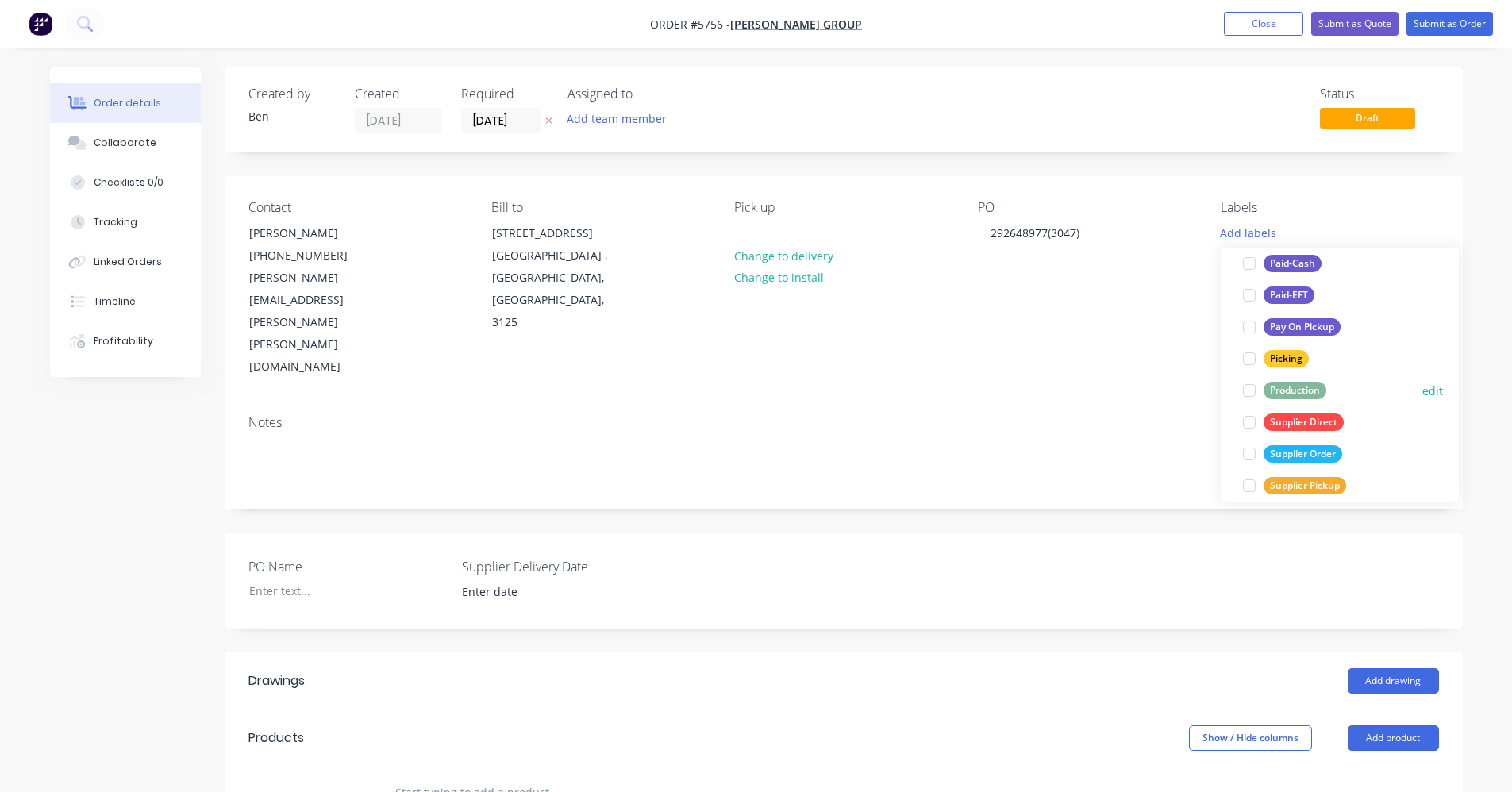
click at [1300, 391] on div "Production" at bounding box center [1294, 389] width 63 height 17
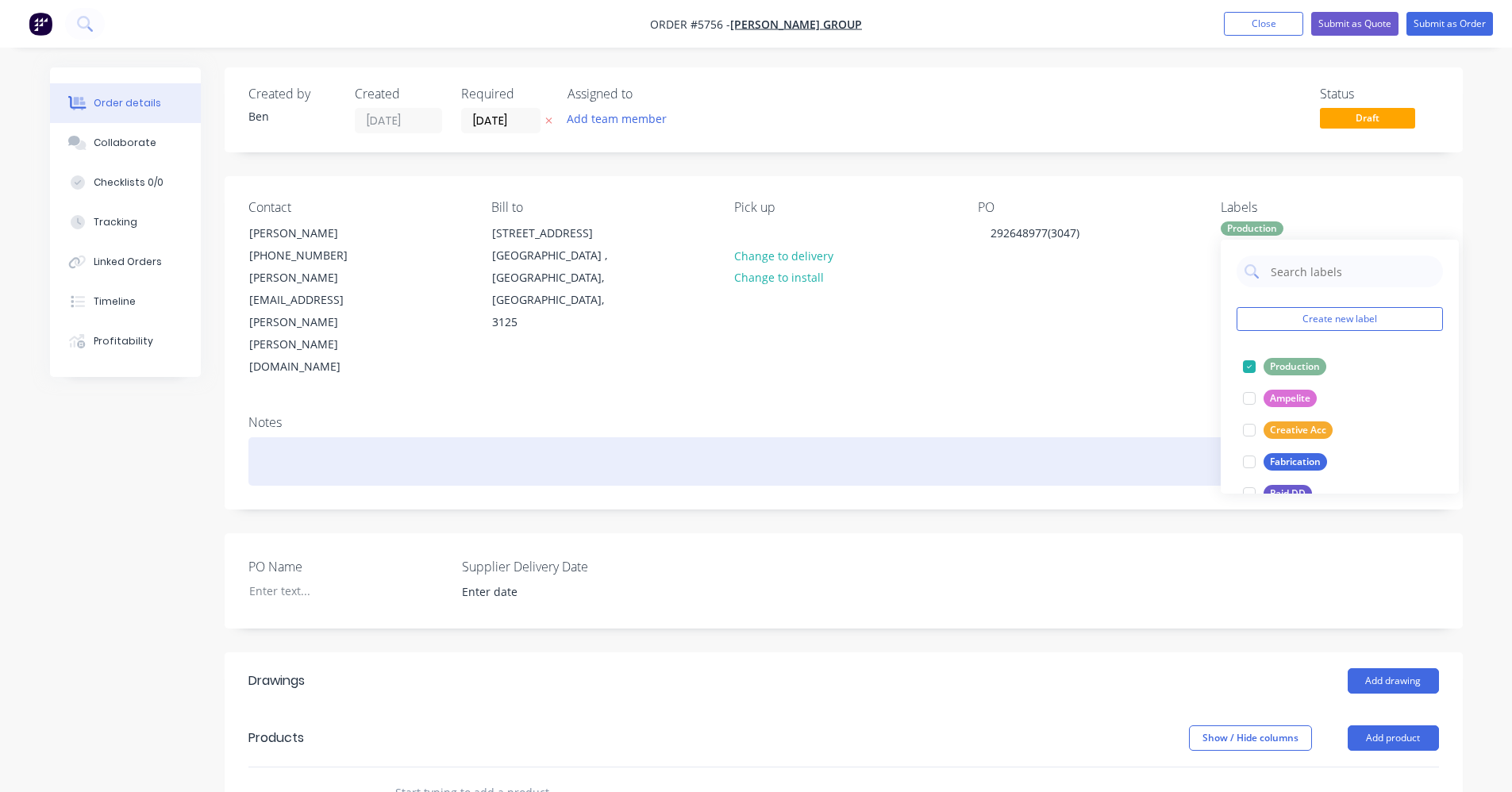
click at [1085, 437] on div at bounding box center [843, 462] width 1191 height 49
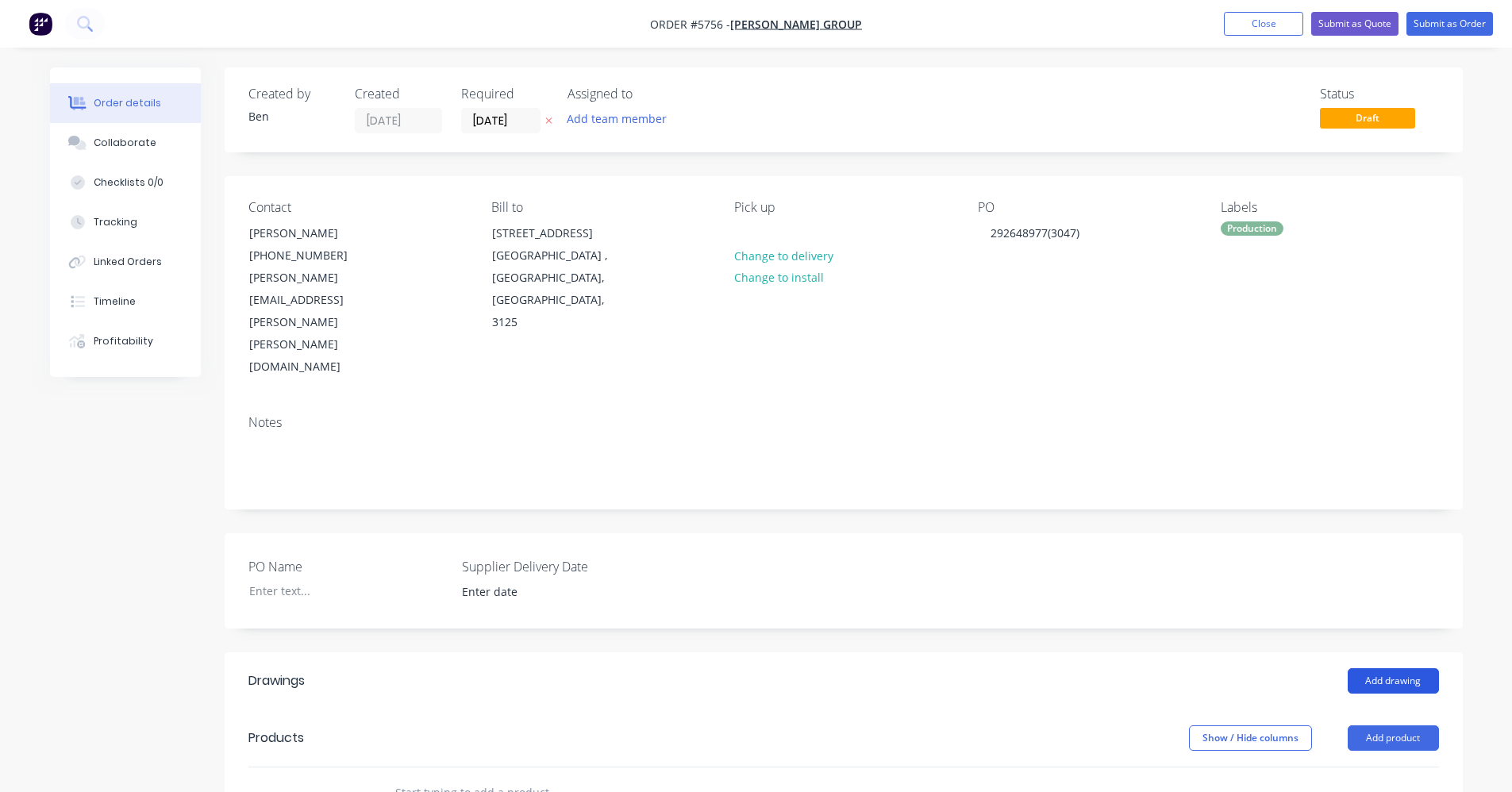
click at [1402, 668] on button "Add drawing" at bounding box center [1393, 681] width 91 height 25
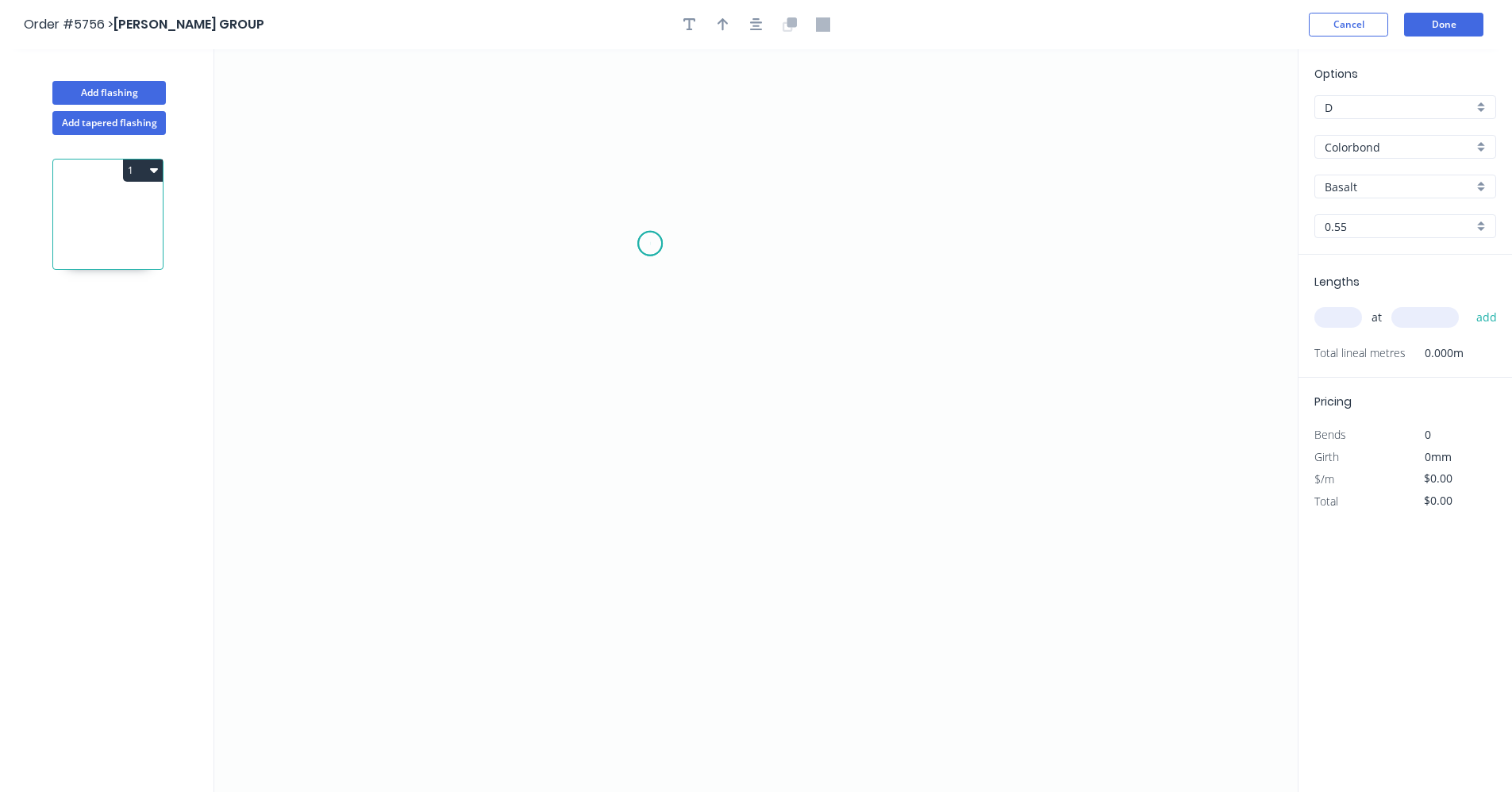
drag, startPoint x: 650, startPoint y: 244, endPoint x: 642, endPoint y: 300, distance: 56.6
click at [648, 246] on icon "0" at bounding box center [756, 420] width 1083 height 742
click at [647, 410] on icon "0" at bounding box center [756, 420] width 1083 height 742
click at [1036, 468] on icon "0 ?" at bounding box center [756, 420] width 1083 height 742
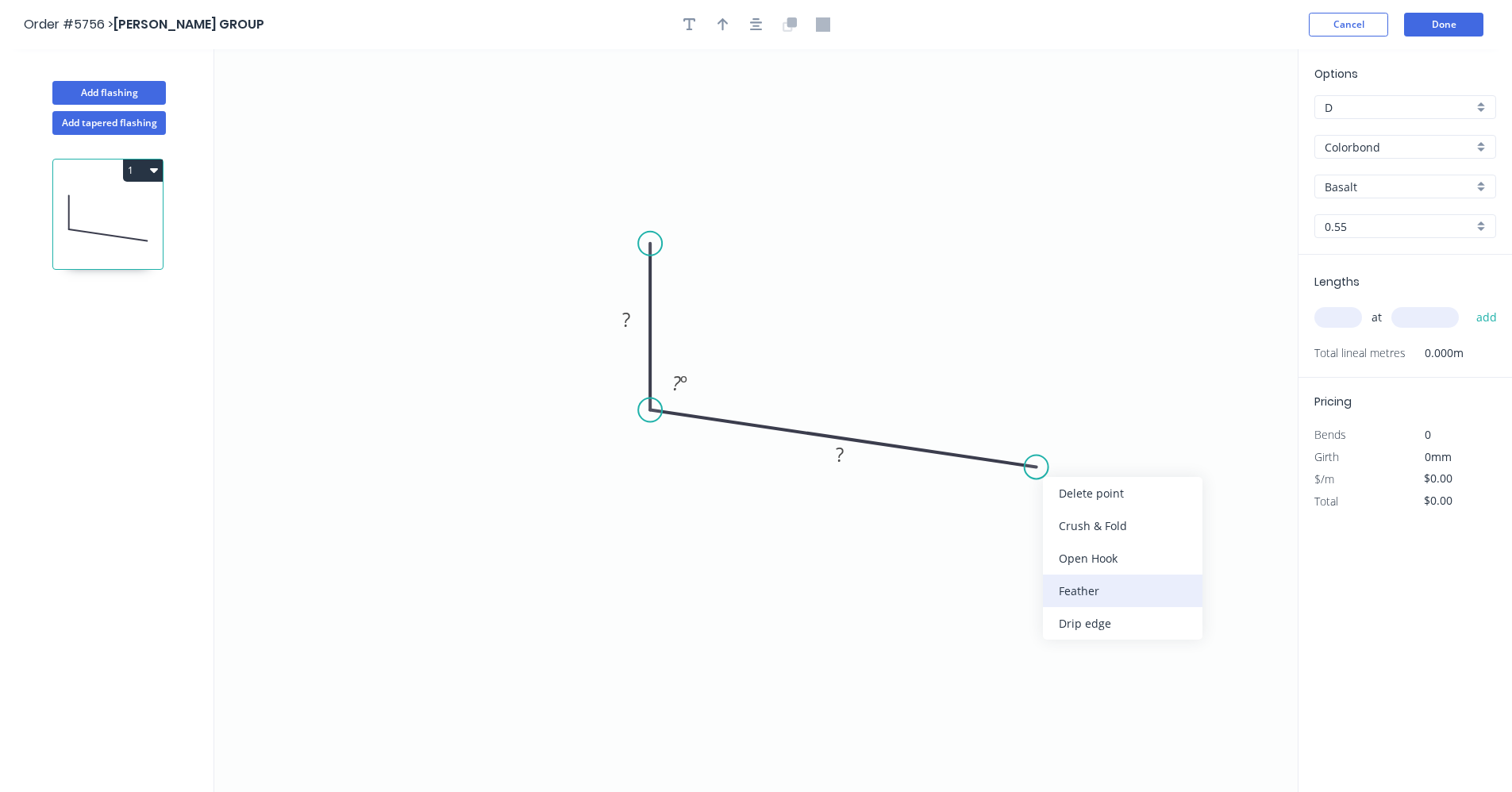
click at [1105, 594] on div "Feather" at bounding box center [1122, 590] width 159 height 33
click at [629, 322] on tspan "?" at bounding box center [626, 320] width 8 height 26
type input "$8.36"
click at [1339, 315] on input "text" at bounding box center [1338, 317] width 48 height 20
type input "1"
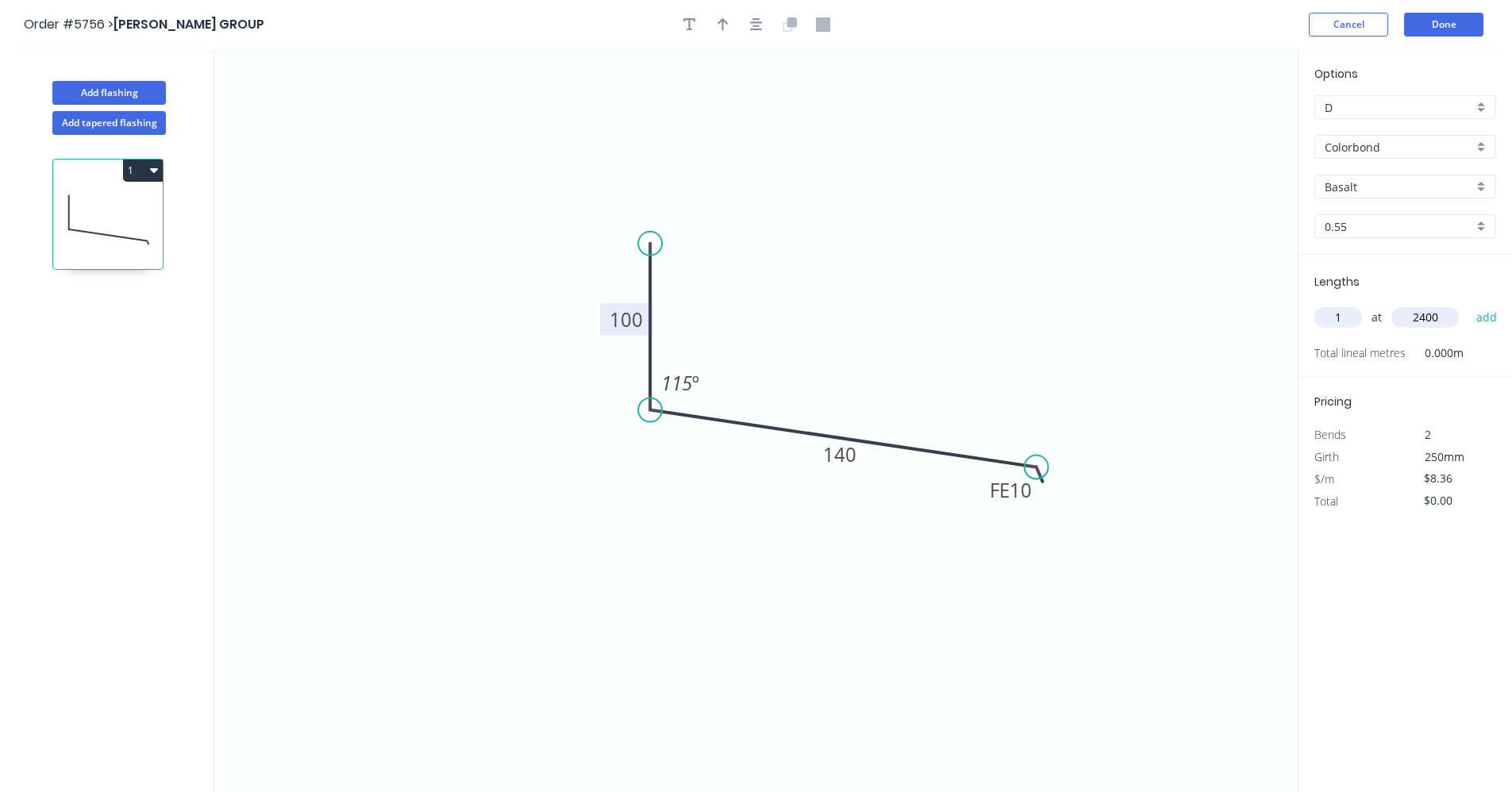
type input "2400"
click at [1468, 304] on button "add" at bounding box center [1487, 317] width 37 height 27
type input "$20.06"
click at [1480, 186] on div "Basalt" at bounding box center [1405, 186] width 181 height 24
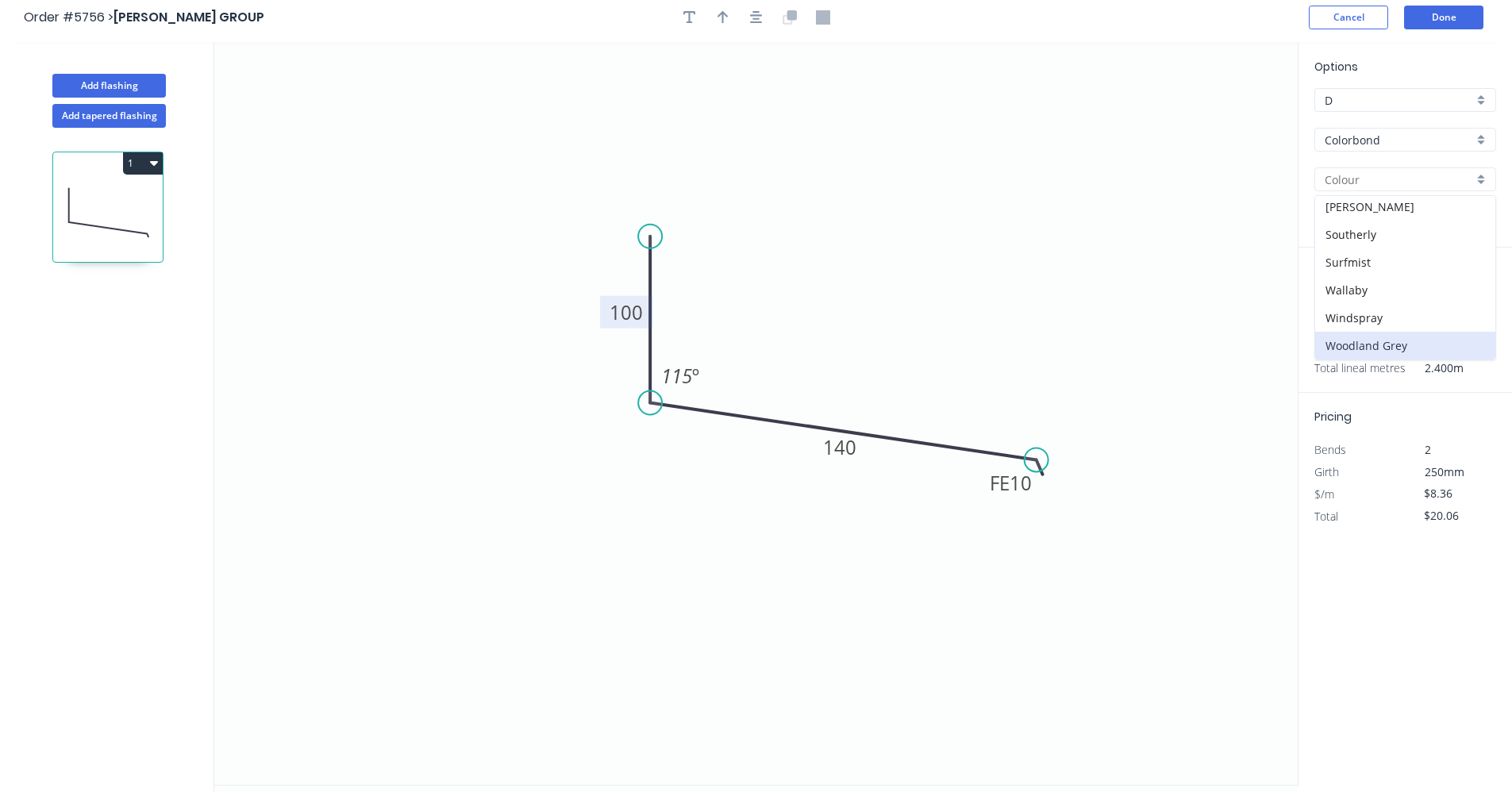
scroll to position [29, 0]
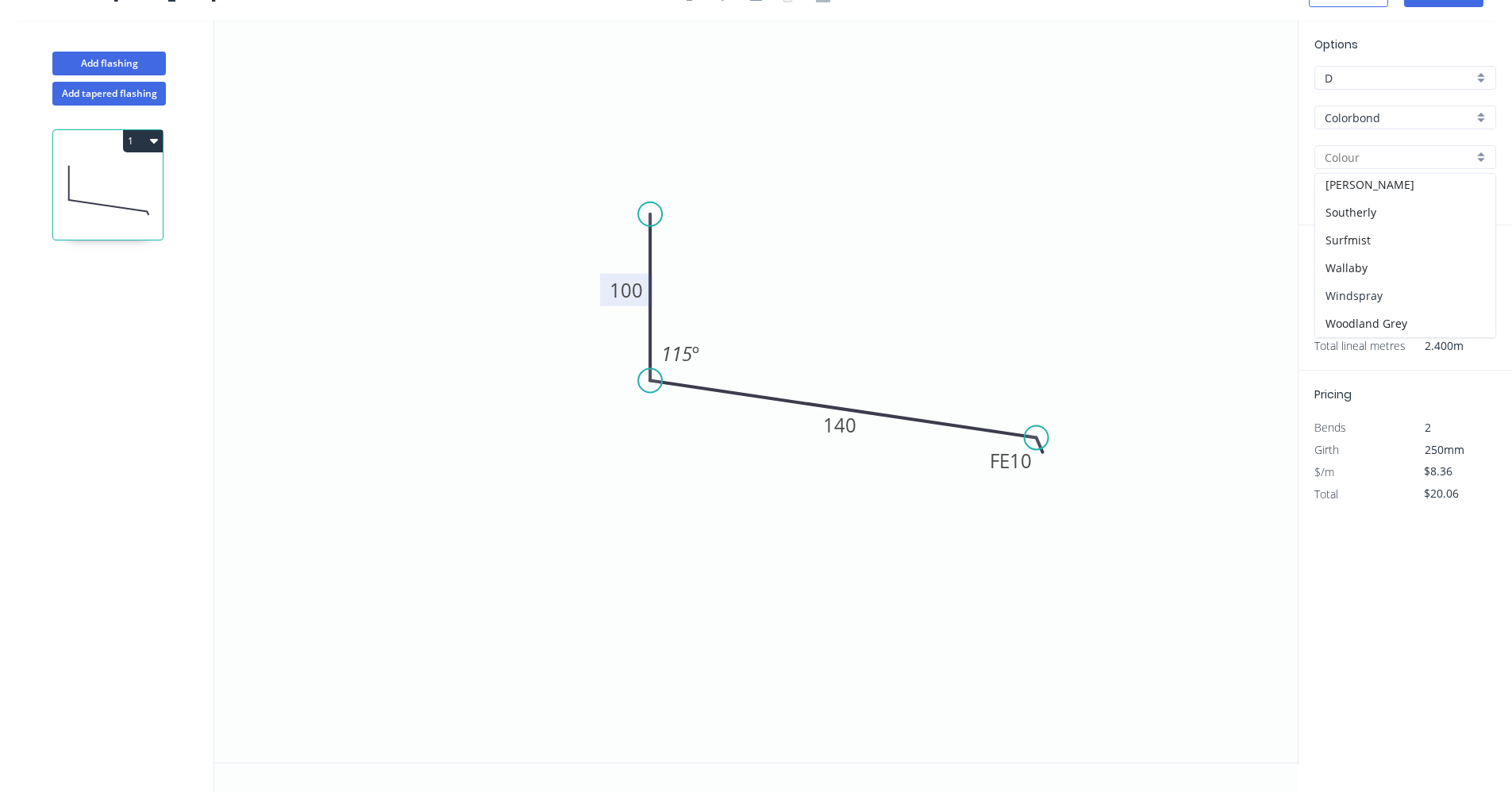
click at [1359, 301] on div "Windspray" at bounding box center [1405, 295] width 180 height 28
type input "Windspray"
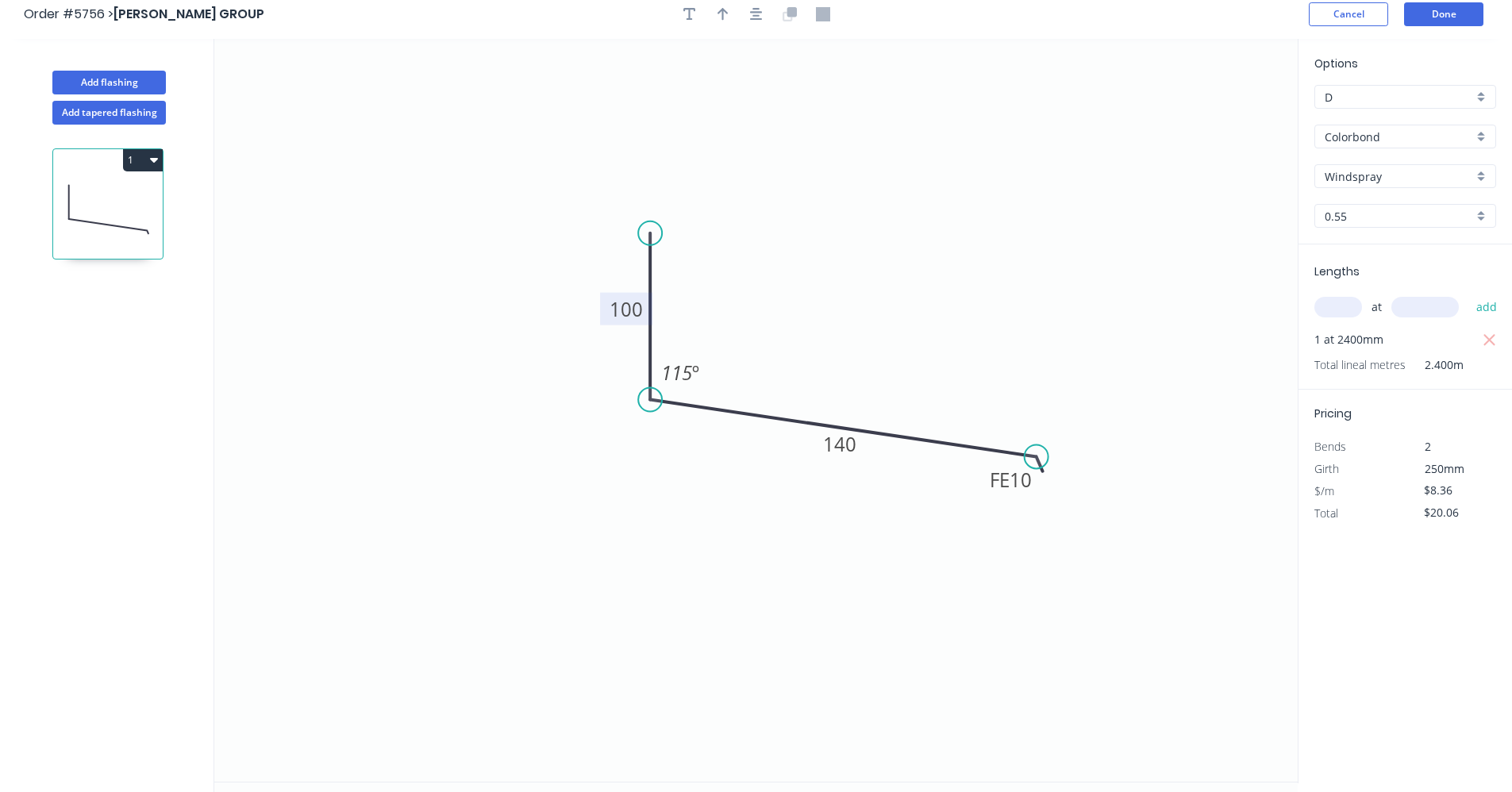
scroll to position [0, 0]
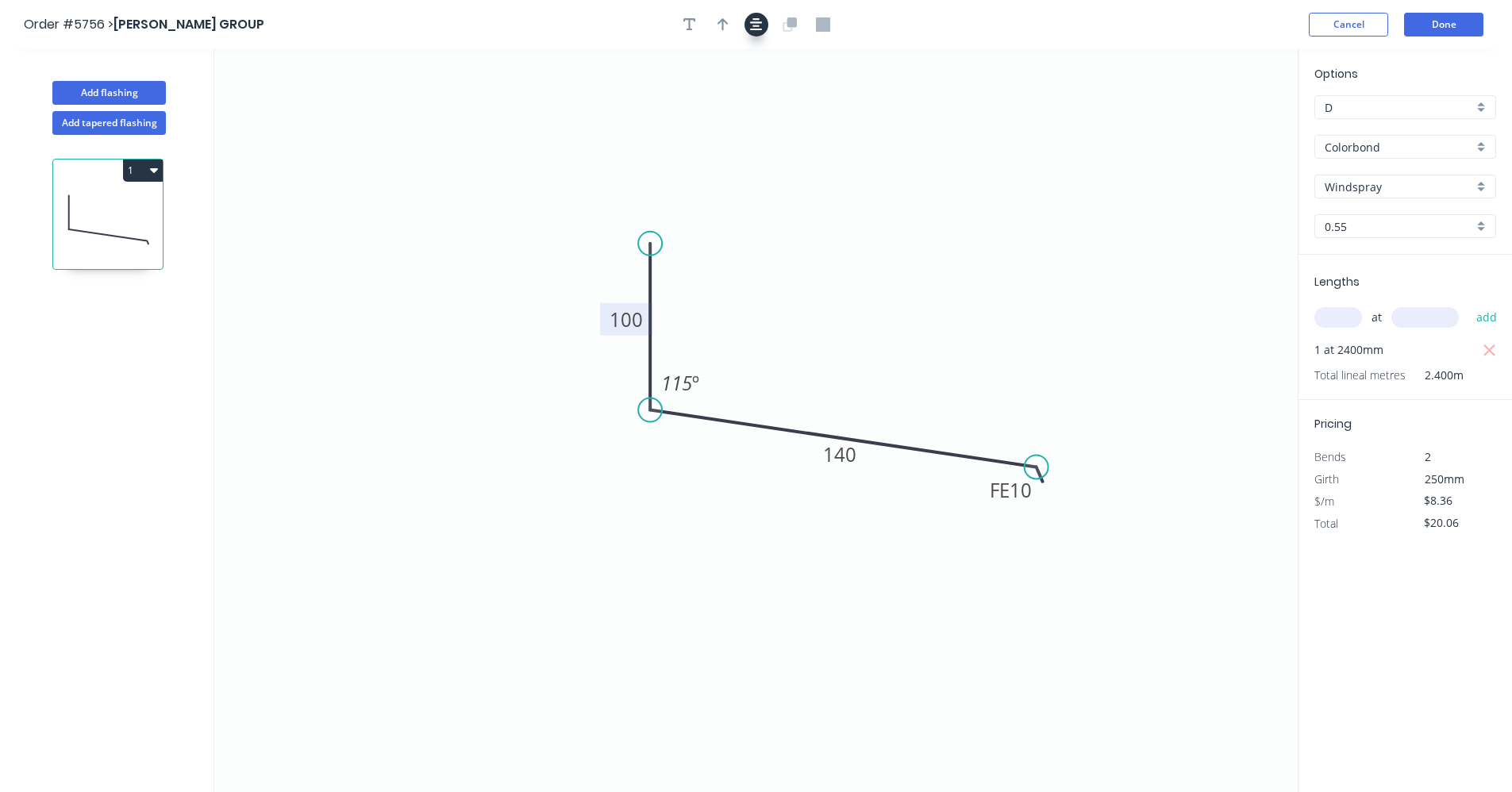
click at [756, 28] on icon "button" at bounding box center [756, 24] width 13 height 15
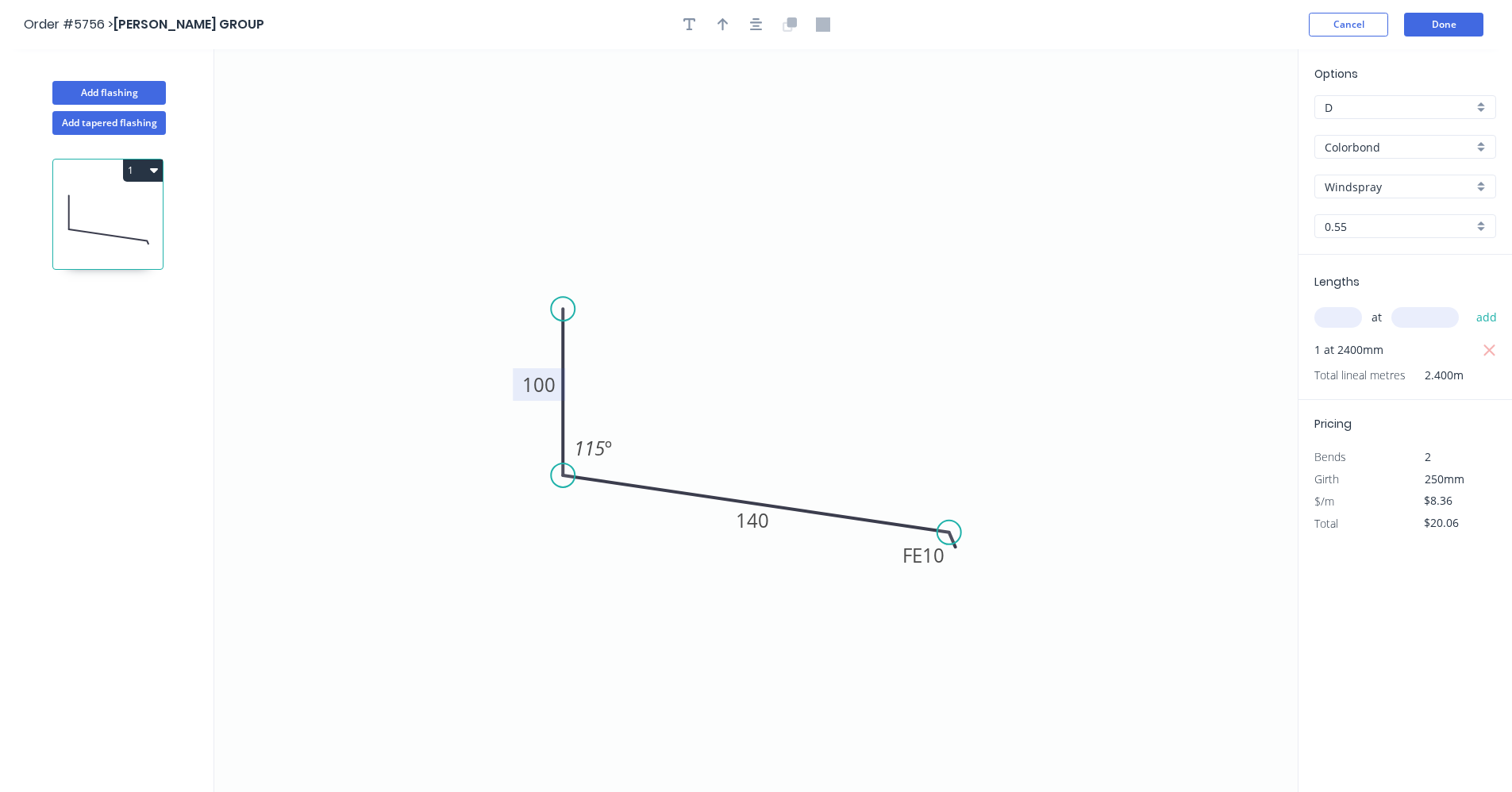
drag, startPoint x: 723, startPoint y: 24, endPoint x: 778, endPoint y: 73, distance: 73.7
click at [724, 26] on icon "button" at bounding box center [723, 24] width 11 height 15
click at [1216, 128] on icon at bounding box center [1218, 110] width 15 height 50
drag, startPoint x: 1217, startPoint y: 128, endPoint x: 842, endPoint y: 503, distance: 530.3
click at [840, 501] on icon at bounding box center [853, 486] width 46 height 46
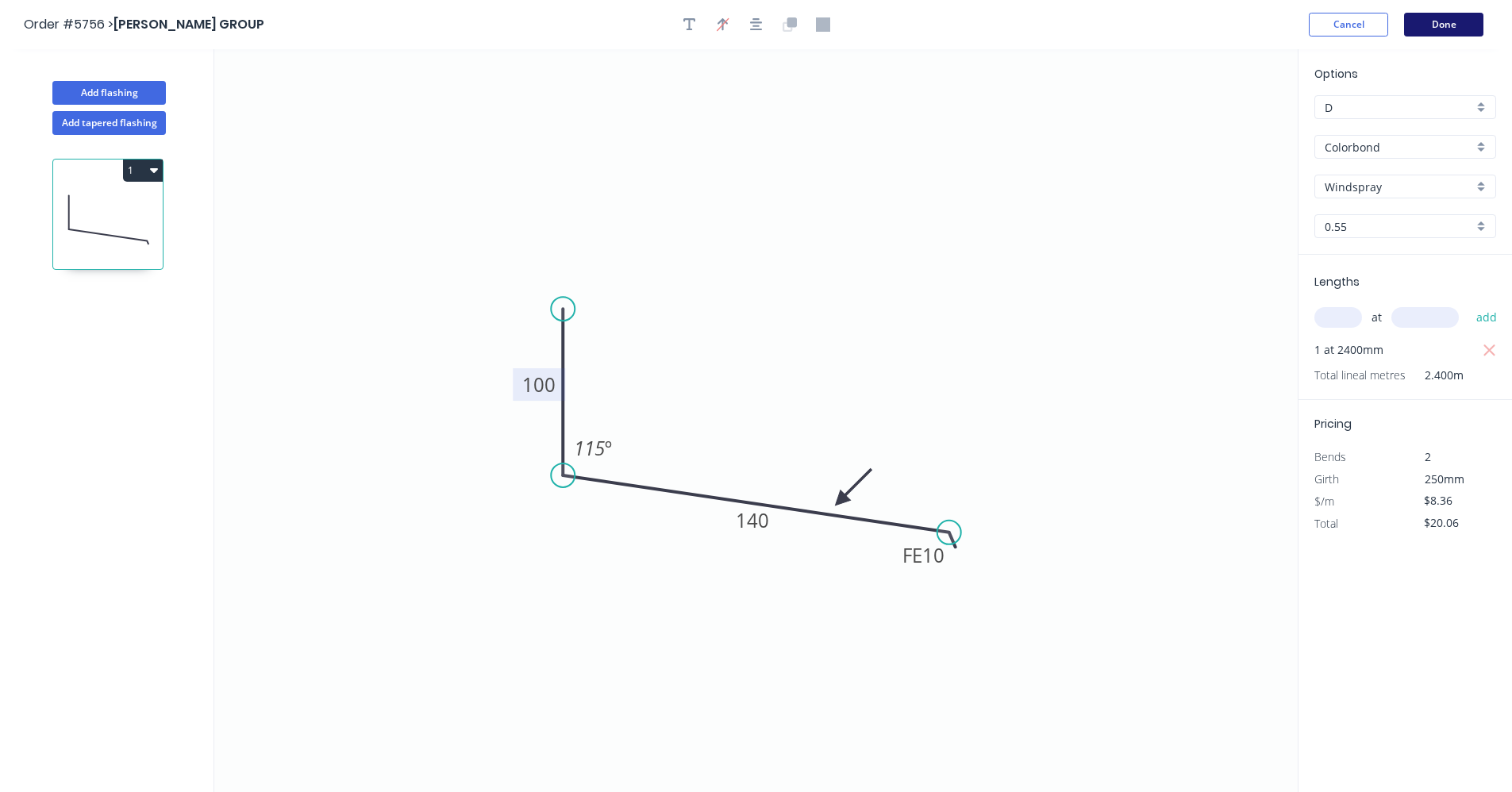
click at [1449, 27] on button "Done" at bounding box center [1444, 24] width 80 height 24
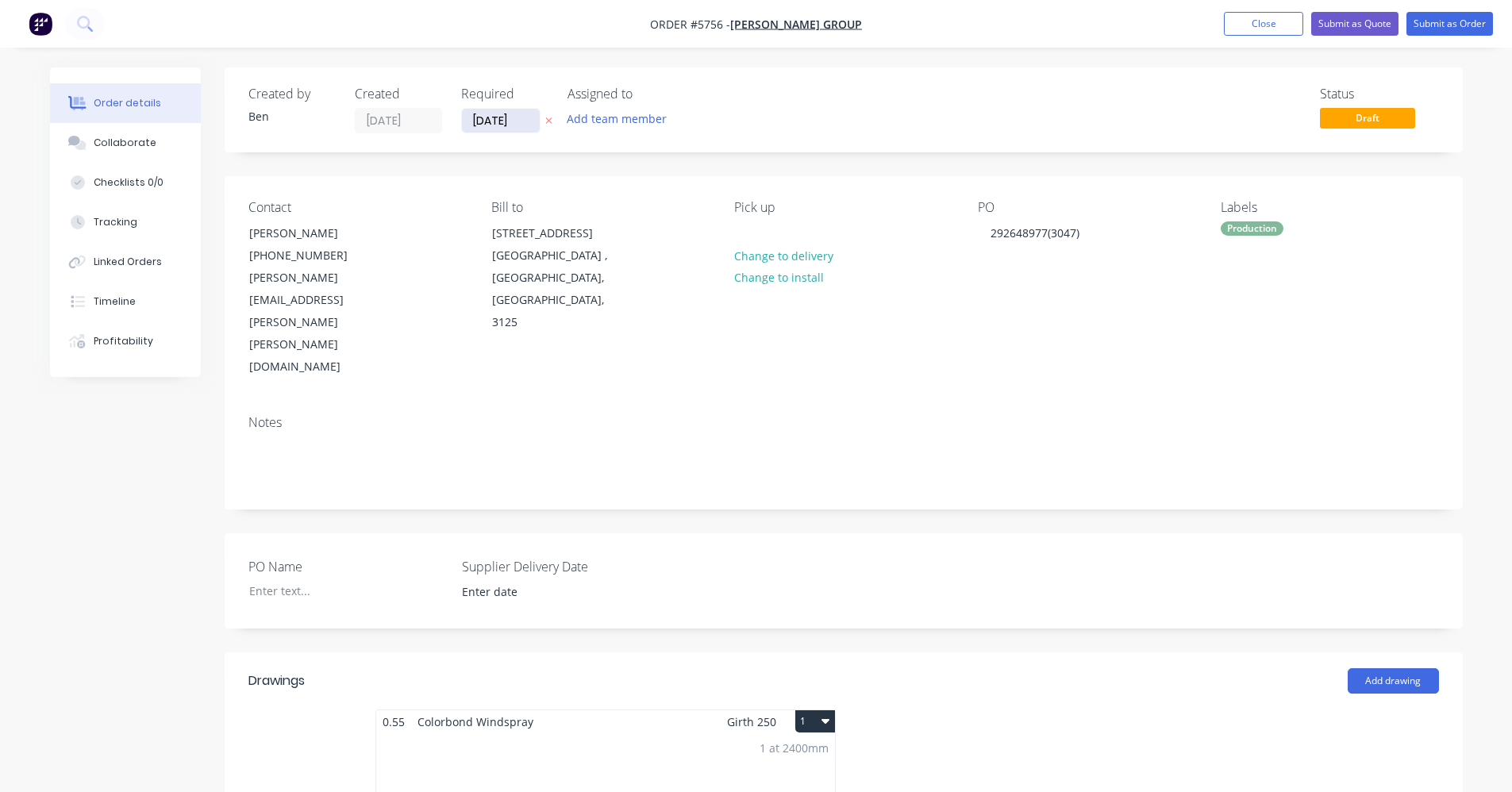
click at [480, 122] on input "[DATE]" at bounding box center [501, 120] width 78 height 24
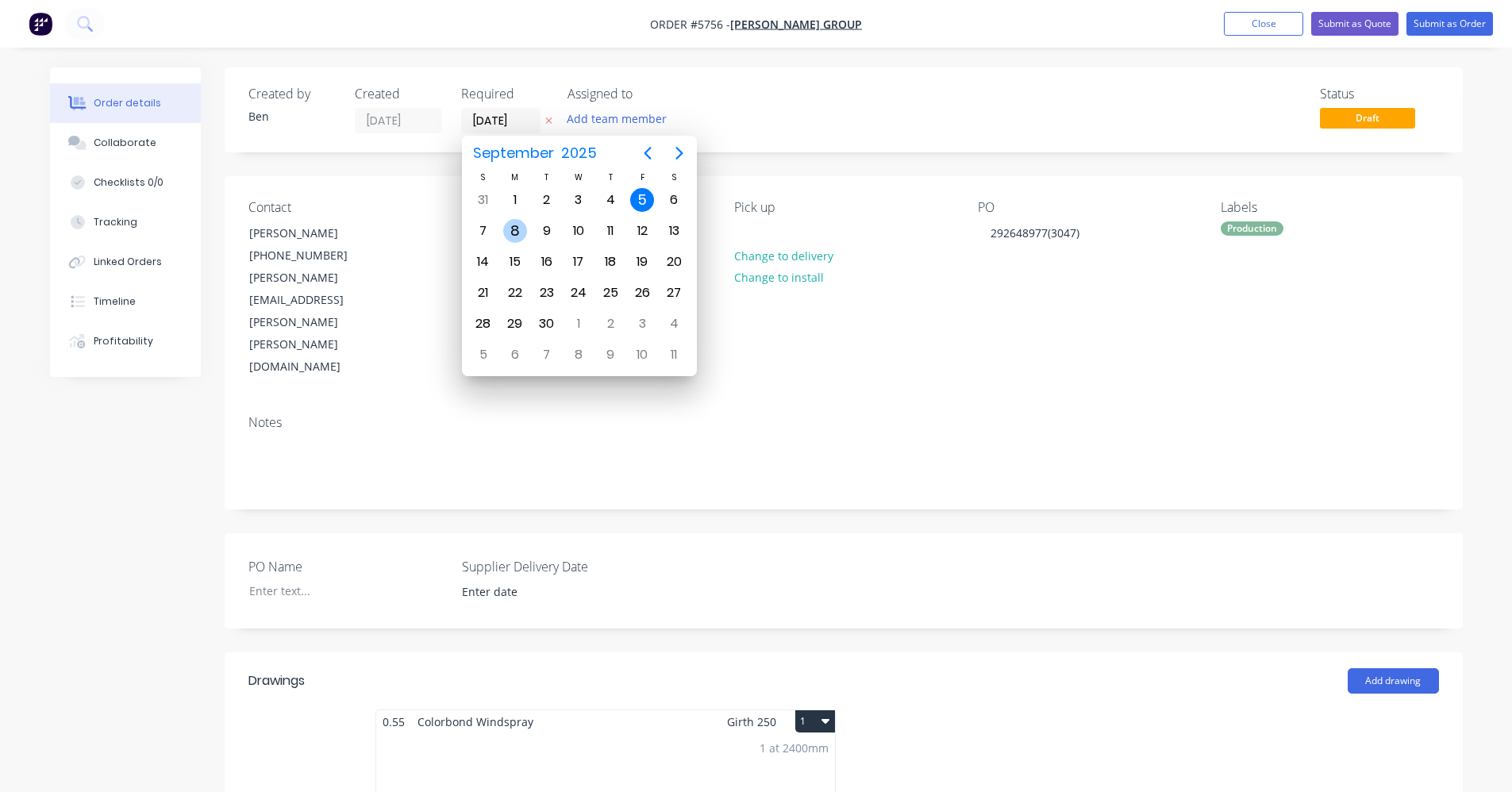
click at [508, 228] on div "8" at bounding box center [515, 230] width 24 height 24
type input "[DATE]"
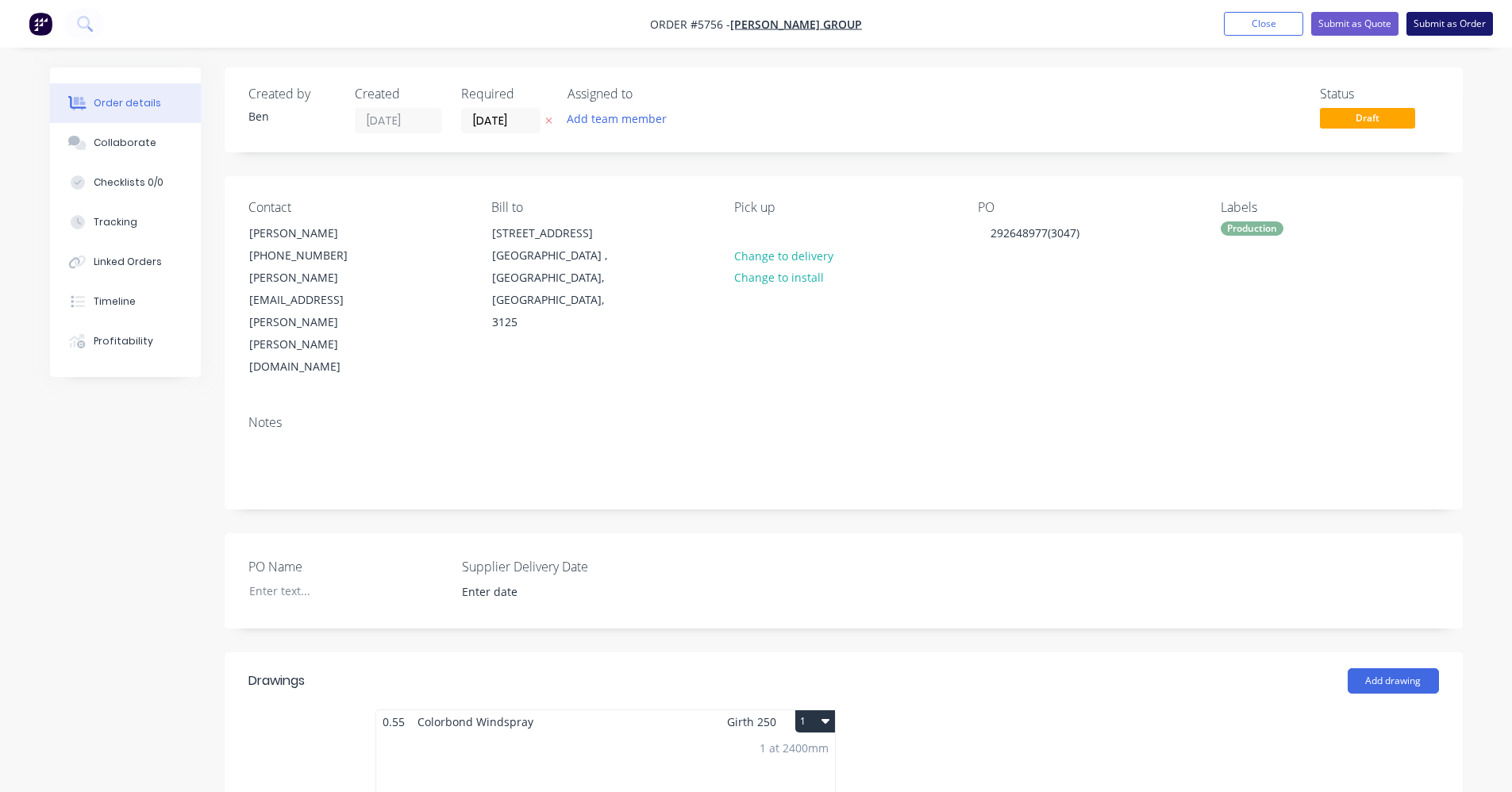
click at [1453, 26] on button "Submit as Order" at bounding box center [1449, 24] width 86 height 24
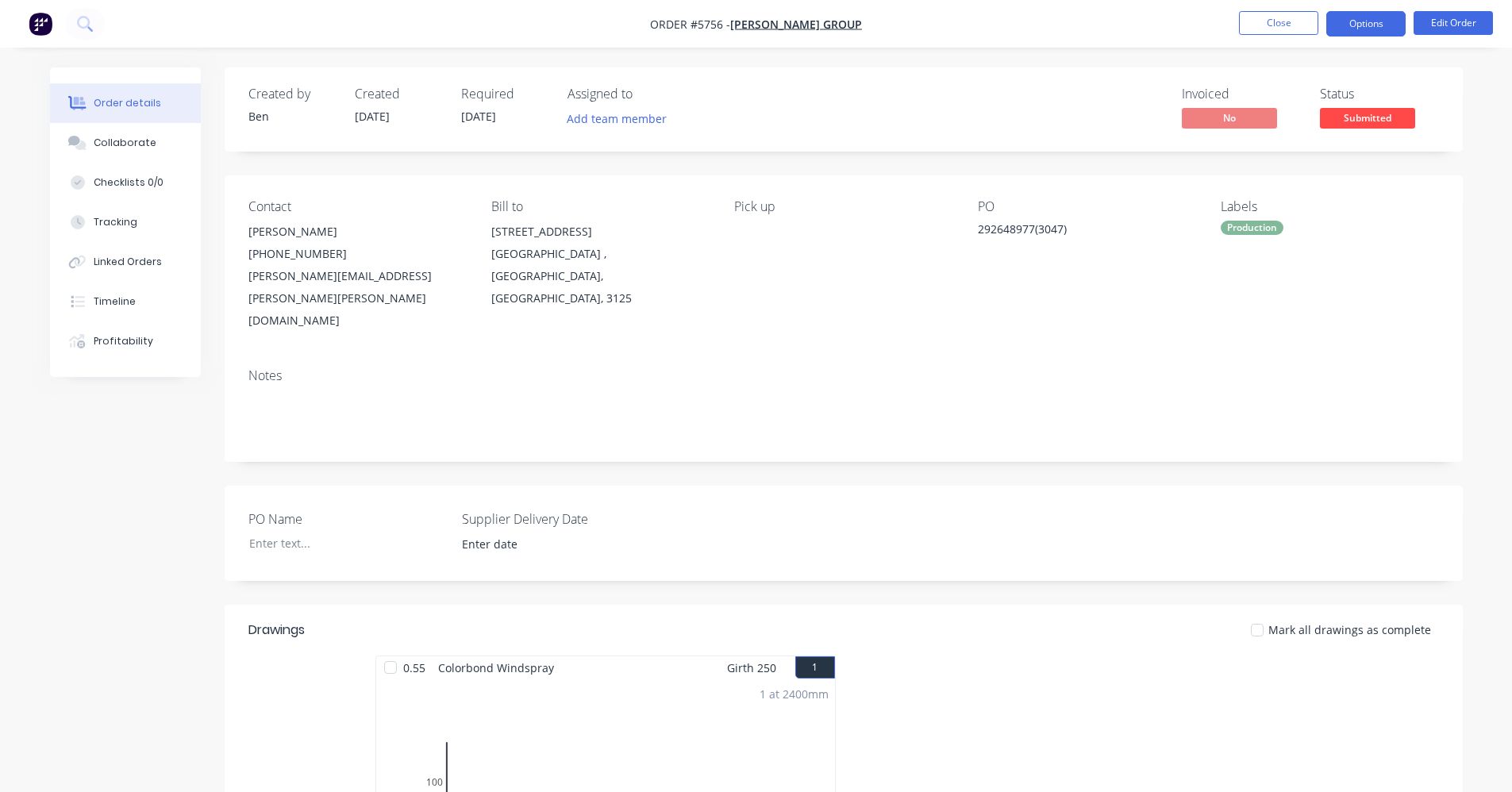
click at [1381, 24] on button "Options" at bounding box center [1366, 24] width 80 height 25
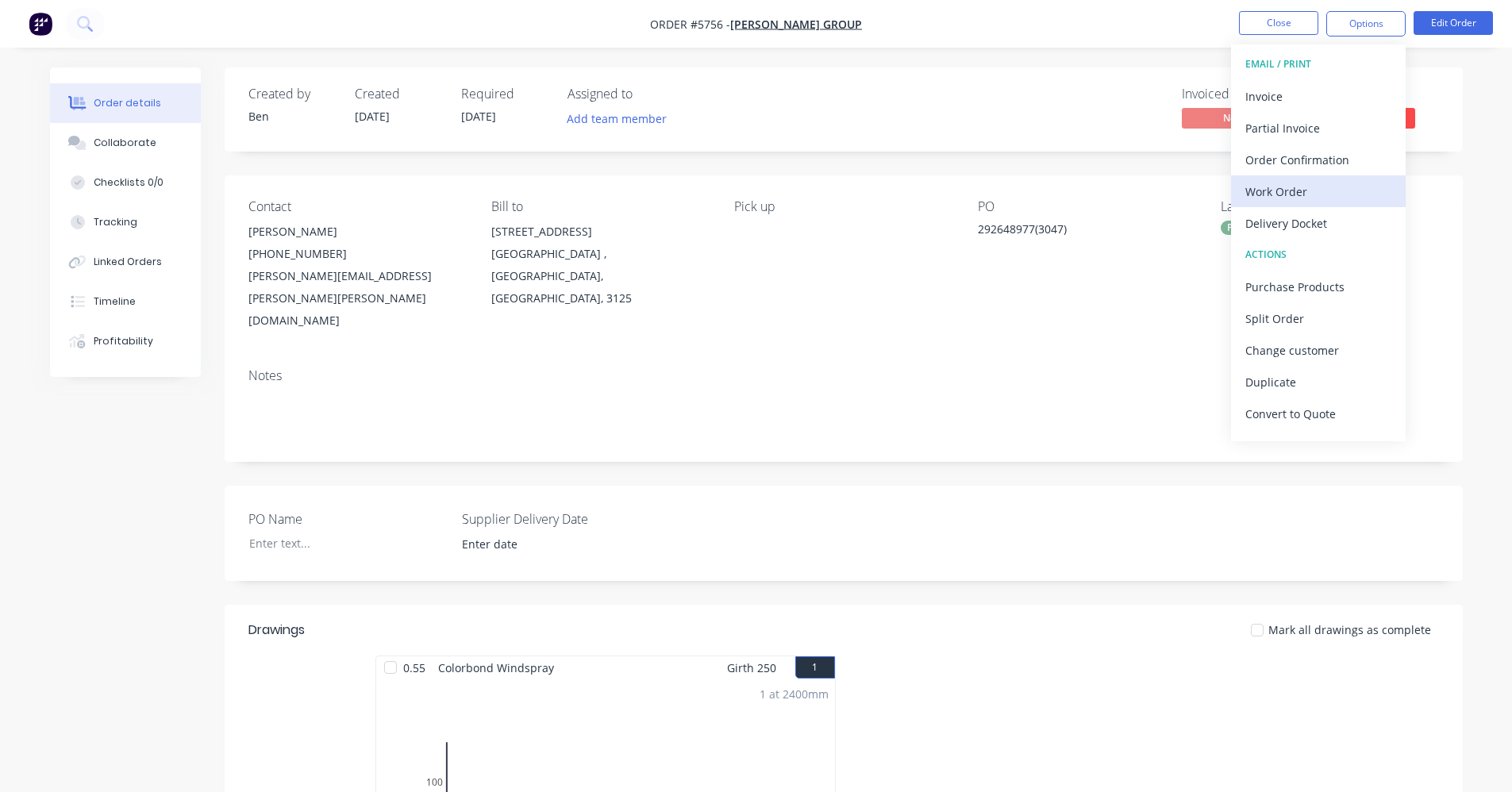
click at [1298, 188] on div "Work Order" at bounding box center [1318, 191] width 146 height 23
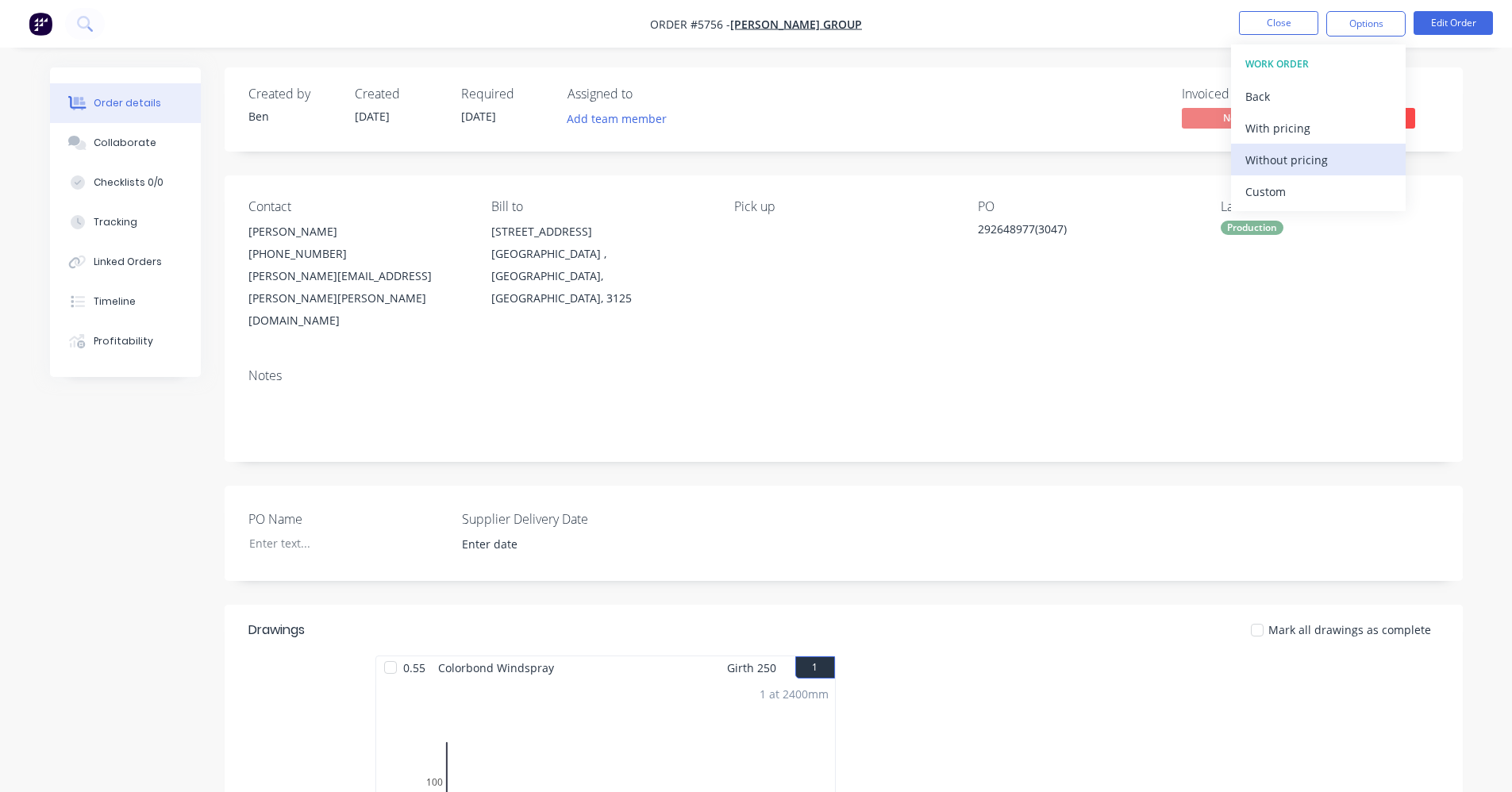
click at [1295, 168] on div "Without pricing" at bounding box center [1318, 159] width 146 height 23
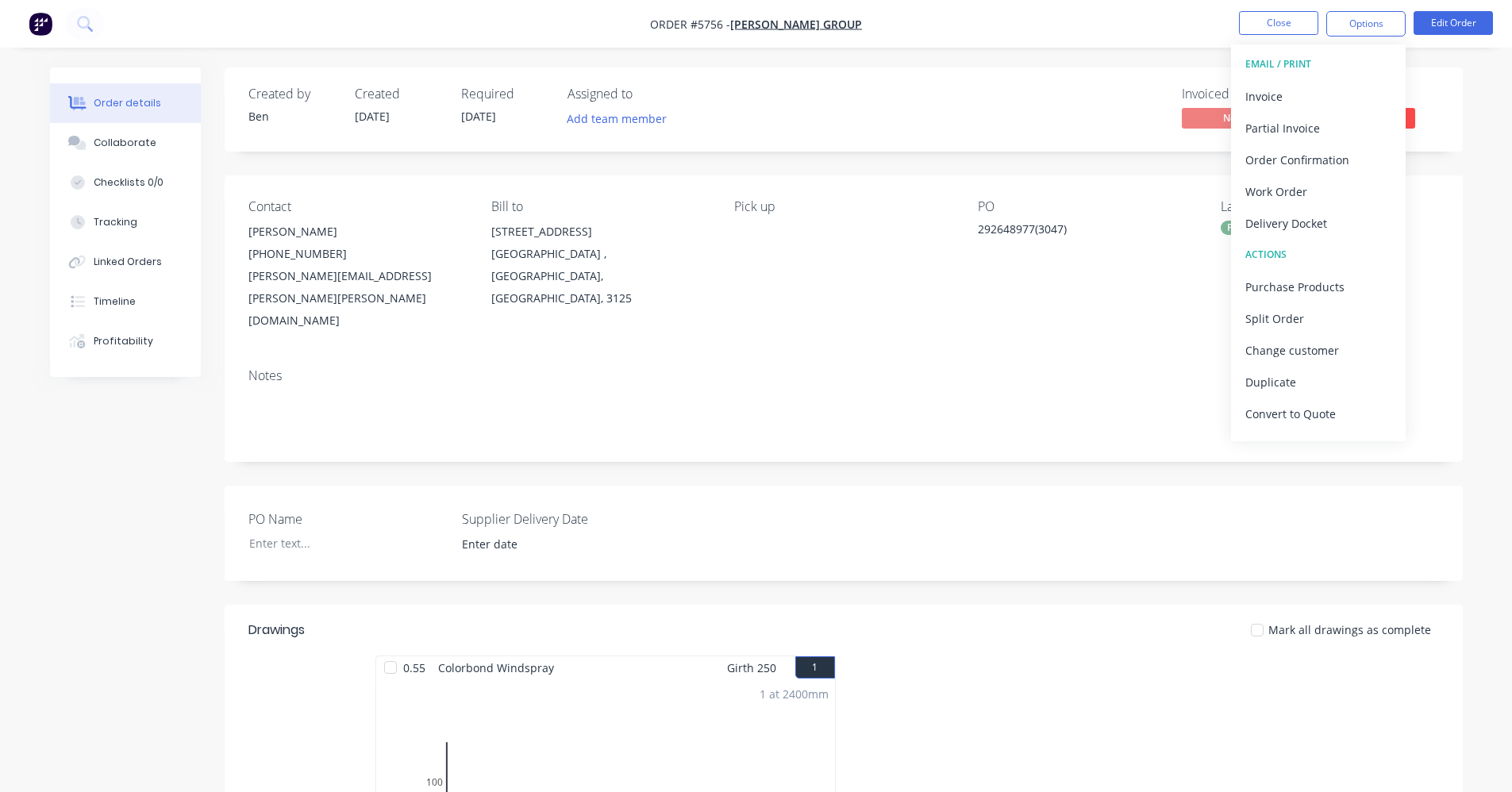
click at [865, 355] on div "Notes" at bounding box center [843, 408] width 1238 height 107
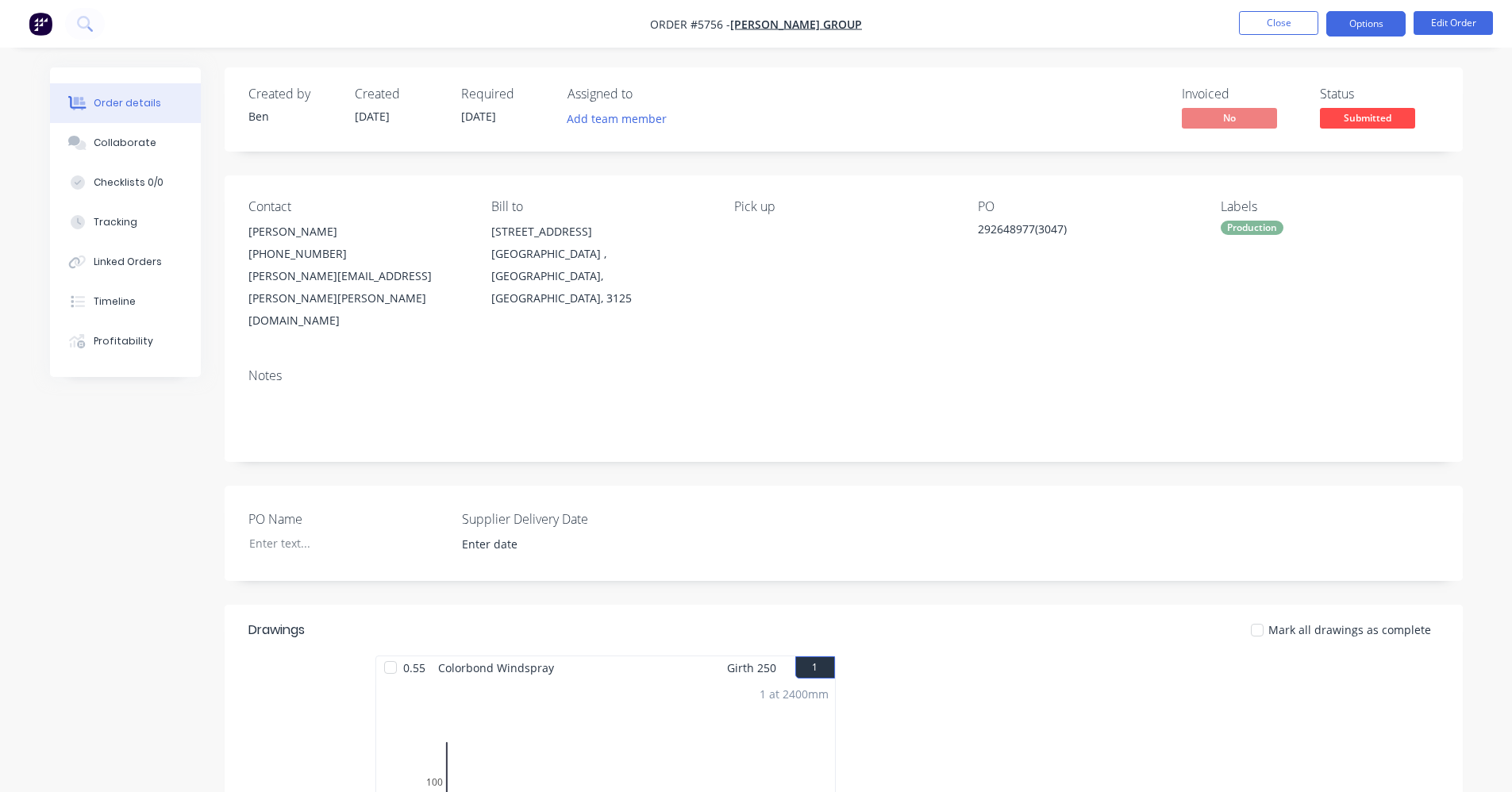
click at [1361, 24] on button "Options" at bounding box center [1366, 24] width 80 height 25
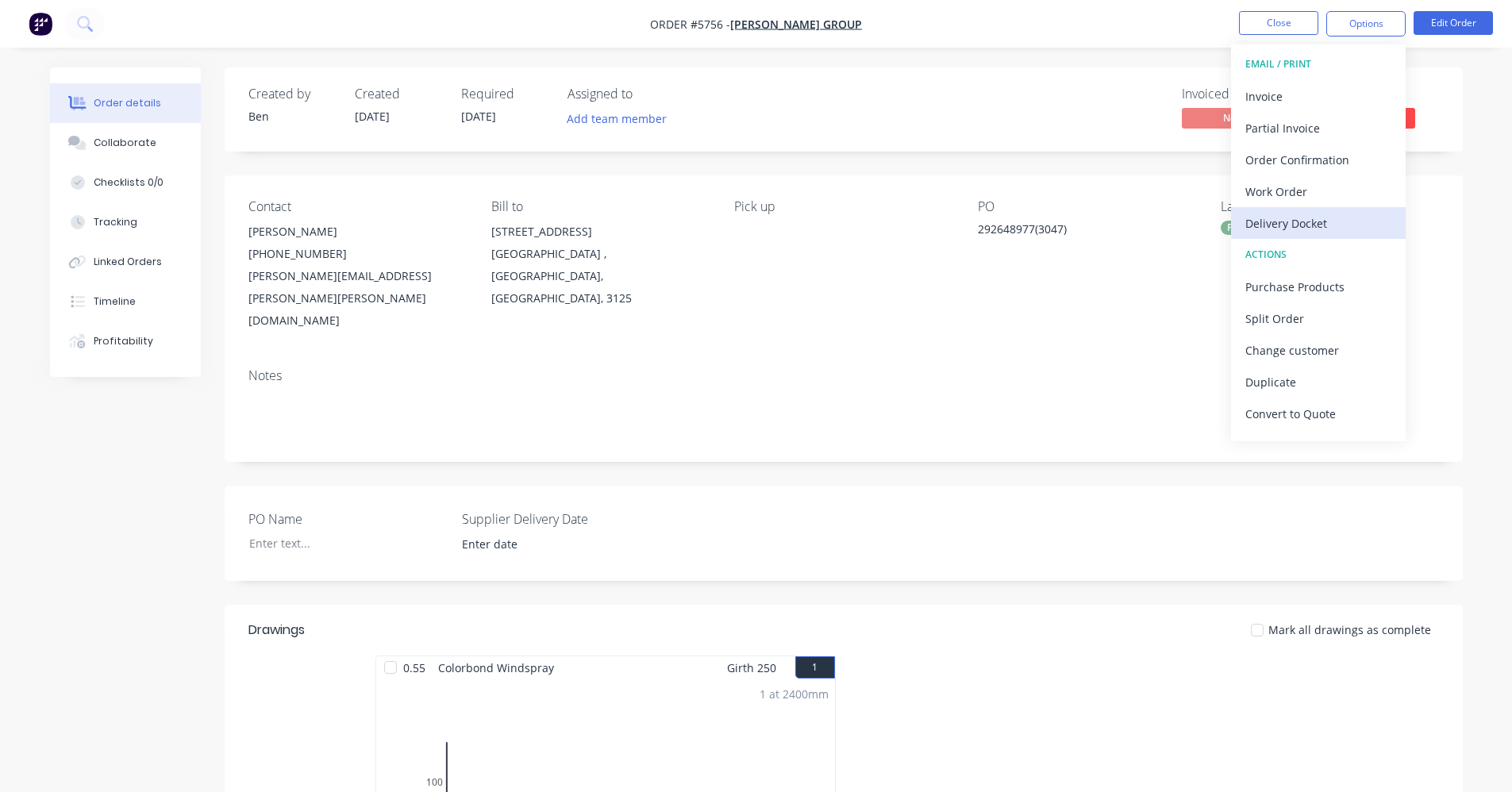
click at [1294, 228] on div "Delivery Docket" at bounding box center [1318, 224] width 146 height 23
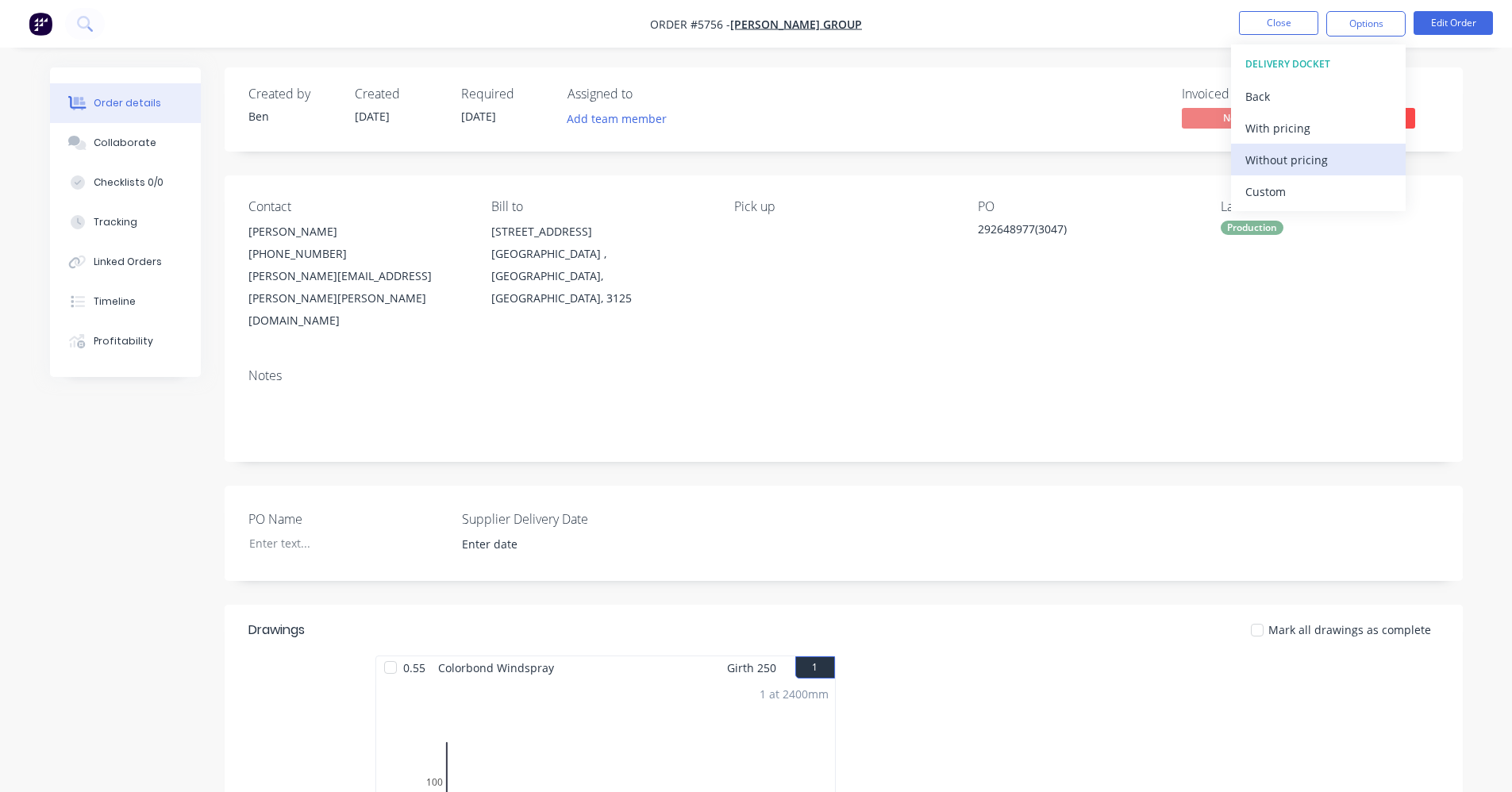
click at [1308, 158] on div "Without pricing" at bounding box center [1318, 159] width 146 height 23
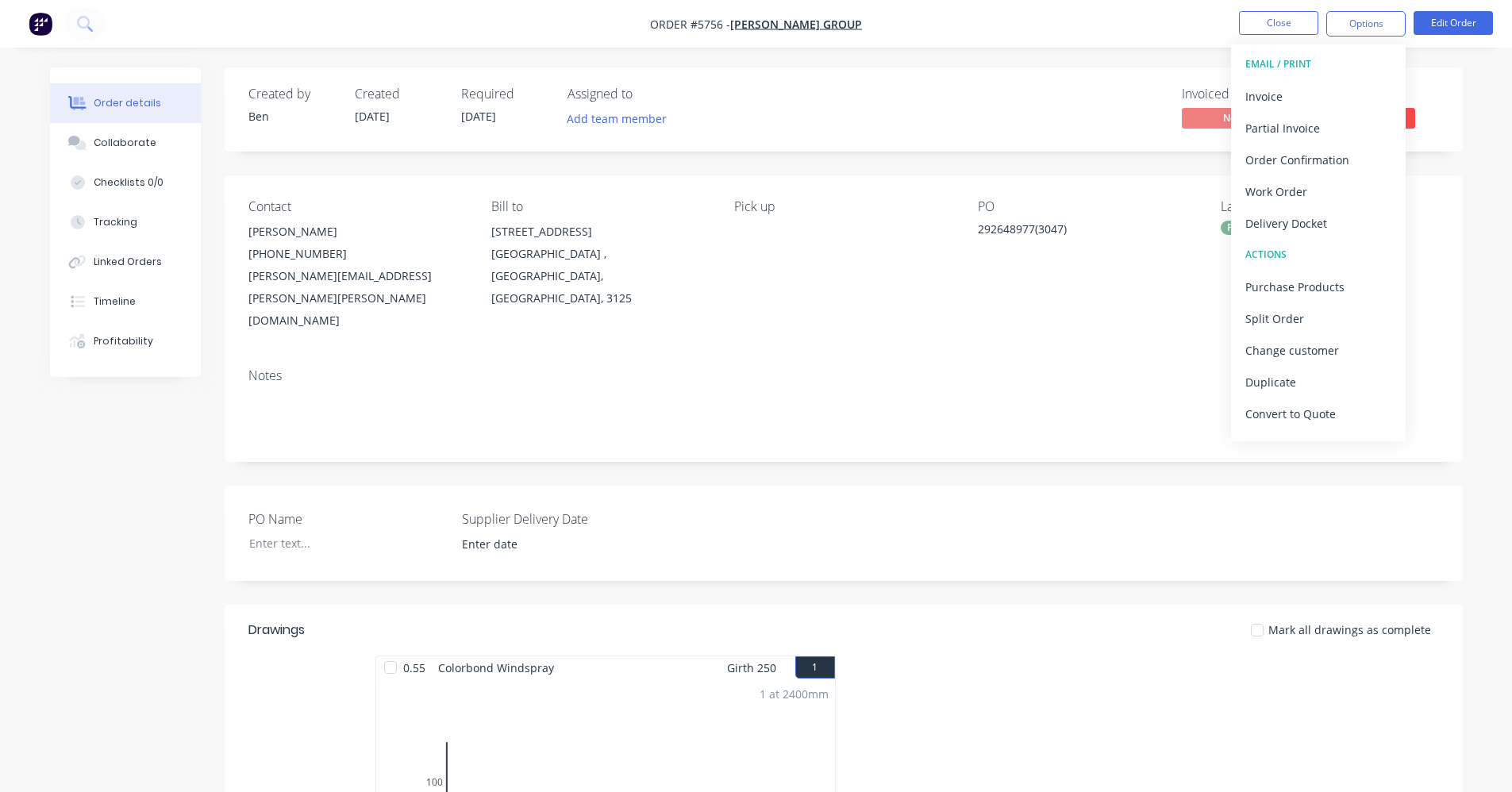
drag, startPoint x: 876, startPoint y: 342, endPoint x: 933, endPoint y: 341, distance: 57.0
click at [883, 355] on div "Notes" at bounding box center [843, 408] width 1238 height 107
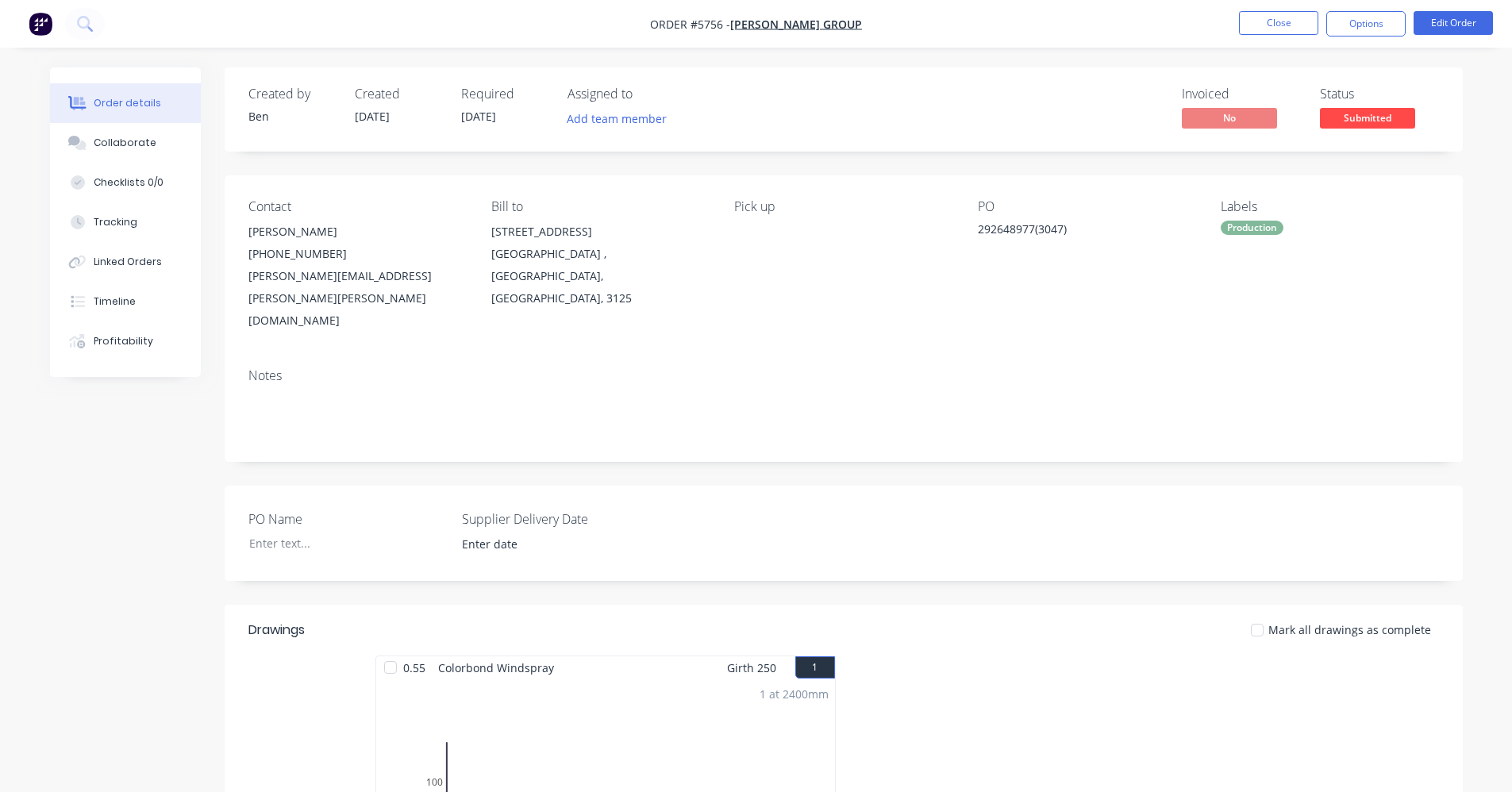
click at [1373, 114] on span "Submitted" at bounding box center [1367, 118] width 95 height 20
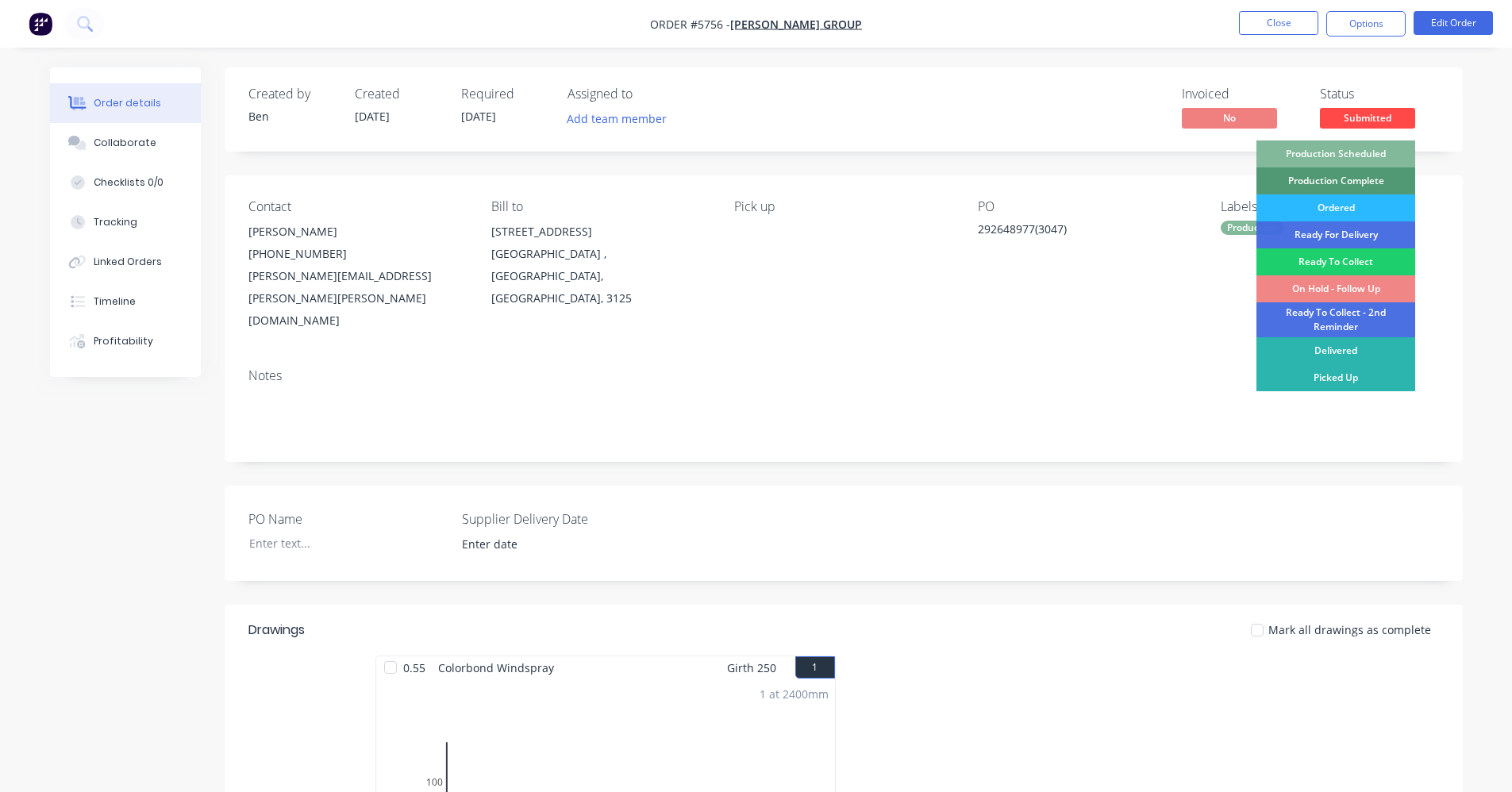
click at [1348, 148] on div "Production Scheduled" at bounding box center [1336, 154] width 159 height 27
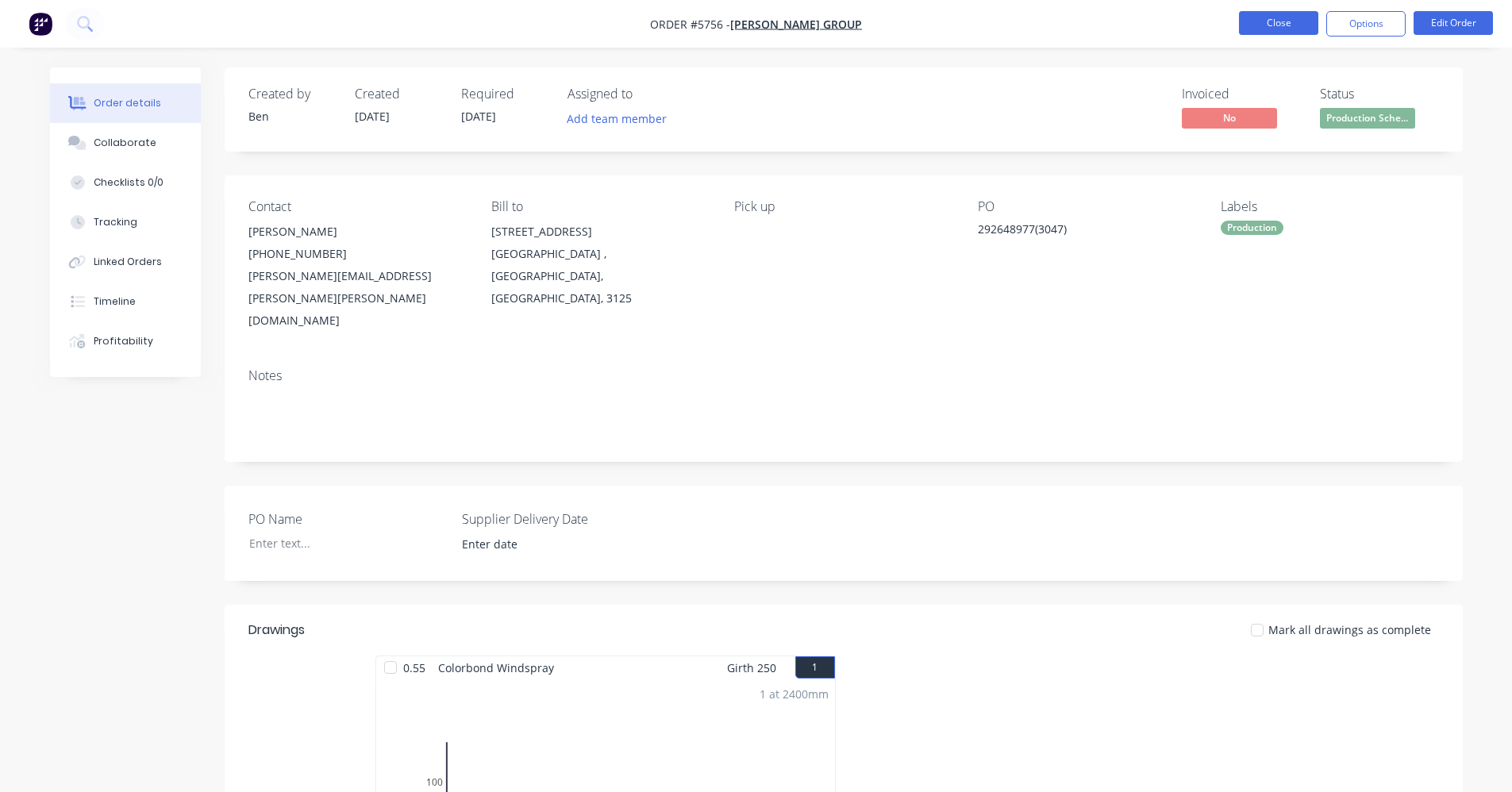
click at [1268, 23] on button "Close" at bounding box center [1279, 23] width 80 height 24
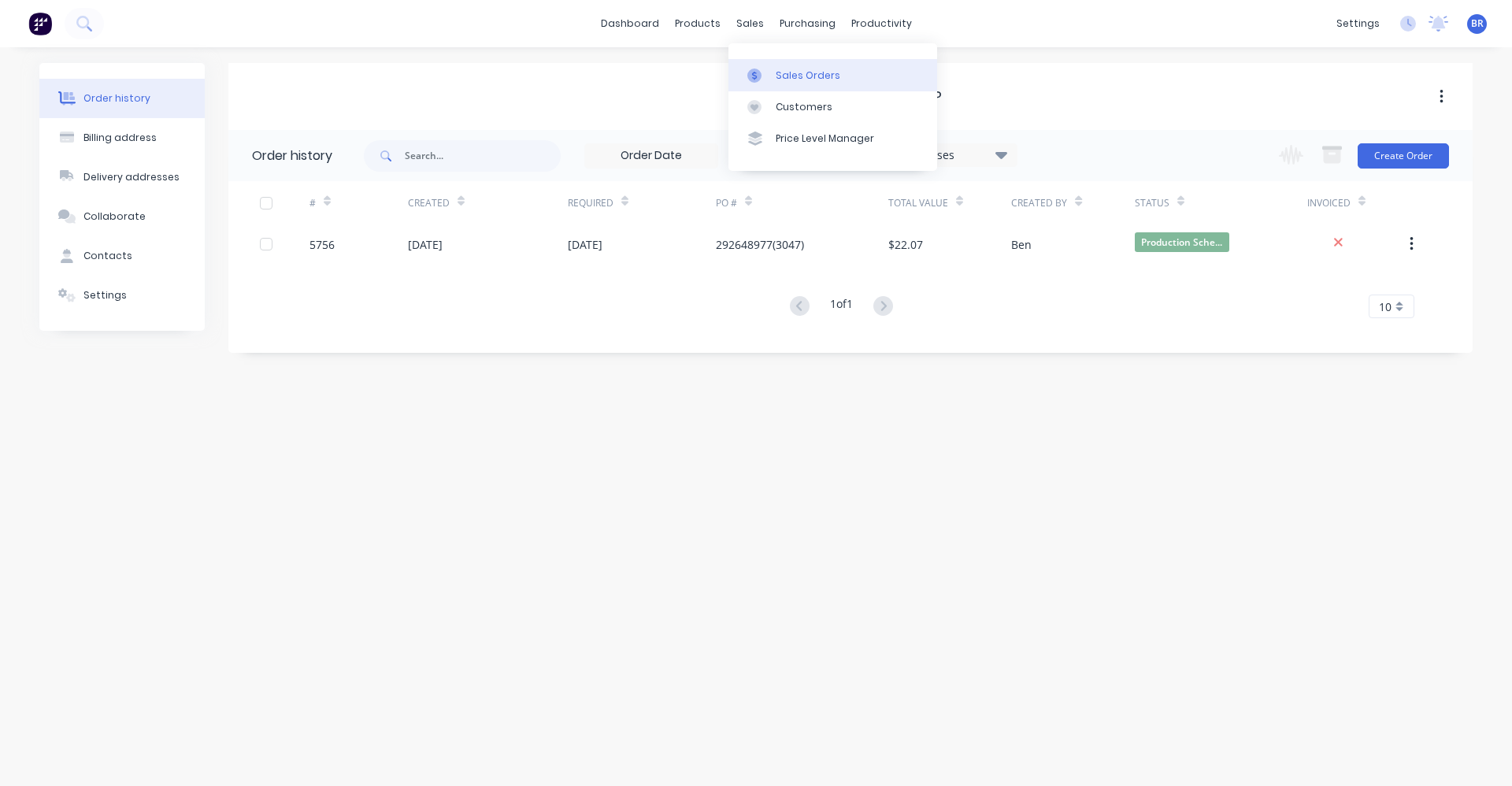
click at [795, 75] on div "Sales Orders" at bounding box center [808, 76] width 65 height 15
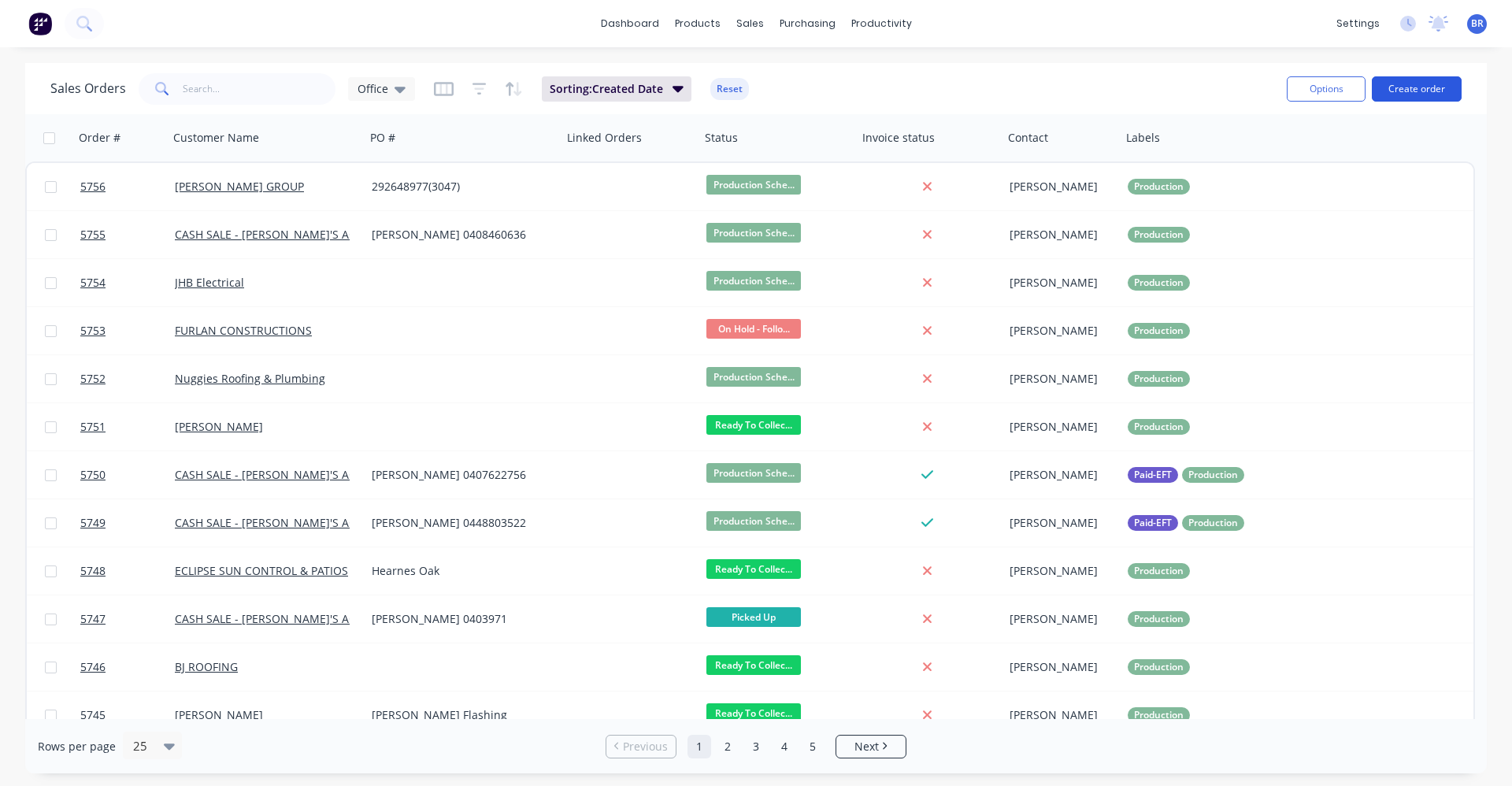
click at [1418, 87] on button "Create order" at bounding box center [1417, 89] width 90 height 25
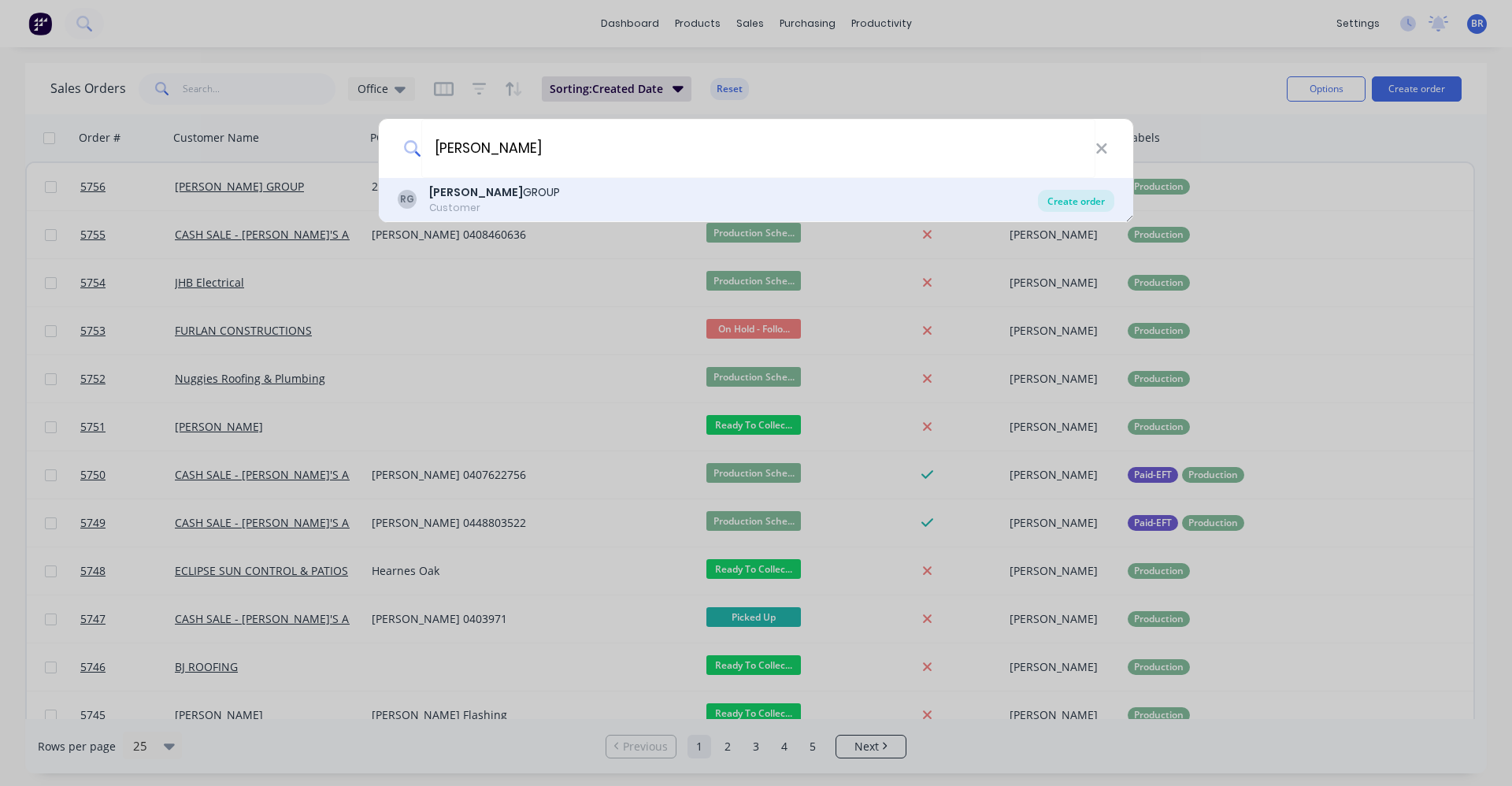
type input "reece"
click at [1085, 201] on div "Create order" at bounding box center [1076, 200] width 77 height 22
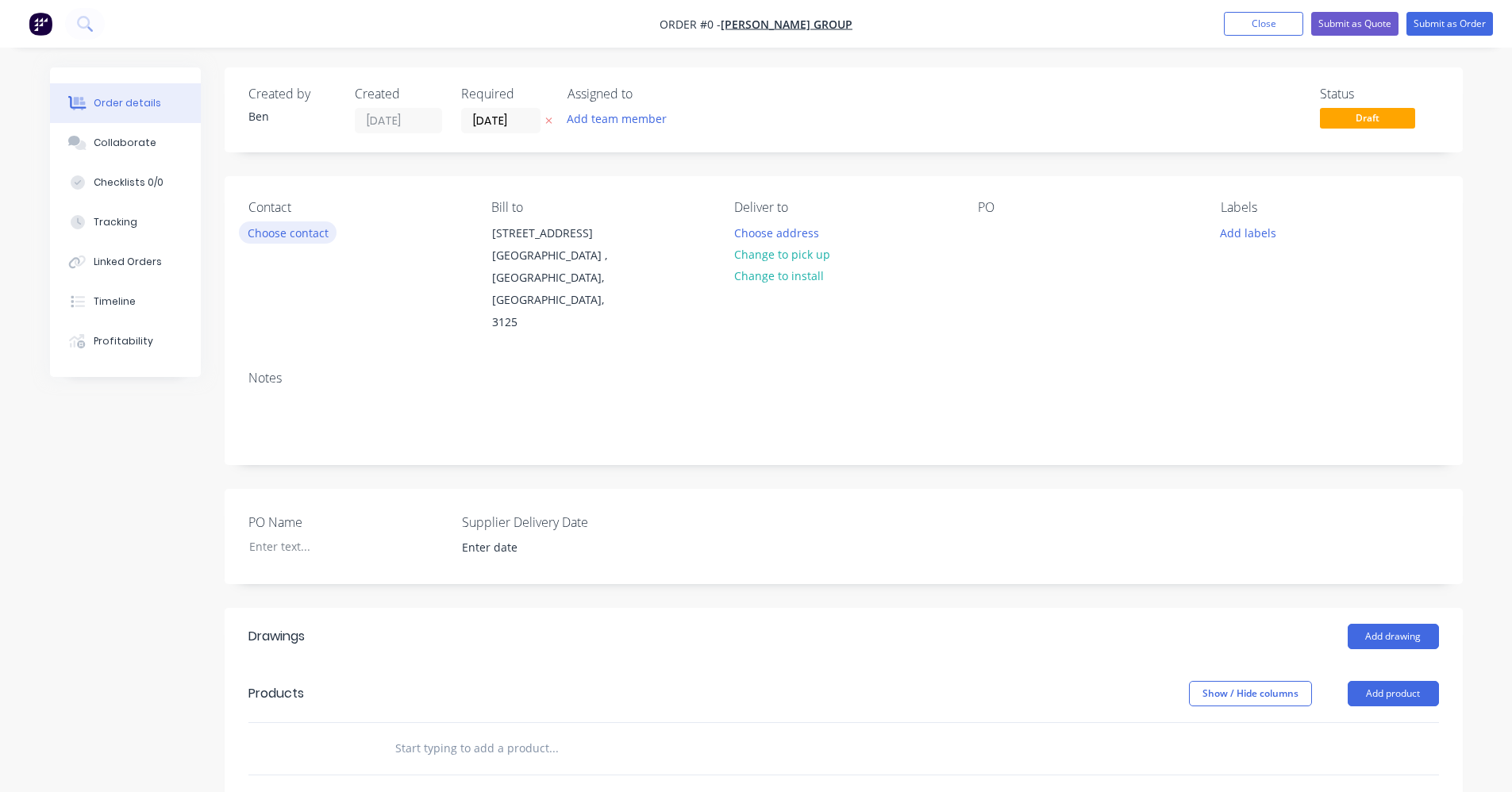
click at [269, 237] on button "Choose contact" at bounding box center [288, 232] width 98 height 21
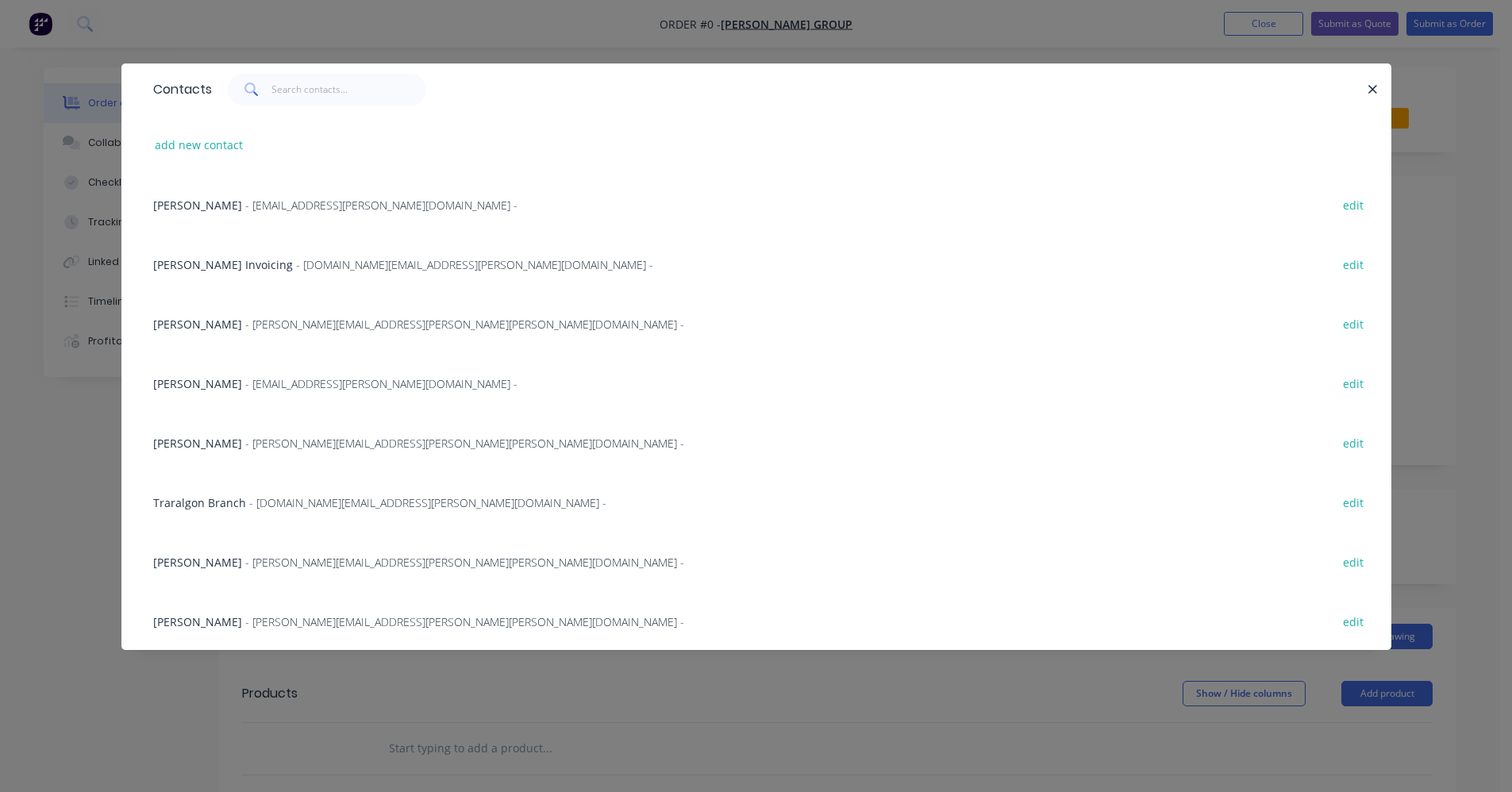
click at [255, 316] on span "- wayne.garvey@reece.com.au -" at bounding box center [464, 324] width 439 height 15
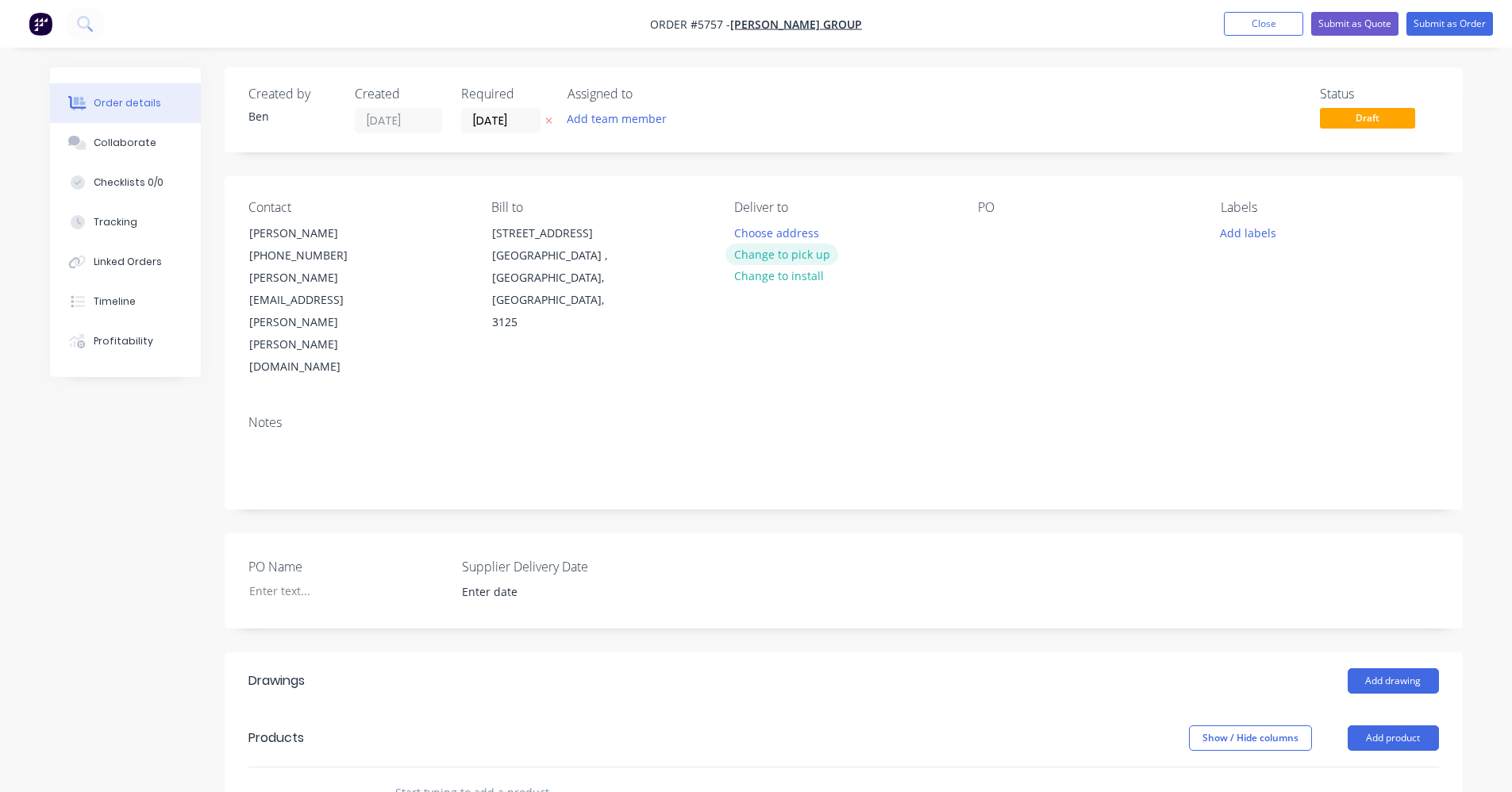
click at [782, 252] on button "Change to pick up" at bounding box center [782, 255] width 113 height 21
click at [783, 254] on button "Change to delivery" at bounding box center [783, 255] width 115 height 21
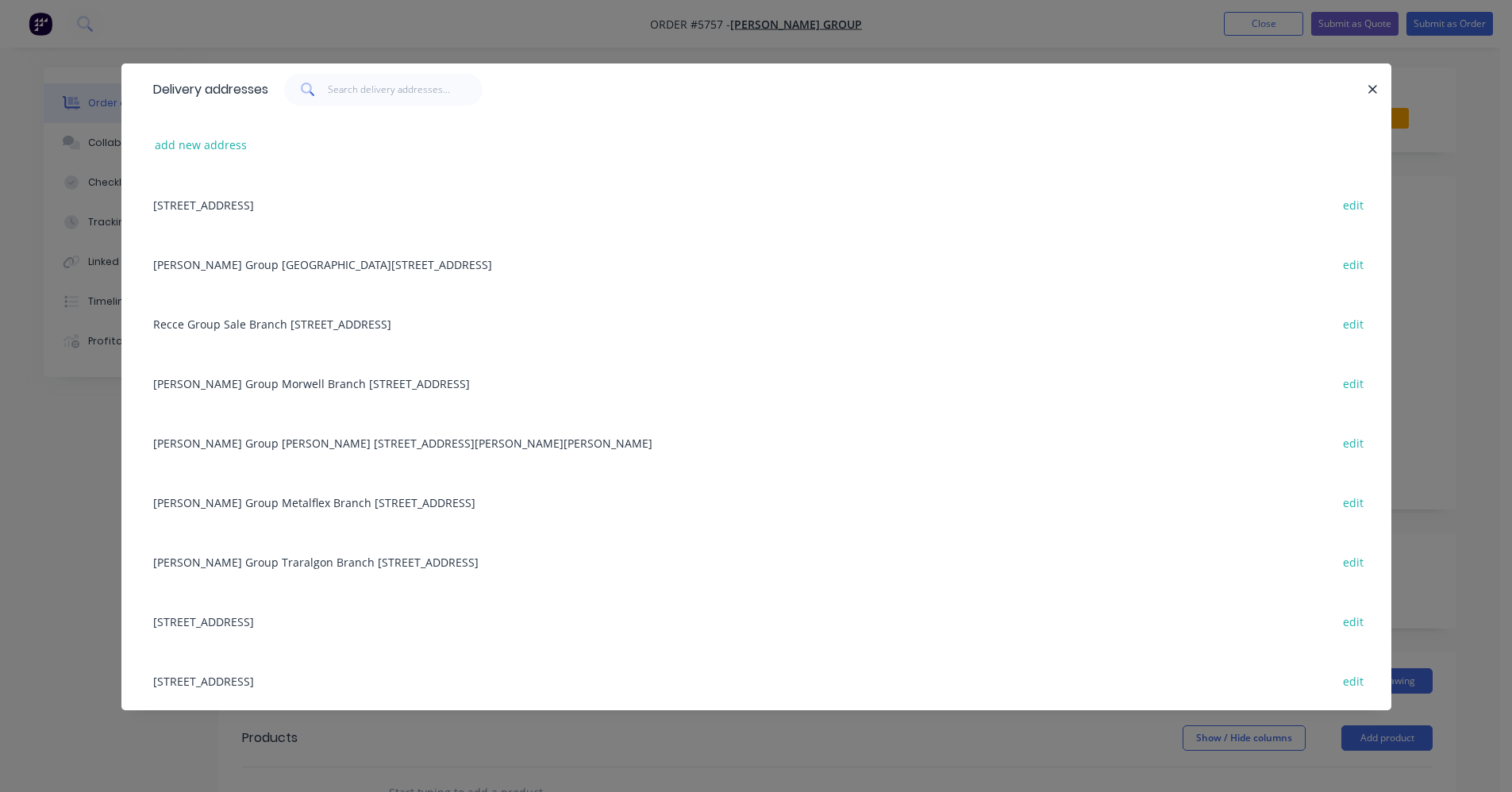
click at [329, 560] on div "Reece Group Traralgon Branch 3047, 132 Argyle Street, Traralgon, Victoria, Aust…" at bounding box center [756, 561] width 1222 height 59
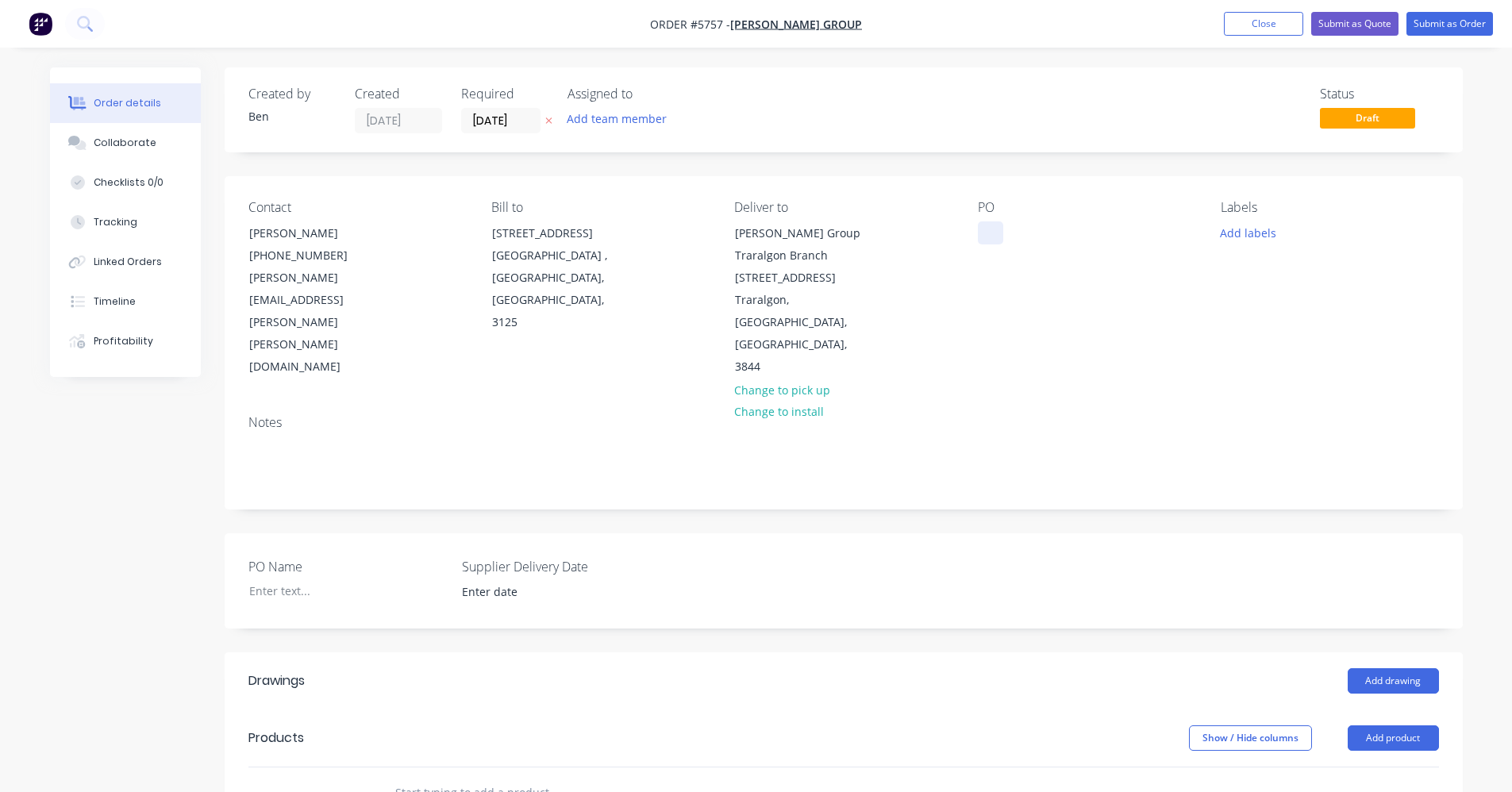
click at [983, 228] on div at bounding box center [990, 233] width 25 height 23
click at [1248, 241] on button "Add labels" at bounding box center [1248, 232] width 73 height 21
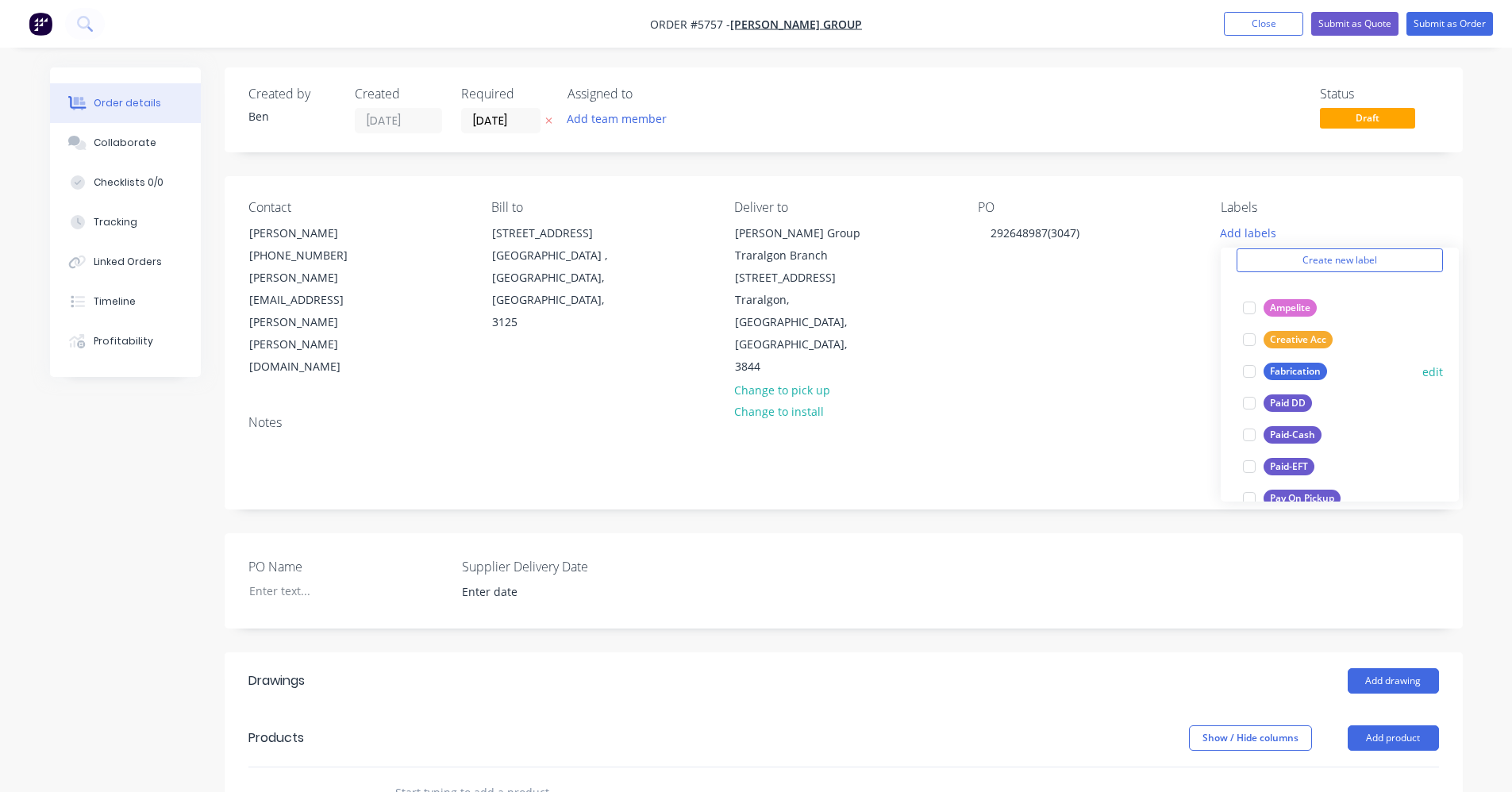
scroll to position [159, 0]
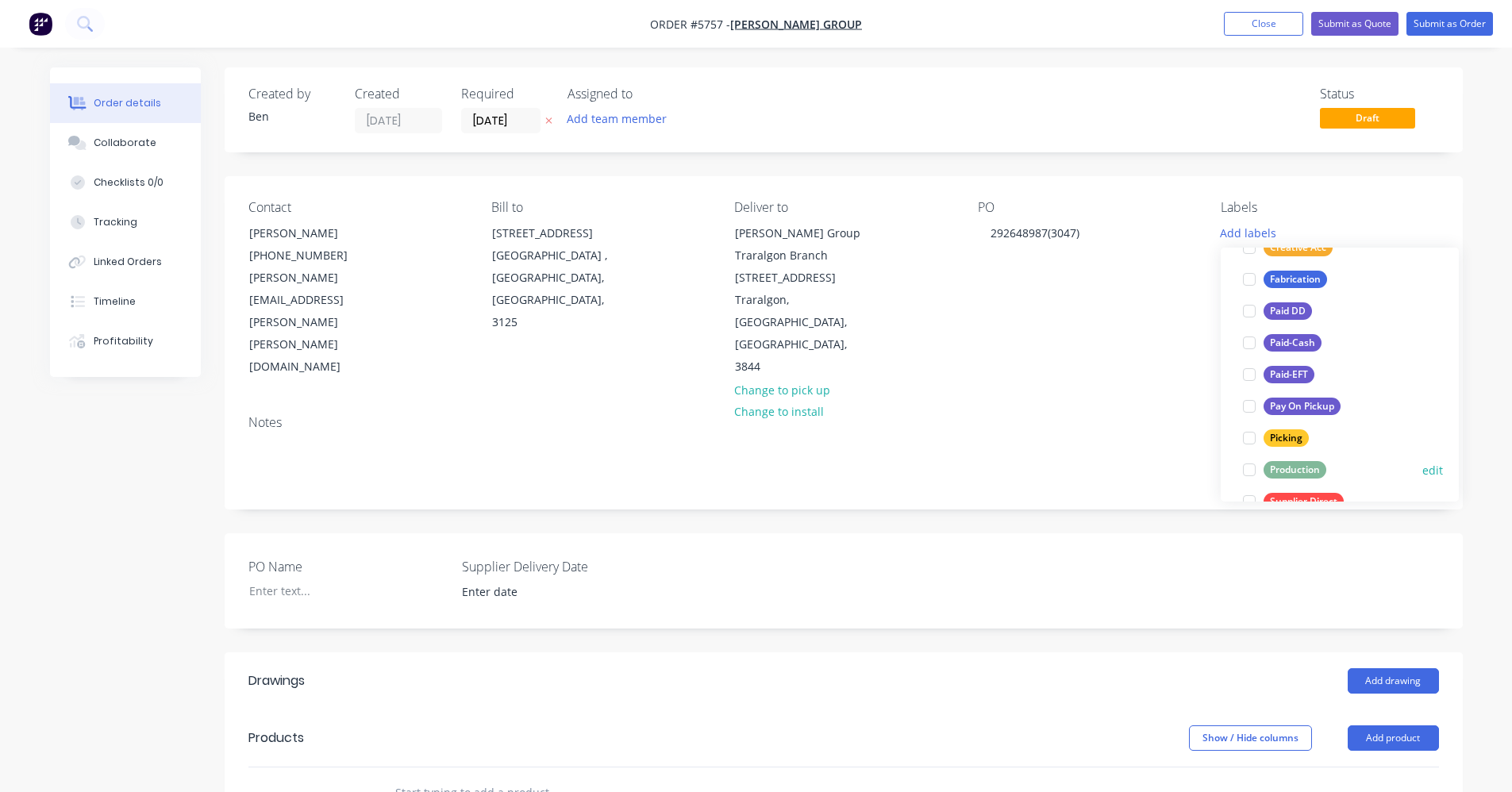
click at [1304, 468] on div "Production" at bounding box center [1294, 469] width 63 height 17
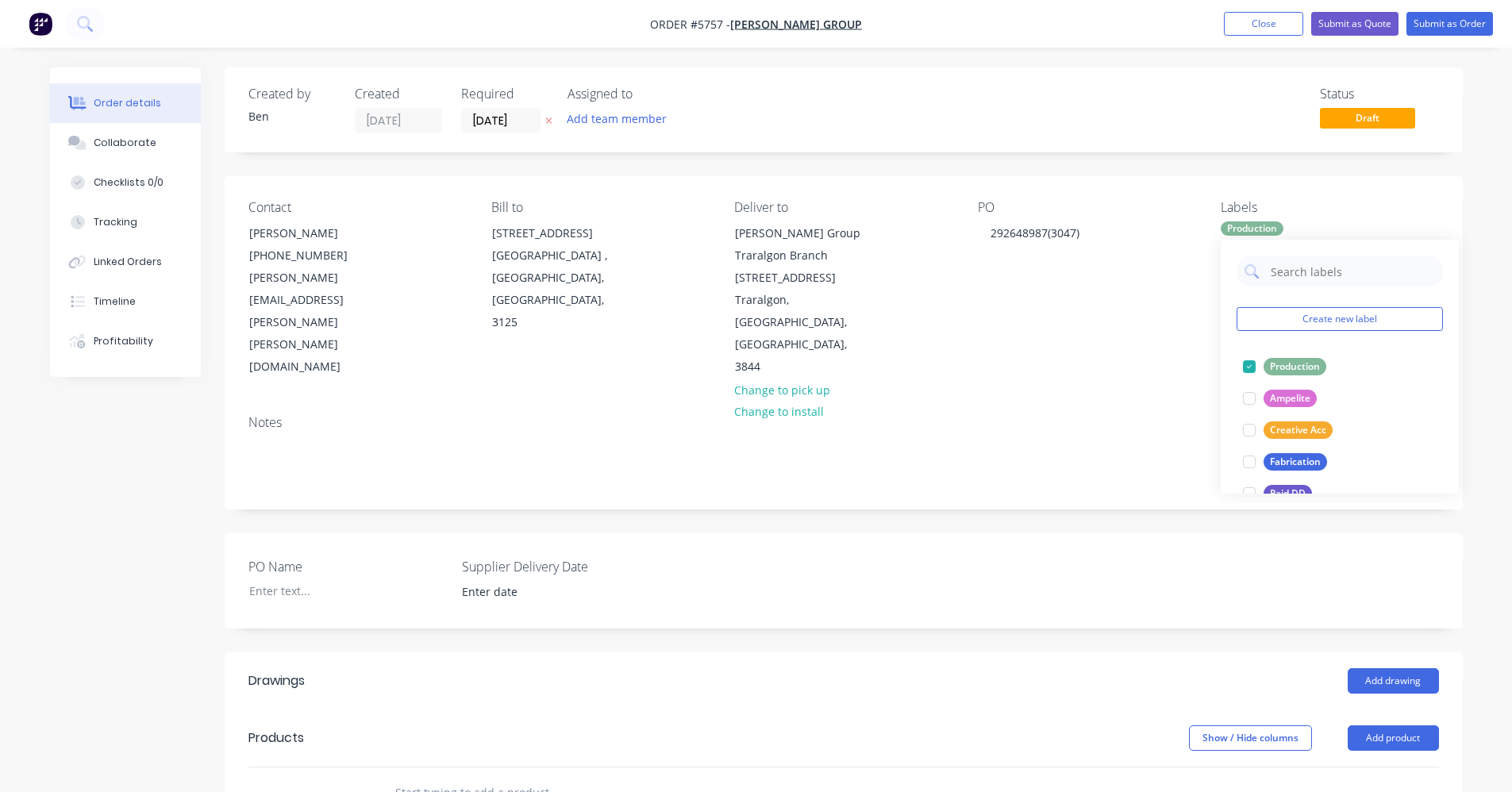
click at [1001, 403] on div "Notes" at bounding box center [843, 455] width 1238 height 107
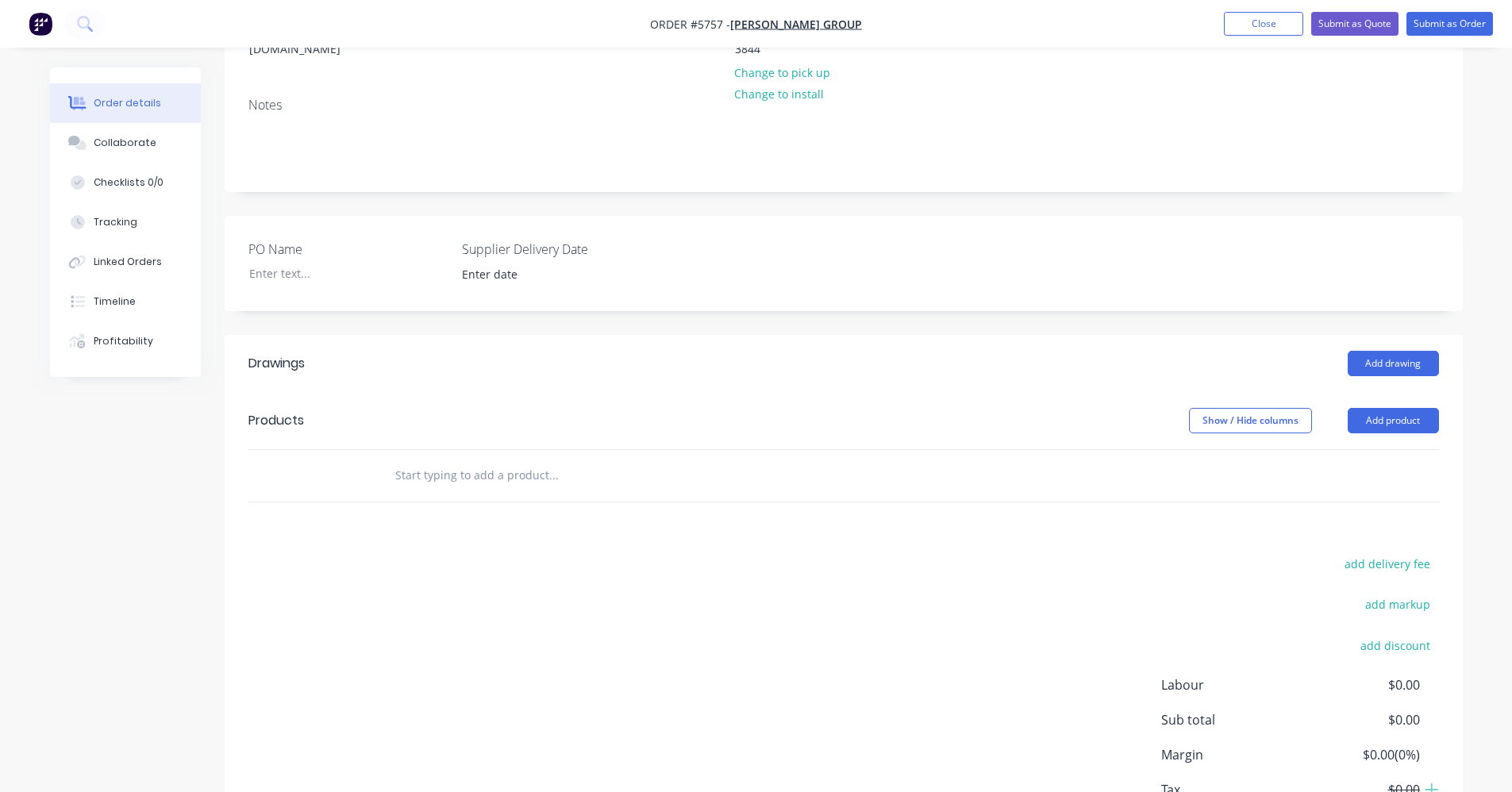
scroll to position [238, 0]
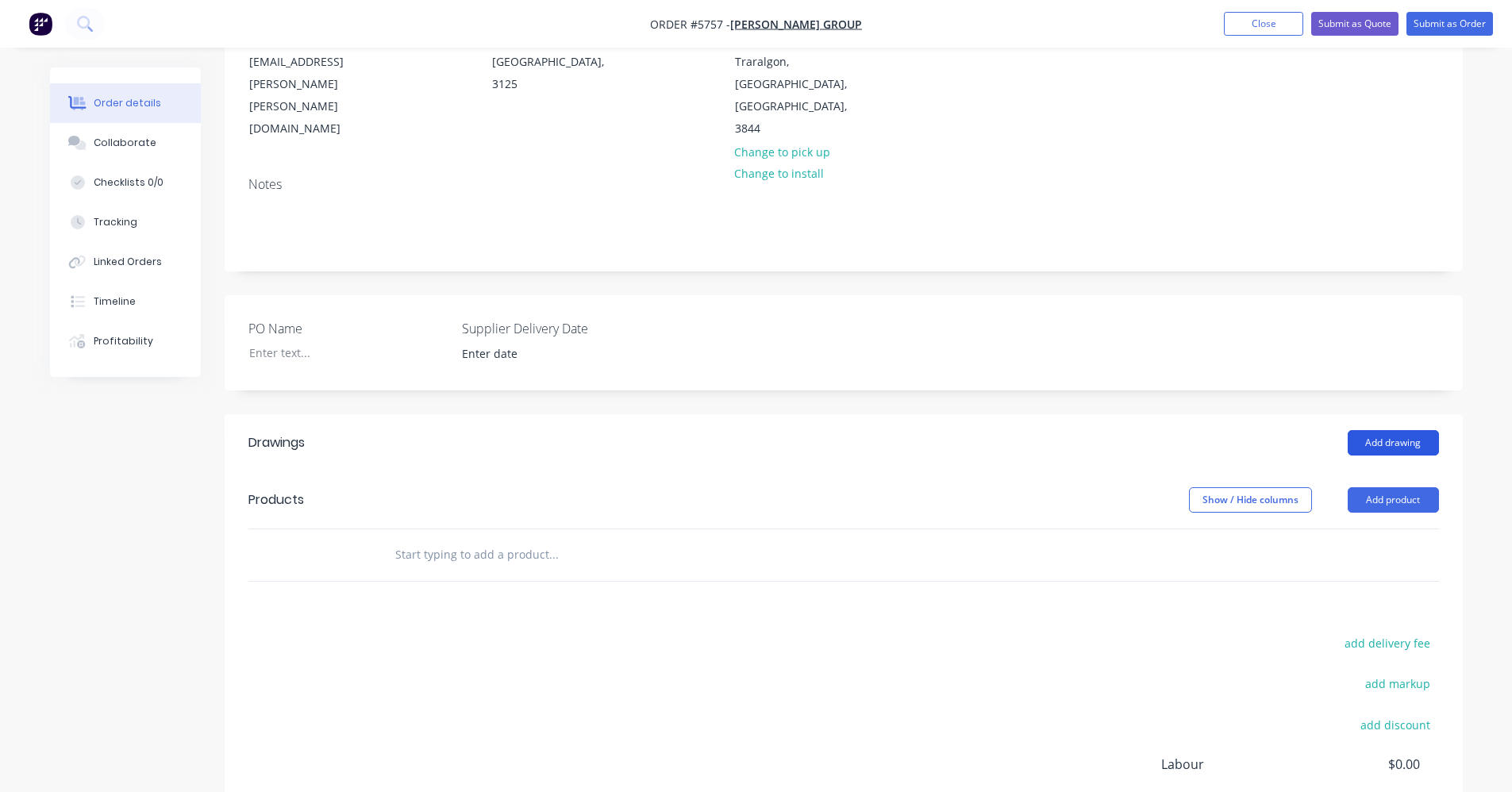
click at [1400, 430] on button "Add drawing" at bounding box center [1393, 442] width 91 height 25
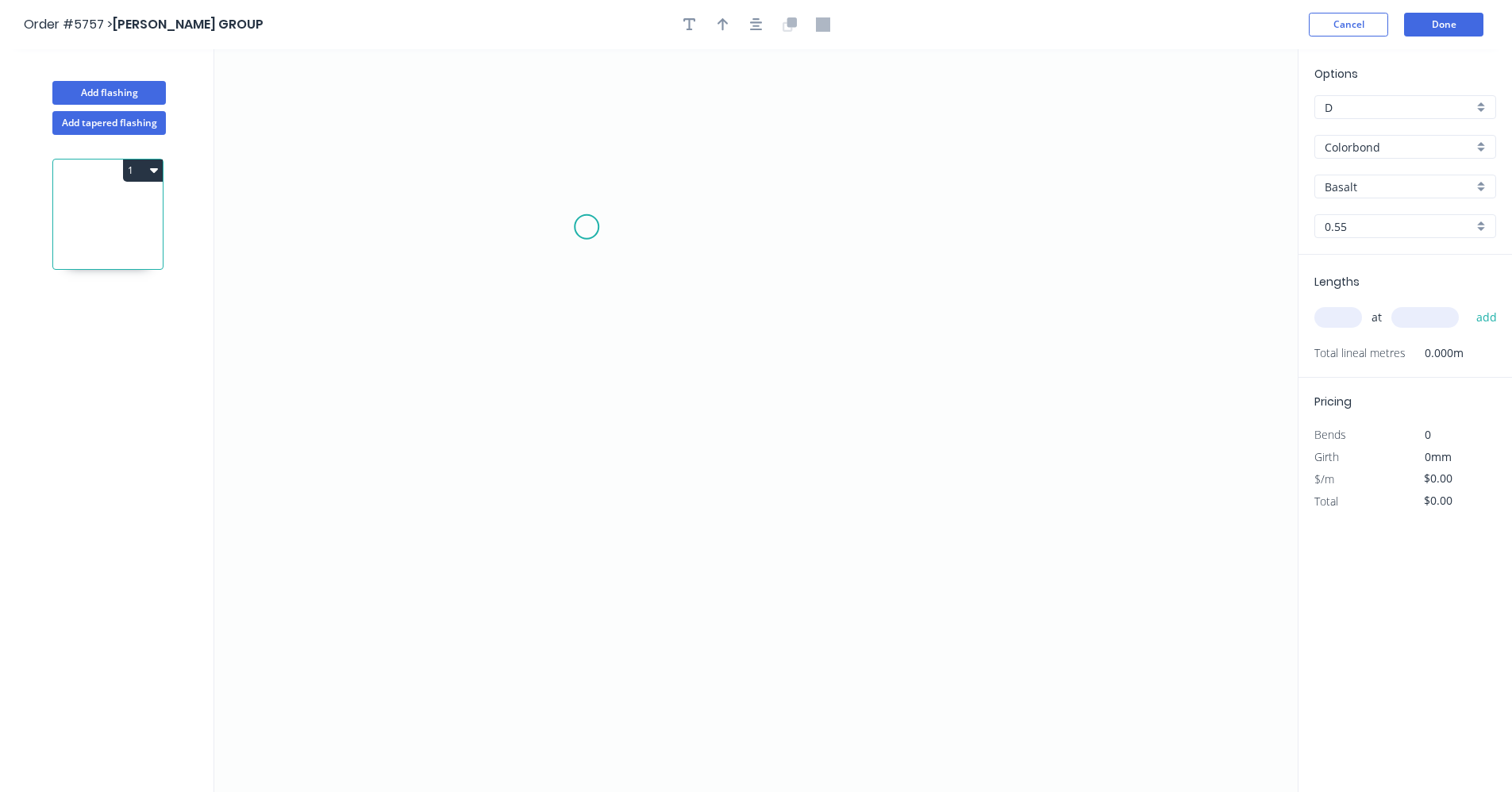
drag, startPoint x: 586, startPoint y: 227, endPoint x: 545, endPoint y: 343, distance: 123.0
click at [581, 249] on icon "0" at bounding box center [756, 420] width 1083 height 742
click at [573, 452] on icon "0 ?" at bounding box center [756, 420] width 1083 height 742
click at [796, 456] on icon "0 ? ? ? º" at bounding box center [756, 420] width 1083 height 742
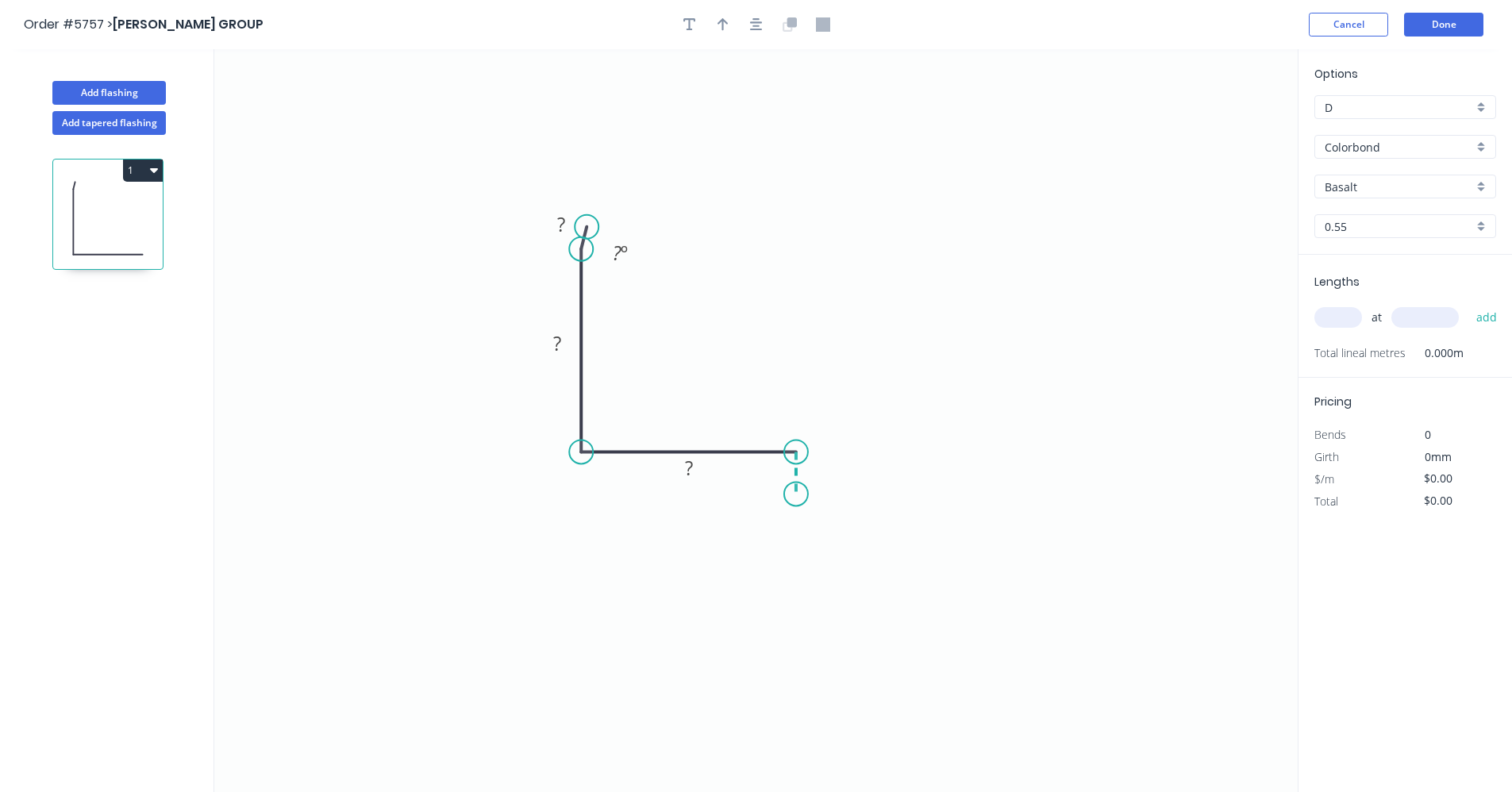
click at [794, 494] on icon "0 ? ? ? ? º" at bounding box center [756, 420] width 1083 height 742
click at [839, 648] on div "Drip edge" at bounding box center [873, 651] width 159 height 33
click at [830, 550] on div "Flip bend" at bounding box center [876, 550] width 159 height 33
click at [653, 249] on div "Delete point" at bounding box center [664, 249] width 159 height 33
click at [565, 351] on rect at bounding box center [556, 344] width 32 height 22
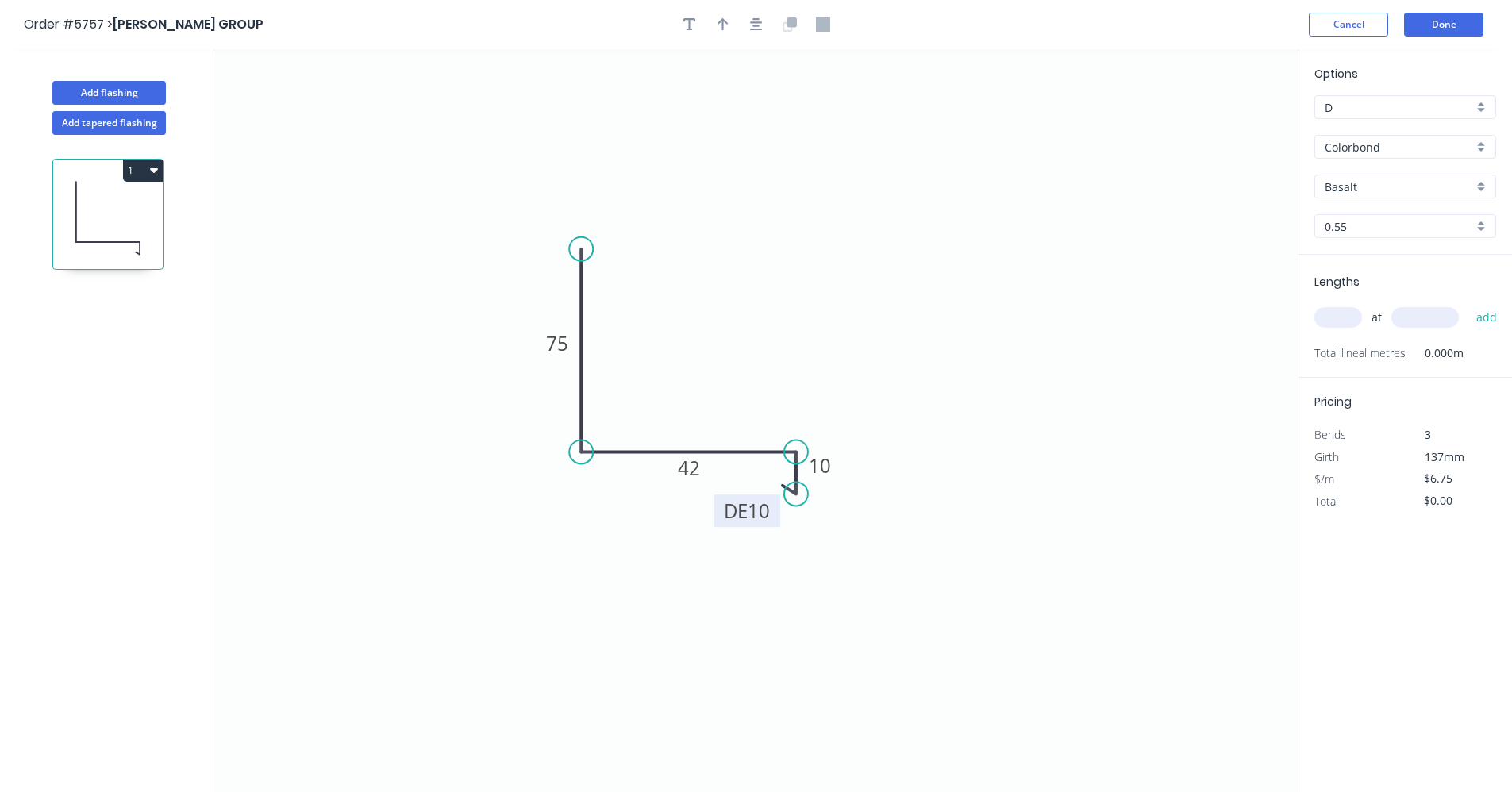
drag, startPoint x: 858, startPoint y: 455, endPoint x: 776, endPoint y: 499, distance: 93.1
click at [776, 499] on rect at bounding box center [747, 511] width 66 height 33
click at [939, 470] on icon "0 75 42 DE 10 10" at bounding box center [756, 420] width 1083 height 742
drag, startPoint x: 756, startPoint y: 26, endPoint x: 739, endPoint y: 28, distance: 17.1
click at [750, 27] on icon "button" at bounding box center [756, 24] width 13 height 15
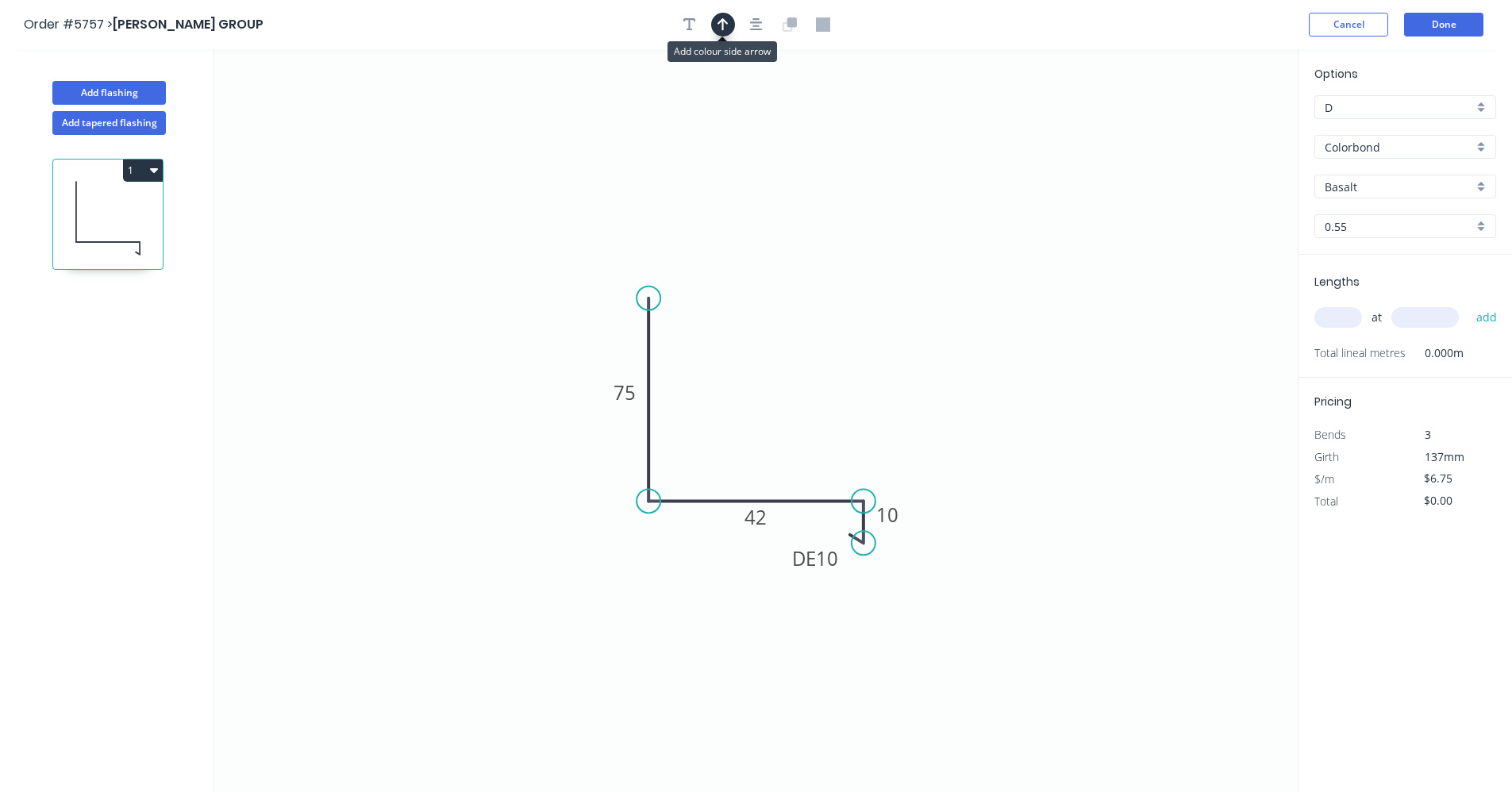
click at [722, 31] on icon "button" at bounding box center [723, 24] width 11 height 15
click at [1222, 125] on icon at bounding box center [1218, 110] width 15 height 50
drag, startPoint x: 1222, startPoint y: 125, endPoint x: 800, endPoint y: 477, distance: 549.5
click at [789, 486] on icon at bounding box center [801, 473] width 46 height 46
click at [908, 624] on div "Delete bend" at bounding box center [940, 628] width 159 height 33
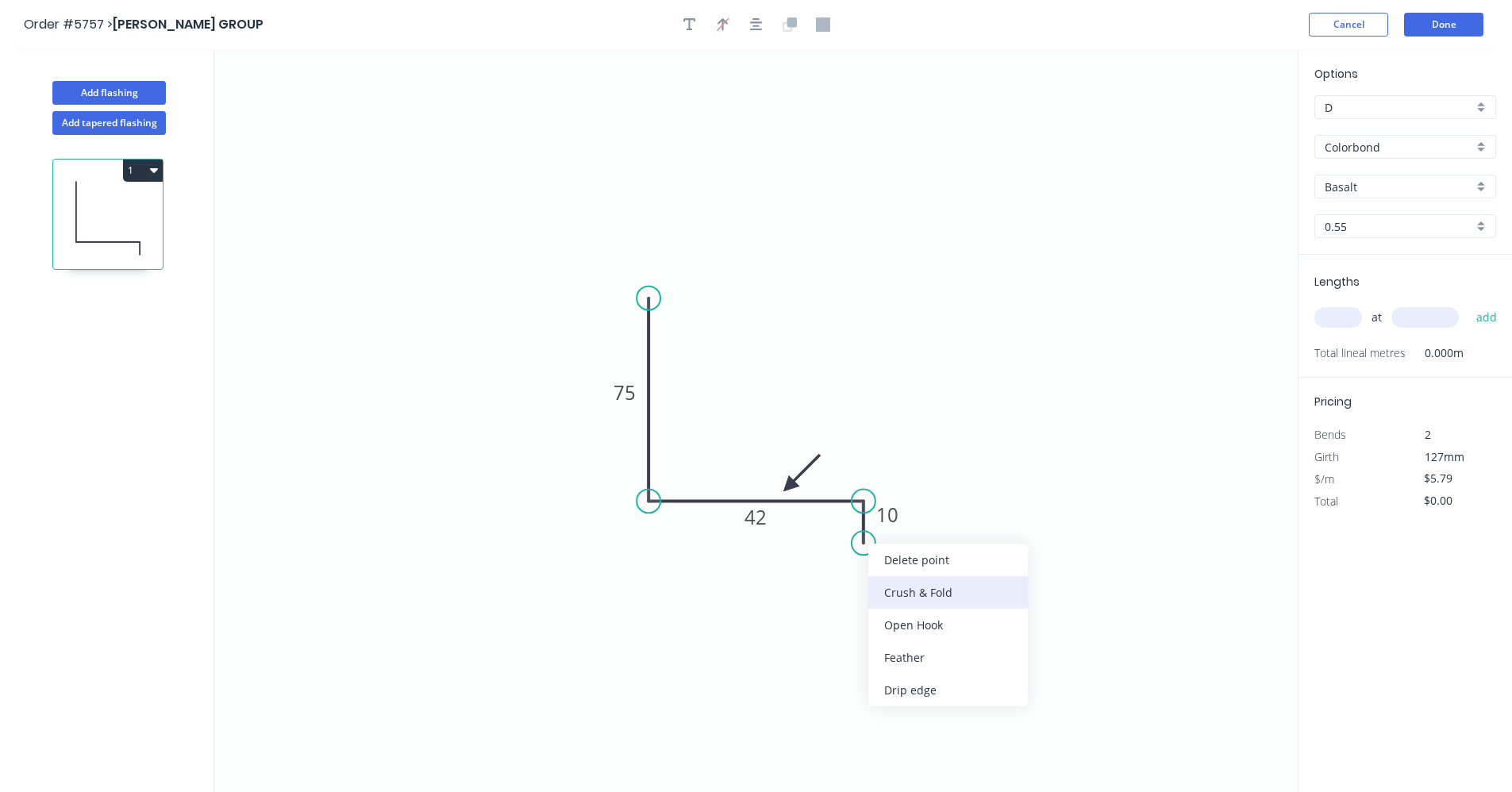
click at [906, 587] on div "Crush & Fold" at bounding box center [948, 592] width 159 height 33
type input "$7.71"
click at [904, 591] on div "Flip bend" at bounding box center [946, 595] width 159 height 33
drag, startPoint x: 921, startPoint y: 521, endPoint x: 850, endPoint y: 555, distance: 78.7
click at [848, 557] on rect at bounding box center [823, 552] width 63 height 33
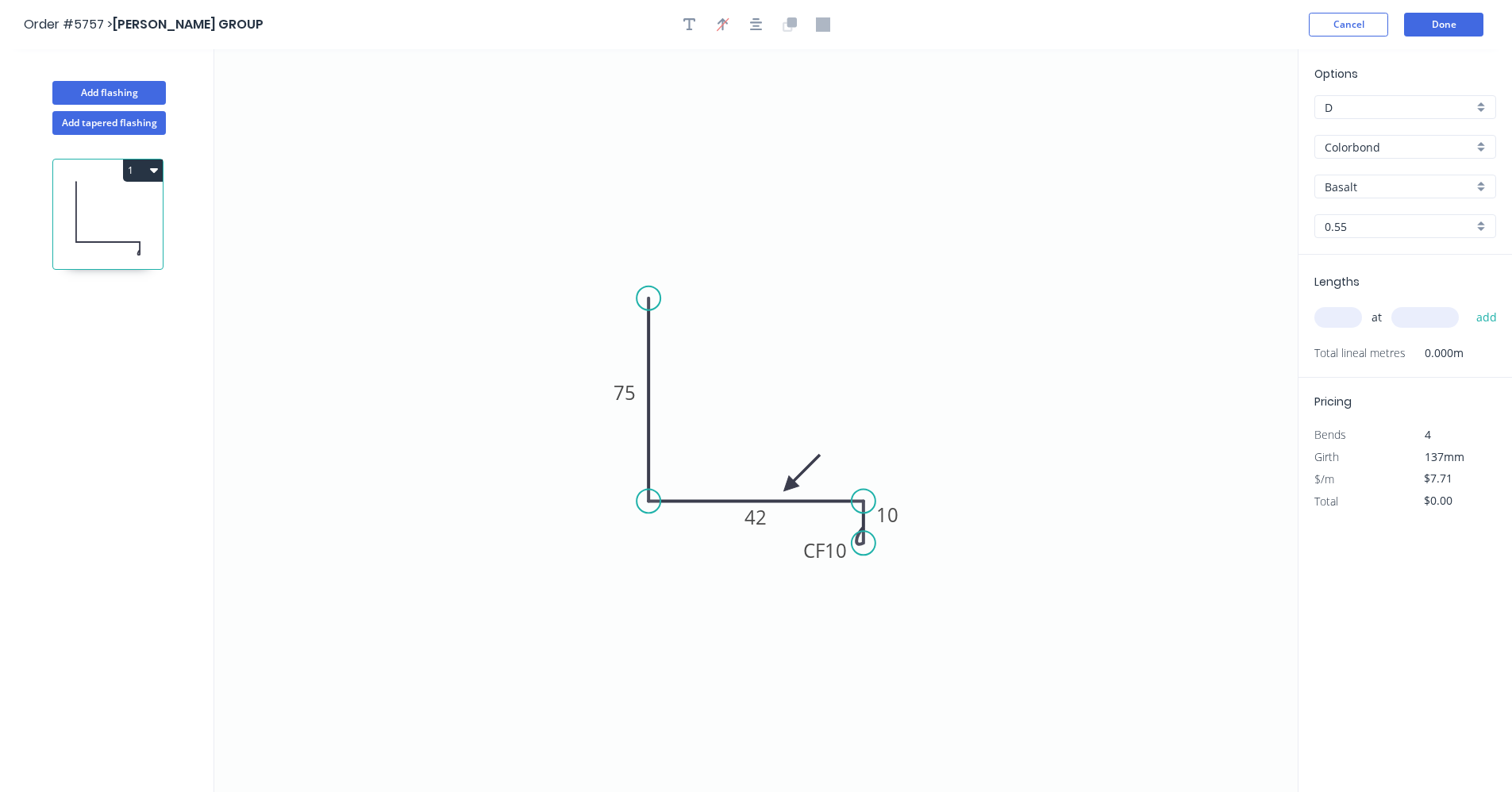
click at [1009, 400] on icon "0 75 42 CF 10 10" at bounding box center [756, 420] width 1083 height 742
click at [1482, 187] on div "Basalt" at bounding box center [1405, 186] width 181 height 24
click at [1380, 295] on div "Shale Grey" at bounding box center [1405, 293] width 180 height 28
type input "Shale Grey"
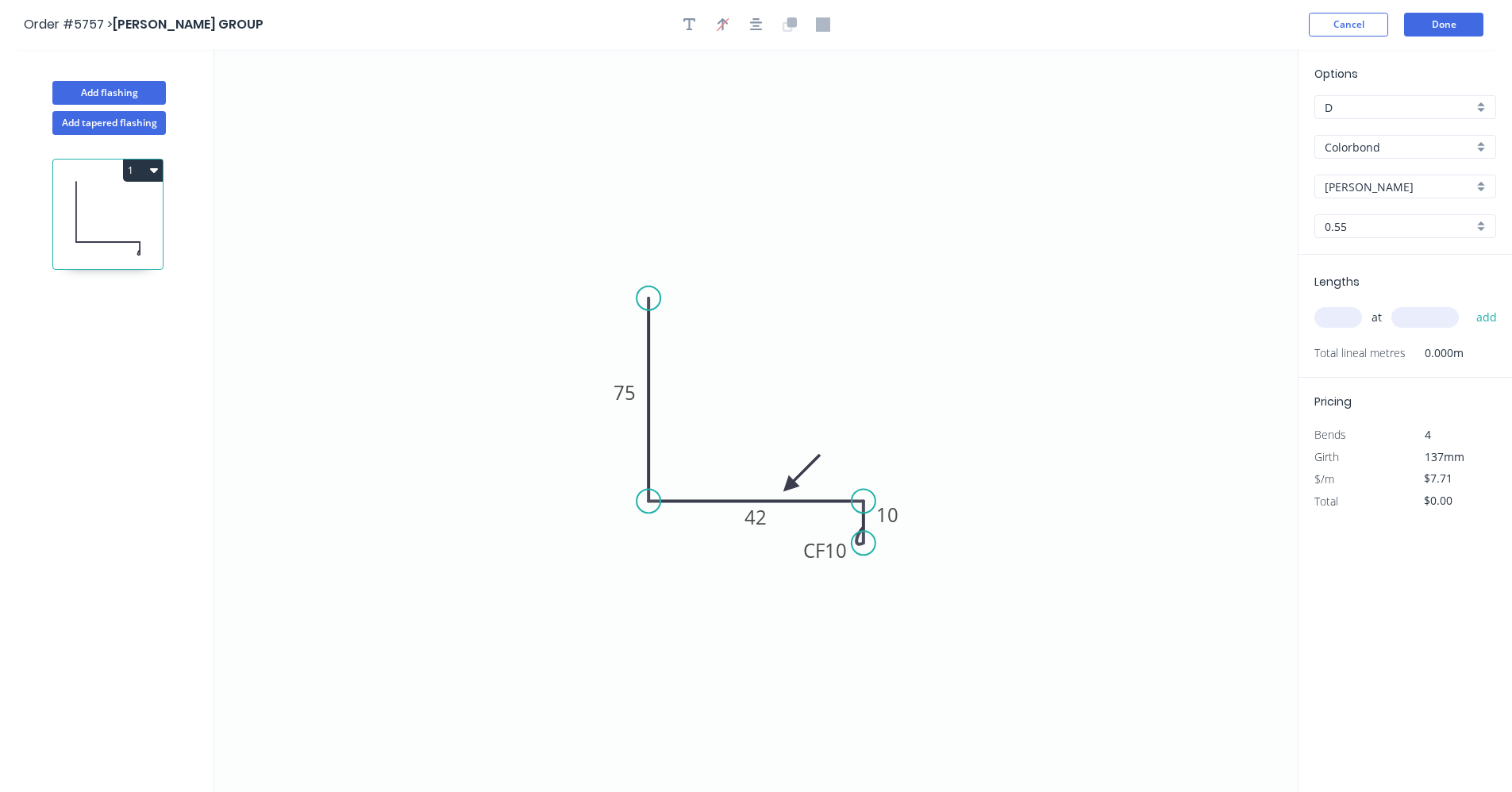
click at [1348, 326] on input "text" at bounding box center [1338, 317] width 48 height 20
type input "2"
type input "6000"
click at [1468, 304] on button "add" at bounding box center [1487, 317] width 37 height 27
type input "$92.52"
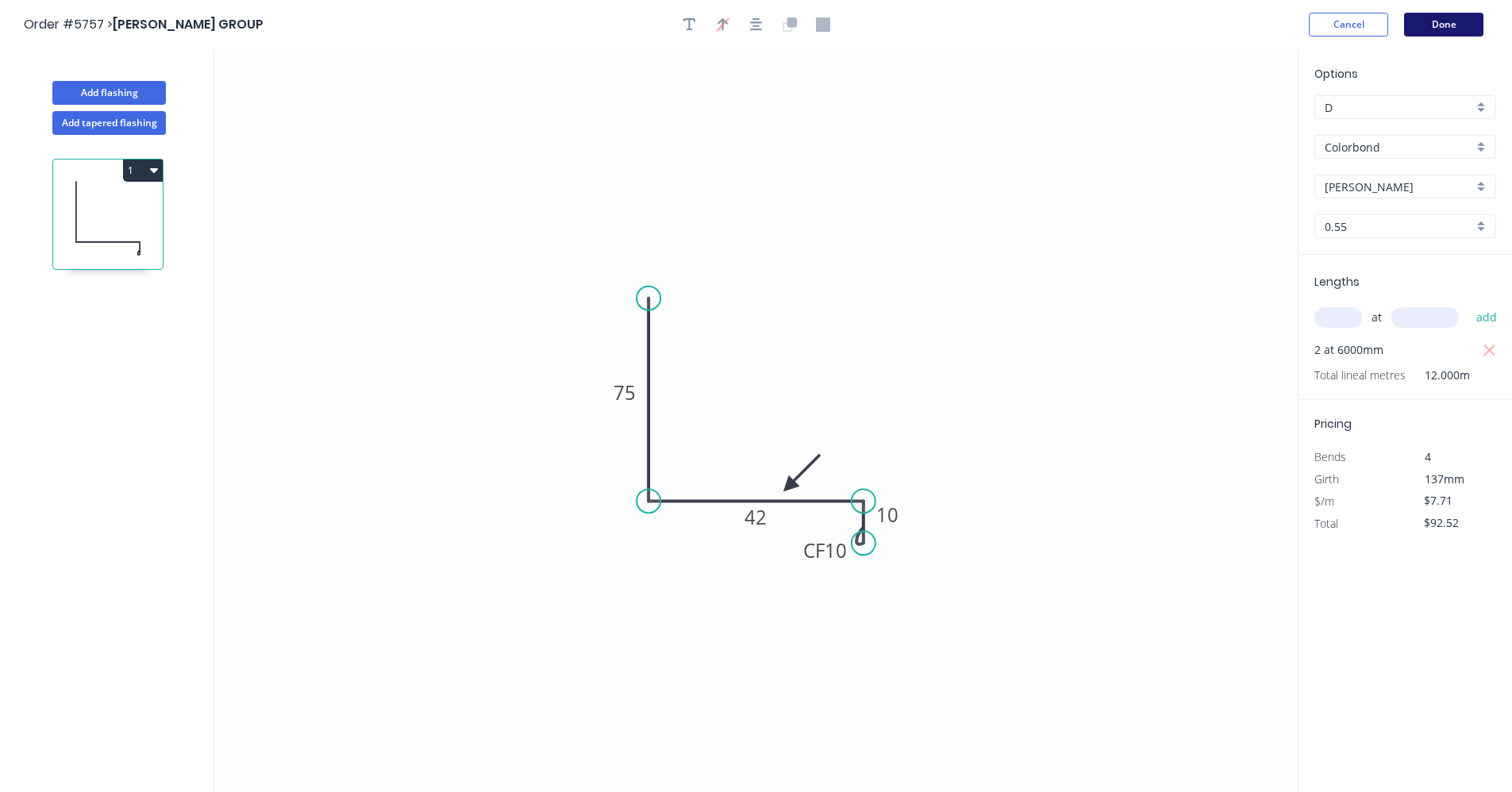
click at [1448, 33] on button "Done" at bounding box center [1444, 24] width 80 height 24
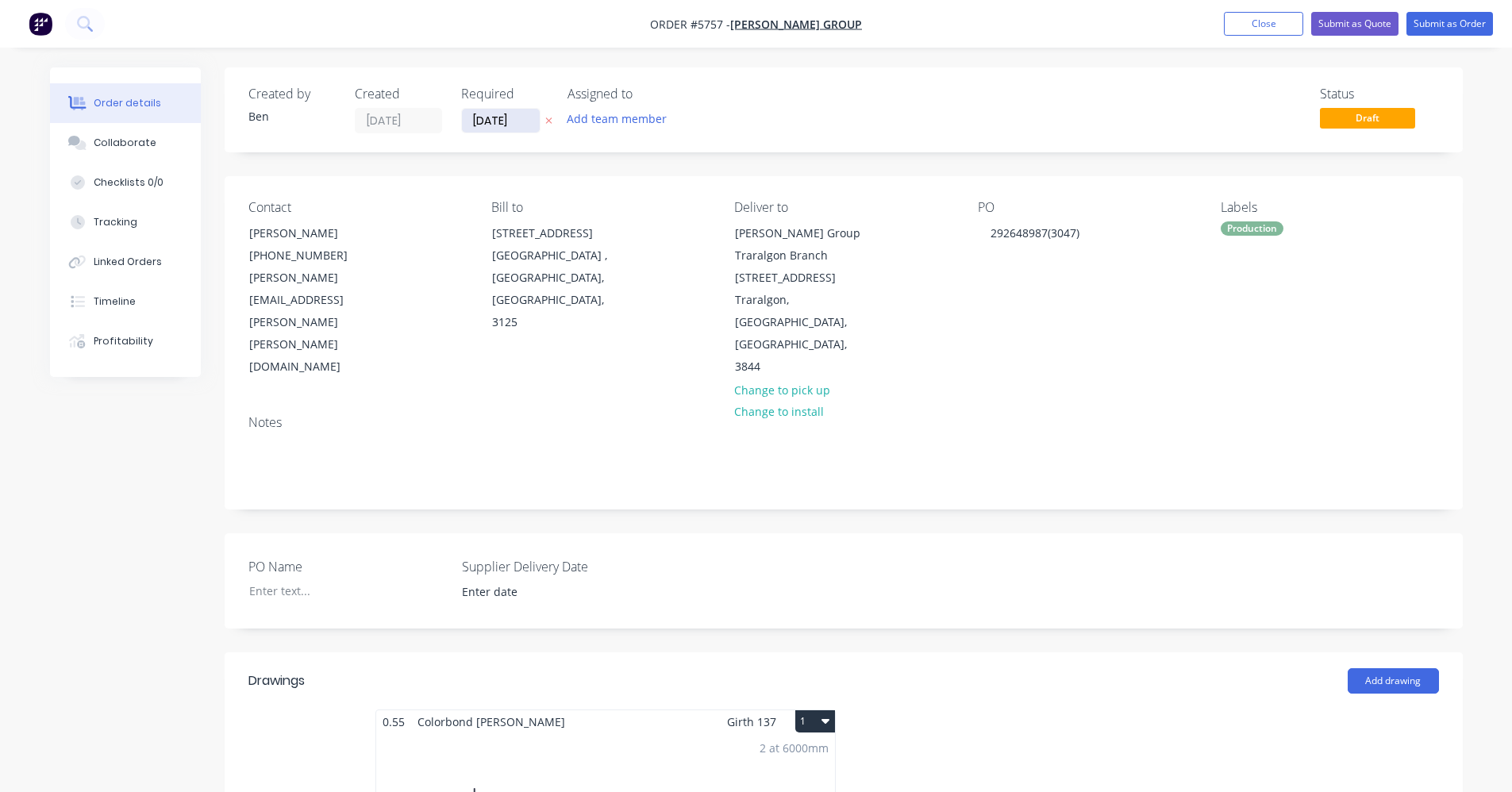
click at [509, 124] on input "[DATE]" at bounding box center [501, 120] width 78 height 24
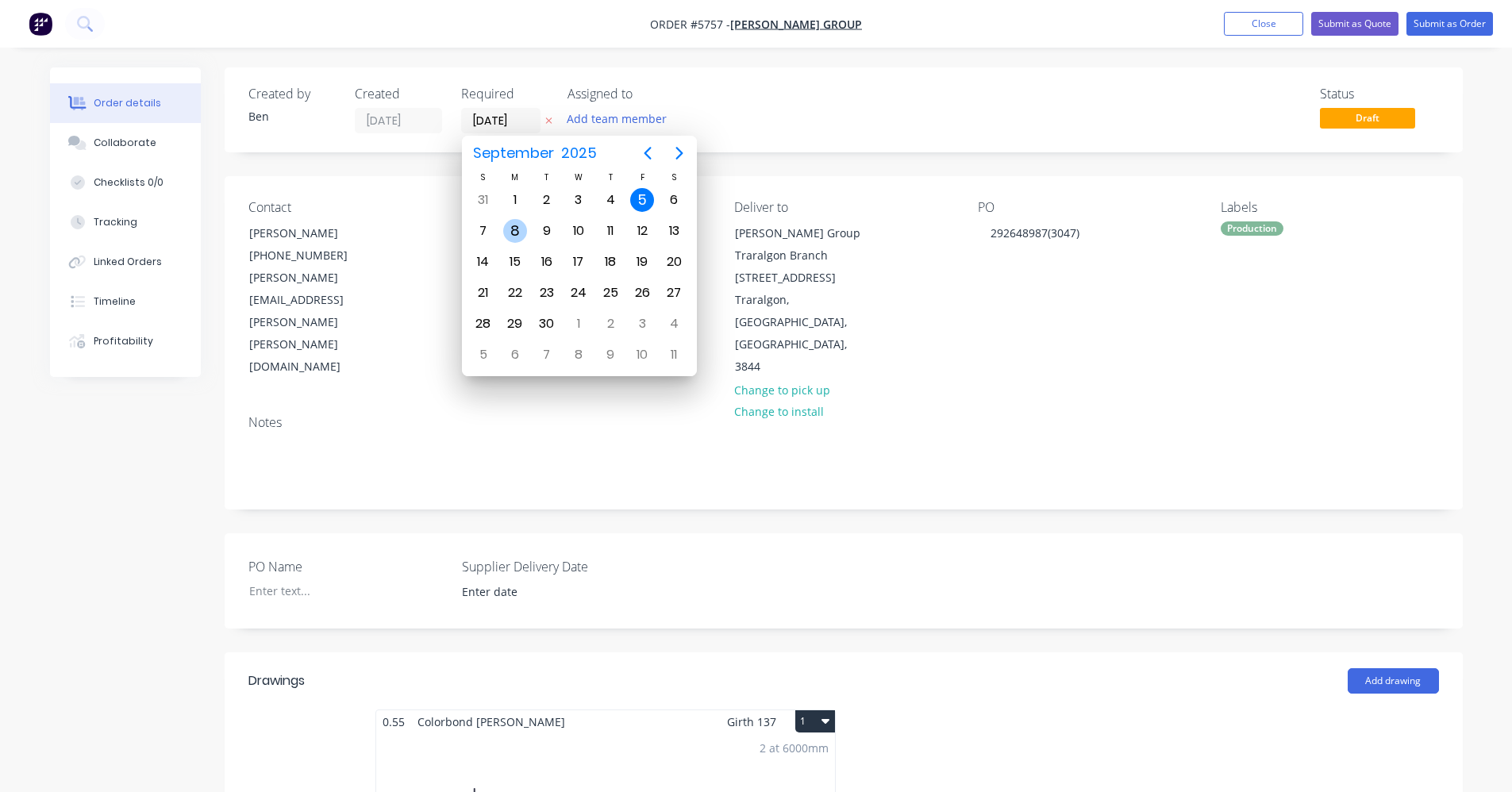
click at [519, 228] on div "8" at bounding box center [515, 230] width 24 height 24
type input "[DATE]"
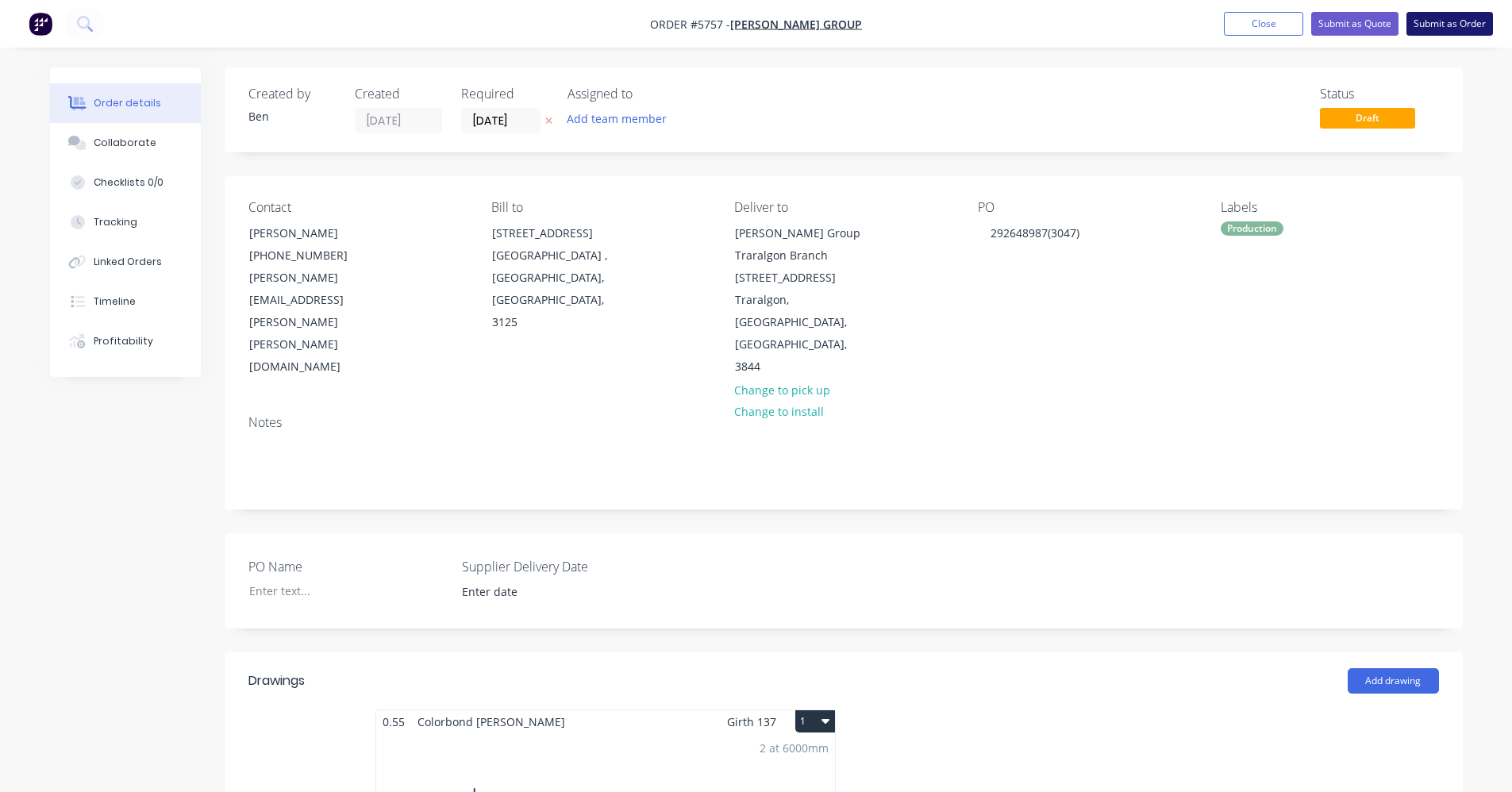
click at [1436, 31] on button "Submit as Order" at bounding box center [1449, 24] width 86 height 24
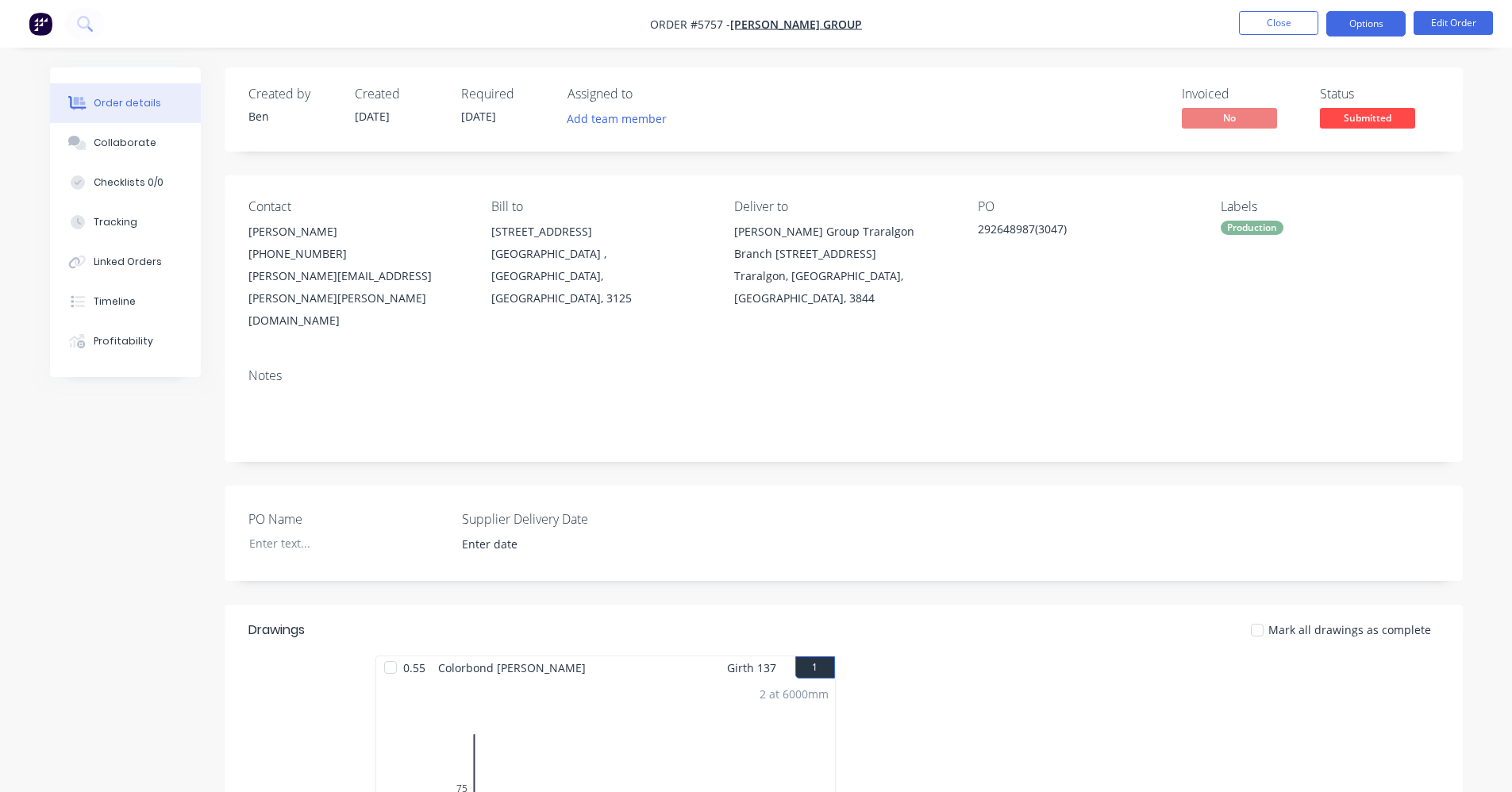
click at [1363, 20] on button "Options" at bounding box center [1366, 24] width 80 height 25
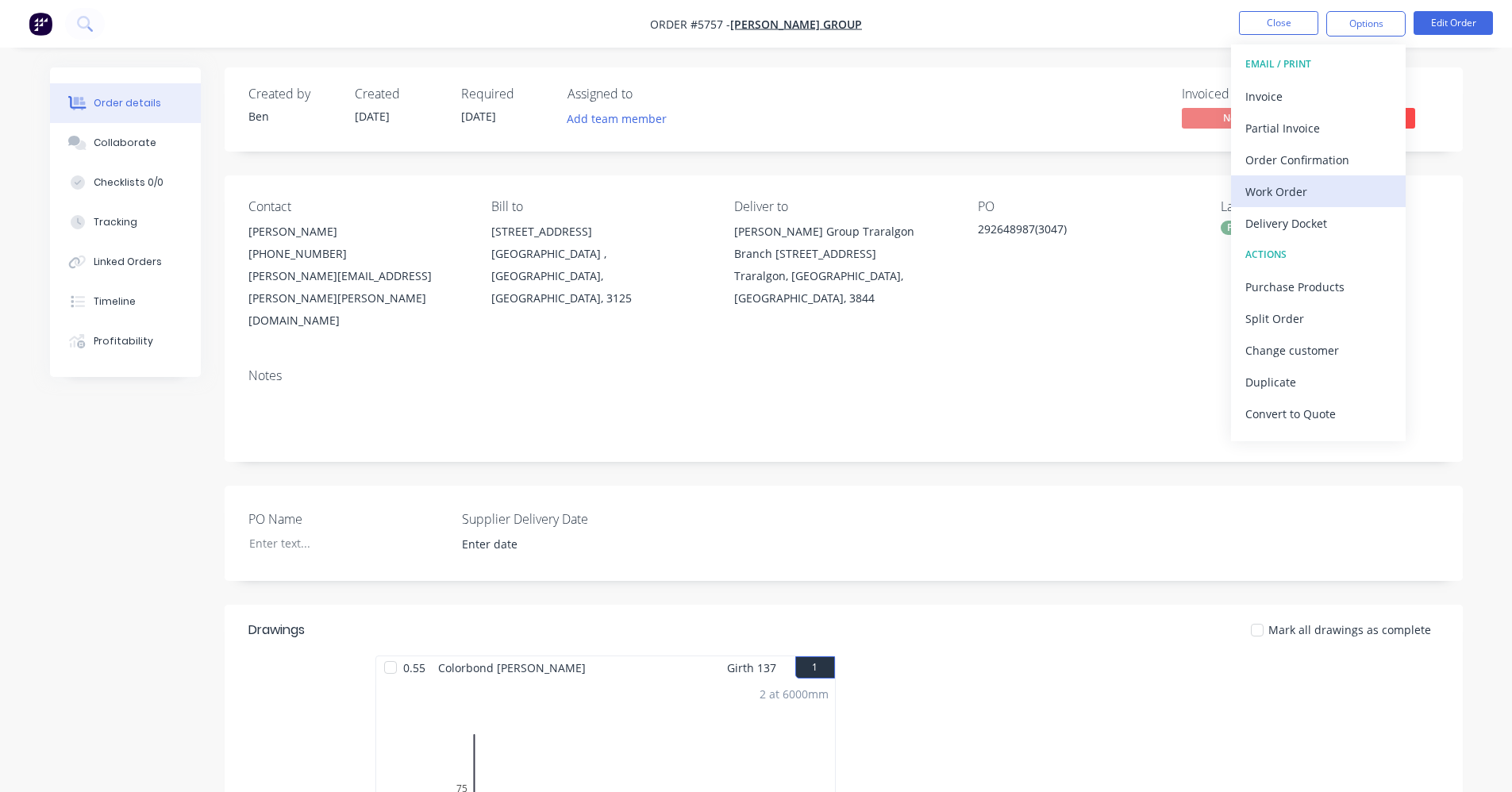
click at [1272, 195] on div "Work Order" at bounding box center [1318, 191] width 146 height 23
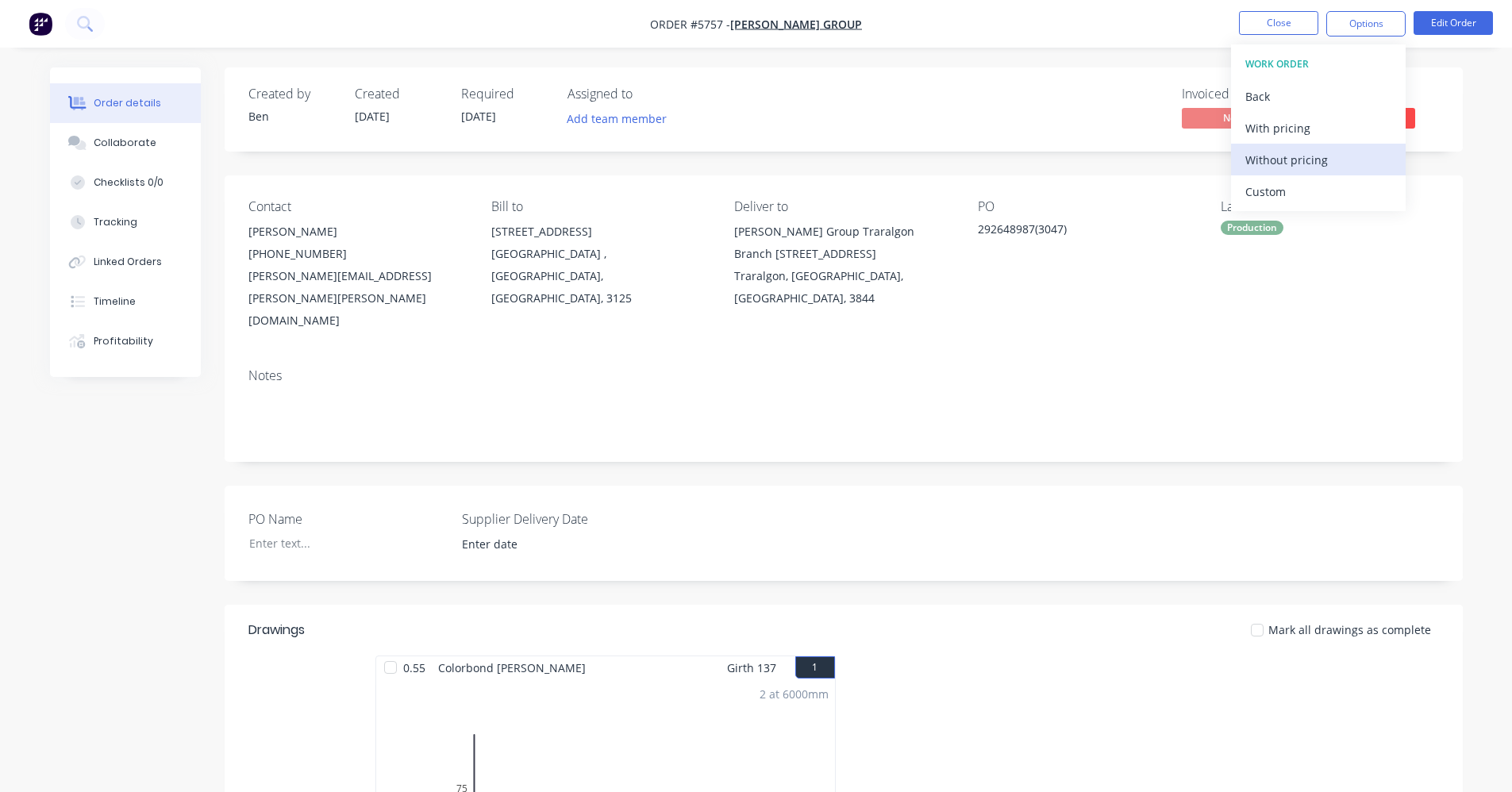
click at [1283, 166] on div "Without pricing" at bounding box center [1318, 159] width 146 height 23
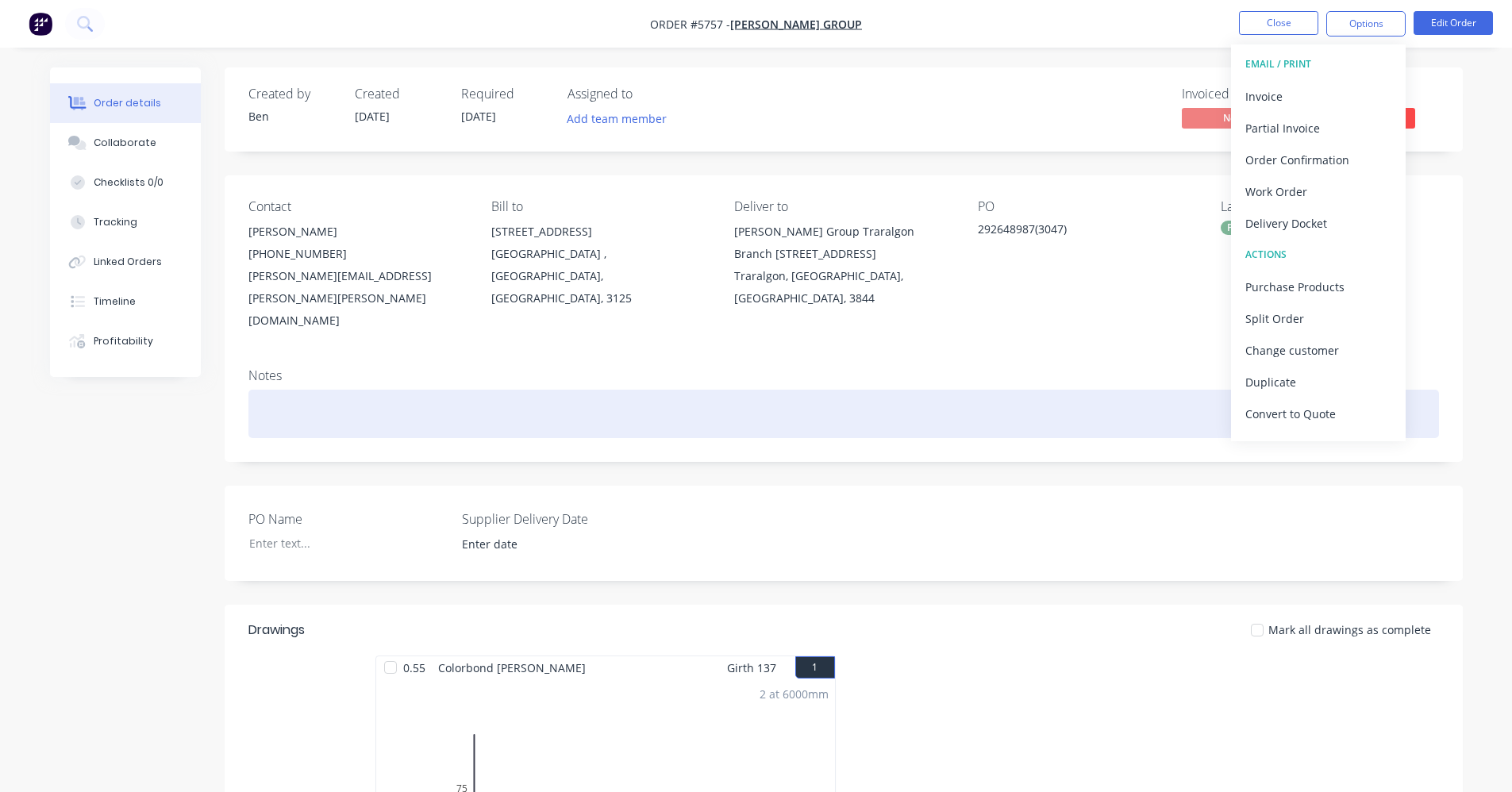
click at [1115, 389] on div at bounding box center [843, 414] width 1191 height 49
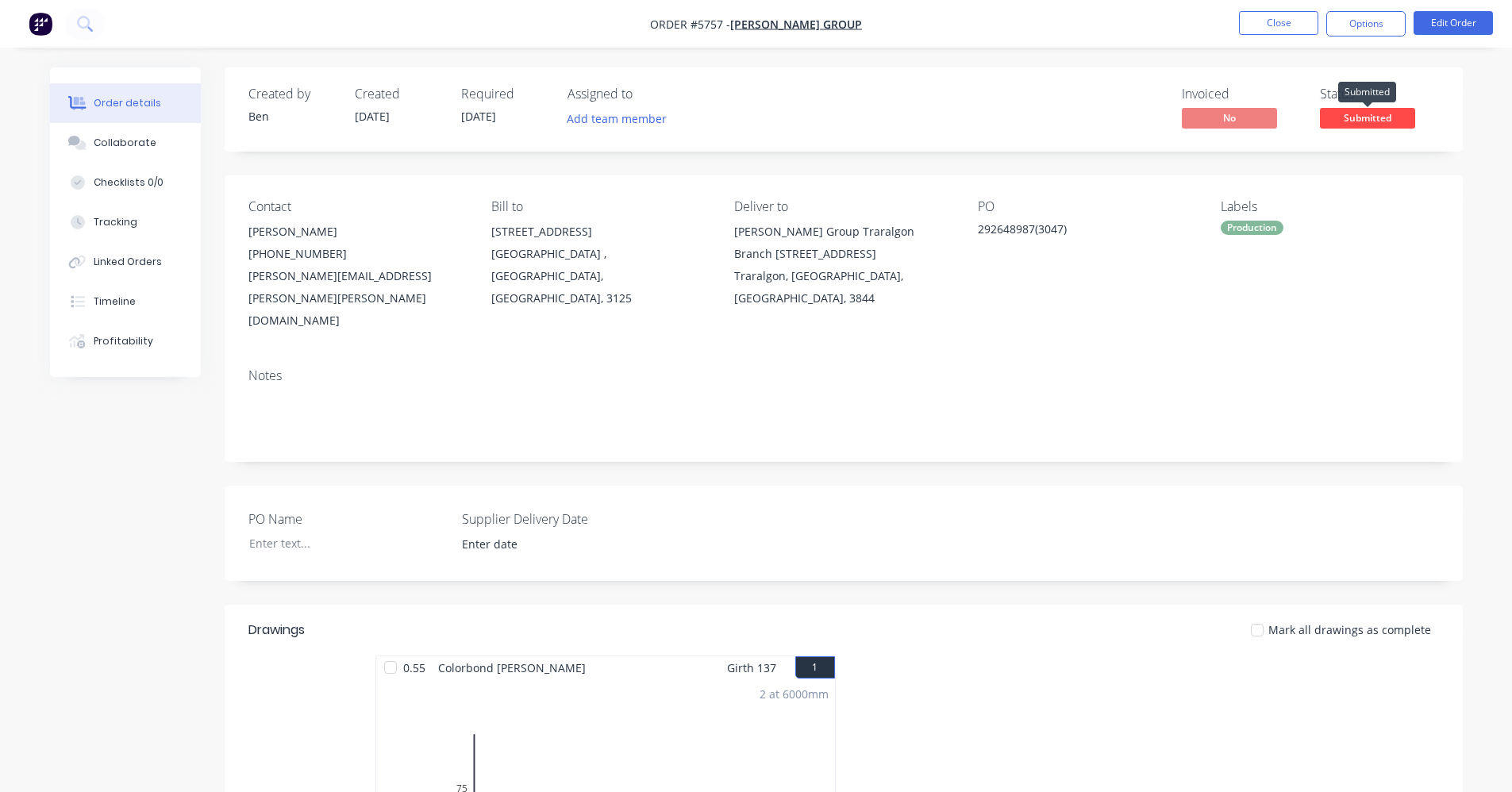
click at [1363, 116] on span "Submitted" at bounding box center [1367, 118] width 95 height 20
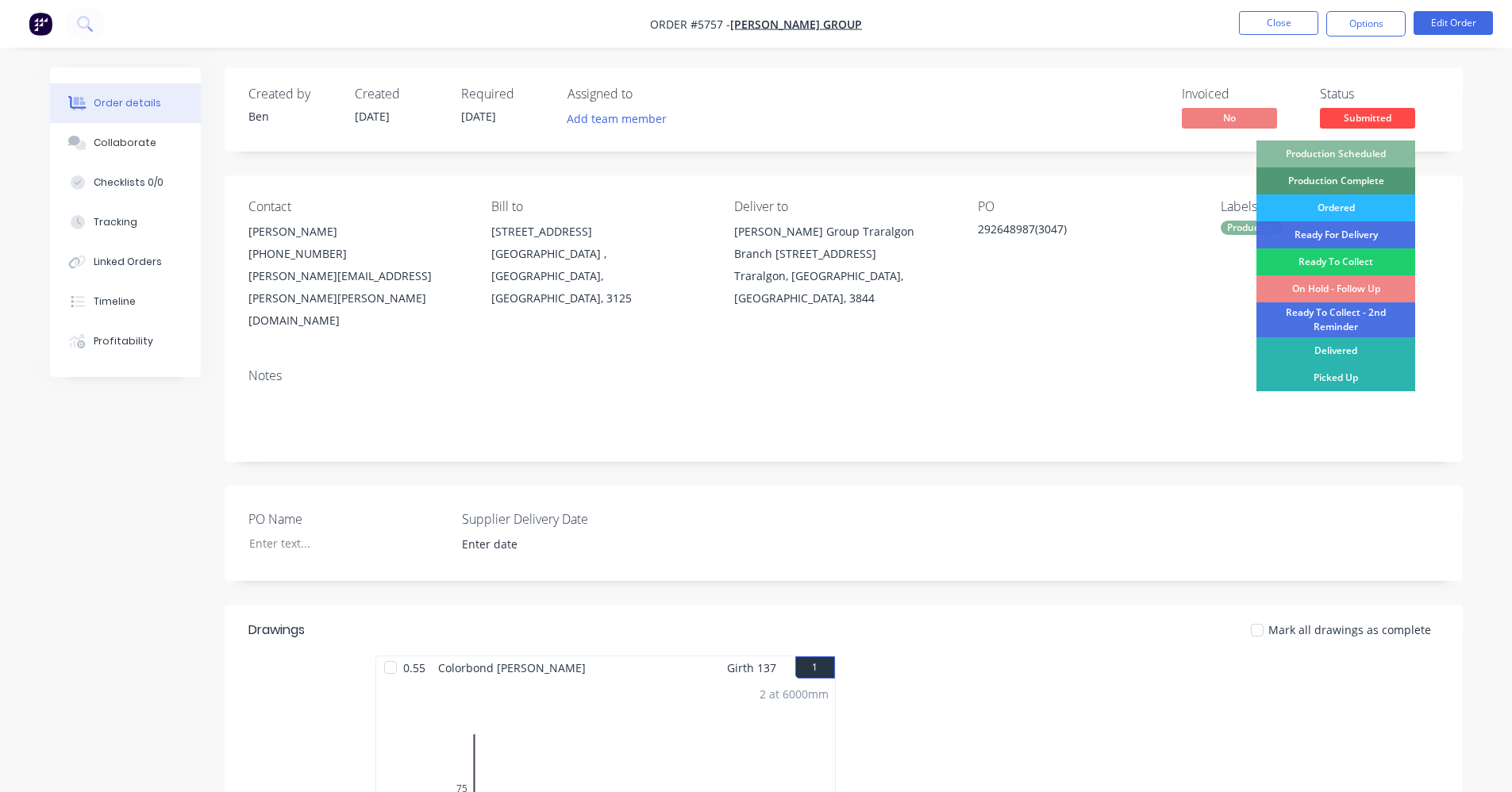
drag, startPoint x: 1351, startPoint y: 152, endPoint x: 1363, endPoint y: 120, distance: 34.2
click at [1351, 151] on div "Production Scheduled" at bounding box center [1336, 154] width 159 height 27
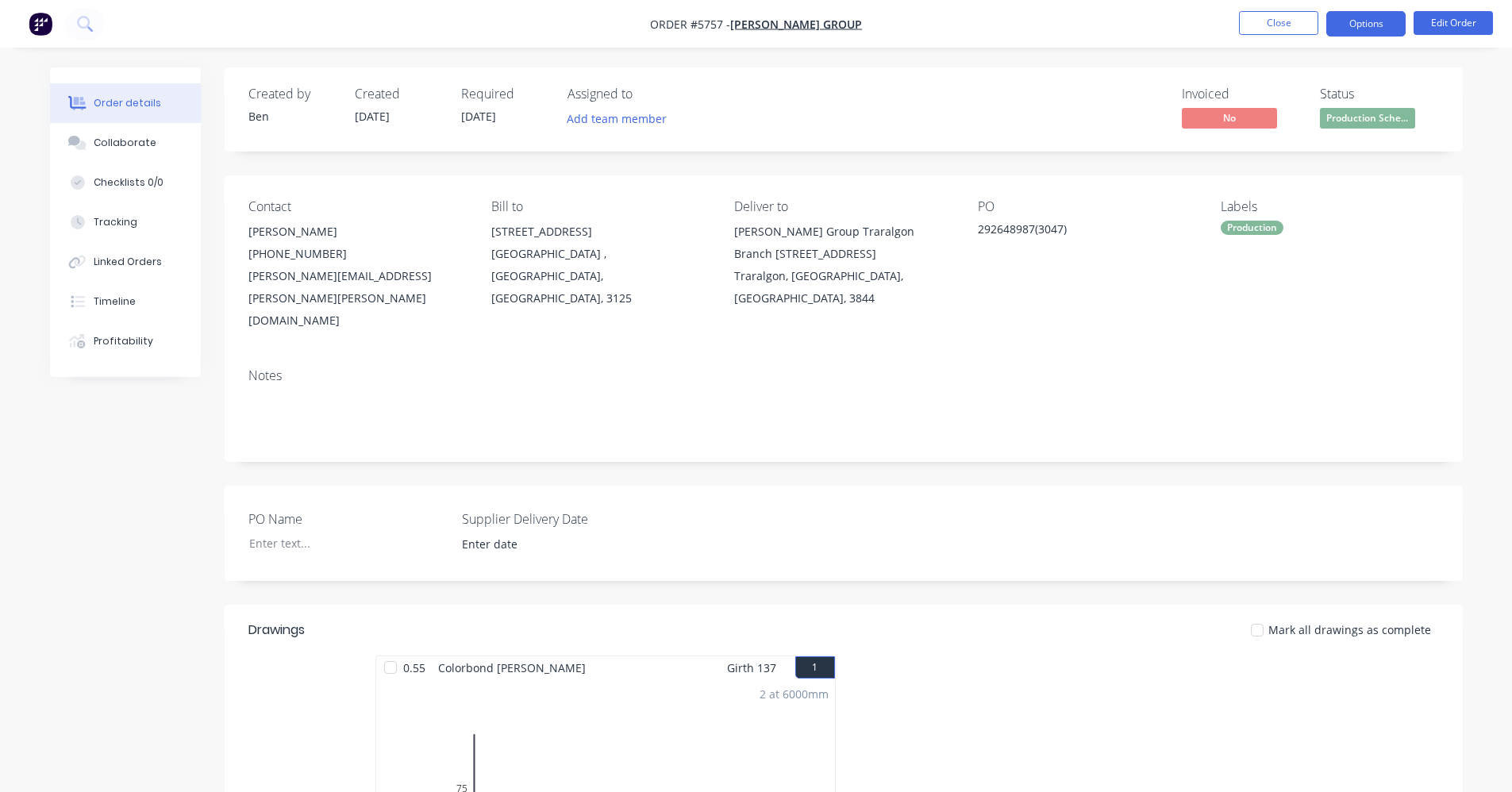
click at [1364, 30] on button "Options" at bounding box center [1366, 24] width 80 height 25
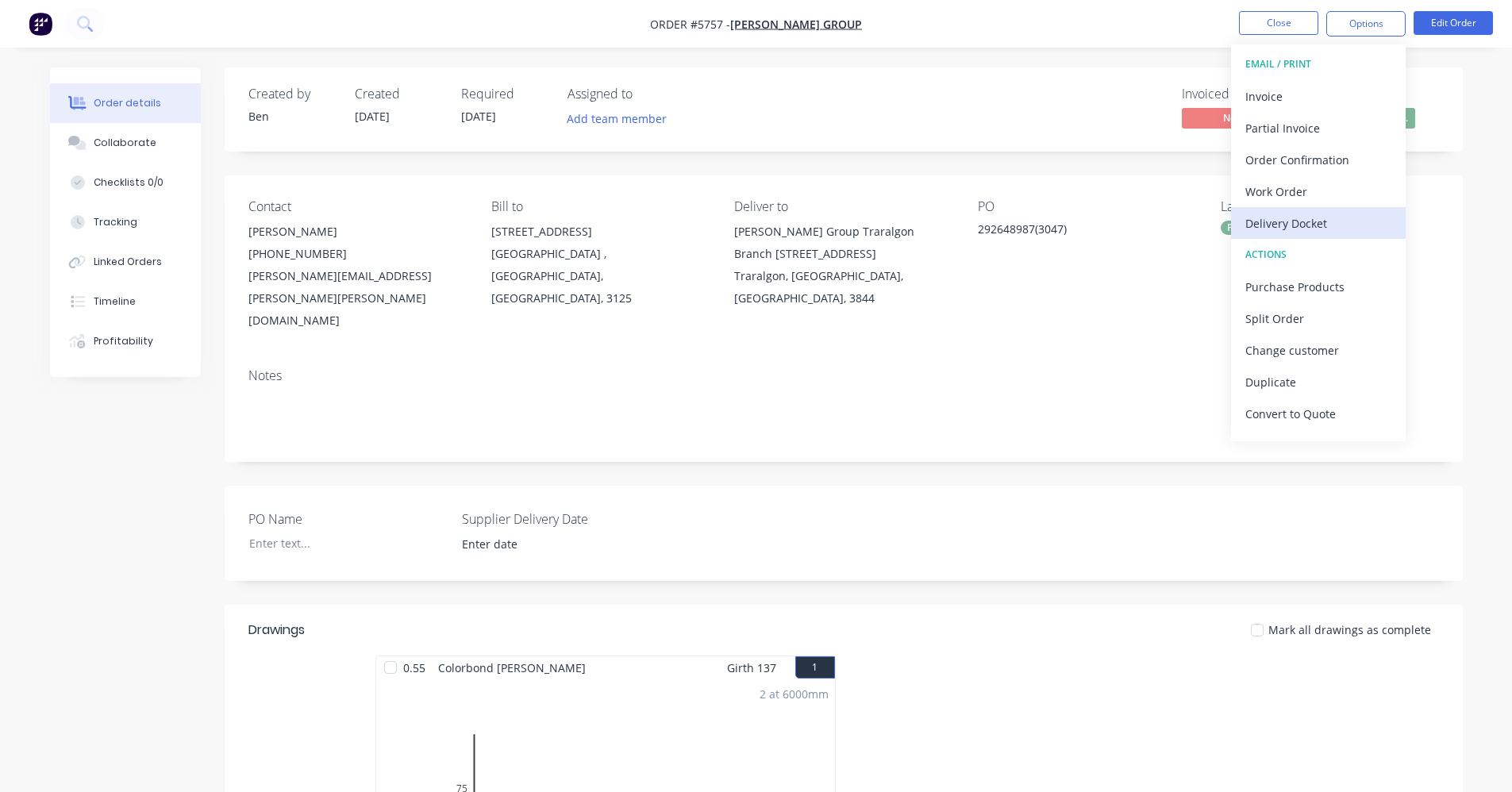
click at [1283, 224] on div "Delivery Docket" at bounding box center [1318, 224] width 146 height 23
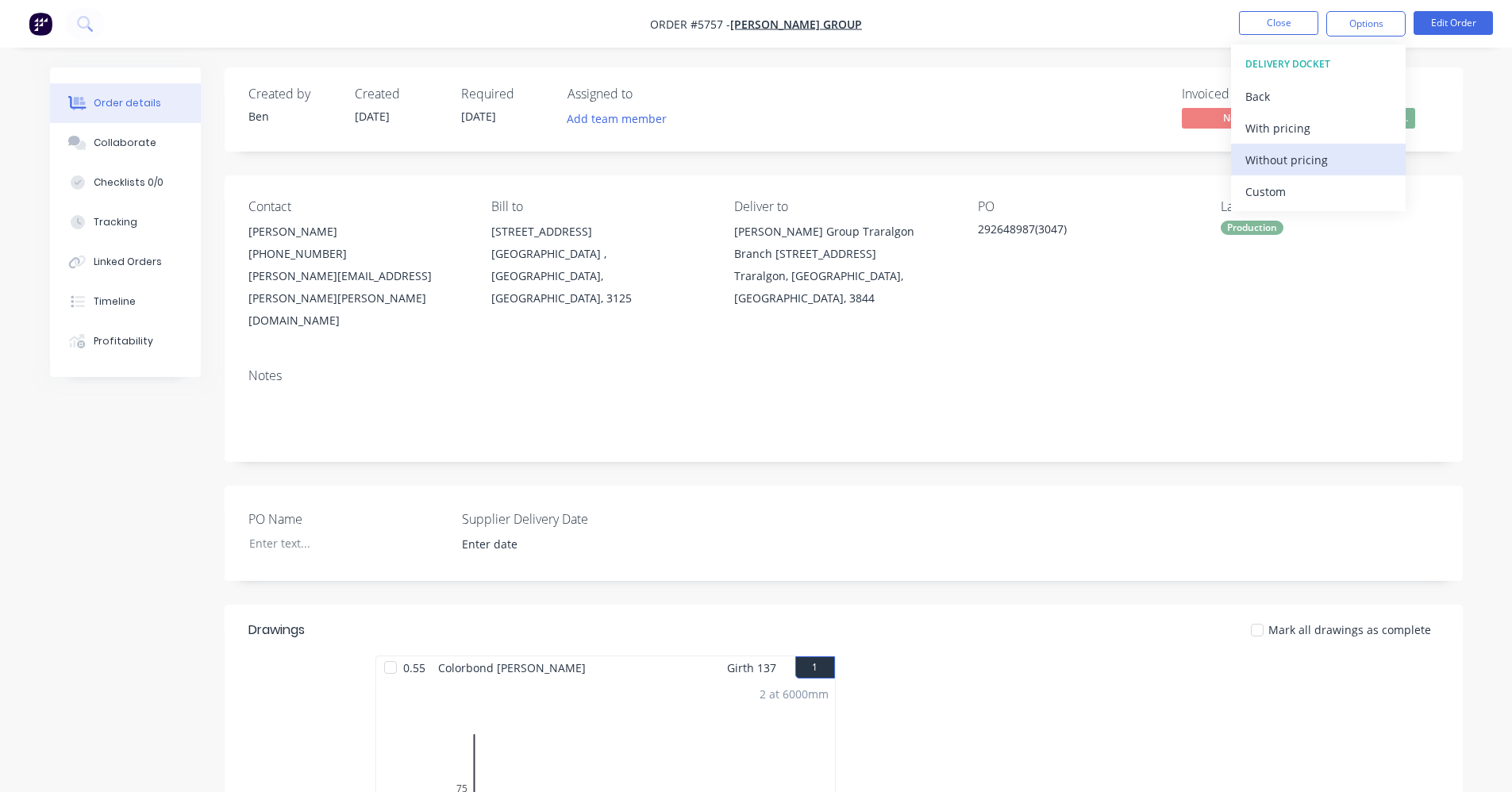
click at [1284, 166] on div "Without pricing" at bounding box center [1318, 159] width 146 height 23
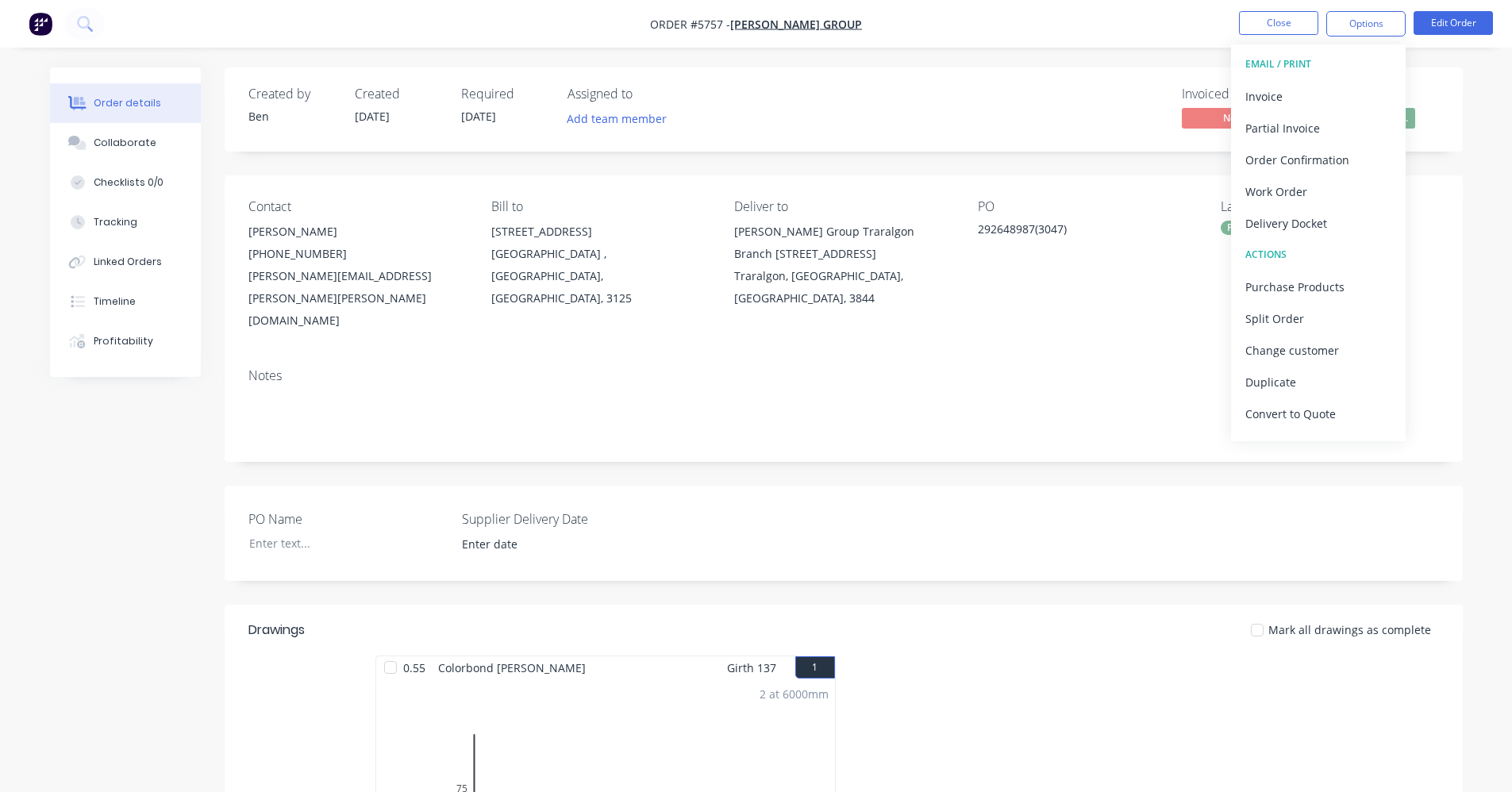
drag, startPoint x: 934, startPoint y: 337, endPoint x: 952, endPoint y: 337, distance: 18.0
click at [935, 368] on div "Notes" at bounding box center [843, 376] width 1191 height 15
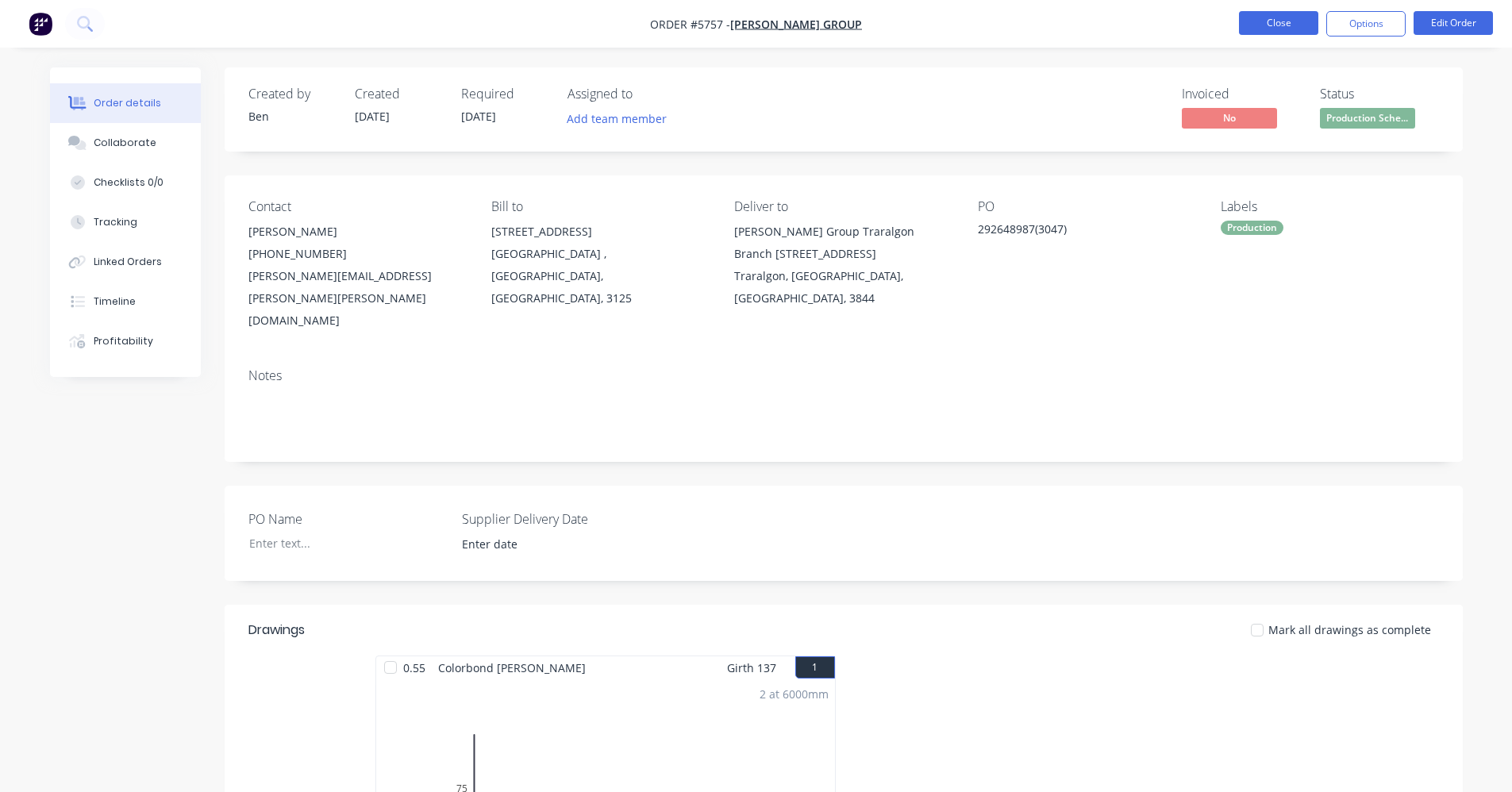
click at [1281, 24] on button "Close" at bounding box center [1279, 23] width 80 height 24
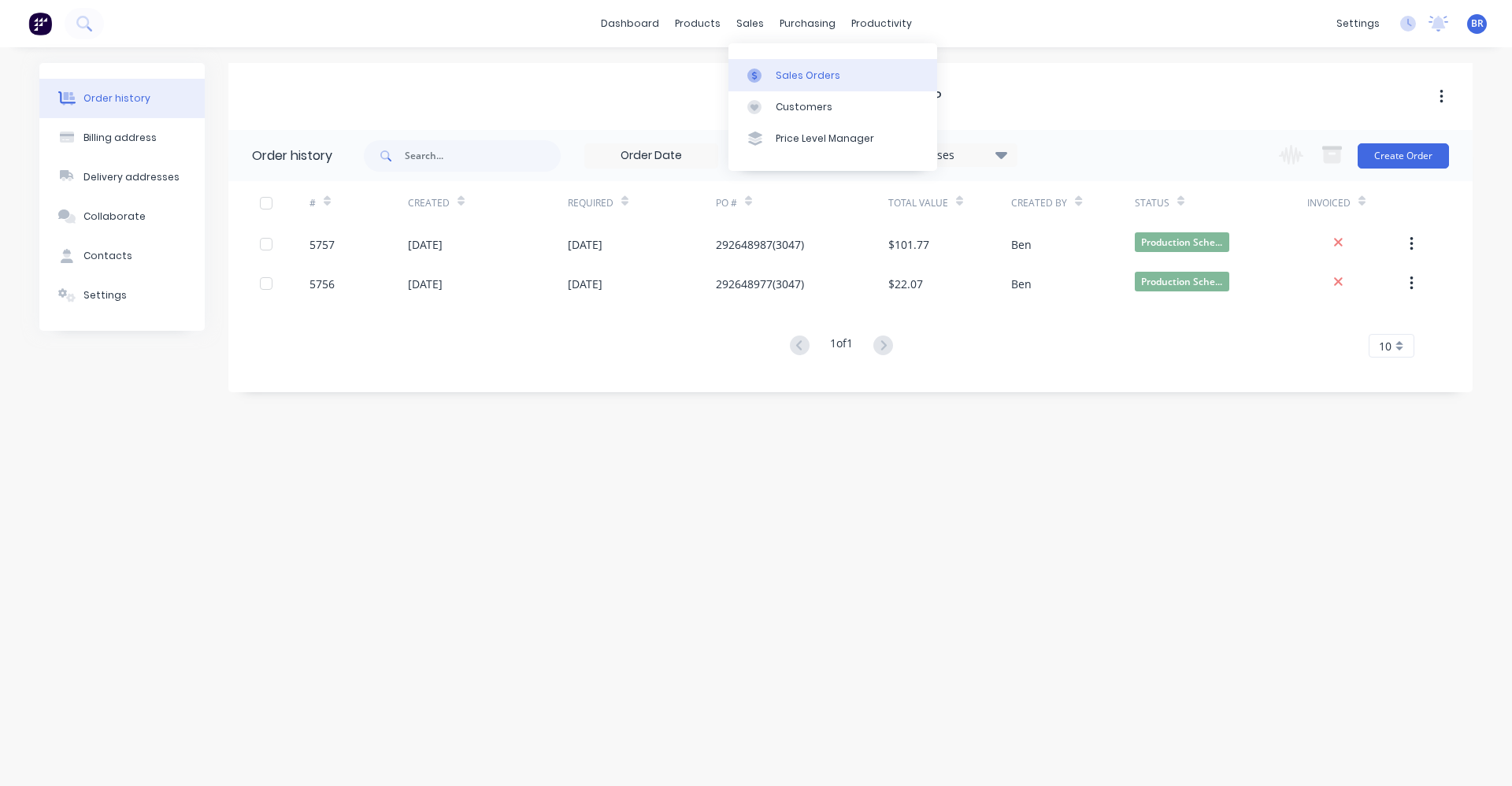
click at [808, 73] on div "Sales Orders" at bounding box center [808, 76] width 65 height 15
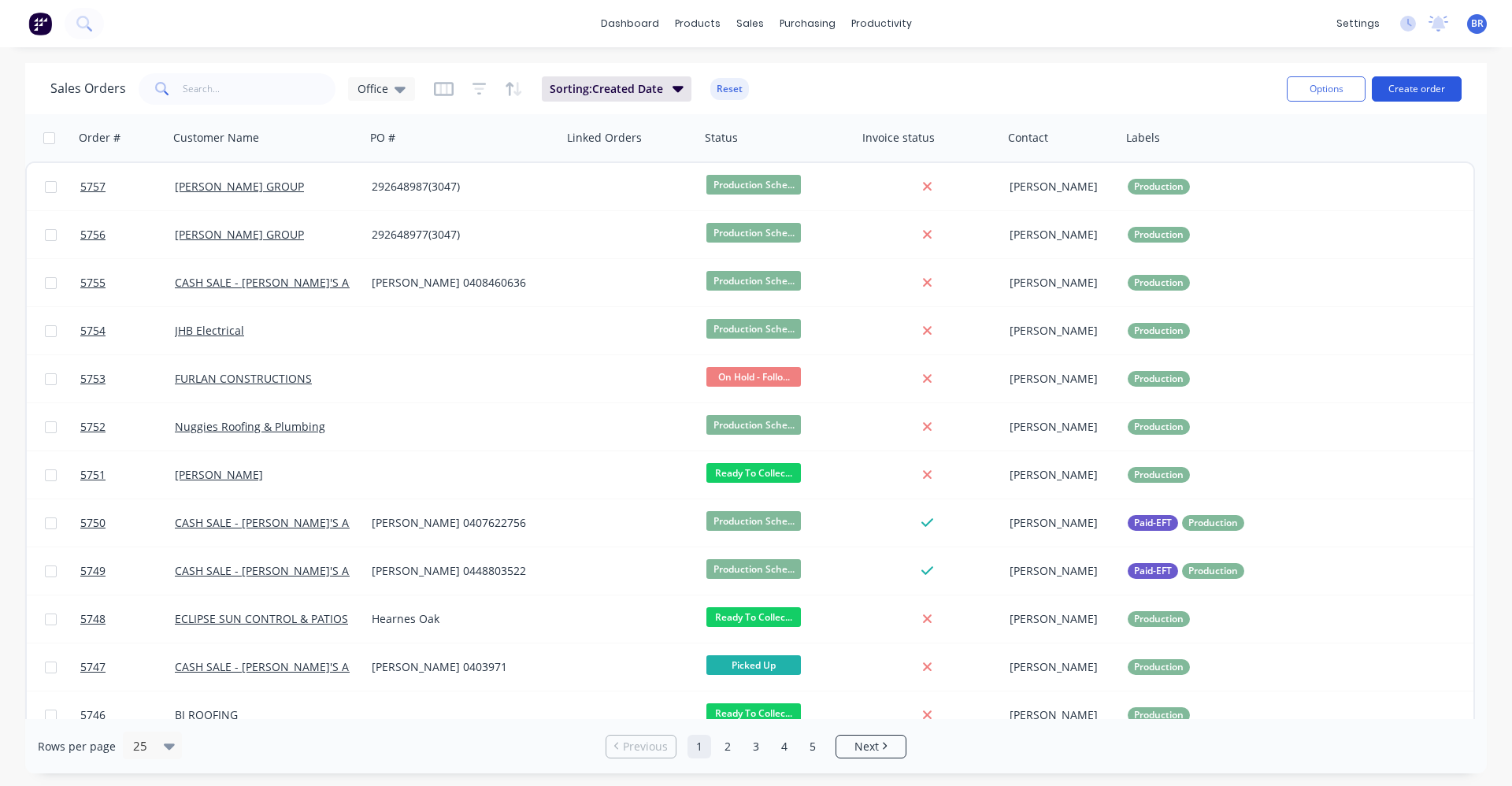
click at [1408, 94] on button "Create order" at bounding box center [1417, 89] width 90 height 25
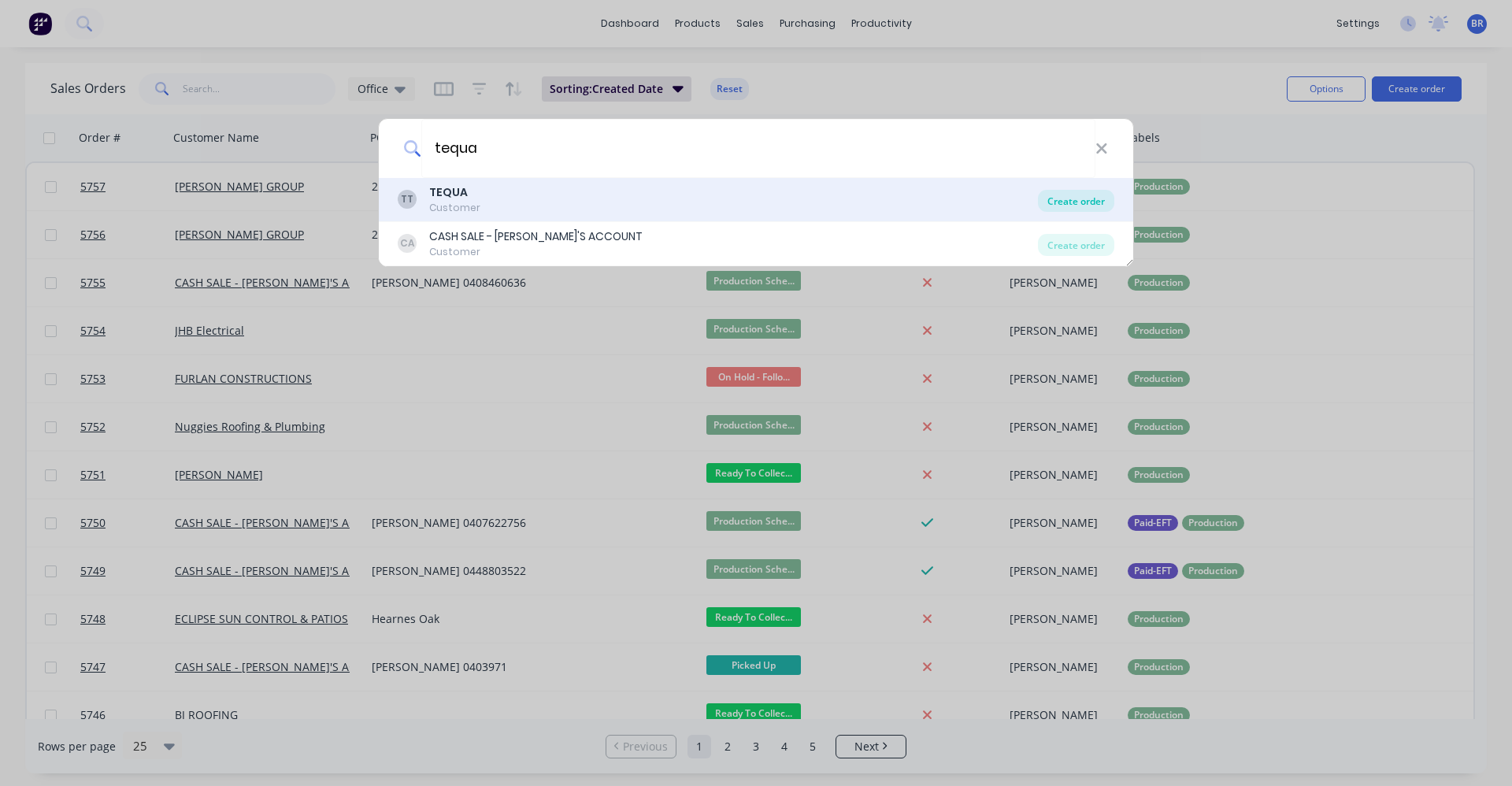
type input "tequa"
click at [1067, 199] on div "Create order" at bounding box center [1076, 200] width 77 height 22
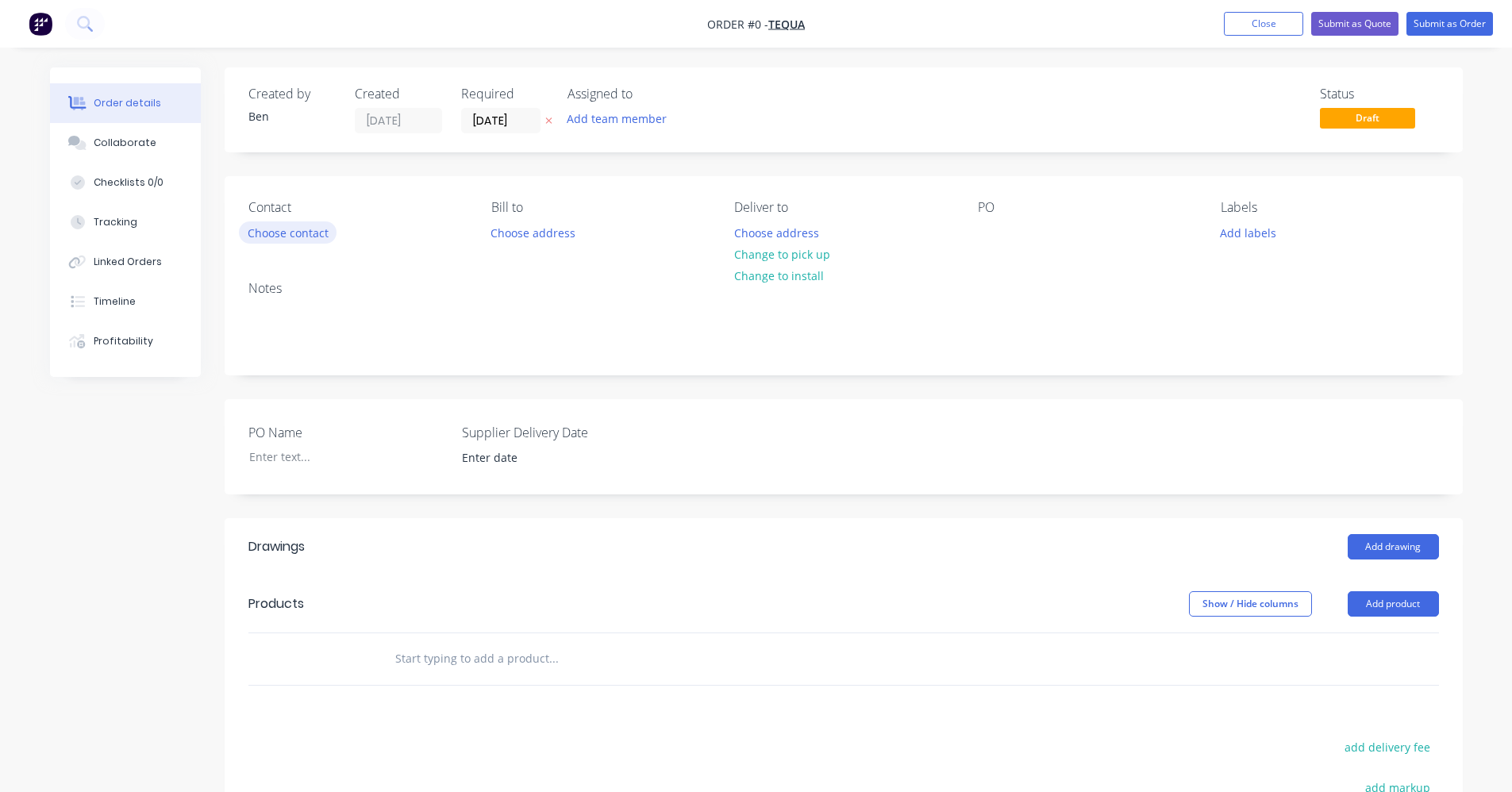
click at [271, 231] on button "Choose contact" at bounding box center [288, 232] width 98 height 21
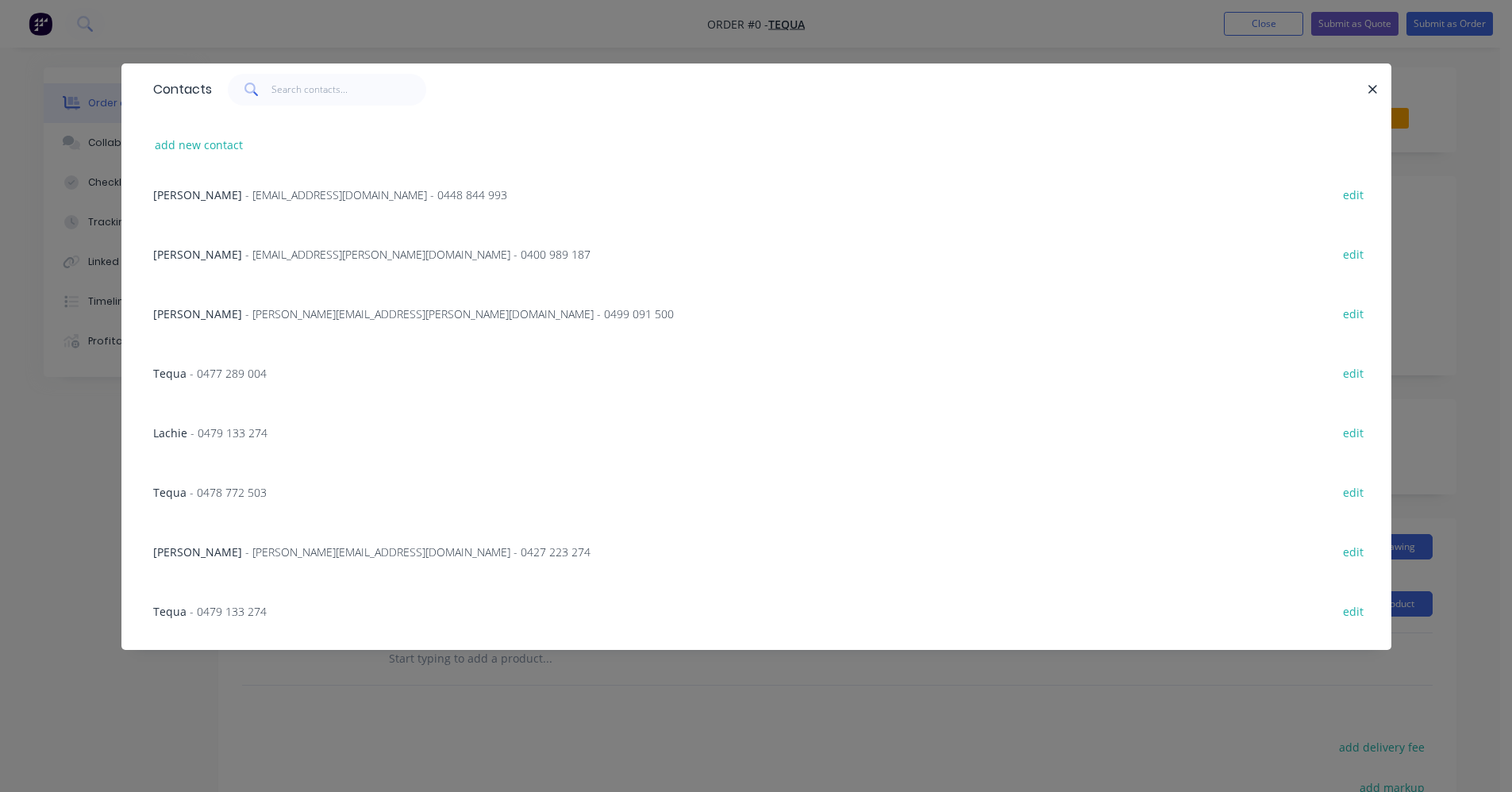
scroll to position [1073, 0]
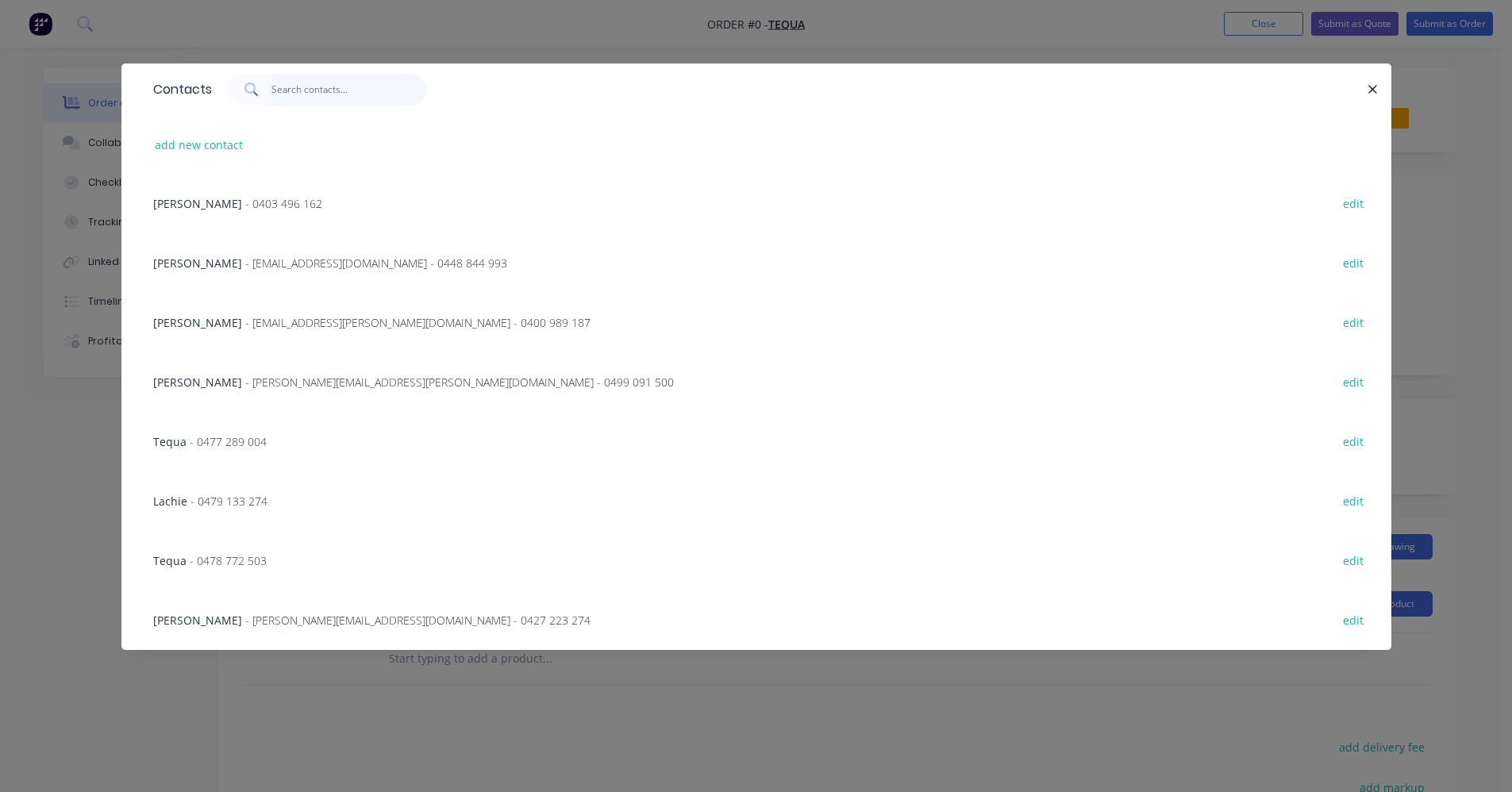
click at [303, 81] on input "text" at bounding box center [349, 89] width 155 height 32
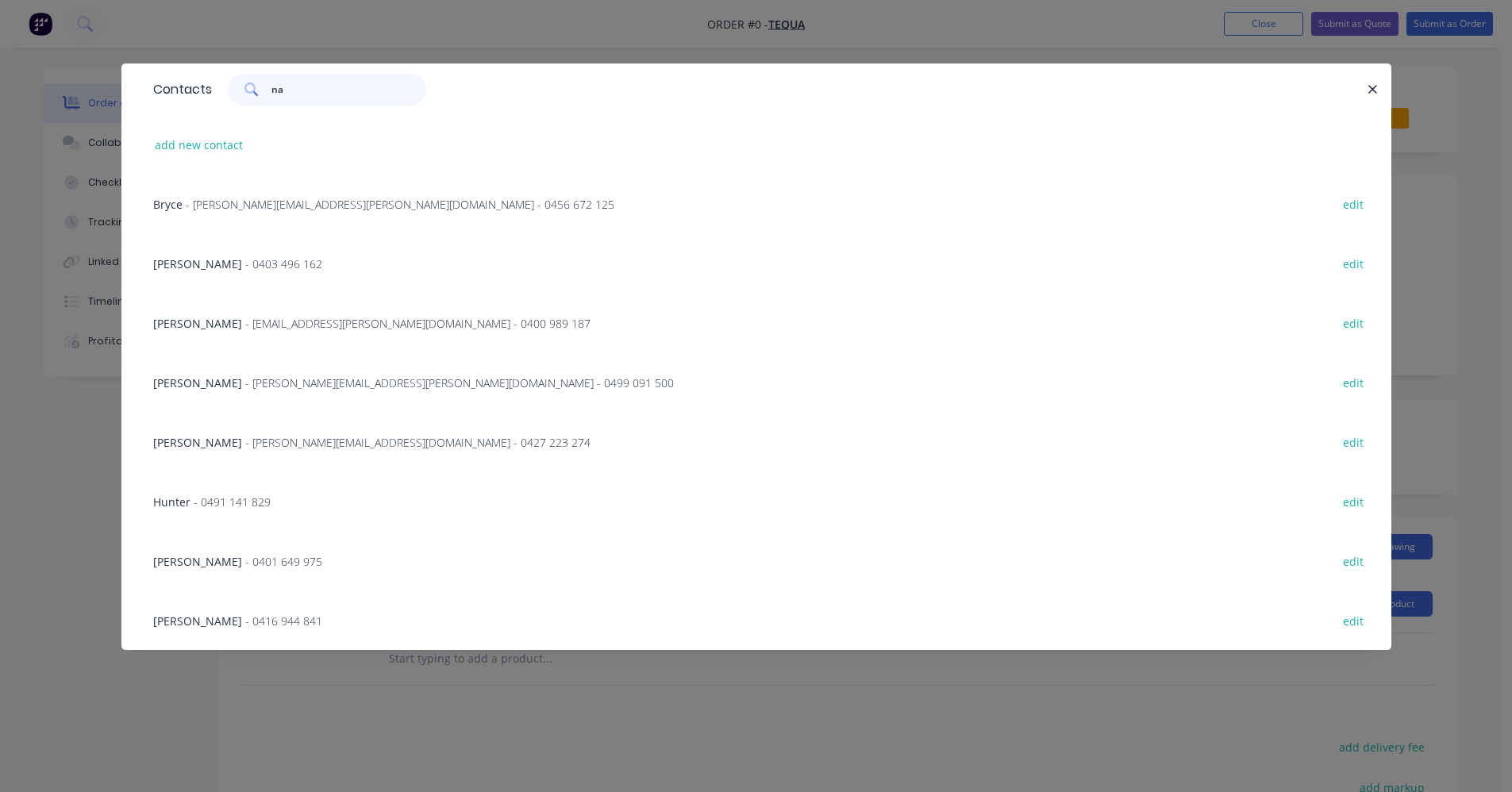
scroll to position [0, 0]
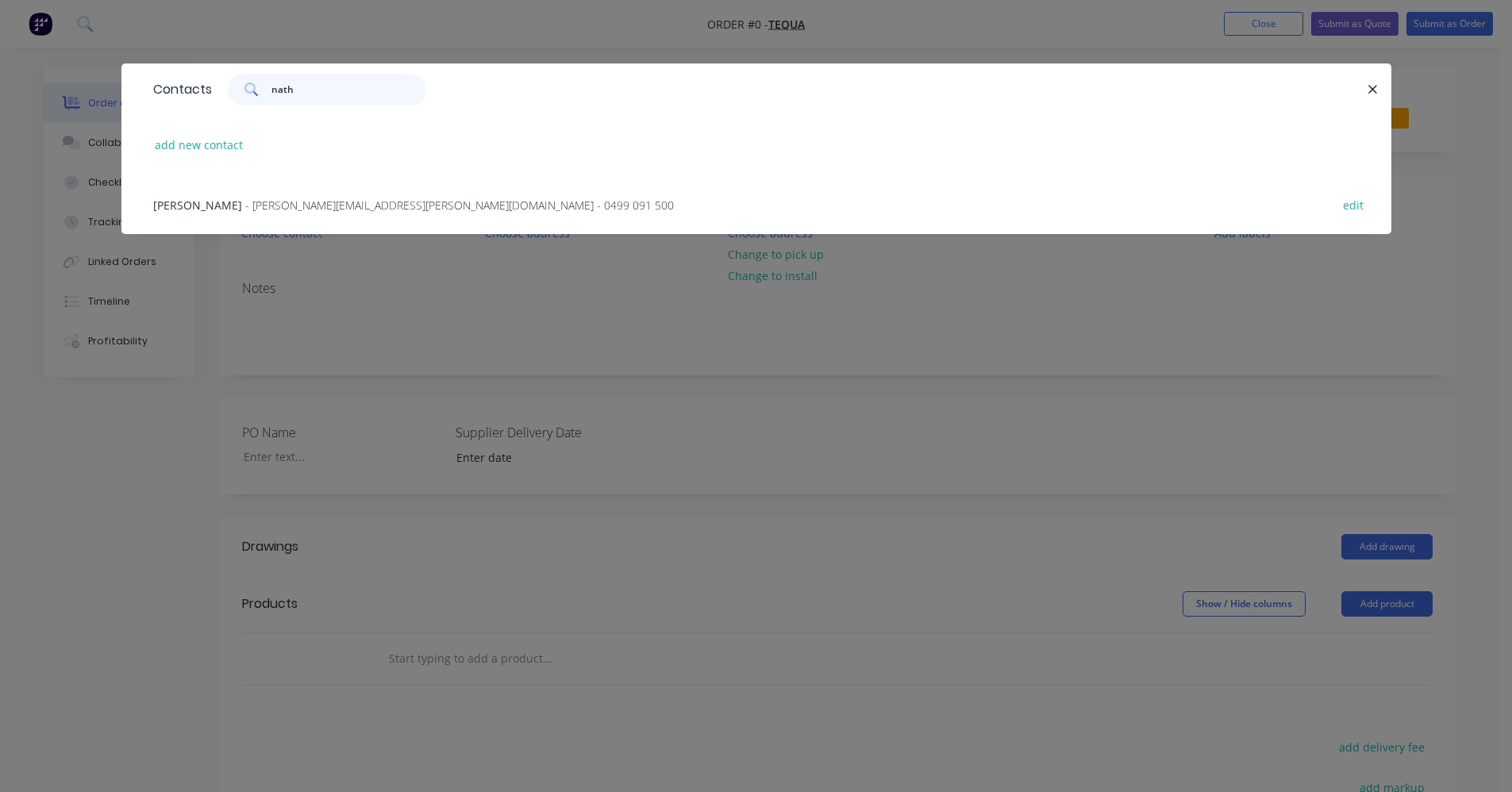
type input "nath"
click at [273, 205] on span "- nathan.larkin@tequa.au - 0499 091 500" at bounding box center [459, 205] width 429 height 15
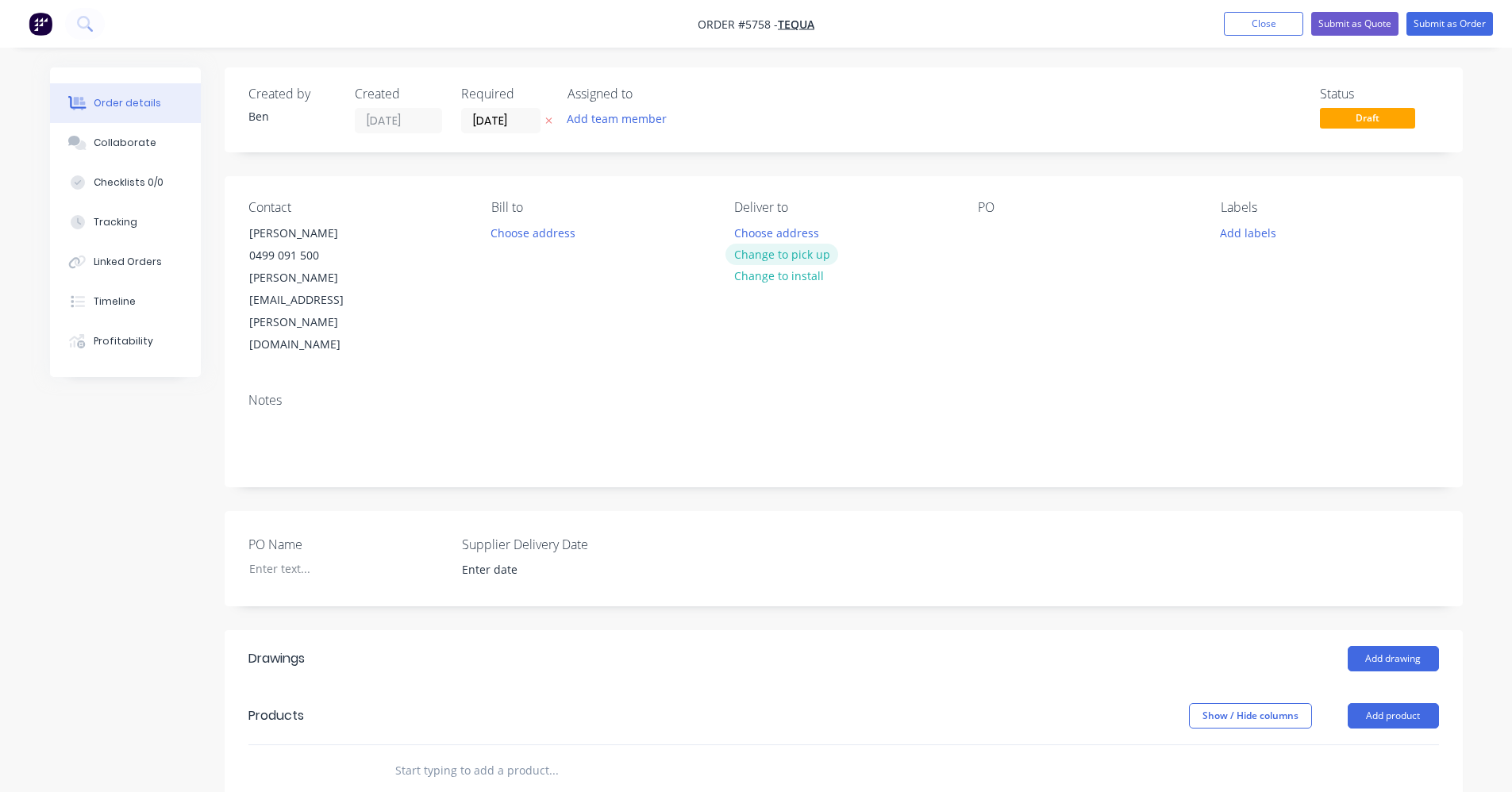
click at [775, 261] on button "Change to pick up" at bounding box center [782, 255] width 113 height 21
click at [989, 228] on div at bounding box center [990, 233] width 25 height 23
click at [1255, 235] on button "Add labels" at bounding box center [1248, 232] width 73 height 21
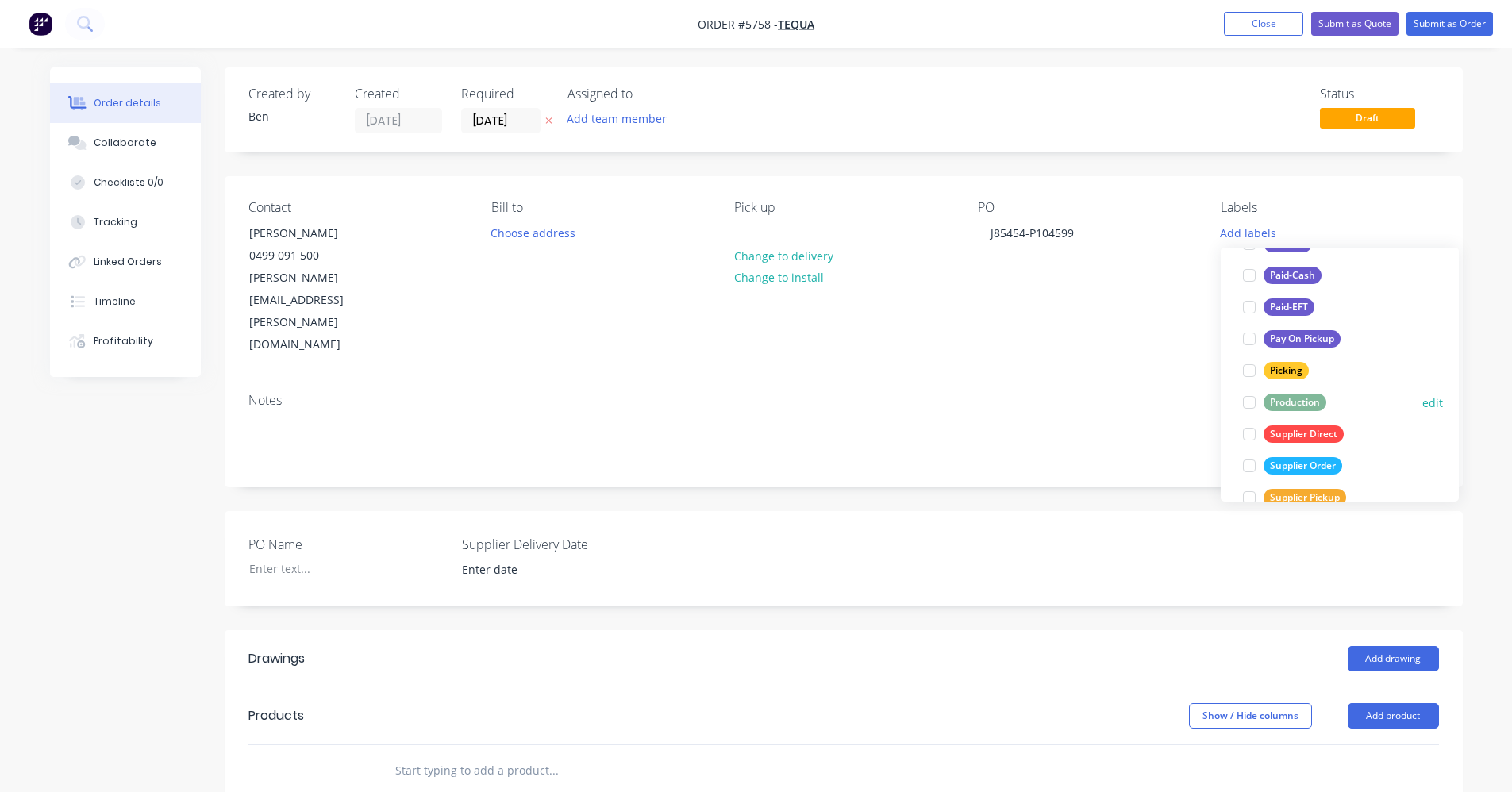
scroll to position [238, 0]
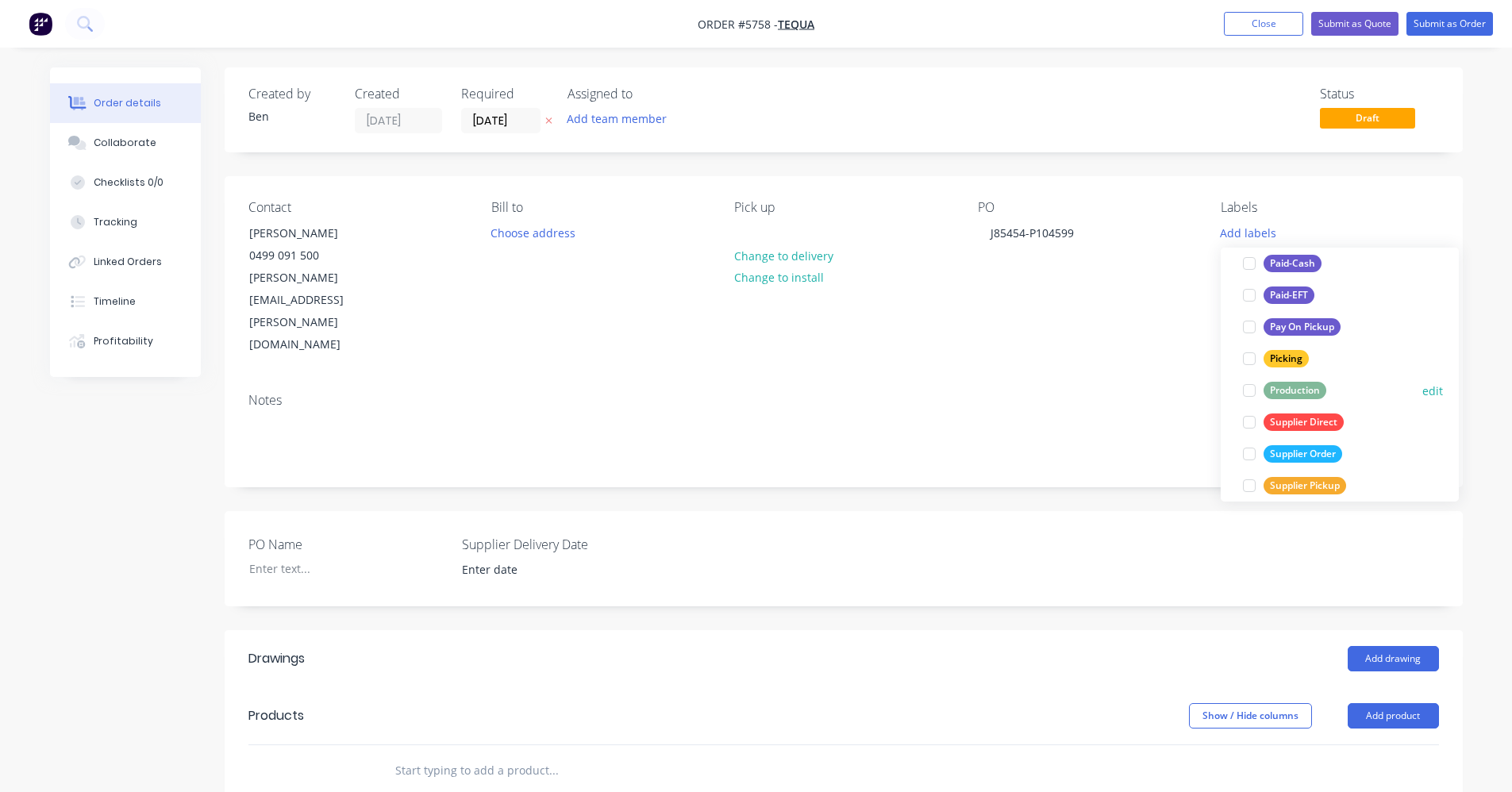
click at [1288, 385] on div "Production" at bounding box center [1294, 389] width 63 height 17
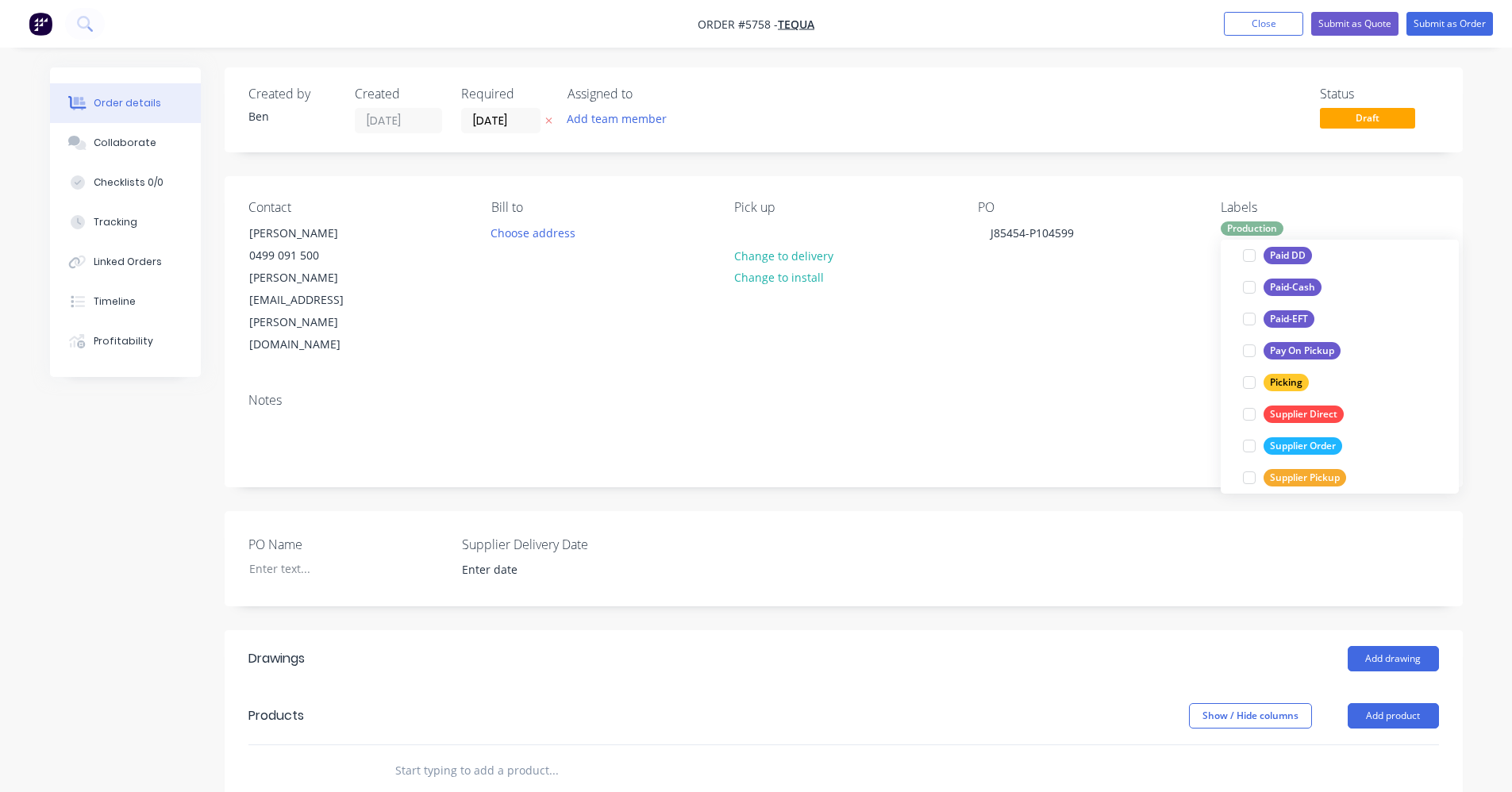
scroll to position [0, 0]
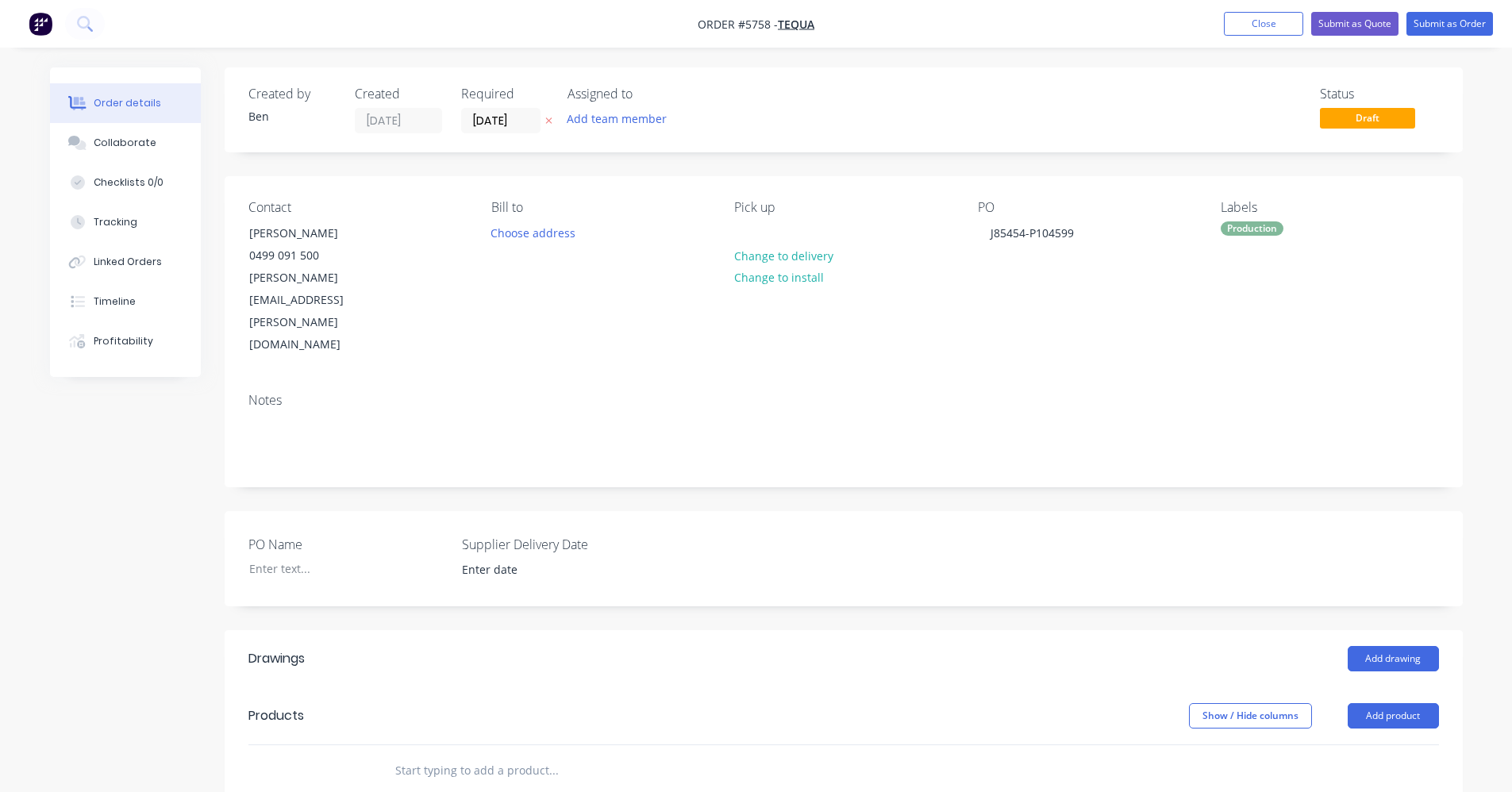
click at [983, 511] on div "PO Name Supplier Delivery Date" at bounding box center [843, 558] width 1238 height 95
click at [1404, 646] on button "Add drawing" at bounding box center [1393, 658] width 91 height 25
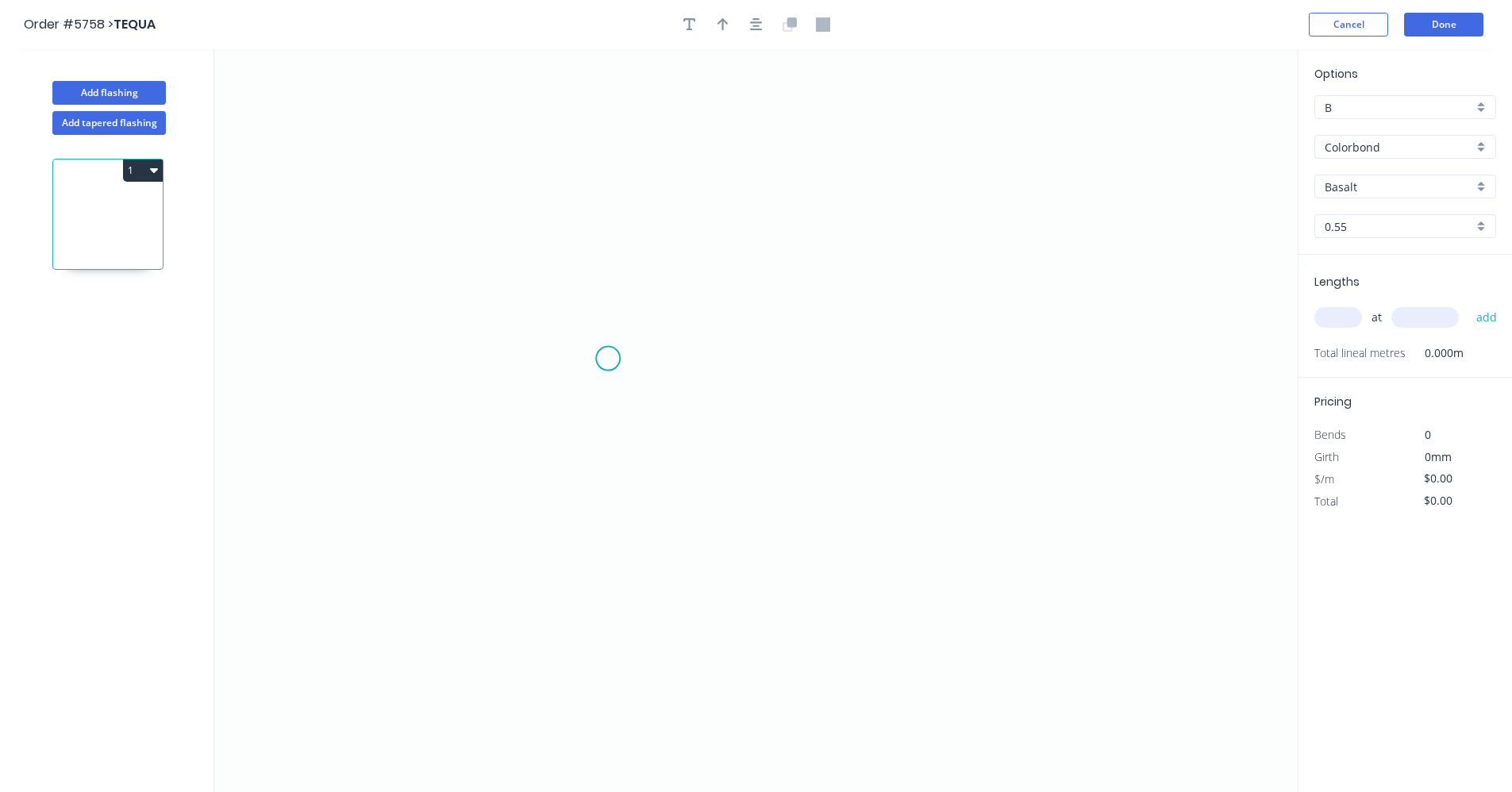
click at [608, 359] on icon "0" at bounding box center [756, 420] width 1083 height 742
click at [961, 359] on icon "0" at bounding box center [756, 420] width 1083 height 742
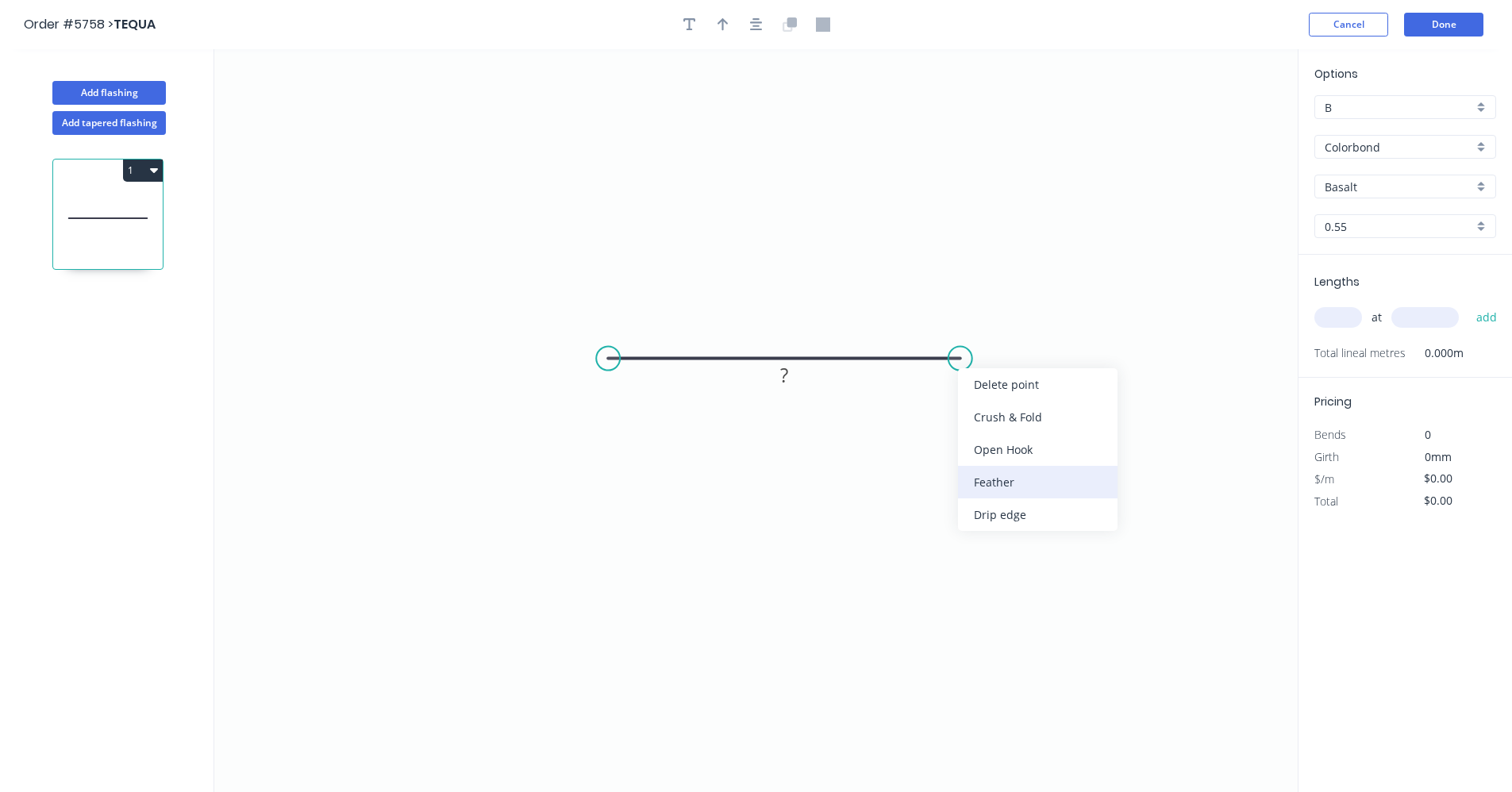
click at [1002, 483] on div "Feather" at bounding box center [1038, 482] width 159 height 33
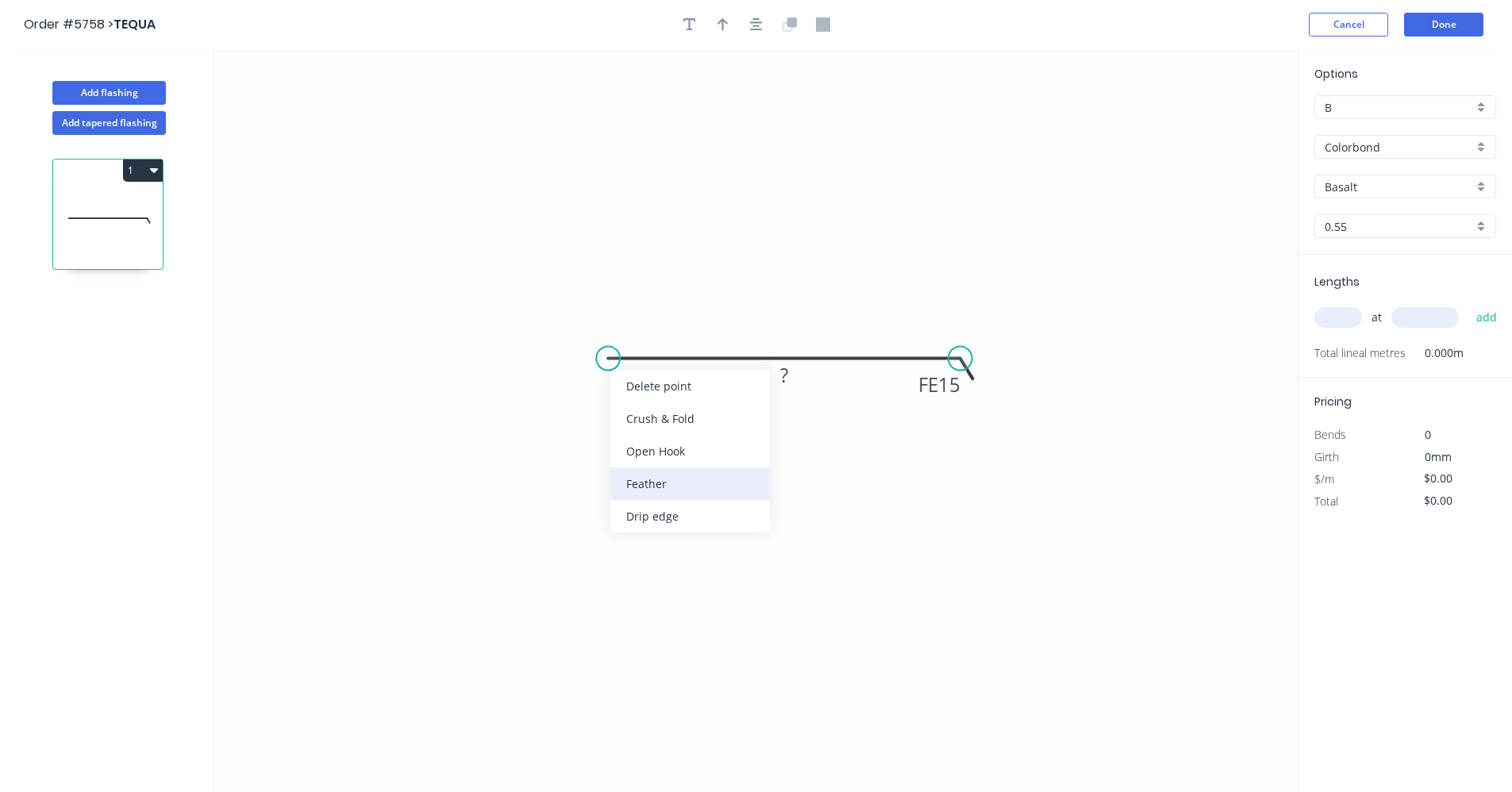
click at [653, 481] on div "Feather" at bounding box center [690, 484] width 159 height 33
click at [647, 419] on div "Flip bend" at bounding box center [686, 418] width 159 height 33
click at [639, 382] on tspan "15" at bounding box center [638, 385] width 22 height 26
type input "$19.78"
drag, startPoint x: 1482, startPoint y: 150, endPoint x: 1466, endPoint y: 159, distance: 18.4
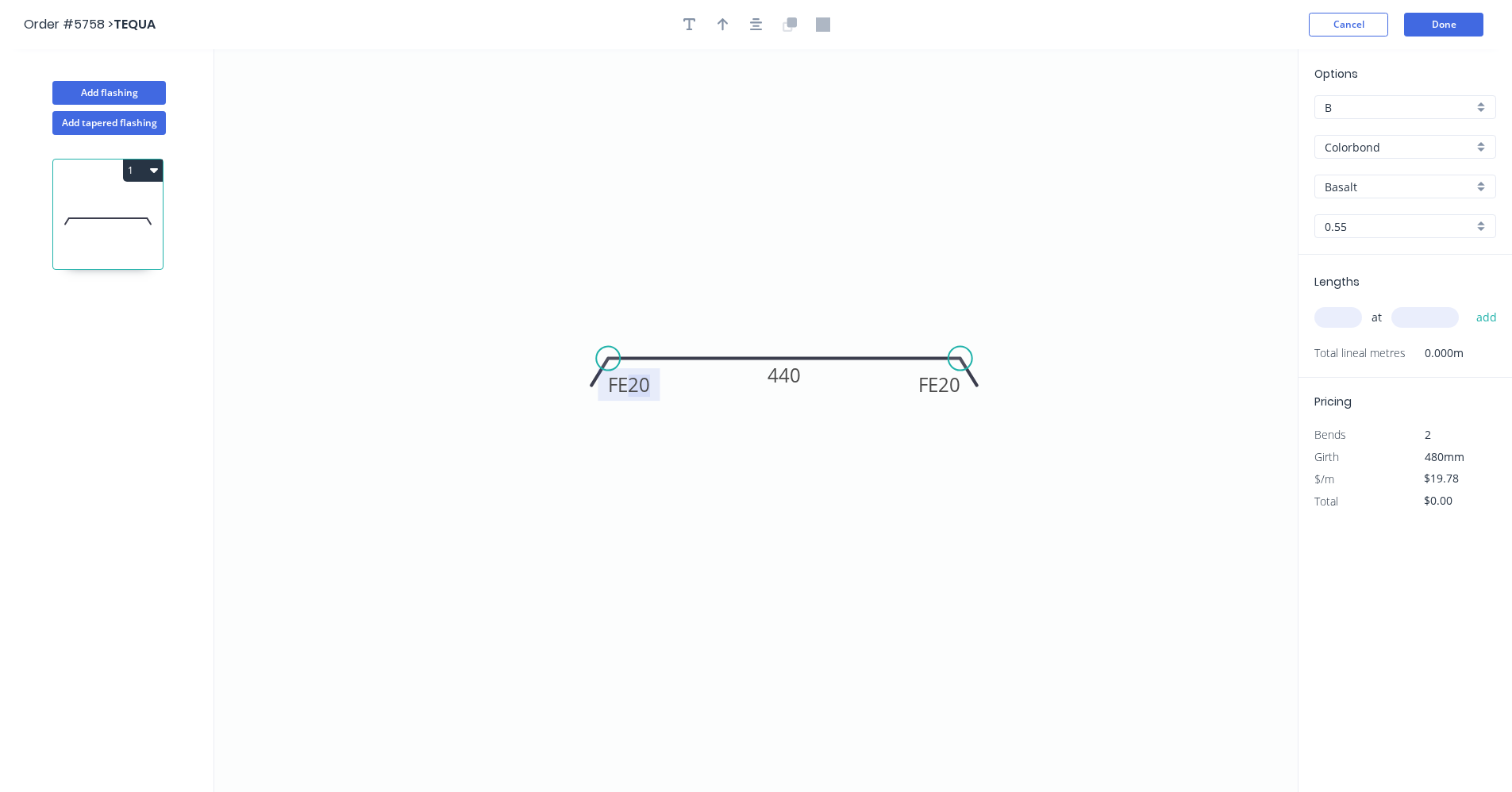
click at [1482, 150] on div "Colorbond" at bounding box center [1405, 146] width 181 height 24
click at [1375, 257] on div "Zincalume" at bounding box center [1405, 260] width 180 height 28
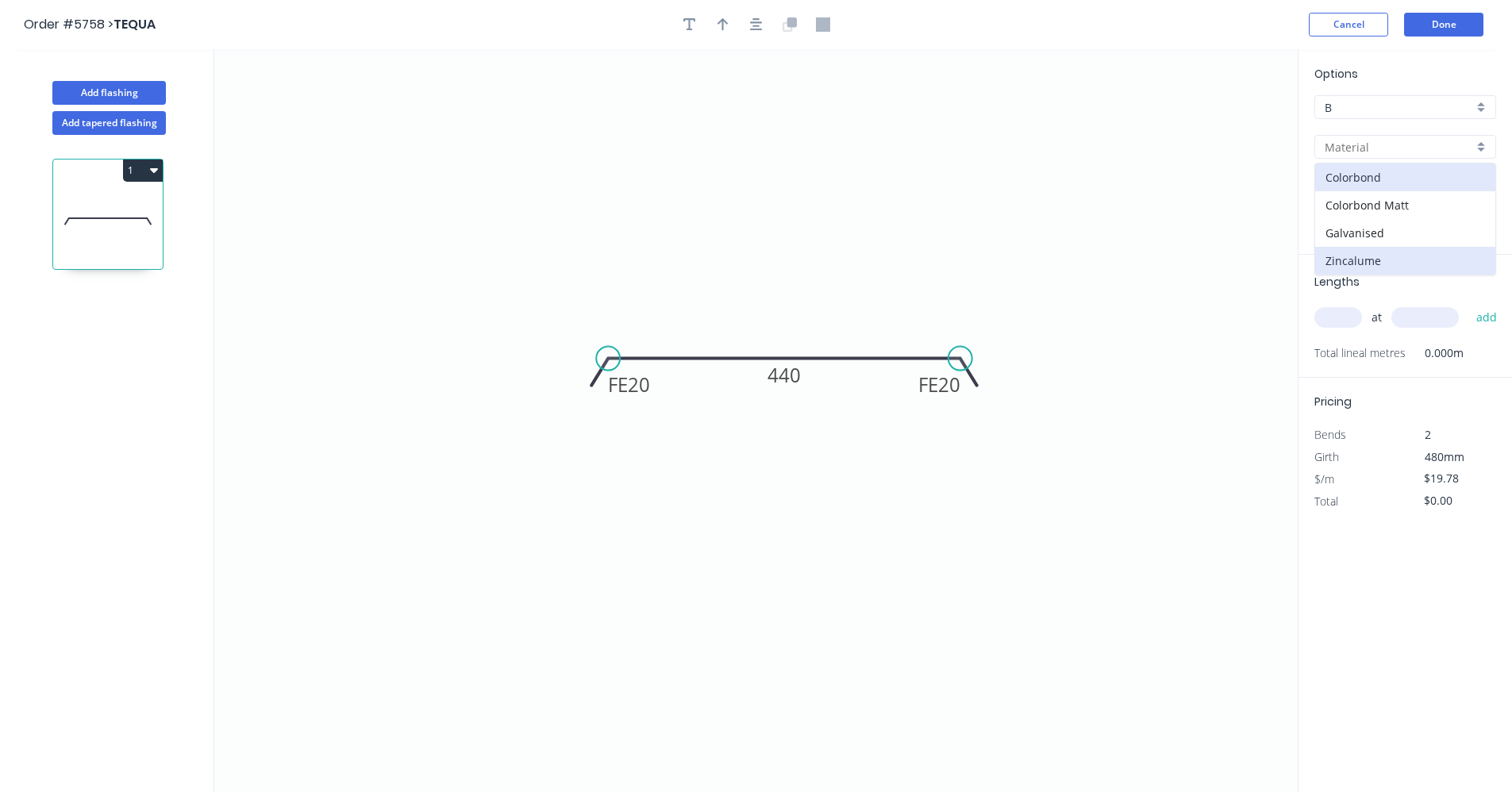
type input "Zincalume"
type input "$14.24"
click at [1341, 315] on input "text" at bounding box center [1338, 317] width 48 height 20
type input "3"
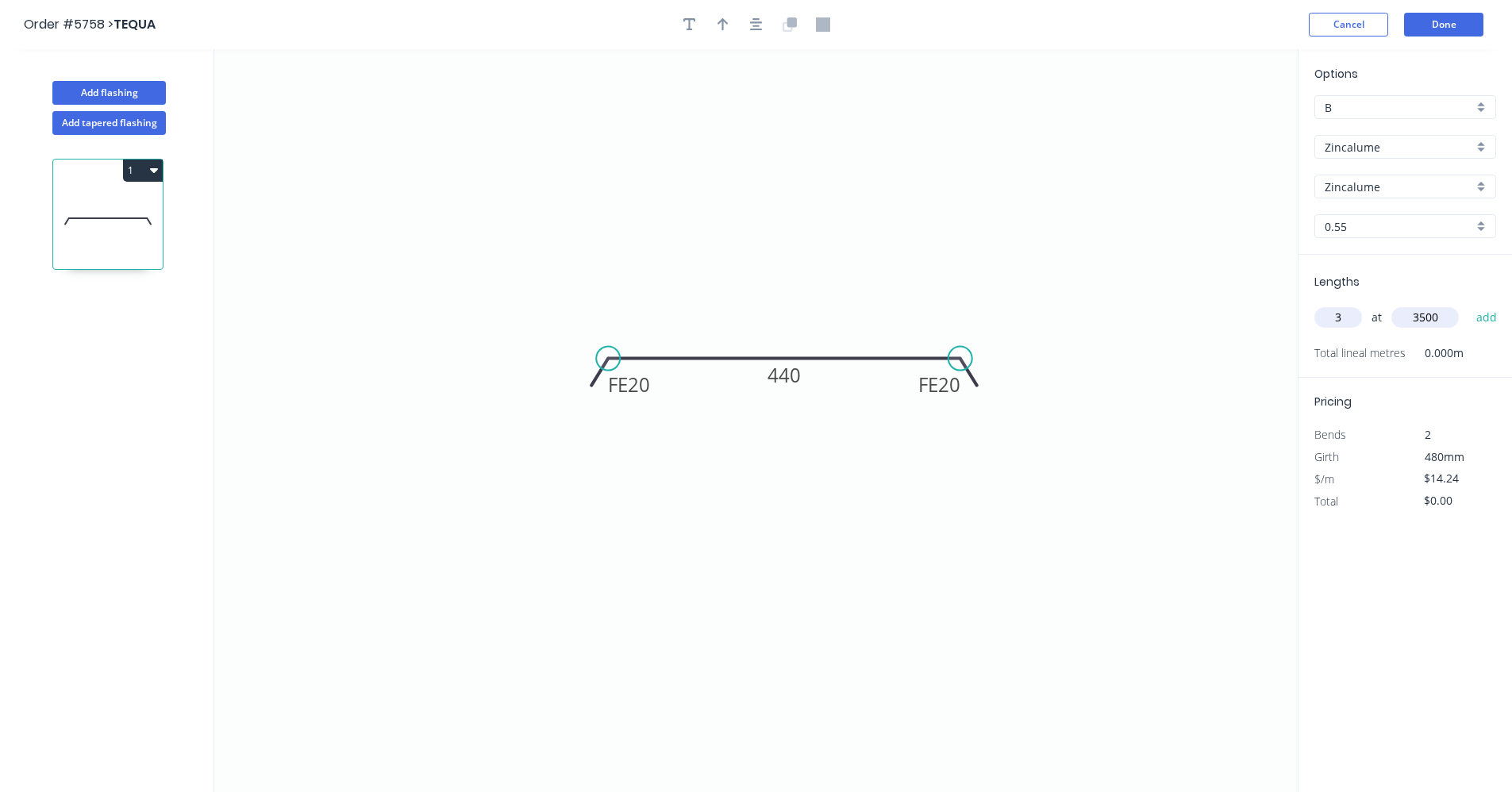
type input "3500"
click at [1468, 304] on button "add" at bounding box center [1487, 317] width 37 height 27
type input "$149.52"
click at [1436, 26] on button "Done" at bounding box center [1444, 24] width 80 height 24
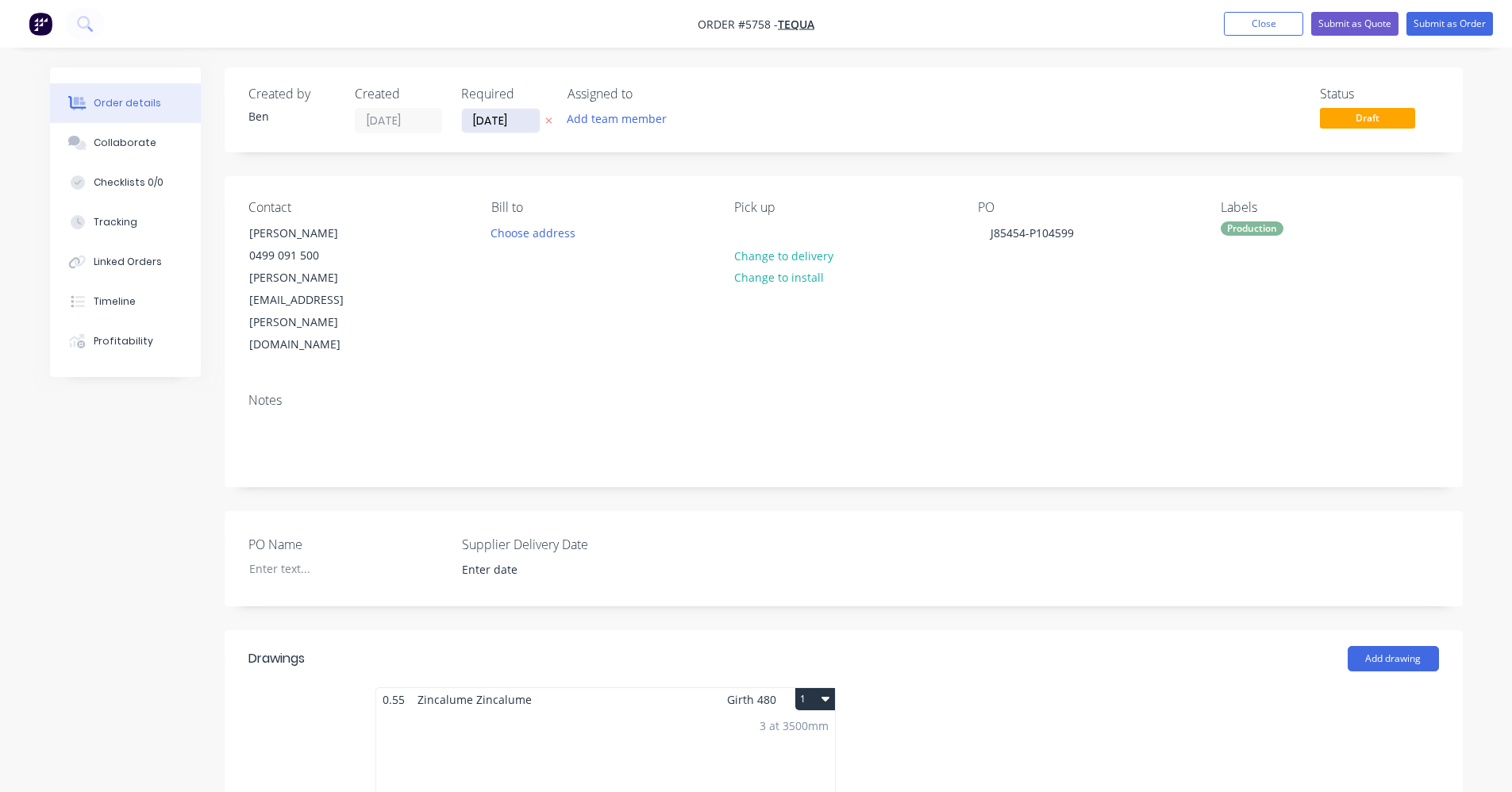
click at [494, 120] on input "[DATE]" at bounding box center [501, 120] width 78 height 24
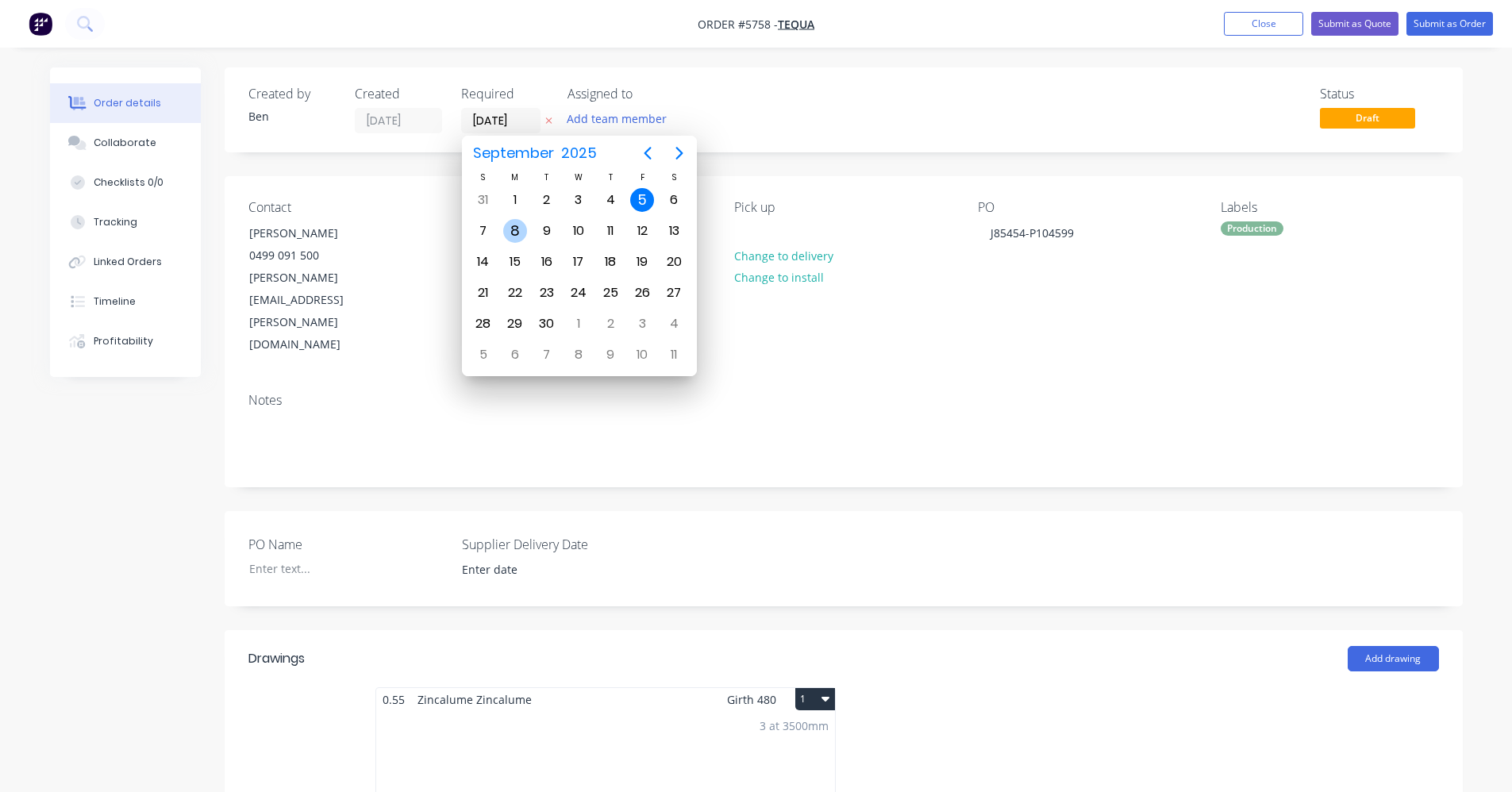
click at [521, 230] on div "8" at bounding box center [515, 230] width 24 height 24
type input "[DATE]"
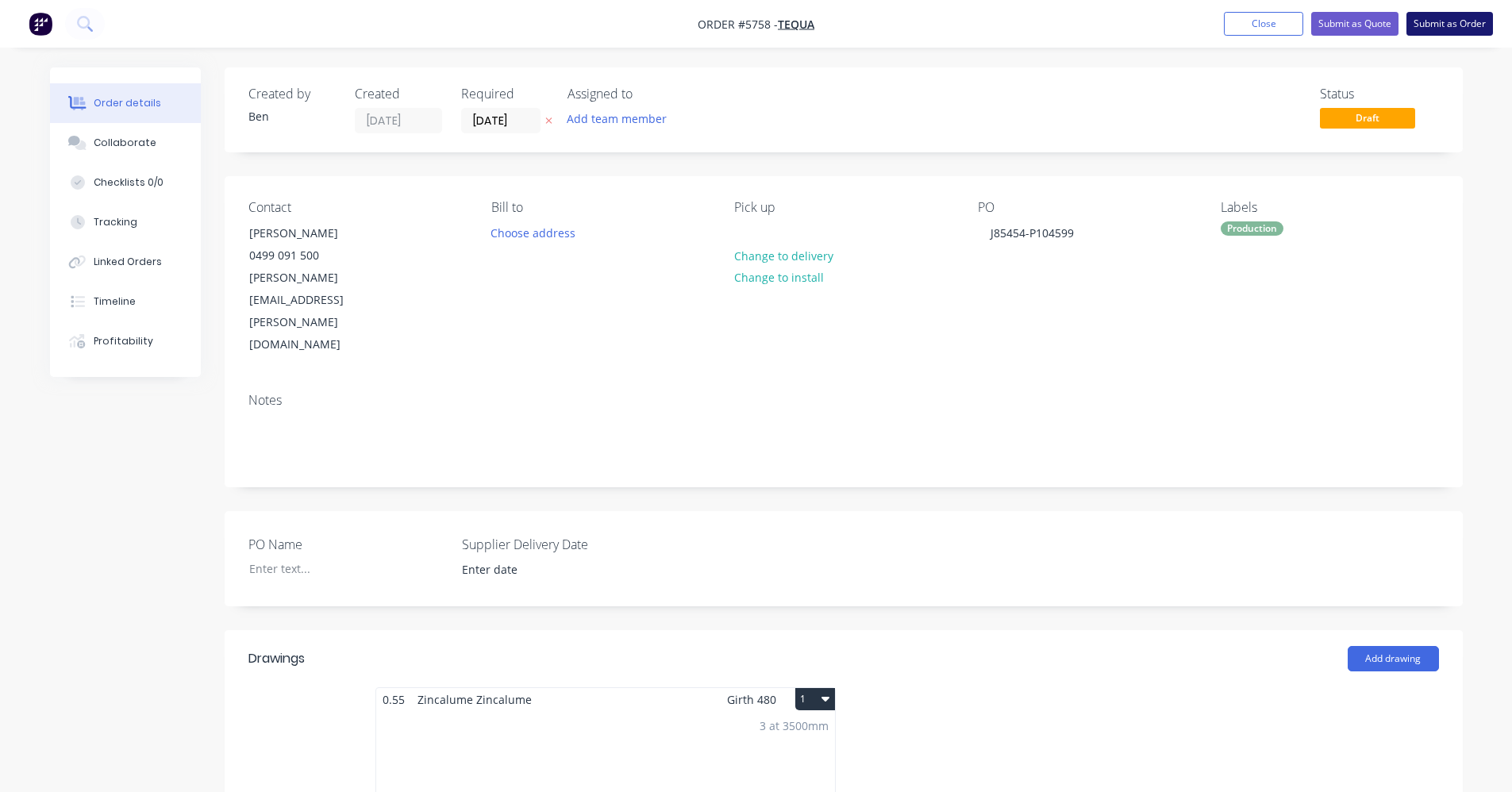
click at [1461, 23] on button "Submit as Order" at bounding box center [1449, 24] width 86 height 24
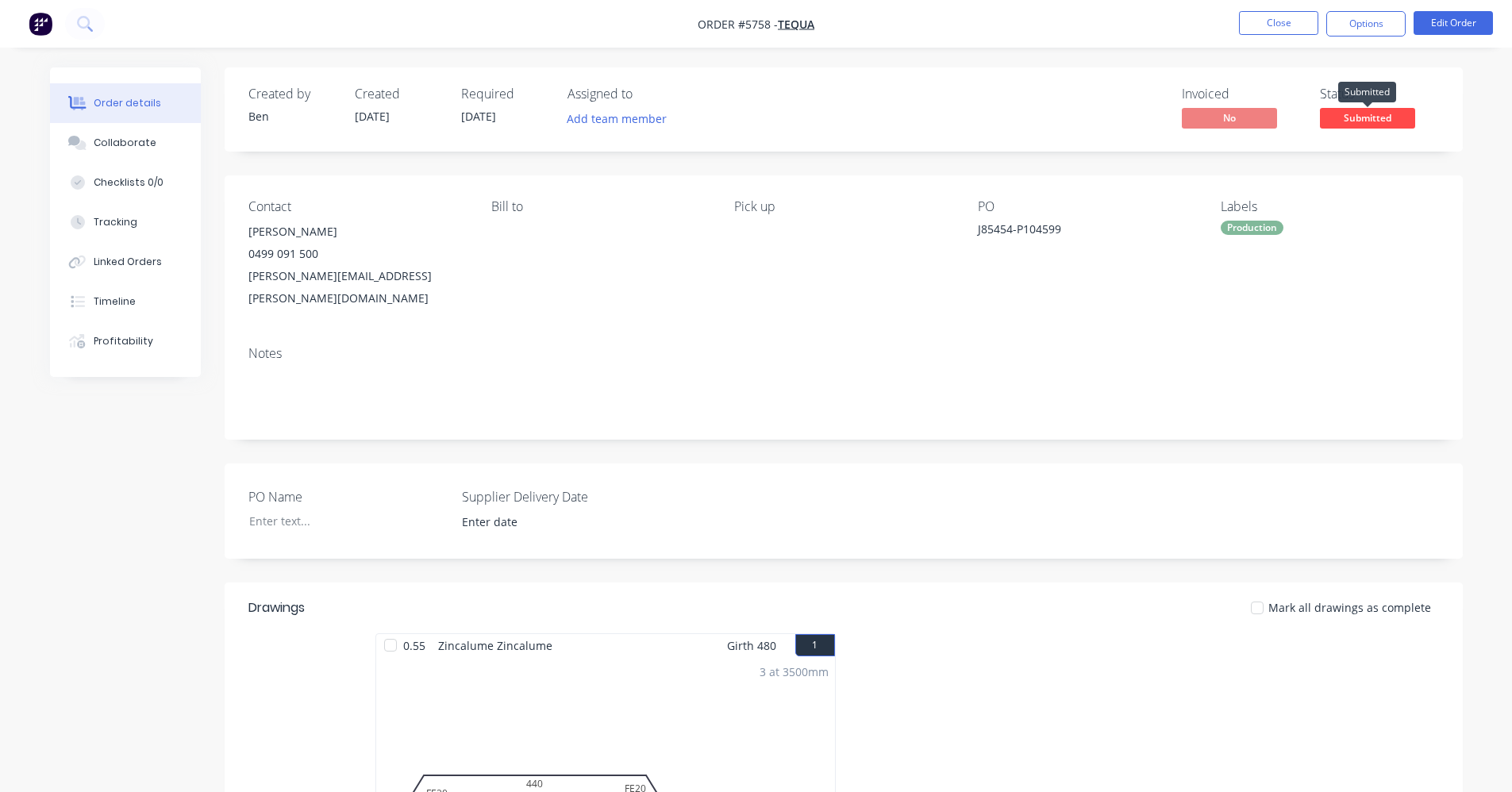
click at [1383, 120] on span "Submitted" at bounding box center [1367, 118] width 95 height 20
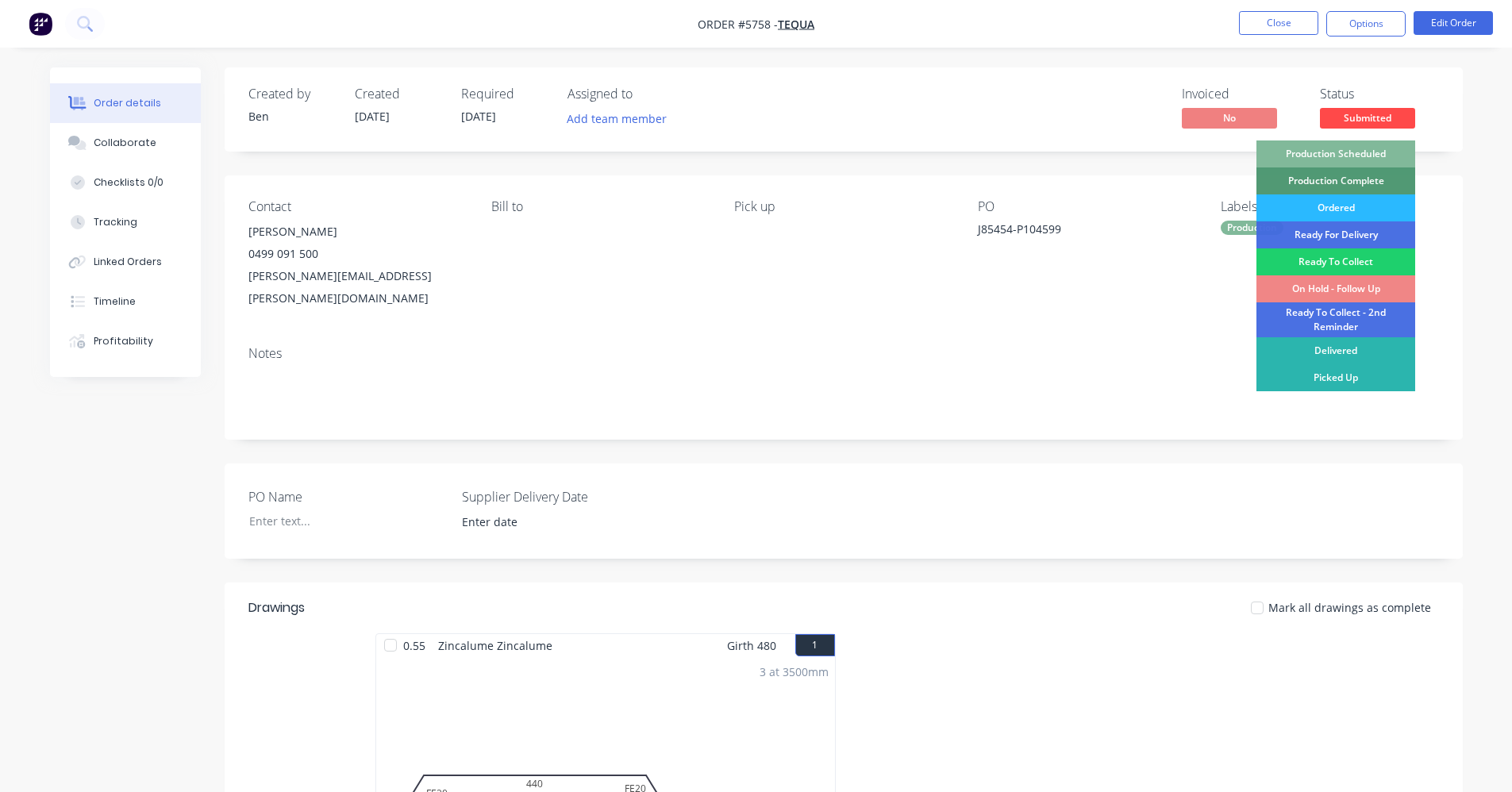
click at [1362, 152] on div "Production Scheduled" at bounding box center [1336, 154] width 159 height 27
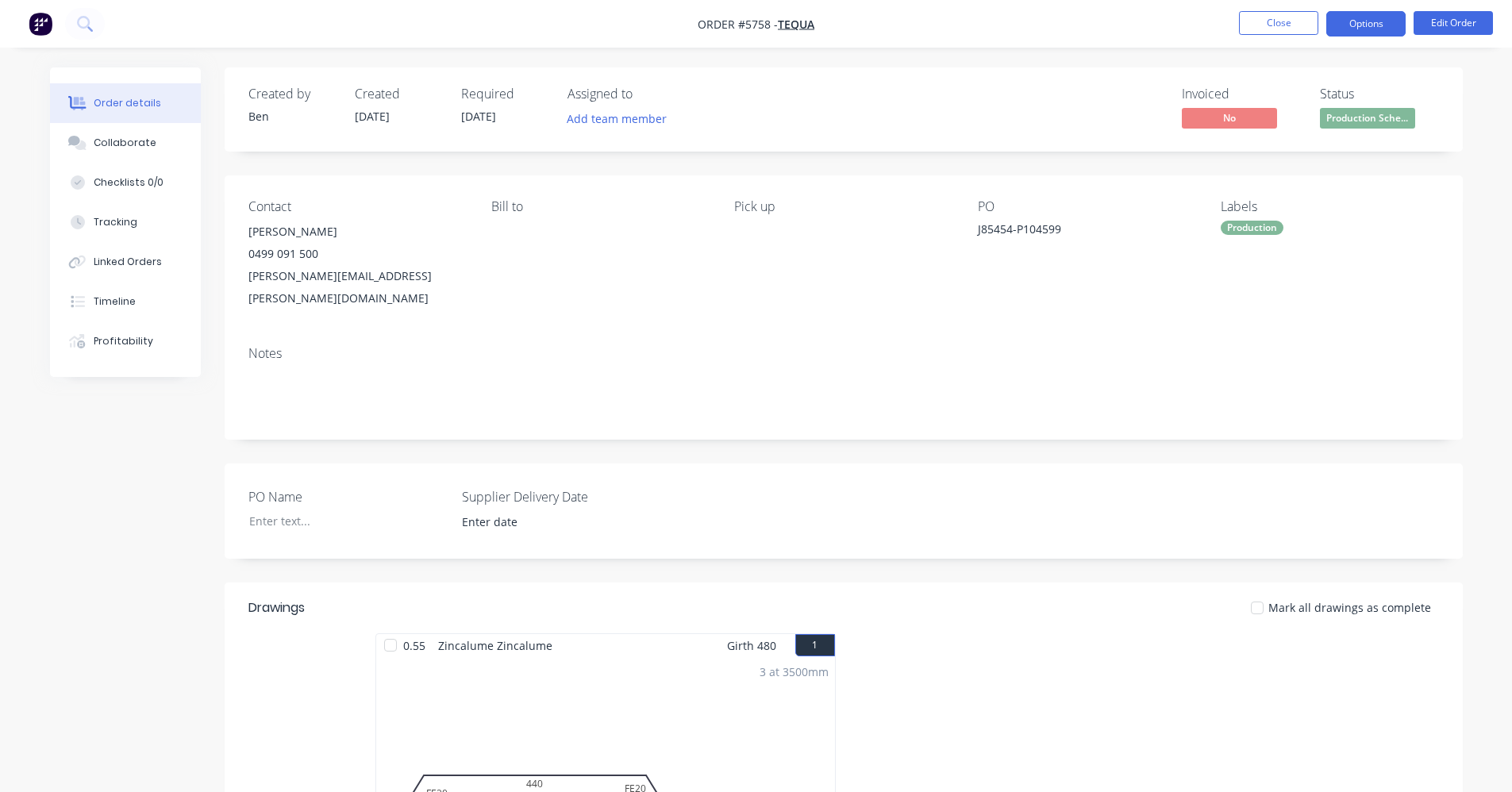
click at [1343, 26] on button "Options" at bounding box center [1366, 24] width 80 height 25
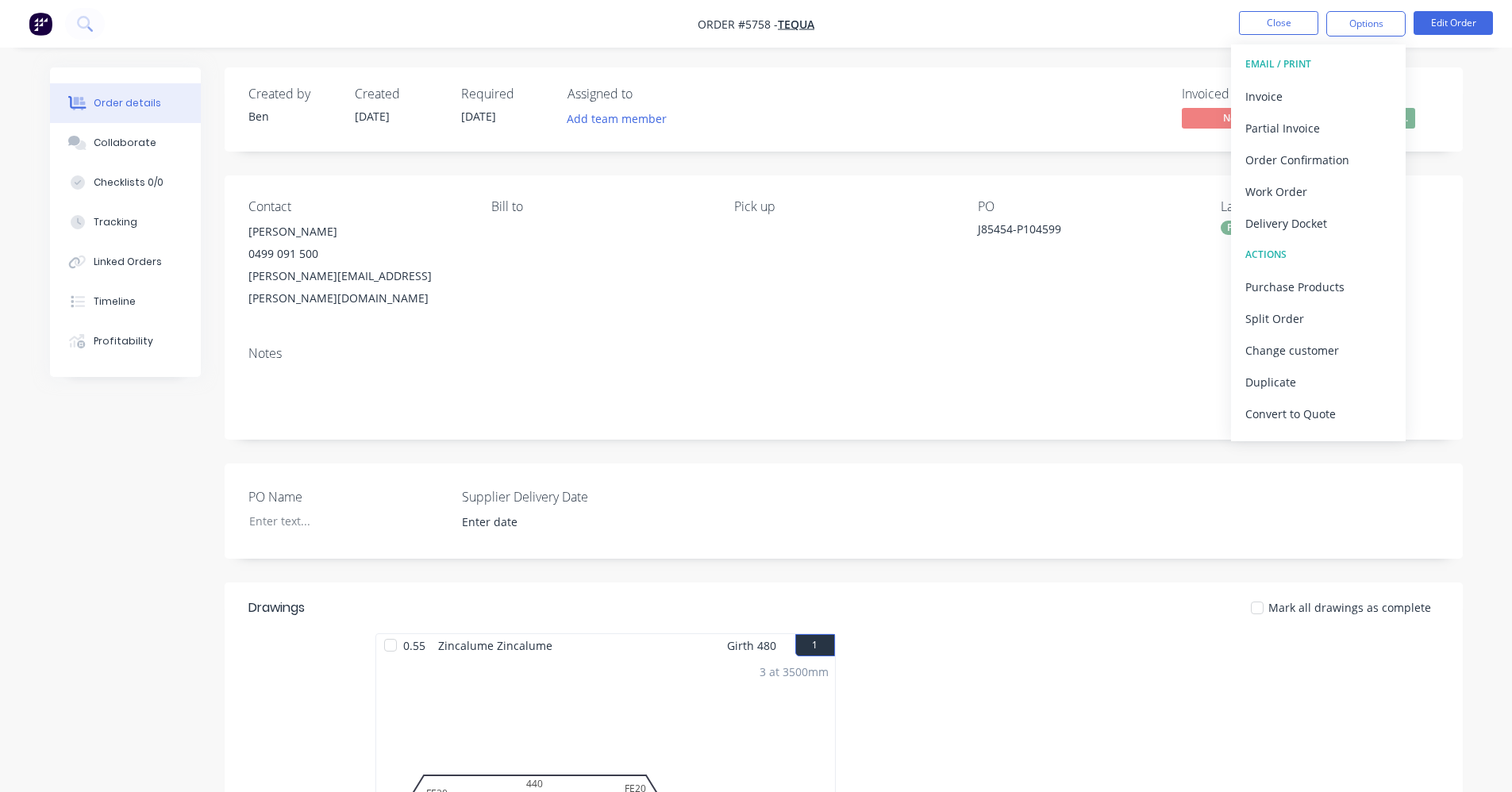
drag, startPoint x: 970, startPoint y: 320, endPoint x: 709, endPoint y: 284, distance: 263.5
click at [968, 333] on div "Notes" at bounding box center [843, 386] width 1238 height 107
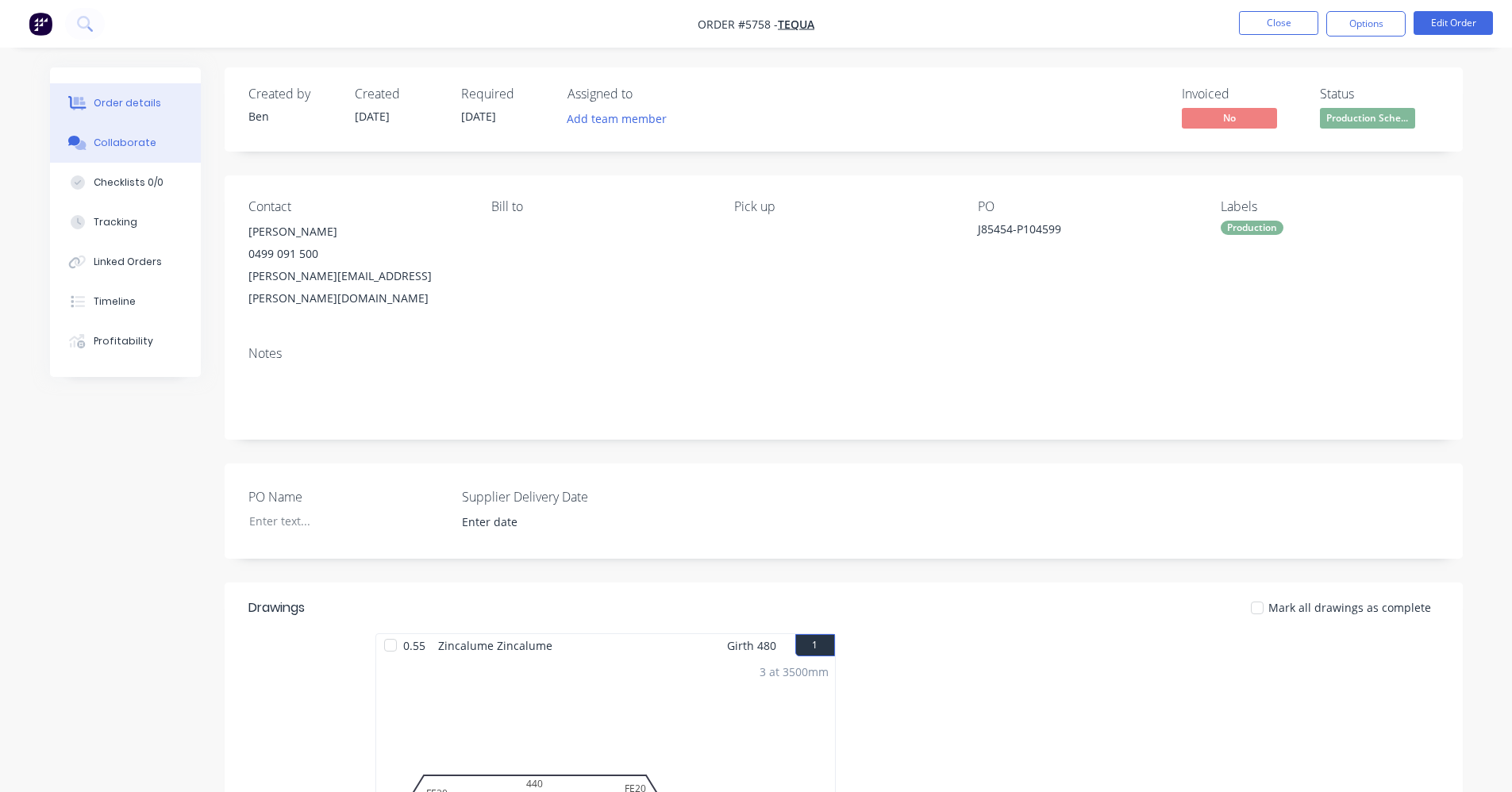
click at [121, 138] on div "Collaborate" at bounding box center [124, 143] width 63 height 15
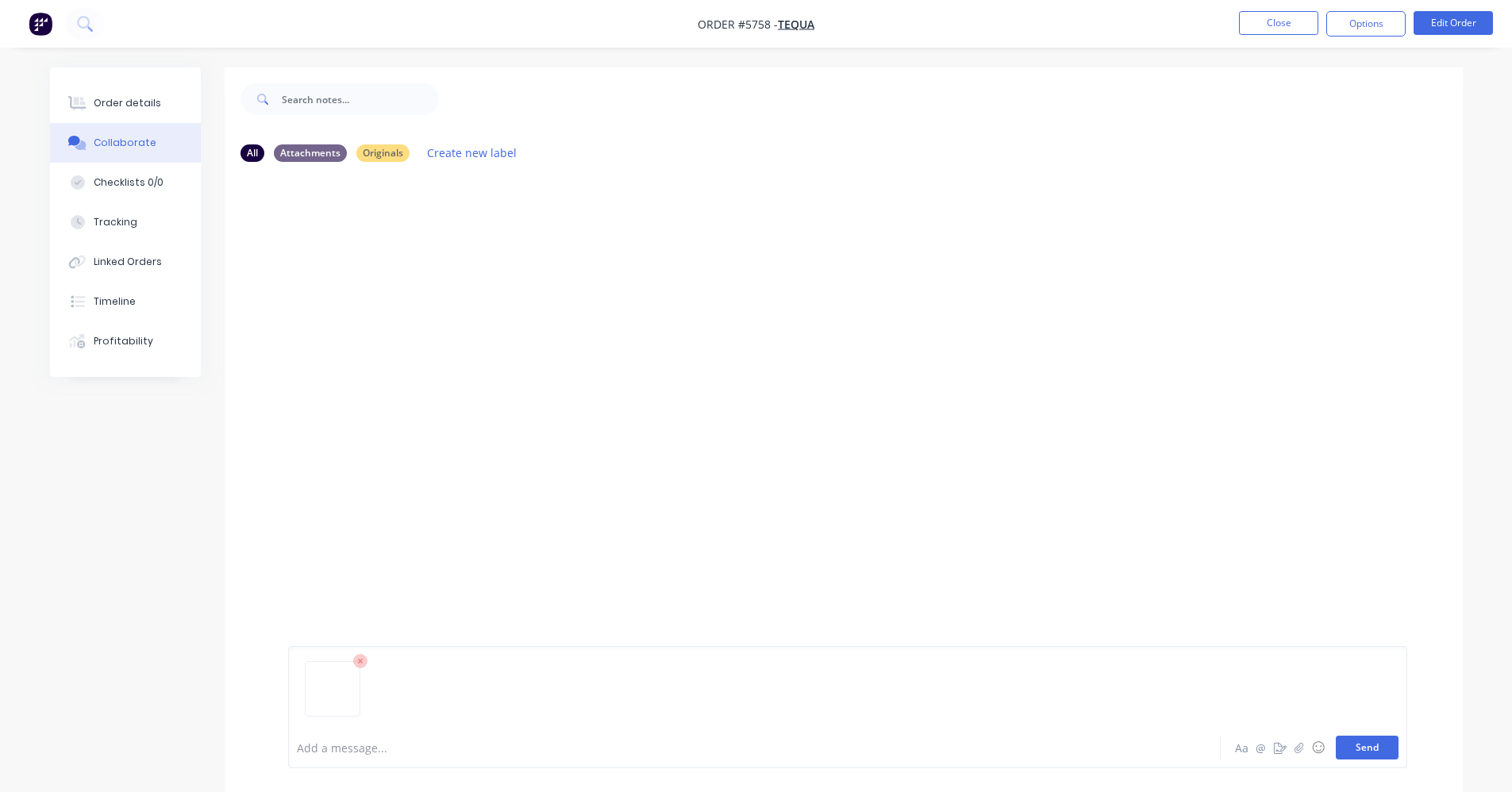
click at [1359, 742] on button "Send" at bounding box center [1366, 746] width 63 height 24
click at [136, 105] on div "Order details" at bounding box center [127, 103] width 68 height 15
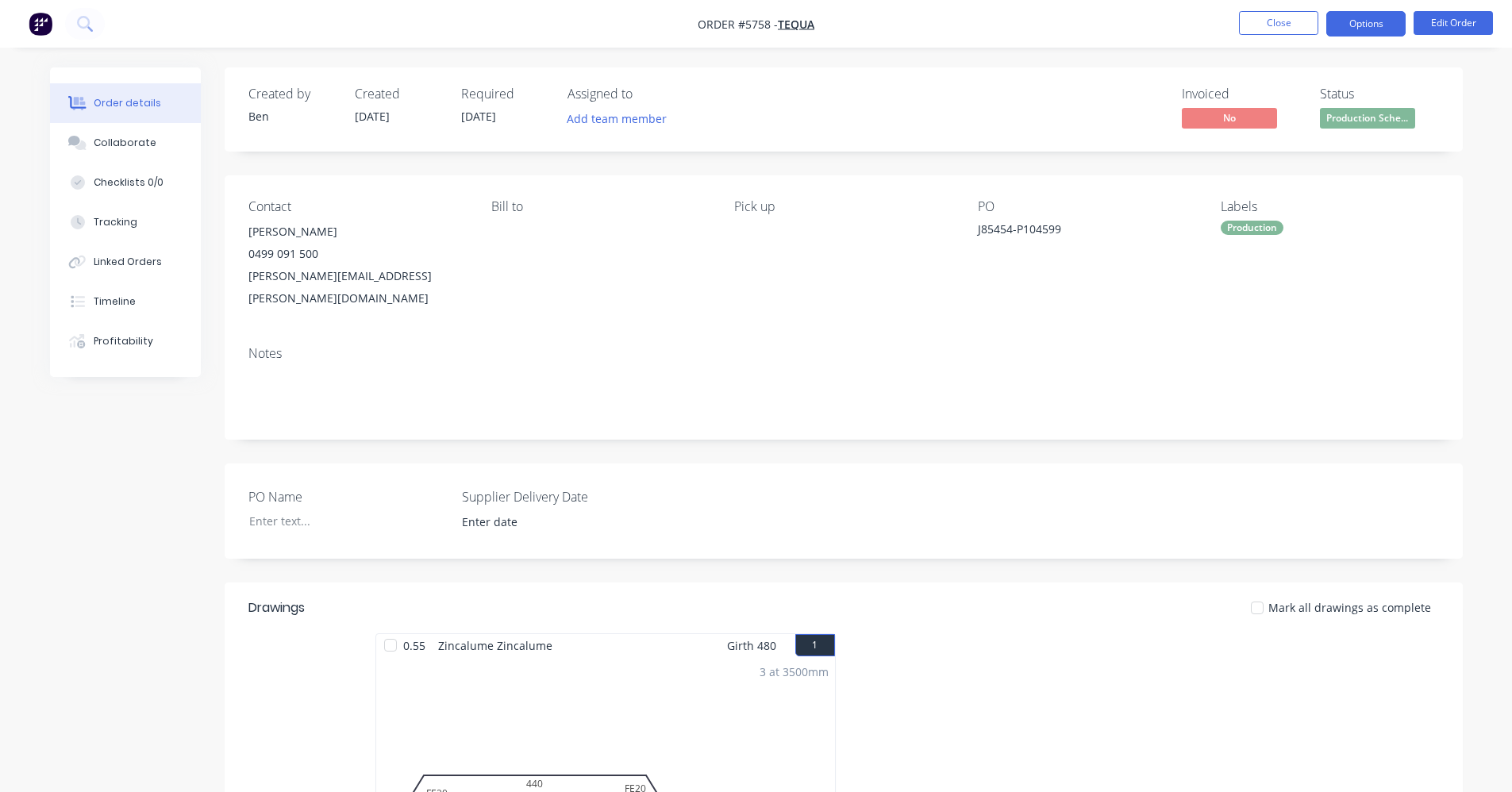
click at [1349, 34] on button "Options" at bounding box center [1366, 24] width 80 height 25
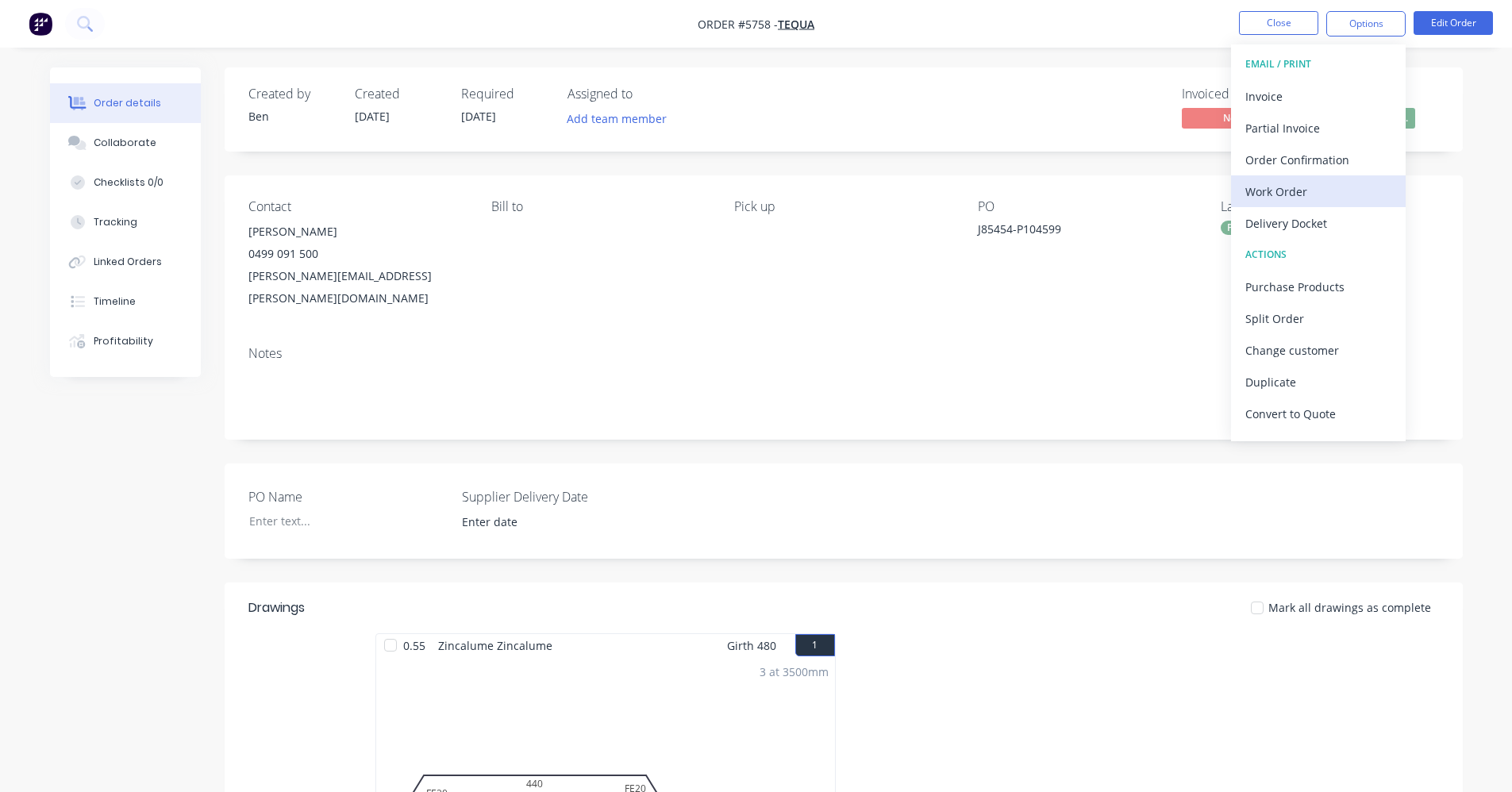
click at [1302, 187] on div "Work Order" at bounding box center [1318, 191] width 146 height 23
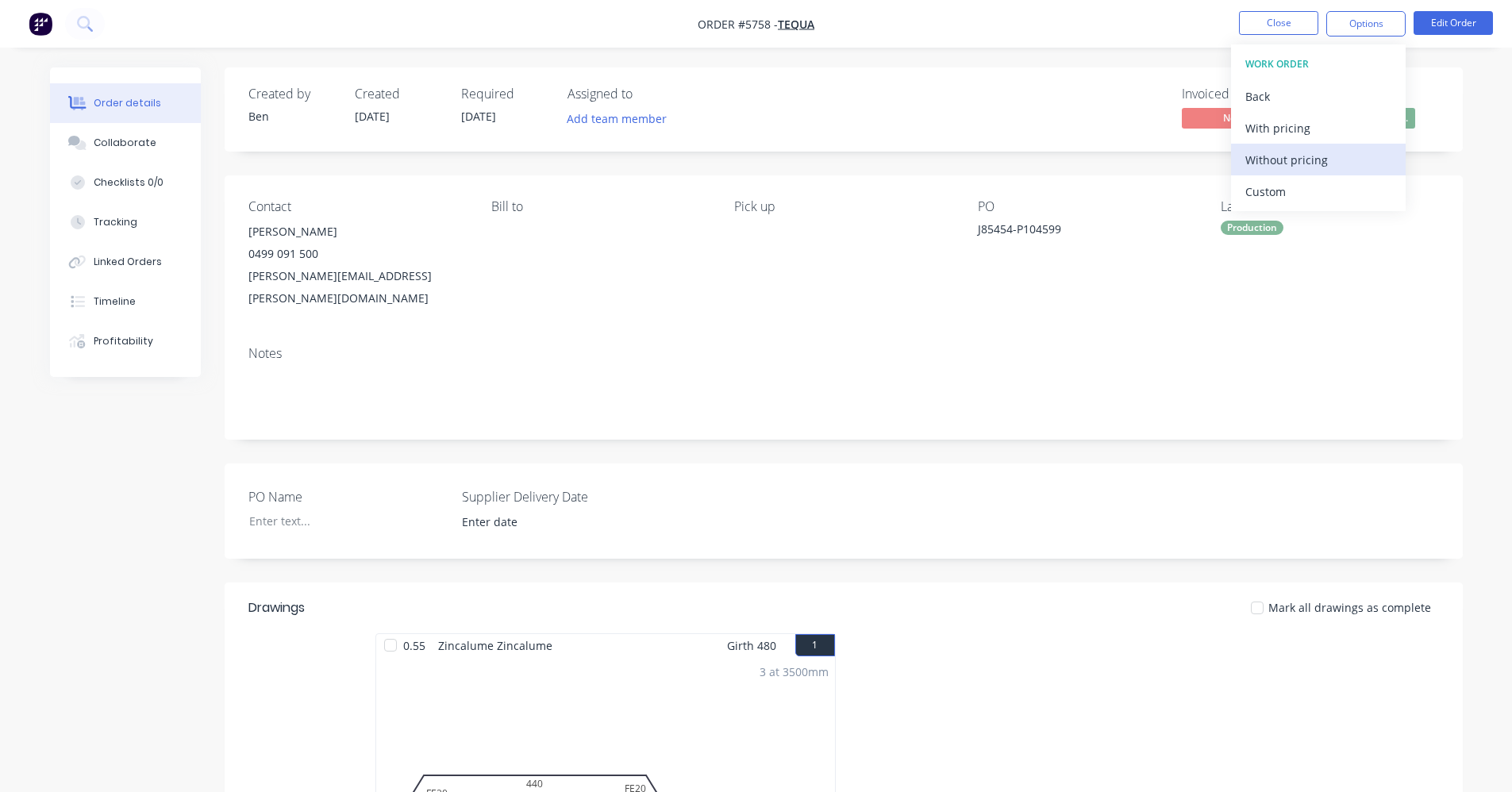
click at [1307, 164] on div "Without pricing" at bounding box center [1318, 159] width 146 height 23
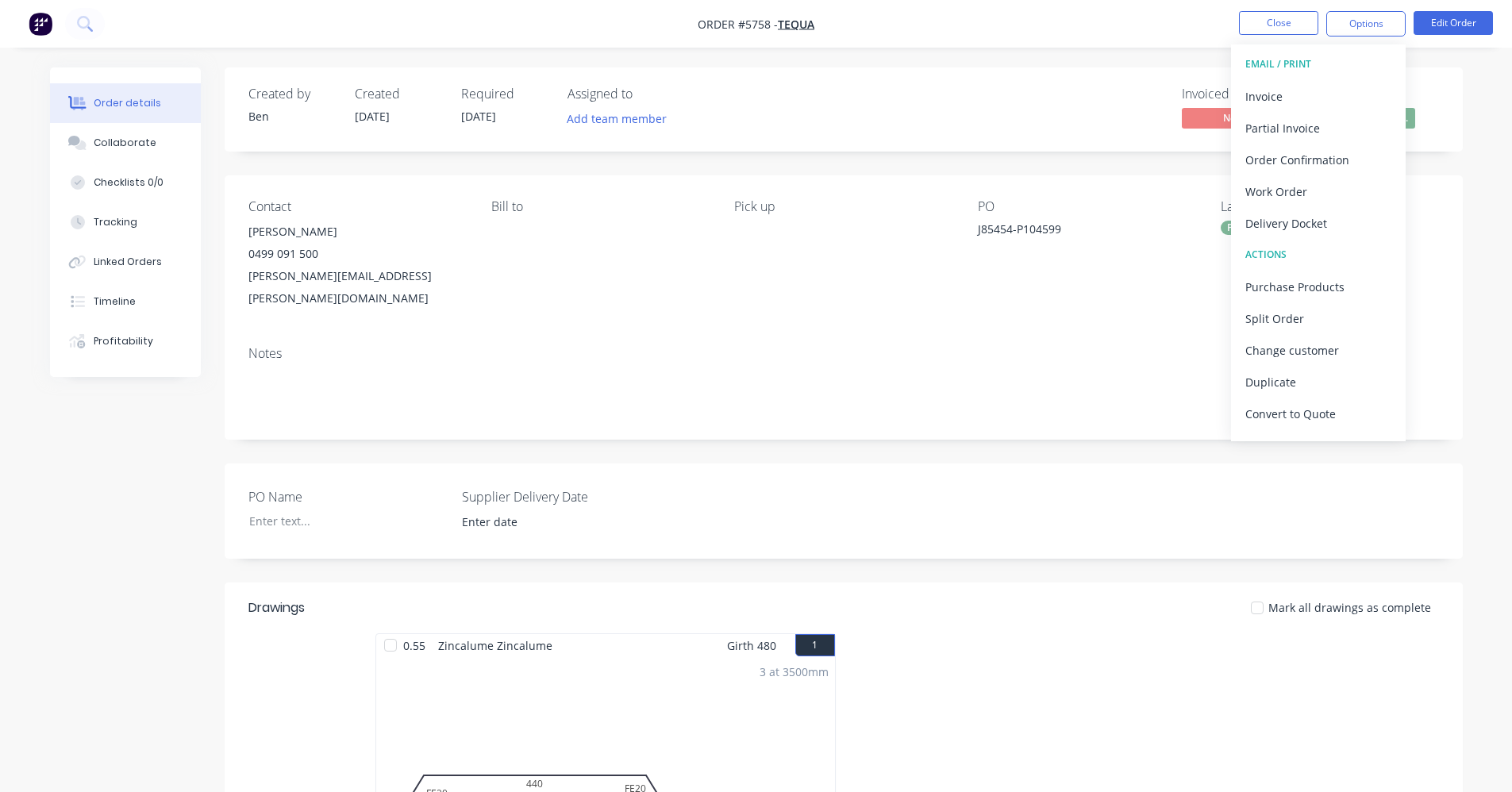
drag, startPoint x: 989, startPoint y: 338, endPoint x: 1048, endPoint y: 298, distance: 71.3
click at [990, 346] on div "Notes" at bounding box center [843, 353] width 1191 height 15
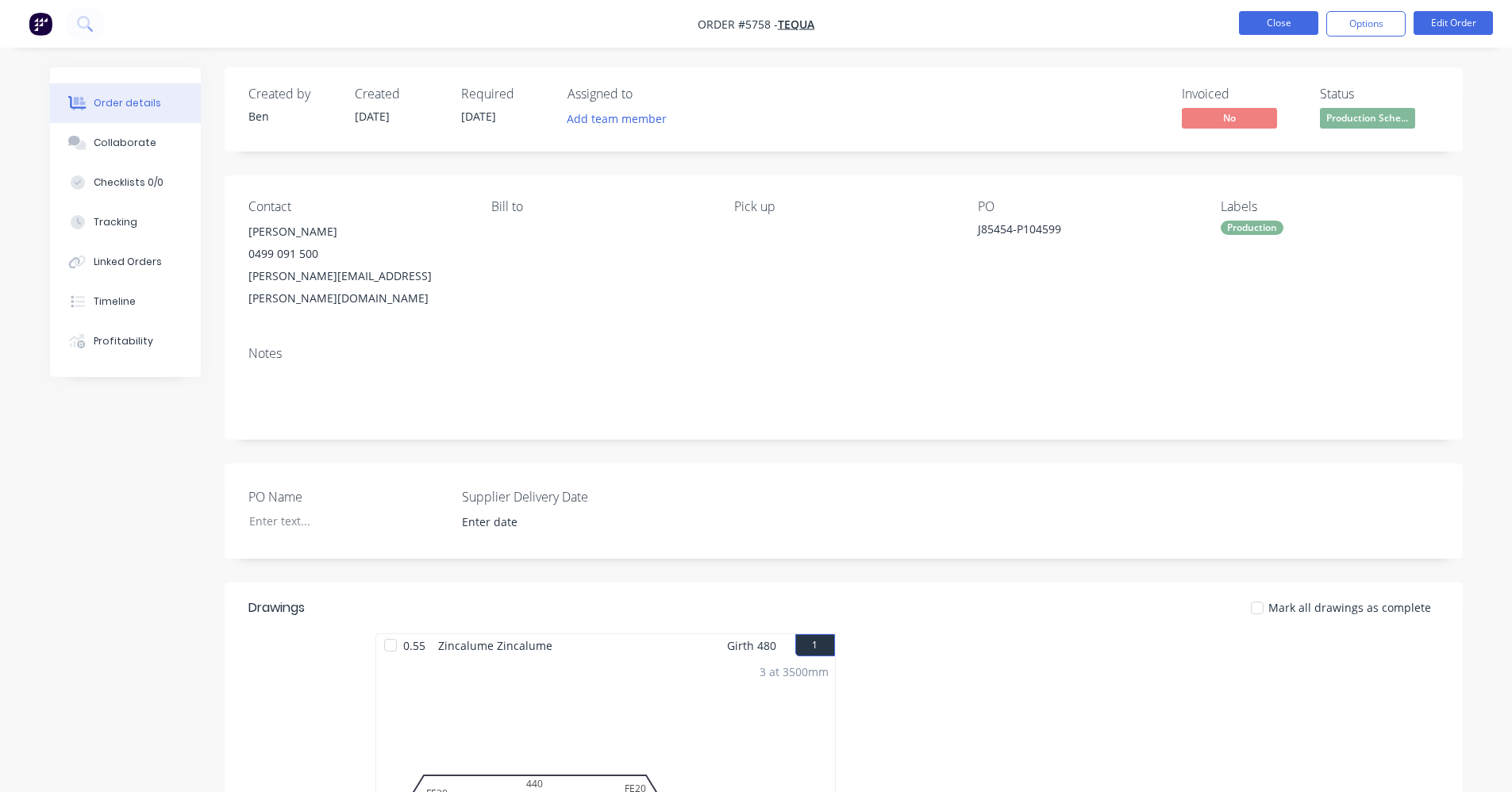
click at [1276, 24] on button "Close" at bounding box center [1279, 23] width 80 height 24
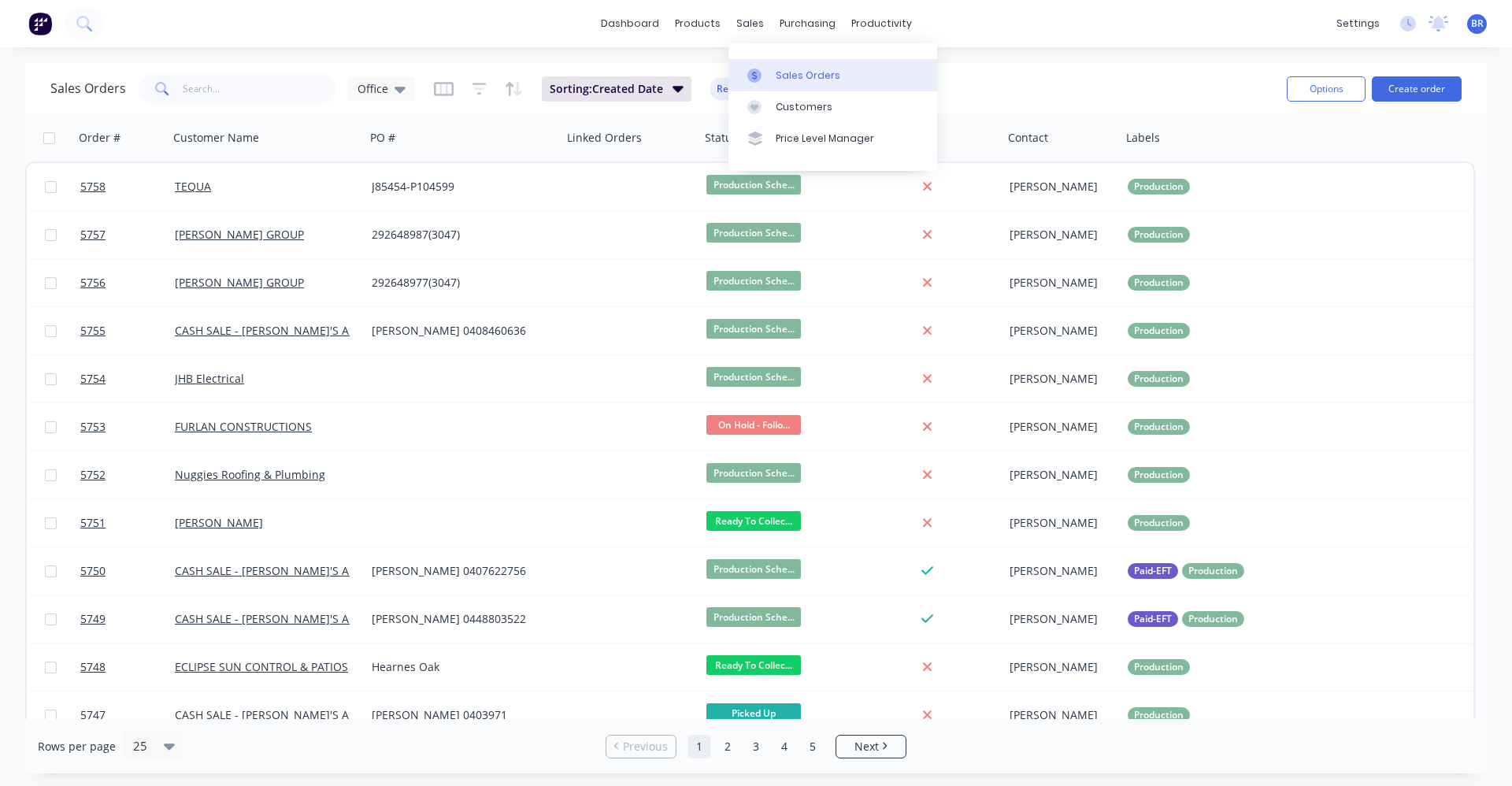
click at [807, 74] on div "Sales Orders" at bounding box center [808, 76] width 65 height 15
click at [1435, 91] on button "Create order" at bounding box center [1417, 89] width 90 height 25
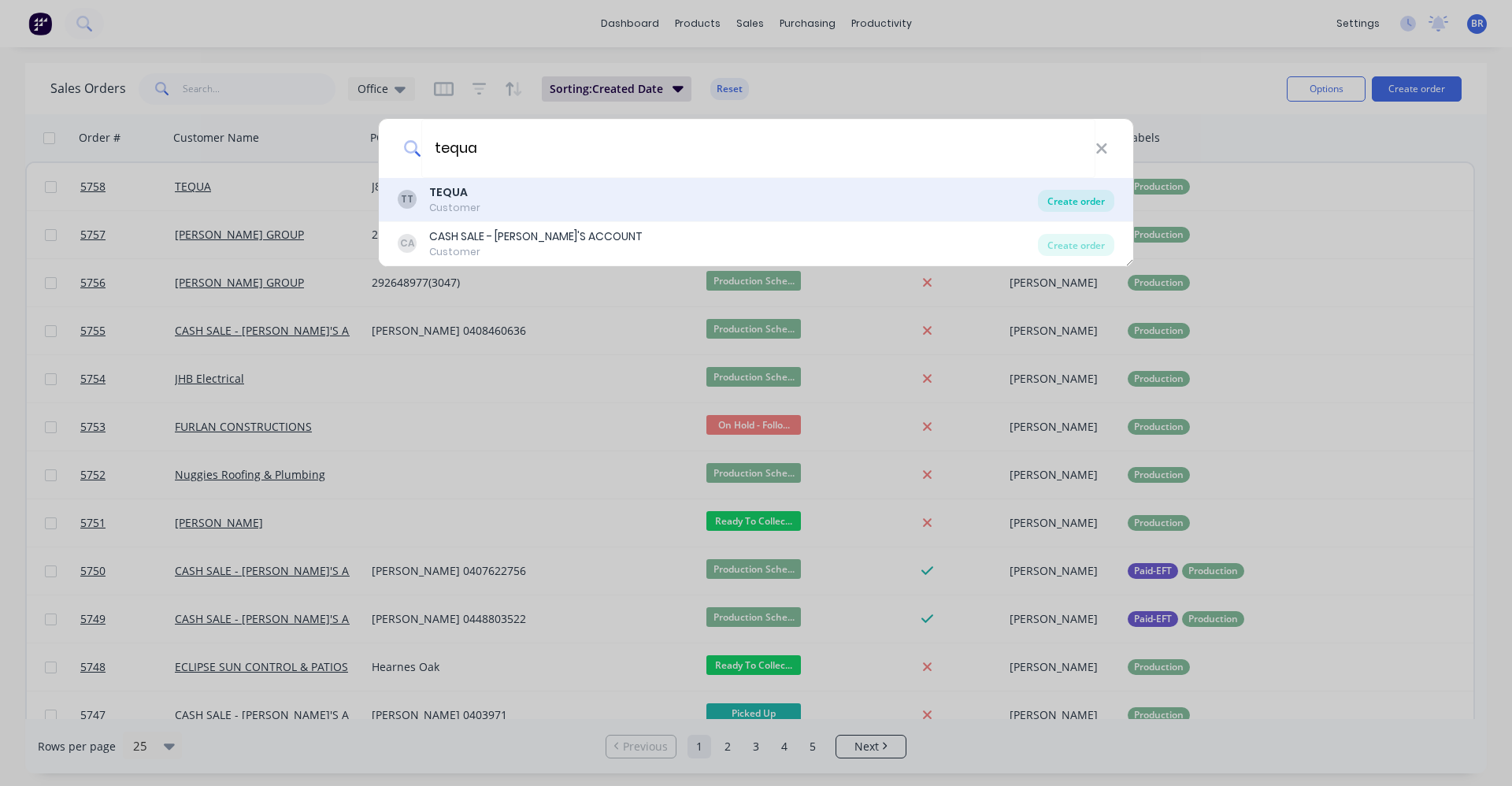
type input "tequa"
click at [1062, 205] on div "Create order" at bounding box center [1076, 200] width 77 height 22
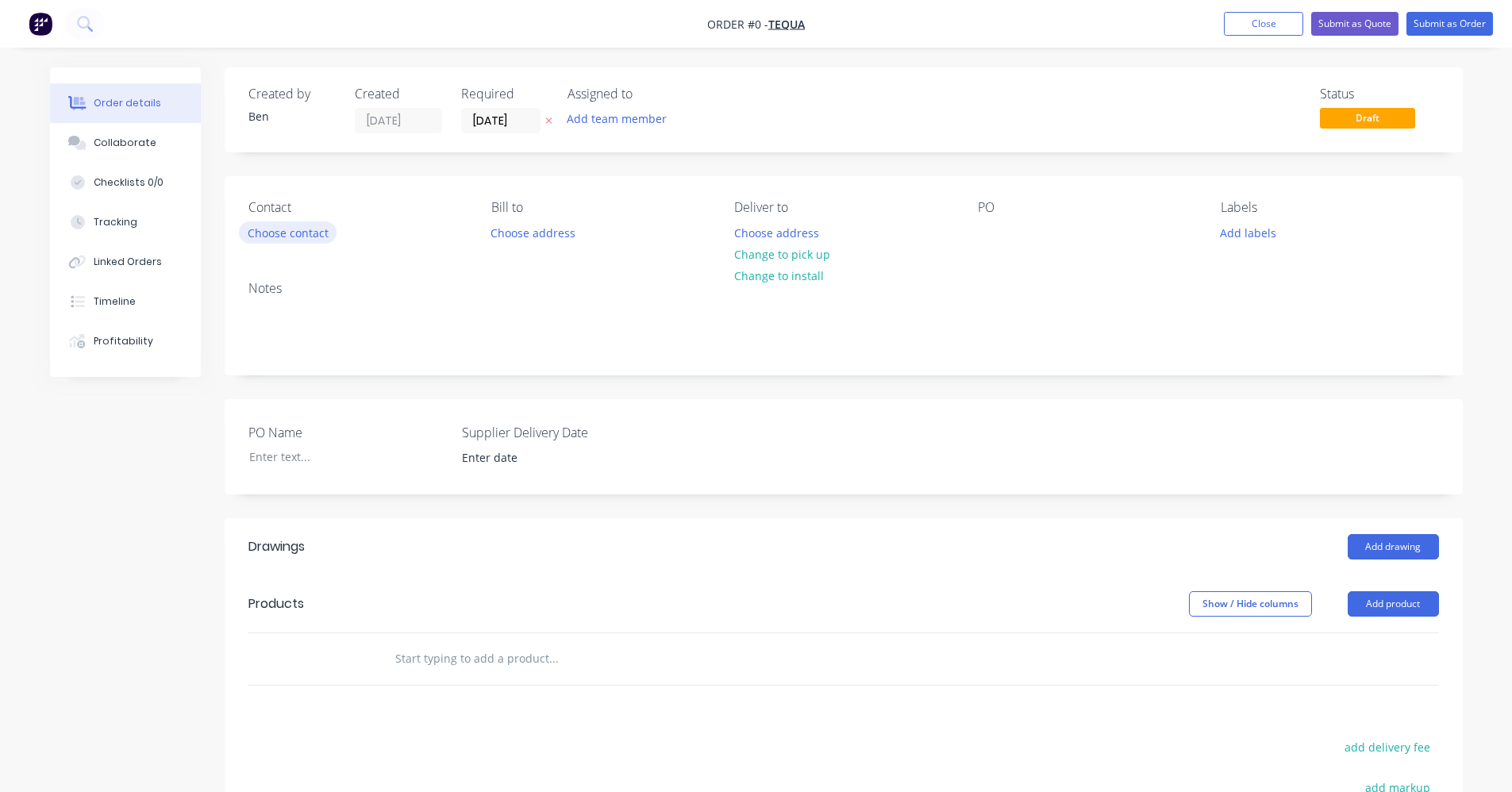
click at [294, 237] on button "Choose contact" at bounding box center [288, 232] width 98 height 21
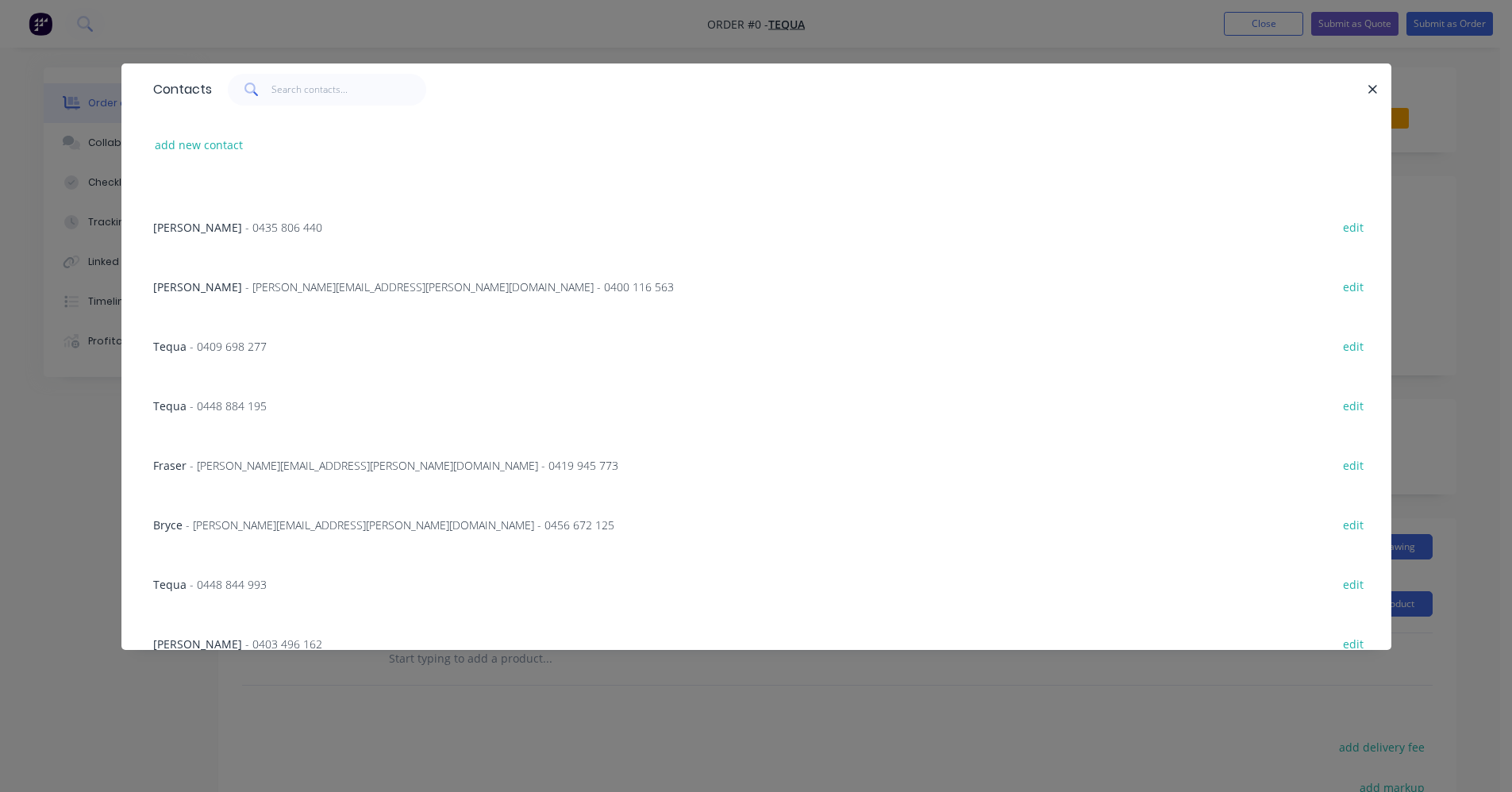
scroll to position [635, 0]
click at [260, 467] on span "- fraser.austin@tequa.au - 0419 945 773" at bounding box center [403, 463] width 429 height 15
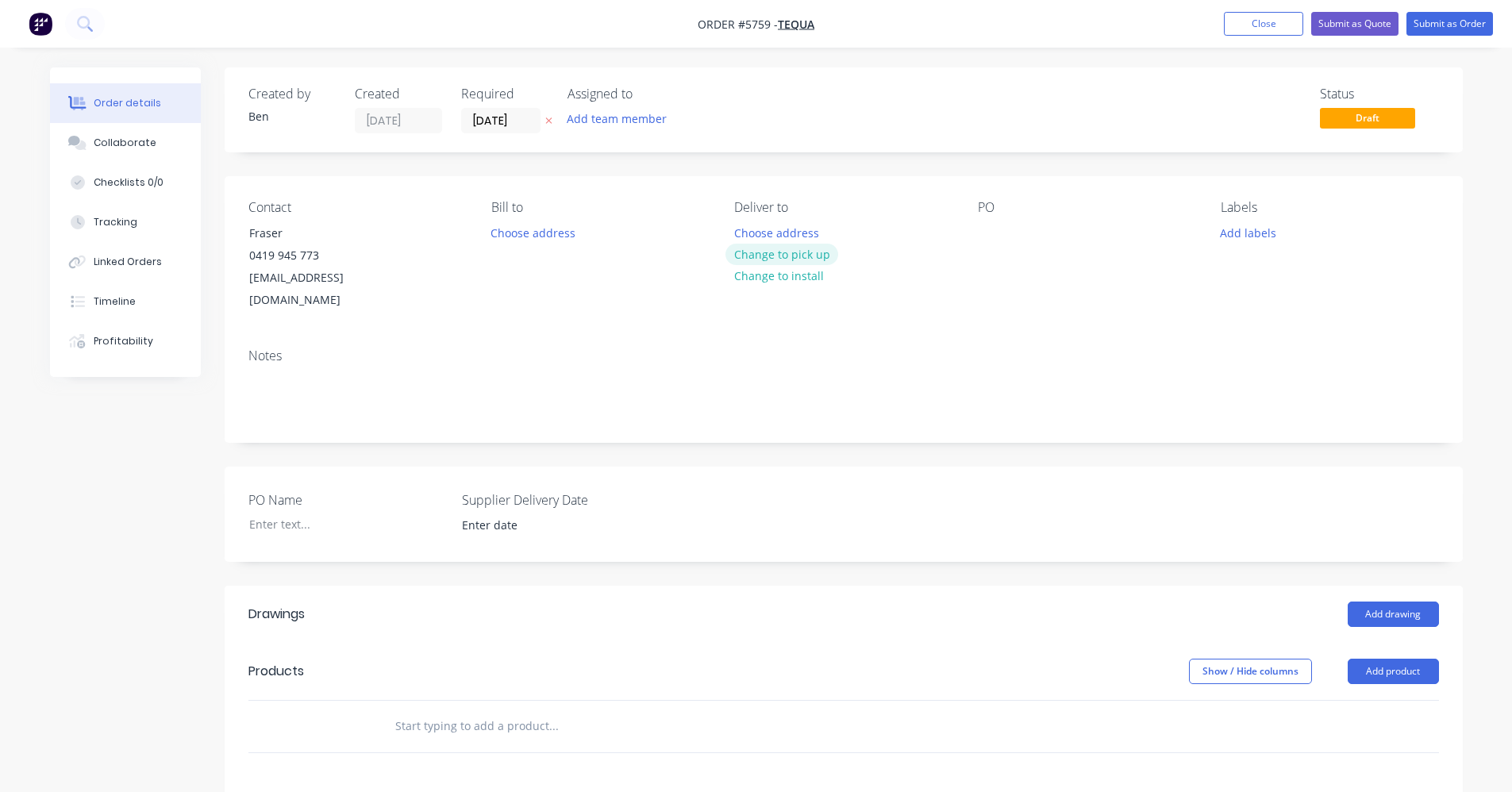
click at [802, 256] on button "Change to pick up" at bounding box center [782, 255] width 113 height 21
click at [994, 228] on div at bounding box center [990, 233] width 25 height 23
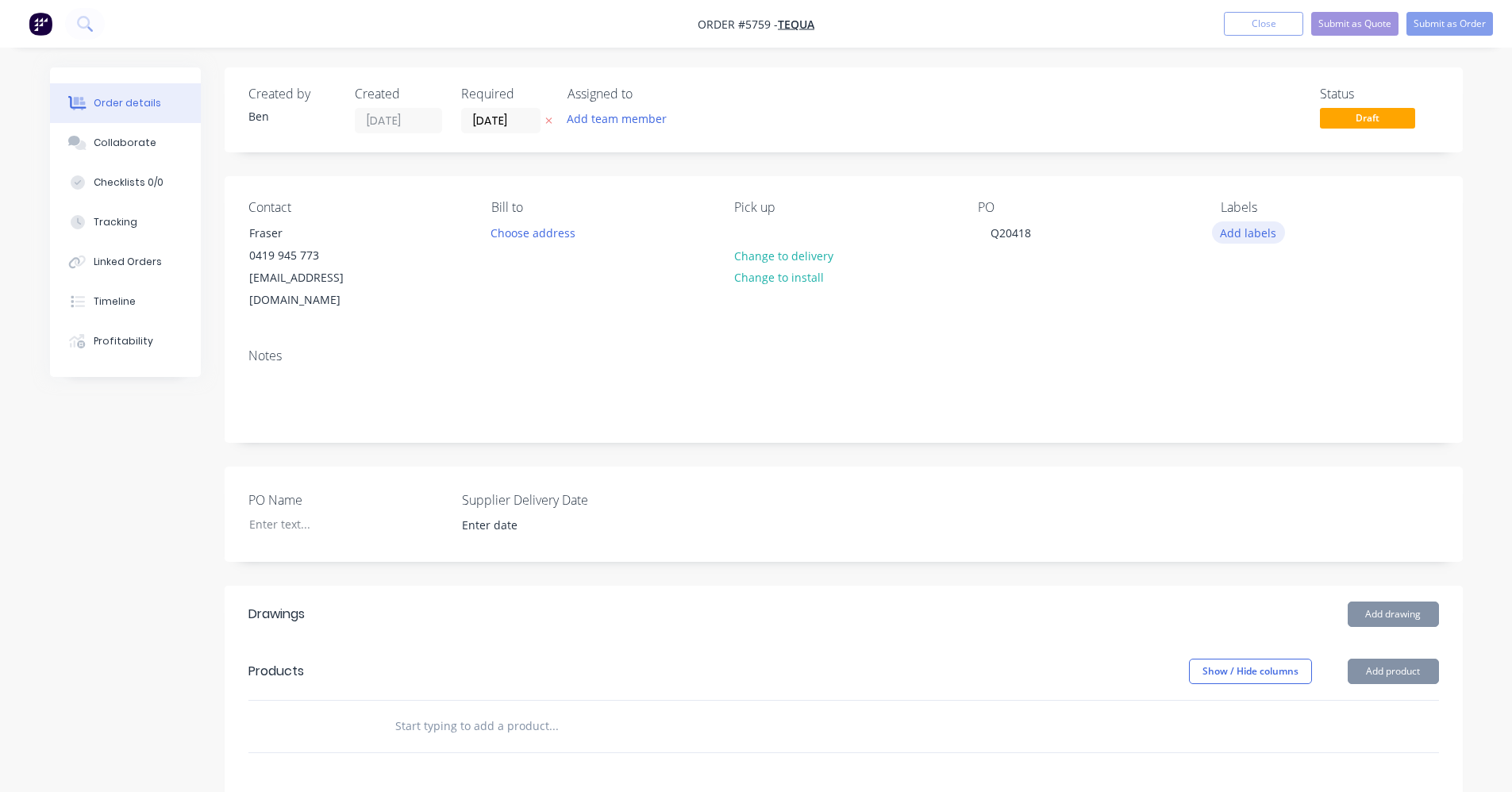
click at [1253, 234] on button "Add labels" at bounding box center [1248, 232] width 73 height 21
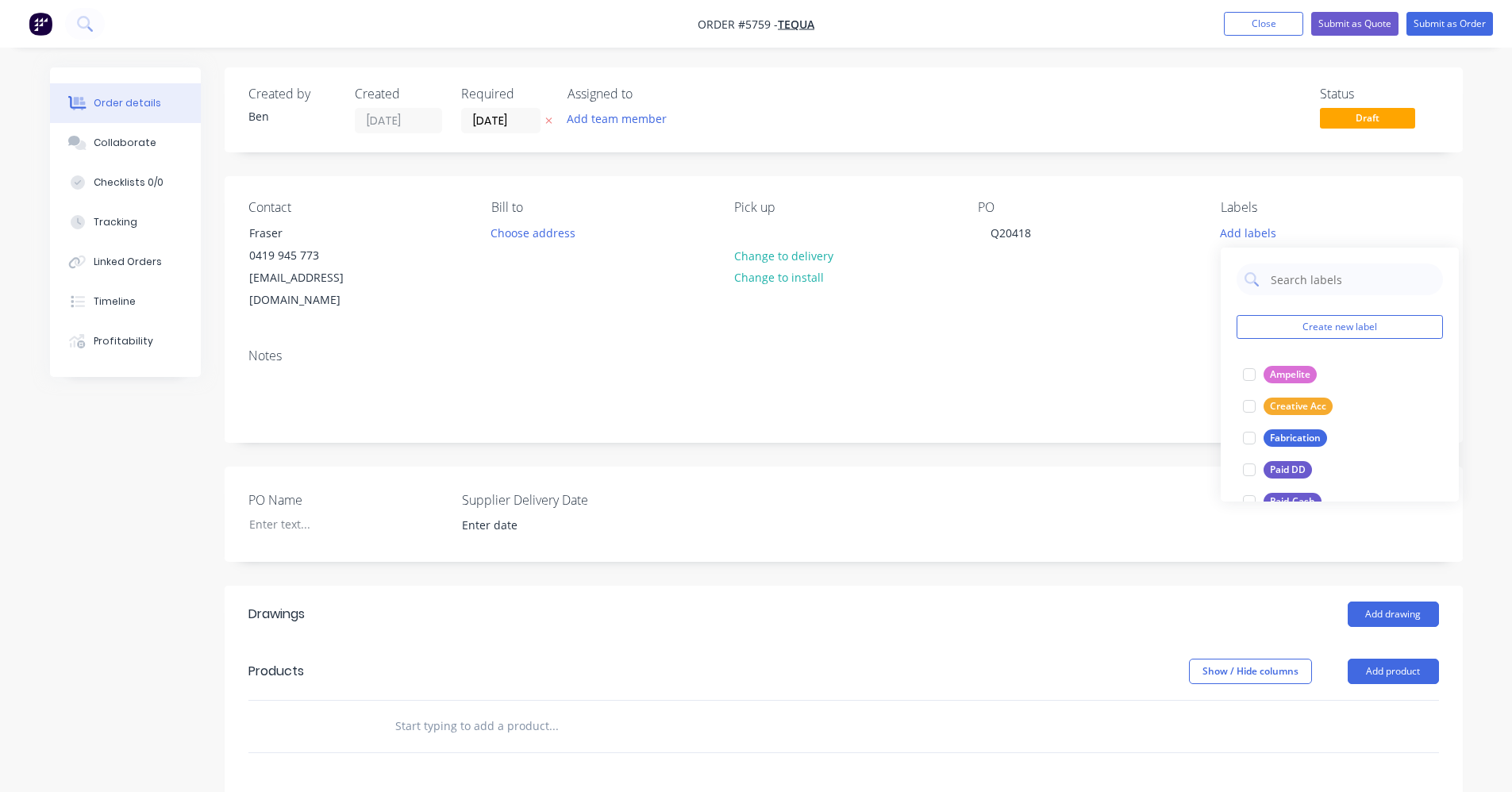
click at [1107, 348] on div "Notes" at bounding box center [843, 355] width 1191 height 15
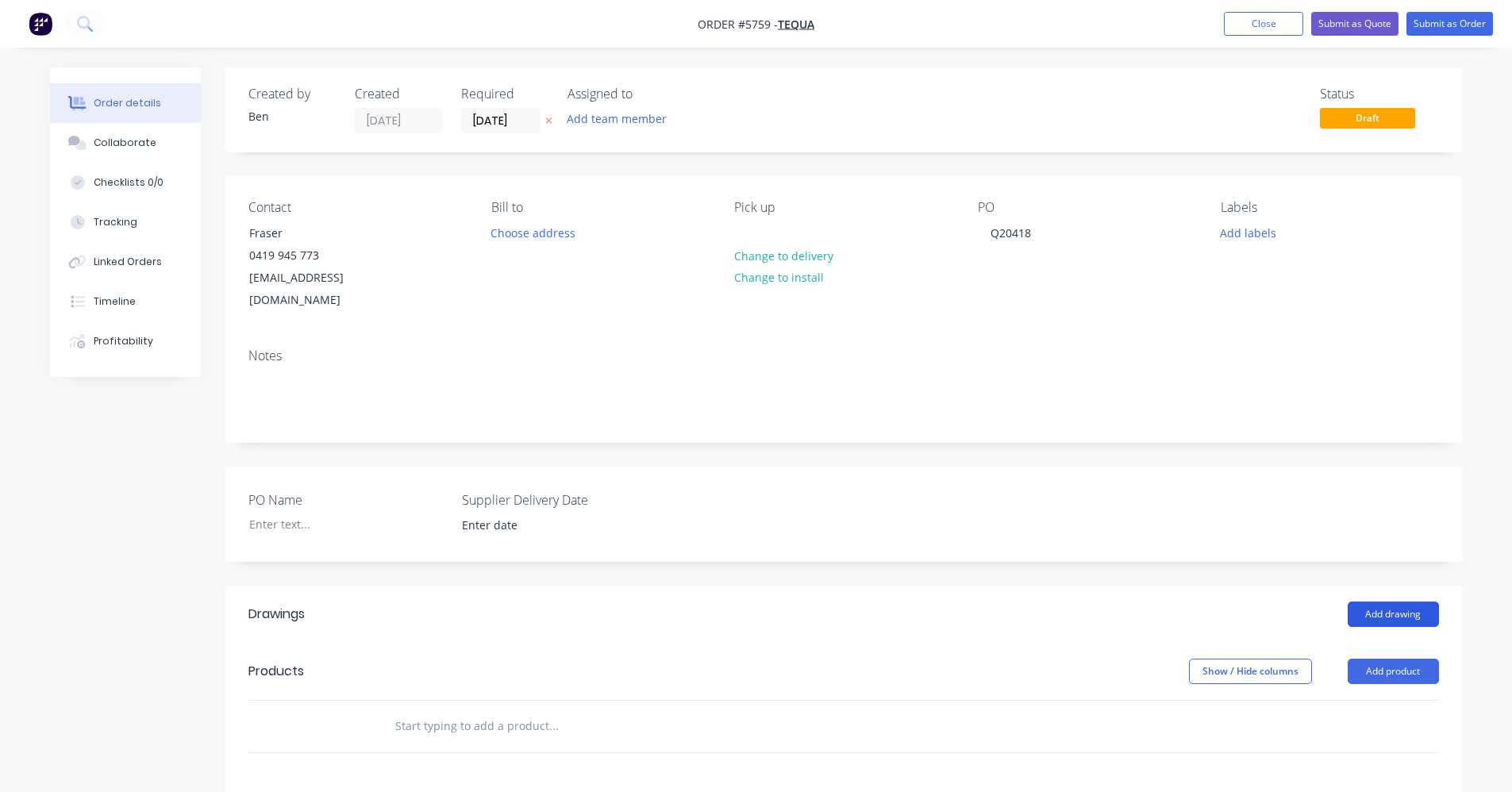
click at [1415, 602] on button "Add drawing" at bounding box center [1393, 614] width 91 height 25
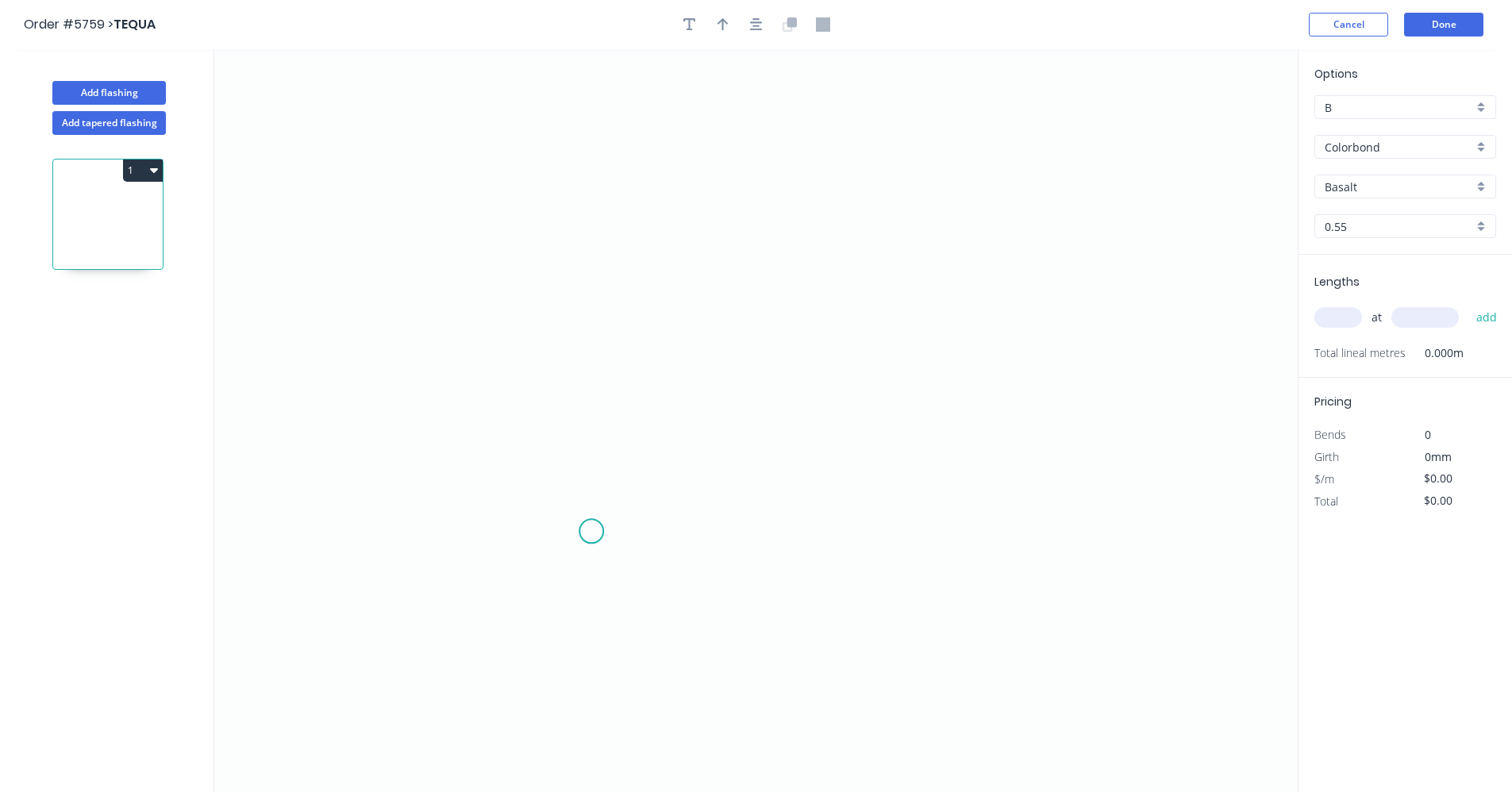
click at [591, 531] on icon "0" at bounding box center [756, 420] width 1083 height 742
click at [594, 377] on icon "0" at bounding box center [756, 420] width 1083 height 742
click at [1008, 394] on icon "0 ?" at bounding box center [756, 420] width 1083 height 742
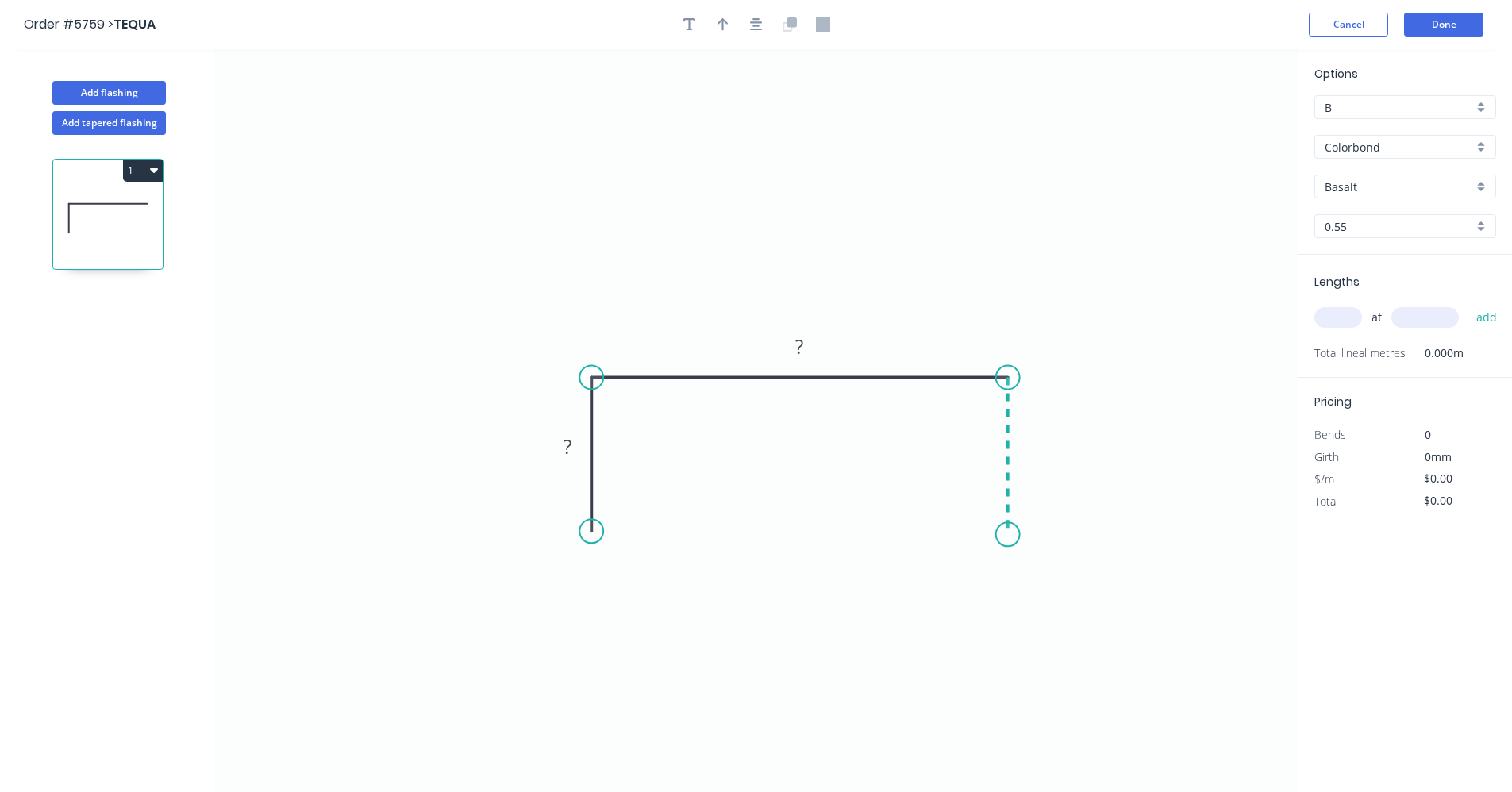
click at [1000, 535] on icon "0 ? ?" at bounding box center [756, 420] width 1083 height 742
click at [646, 653] on div "Feather" at bounding box center [674, 647] width 159 height 33
click at [635, 618] on div "Delete bend" at bounding box center [670, 617] width 159 height 33
click at [648, 677] on div "Drip edge" at bounding box center [673, 677] width 159 height 33
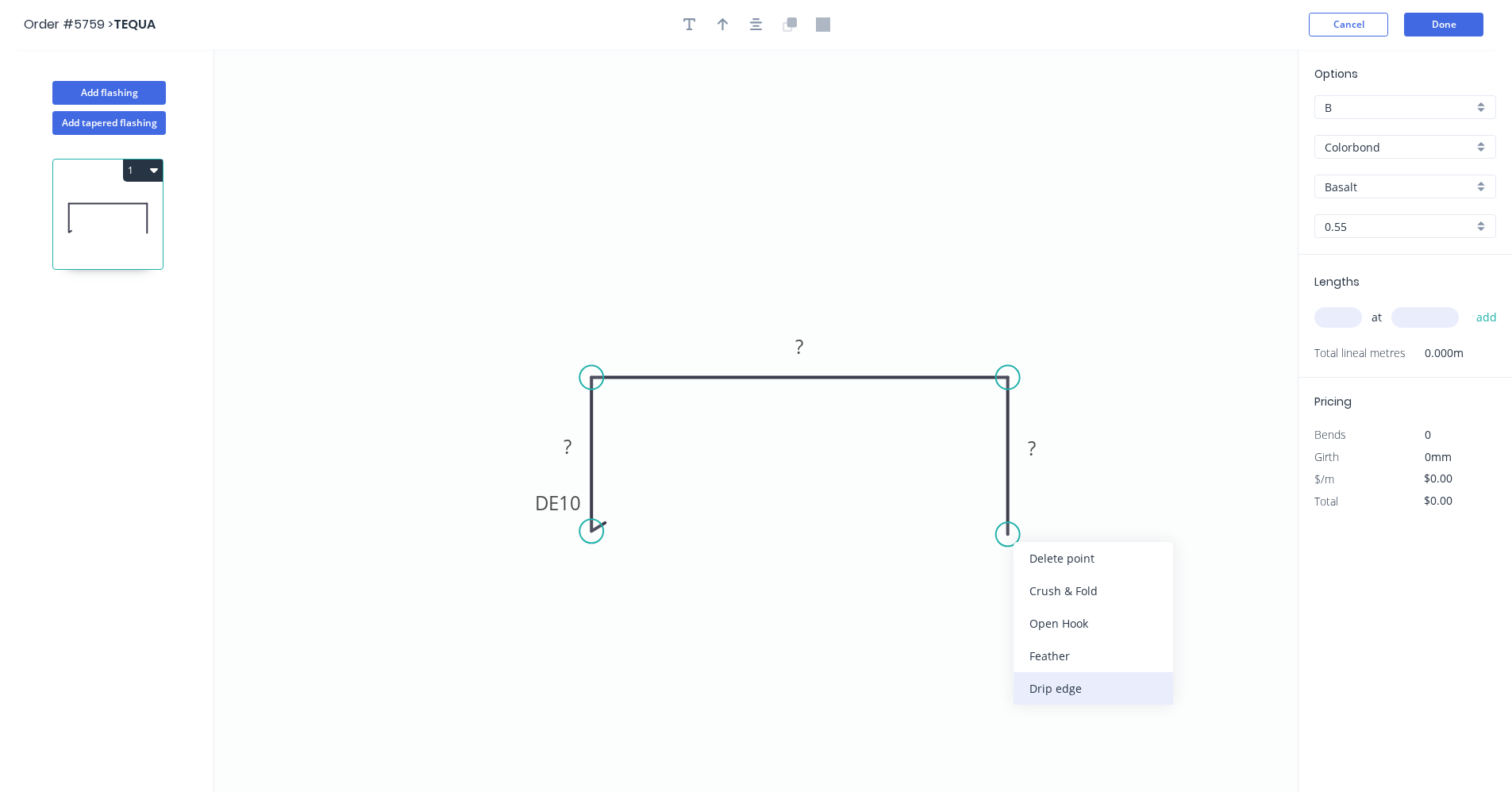
click at [1051, 687] on div "Drip edge" at bounding box center [1093, 688] width 159 height 33
click at [1029, 581] on div "Flip bend" at bounding box center [1087, 588] width 159 height 33
click at [575, 450] on rect at bounding box center [567, 447] width 32 height 22
type input "$23.56"
click at [1484, 150] on div "Colorbond" at bounding box center [1405, 146] width 181 height 24
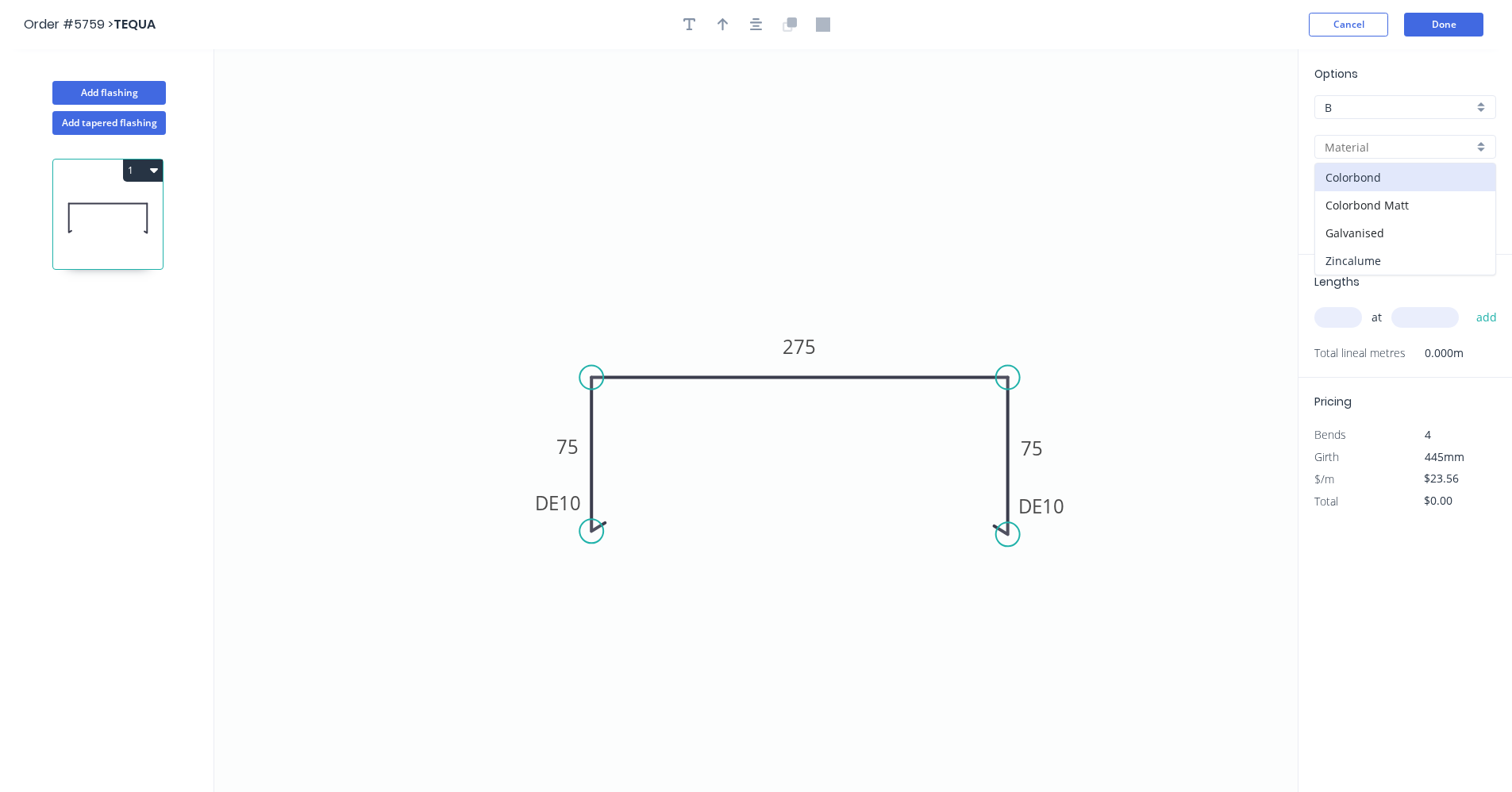
click at [1397, 255] on div "Zincalume" at bounding box center [1405, 260] width 180 height 28
type input "Zincalume"
type input "$18.04"
click at [1345, 318] on input "text" at bounding box center [1338, 317] width 48 height 20
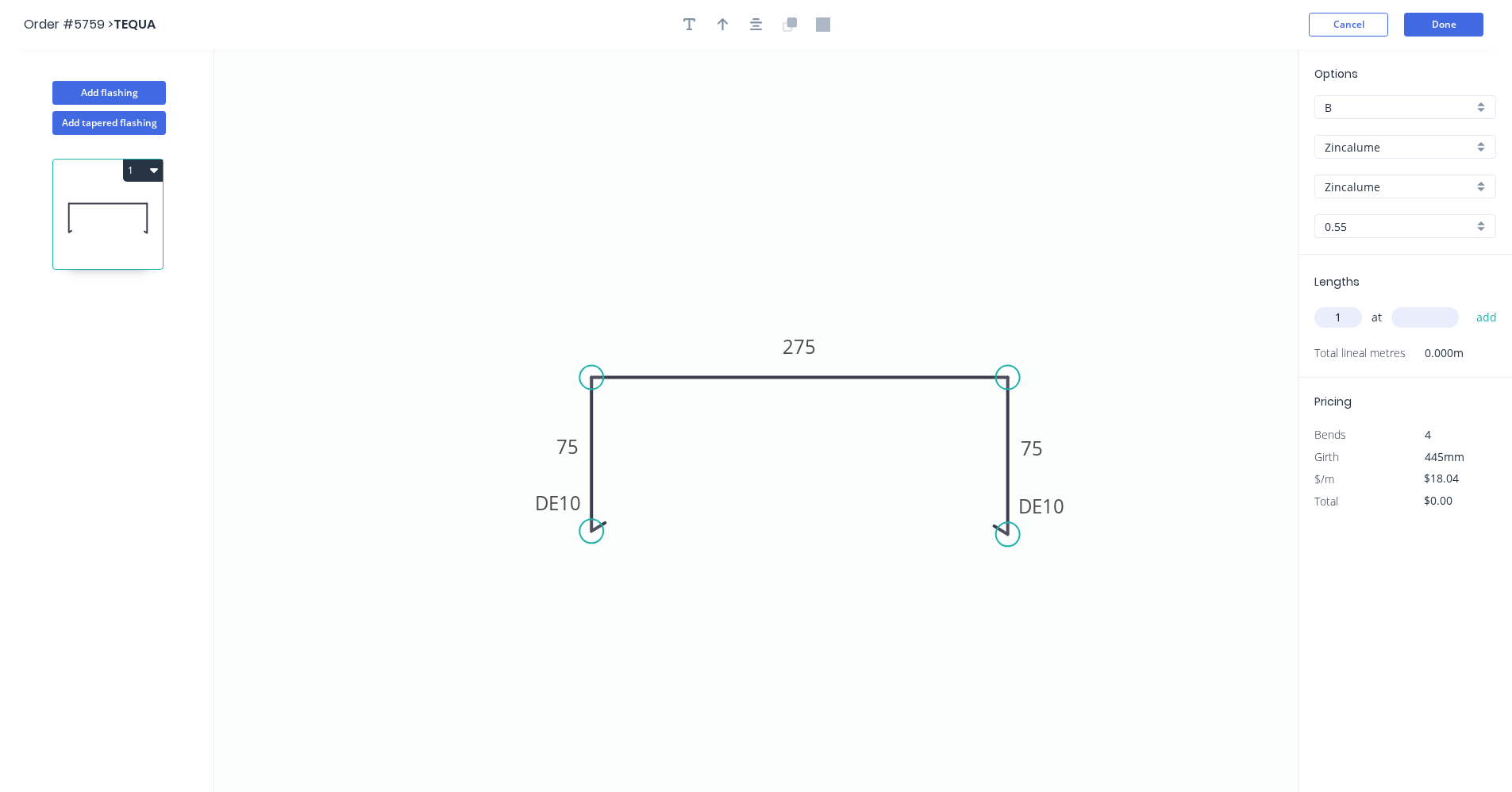
type input "1"
type input "2000"
click at [1468, 304] on button "add" at bounding box center [1487, 317] width 37 height 27
drag, startPoint x: 1009, startPoint y: 535, endPoint x: 1009, endPoint y: 526, distance: 9.0
click at [1009, 526] on circle at bounding box center [1008, 524] width 24 height 24
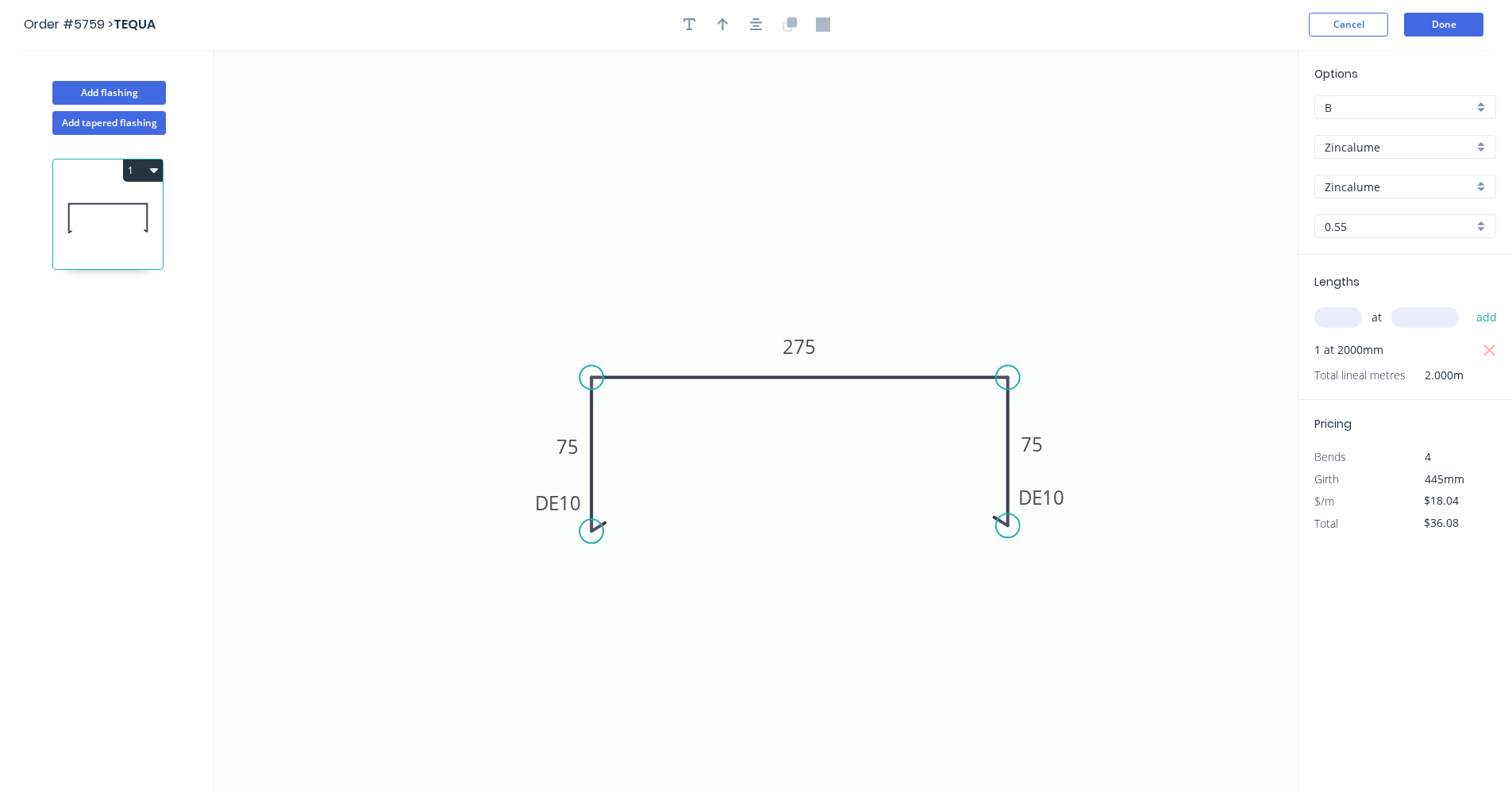
click at [158, 175] on button "1" at bounding box center [142, 170] width 40 height 22
click at [129, 209] on div "Duplicate" at bounding box center [87, 210] width 122 height 23
type input "$0.00"
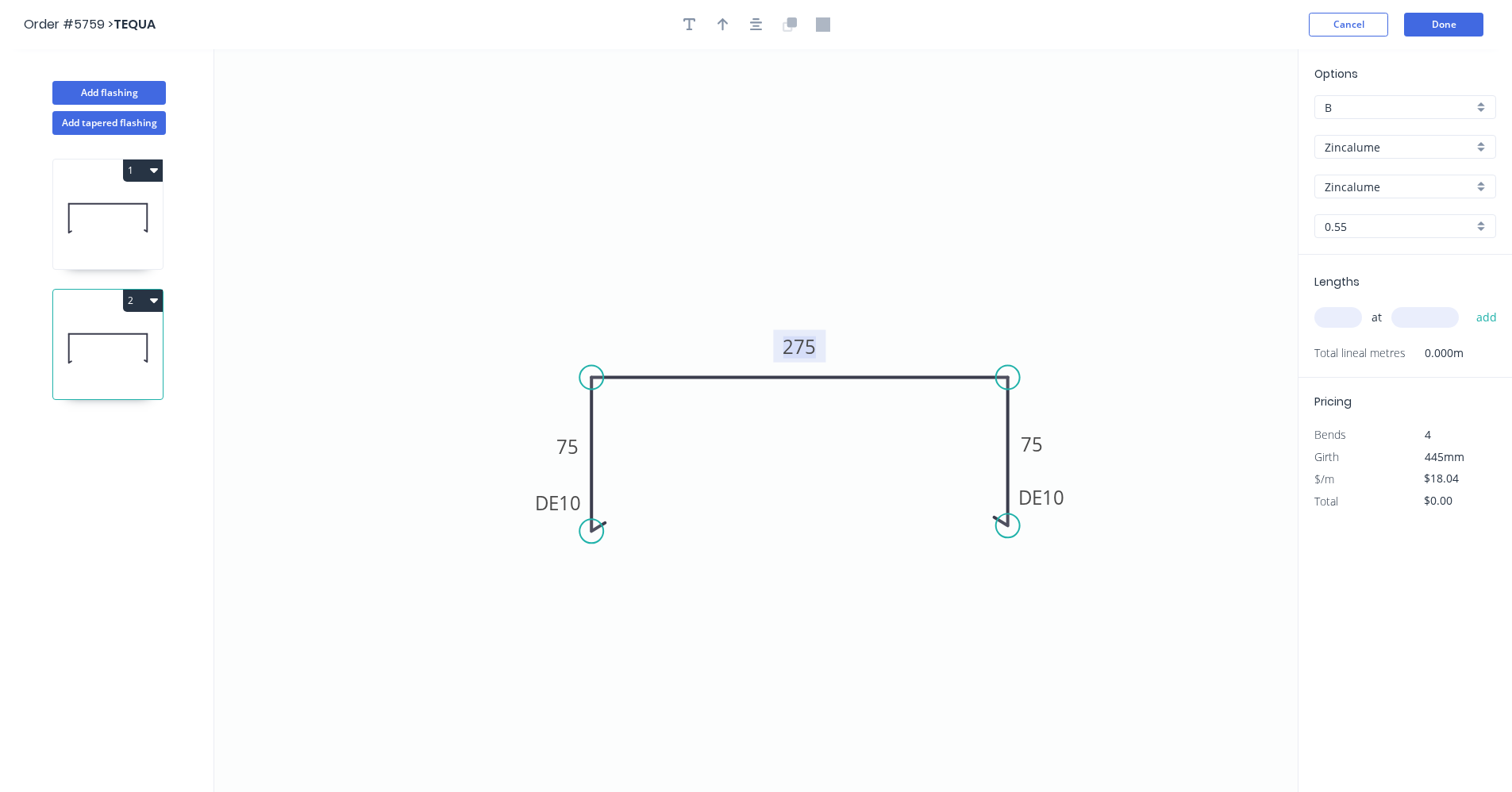
click at [797, 336] on tspan "275" at bounding box center [799, 346] width 33 height 26
click at [86, 85] on button "Add flashing" at bounding box center [109, 93] width 114 height 24
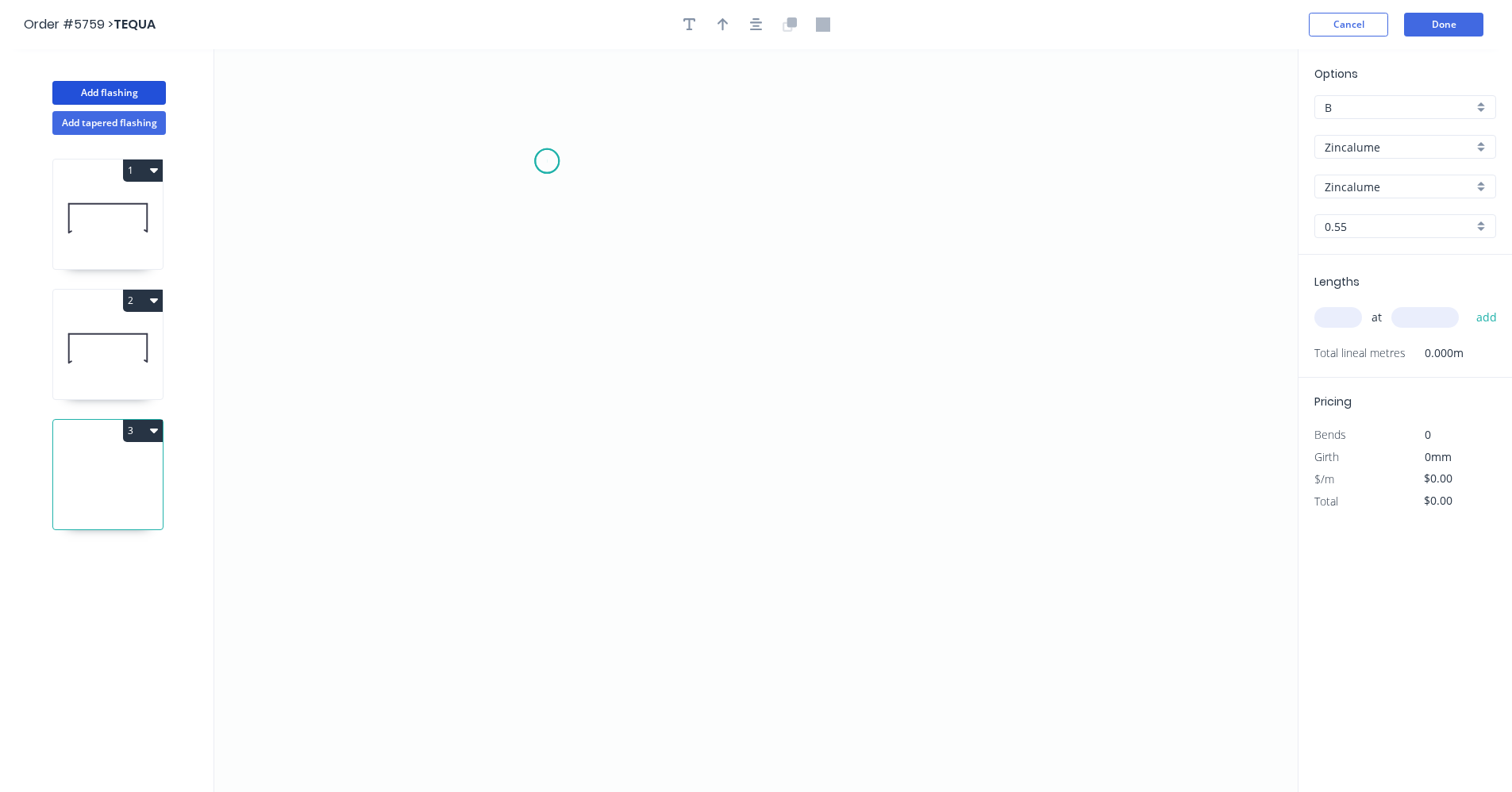
drag, startPoint x: 547, startPoint y: 161, endPoint x: 546, endPoint y: 262, distance: 101.0
click at [547, 162] on icon "0" at bounding box center [756, 420] width 1083 height 742
drag, startPoint x: 532, startPoint y: 482, endPoint x: 633, endPoint y: 494, distance: 101.7
click at [533, 482] on icon "0" at bounding box center [756, 420] width 1083 height 742
click at [846, 486] on icon "0 ?" at bounding box center [756, 420] width 1083 height 742
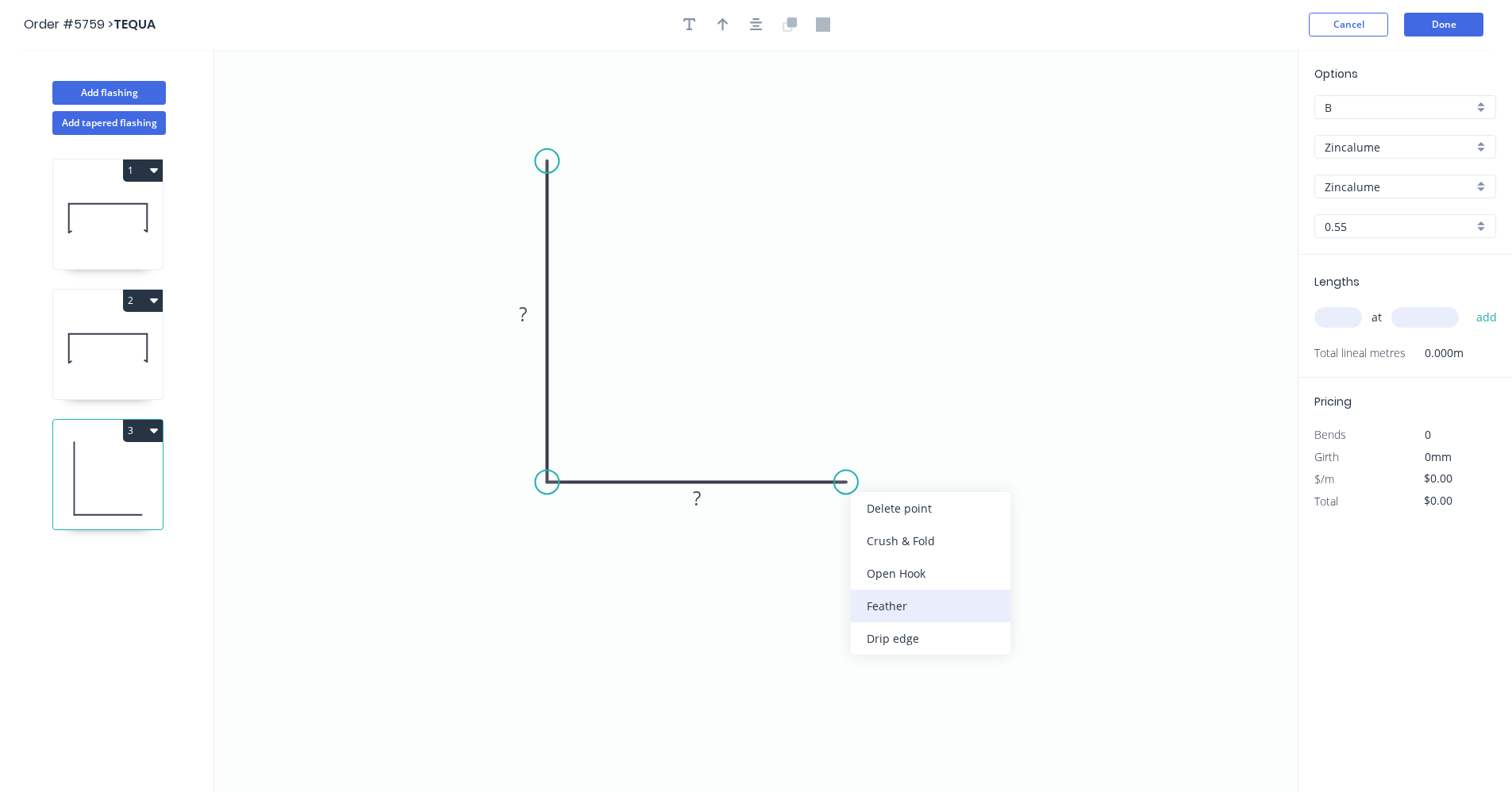
click at [885, 595] on div "Feather" at bounding box center [930, 606] width 159 height 33
click at [523, 308] on tspan "?" at bounding box center [523, 314] width 8 height 26
type input "$20.51"
drag, startPoint x: 1344, startPoint y: 316, endPoint x: 1332, endPoint y: 319, distance: 12.4
click at [1344, 317] on input "text" at bounding box center [1338, 317] width 48 height 20
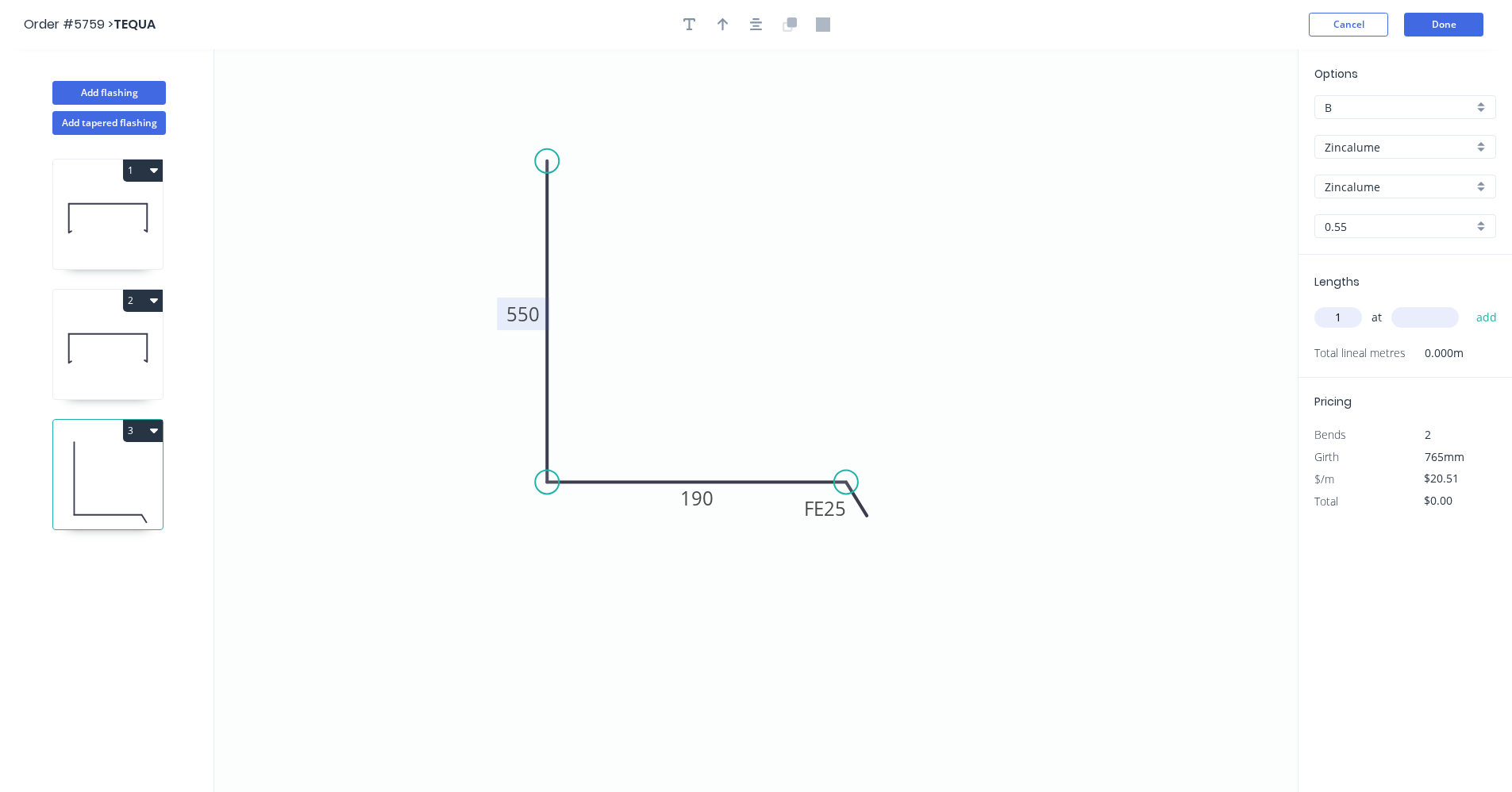
type input "1"
type input "2000"
click at [1468, 304] on button "add" at bounding box center [1487, 317] width 37 height 27
type input "$41.02"
click at [129, 356] on icon at bounding box center [107, 348] width 110 height 102
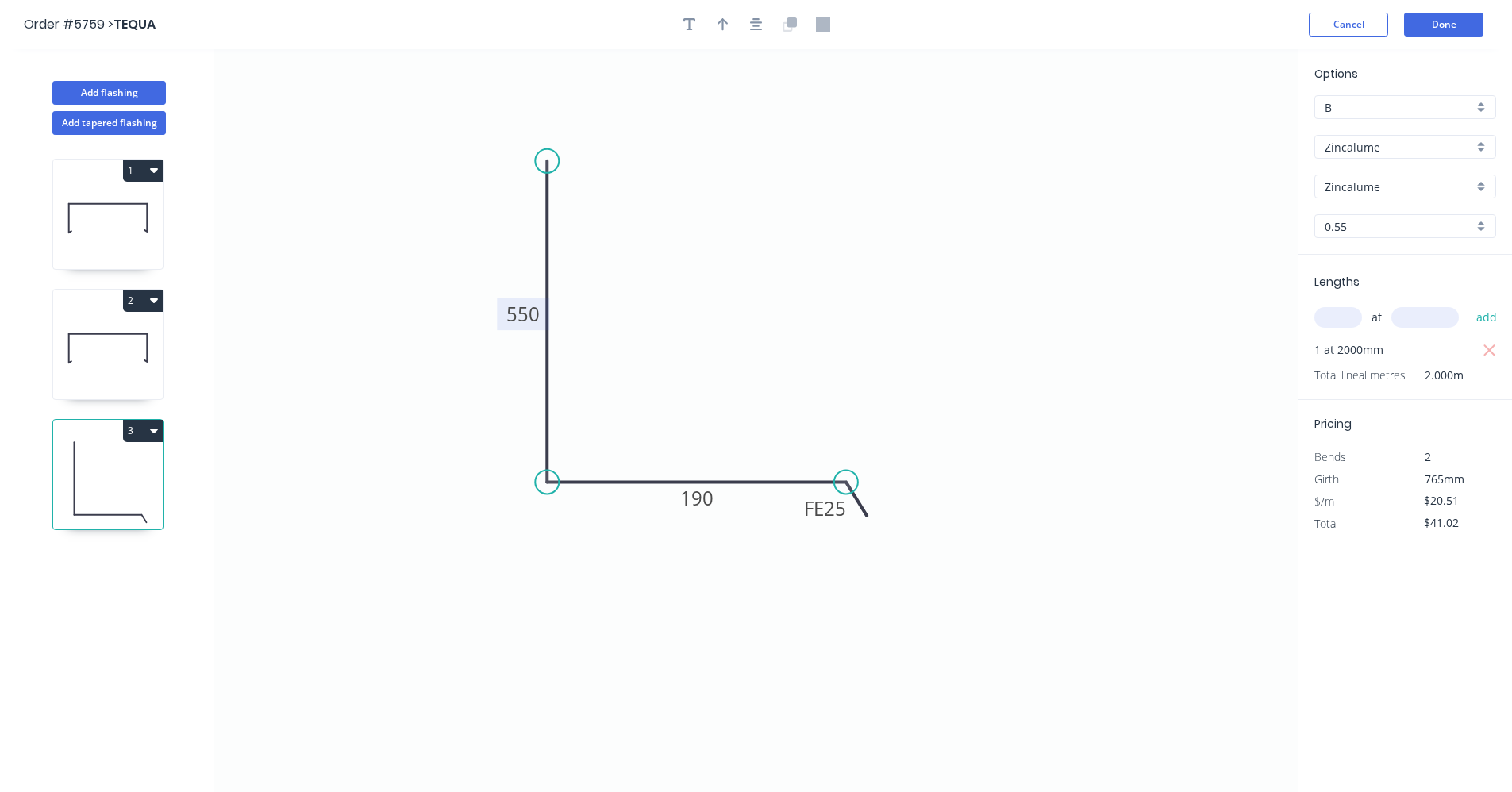
type input "$18.04"
type input "$0.00"
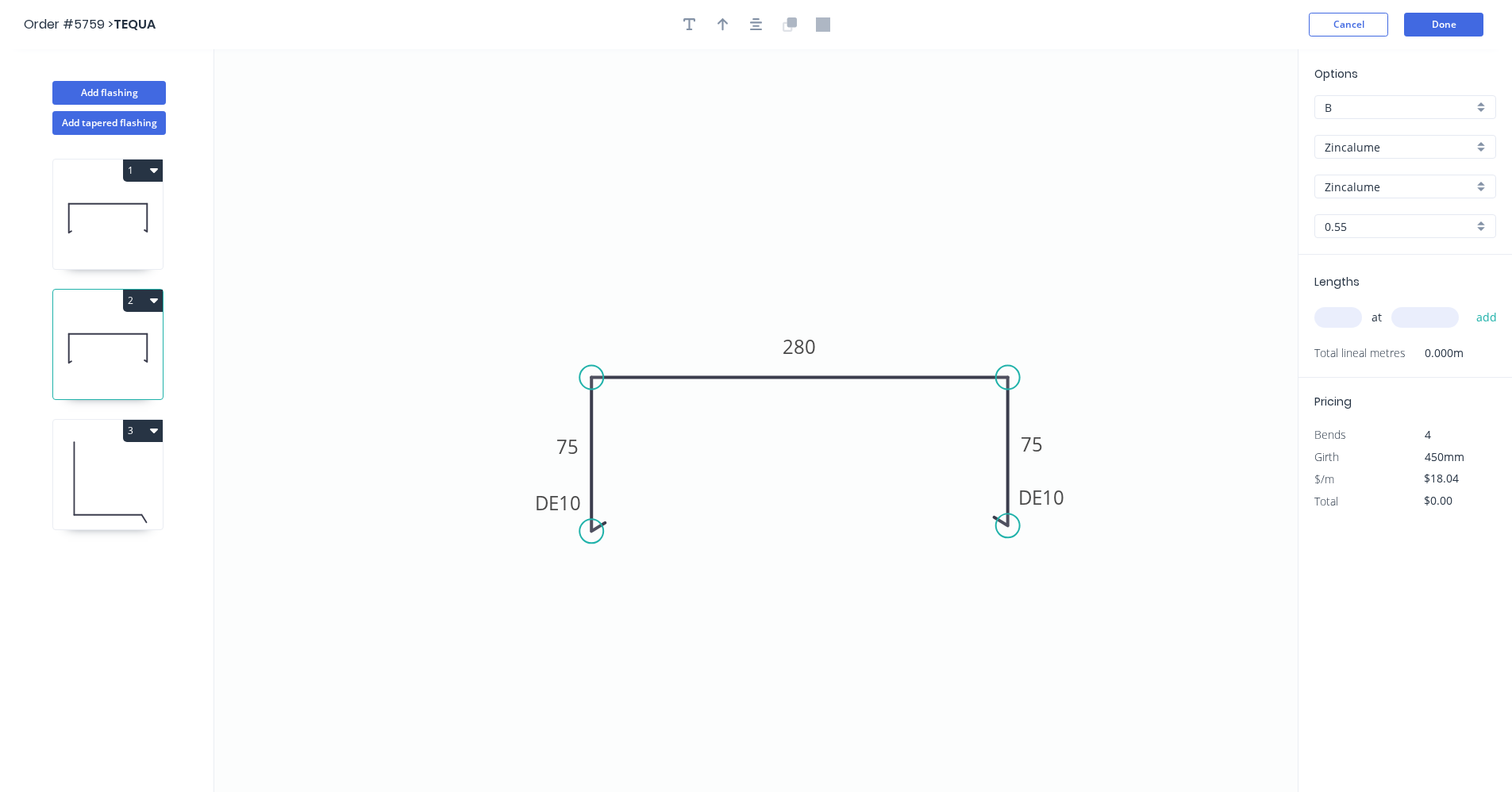
click at [1344, 312] on input "text" at bounding box center [1338, 317] width 48 height 20
type input "1"
type input "2000"
click at [1468, 304] on button "add" at bounding box center [1487, 317] width 37 height 27
type input "$36.08"
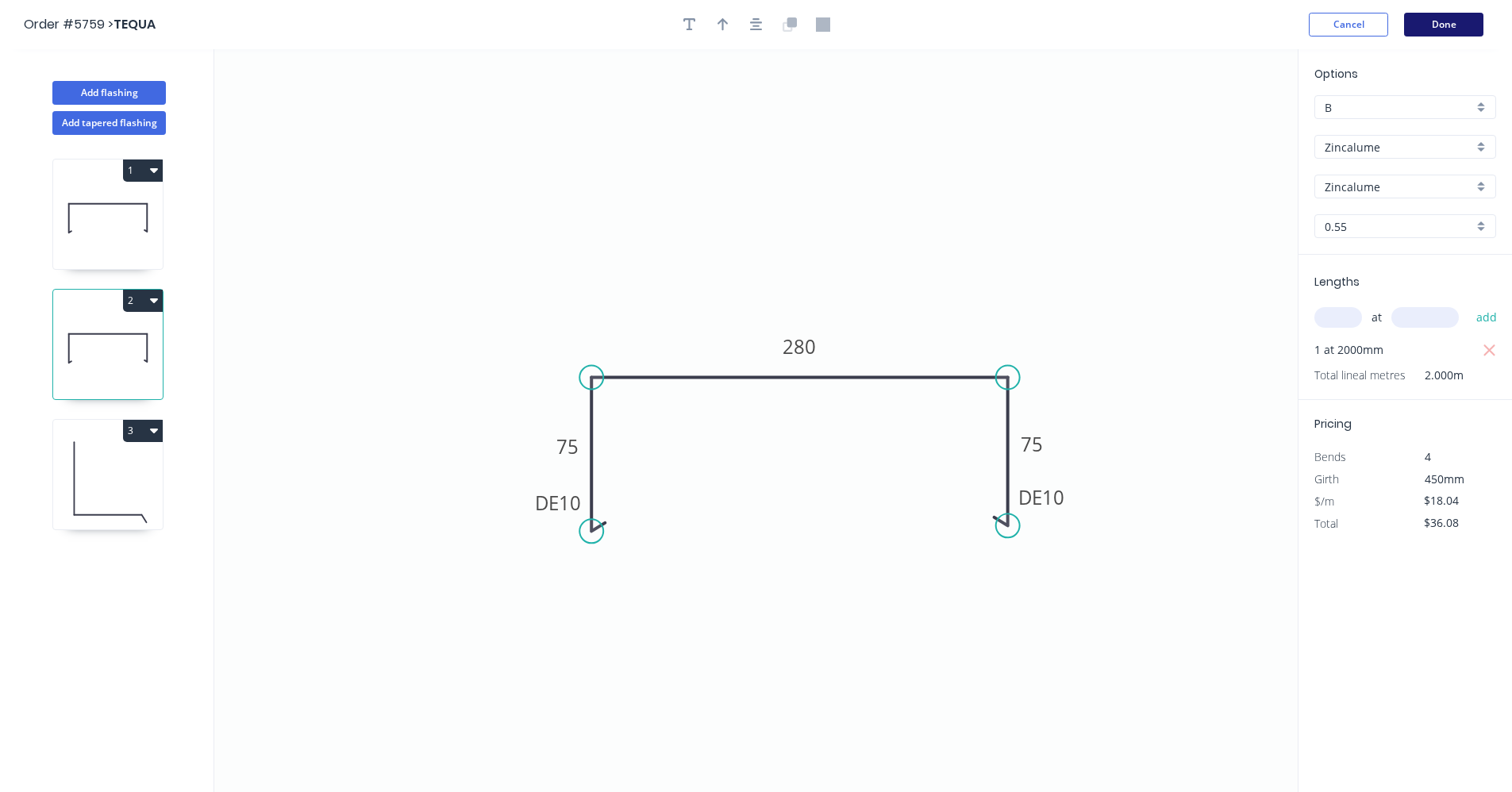
click at [1431, 24] on button "Done" at bounding box center [1444, 24] width 80 height 24
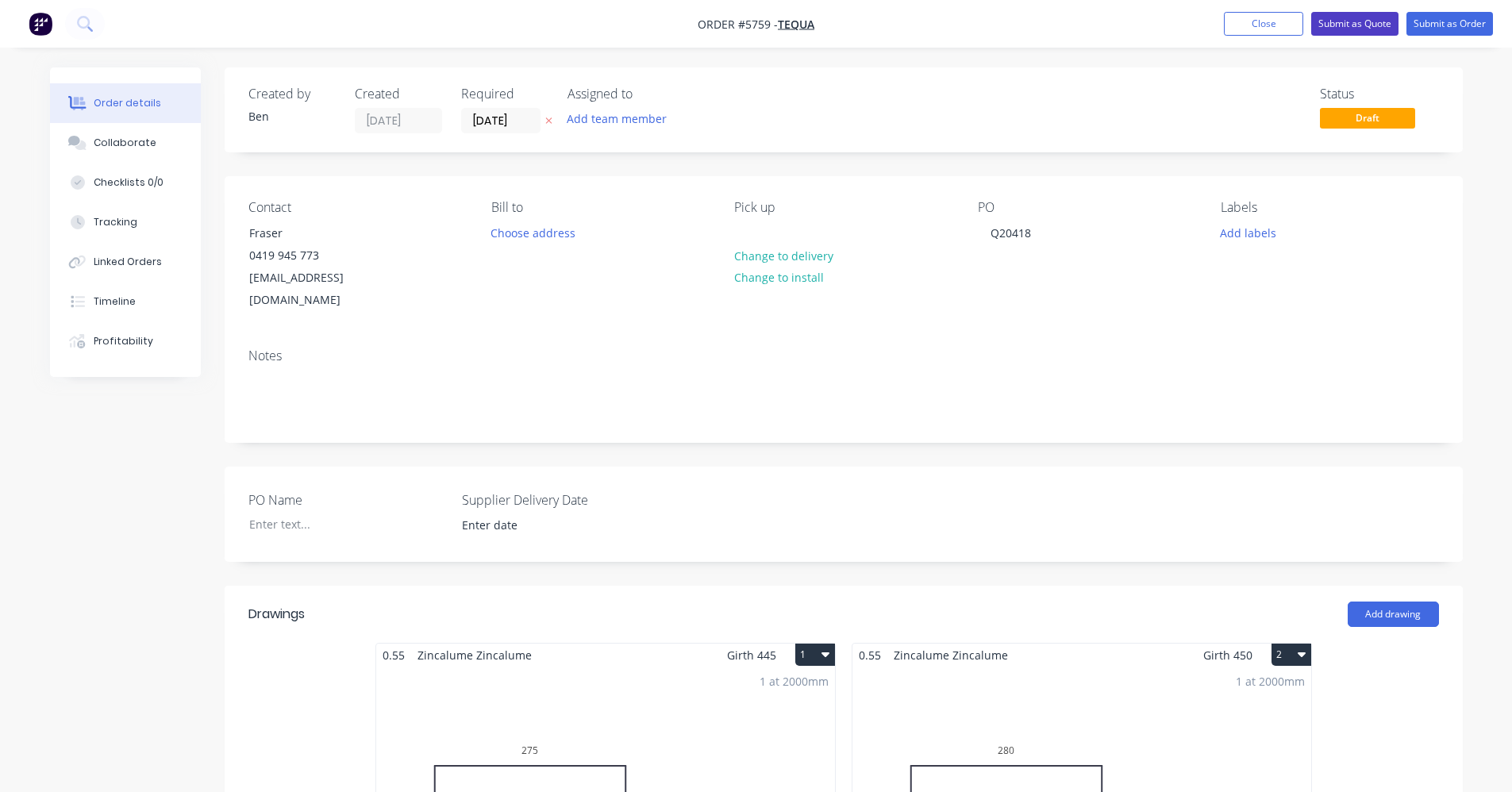
click at [1363, 26] on button "Submit as Quote" at bounding box center [1354, 24] width 87 height 24
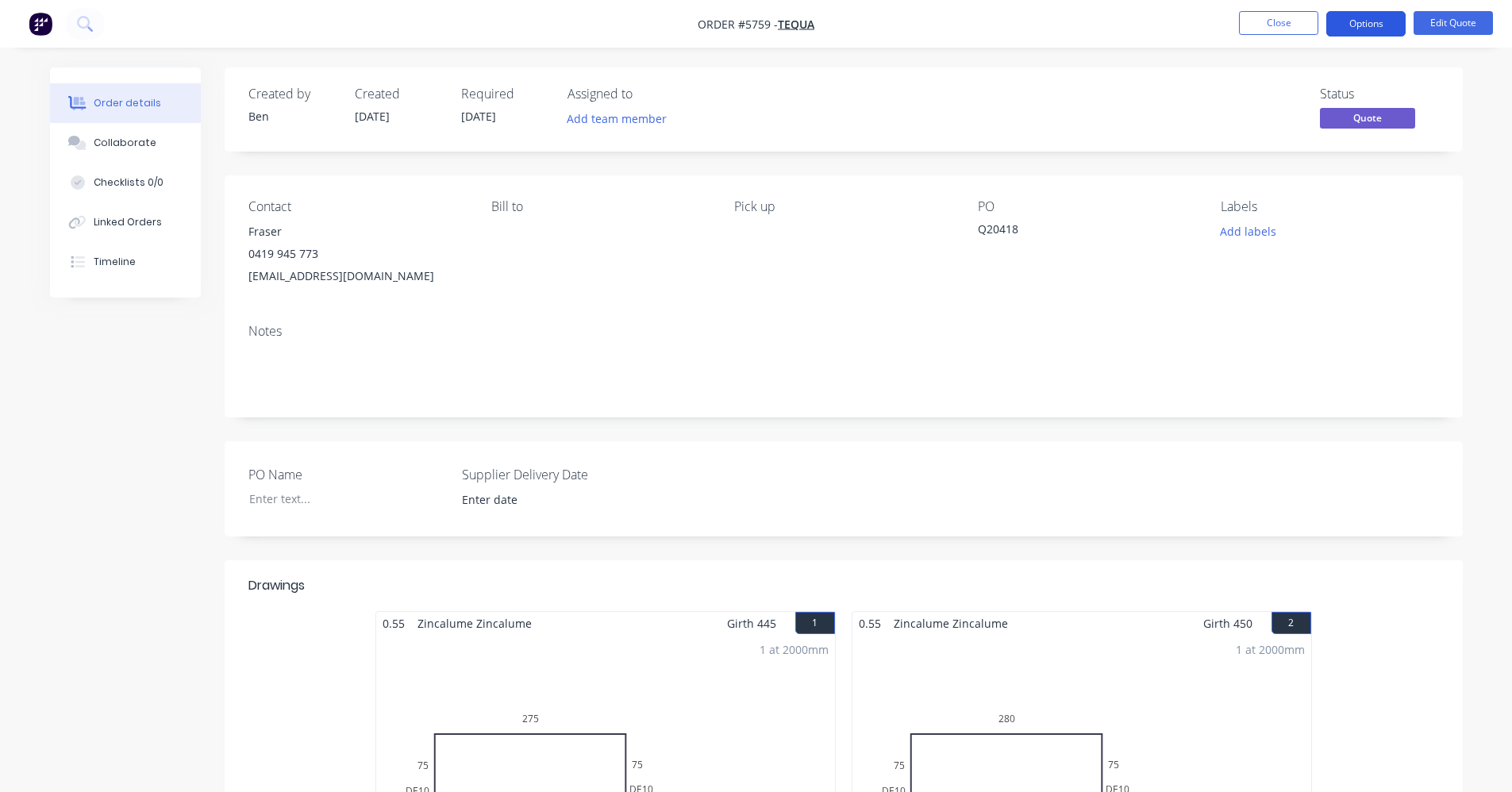
click at [1364, 26] on button "Options" at bounding box center [1366, 24] width 80 height 25
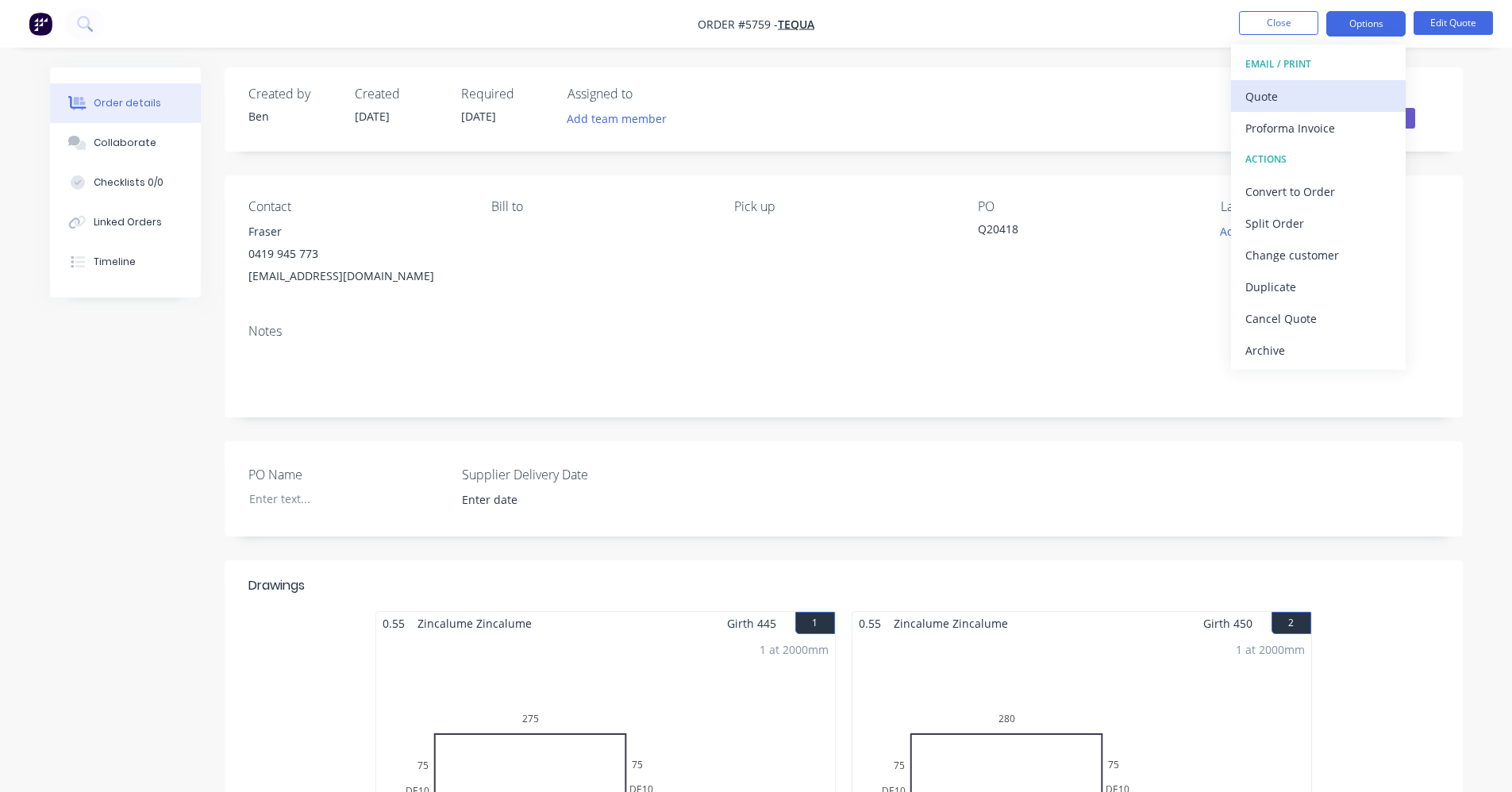
click at [1315, 98] on div "Quote" at bounding box center [1318, 96] width 146 height 23
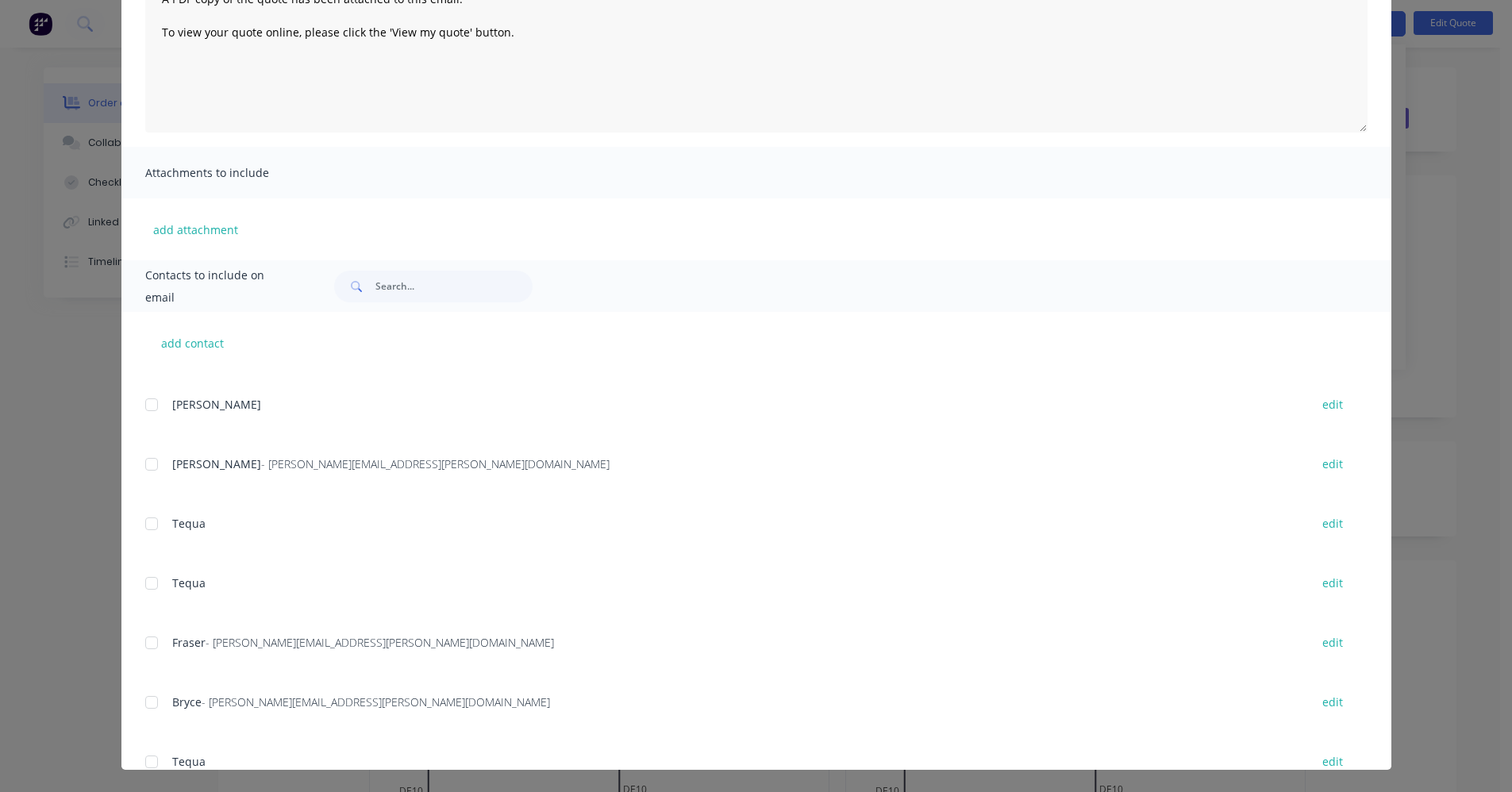
scroll to position [714, 0]
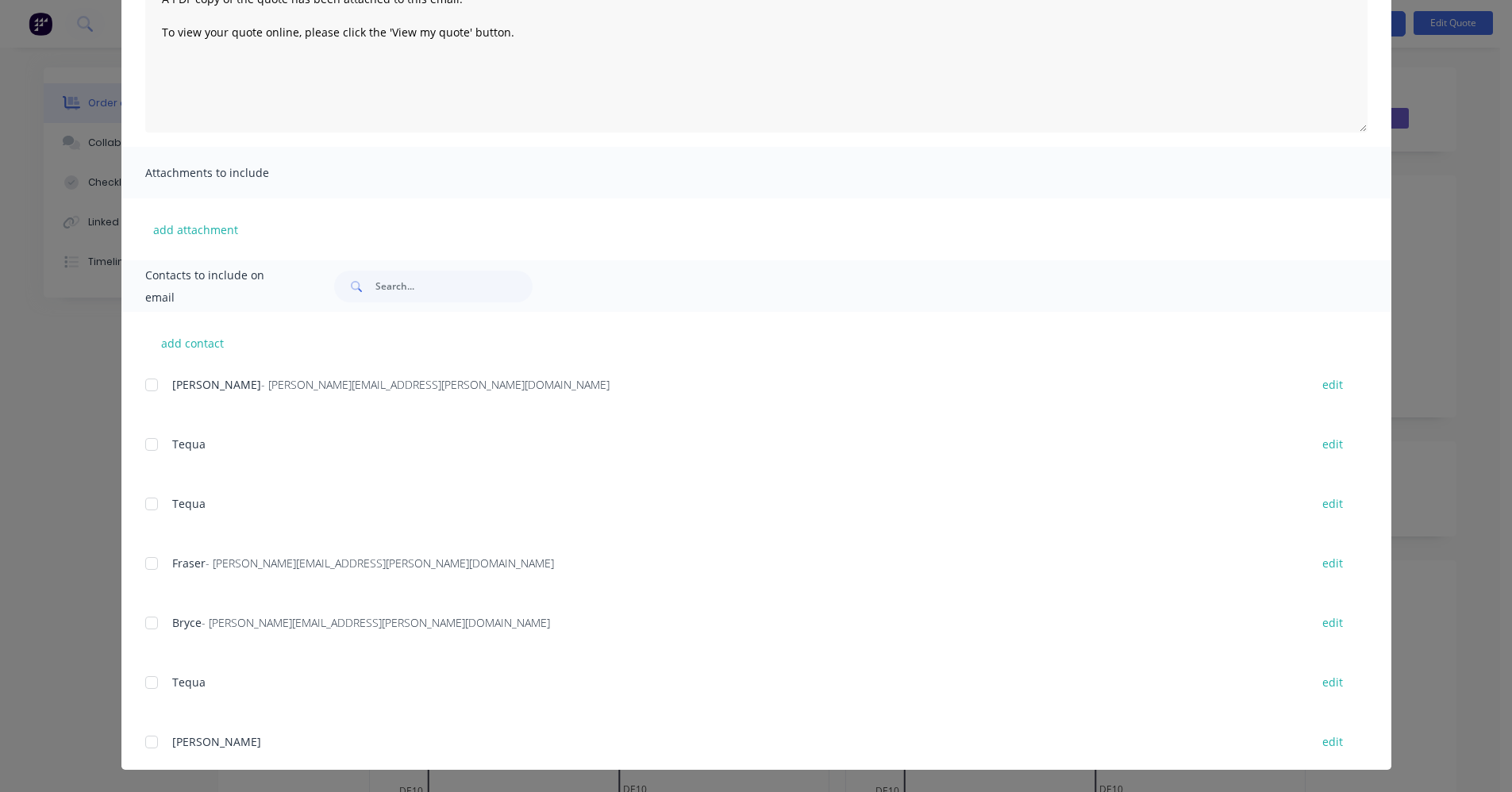
drag, startPoint x: 143, startPoint y: 561, endPoint x: 377, endPoint y: 524, distance: 236.9
click at [145, 561] on div at bounding box center [151, 563] width 32 height 32
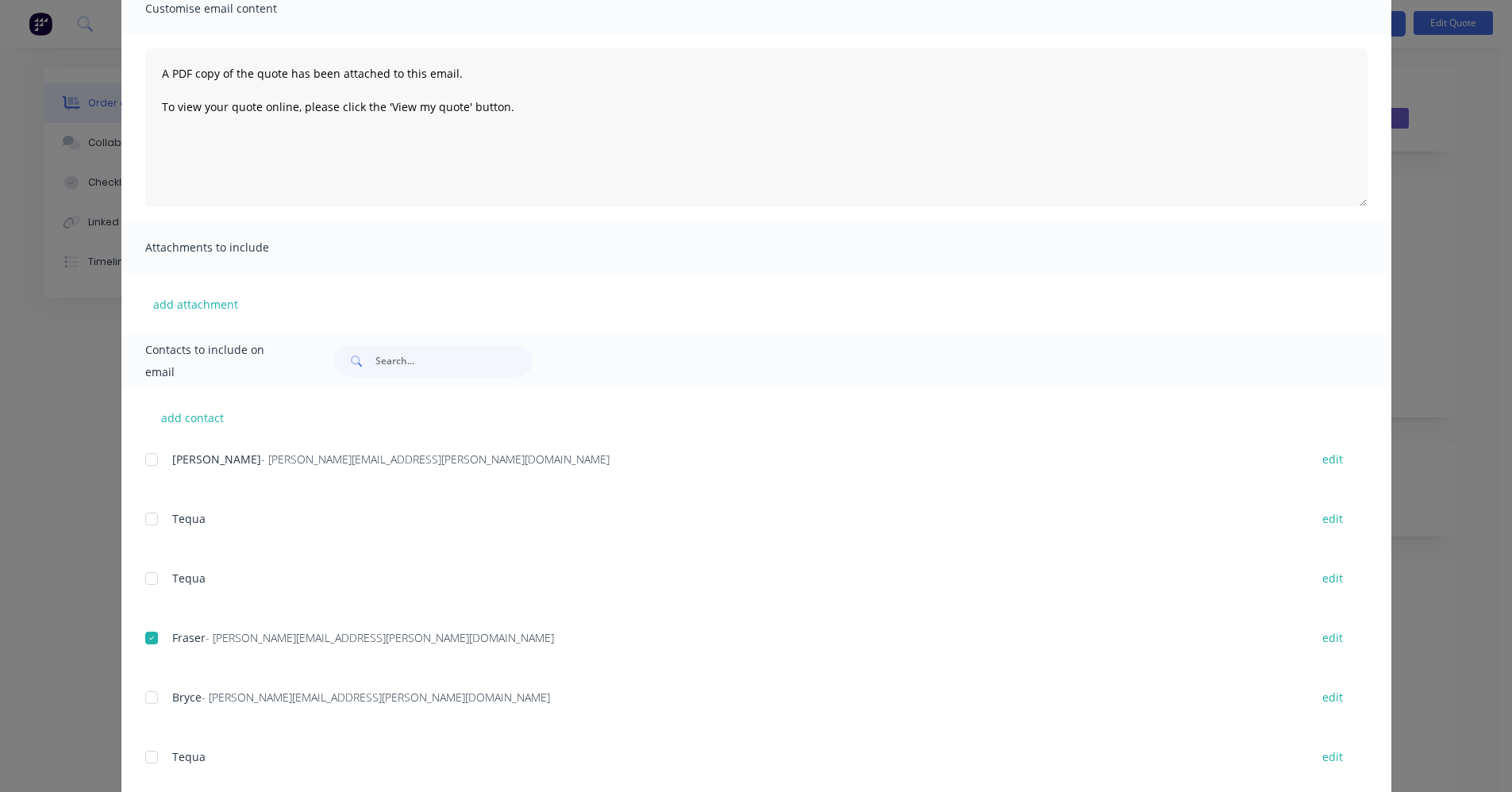
scroll to position [0, 0]
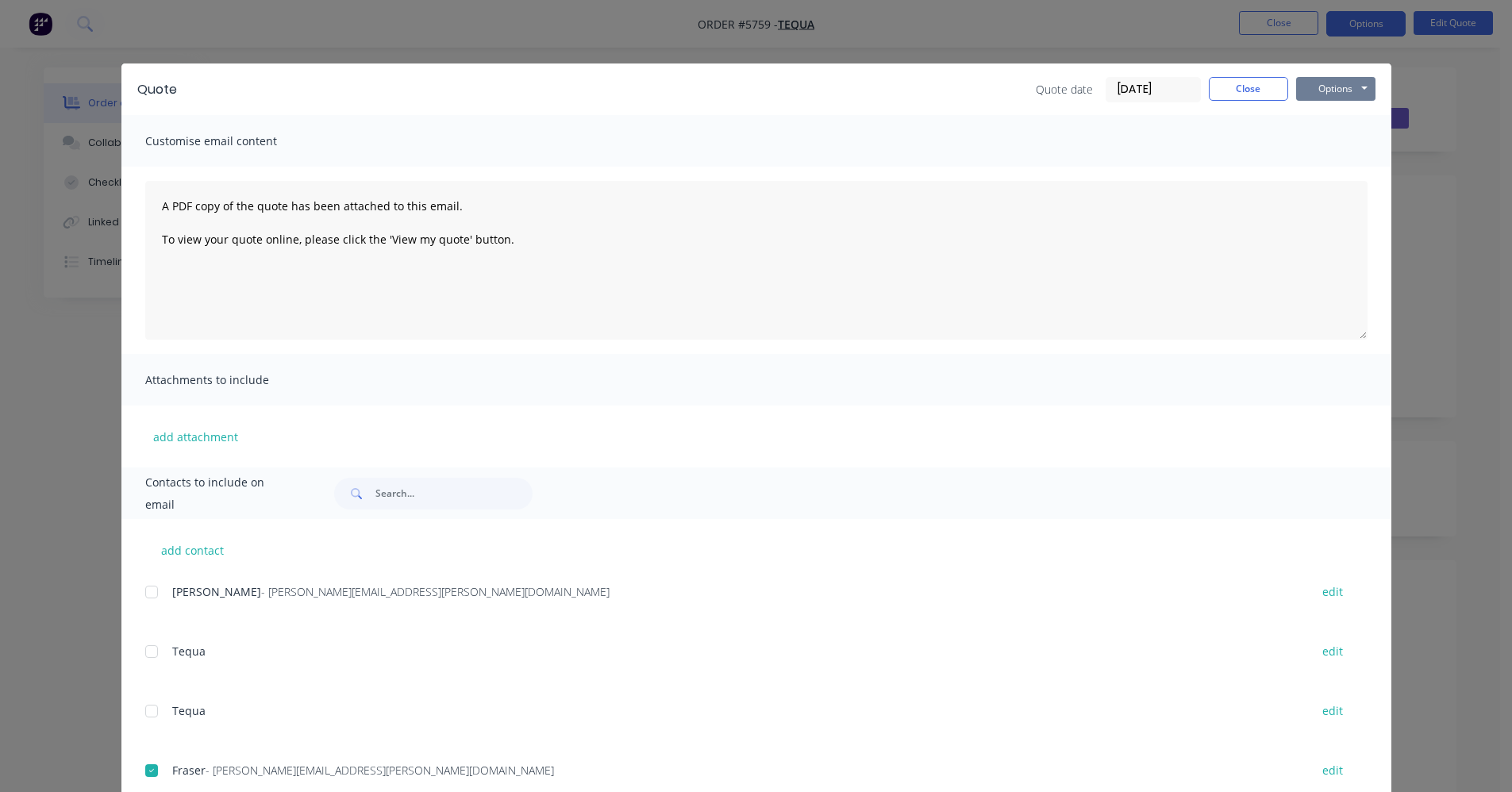
click at [1334, 94] on button "Options" at bounding box center [1336, 89] width 80 height 24
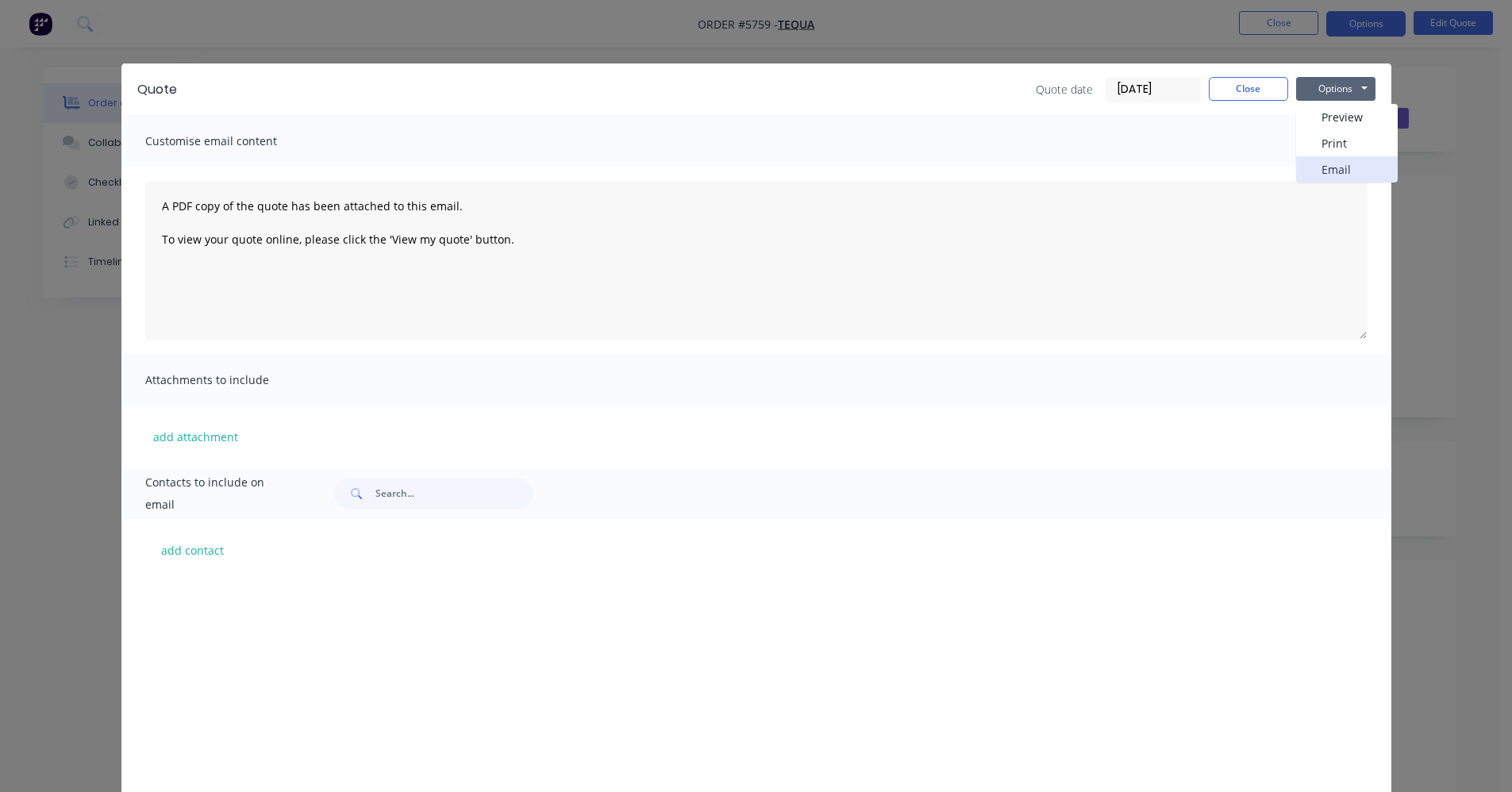
scroll to position [714, 0]
click at [1325, 168] on button "Email" at bounding box center [1346, 169] width 102 height 26
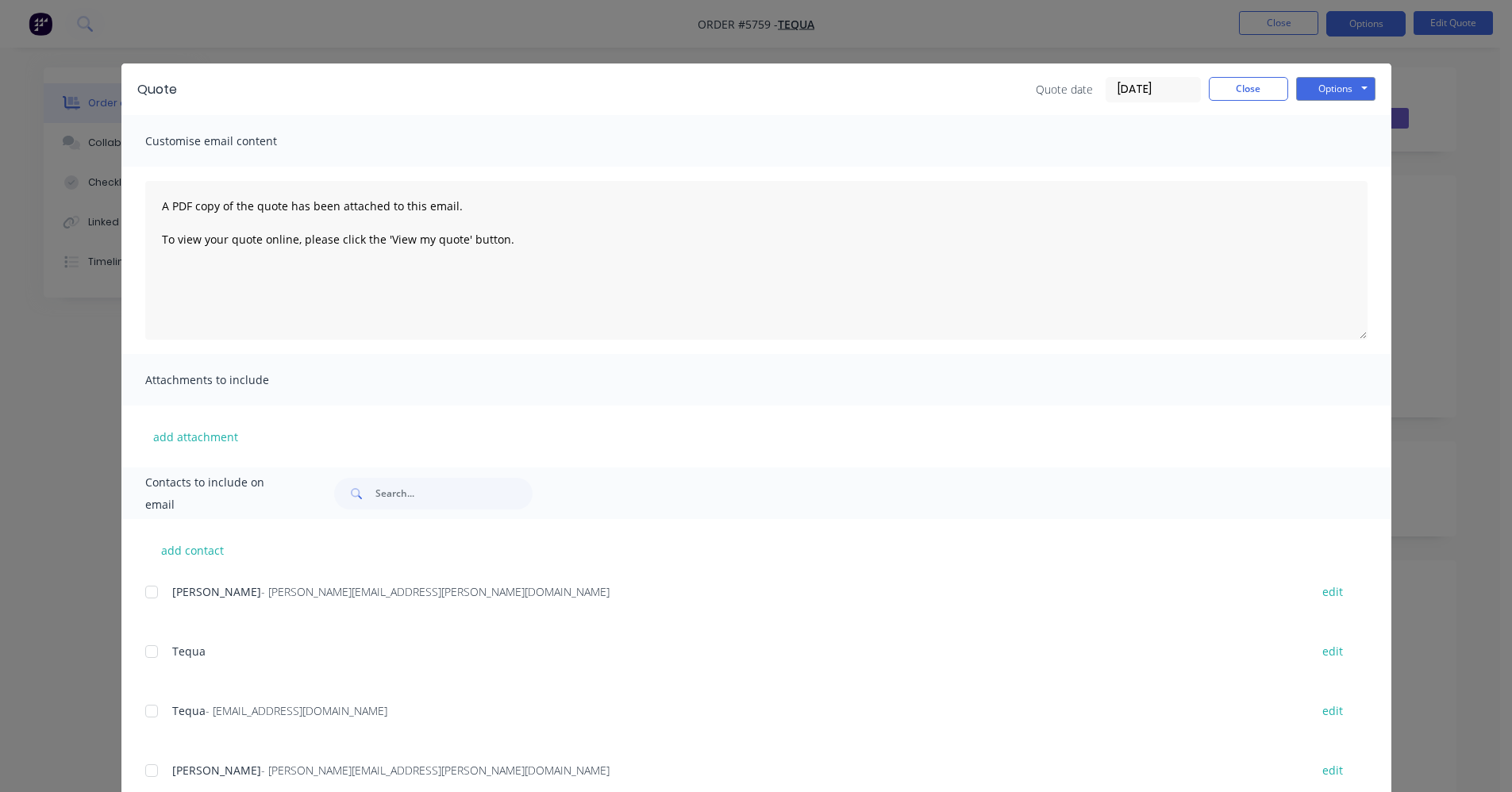
scroll to position [29, 0]
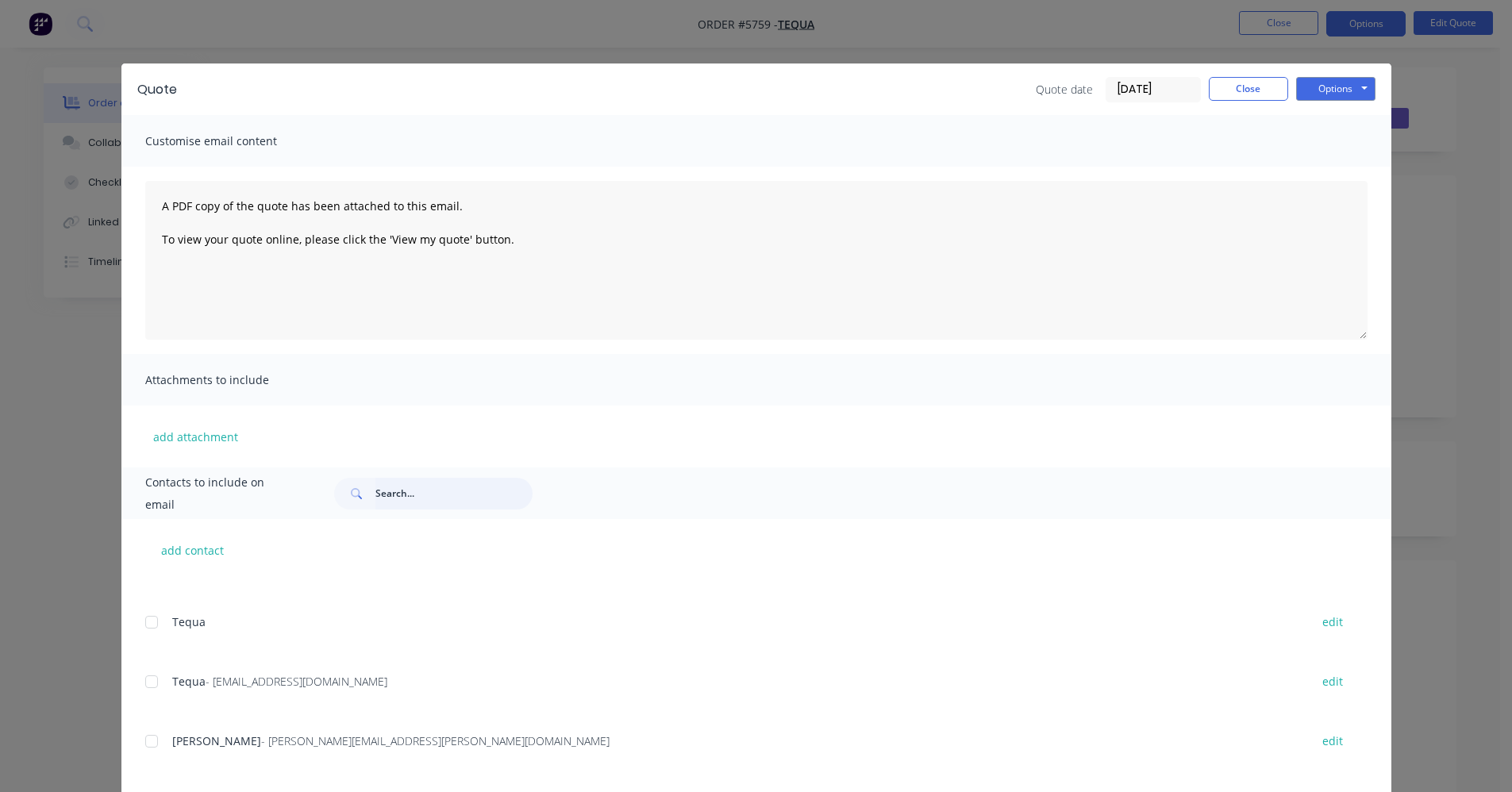
click at [403, 494] on input "text" at bounding box center [454, 493] width 157 height 32
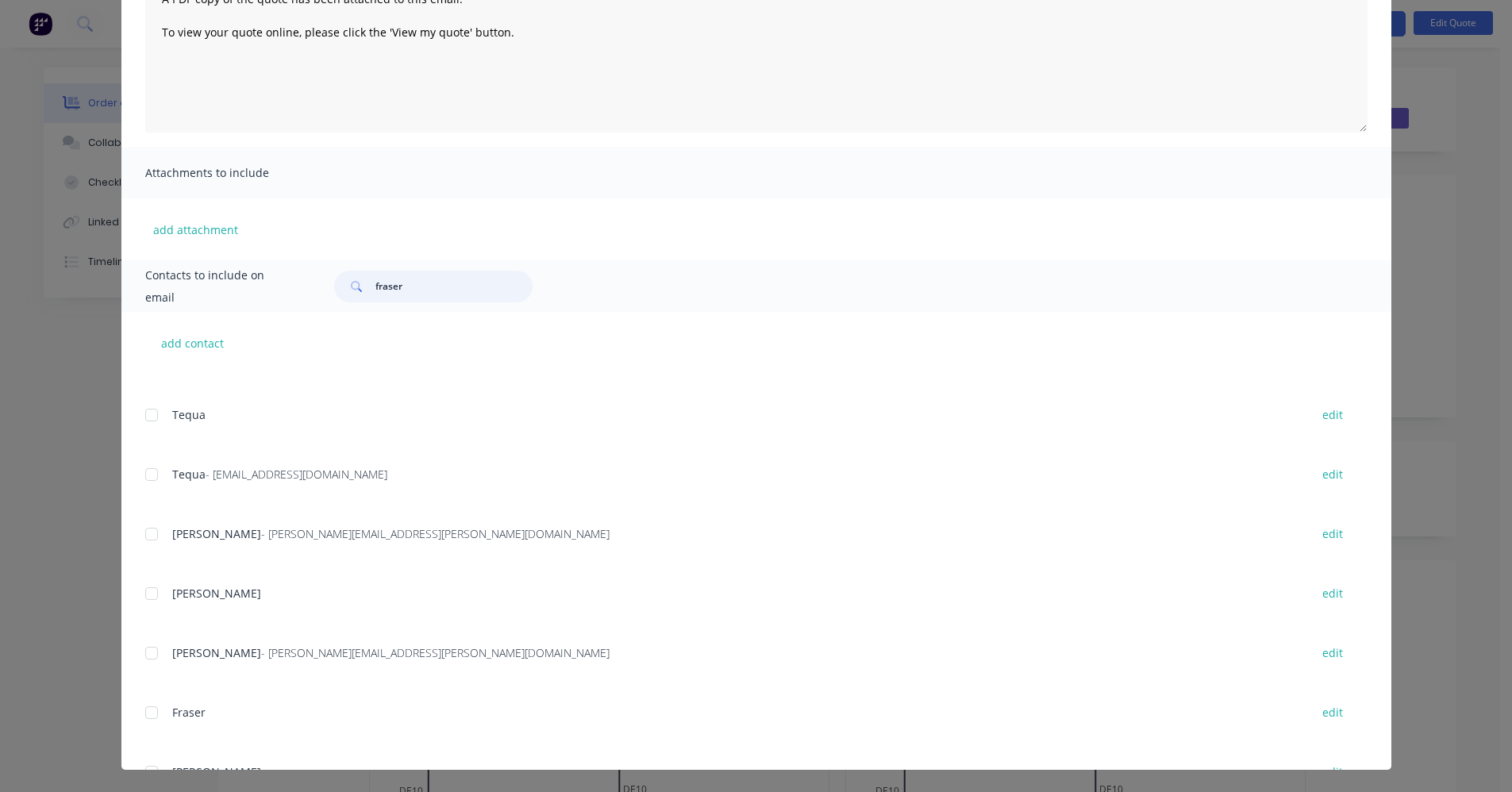
scroll to position [0, 0]
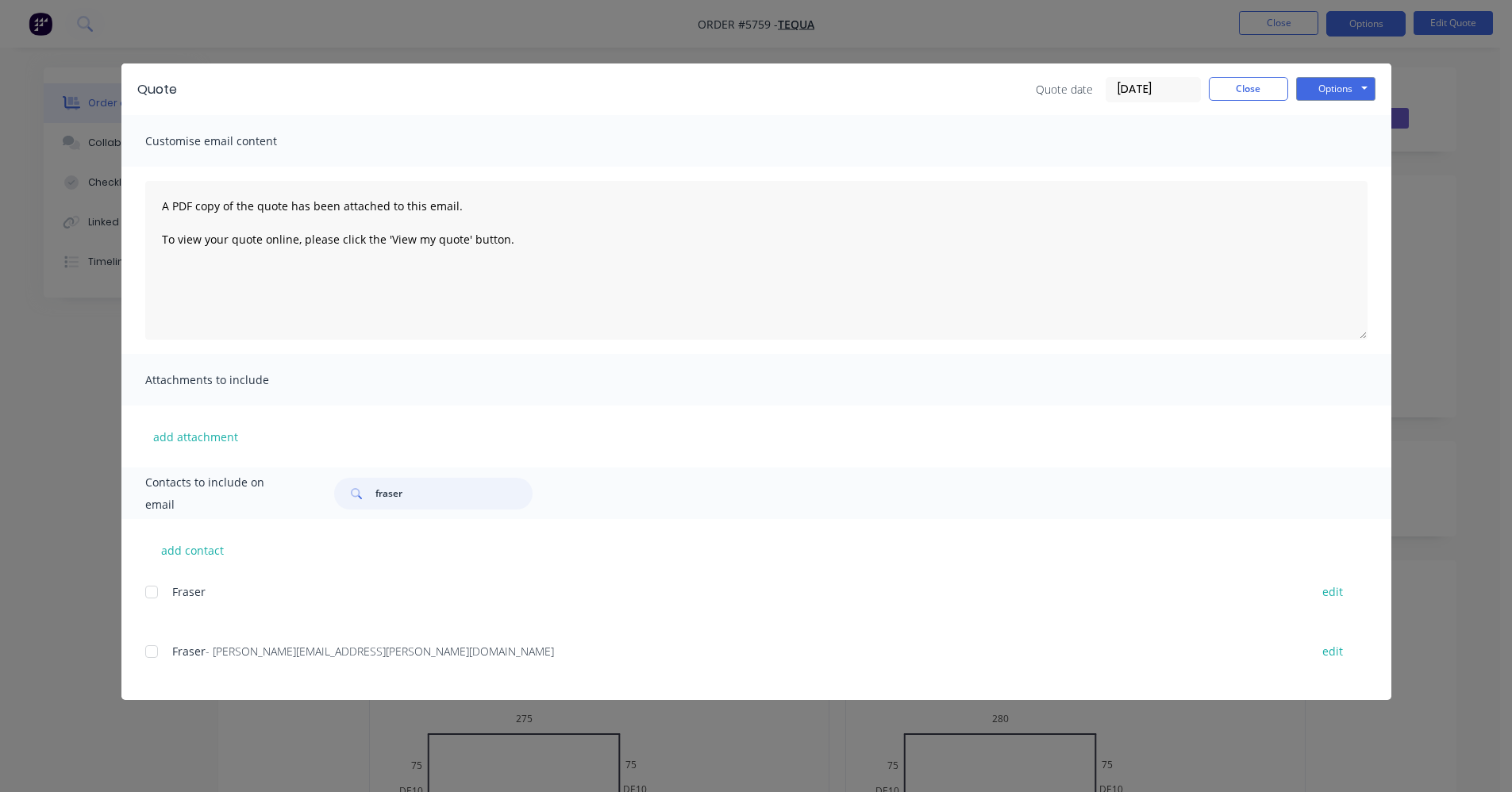
click at [153, 655] on div at bounding box center [151, 651] width 32 height 32
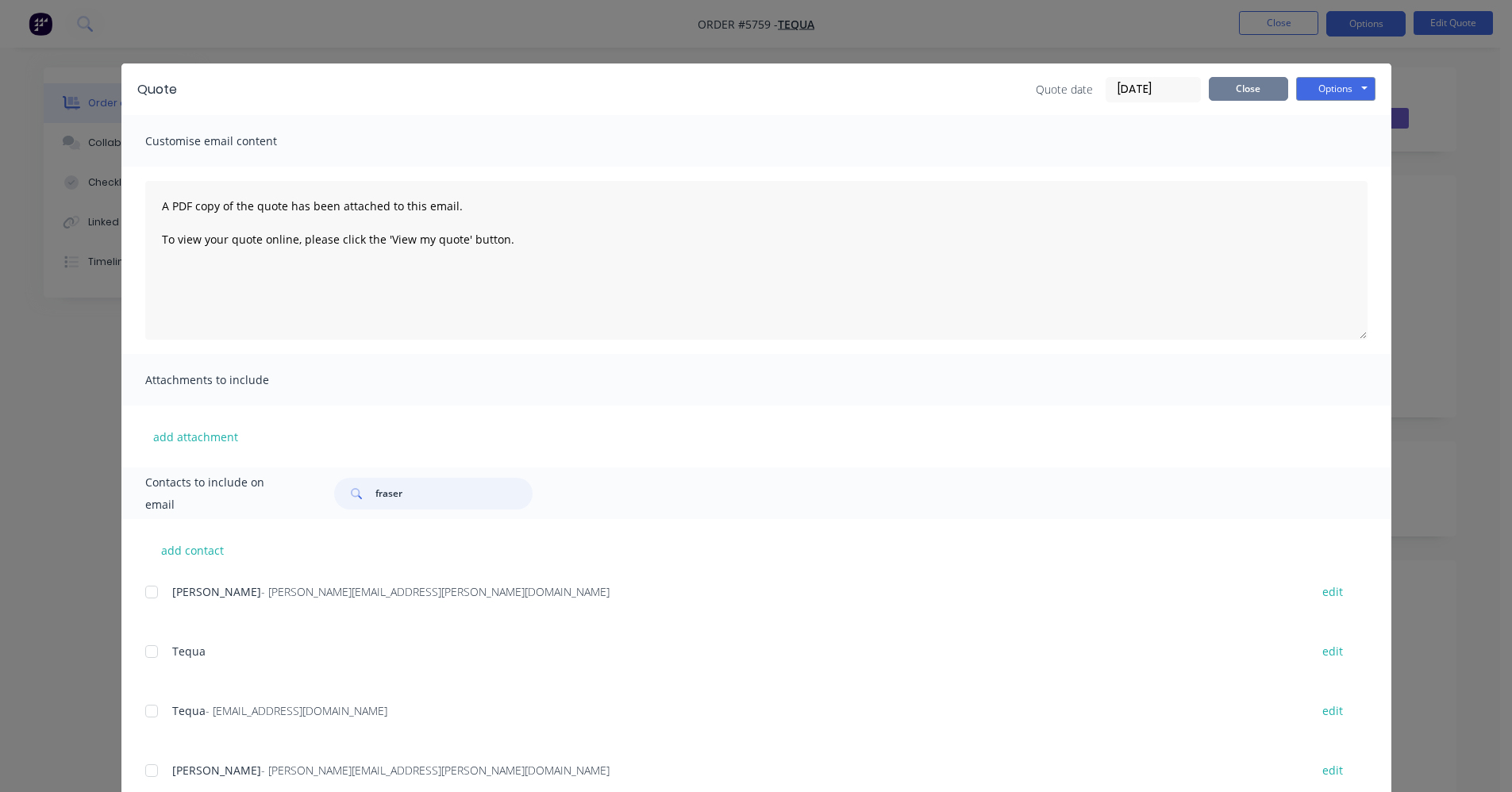
type input "fraser"
click at [1239, 89] on button "Close" at bounding box center [1248, 89] width 80 height 24
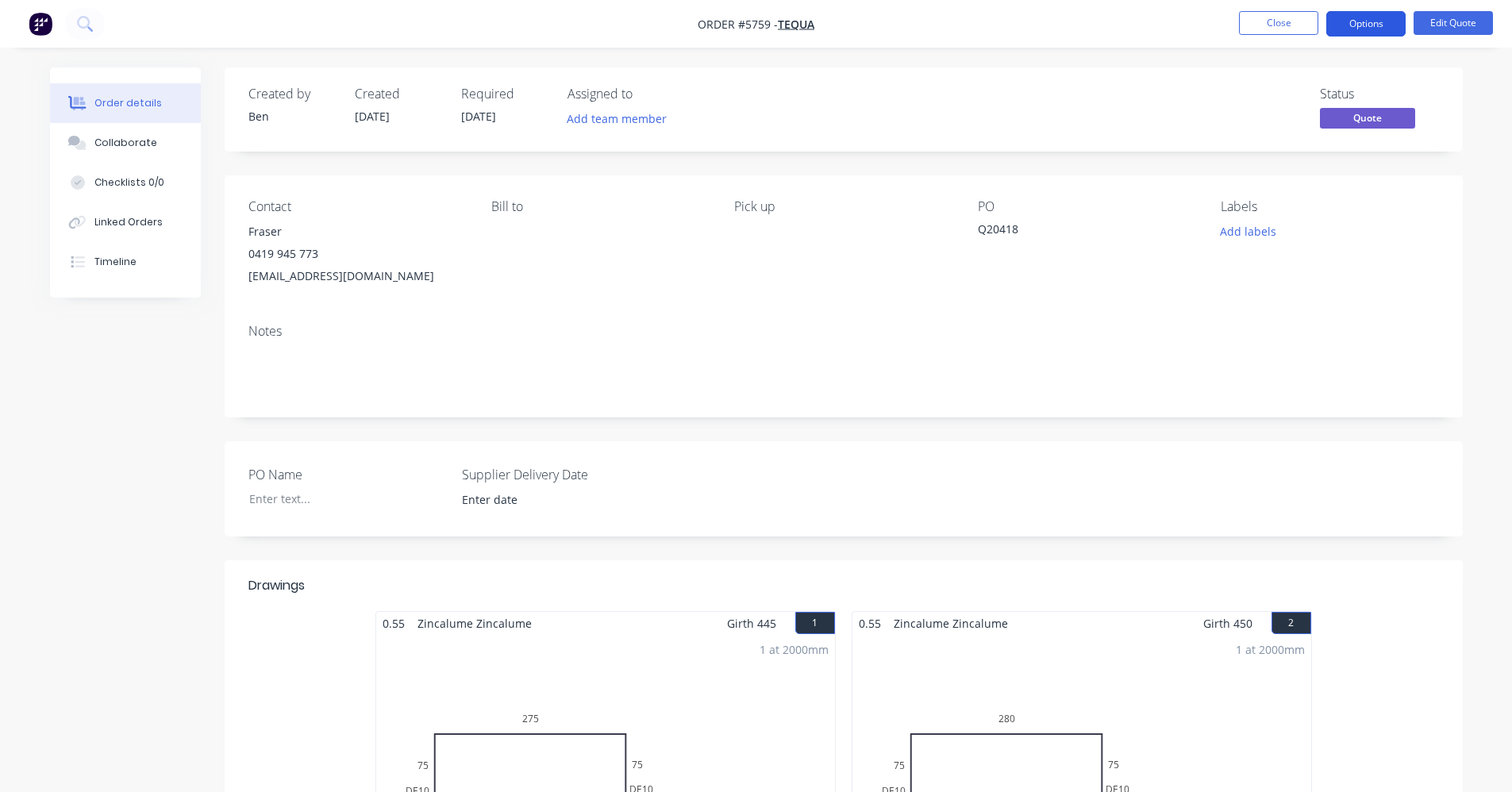
click at [1357, 27] on button "Options" at bounding box center [1366, 24] width 80 height 25
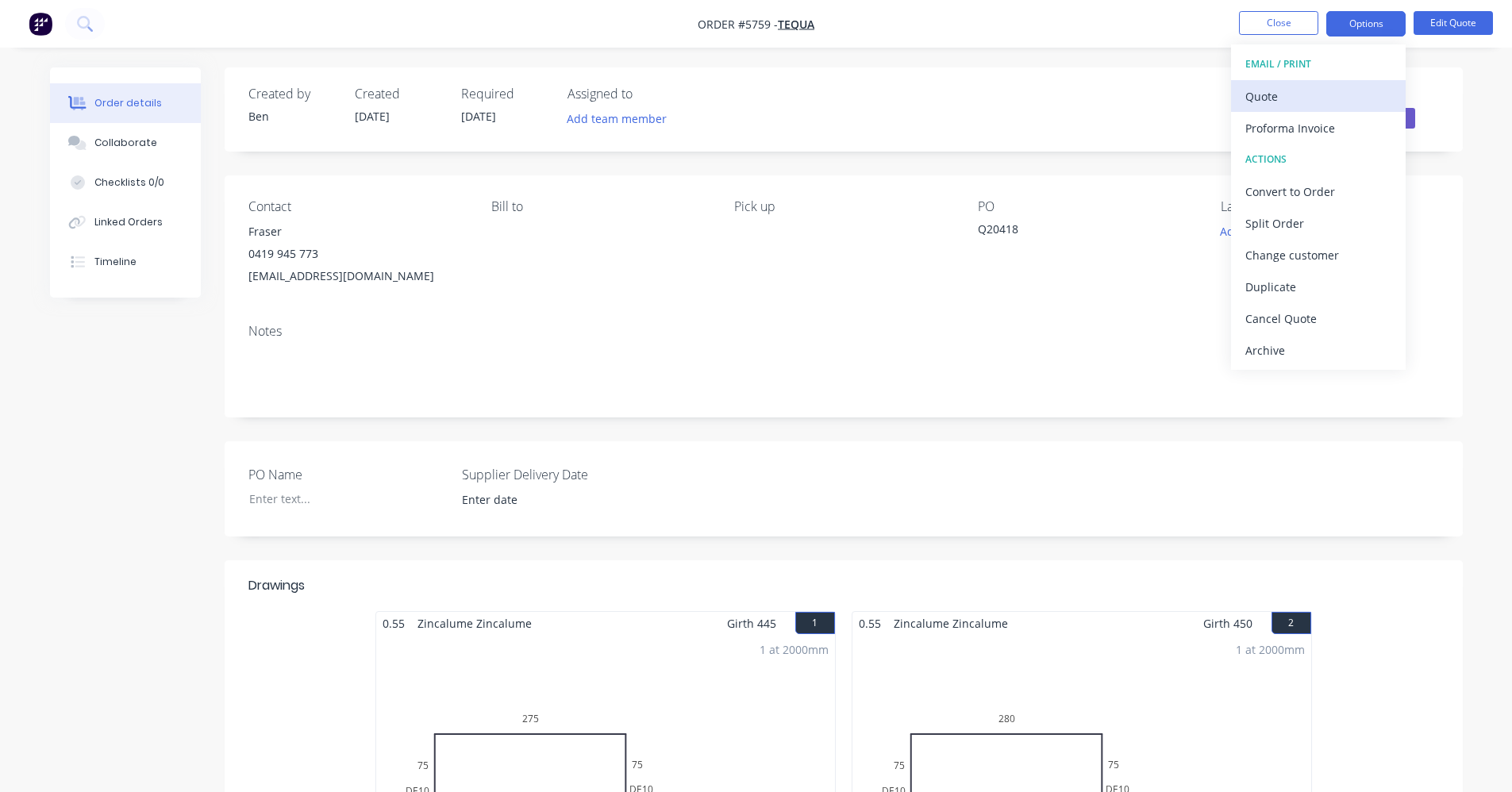
click at [1287, 97] on div "Quote" at bounding box center [1318, 96] width 146 height 23
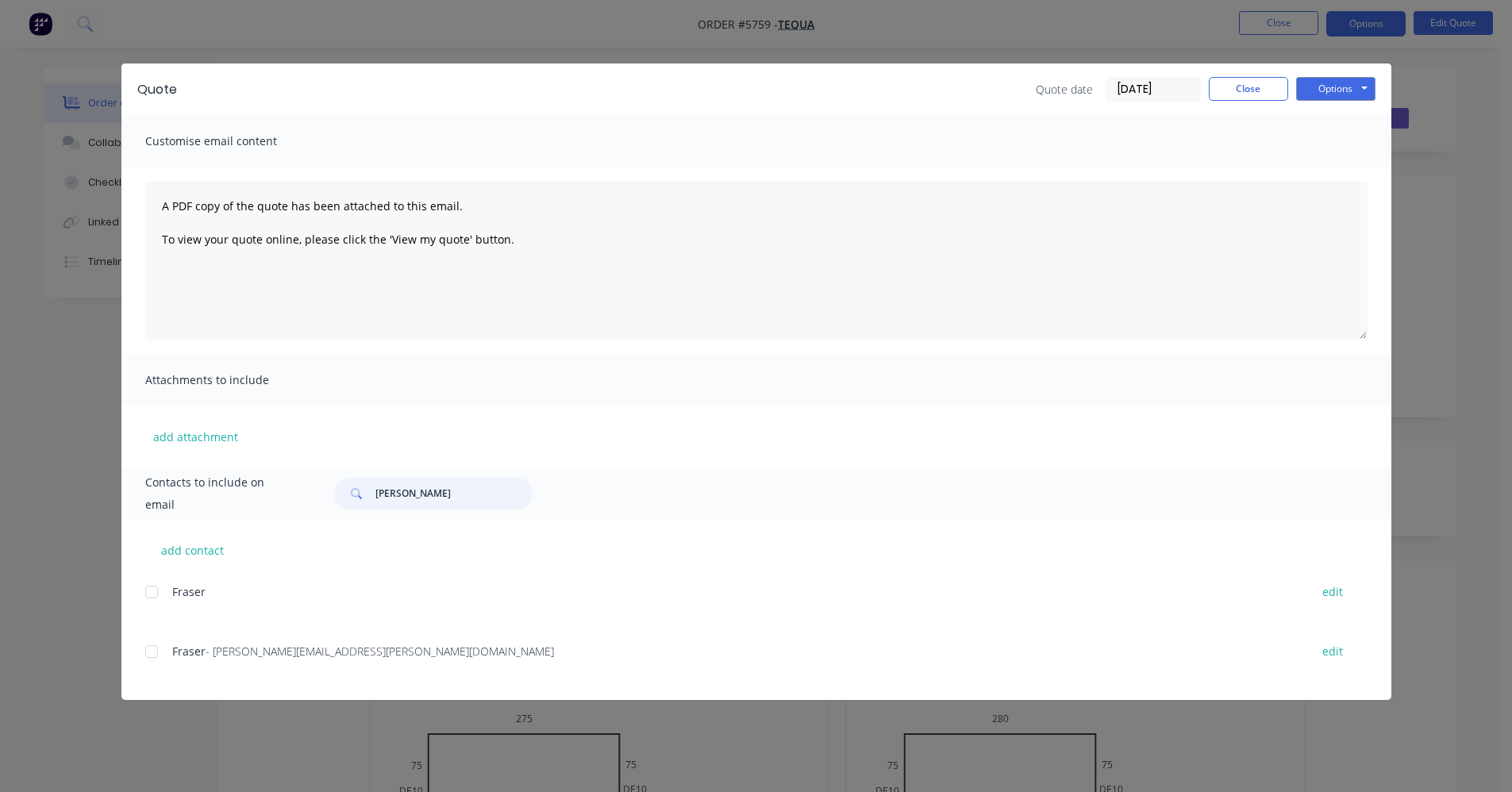
drag, startPoint x: 149, startPoint y: 656, endPoint x: 159, endPoint y: 656, distance: 10.0
click at [150, 656] on div at bounding box center [151, 651] width 32 height 32
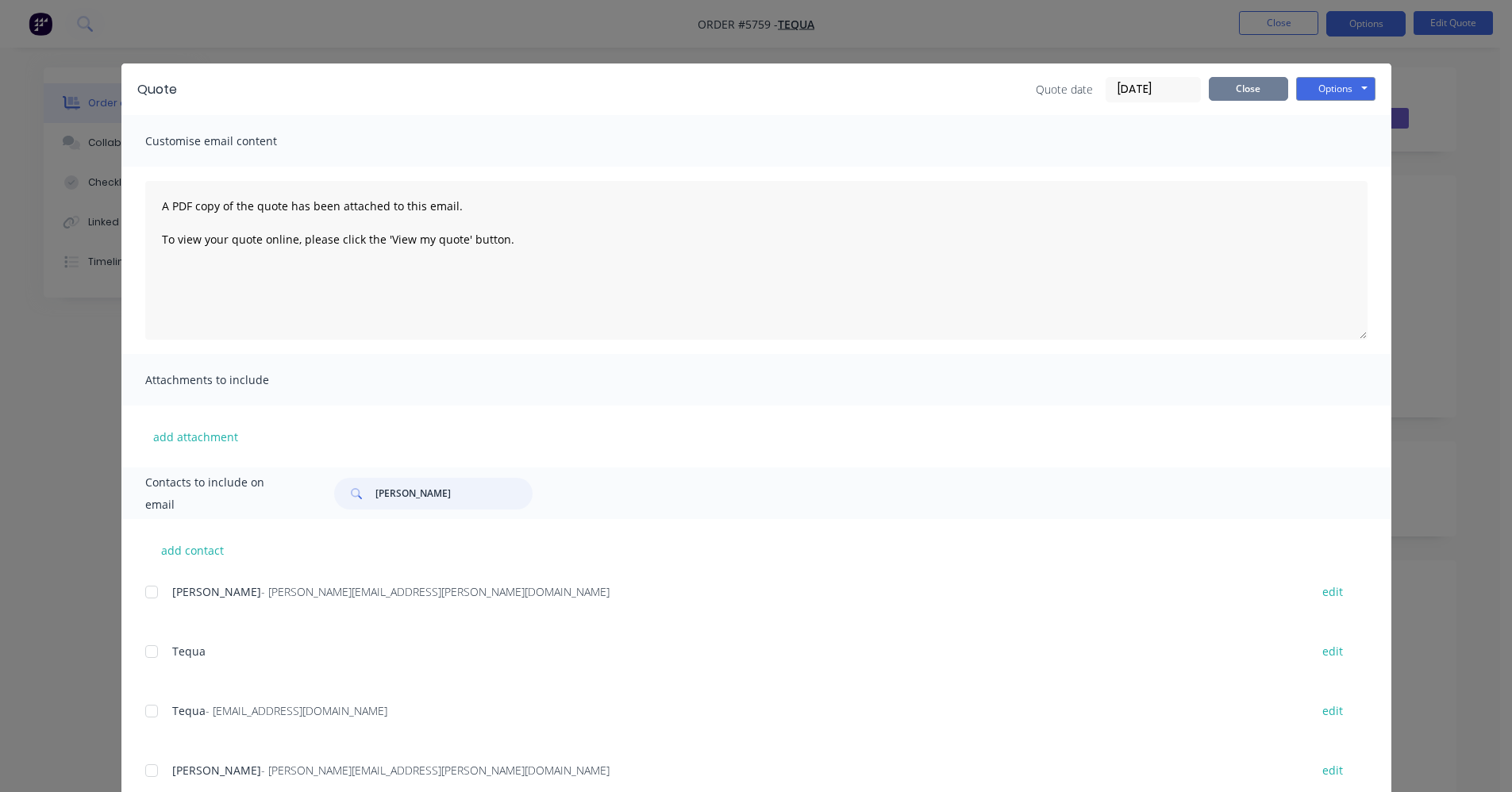
type input "frase"
click at [1241, 84] on button "Close" at bounding box center [1248, 89] width 80 height 24
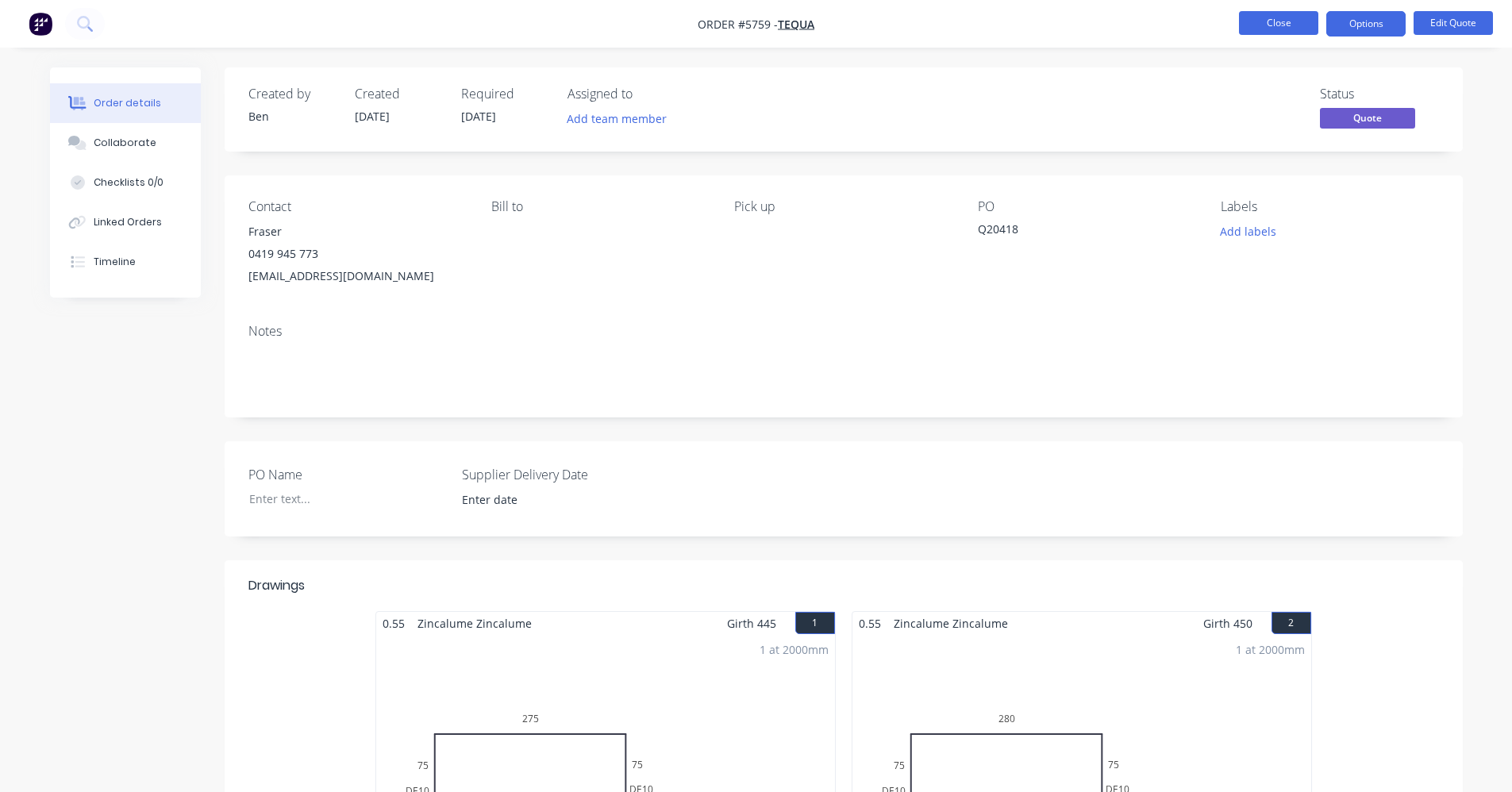
click at [1280, 20] on button "Close" at bounding box center [1279, 23] width 80 height 24
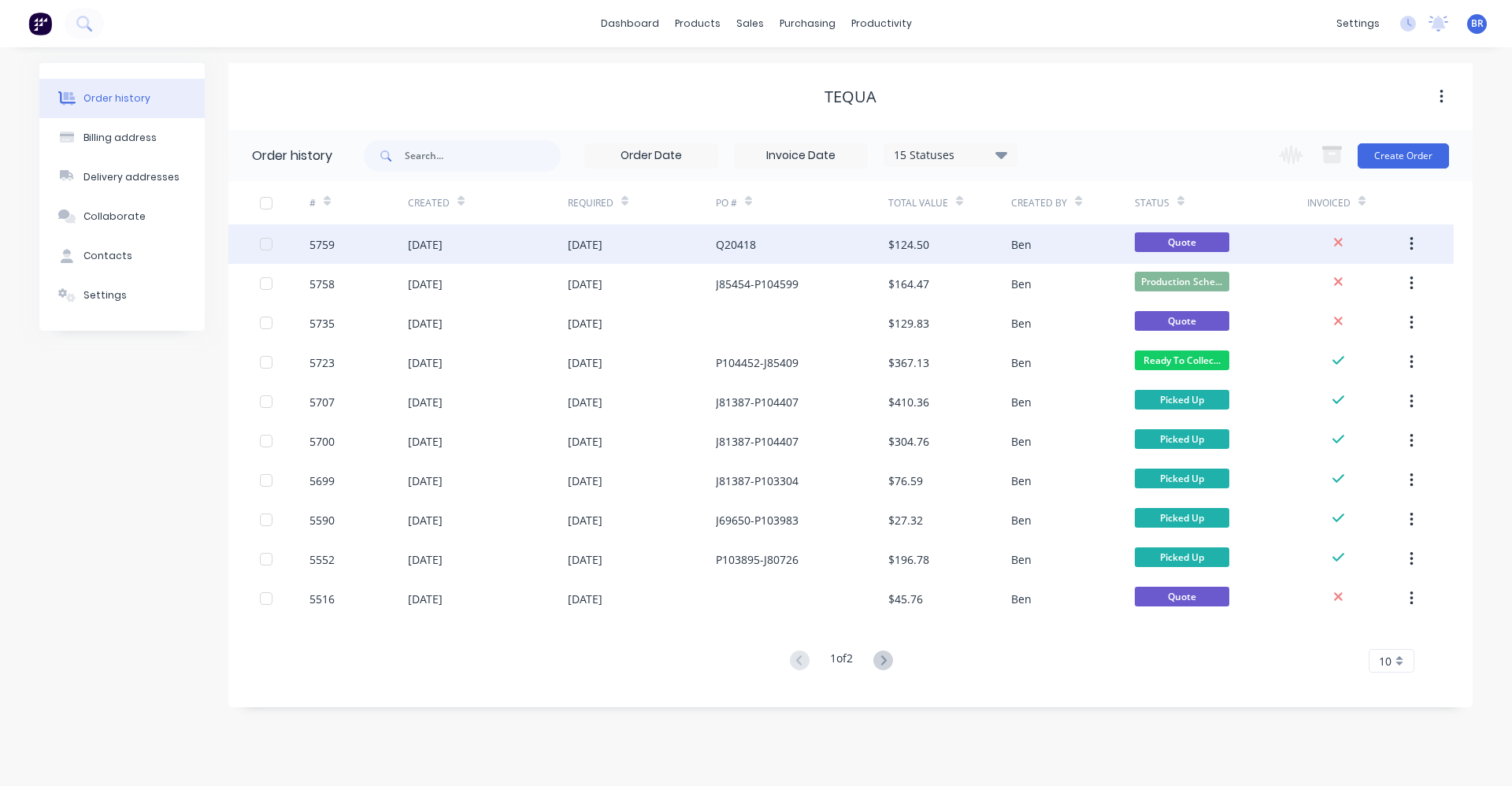
click at [824, 258] on div "Q20418" at bounding box center [802, 244] width 173 height 40
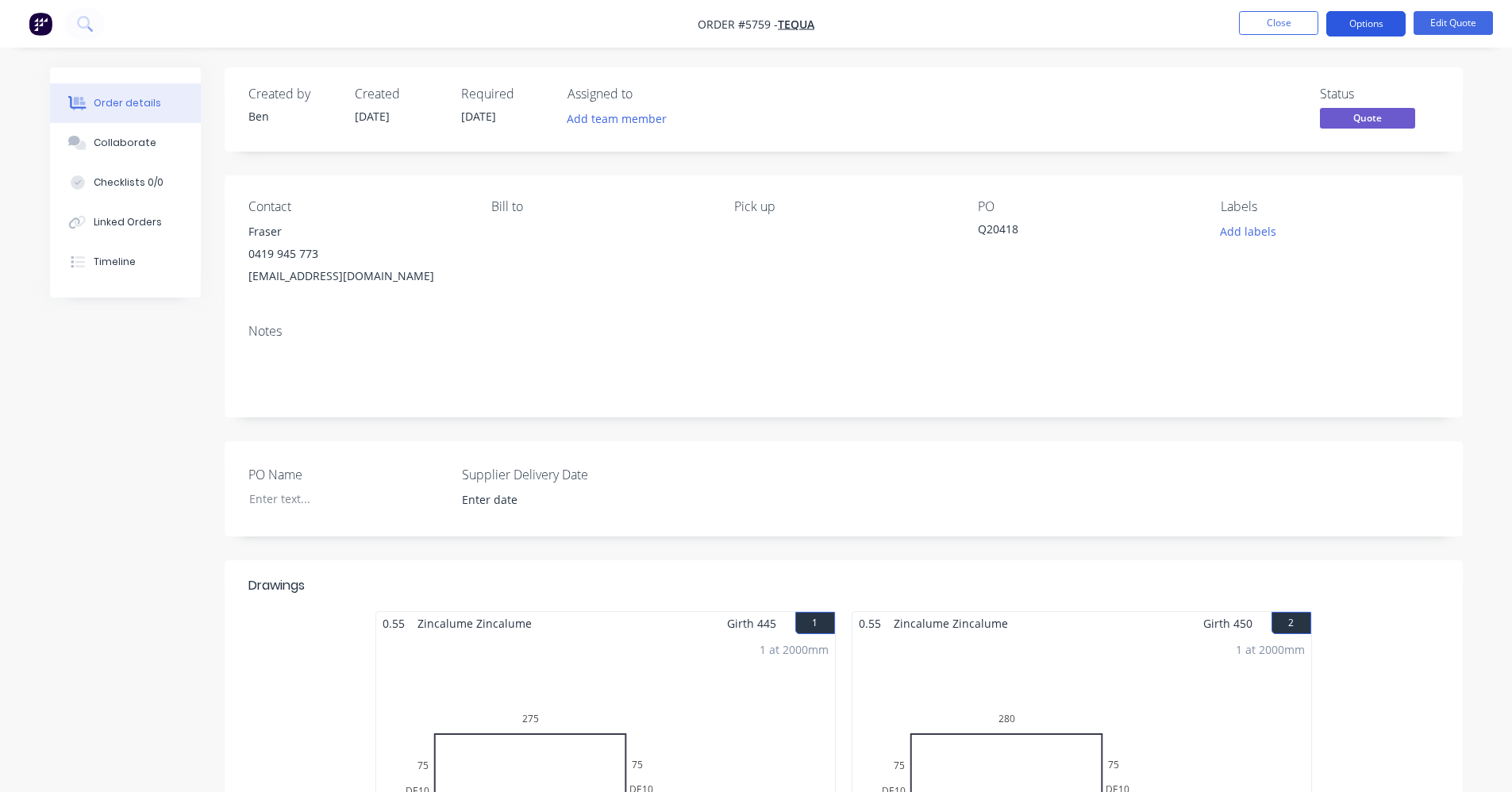
drag, startPoint x: 1360, startPoint y: 19, endPoint x: 1356, endPoint y: 43, distance: 24.3
click at [1360, 20] on button "Options" at bounding box center [1366, 24] width 80 height 25
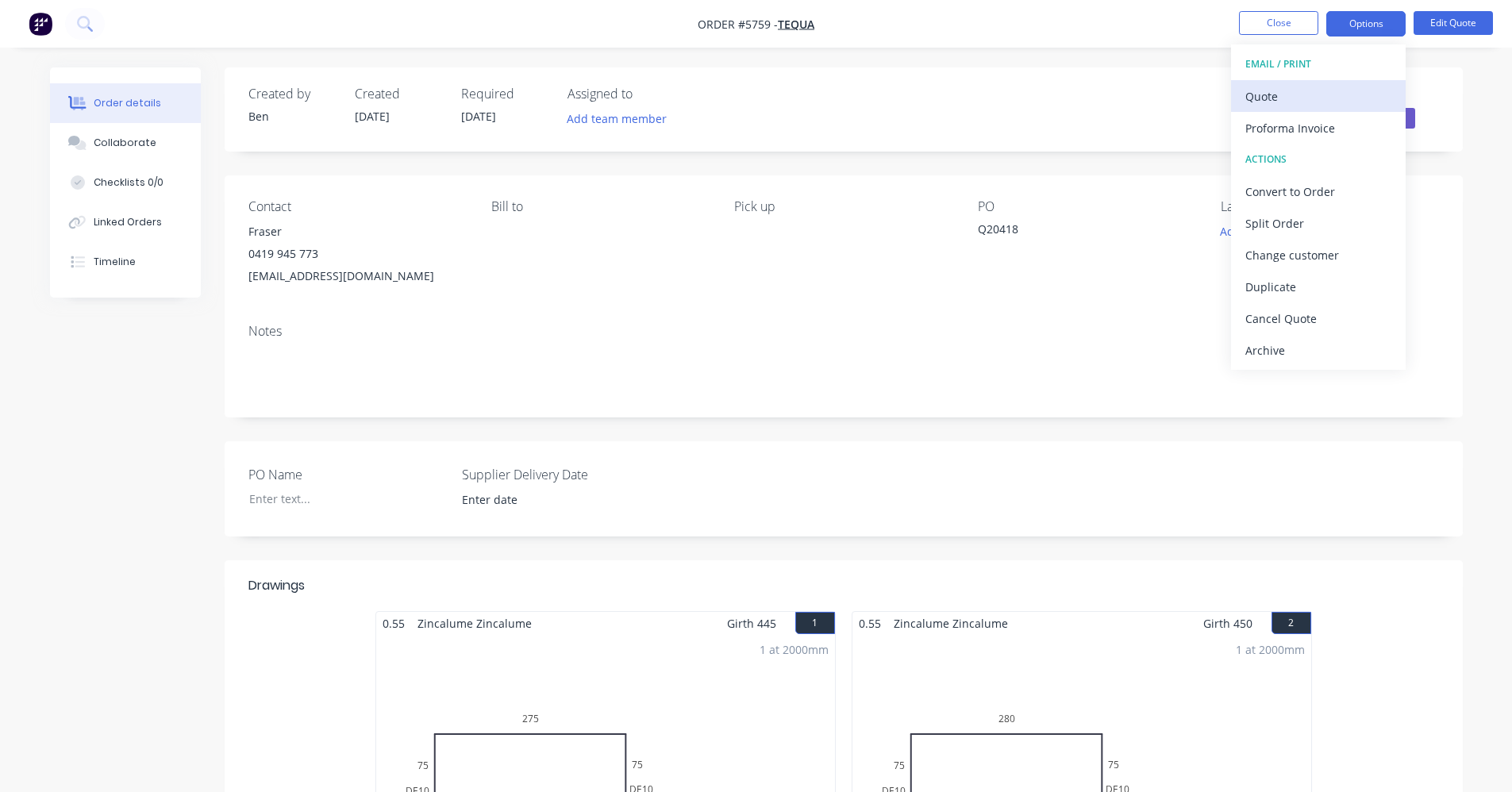
click at [1279, 91] on div "Quote" at bounding box center [1318, 96] width 146 height 23
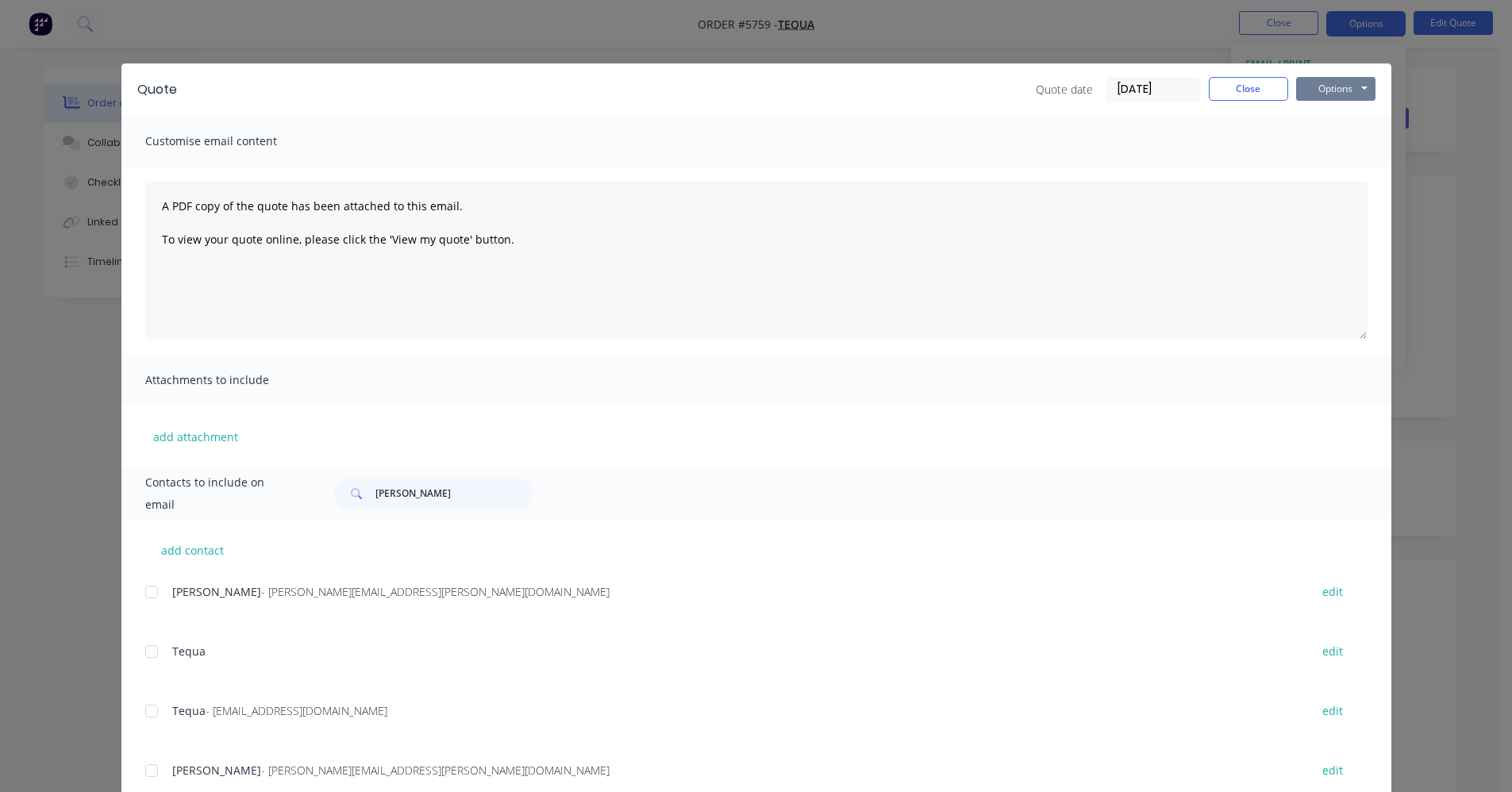
drag, startPoint x: 1324, startPoint y: 83, endPoint x: 1326, endPoint y: 91, distance: 8.2
click at [1326, 85] on button "Options" at bounding box center [1336, 89] width 80 height 24
click at [1321, 141] on button "Print" at bounding box center [1346, 143] width 102 height 26
drag, startPoint x: 1228, startPoint y: 89, endPoint x: 969, endPoint y: 54, distance: 261.4
click at [1228, 89] on button "Close" at bounding box center [1248, 89] width 80 height 24
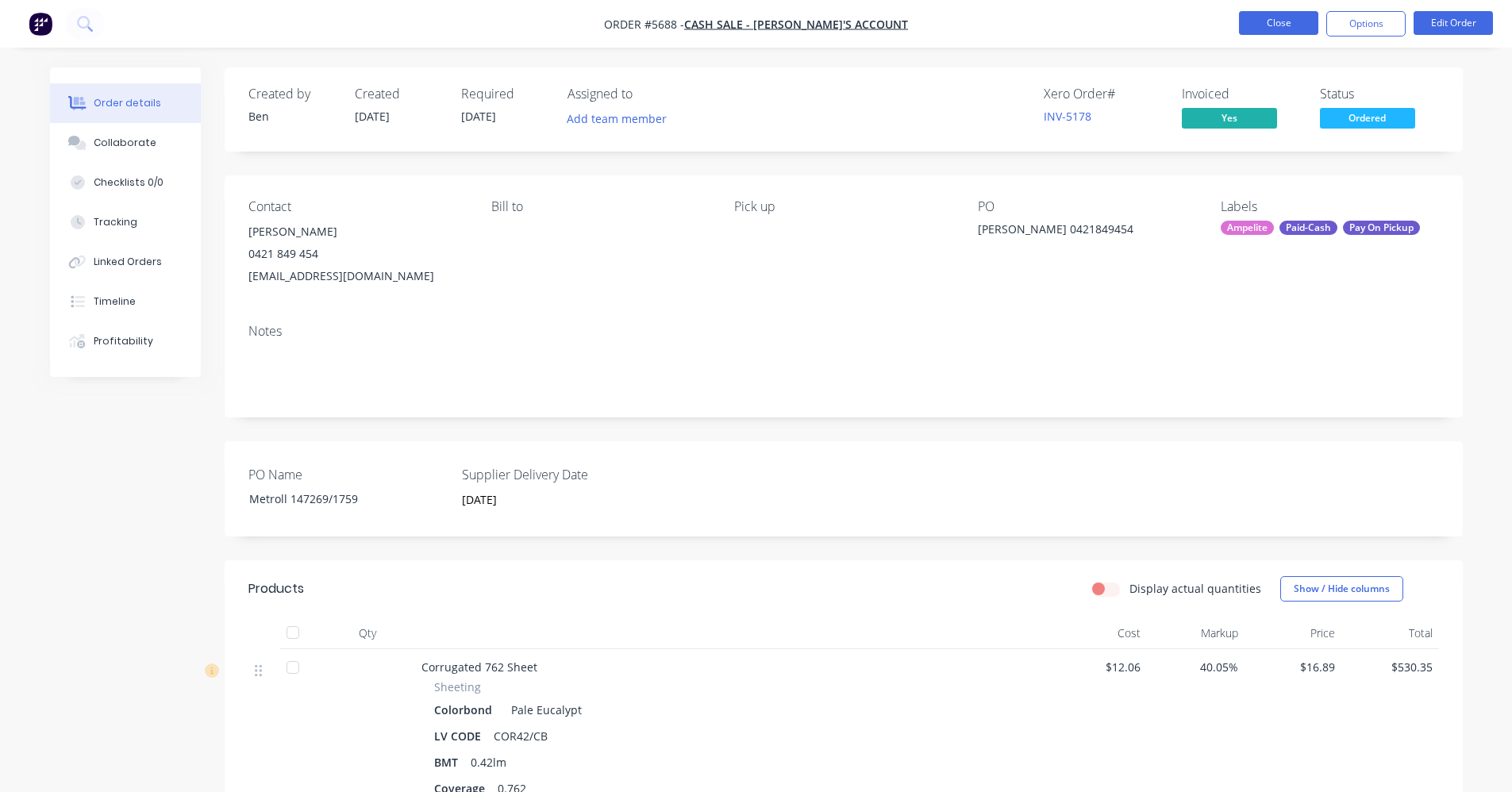
click at [1279, 25] on button "Close" at bounding box center [1279, 23] width 80 height 24
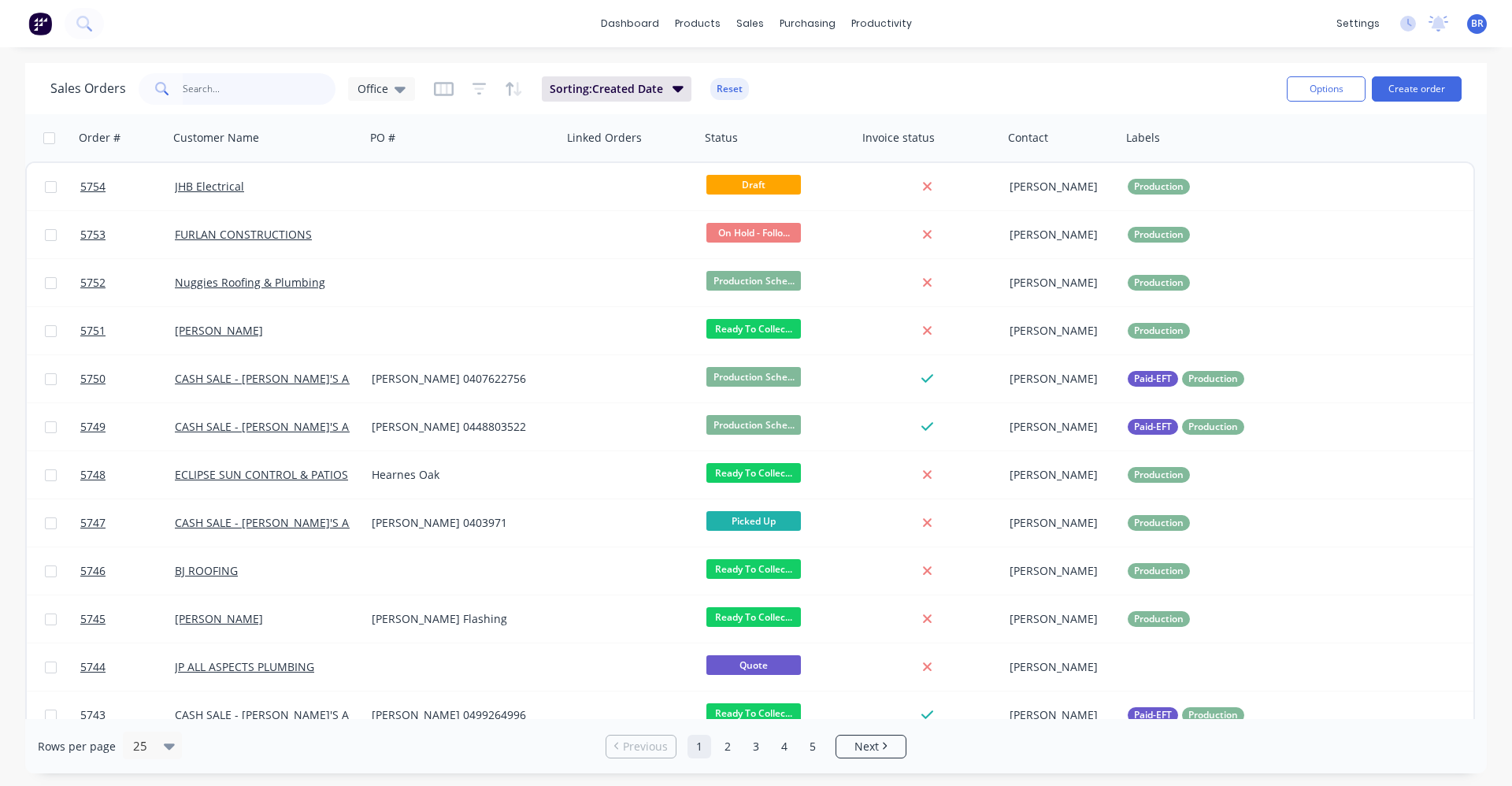
click at [221, 82] on input "text" at bounding box center [259, 89] width 153 height 31
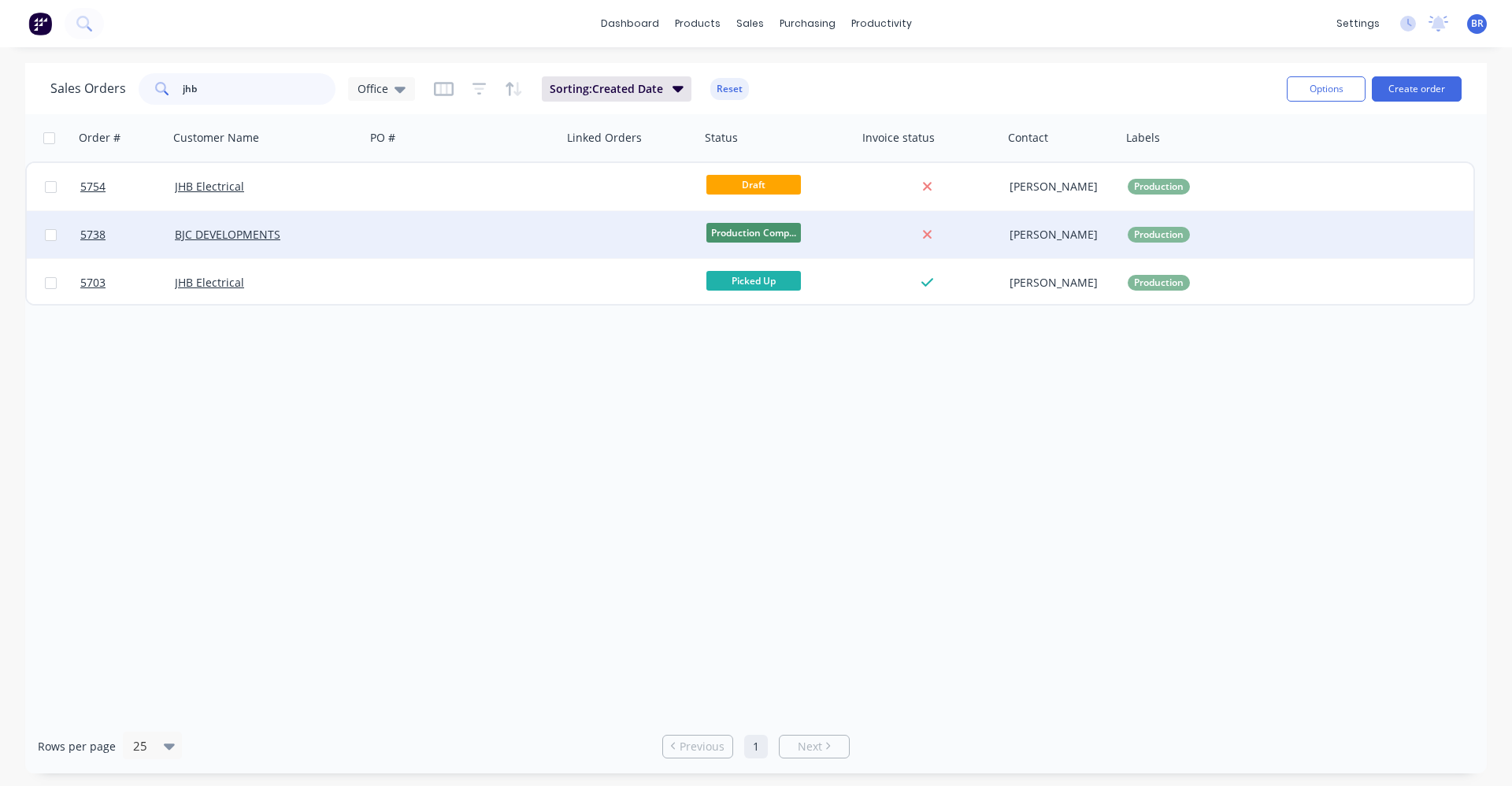
type input "jhb"
click at [398, 227] on div at bounding box center [464, 234] width 197 height 48
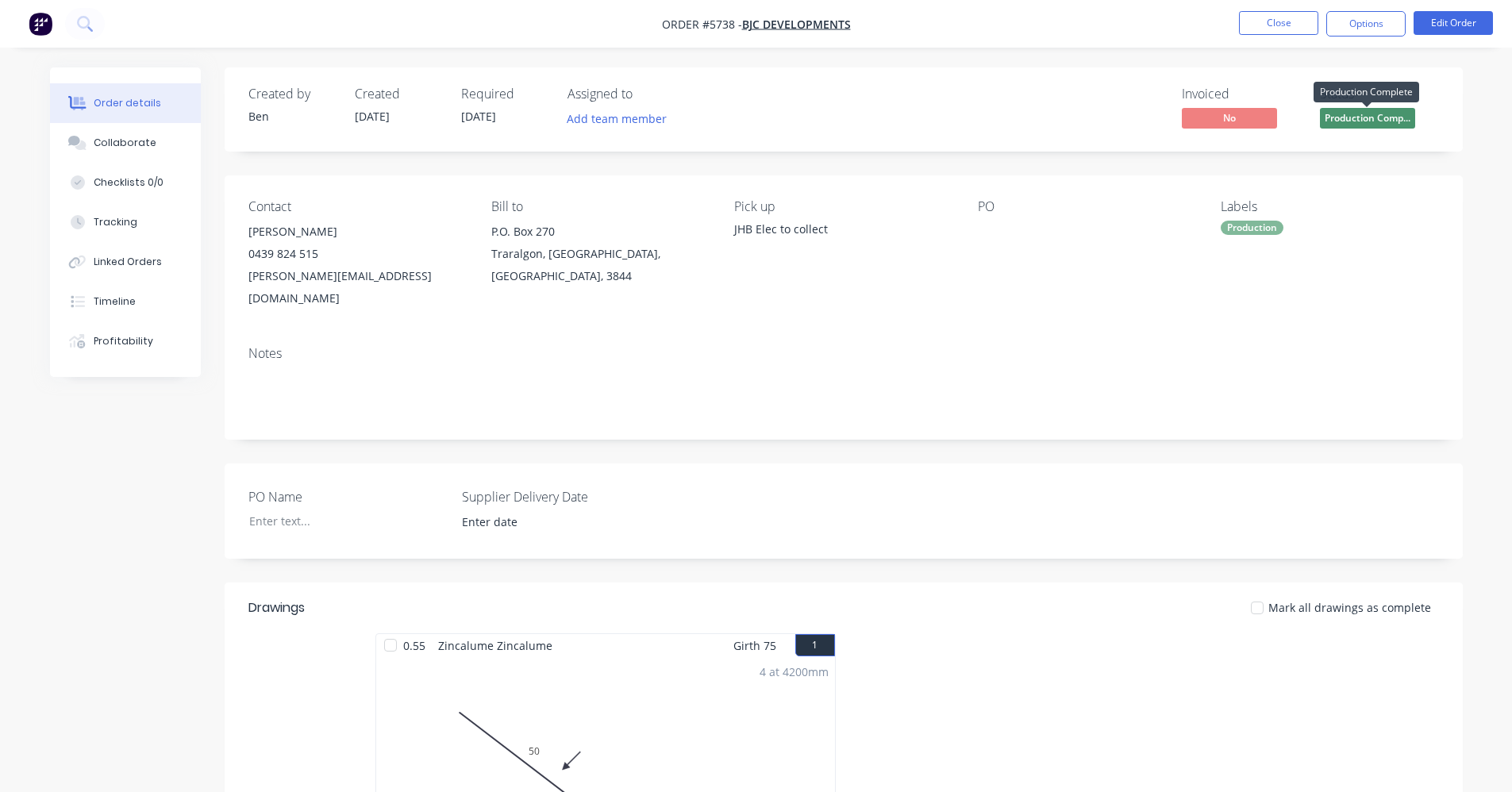
click at [1395, 118] on span "Production Comp..." at bounding box center [1367, 118] width 95 height 20
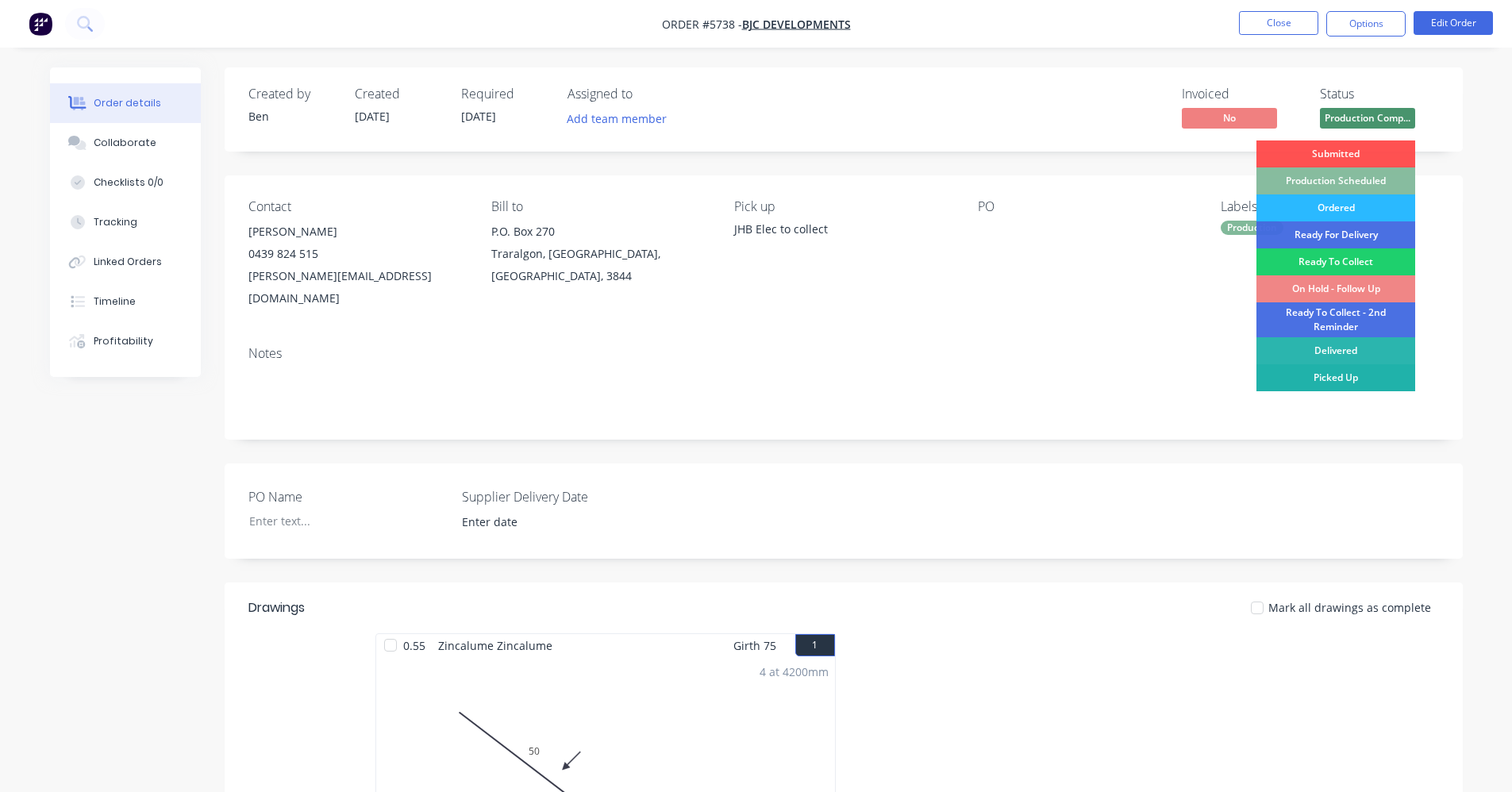
click at [1349, 387] on div "Picked Up" at bounding box center [1336, 377] width 159 height 27
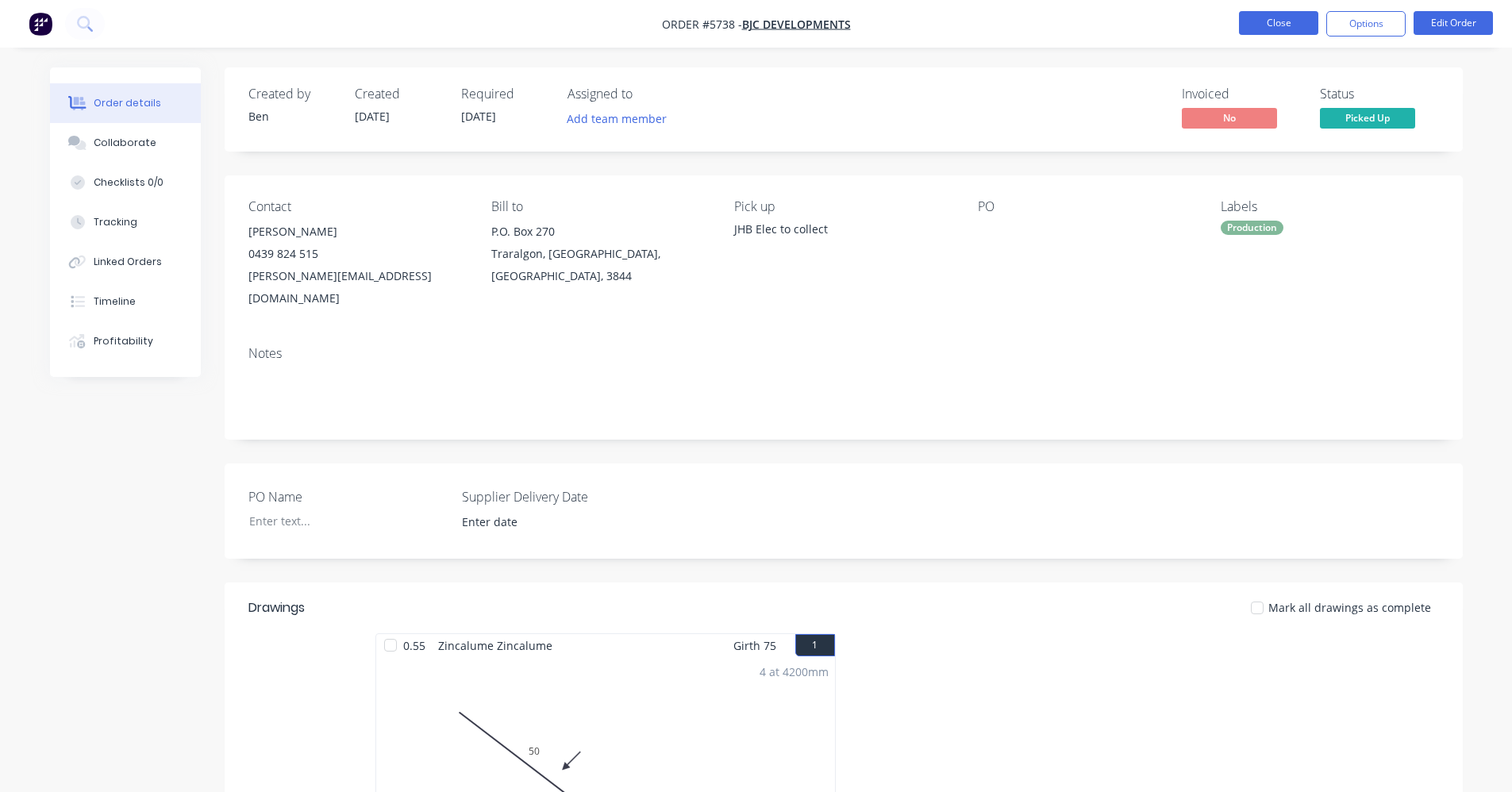
click at [1279, 27] on button "Close" at bounding box center [1279, 23] width 80 height 24
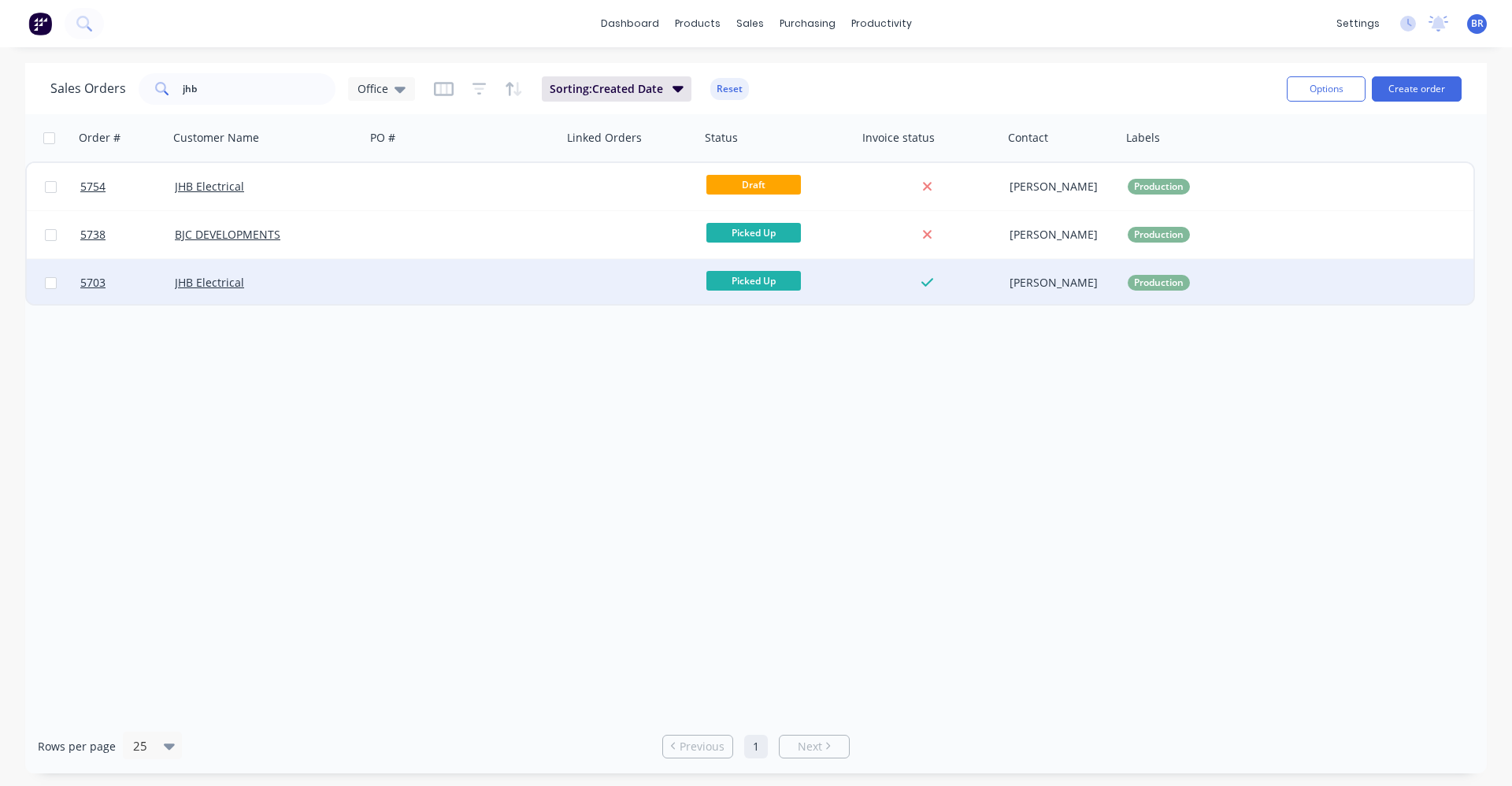
click at [372, 277] on div at bounding box center [464, 282] width 197 height 48
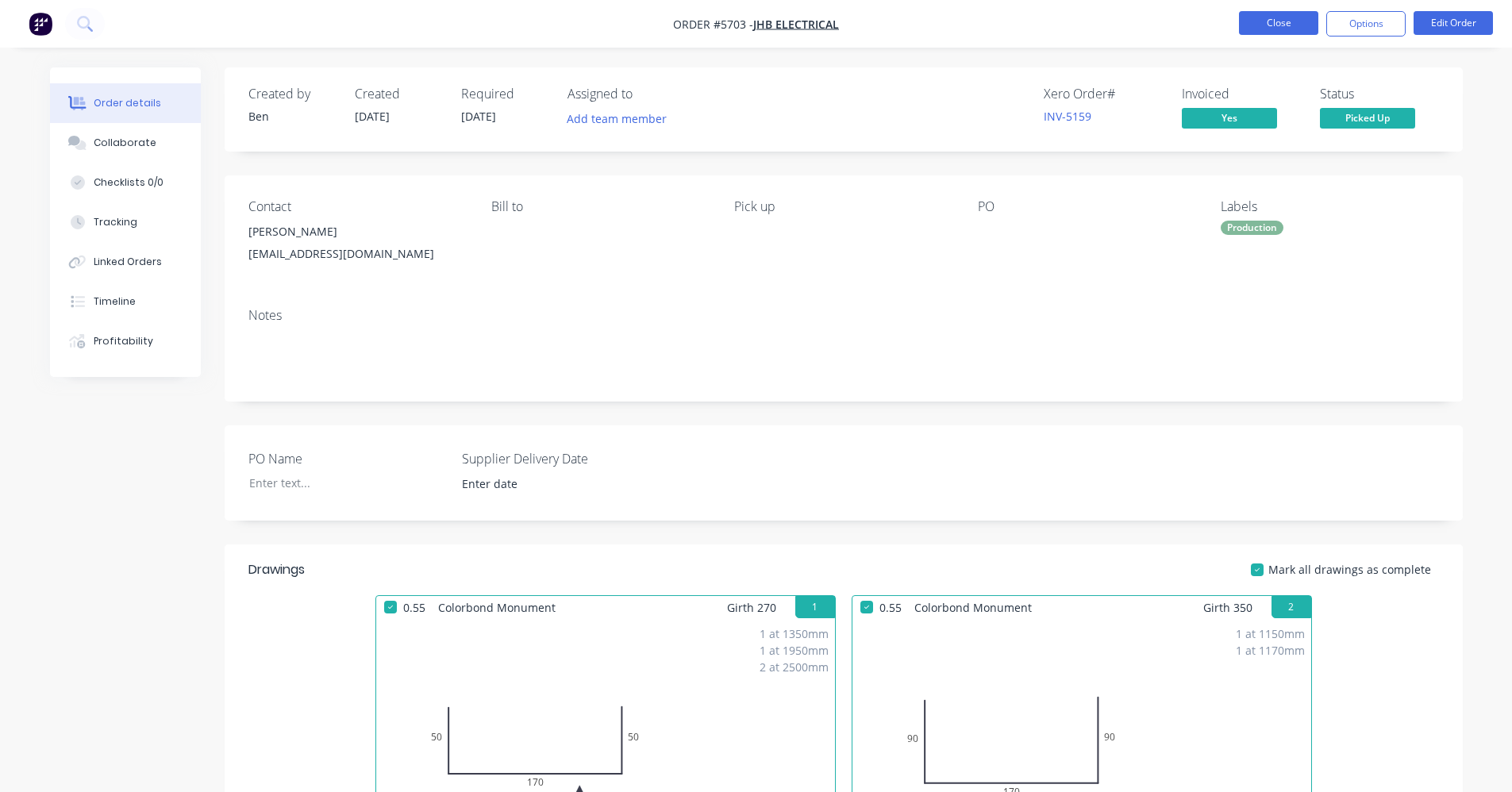
click at [1283, 33] on button "Close" at bounding box center [1279, 23] width 80 height 24
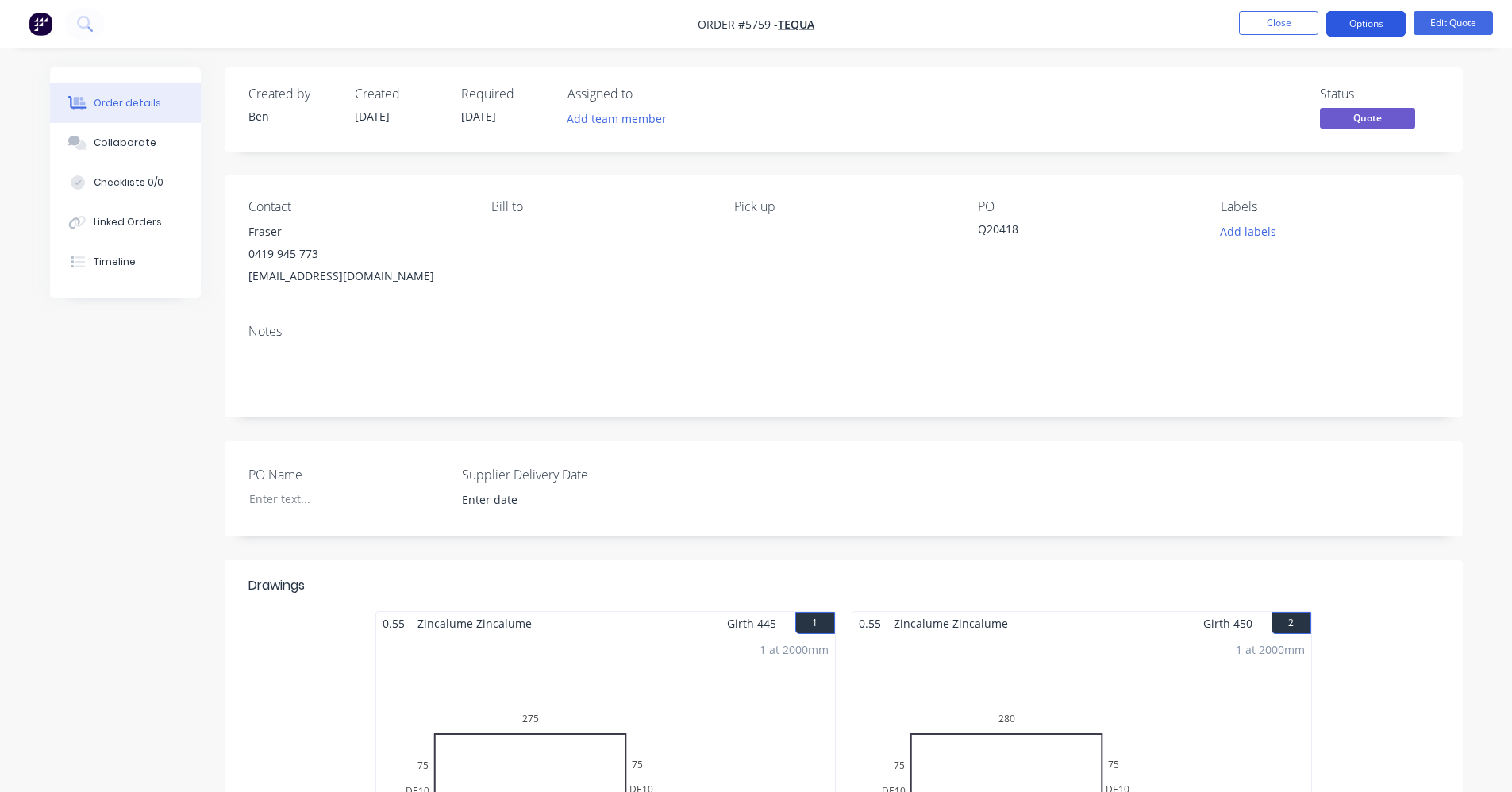
click at [1364, 24] on button "Options" at bounding box center [1366, 24] width 80 height 25
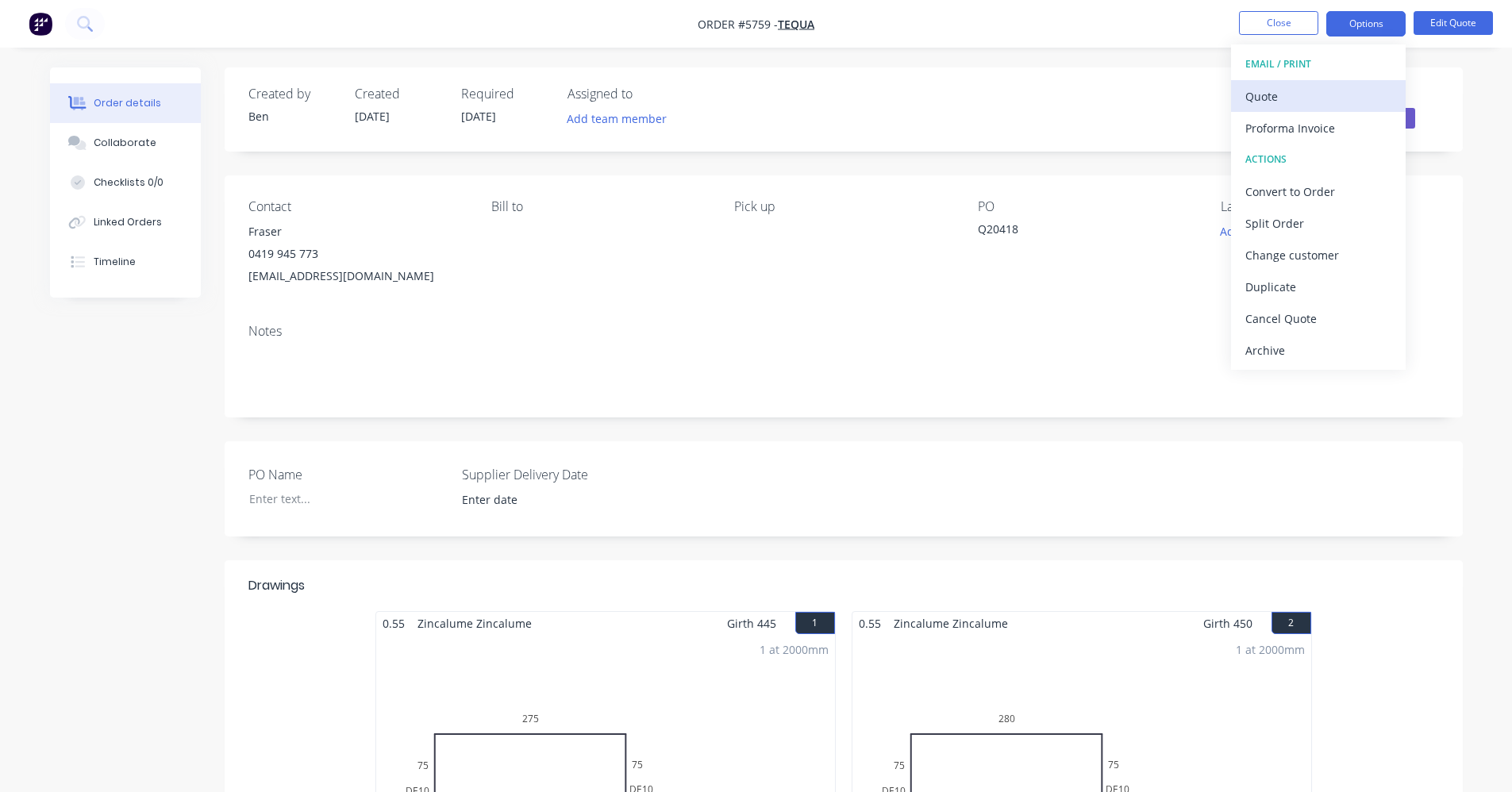
click at [1290, 98] on div "Quote" at bounding box center [1318, 96] width 146 height 23
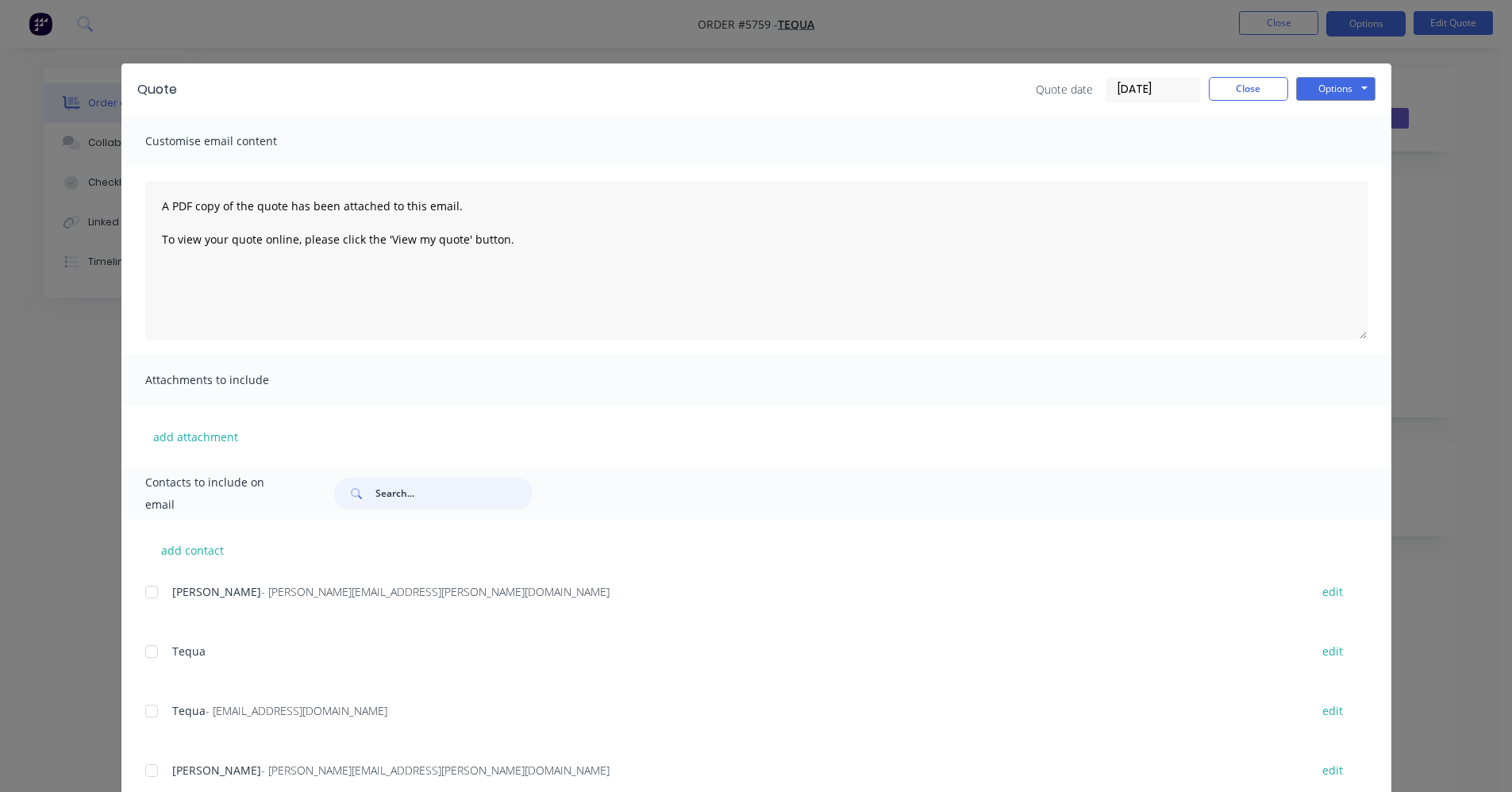
click at [432, 496] on input "text" at bounding box center [454, 493] width 157 height 32
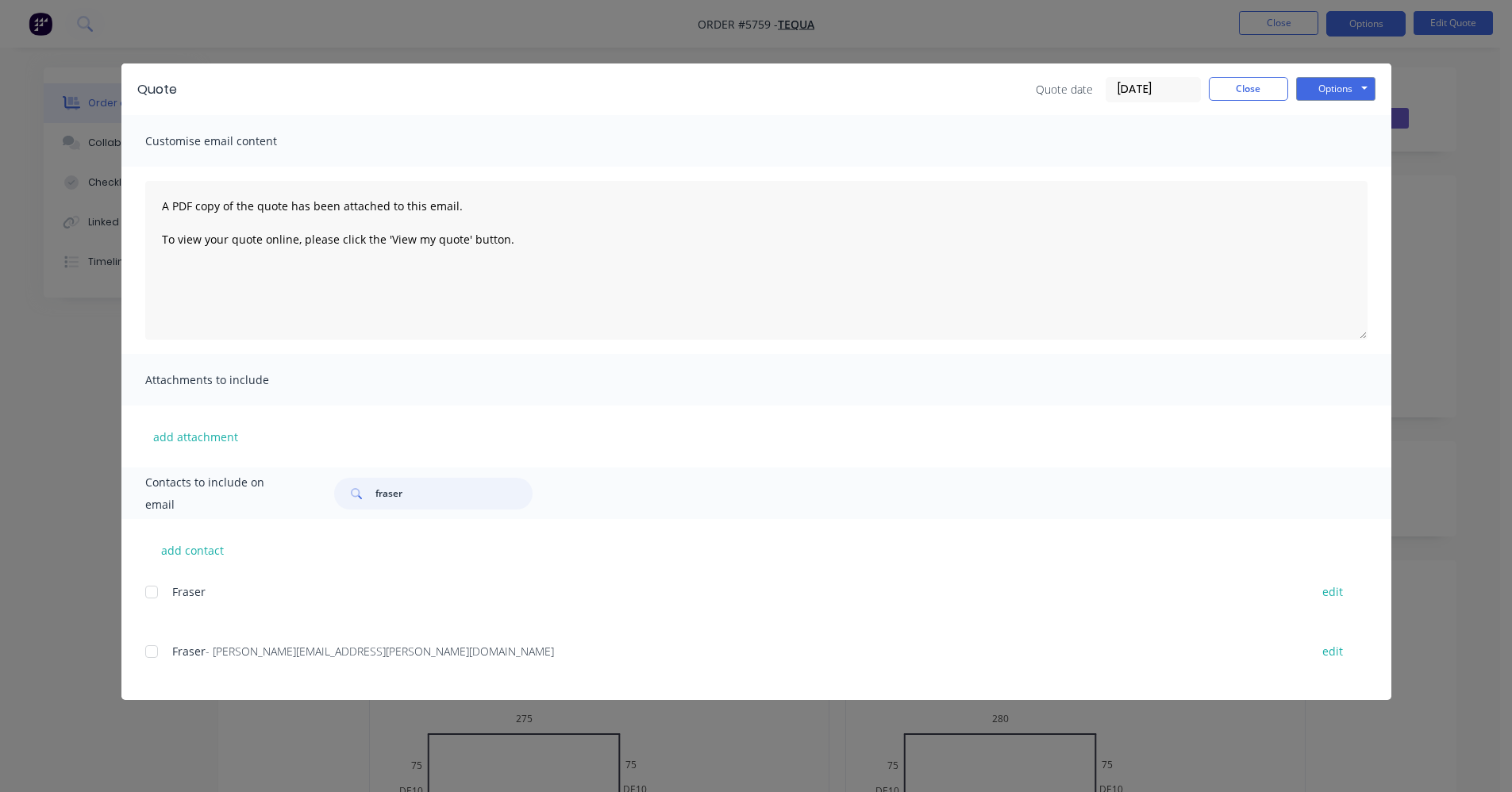
click at [157, 651] on div at bounding box center [151, 651] width 32 height 32
type input "fraser"
click at [1362, 88] on button "Options" at bounding box center [1336, 89] width 80 height 24
click at [1345, 164] on button "Email" at bounding box center [1346, 169] width 102 height 26
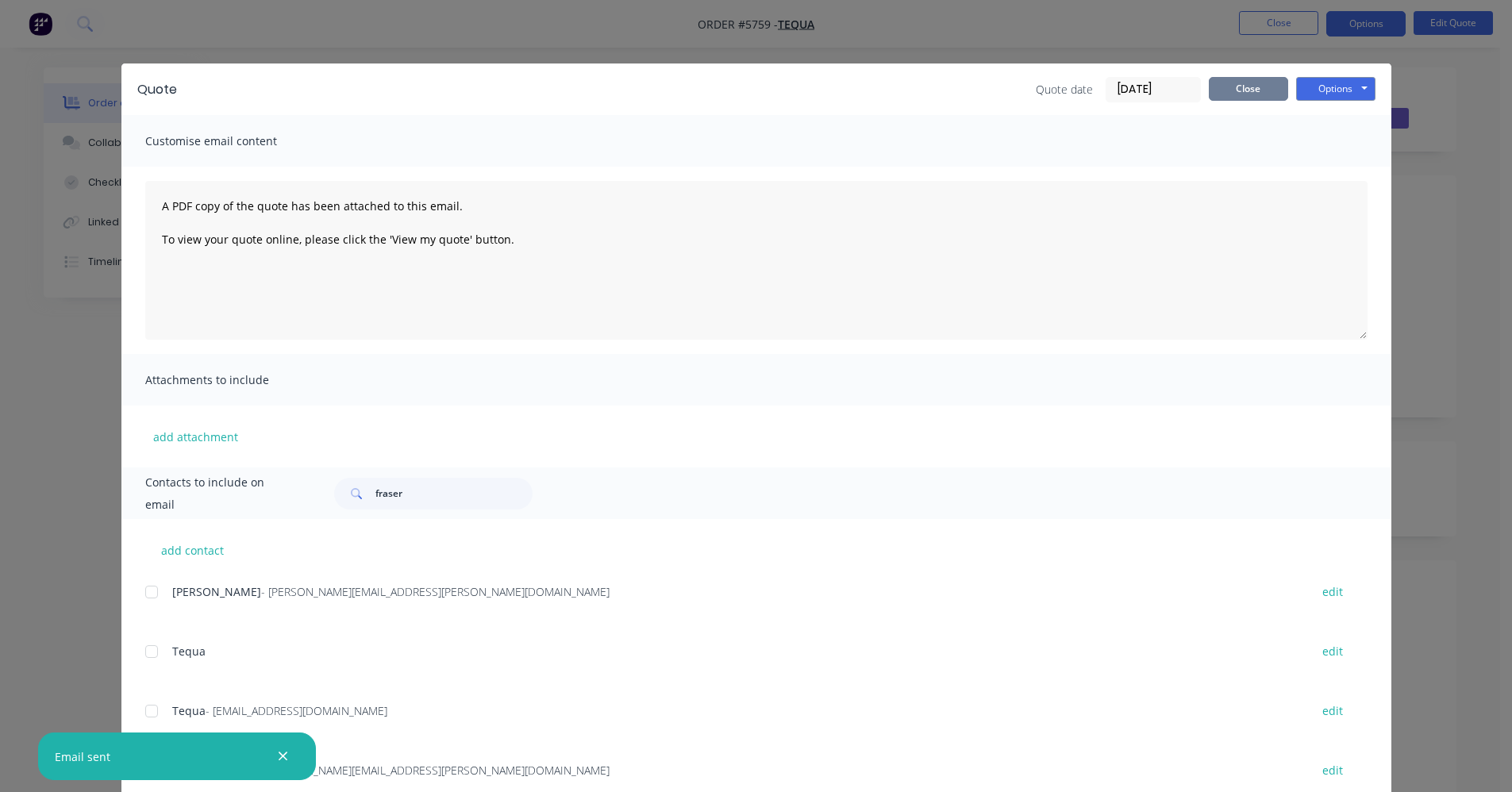
click at [1242, 94] on button "Close" at bounding box center [1248, 89] width 80 height 24
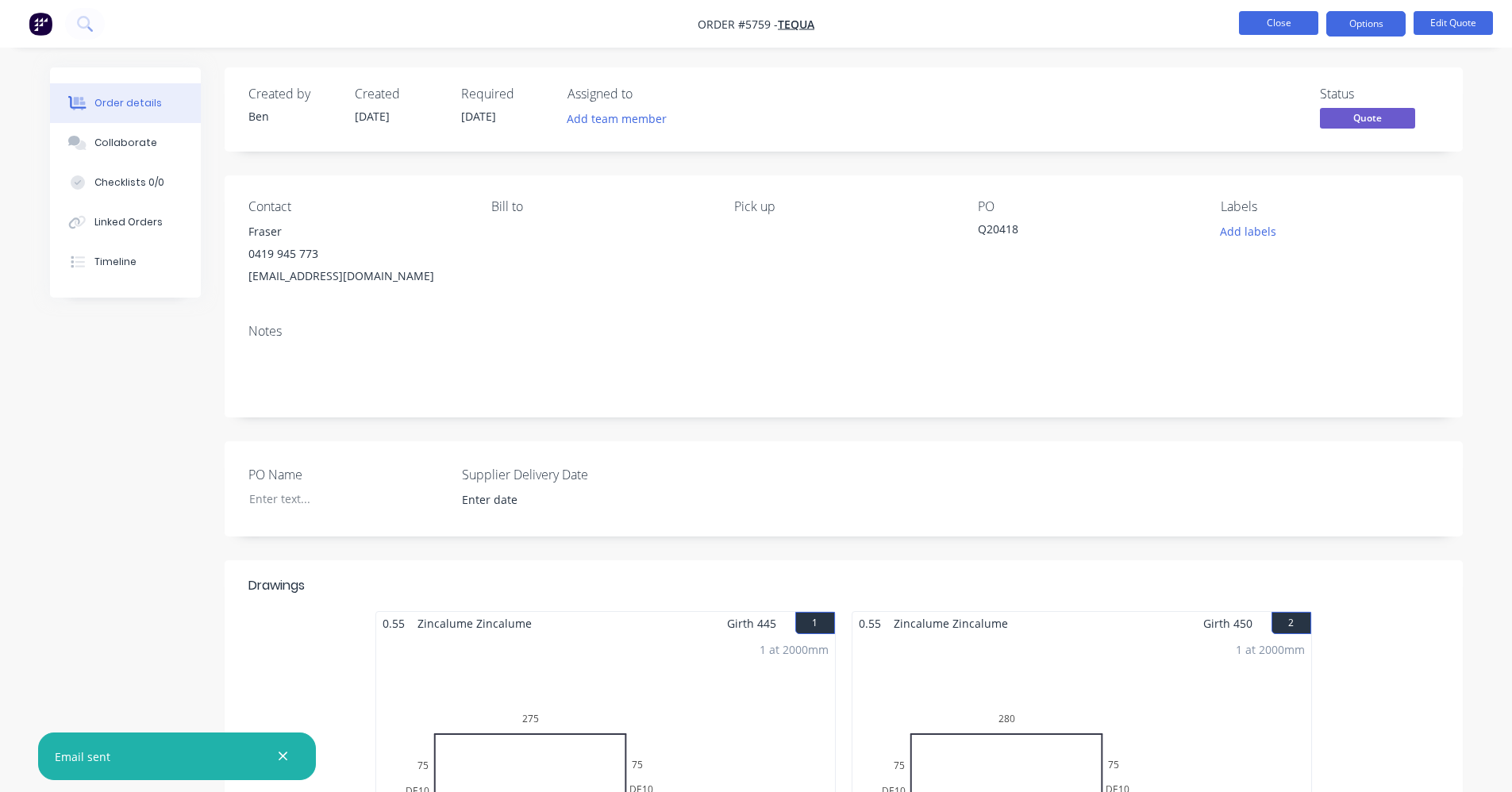
click at [1275, 24] on button "Close" at bounding box center [1279, 23] width 80 height 24
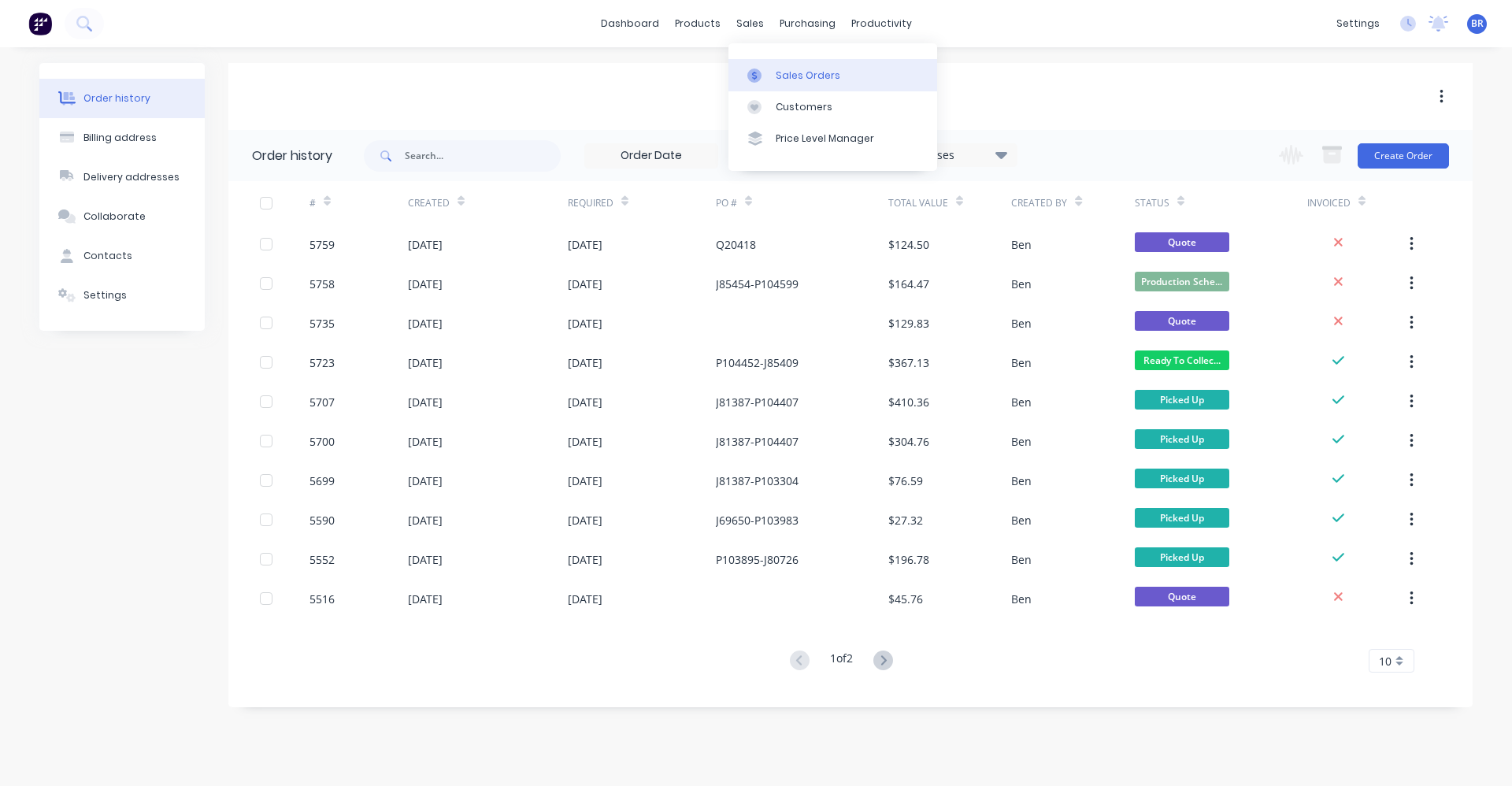
click at [788, 77] on div "Sales Orders" at bounding box center [808, 76] width 65 height 15
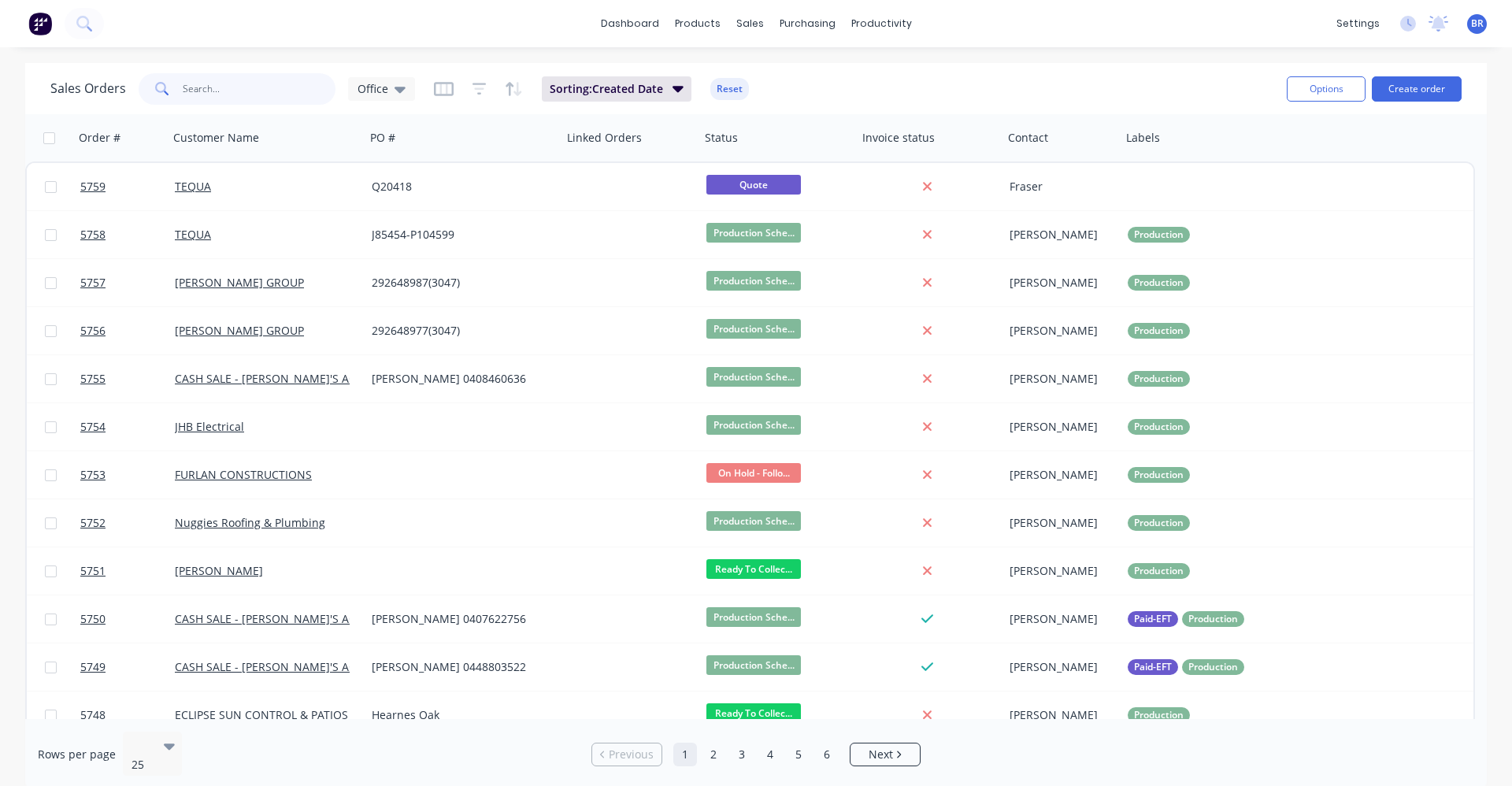
click at [228, 85] on input "text" at bounding box center [259, 89] width 153 height 31
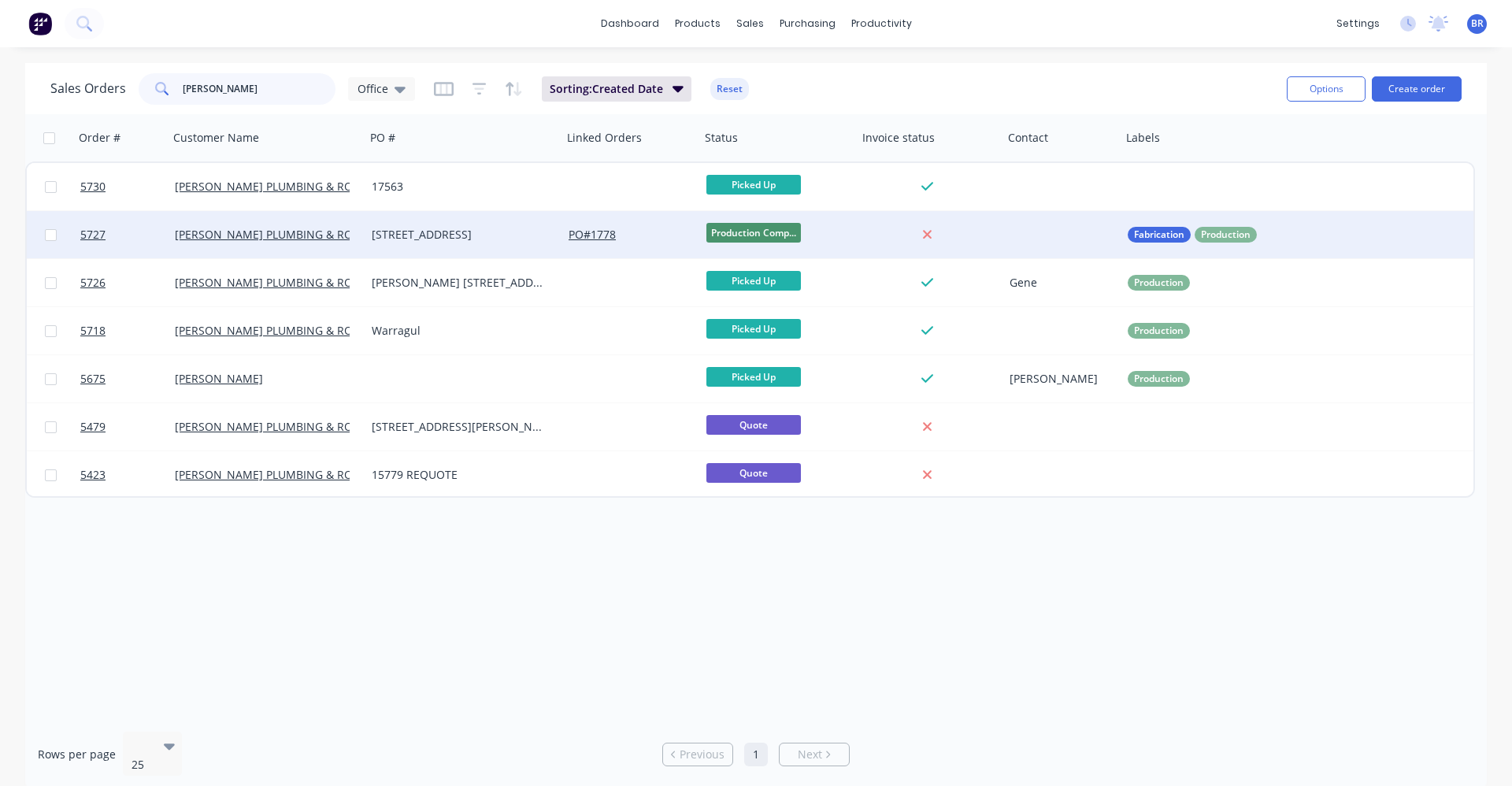
type input "bosse"
click at [475, 236] on div "57 Rocla Road" at bounding box center [459, 235] width 175 height 16
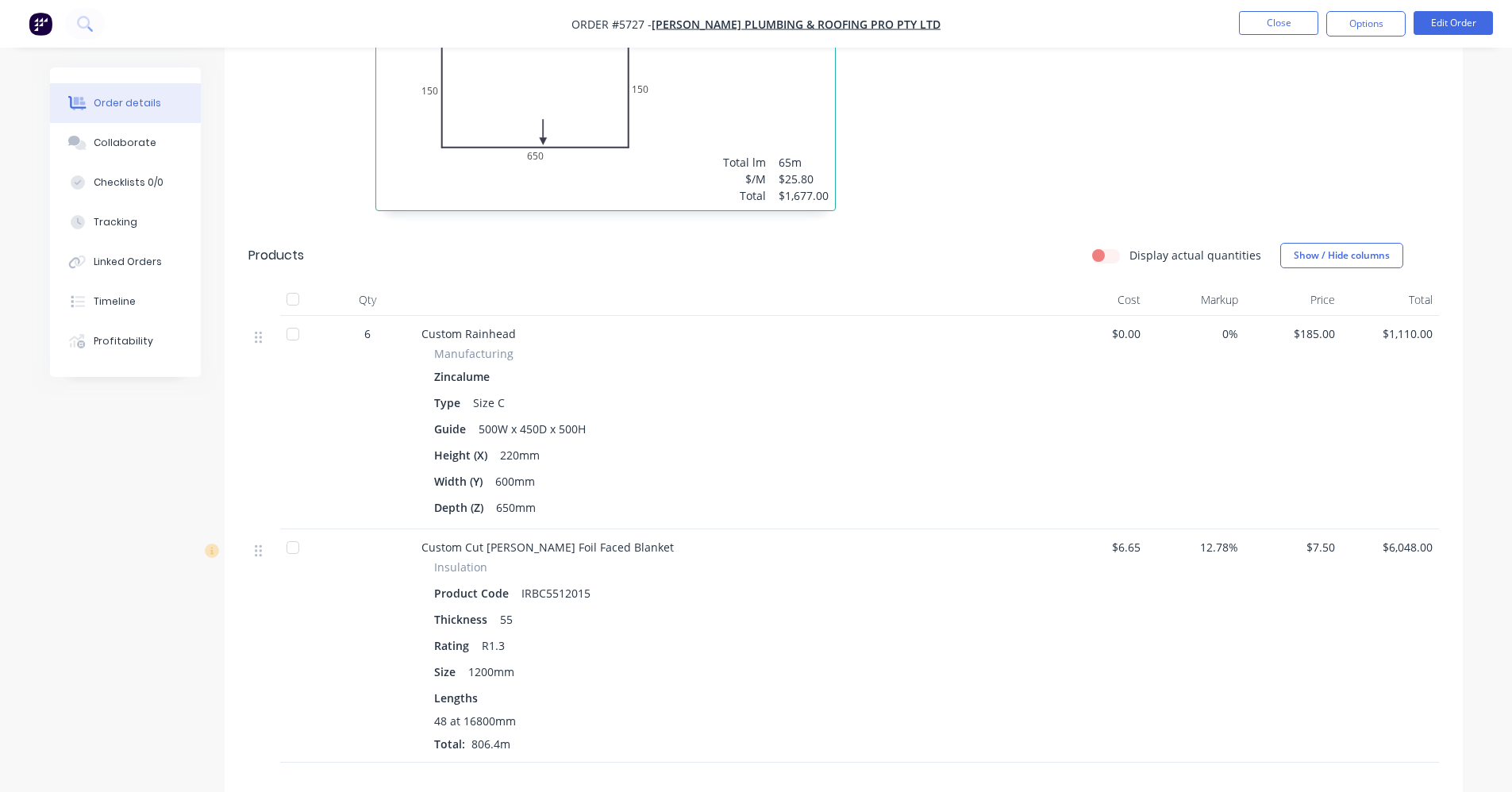
scroll to position [666, 0]
click at [1449, 21] on button "Edit Order" at bounding box center [1453, 23] width 80 height 24
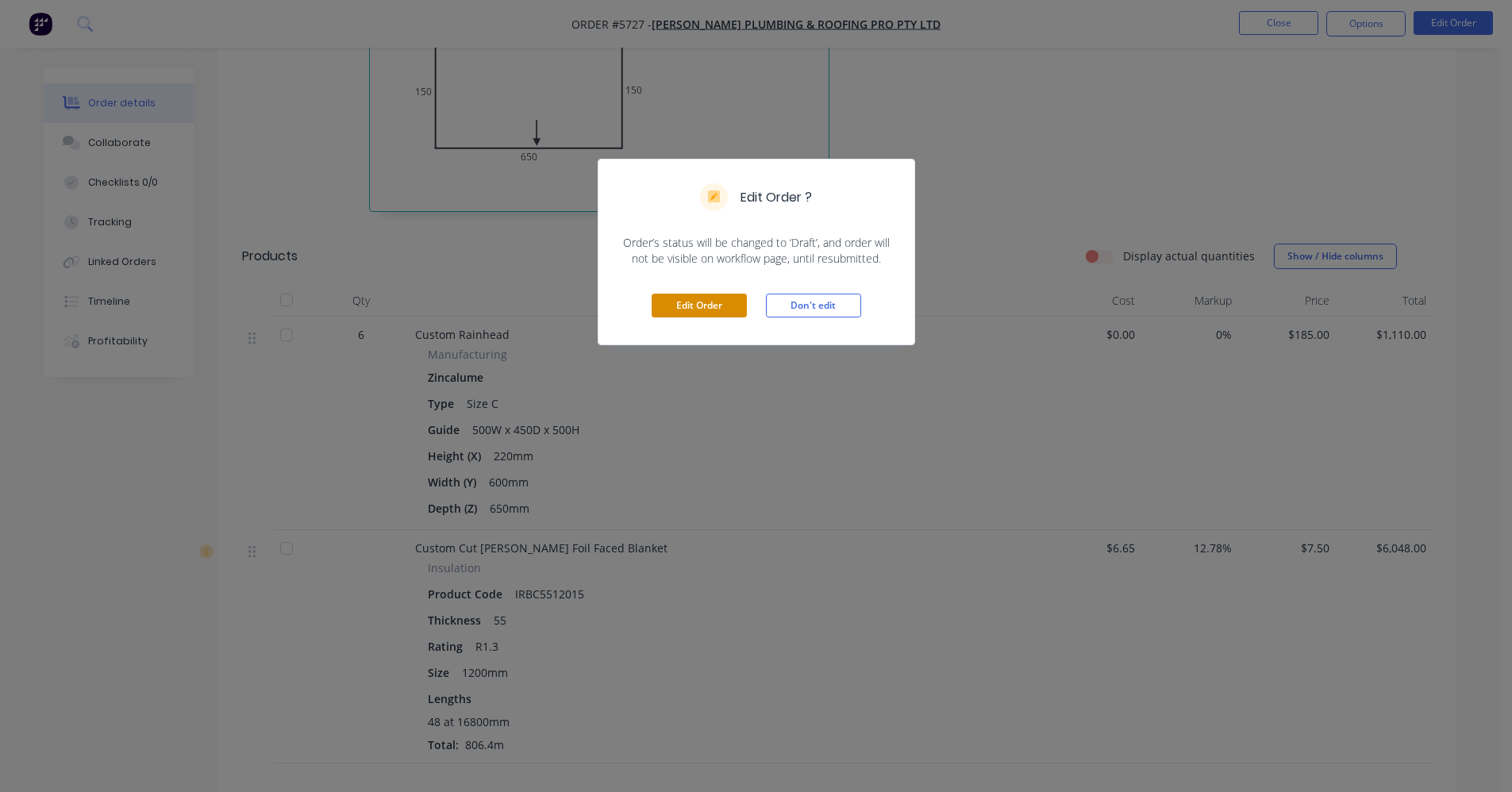
click at [677, 311] on button "Edit Order" at bounding box center [699, 305] width 95 height 24
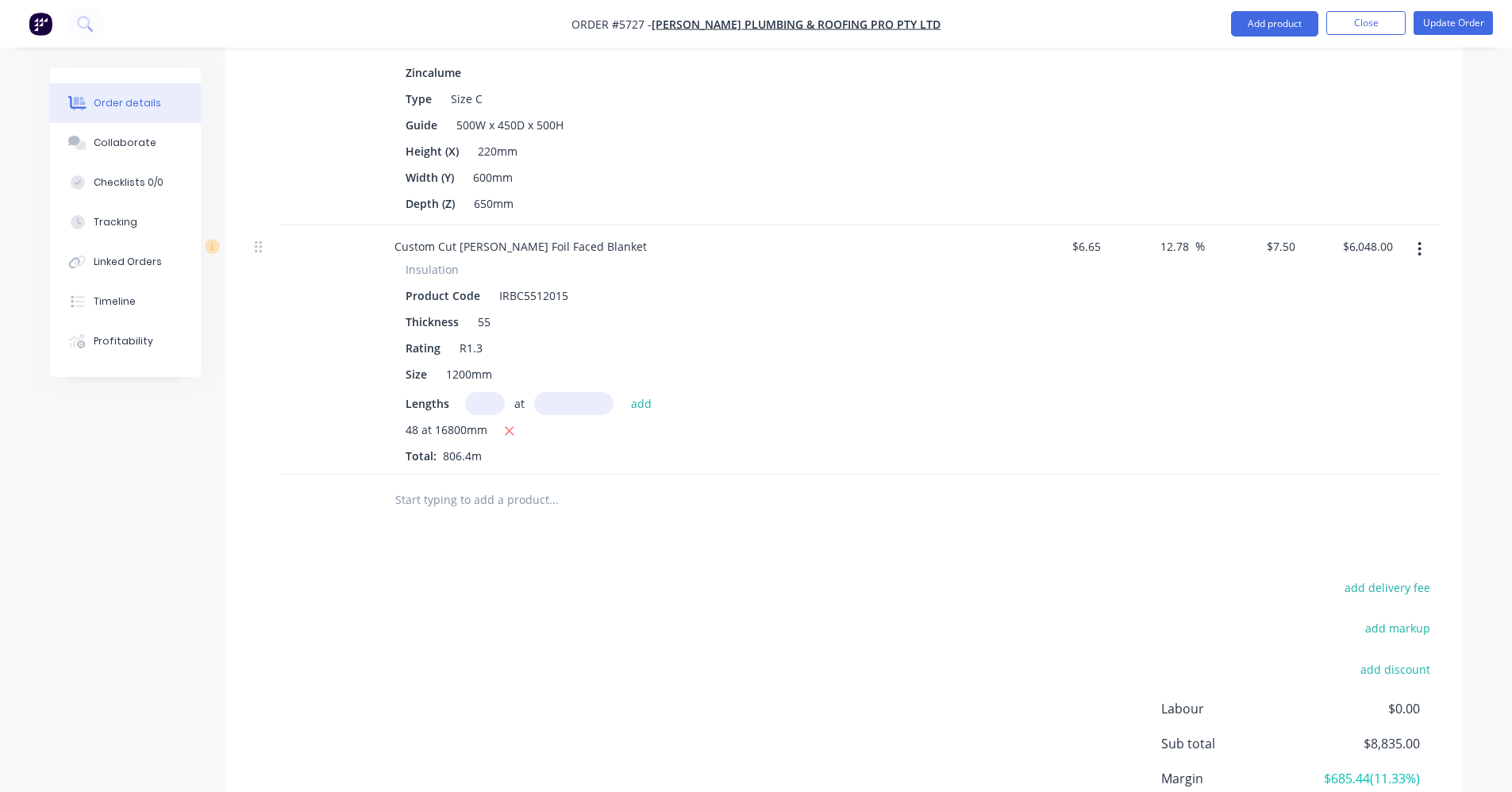
scroll to position [1031, 0]
click at [485, 483] on input "text" at bounding box center [553, 498] width 317 height 32
type input "w"
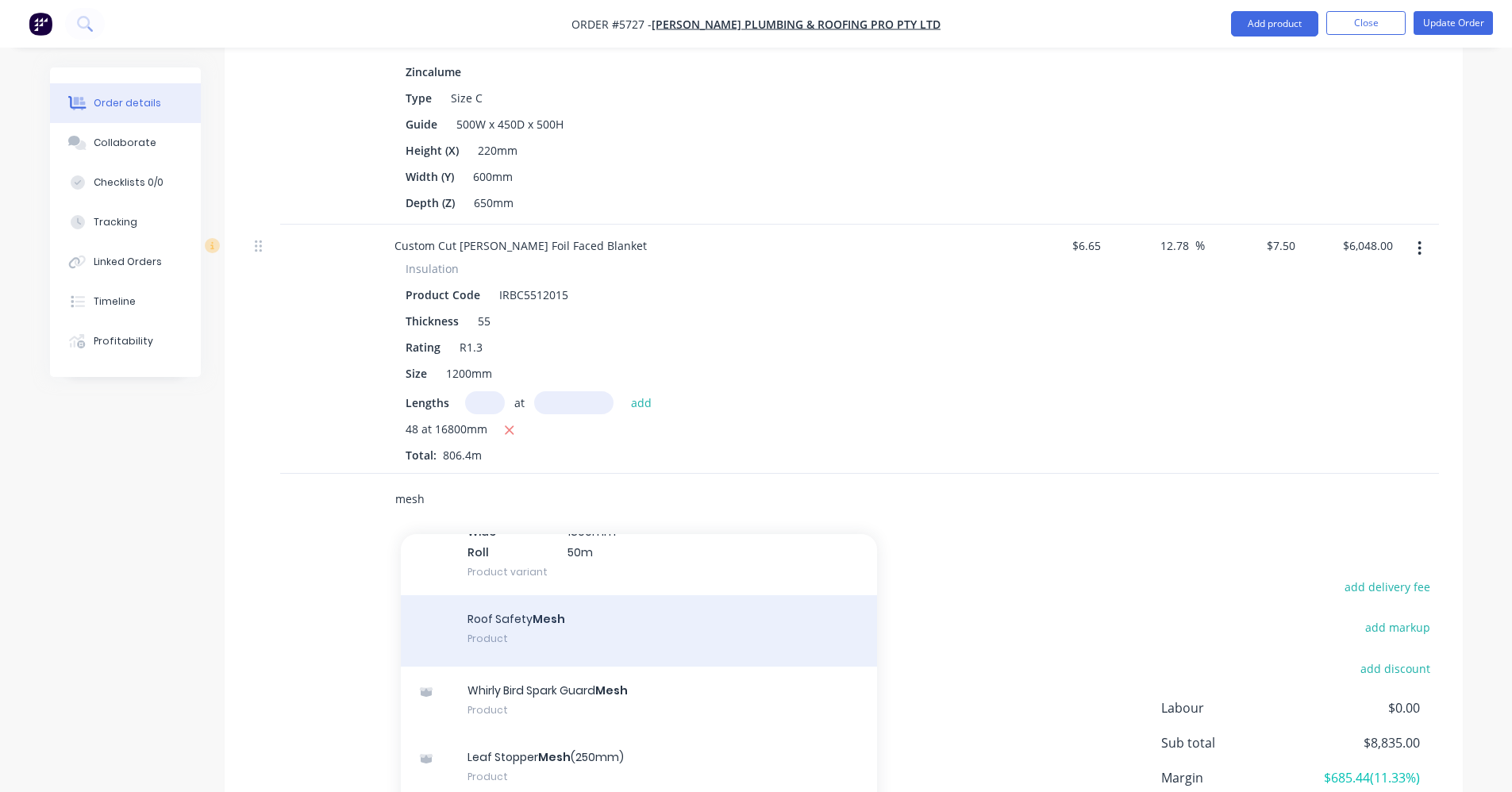
scroll to position [3491, 0]
type input "mesh"
click at [506, 601] on div "Roof Safety Mesh Product" at bounding box center [638, 637] width 476 height 72
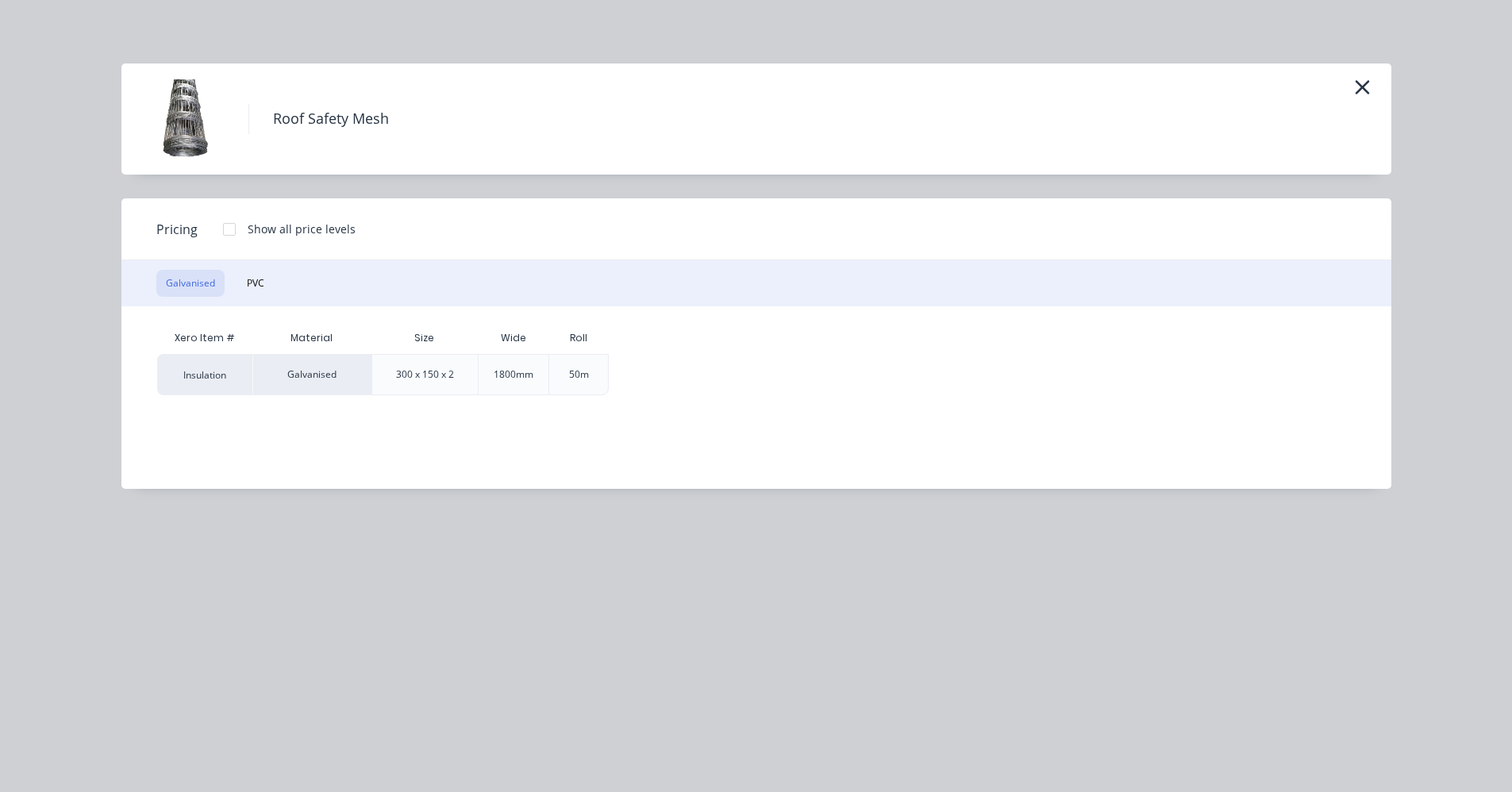
click at [226, 230] on div at bounding box center [229, 228] width 32 height 32
click at [889, 383] on div "$110.00" at bounding box center [910, 374] width 75 height 40
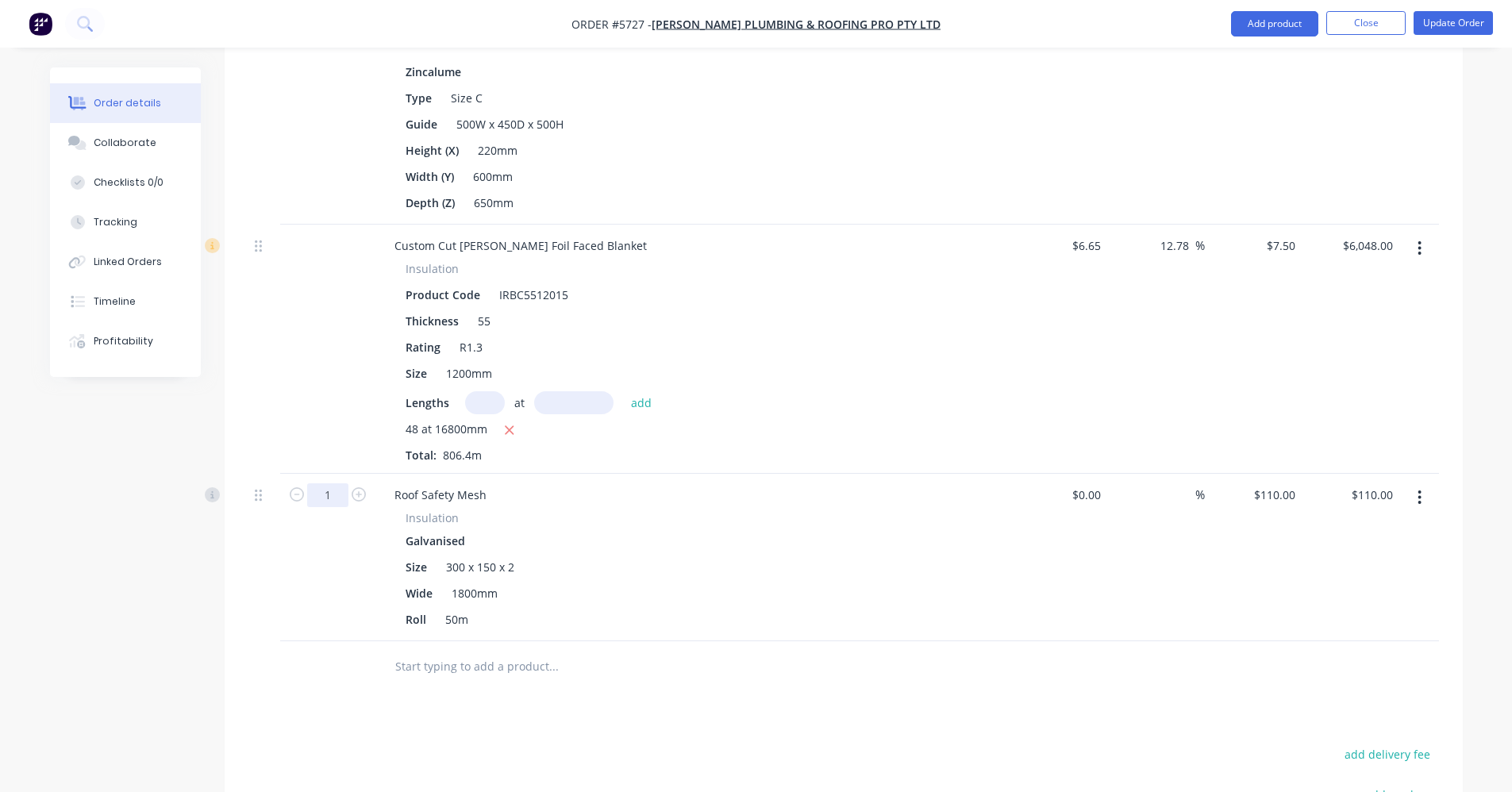
click at [328, 483] on input "1" at bounding box center [328, 494] width 41 height 24
type input "12"
type input "$1,320.00"
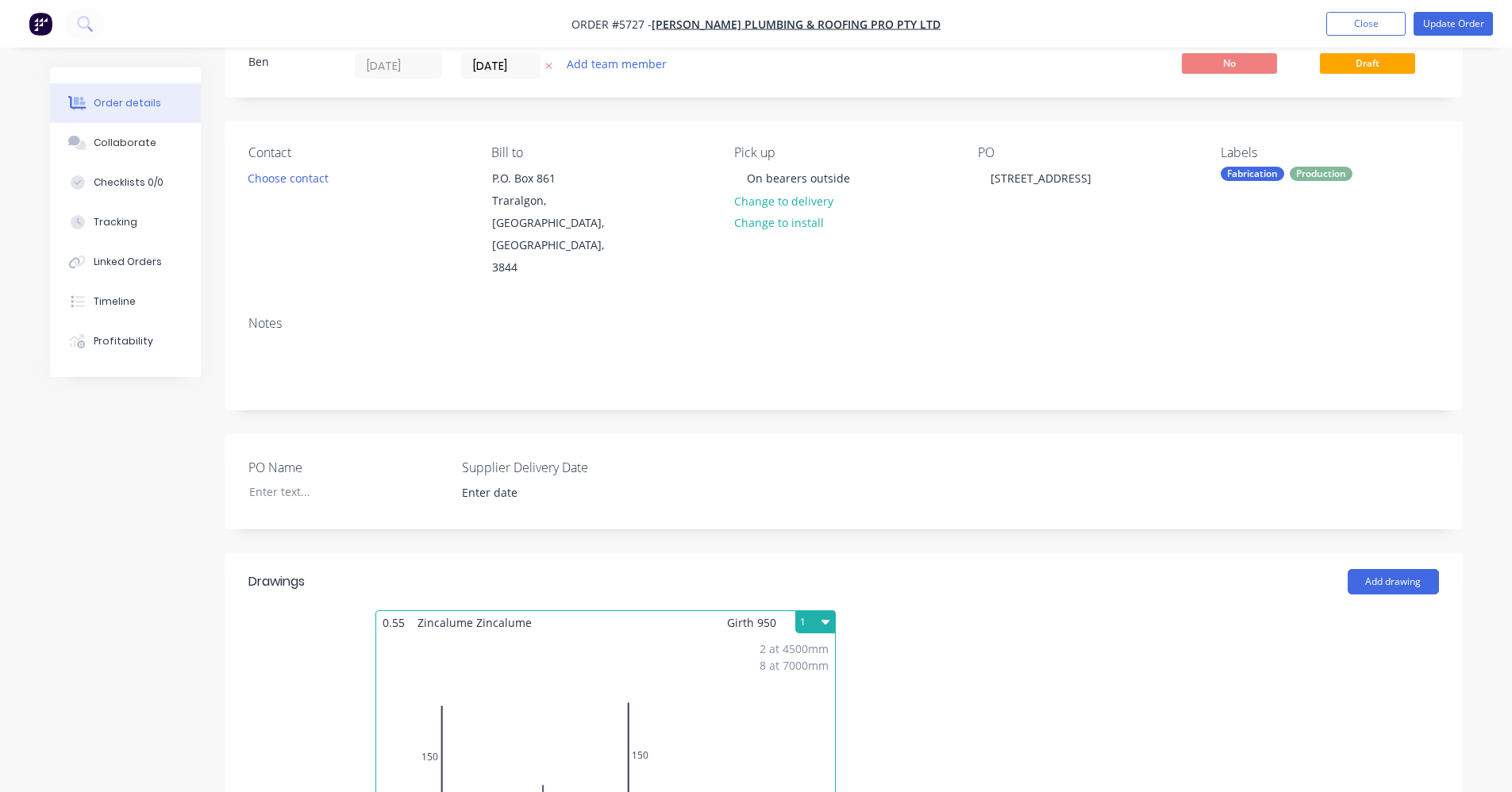
scroll to position [23, 0]
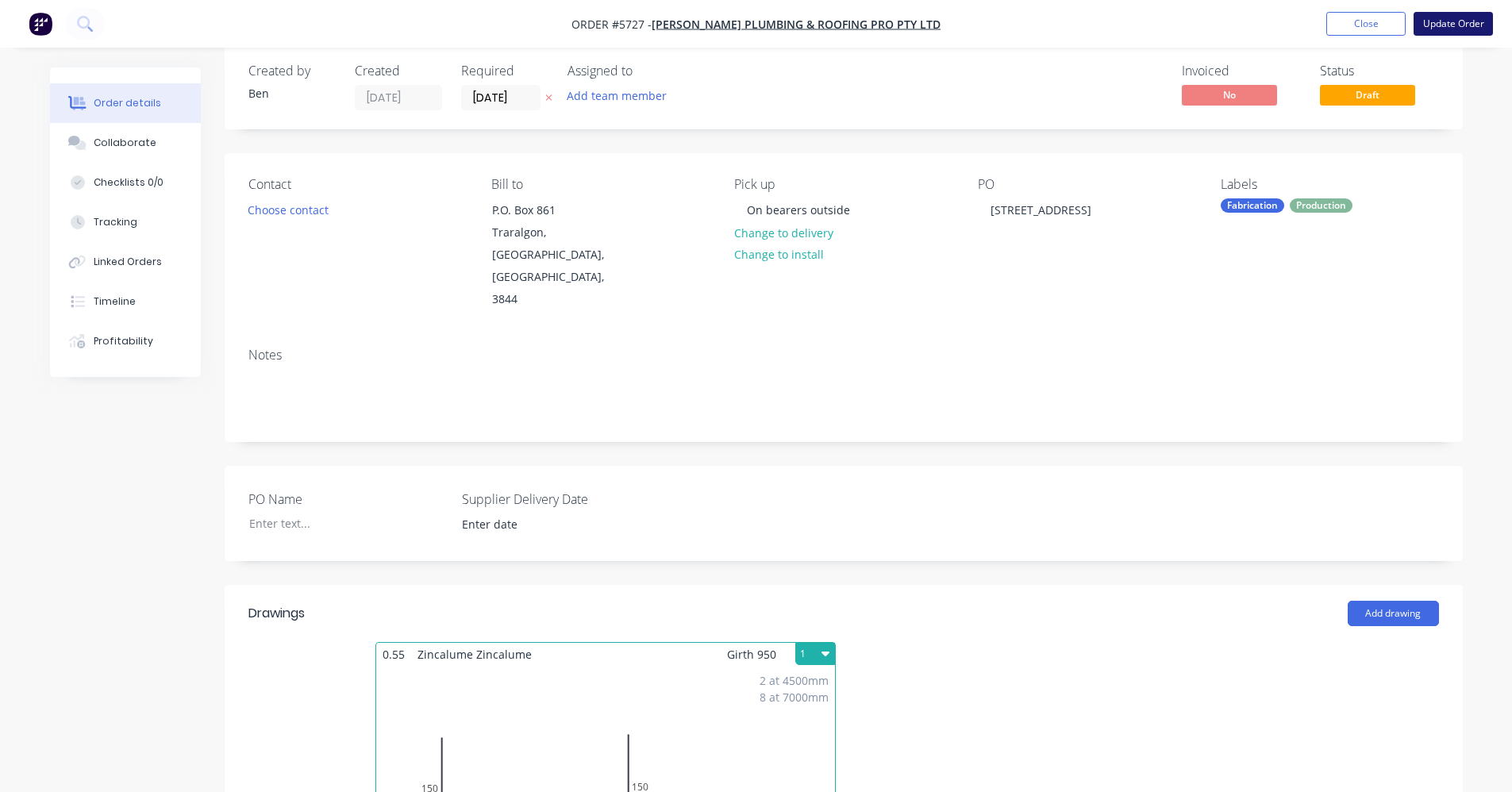
click at [1446, 23] on button "Update Order" at bounding box center [1453, 24] width 80 height 24
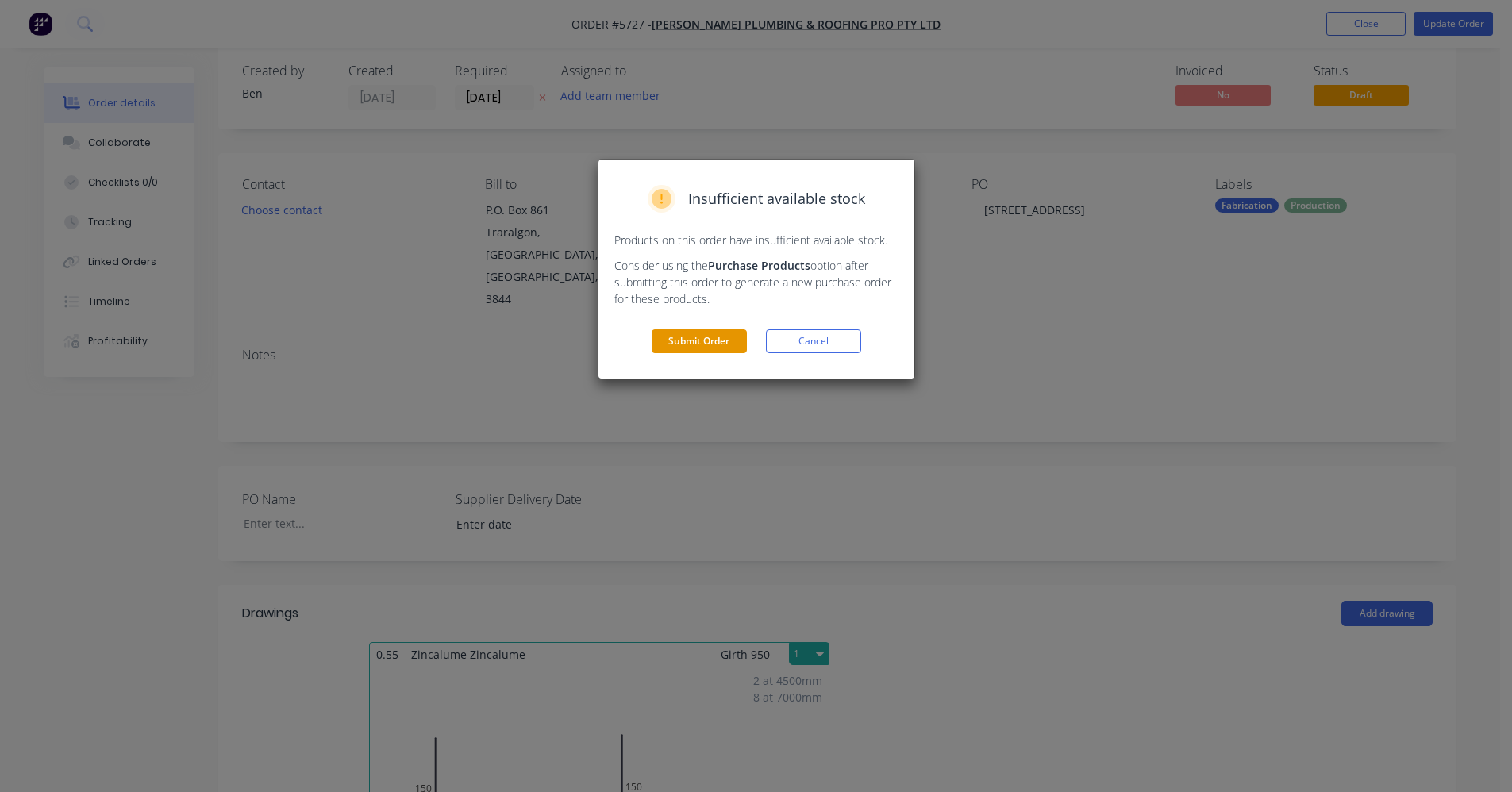
click at [694, 343] on button "Submit Order" at bounding box center [699, 341] width 95 height 24
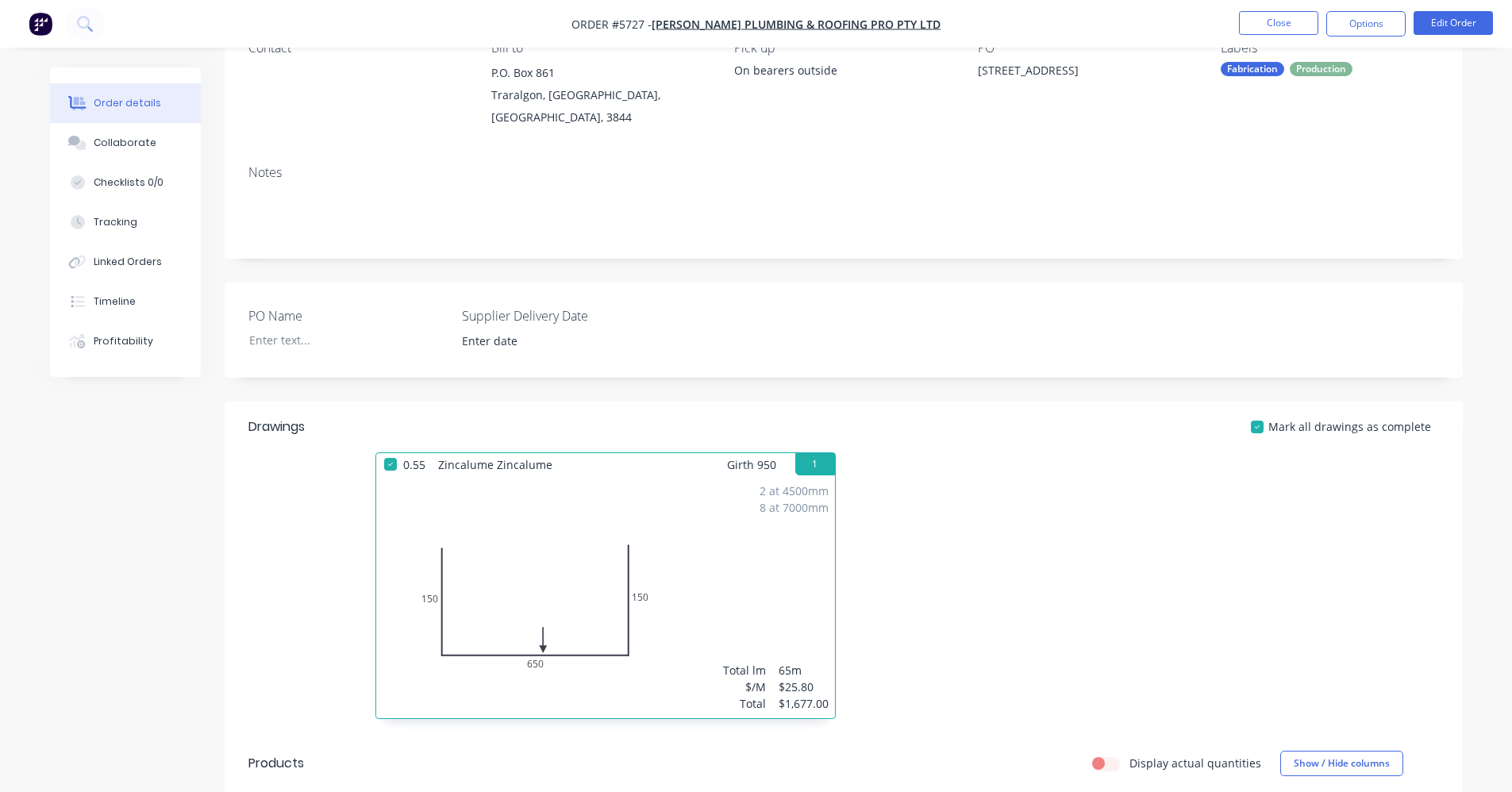
scroll to position [0, 0]
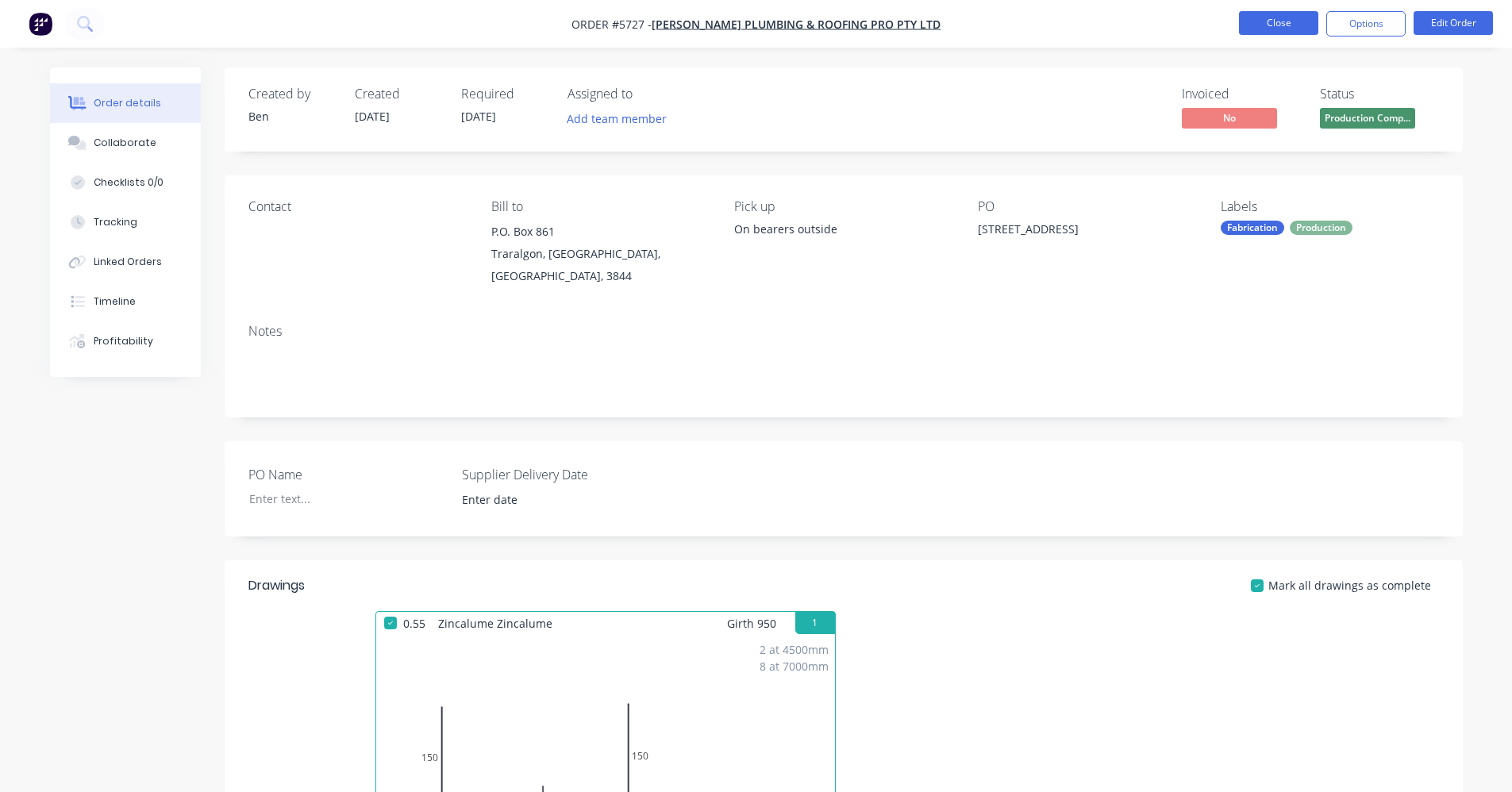
click at [1278, 20] on button "Close" at bounding box center [1279, 23] width 80 height 24
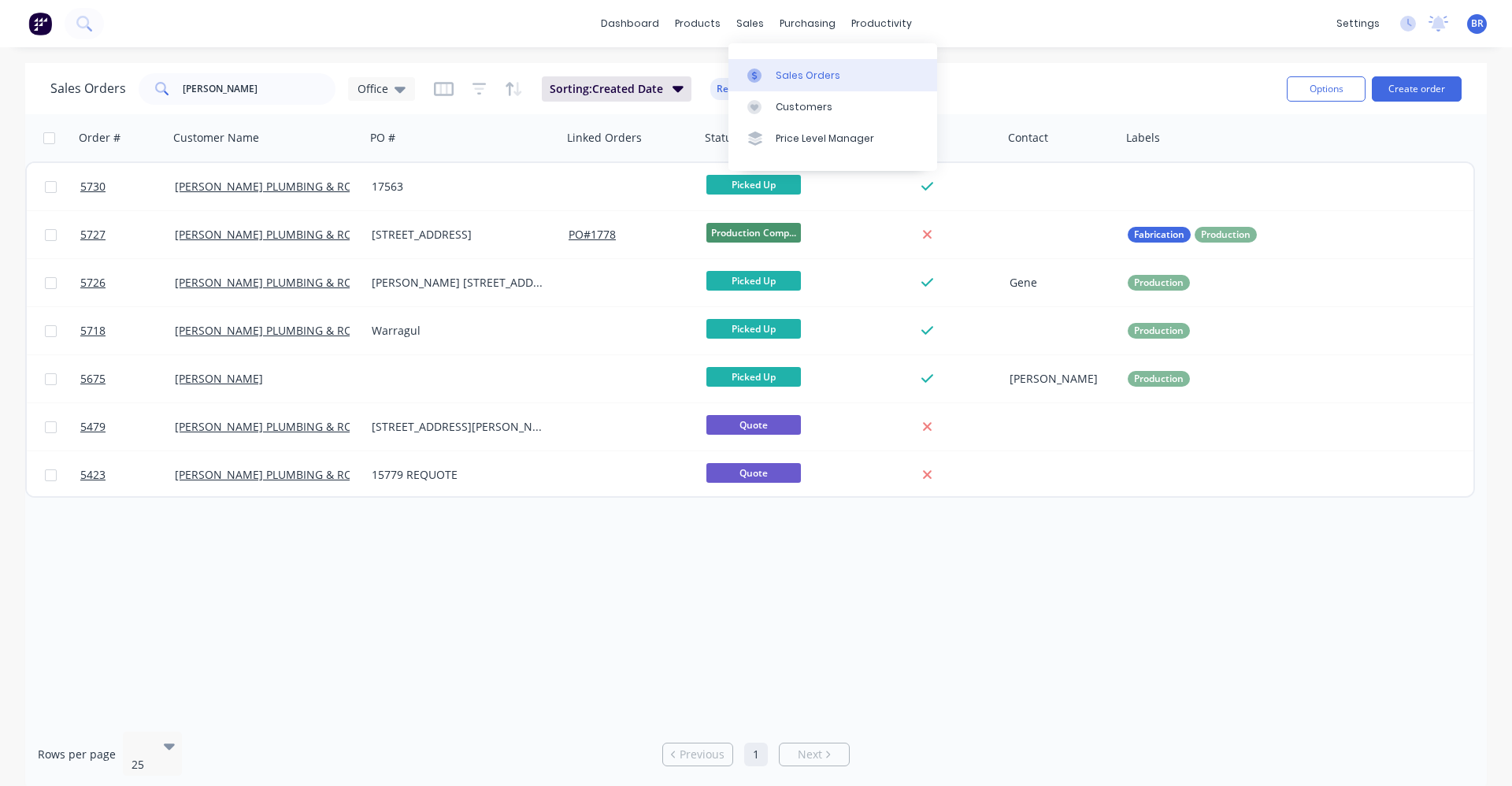
click at [791, 70] on div "Sales Orders" at bounding box center [808, 76] width 65 height 15
drag, startPoint x: 179, startPoint y: 90, endPoint x: 157, endPoint y: 90, distance: 22.0
click at [155, 90] on div "bosse" at bounding box center [237, 89] width 197 height 31
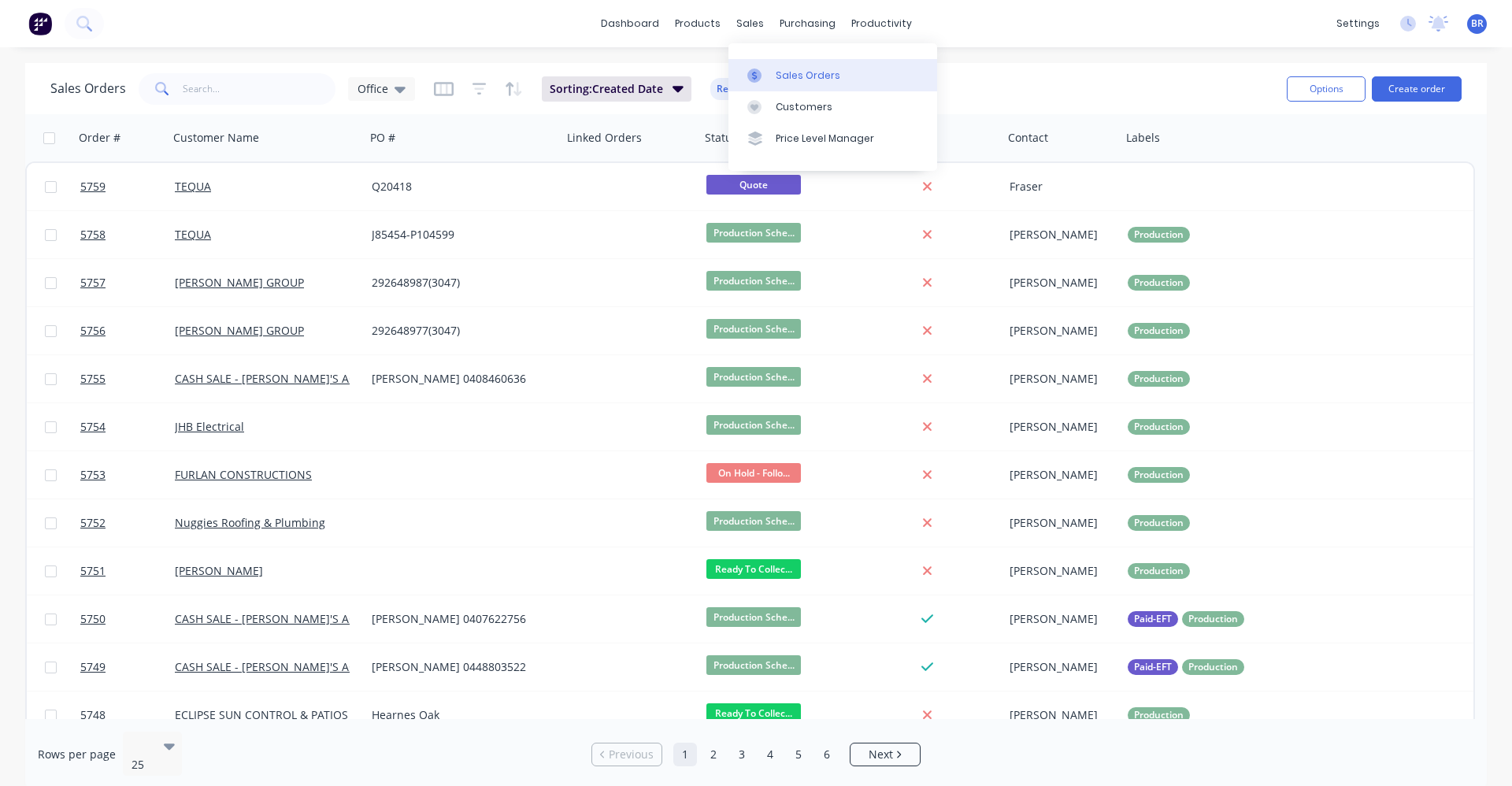
click at [780, 72] on div "Sales Orders" at bounding box center [808, 76] width 65 height 15
click at [1420, 89] on button "Create order" at bounding box center [1417, 89] width 90 height 25
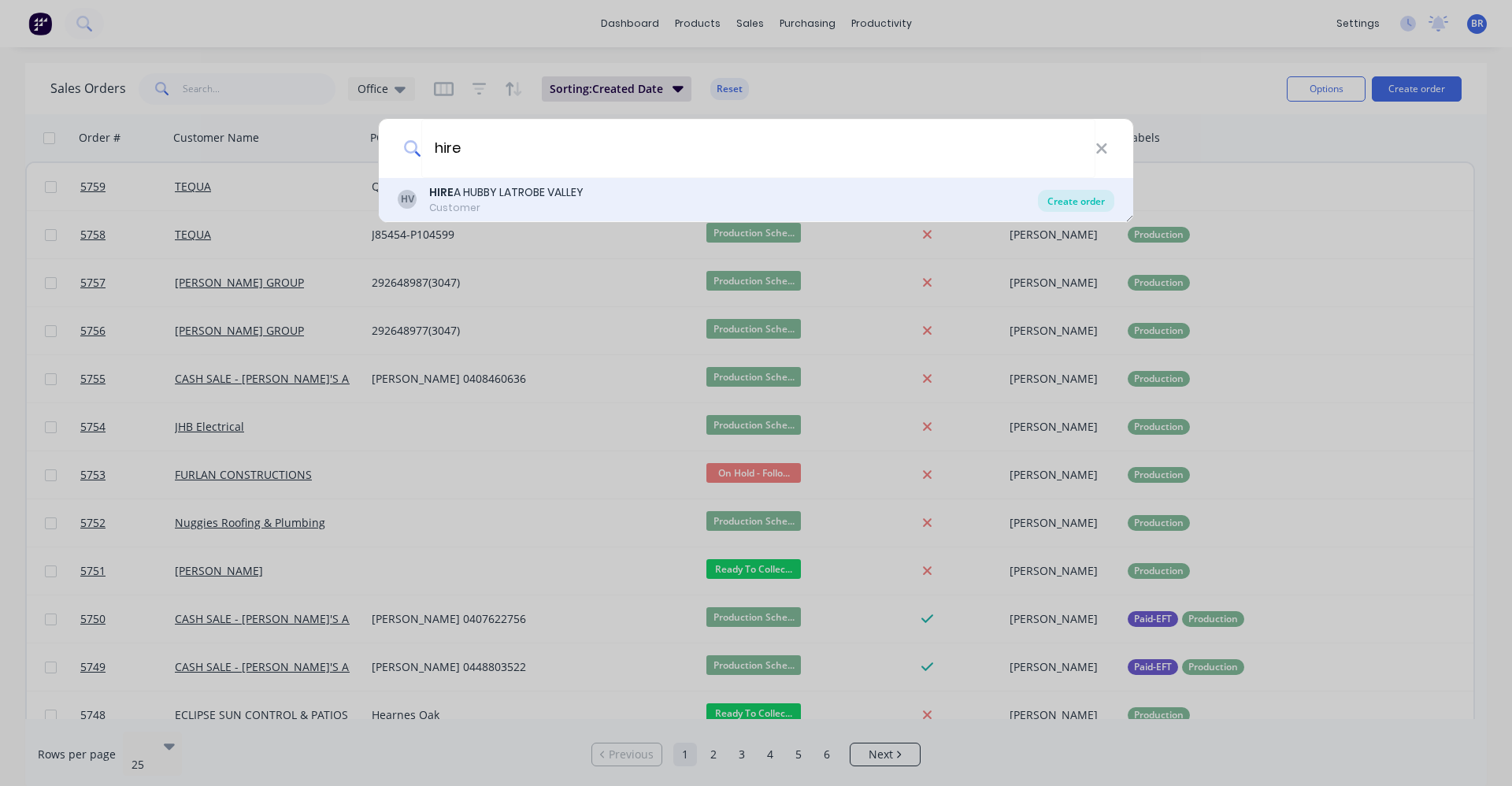
type input "hire"
click at [1069, 203] on div "Create order" at bounding box center [1076, 200] width 77 height 22
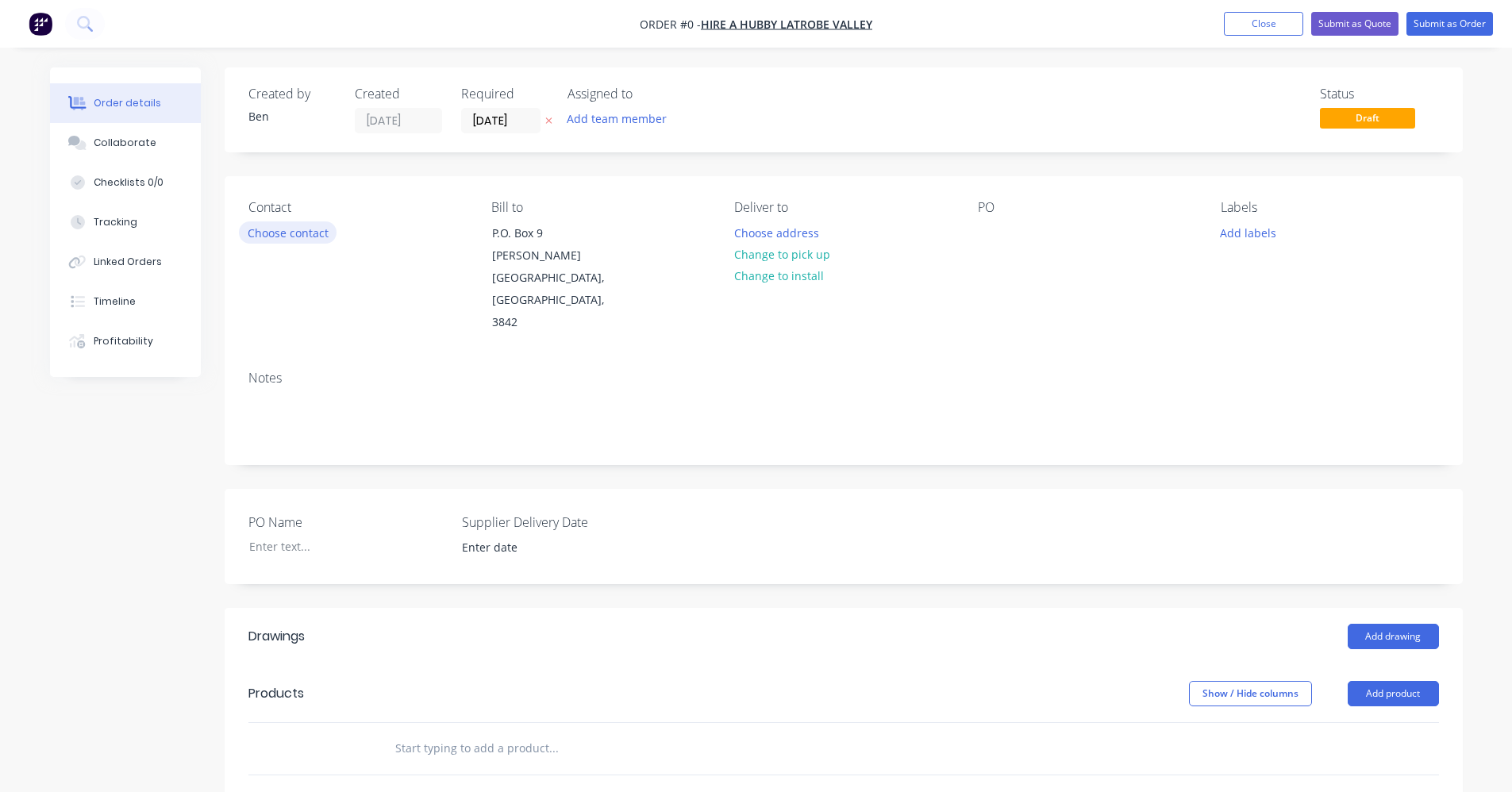
click at [311, 237] on button "Choose contact" at bounding box center [288, 232] width 98 height 21
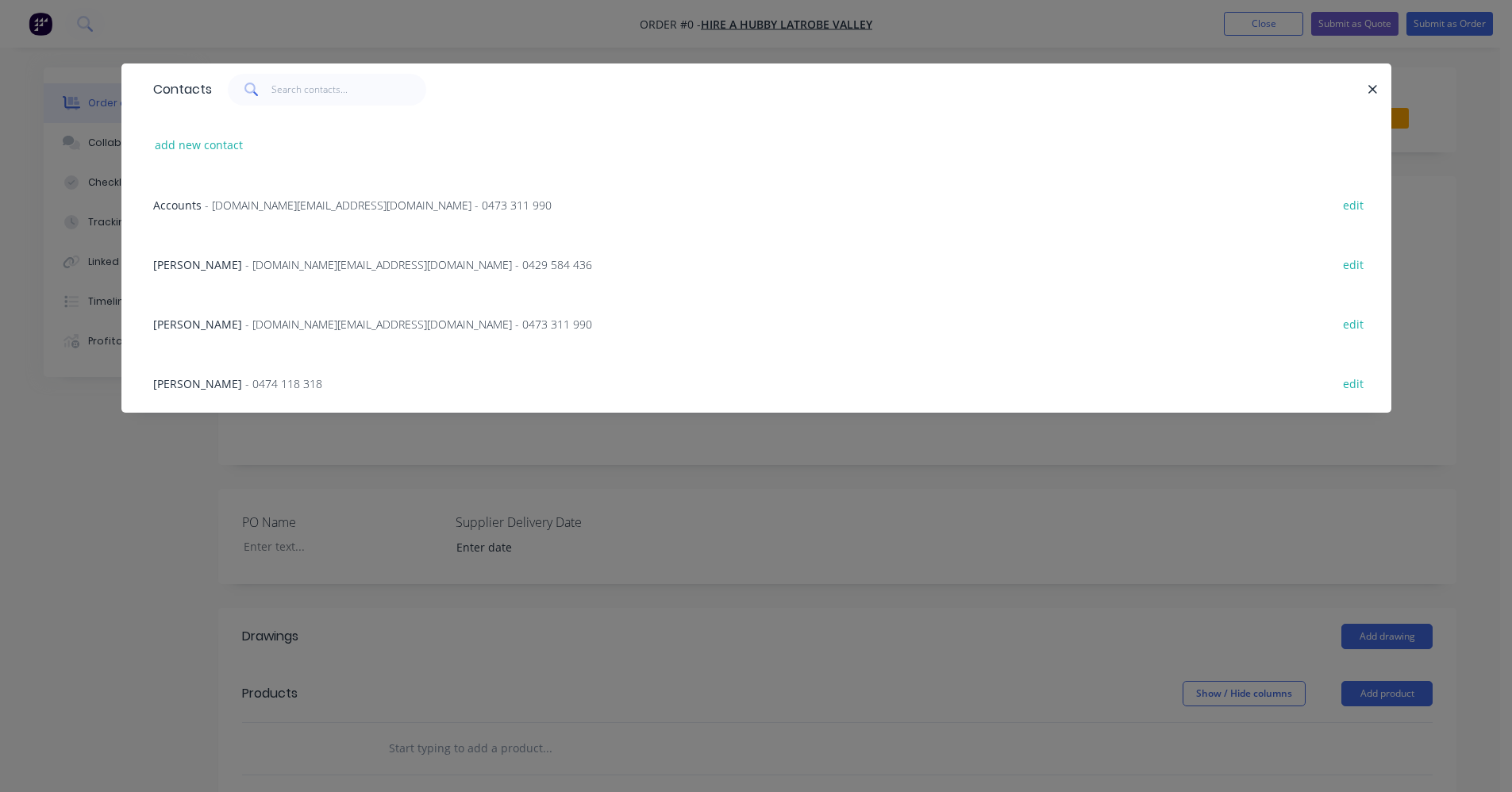
click at [245, 329] on span "- hahlv.team@gmail.com - 0473 311 990" at bounding box center [418, 324] width 346 height 15
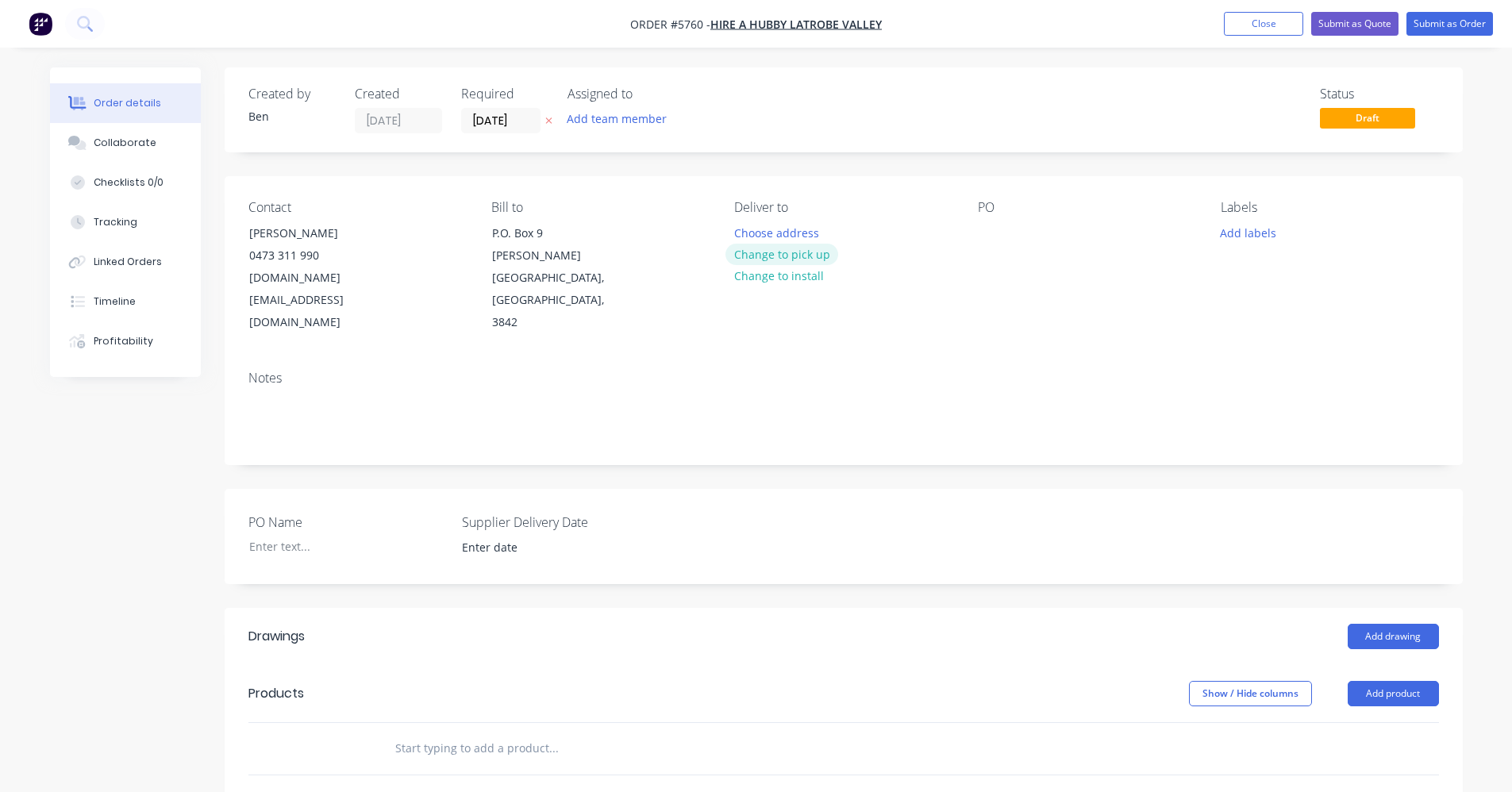
click at [808, 258] on button "Change to pick up" at bounding box center [782, 255] width 113 height 21
click at [993, 236] on div at bounding box center [990, 233] width 25 height 23
click at [1240, 235] on button "Add labels" at bounding box center [1248, 232] width 73 height 21
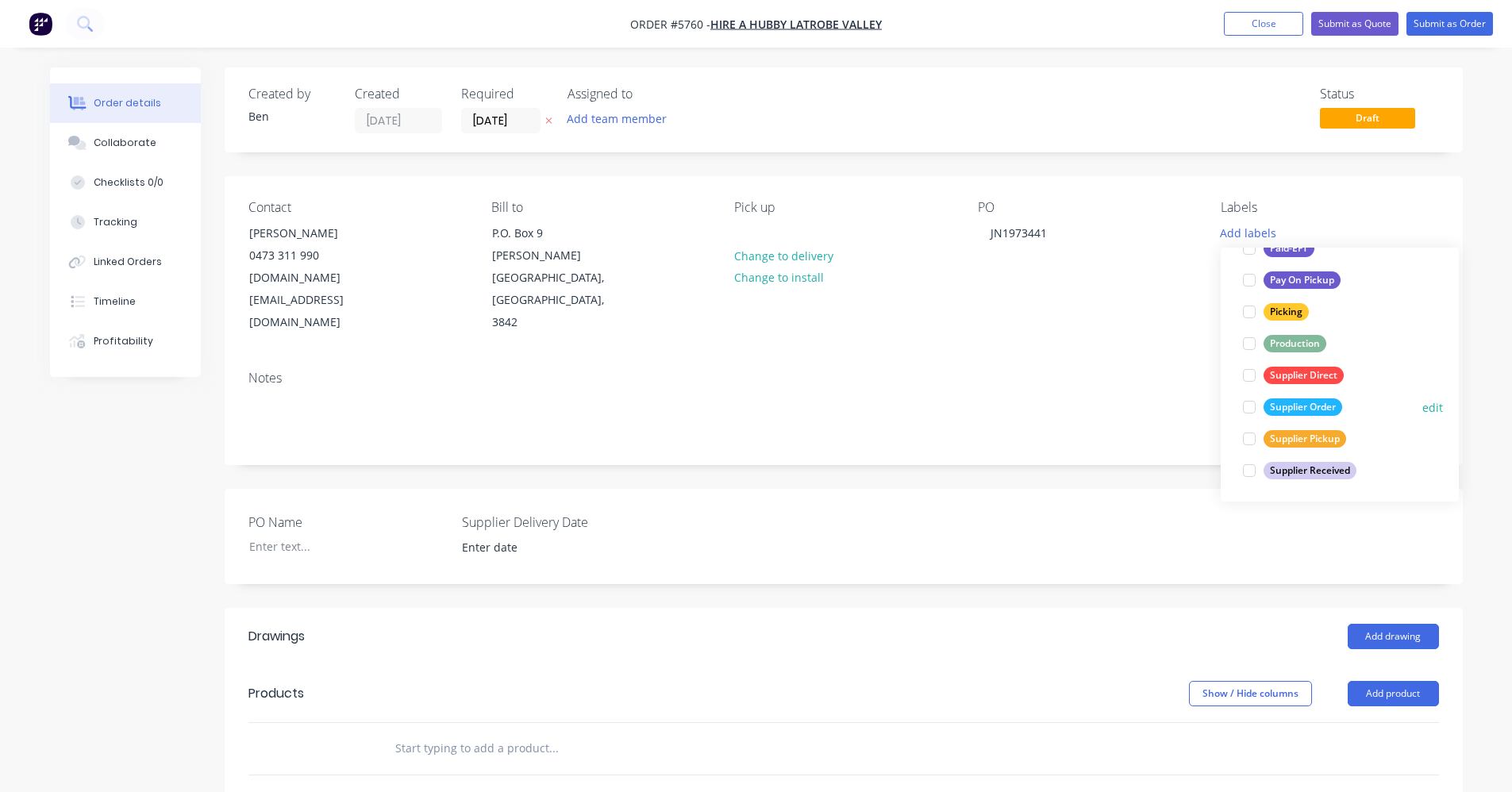
scroll to position [285, 0]
click at [1303, 403] on div "Supplier Order" at bounding box center [1302, 406] width 79 height 17
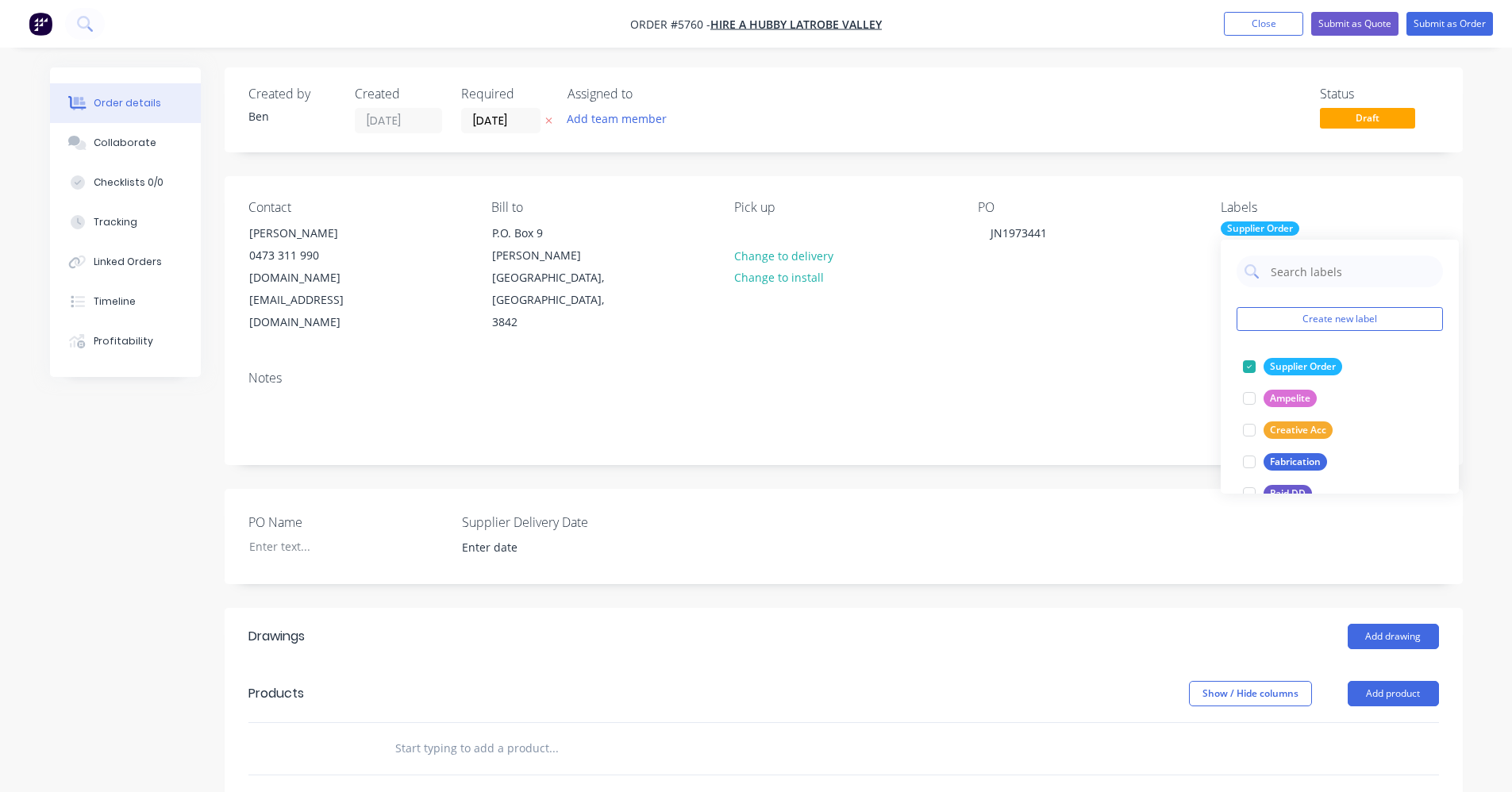
click at [782, 489] on div "PO Name Supplier Delivery Date" at bounding box center [843, 536] width 1238 height 95
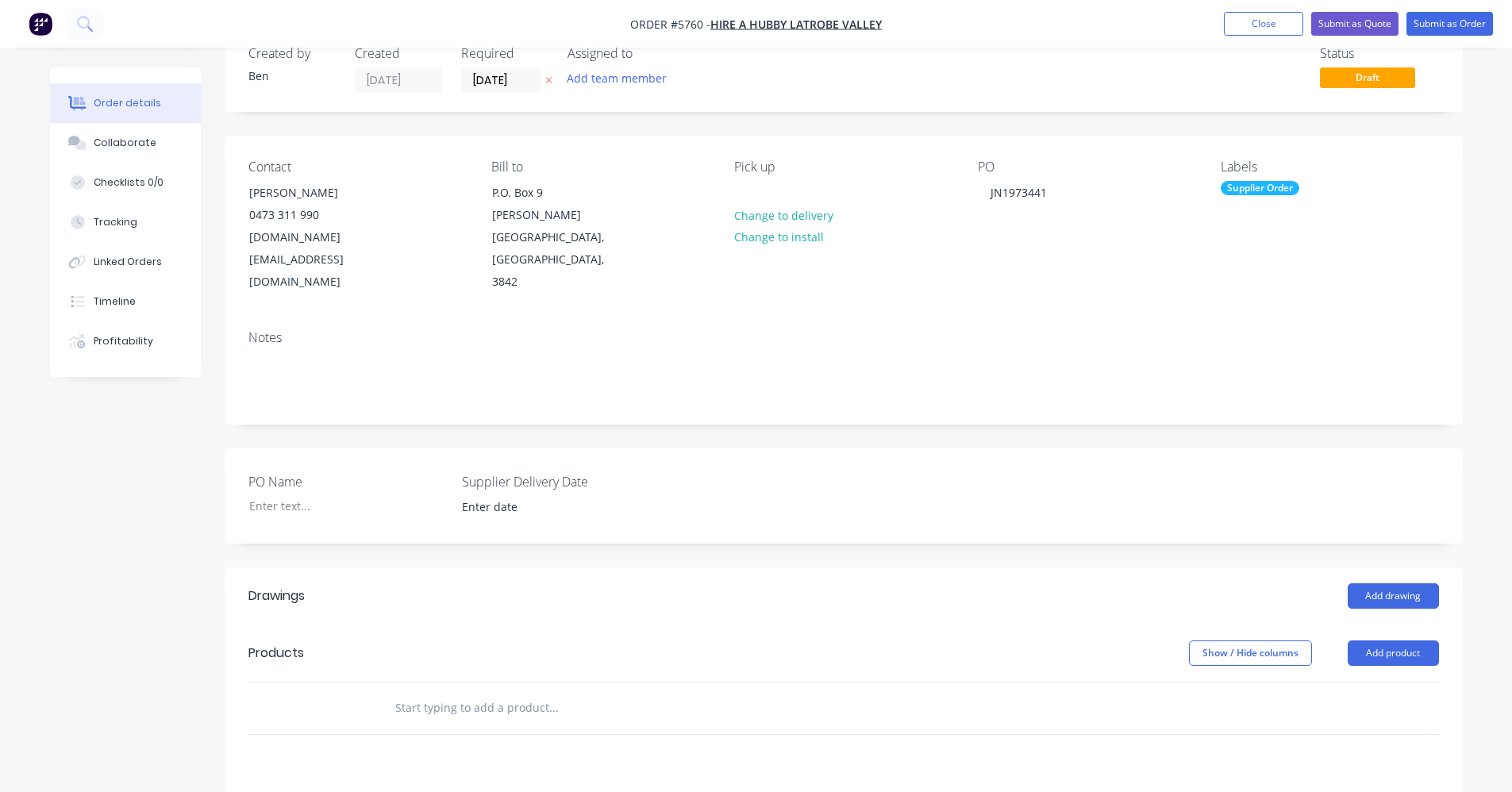
scroll to position [80, 0]
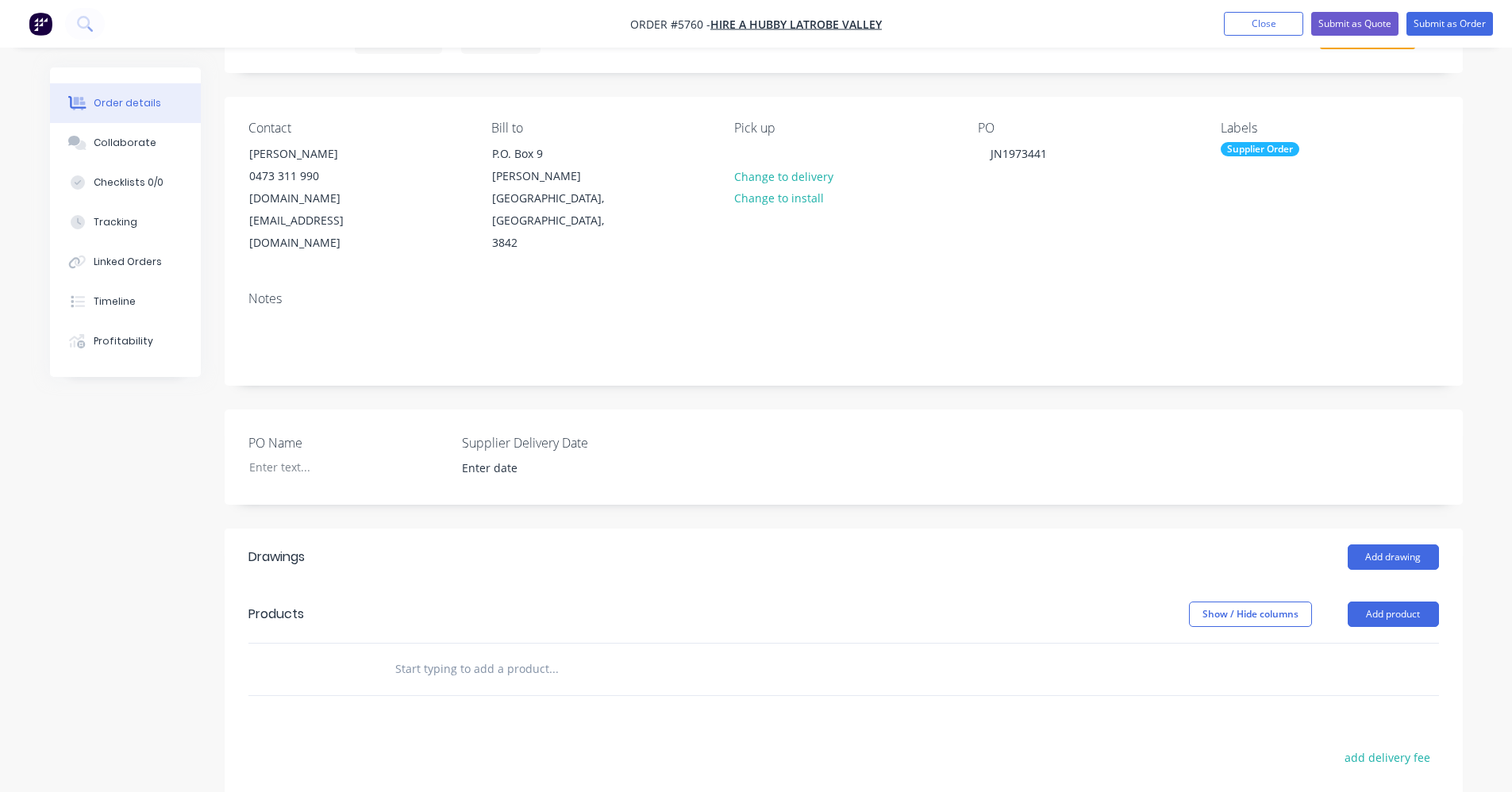
click at [521, 653] on input "text" at bounding box center [553, 668] width 317 height 32
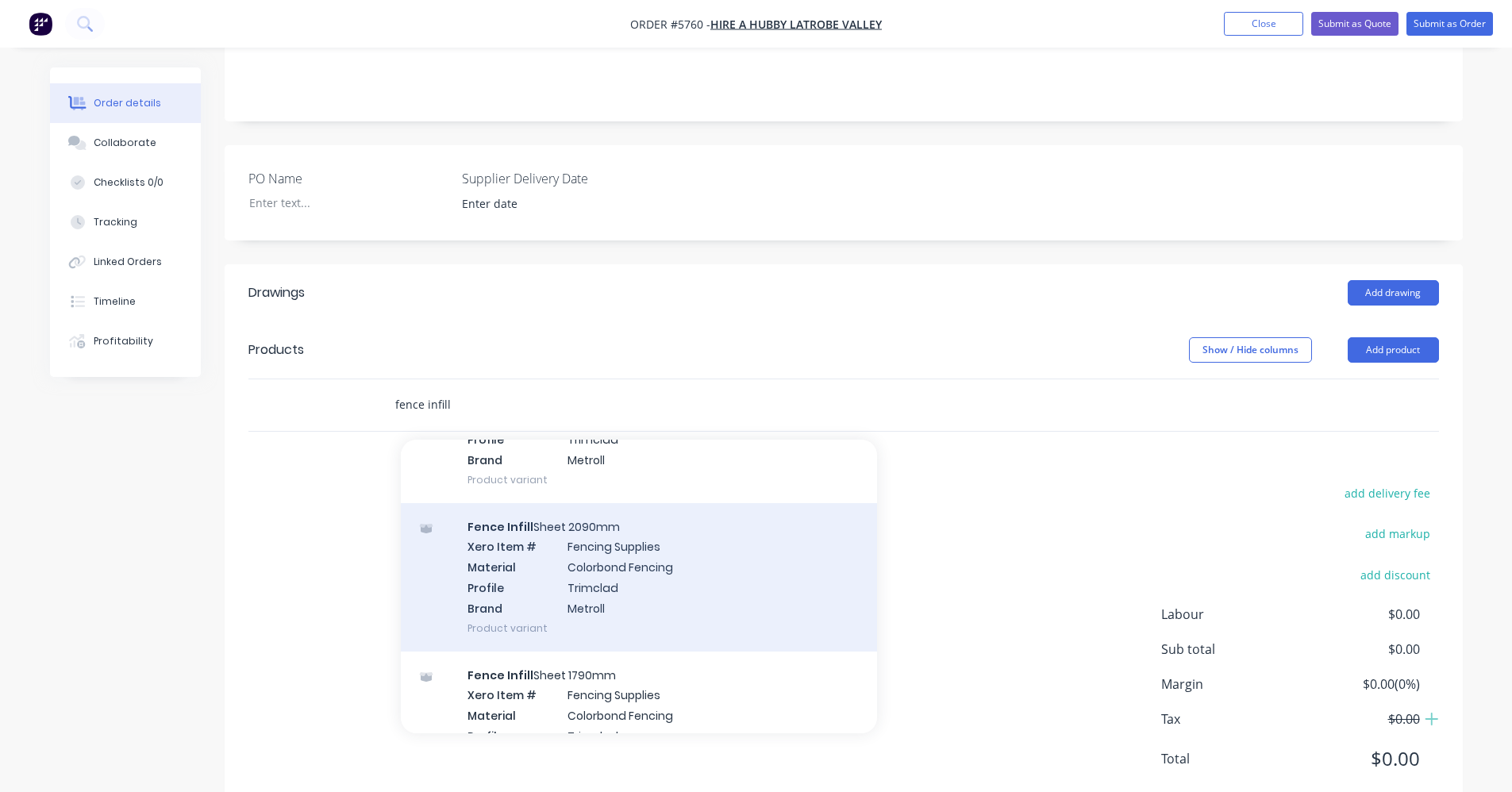
scroll to position [555, 0]
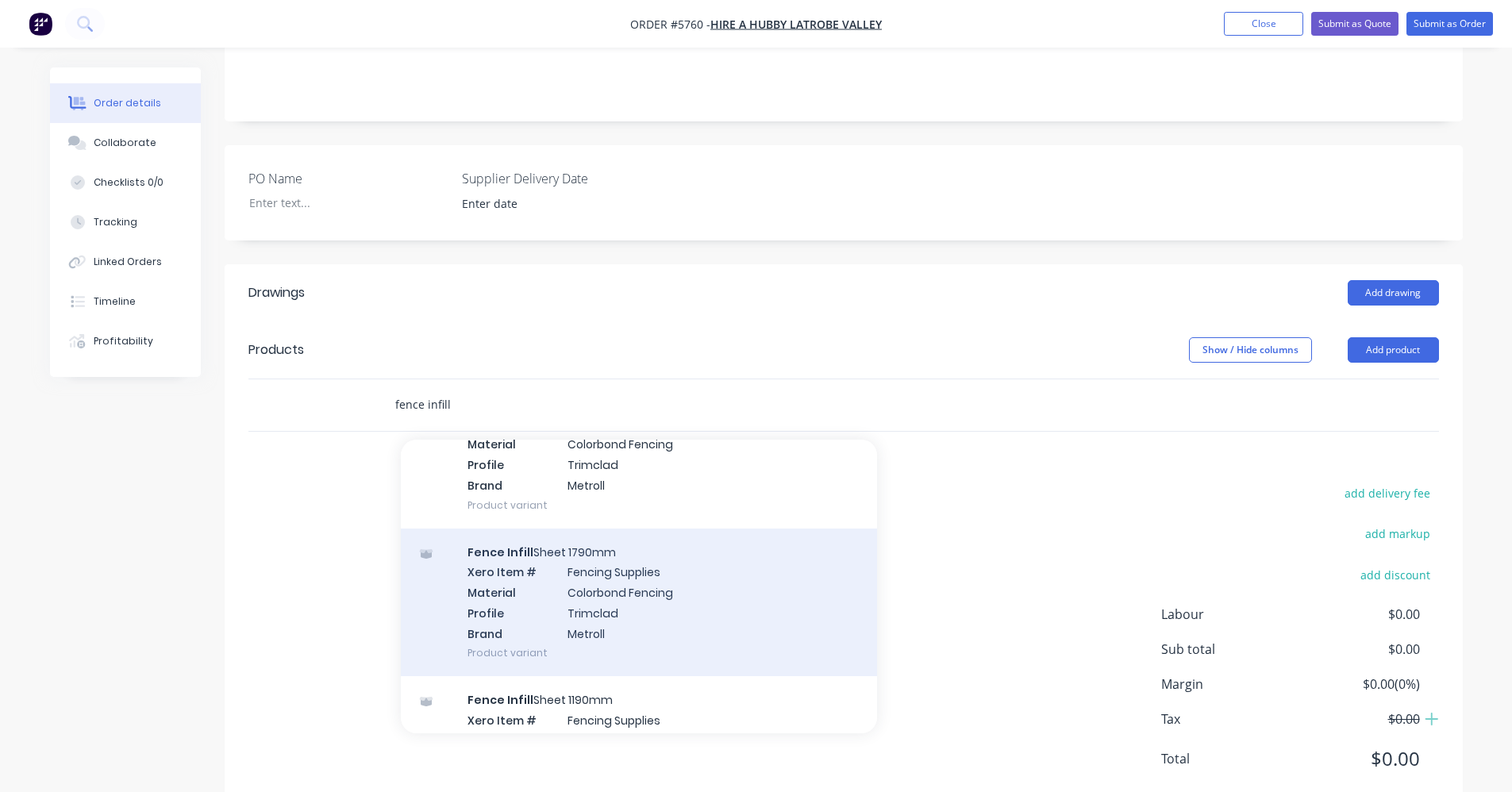
type input "fence infill"
click at [642, 558] on div "Fence Infill Sheet 1790mm Xero Item # Fencing Supplies Material Colorbond Fenci…" at bounding box center [638, 603] width 476 height 148
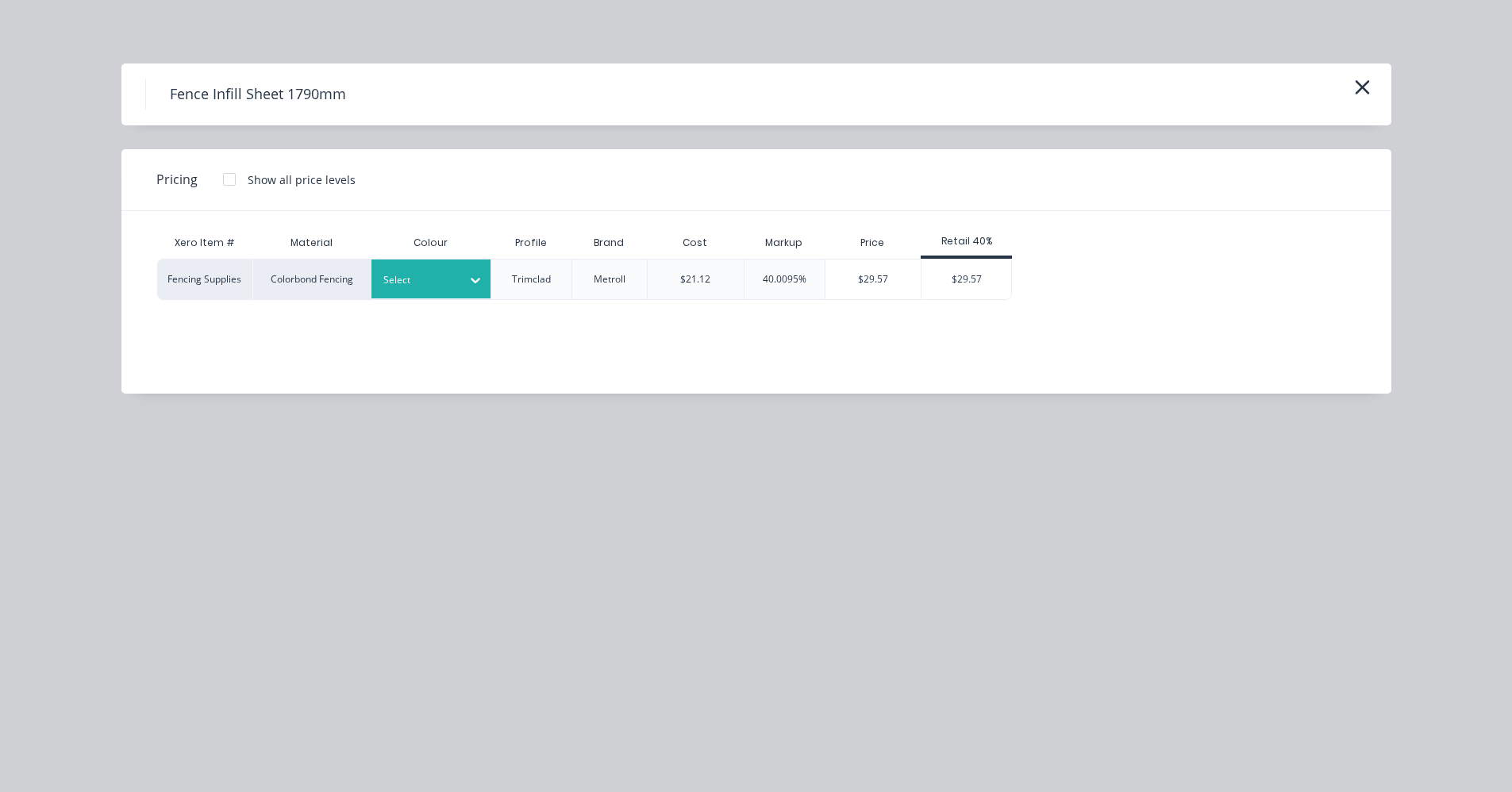
click at [443, 272] on div at bounding box center [419, 280] width 72 height 17
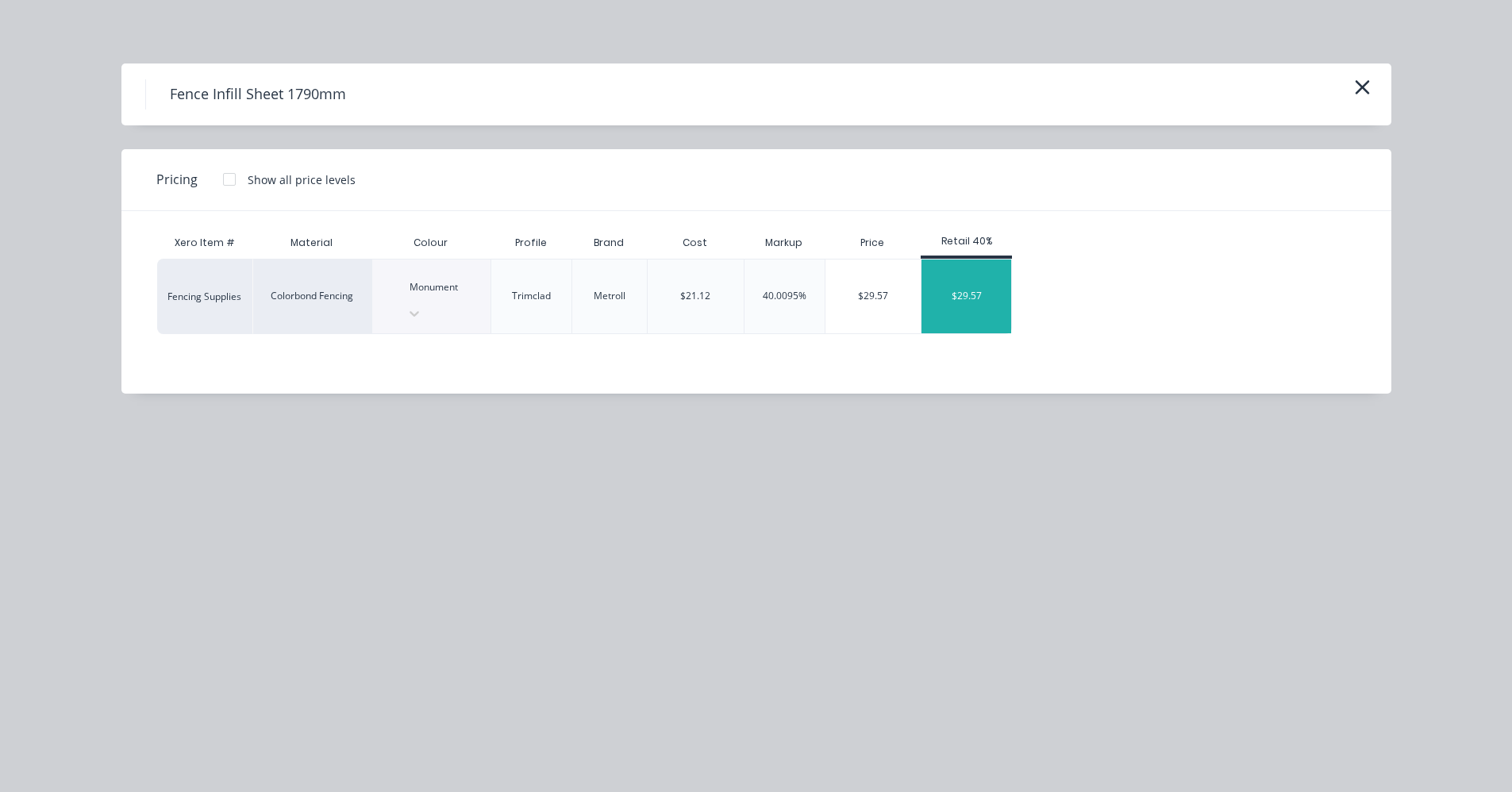
click at [977, 285] on div "$29.57" at bounding box center [966, 296] width 89 height 74
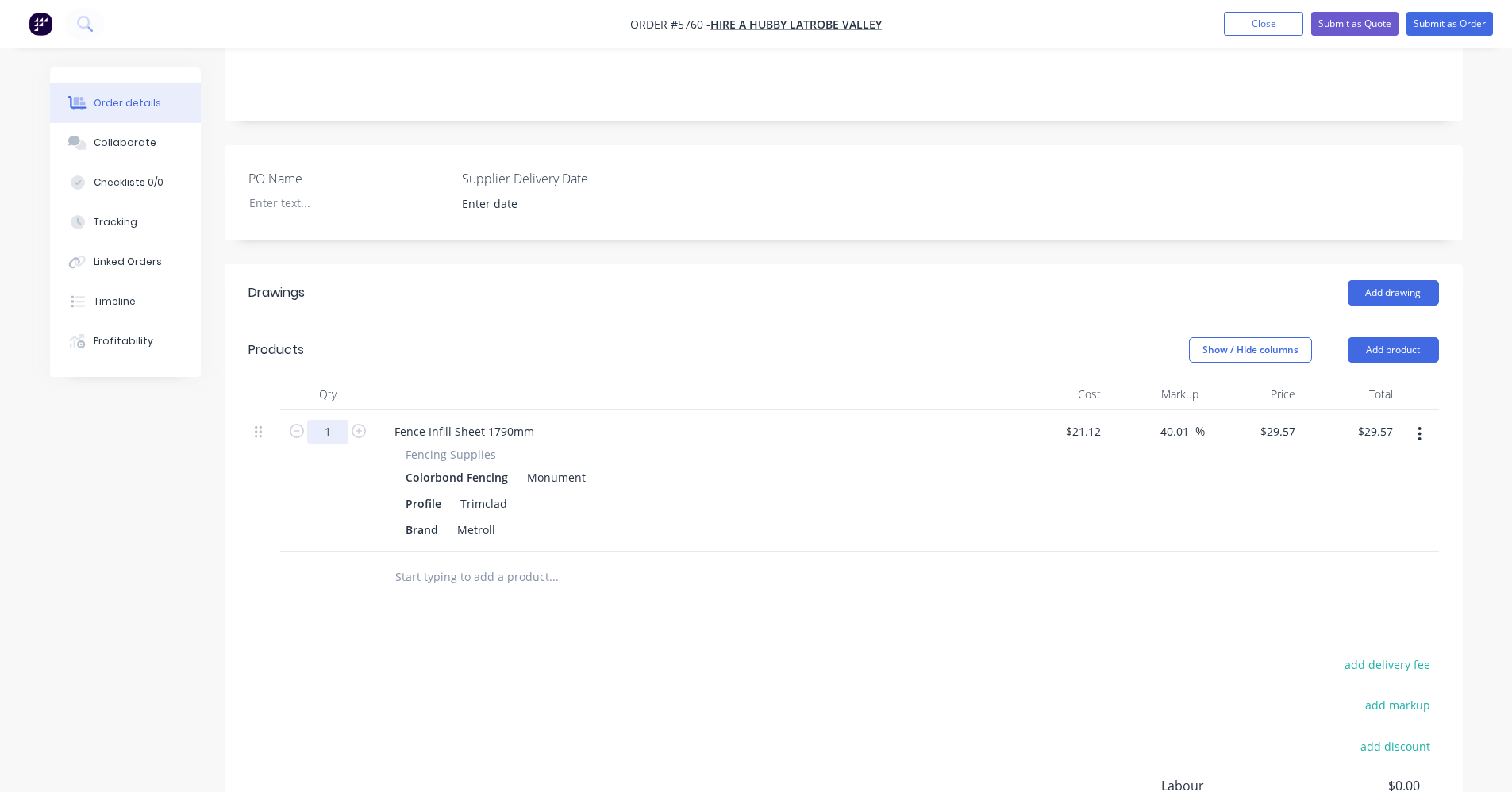
click at [338, 420] on input "1" at bounding box center [328, 431] width 41 height 24
type input "9"
type input "$266.13"
click at [958, 595] on div "Drawings Add drawing Products Show / Hide columns Add product Qty Cost Markup P…" at bounding box center [843, 624] width 1238 height 720
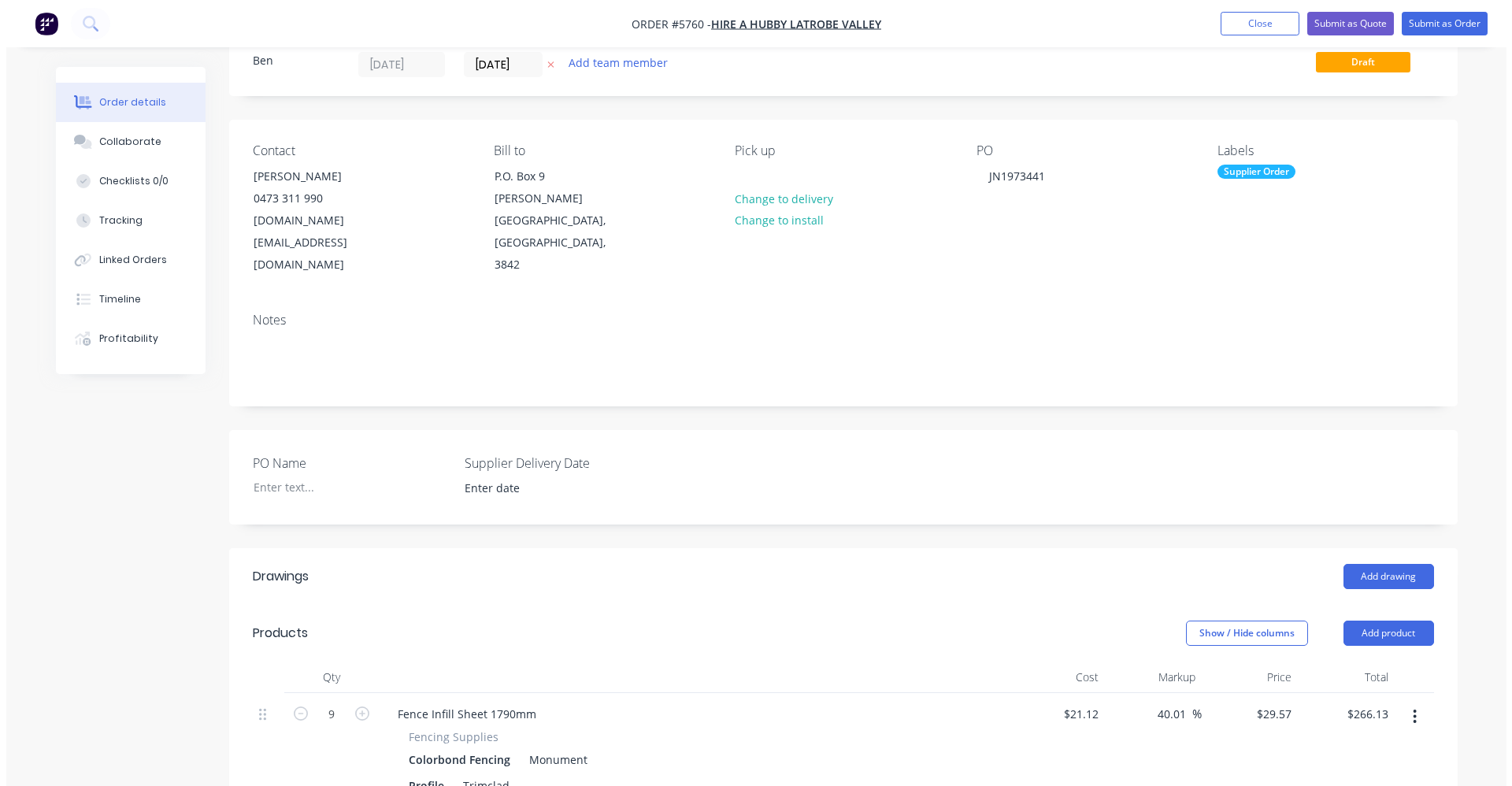
scroll to position [0, 0]
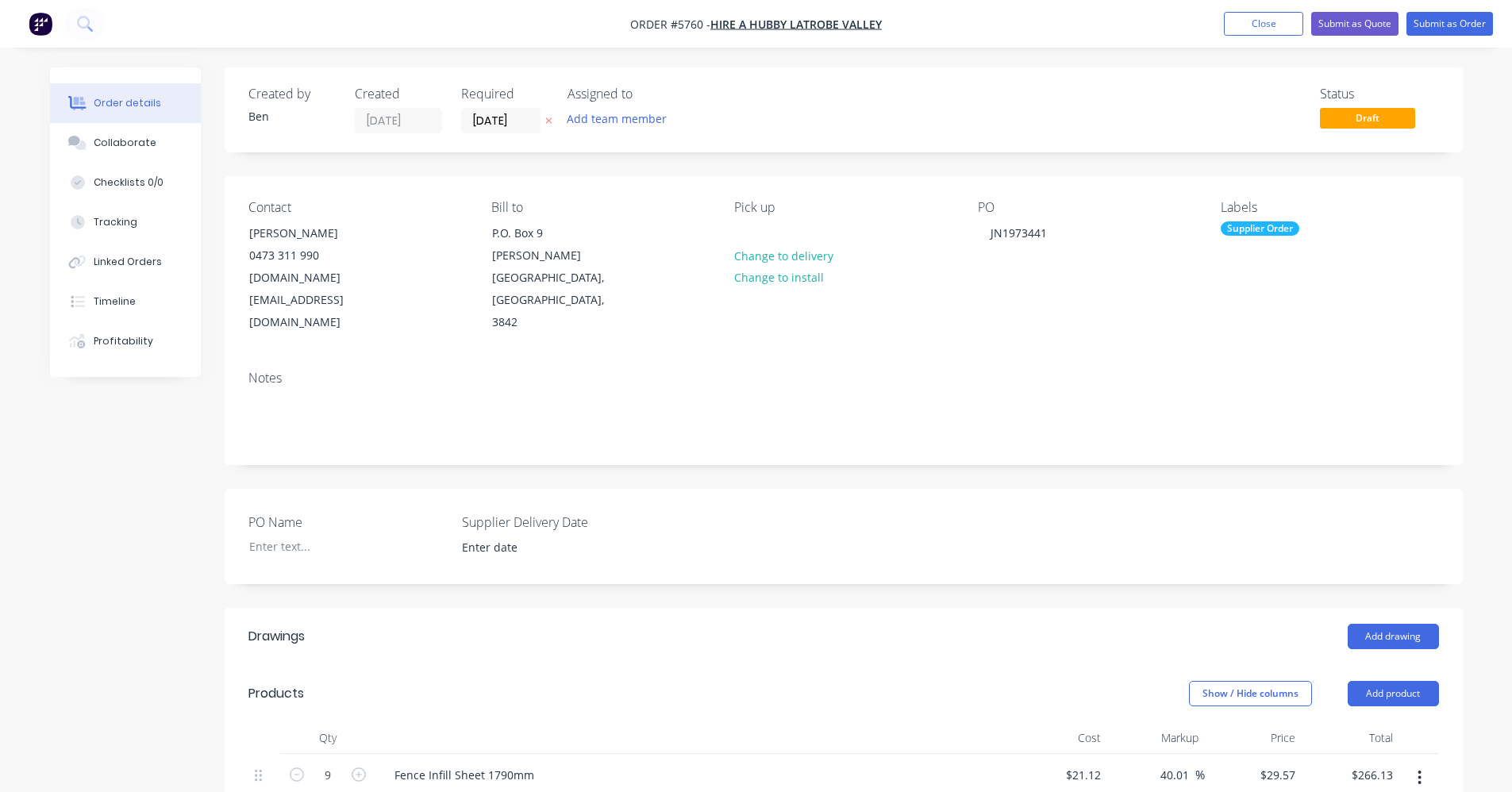
drag, startPoint x: 511, startPoint y: 126, endPoint x: 510, endPoint y: 134, distance: 8.1
click at [510, 126] on input "[DATE]" at bounding box center [501, 120] width 78 height 24
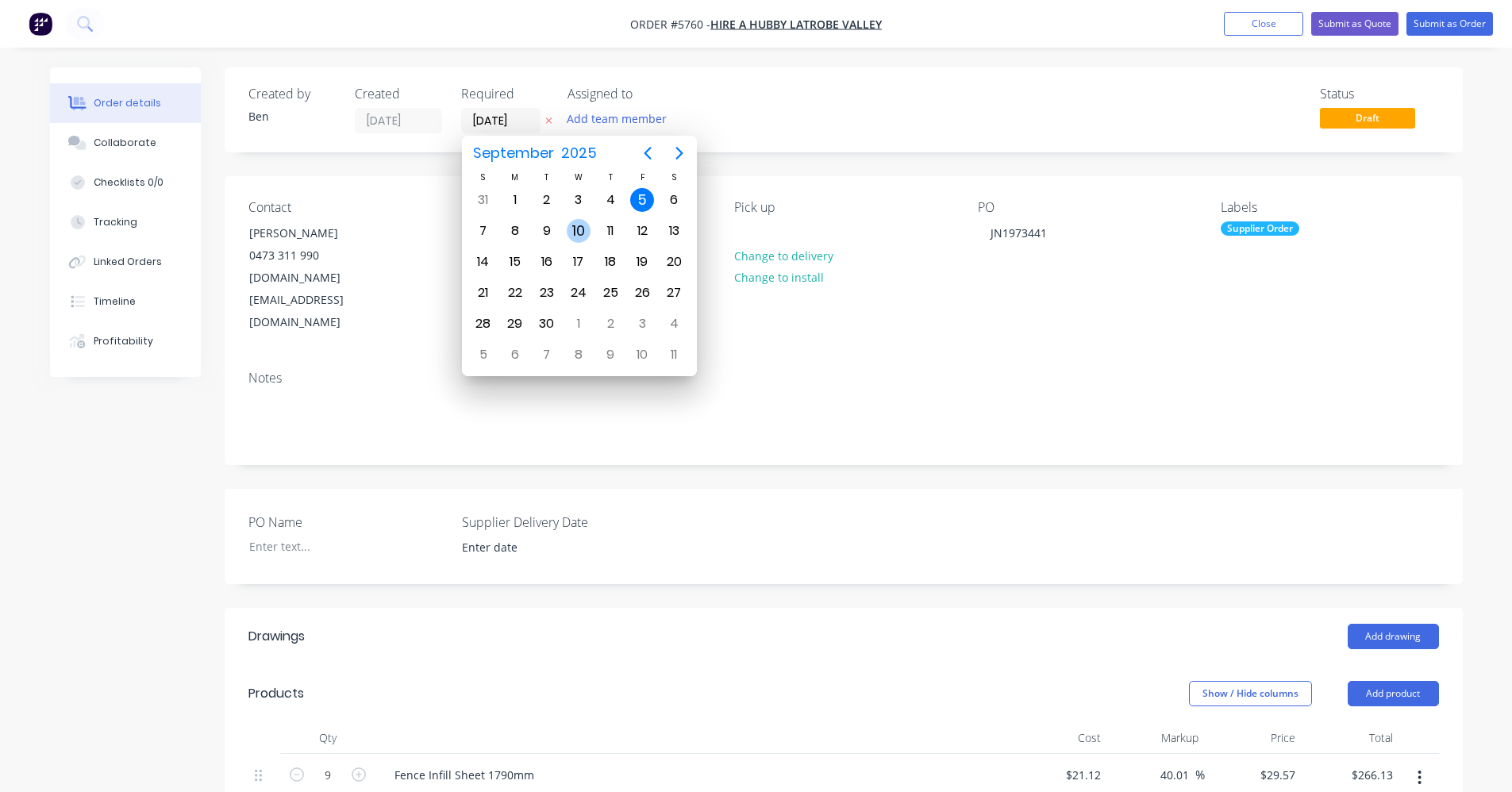
click at [583, 233] on div "10" at bounding box center [578, 230] width 24 height 24
type input "10/09/25"
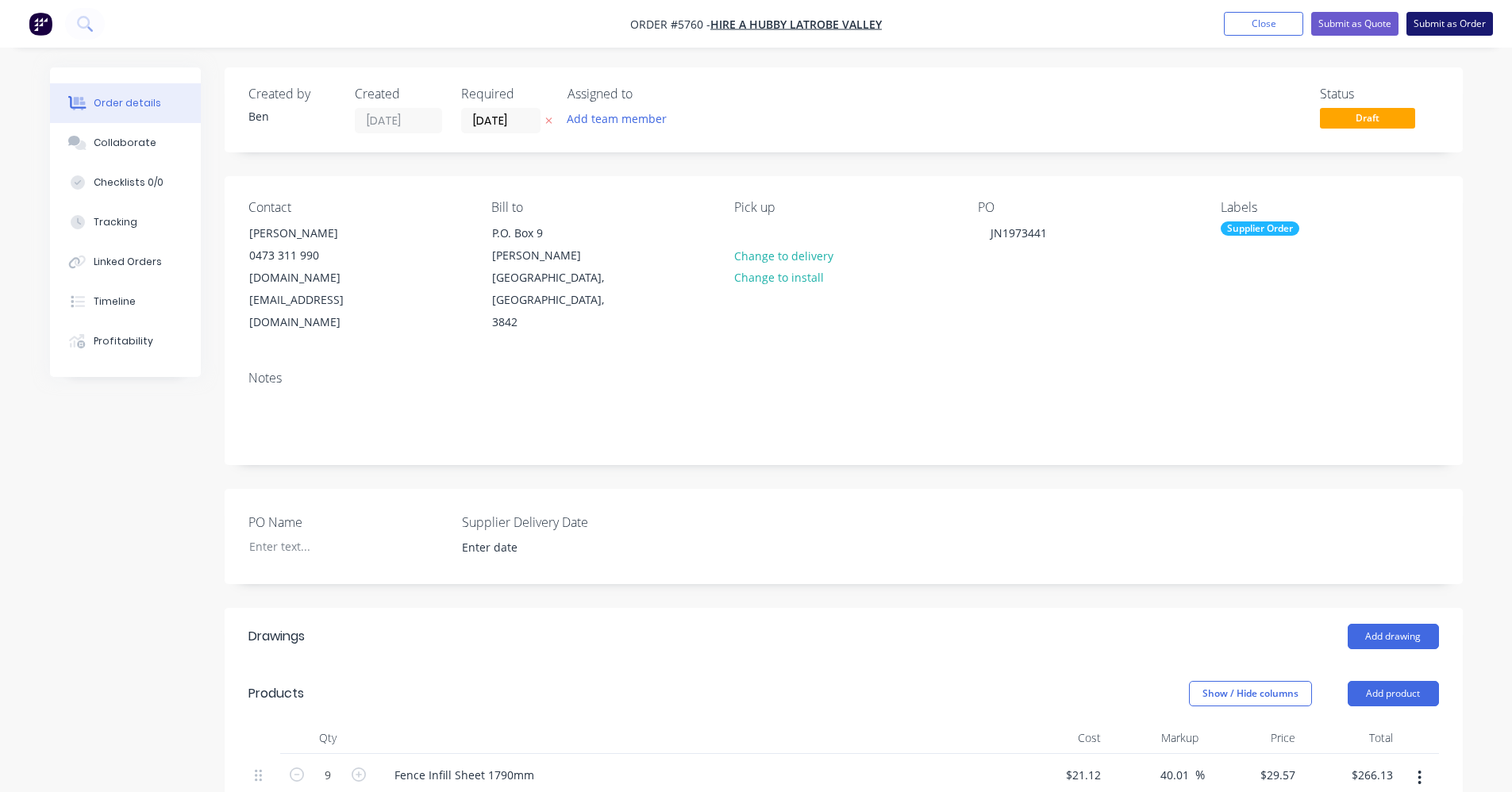
click at [1439, 28] on button "Submit as Order" at bounding box center [1449, 24] width 86 height 24
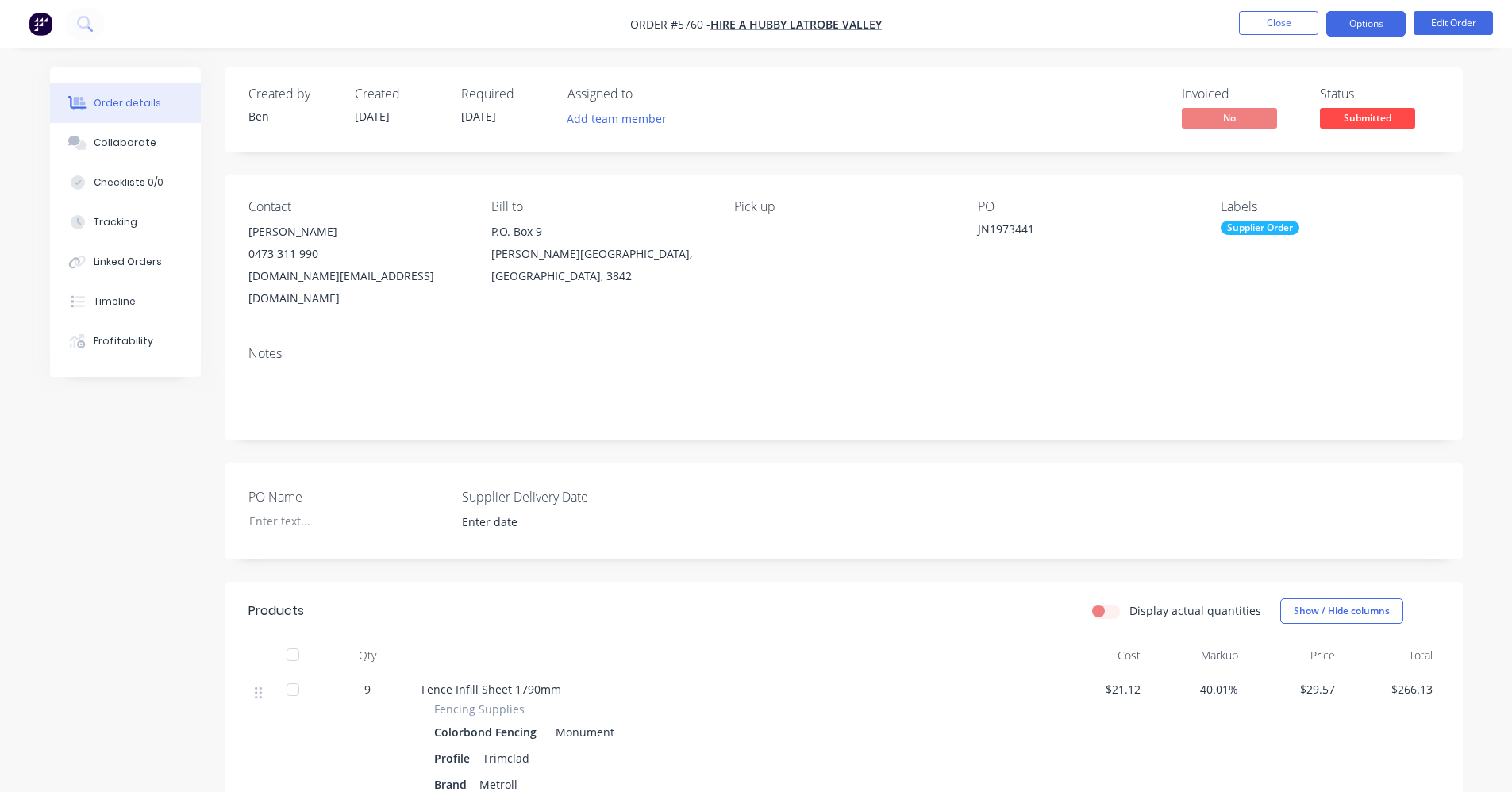
click at [1364, 31] on button "Options" at bounding box center [1366, 24] width 80 height 25
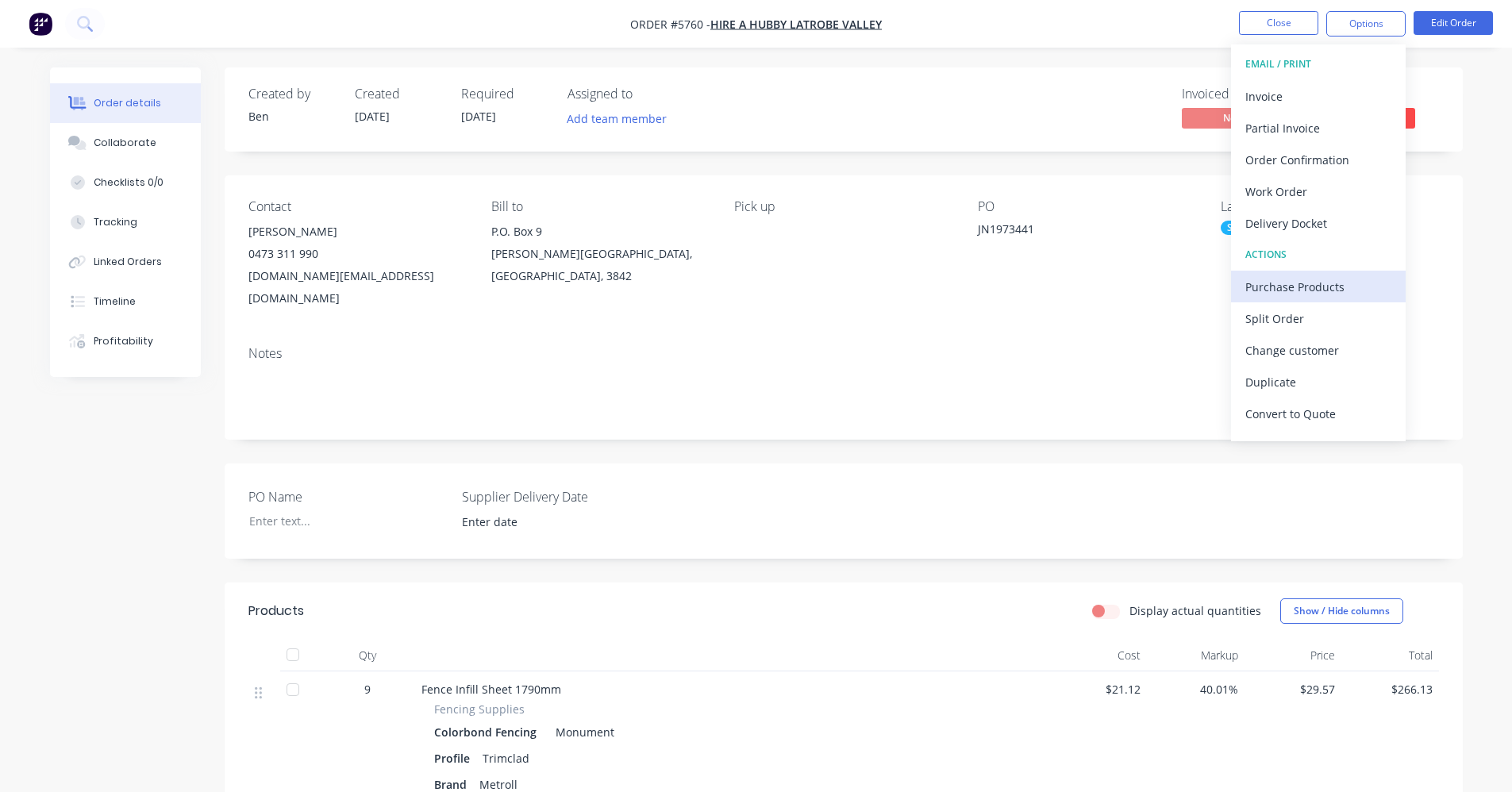
click at [1290, 281] on div "Purchase Products" at bounding box center [1318, 287] width 146 height 23
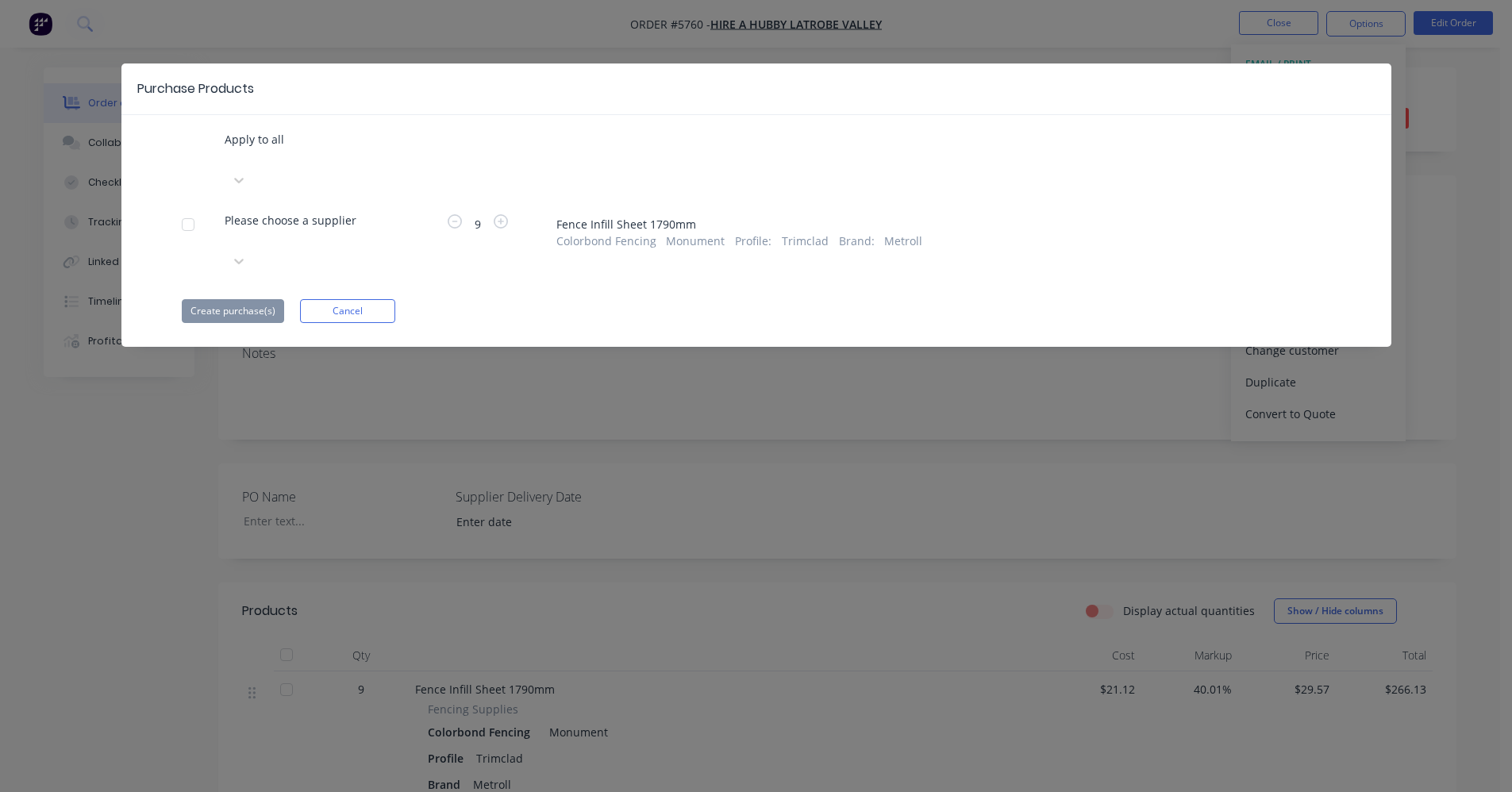
click at [228, 228] on div at bounding box center [226, 238] width 3 height 20
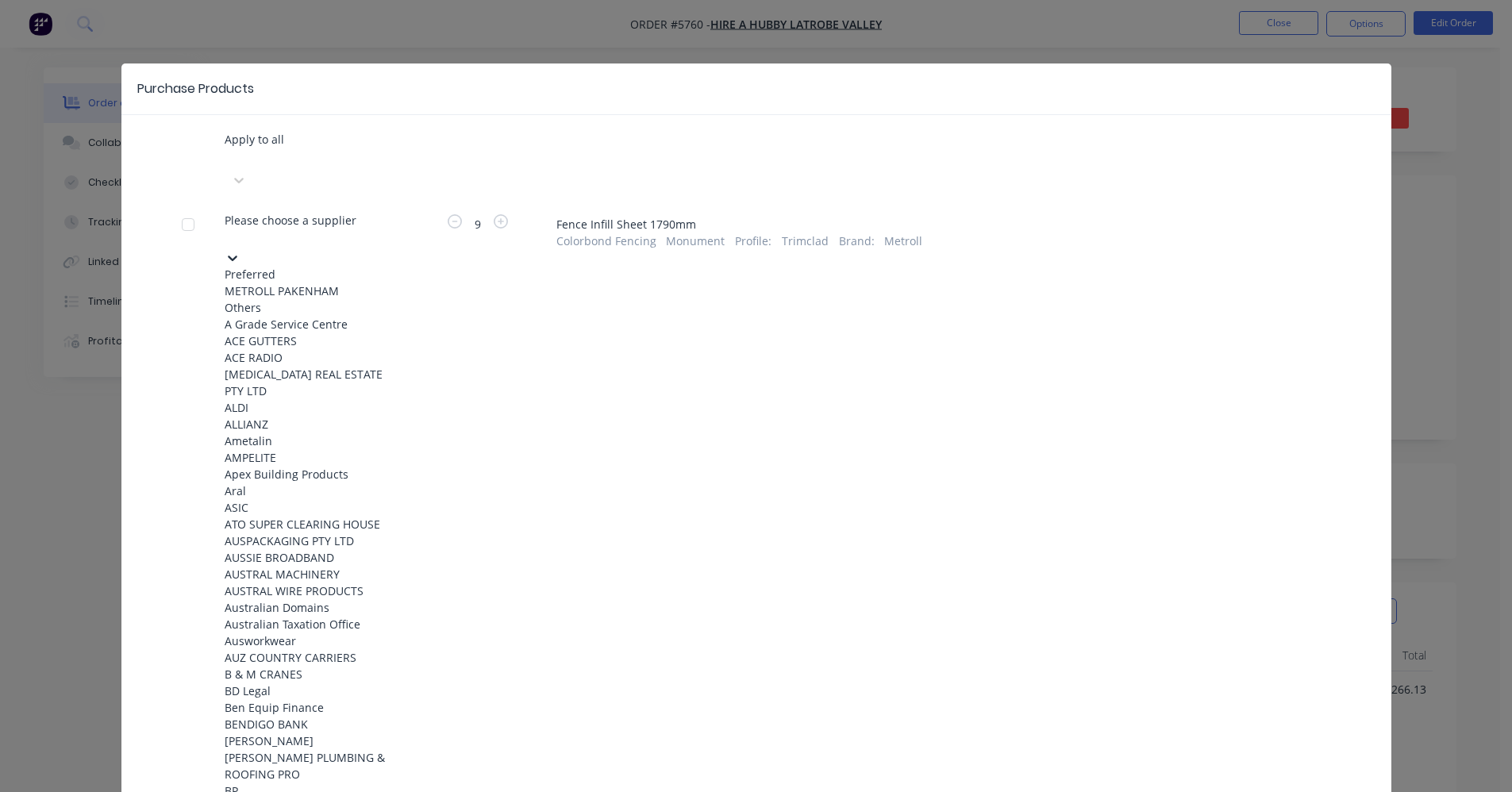
click at [310, 282] on div "METROLL PAKENHAM" at bounding box center [312, 290] width 175 height 16
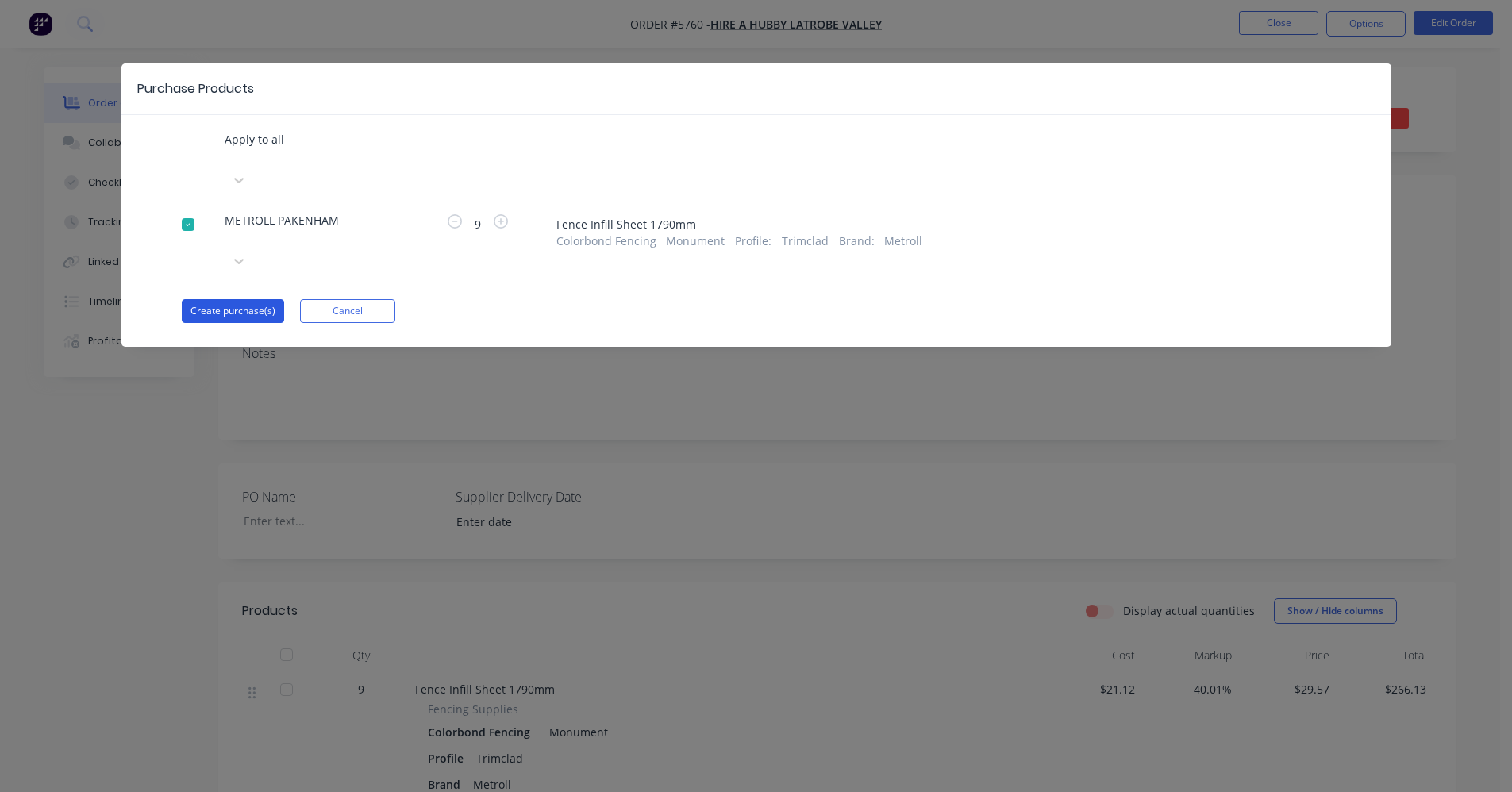
click at [207, 299] on button "Create purchase(s)" at bounding box center [233, 311] width 102 height 24
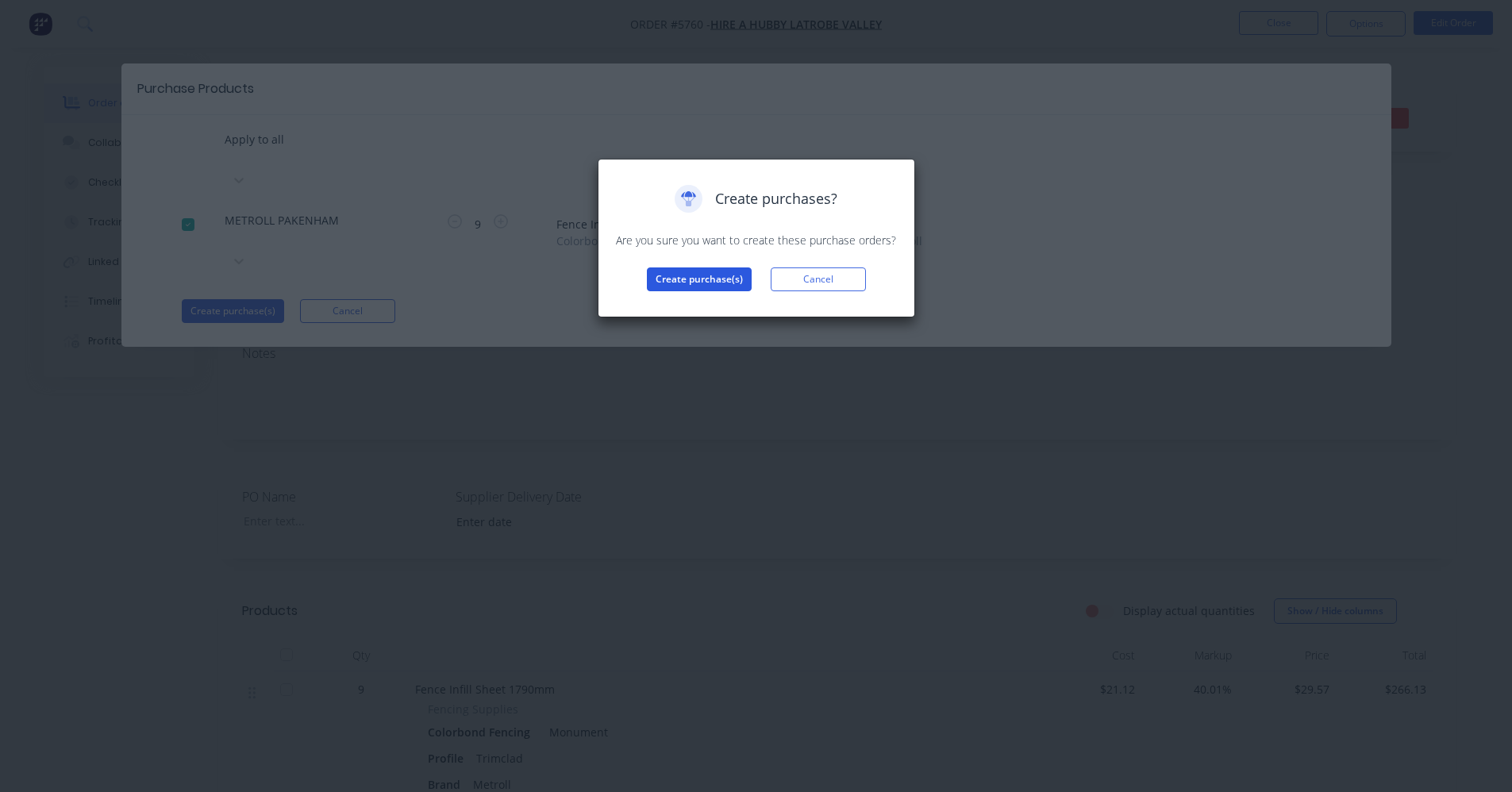
click at [712, 278] on button "Create purchase(s)" at bounding box center [699, 279] width 105 height 24
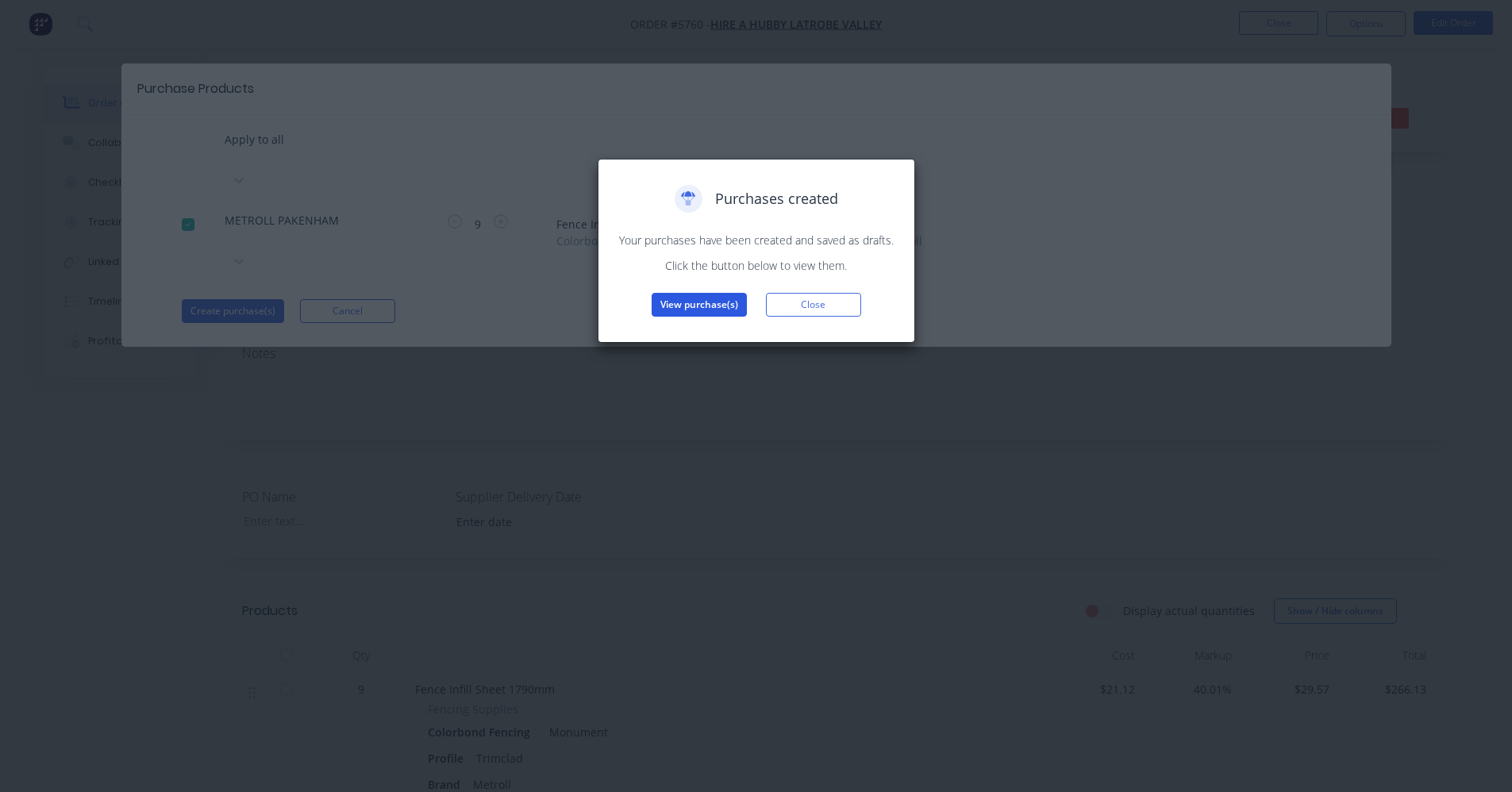
click at [723, 298] on button "View purchase(s)" at bounding box center [699, 304] width 95 height 24
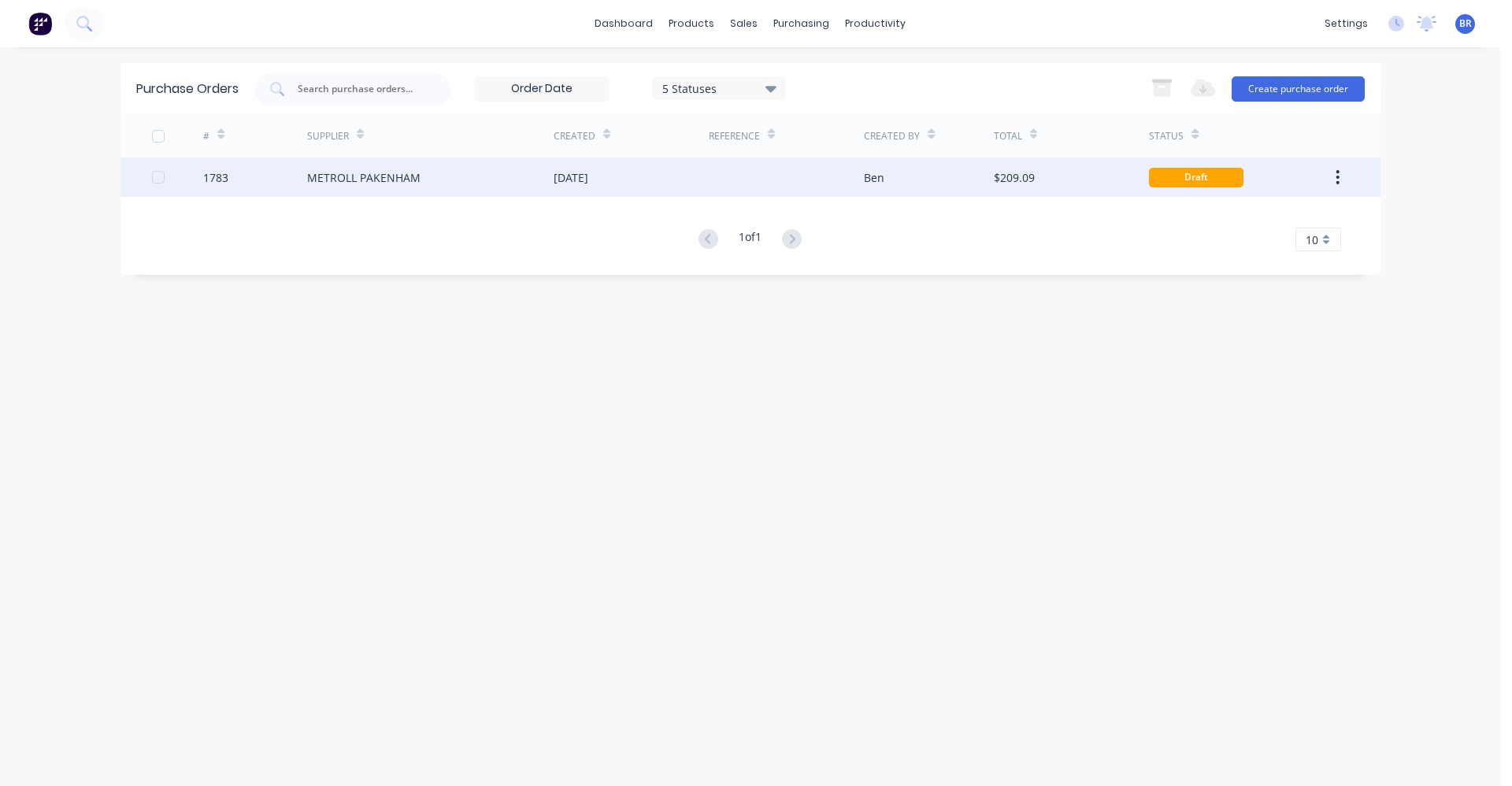
click at [701, 185] on div "05 Sep 2025" at bounding box center [631, 177] width 155 height 40
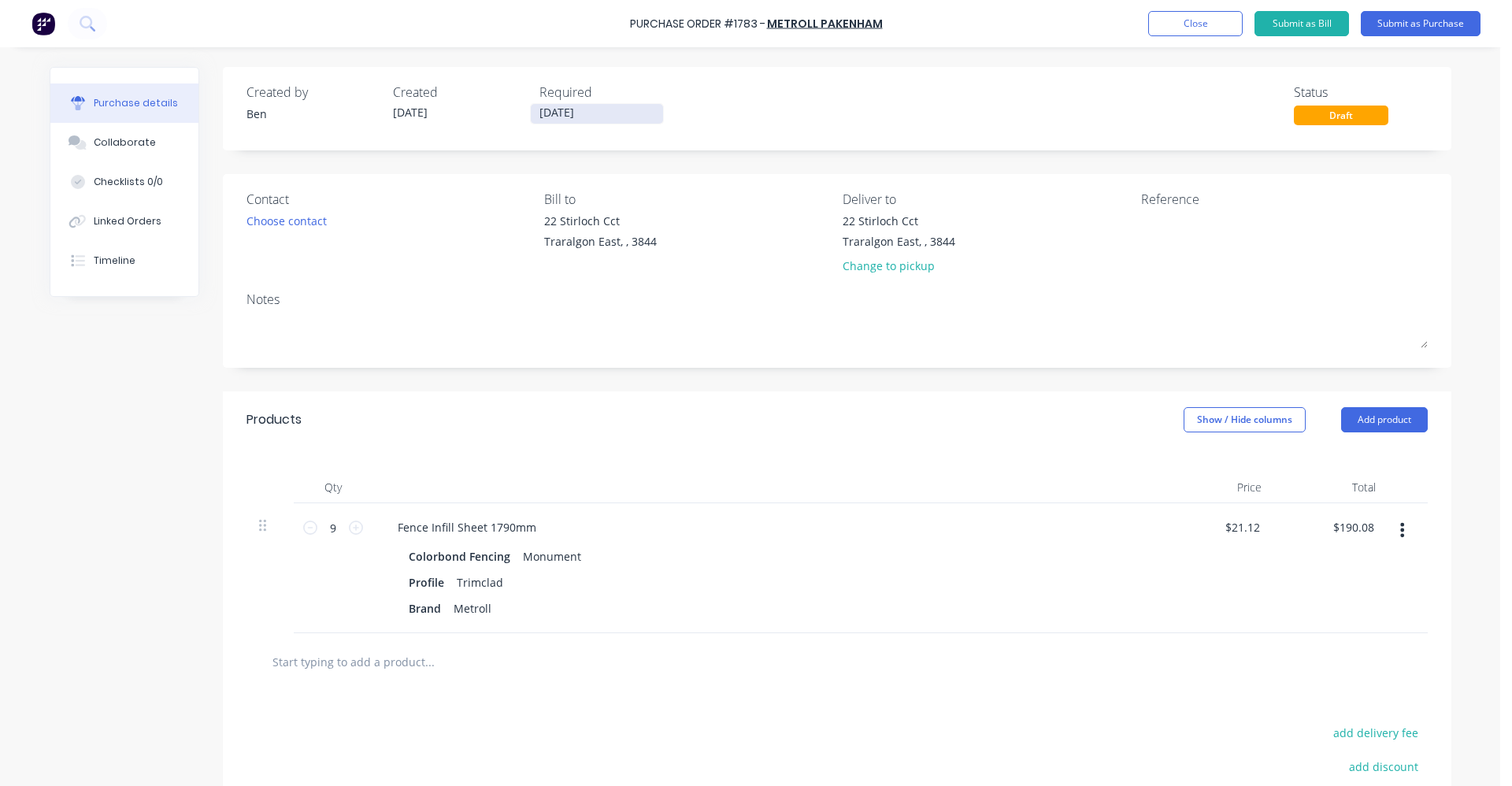
click at [600, 122] on label "[DATE]" at bounding box center [597, 114] width 134 height 21
click at [600, 122] on input "[DATE]" at bounding box center [597, 114] width 132 height 19
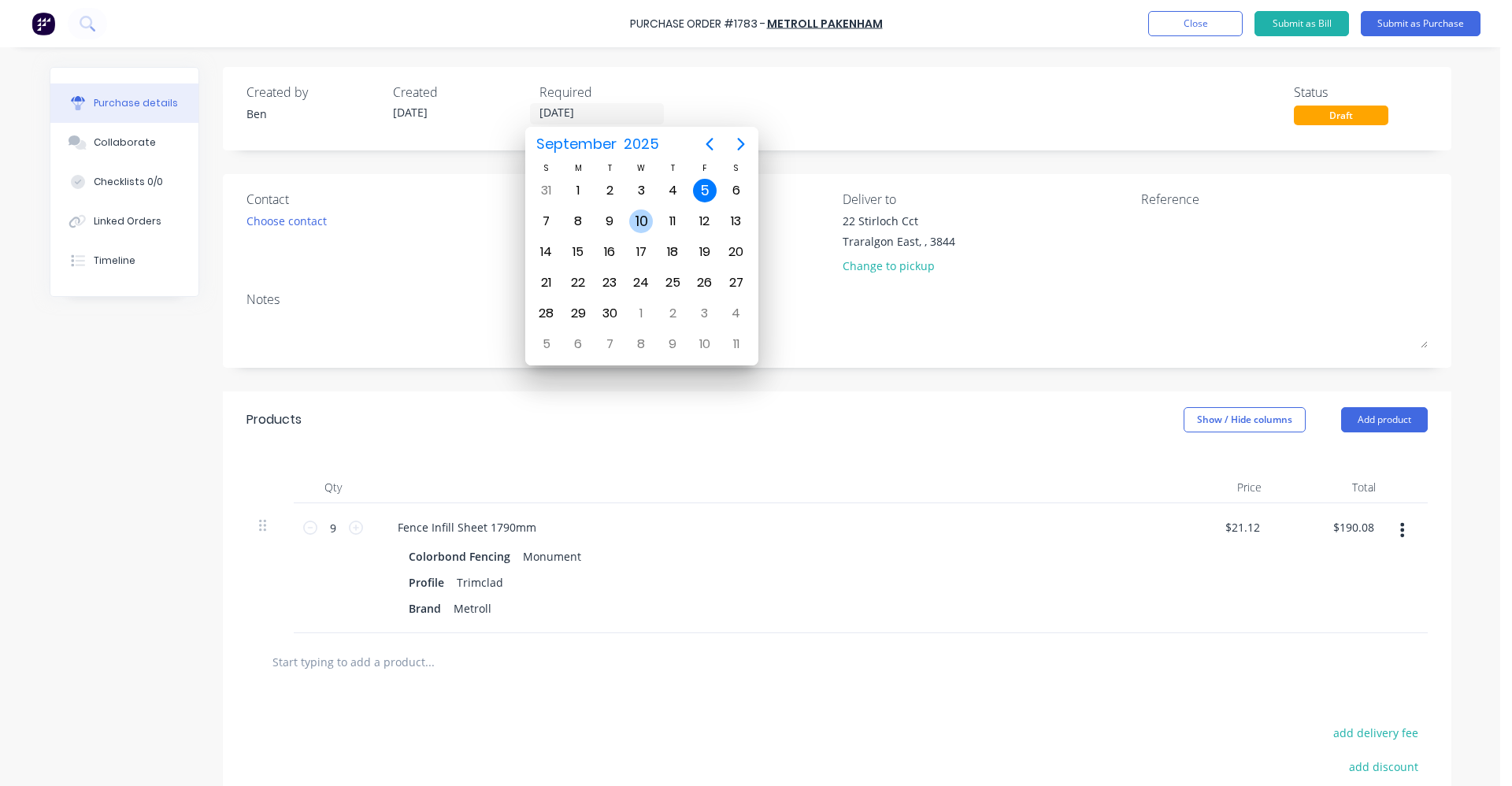
click at [635, 223] on div "10" at bounding box center [641, 221] width 23 height 23
type input "10/09/25"
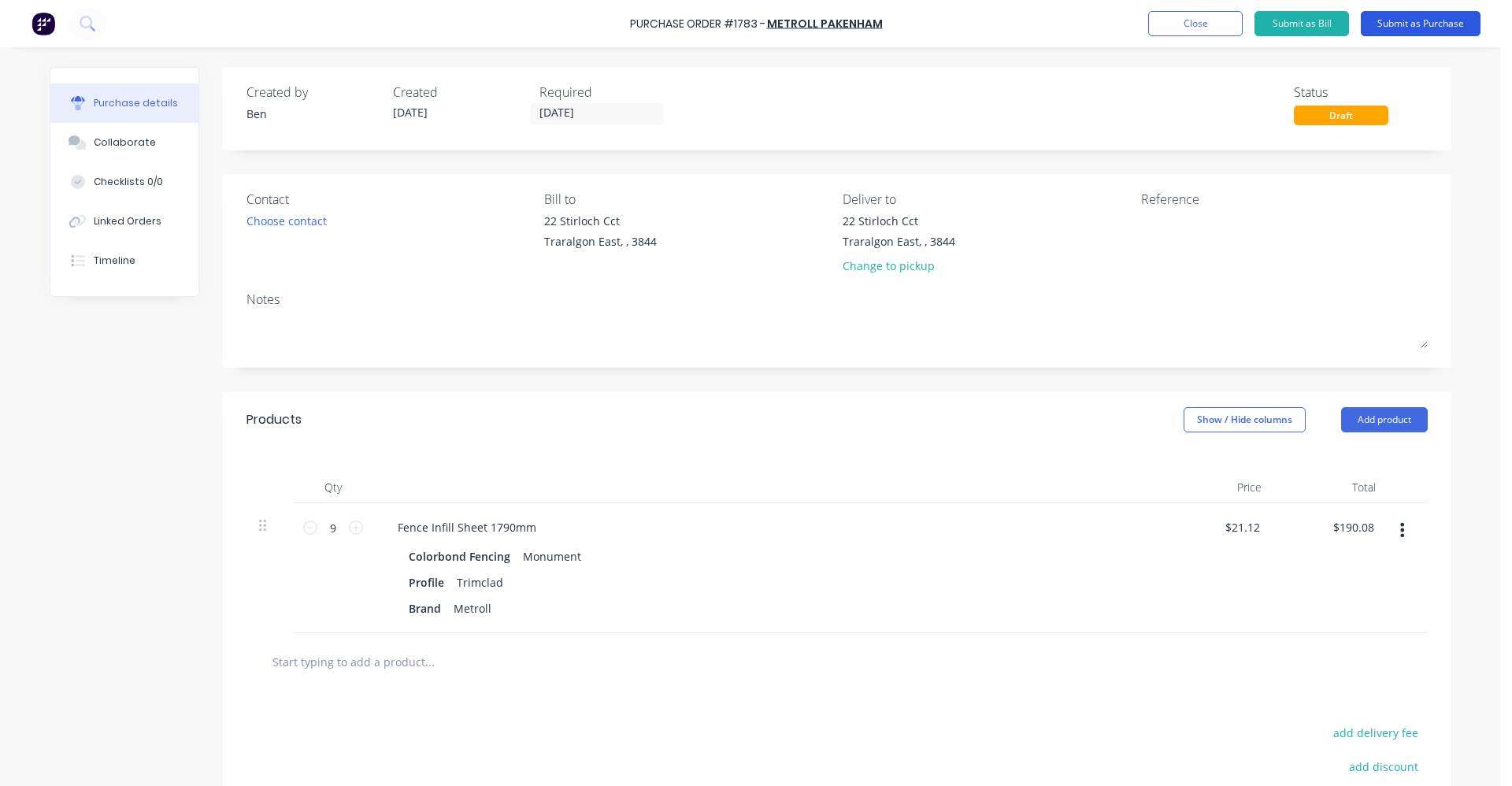
click at [1409, 26] on button "Submit as Purchase" at bounding box center [1421, 23] width 119 height 25
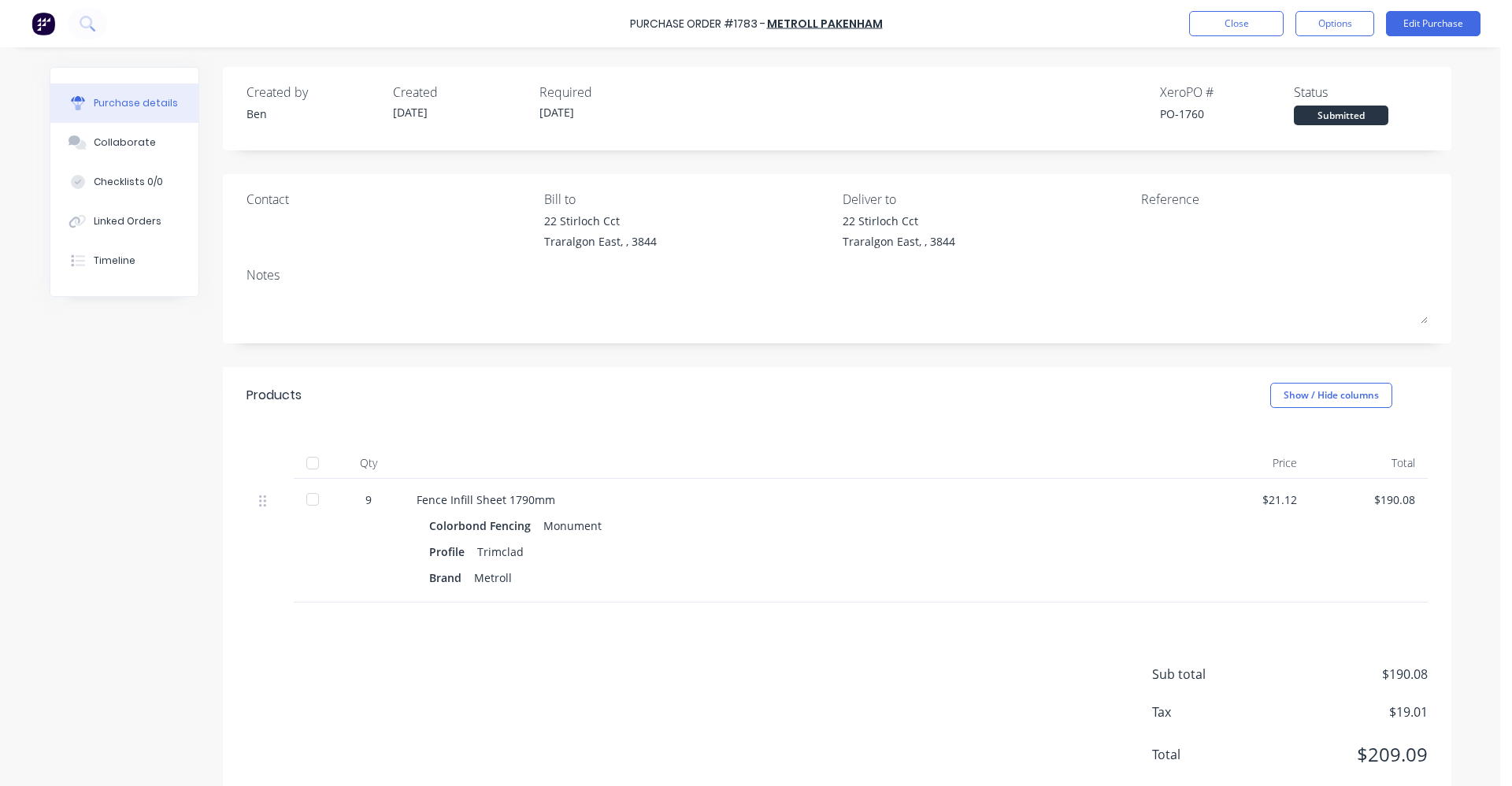
drag, startPoint x: 1331, startPoint y: 23, endPoint x: 1334, endPoint y: 44, distance: 21.2
click at [1331, 24] on button "Options" at bounding box center [1335, 23] width 79 height 25
click at [1275, 65] on div "Print / Email" at bounding box center [1300, 64] width 121 height 23
click at [1282, 98] on div "With pricing" at bounding box center [1300, 95] width 121 height 23
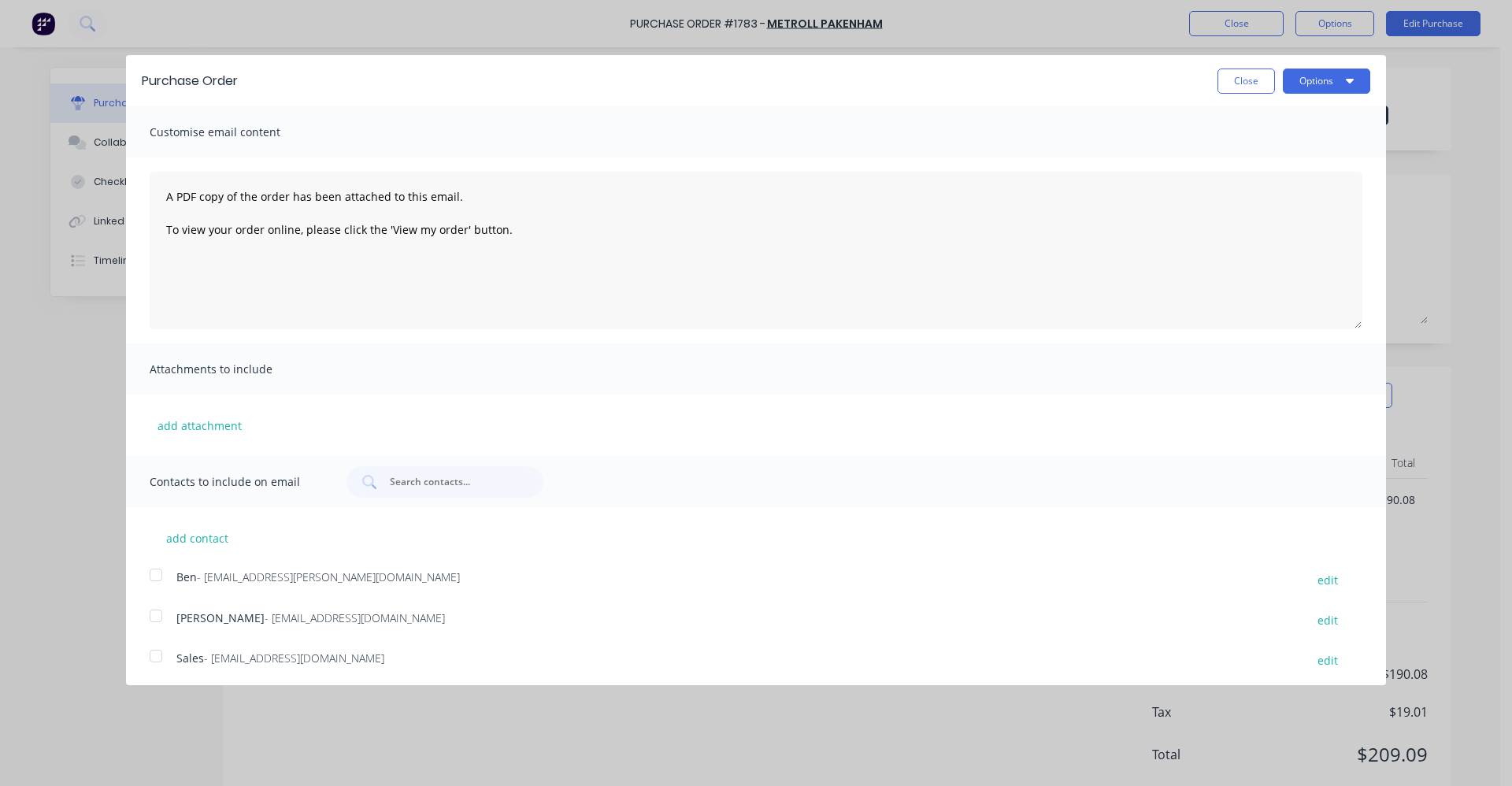
click at [150, 657] on div at bounding box center [156, 655] width 31 height 31
click at [1314, 82] on button "Options" at bounding box center [1326, 81] width 87 height 25
click at [1270, 151] on div "Email" at bounding box center [1296, 153] width 121 height 23
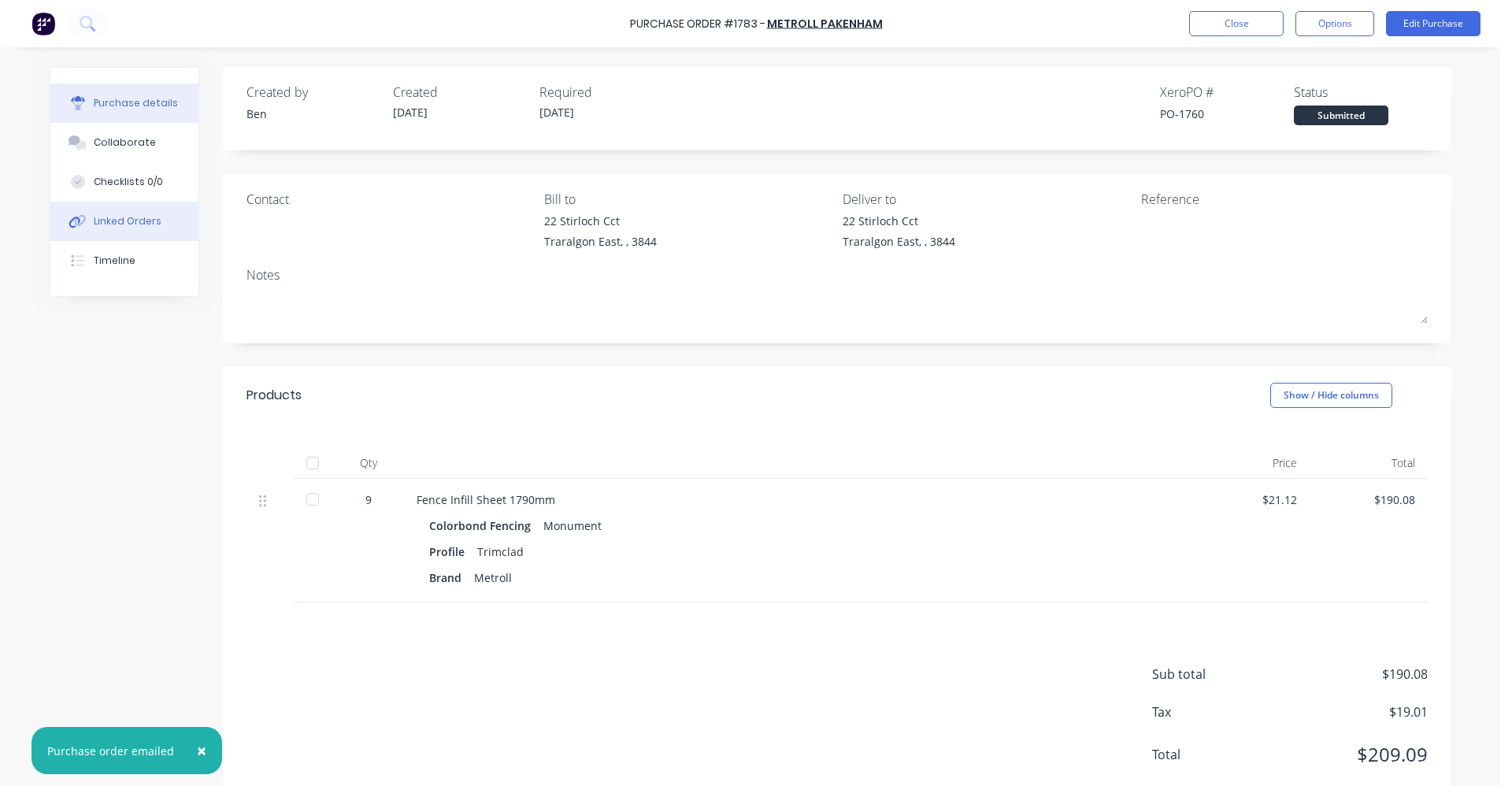
click at [111, 221] on div "Linked Orders" at bounding box center [128, 221] width 68 height 15
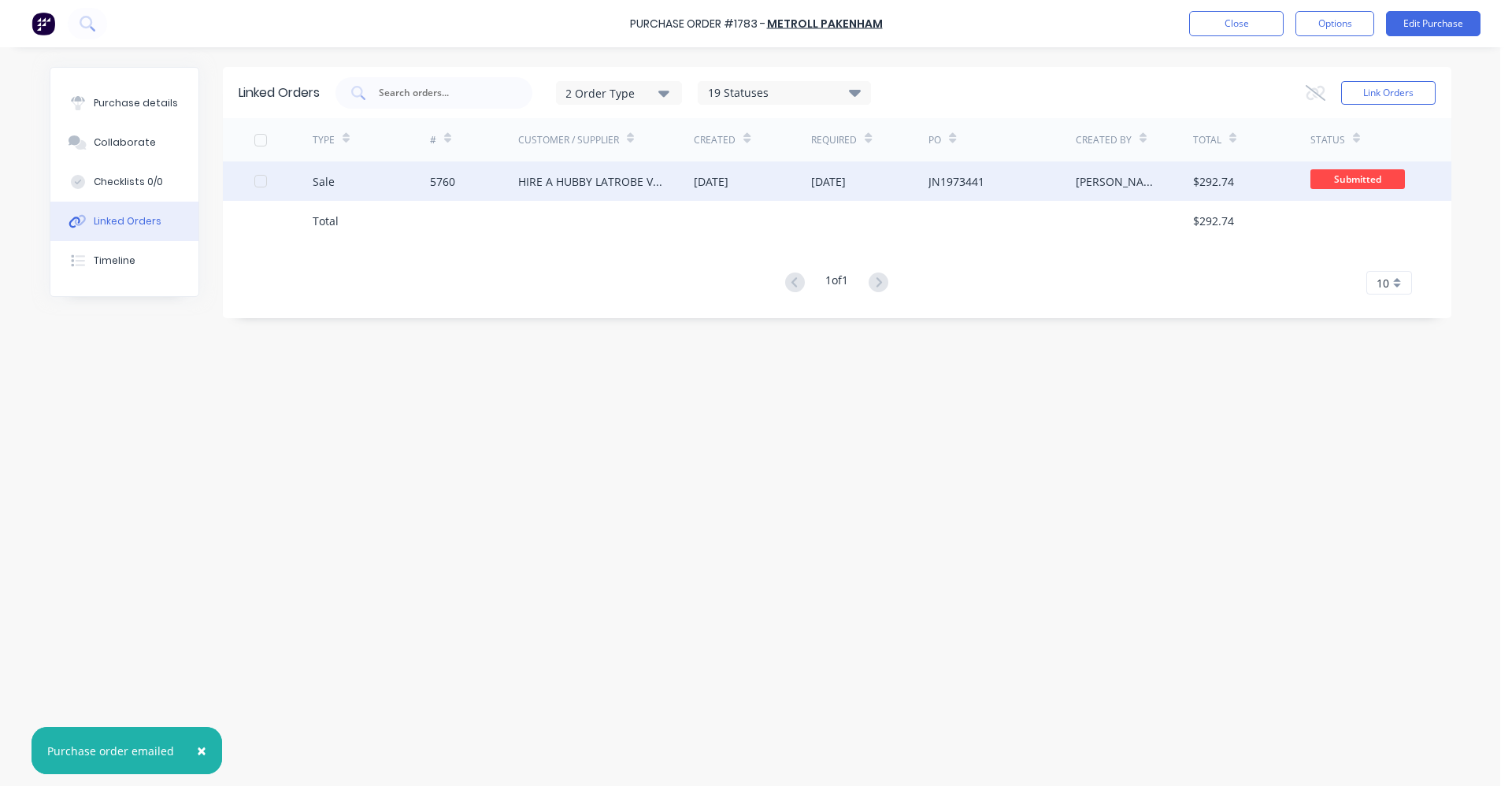
click at [587, 176] on div "HIRE A HUBBY LATROBE VALLEY" at bounding box center [591, 182] width 145 height 16
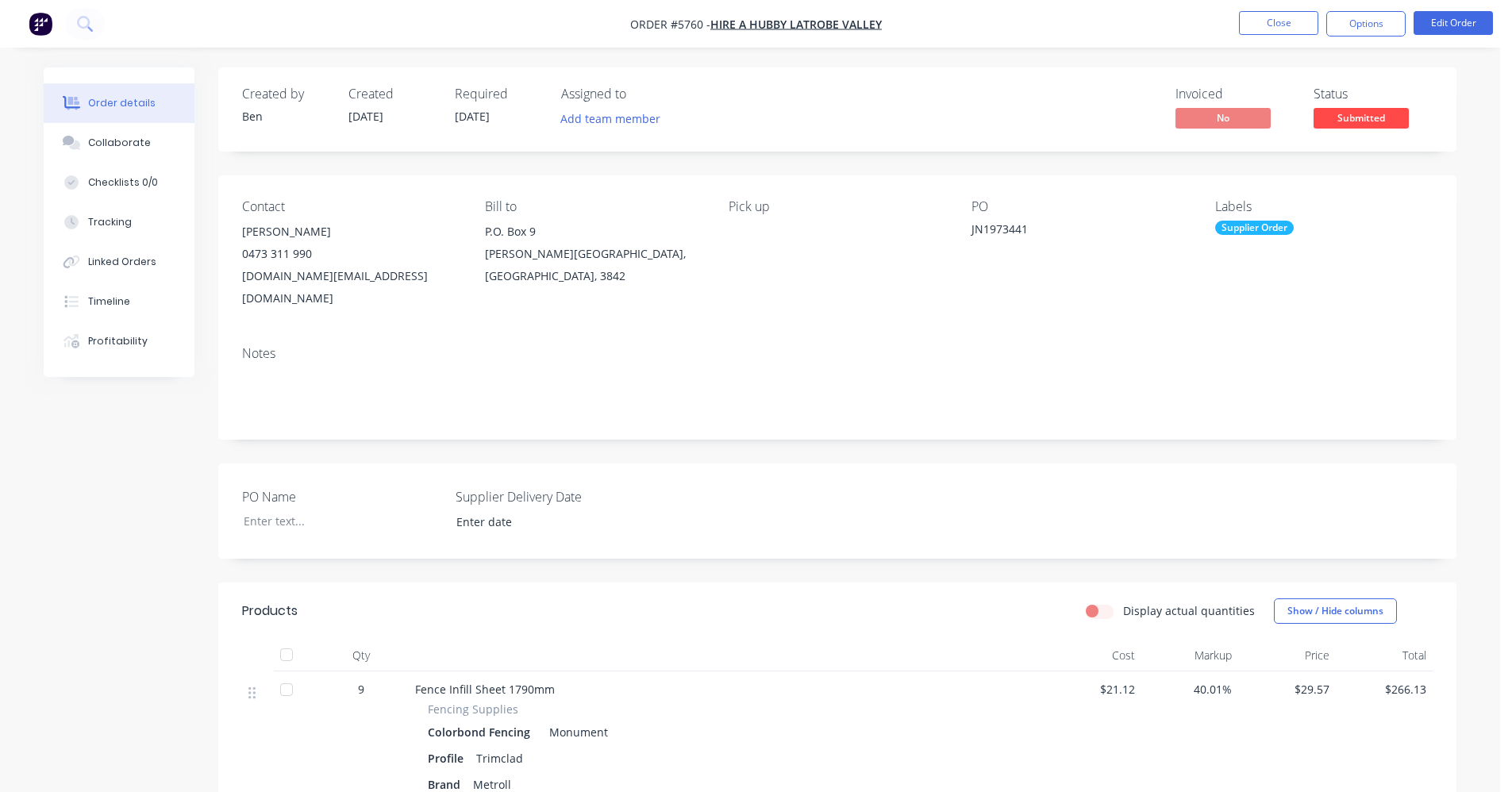
drag, startPoint x: 1358, startPoint y: 26, endPoint x: 1355, endPoint y: 42, distance: 16.3
click at [1358, 28] on button "Options" at bounding box center [1366, 24] width 80 height 25
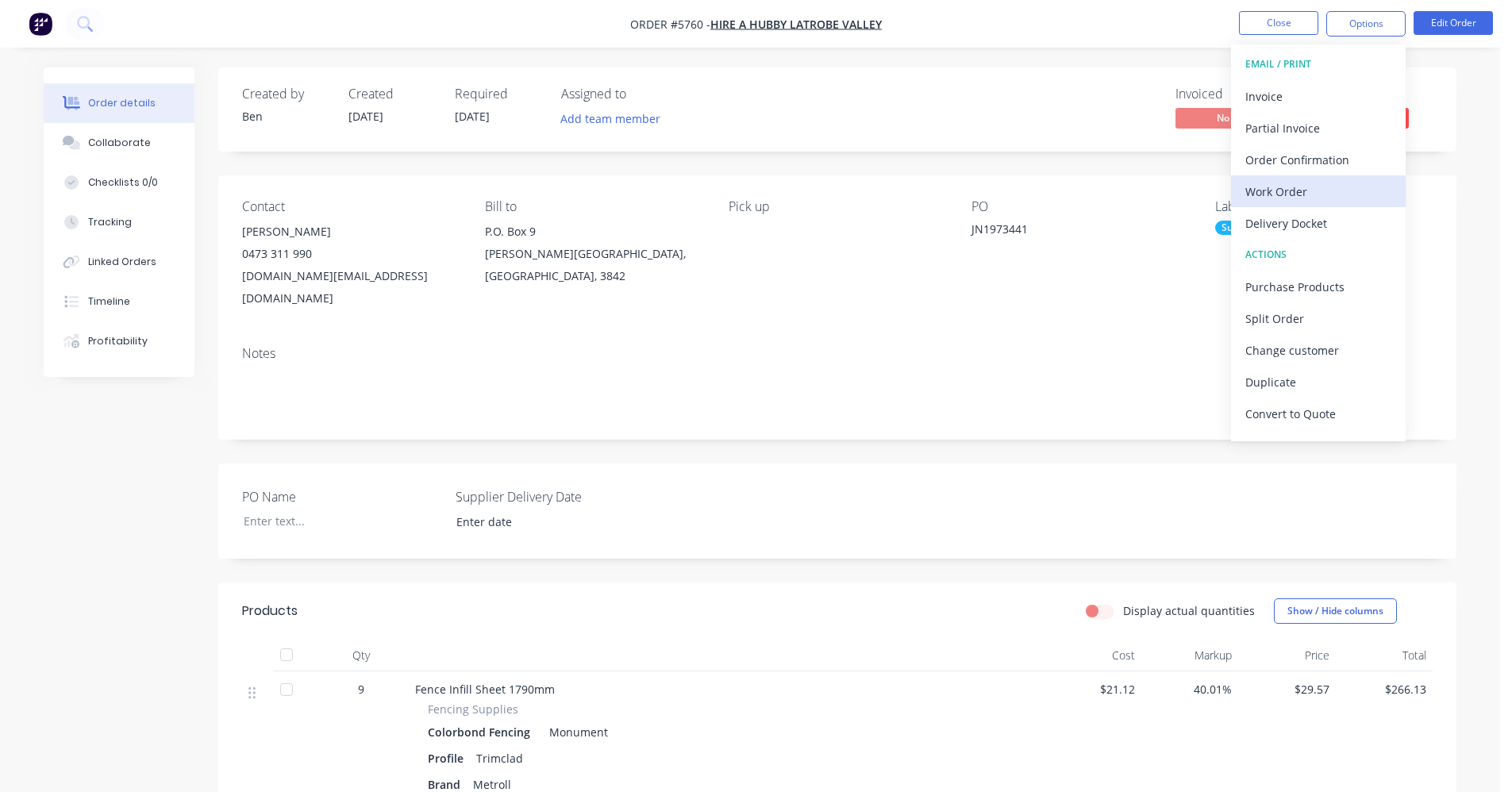
click at [1288, 195] on div "Work Order" at bounding box center [1318, 191] width 146 height 23
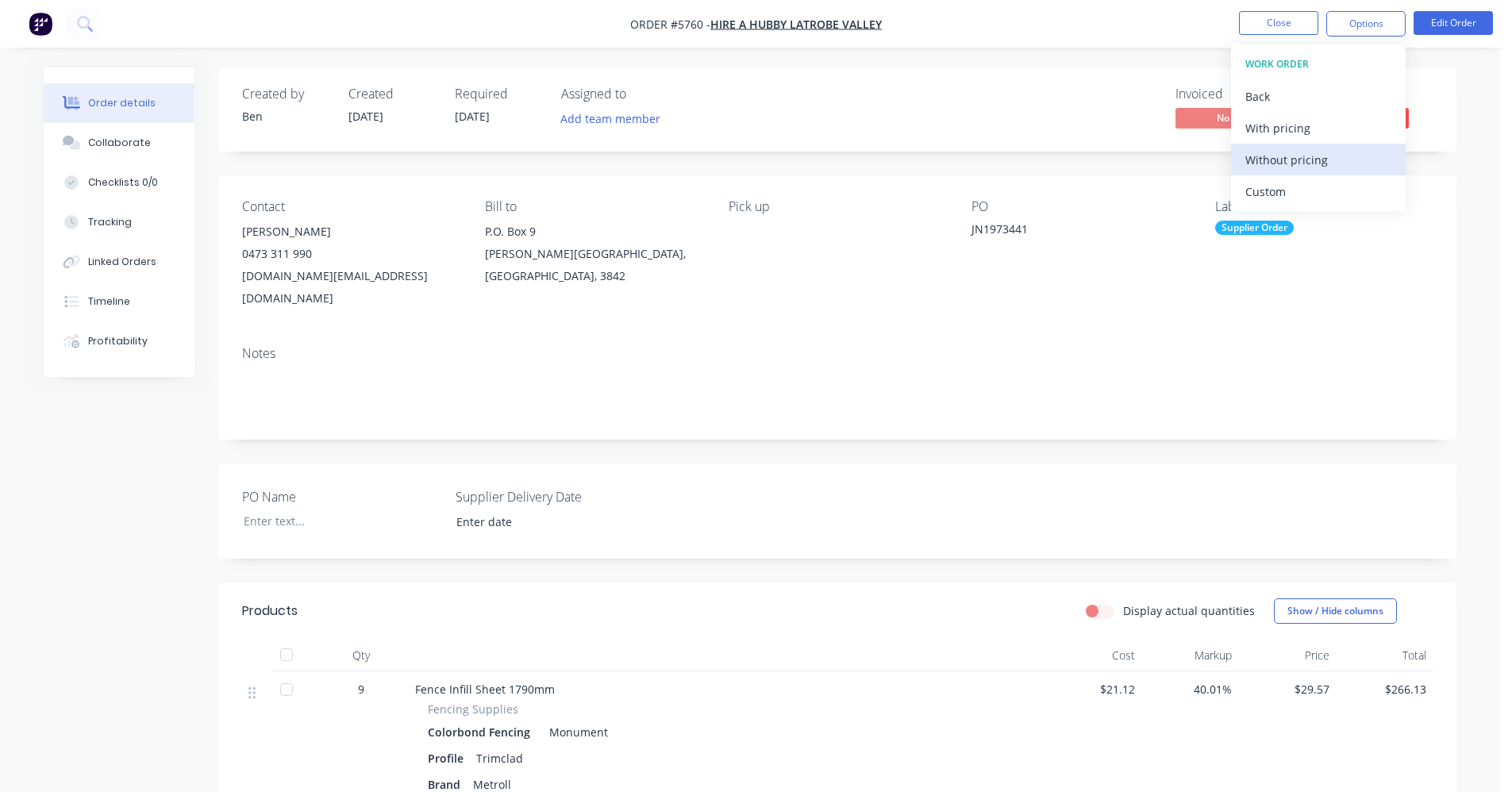
click at [1283, 165] on div "Without pricing" at bounding box center [1318, 159] width 146 height 23
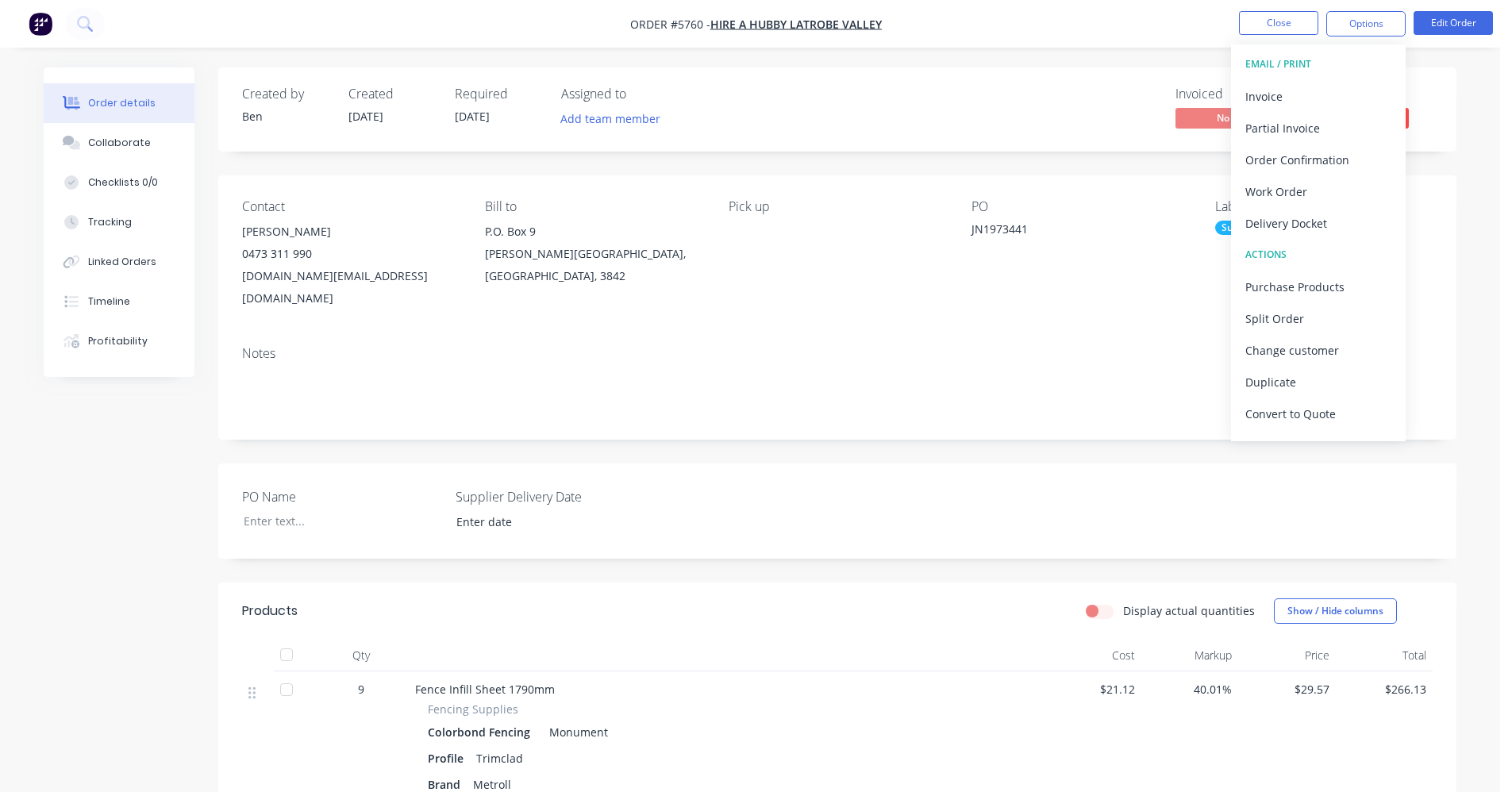
click at [954, 346] on div "Notes" at bounding box center [838, 353] width 1191 height 15
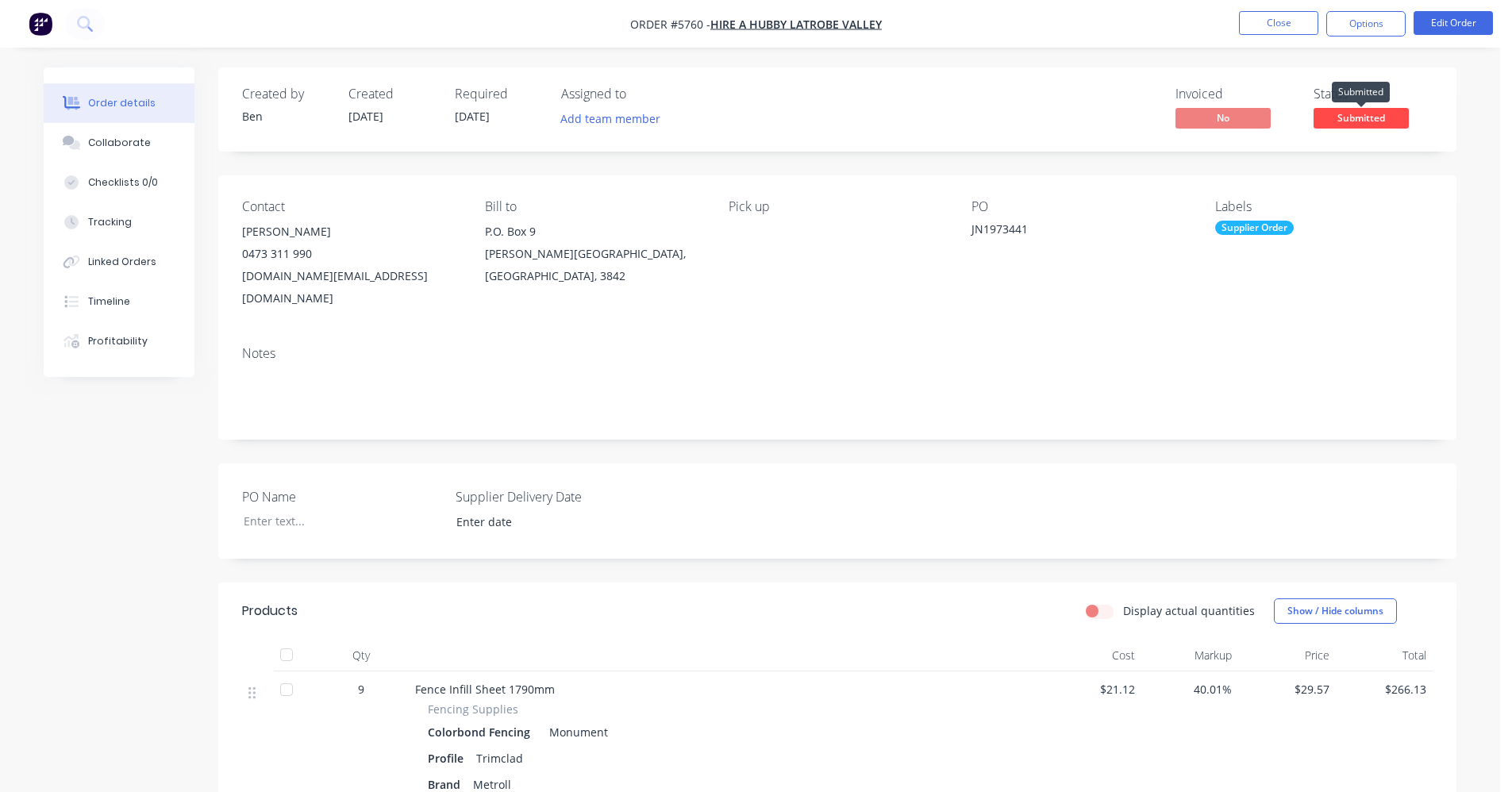
drag, startPoint x: 1378, startPoint y: 110, endPoint x: 1372, endPoint y: 131, distance: 21.8
click at [1378, 111] on span "Submitted" at bounding box center [1361, 118] width 95 height 20
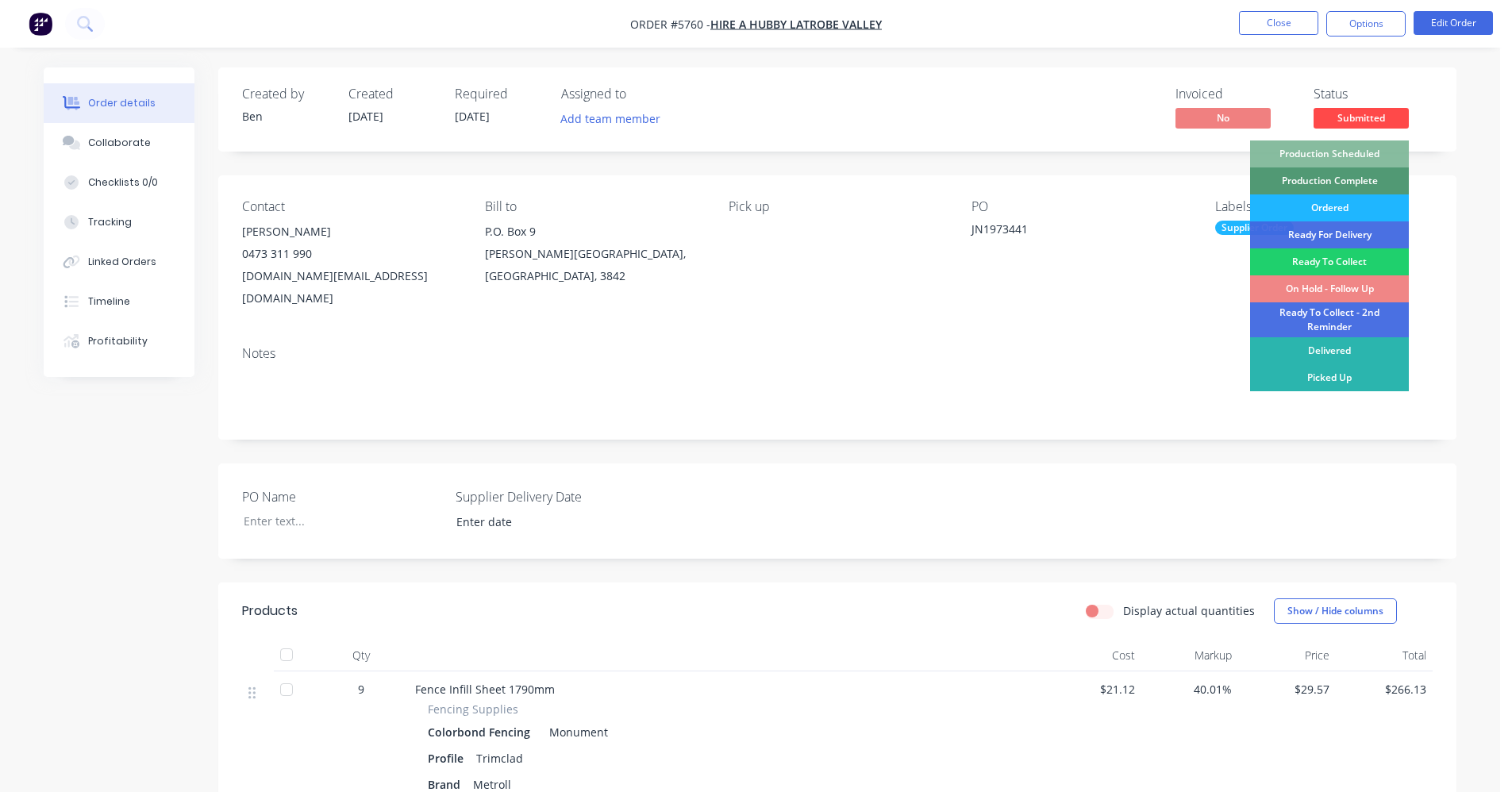
click at [1309, 207] on div "Ordered" at bounding box center [1329, 207] width 159 height 27
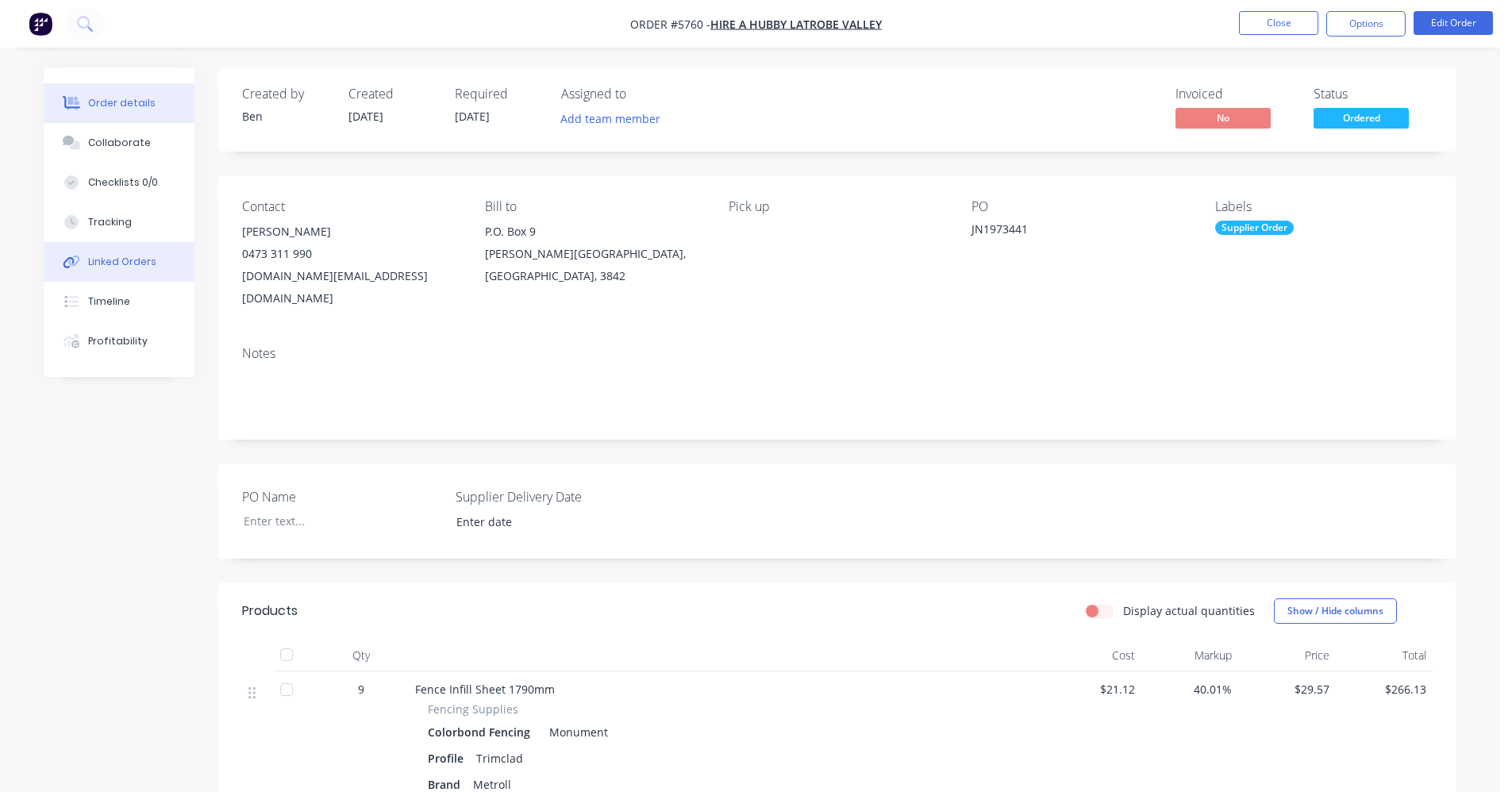
click at [115, 263] on div "Linked Orders" at bounding box center [122, 262] width 68 height 15
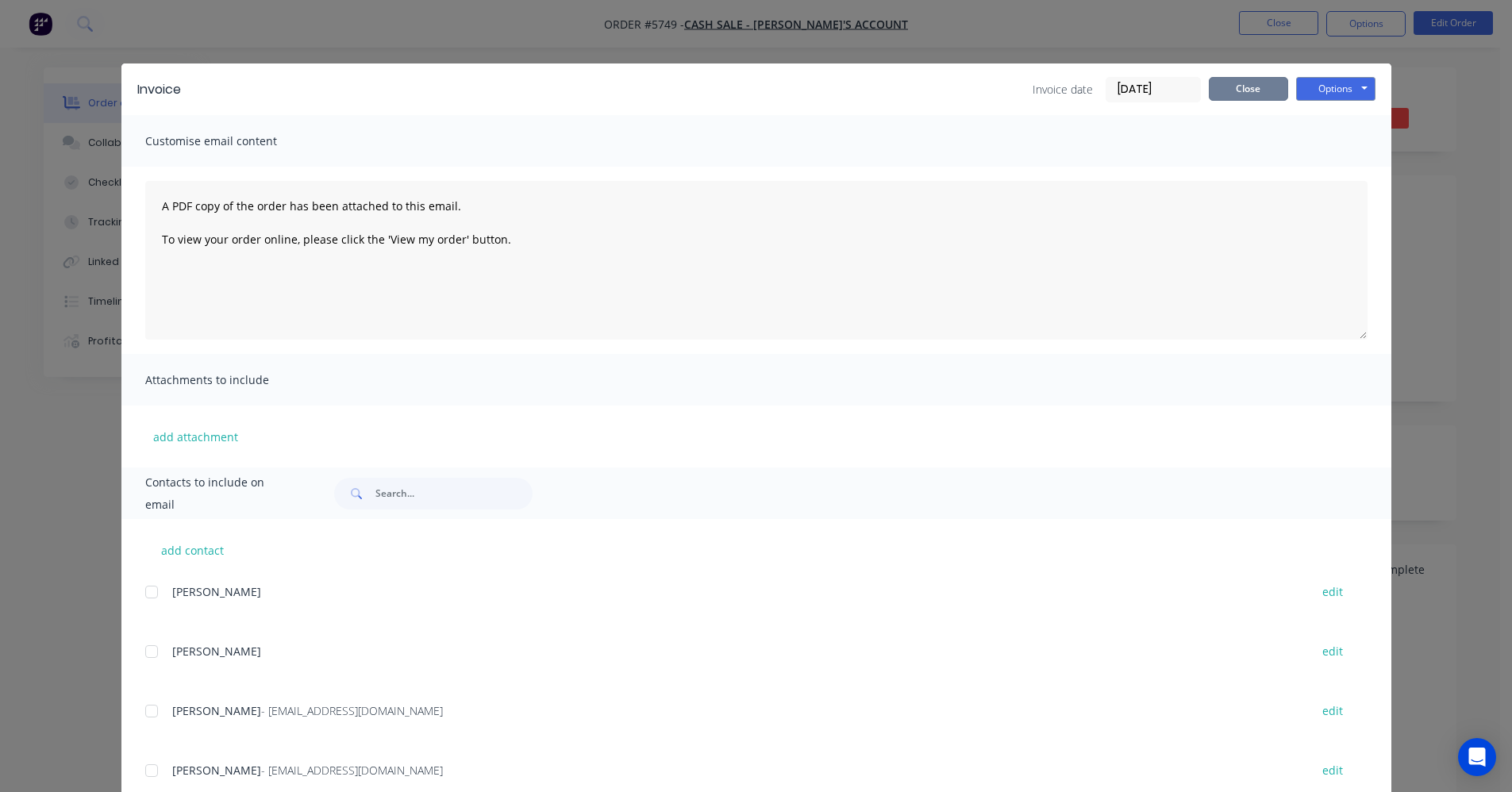
click at [1248, 85] on button "Close" at bounding box center [1248, 89] width 80 height 24
